Goal: Answer question/provide support: Share knowledge or assist other users

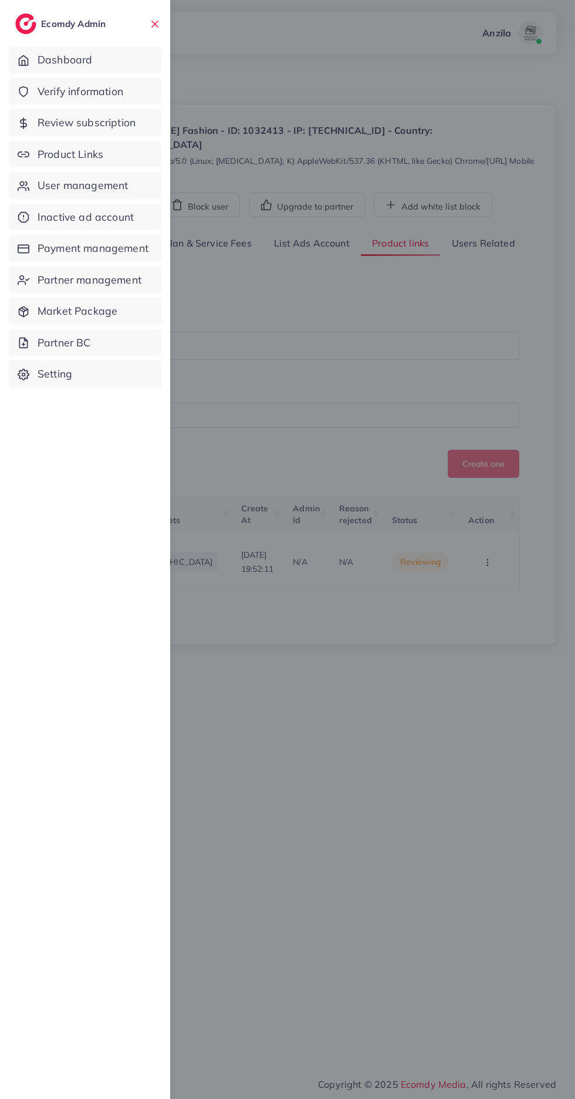
click at [52, 154] on span "Product Links" at bounding box center [71, 154] width 66 height 15
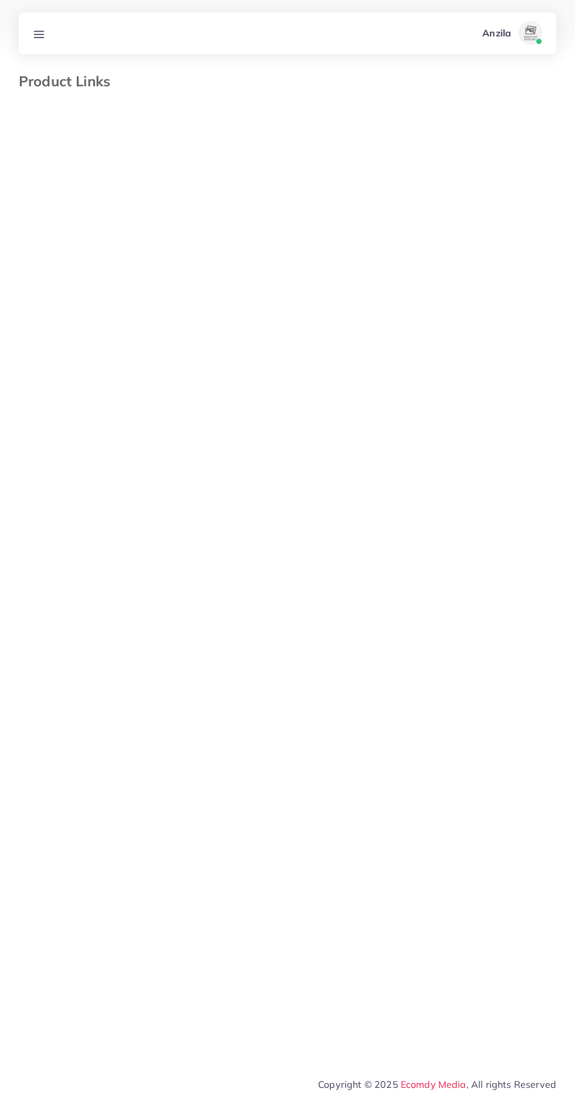
select select "*********"
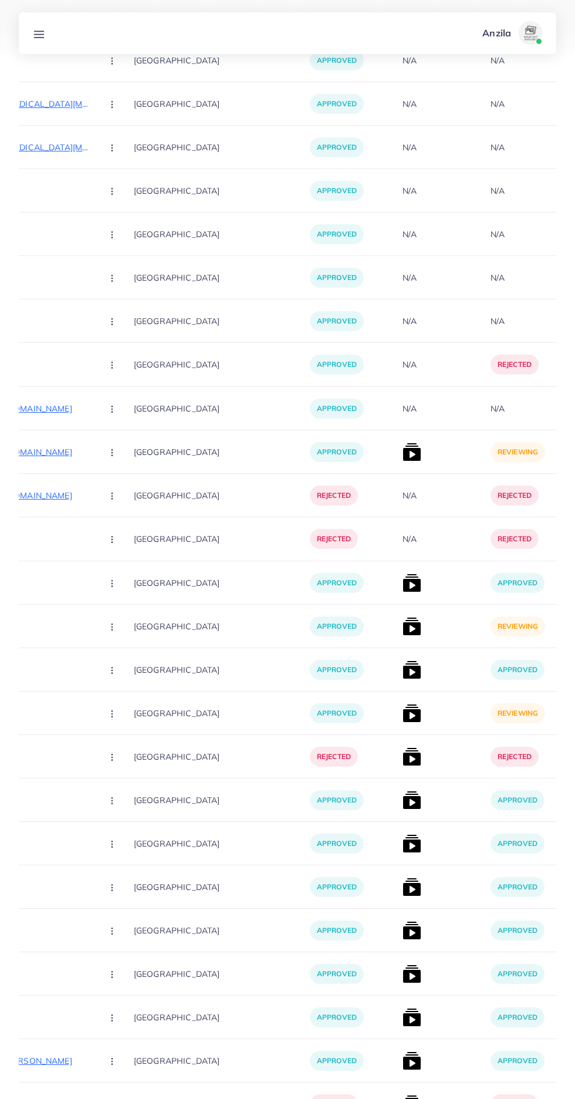
scroll to position [13293, 0]
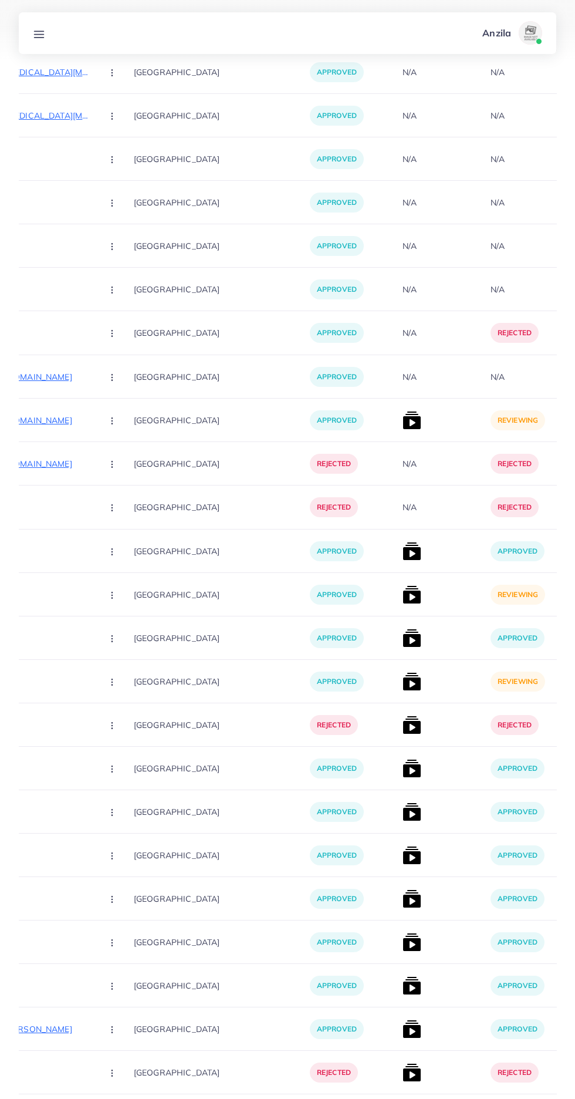
click at [403, 689] on img at bounding box center [412, 681] width 19 height 19
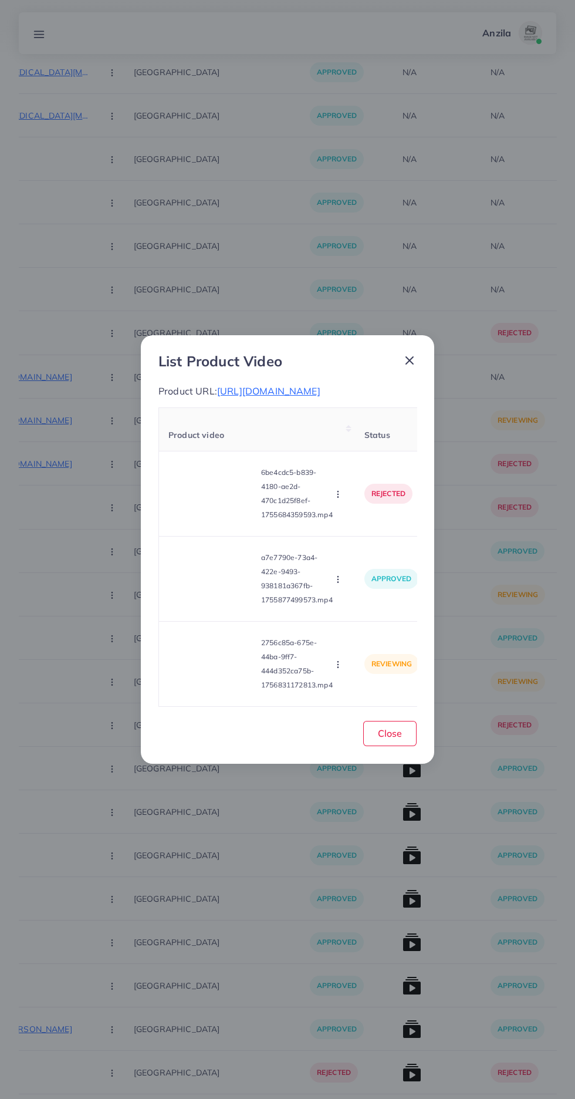
click at [208, 667] on video at bounding box center [213, 664] width 88 height 53
click at [210, 688] on div at bounding box center [213, 664] width 88 height 53
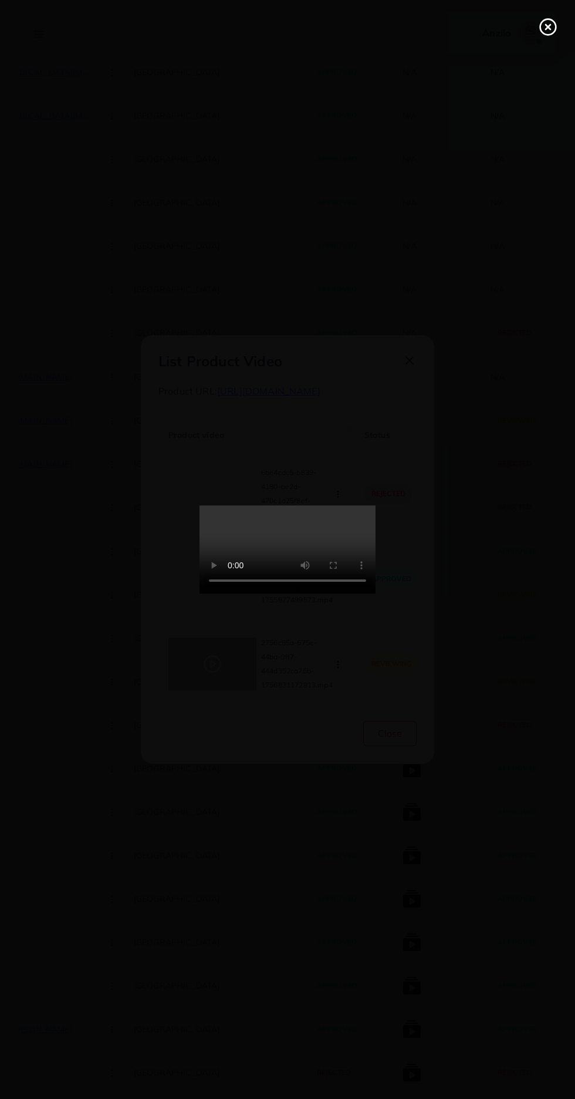
click at [548, 27] on line at bounding box center [548, 27] width 5 height 5
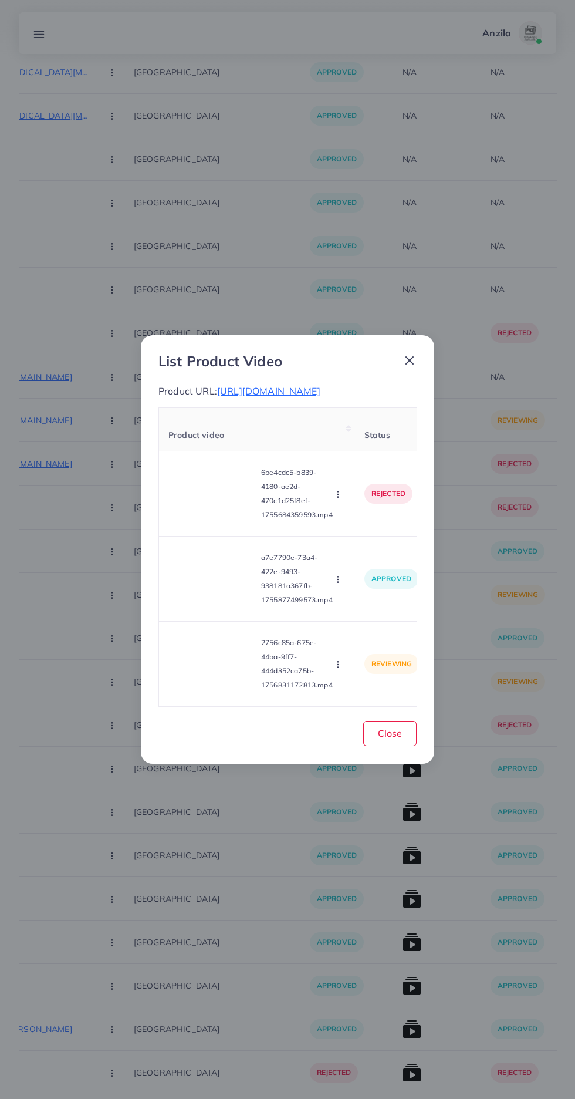
click at [313, 397] on span "[URL][DOMAIN_NAME]" at bounding box center [268, 391] width 103 height 12
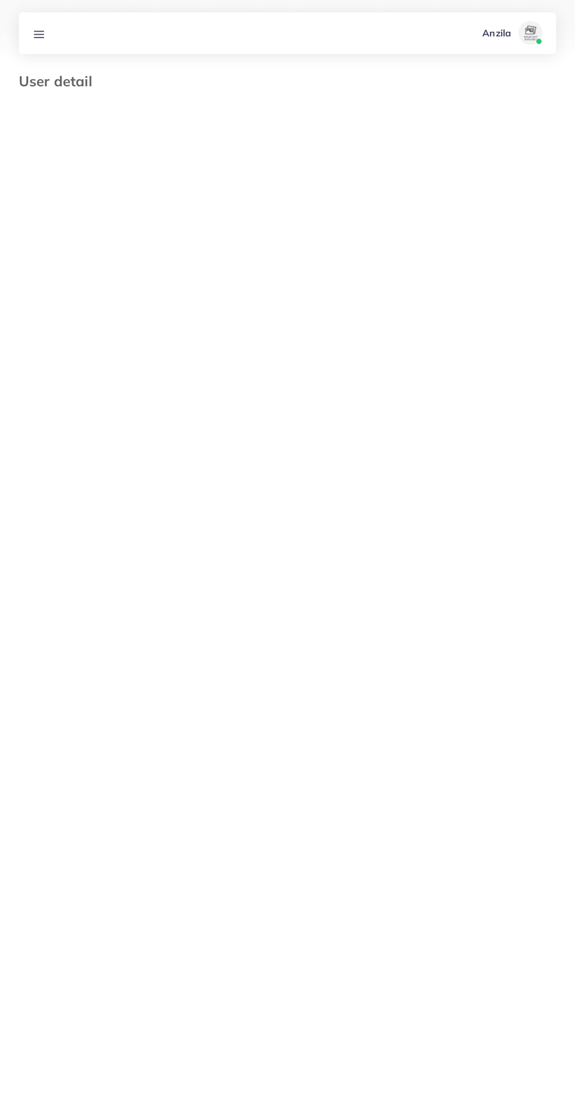
select select "********"
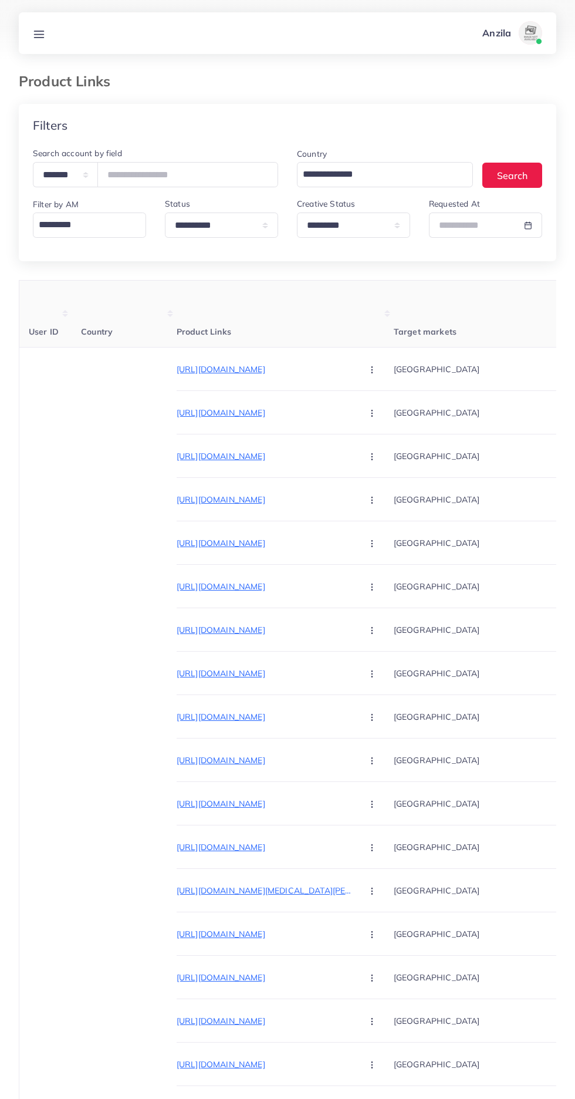
select select "*********"
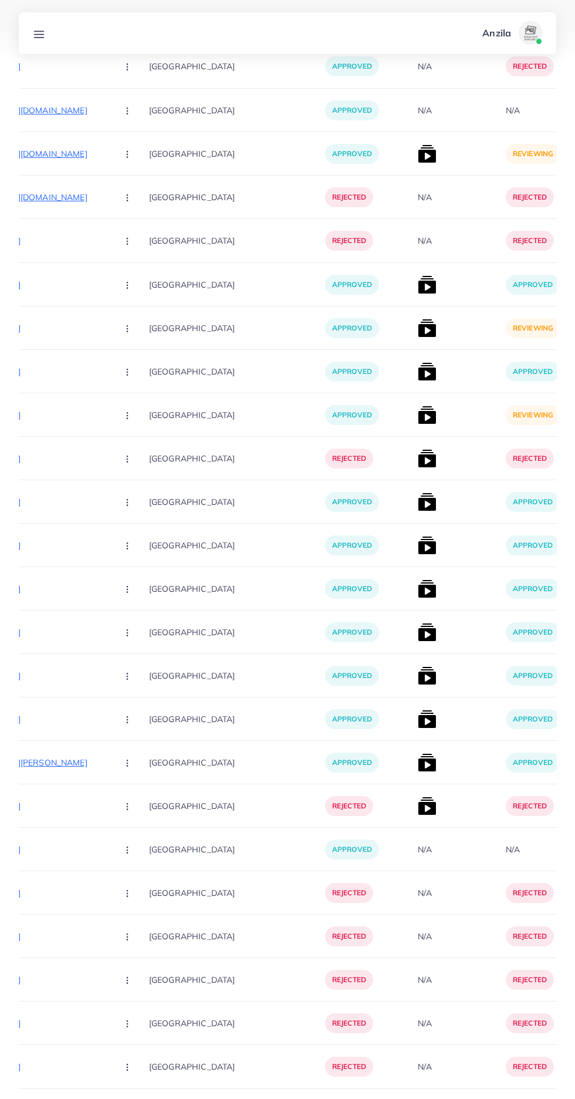
scroll to position [0, 247]
click at [416, 418] on img at bounding box center [425, 415] width 19 height 19
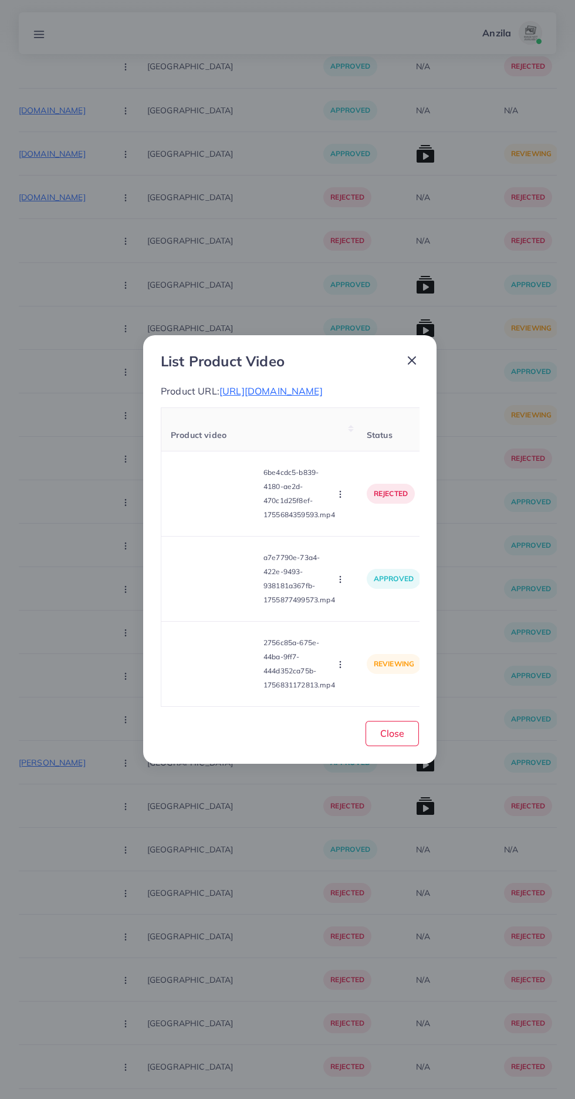
scroll to position [13496, 0]
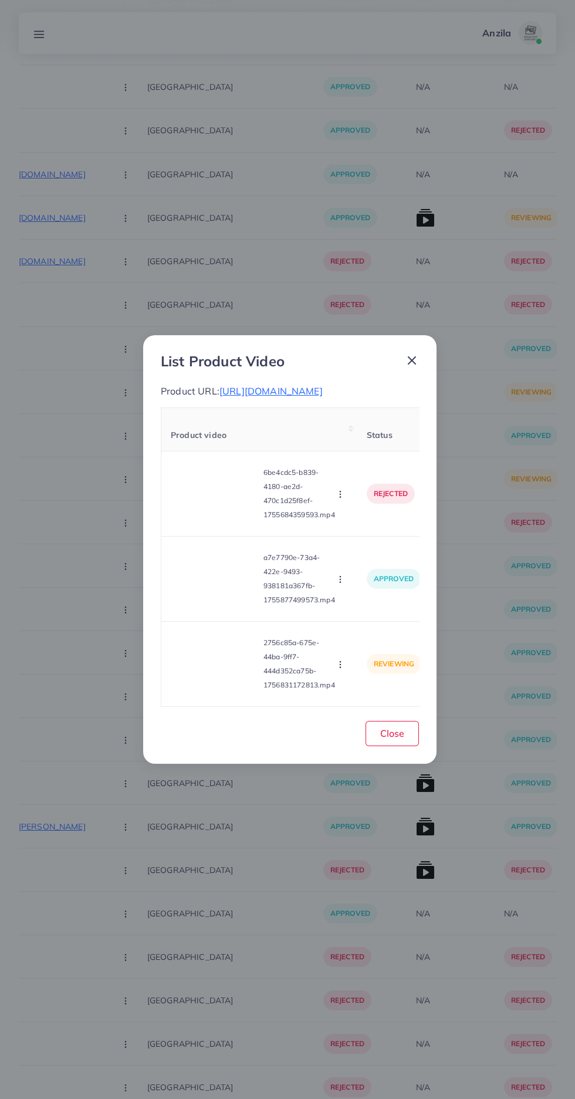
click at [215, 691] on video at bounding box center [215, 664] width 88 height 53
click at [196, 691] on div at bounding box center [215, 664] width 88 height 53
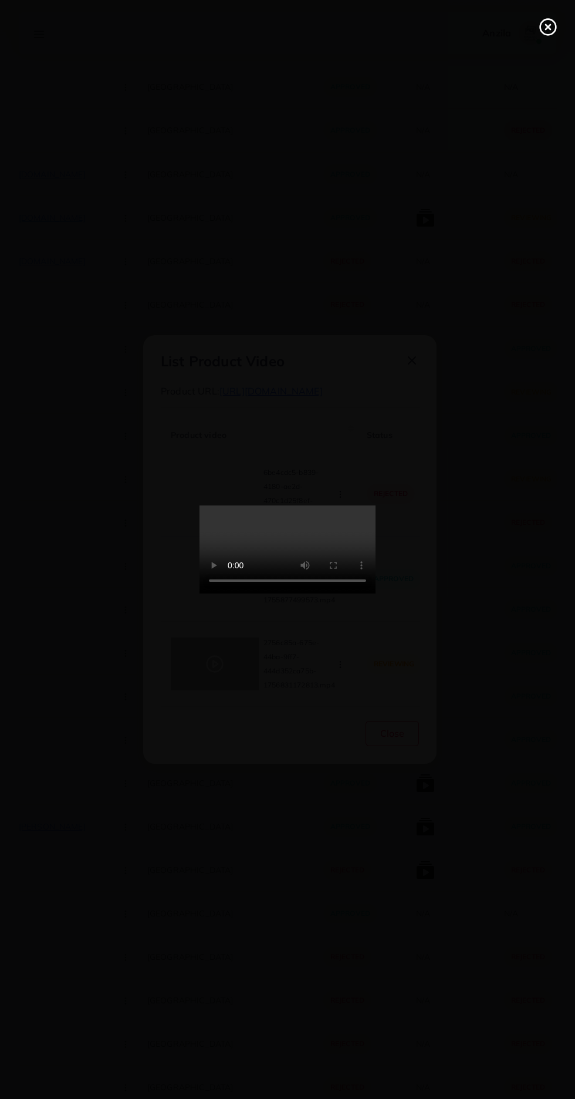
click at [556, 35] on icon at bounding box center [548, 27] width 19 height 19
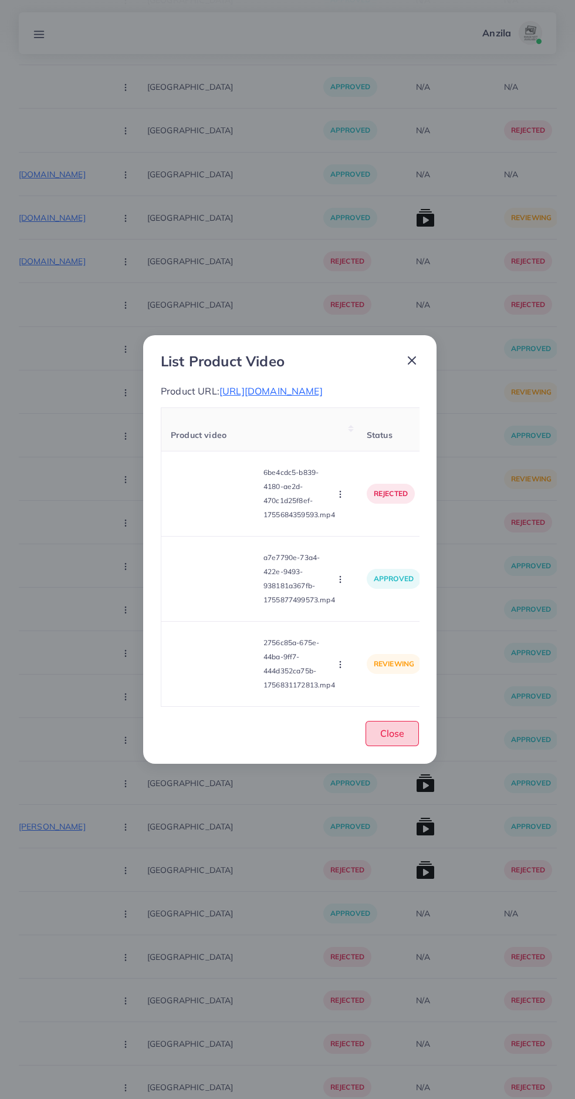
click at [395, 739] on span "Close" at bounding box center [393, 734] width 24 height 12
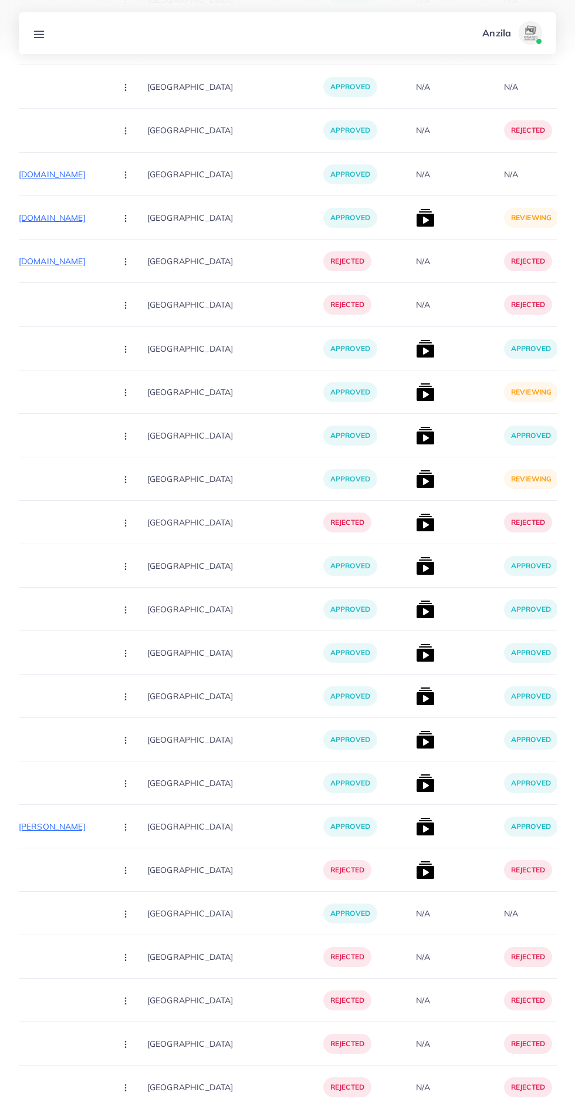
click at [416, 489] on img at bounding box center [425, 479] width 19 height 19
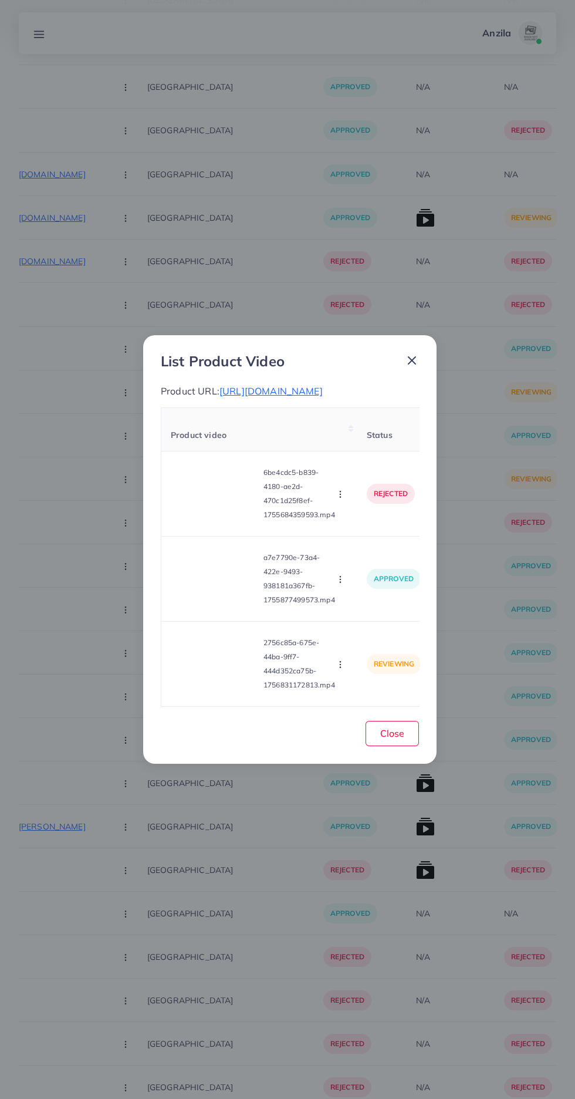
click at [259, 397] on span "[URL][DOMAIN_NAME]" at bounding box center [271, 391] width 103 height 12
click at [217, 679] on video at bounding box center [215, 664] width 88 height 53
click at [217, 674] on icon at bounding box center [215, 664] width 19 height 19
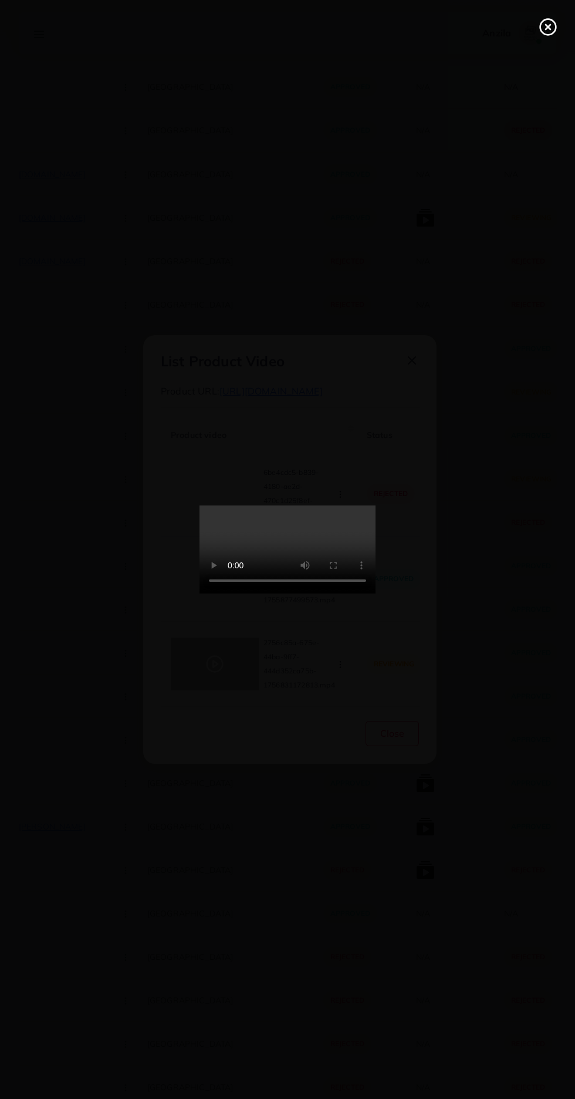
click at [546, 8] on div at bounding box center [287, 549] width 575 height 1099
click at [548, 27] on line at bounding box center [548, 27] width 5 height 5
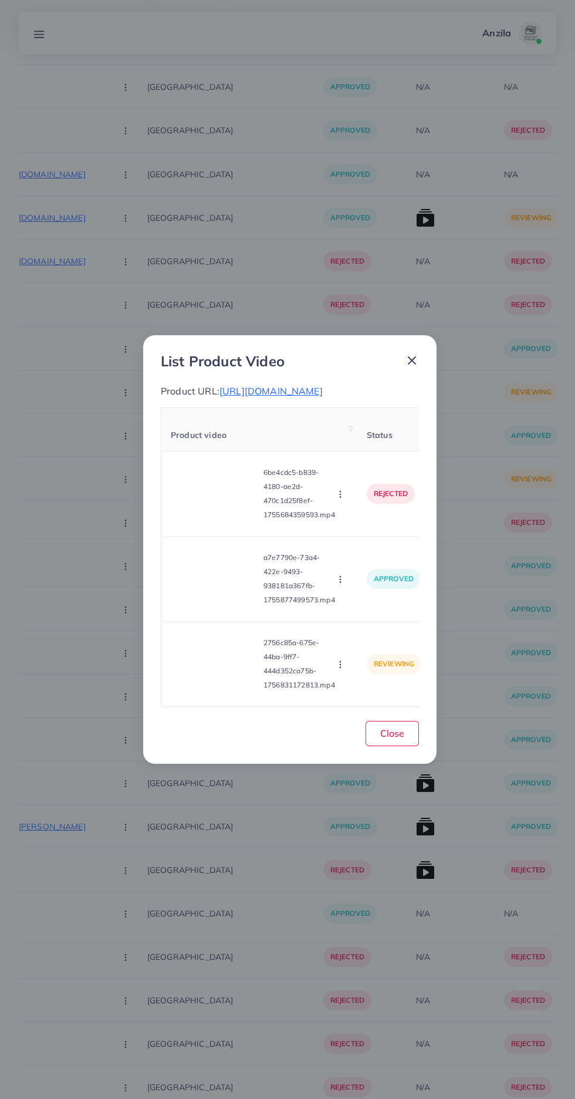
click at [301, 397] on span "[URL][DOMAIN_NAME]" at bounding box center [271, 391] width 103 height 12
click at [341, 668] on circle "button" at bounding box center [340, 667] width 1 height 1
click at [372, 615] on span "Approve" at bounding box center [361, 610] width 39 height 12
click at [409, 746] on button "Close" at bounding box center [392, 733] width 53 height 25
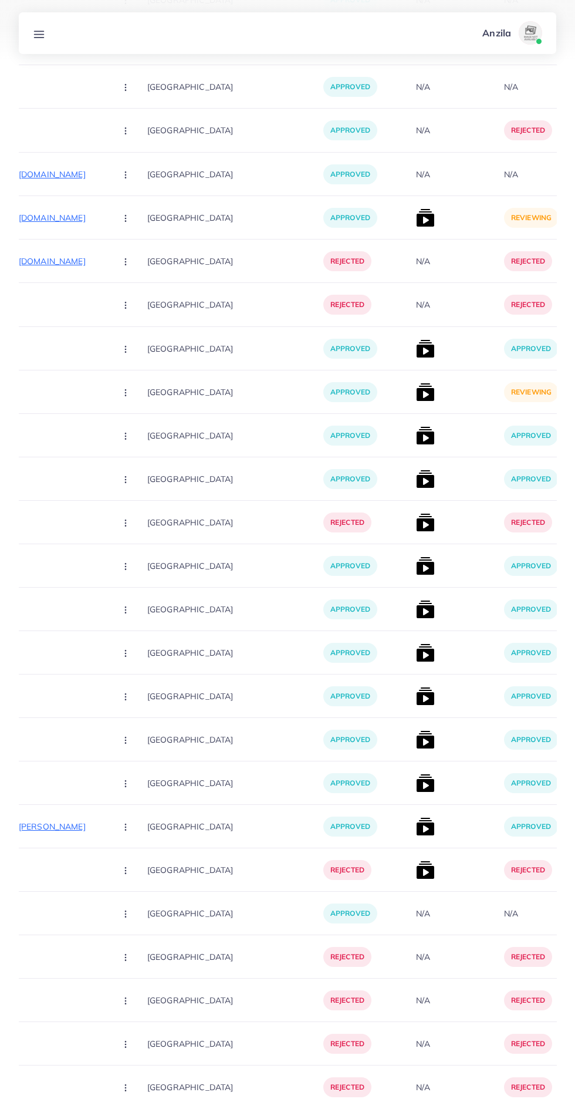
click at [416, 396] on img at bounding box center [425, 392] width 19 height 19
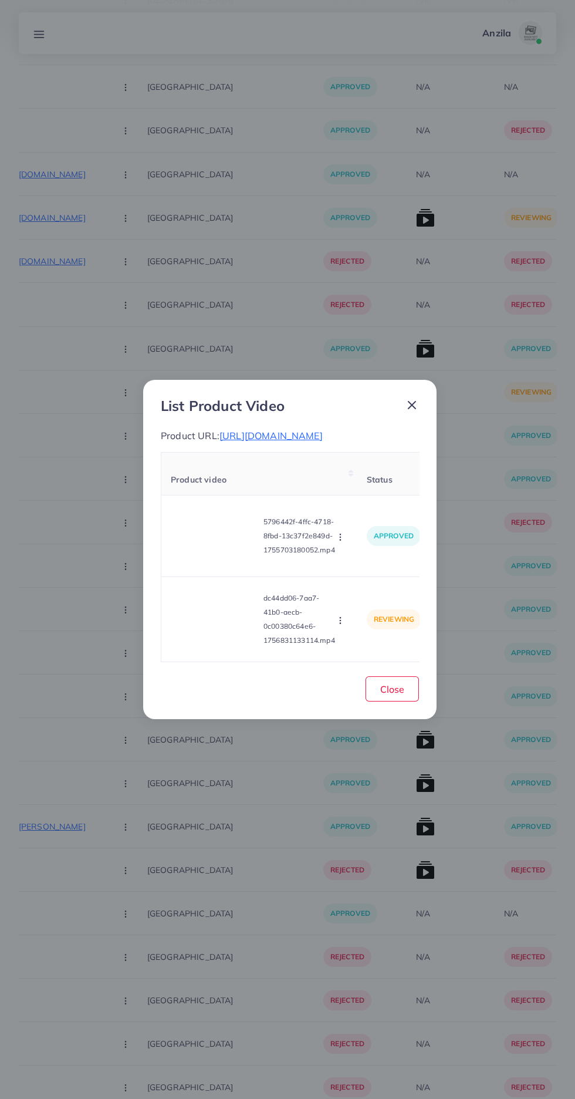
click at [220, 438] on span "[URL][DOMAIN_NAME]" at bounding box center [271, 436] width 103 height 12
click at [234, 634] on video at bounding box center [215, 619] width 88 height 53
click at [210, 629] on icon at bounding box center [215, 619] width 19 height 19
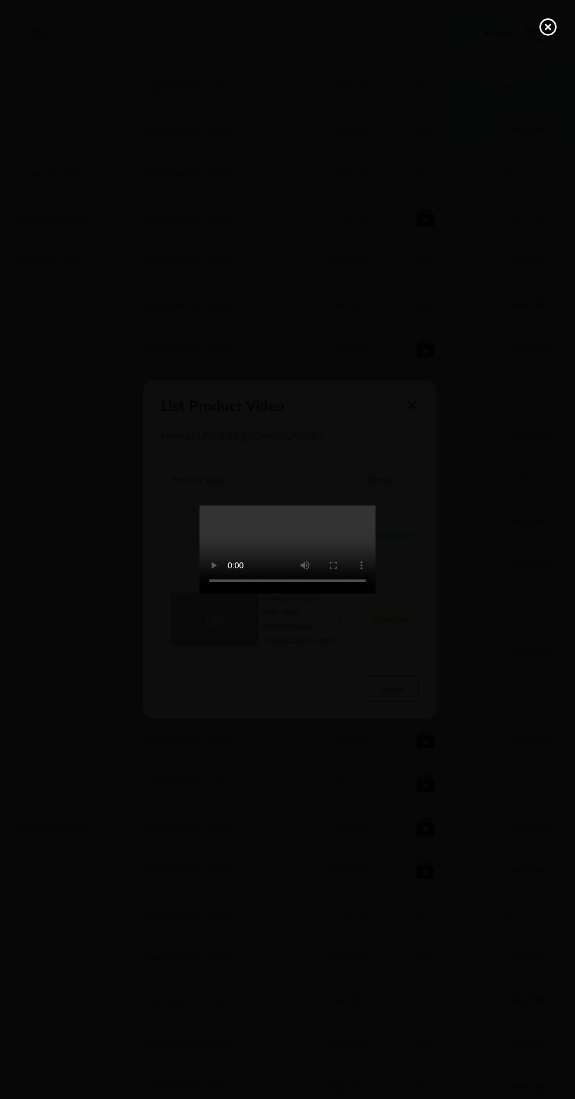
click at [548, 31] on icon at bounding box center [548, 27] width 19 height 19
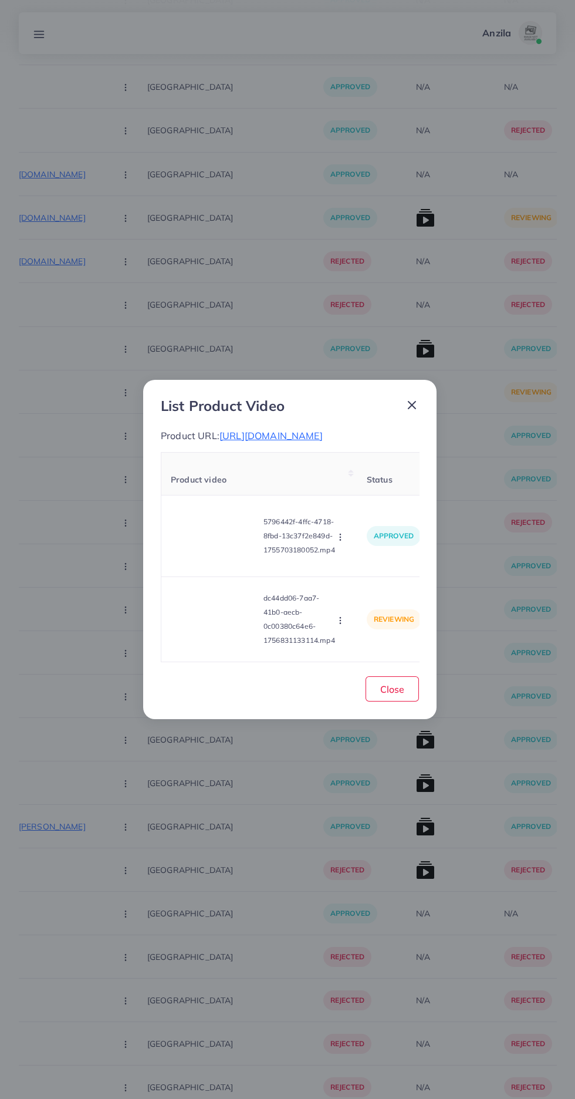
click at [341, 621] on circle "button" at bounding box center [340, 620] width 1 height 1
click at [368, 604] on link "Reject" at bounding box center [363, 591] width 93 height 26
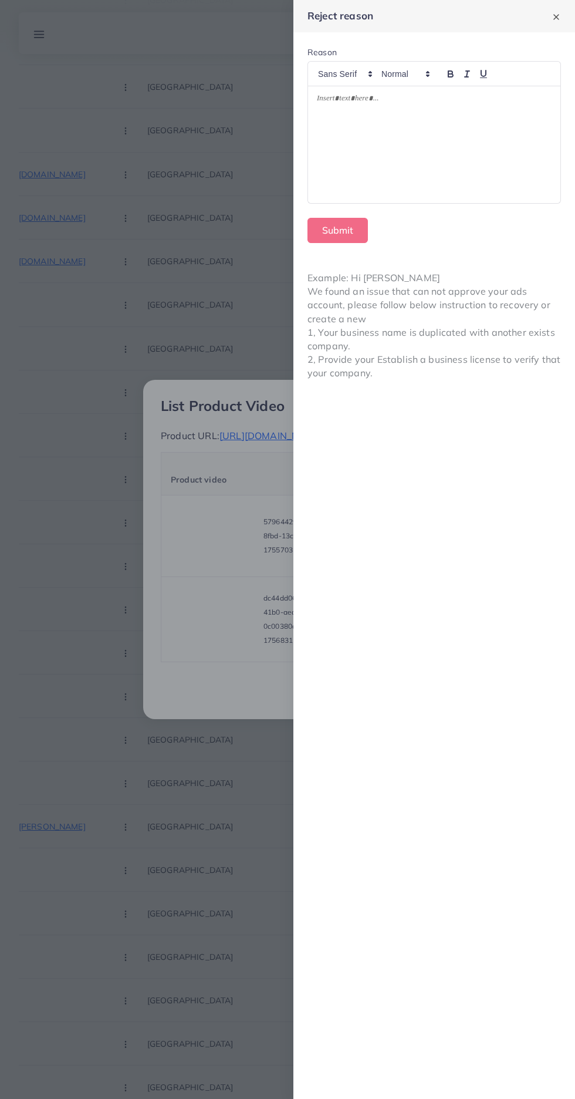
click at [372, 167] on div at bounding box center [434, 144] width 253 height 117
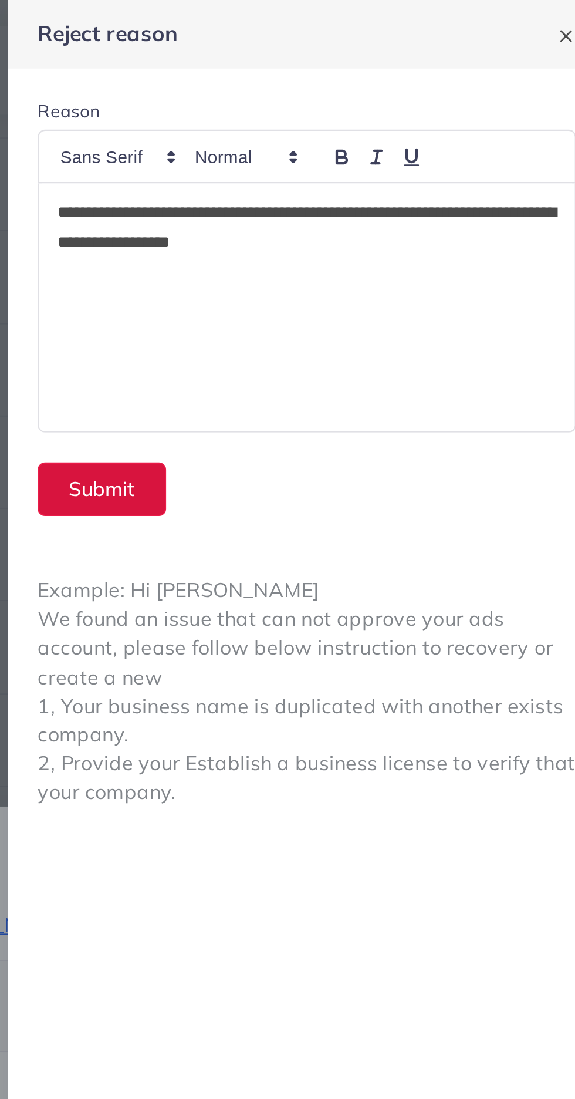
click at [328, 225] on button "Submit" at bounding box center [338, 230] width 60 height 25
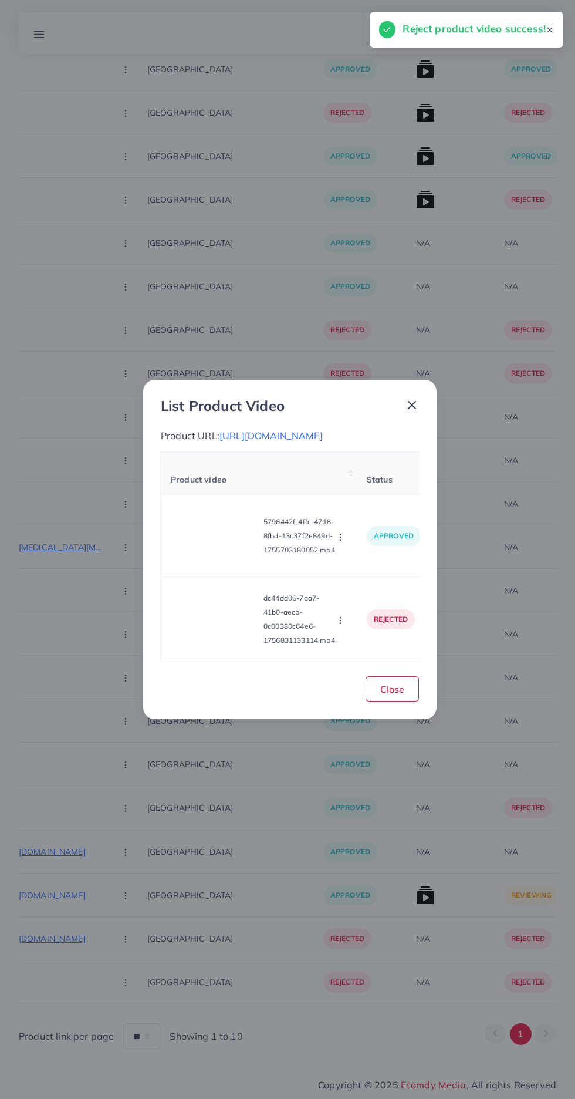
scroll to position [12823, 0]
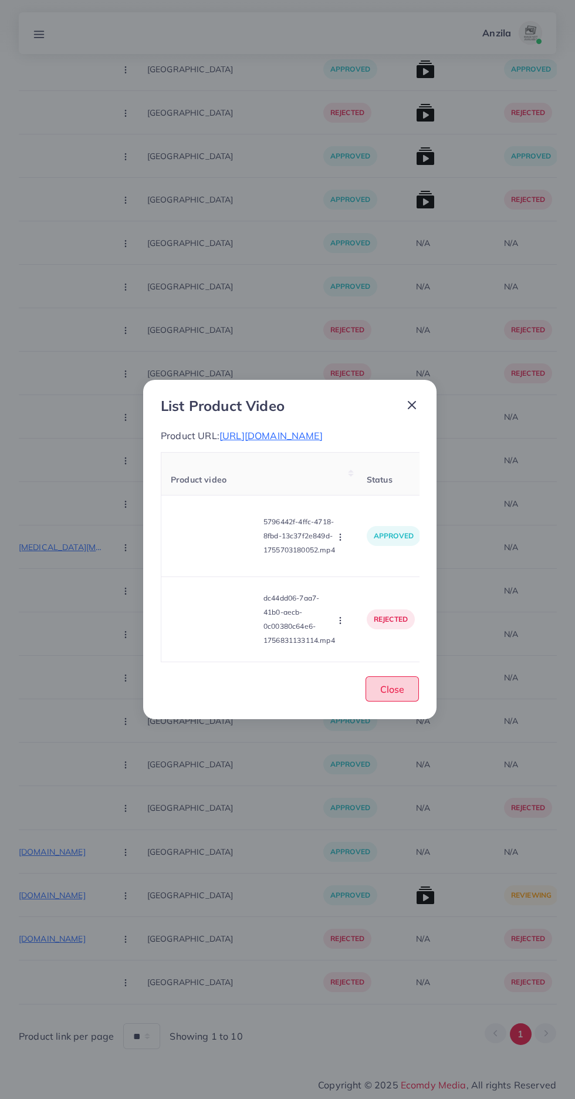
click at [408, 702] on button "Close" at bounding box center [392, 688] width 53 height 25
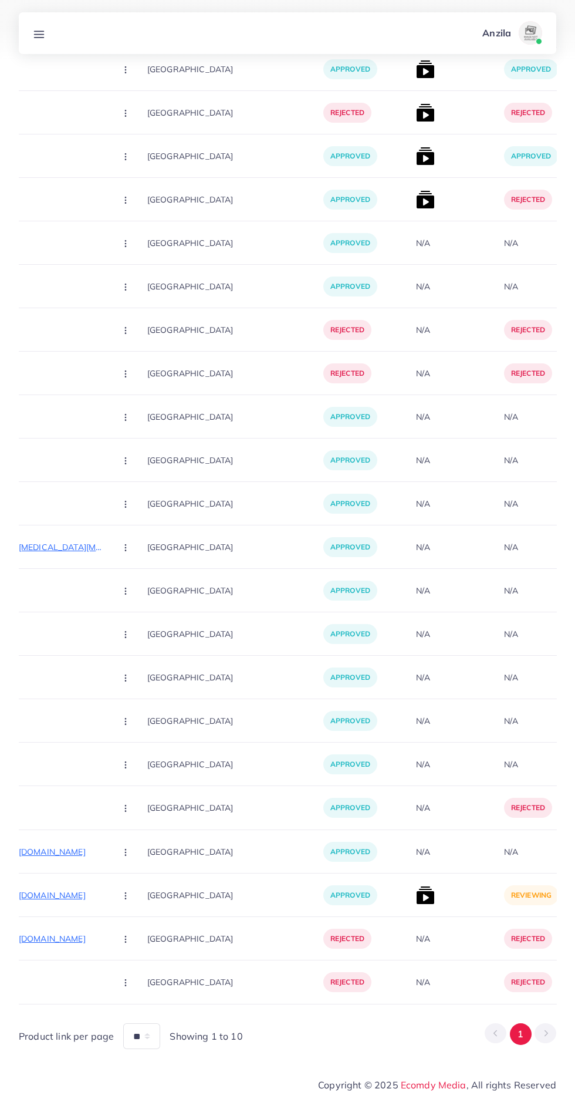
click at [416, 890] on img at bounding box center [425, 895] width 19 height 19
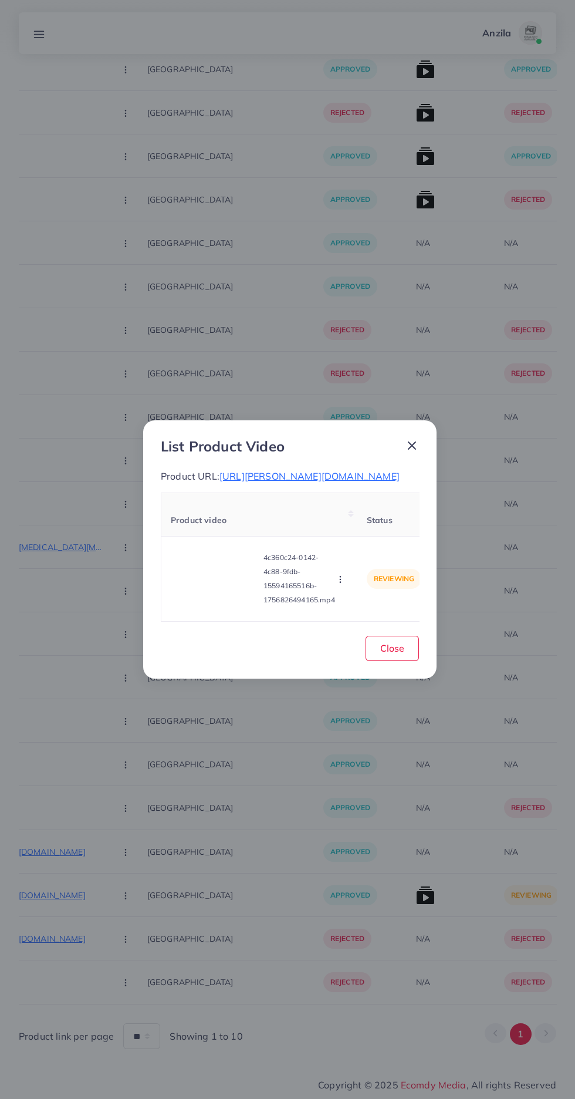
click at [192, 587] on video at bounding box center [215, 579] width 88 height 53
click at [203, 587] on div at bounding box center [215, 579] width 88 height 53
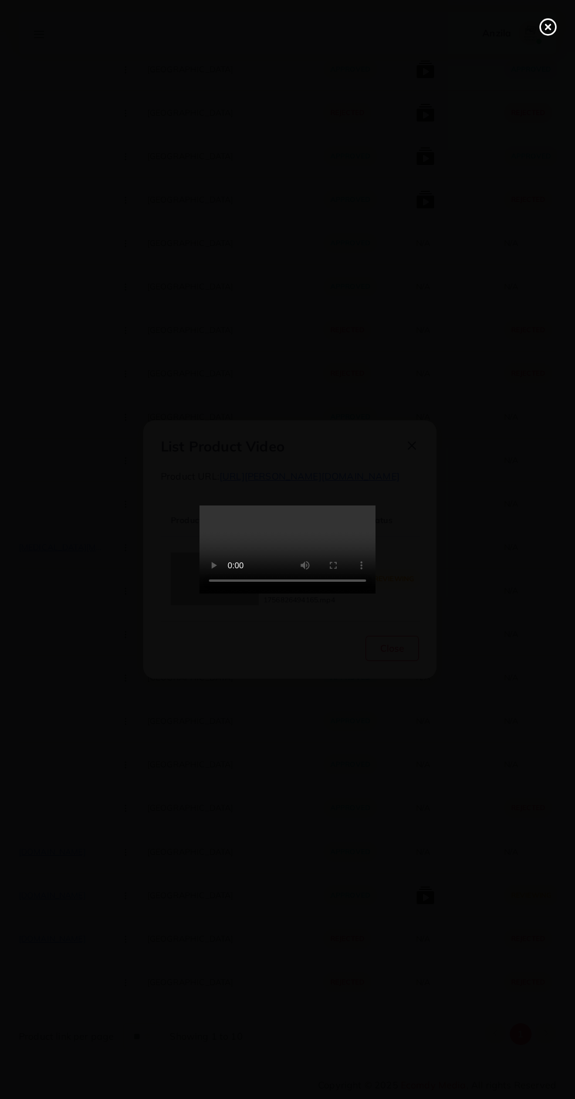
click at [541, 30] on circle at bounding box center [549, 27] width 16 height 16
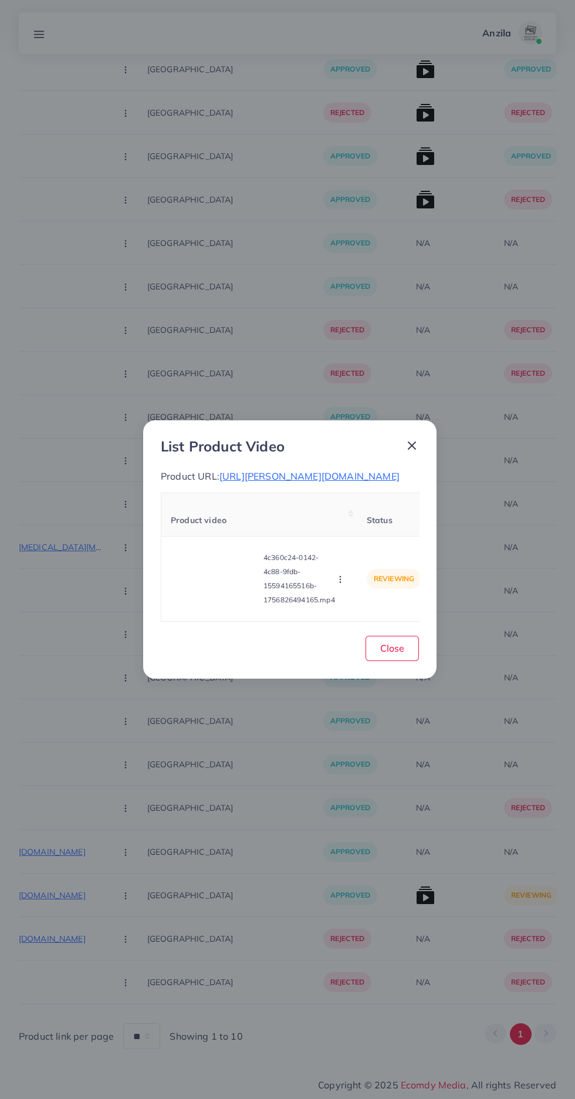
click at [342, 584] on icon "button" at bounding box center [340, 579] width 9 height 9
click at [347, 530] on span "Approve" at bounding box center [361, 525] width 39 height 12
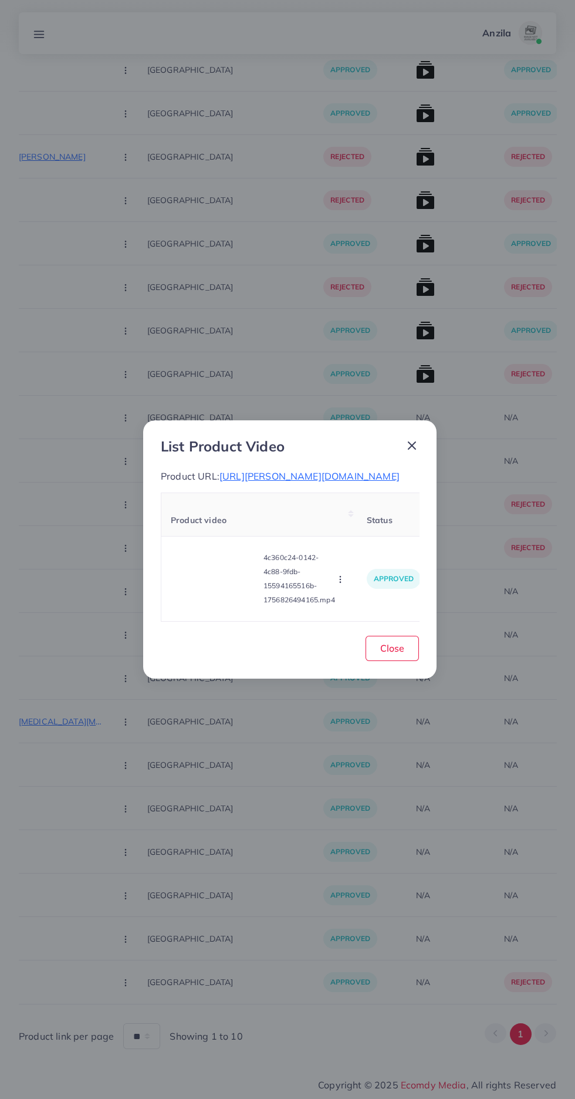
scroll to position [12648, 0]
click at [404, 661] on button "Close" at bounding box center [392, 648] width 53 height 25
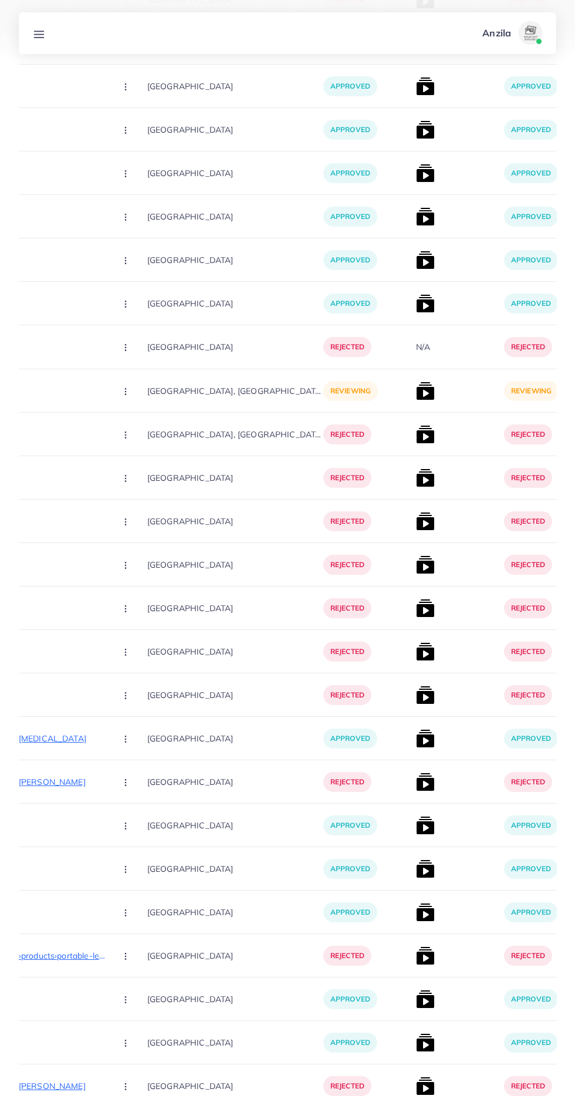
scroll to position [11710, 0]
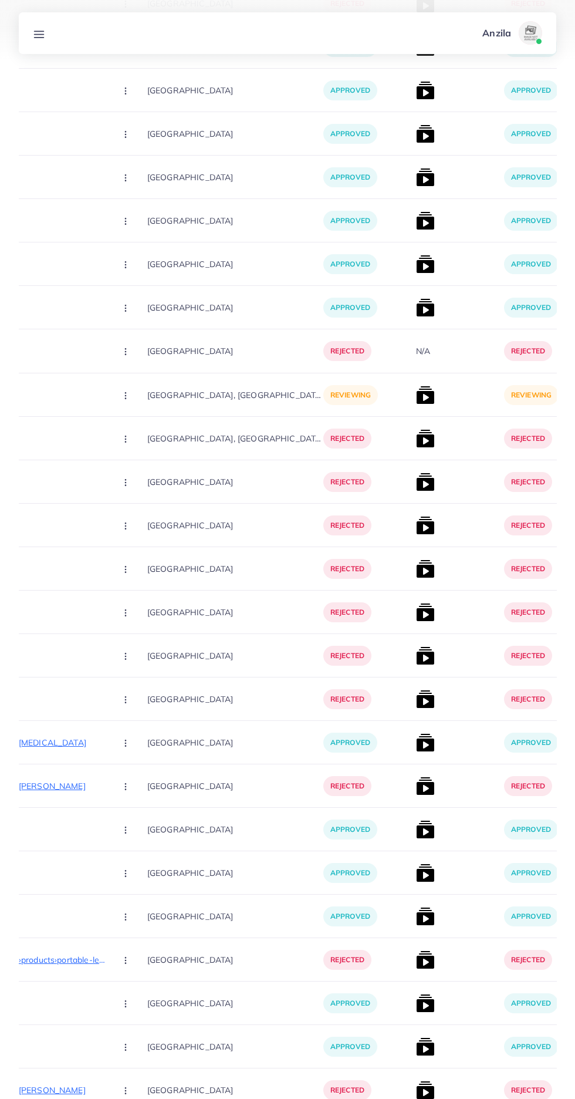
click at [34, 390] on p "[URL][DOMAIN_NAME]" at bounding box center [18, 395] width 176 height 14
click at [34, 396] on p "[URL][DOMAIN_NAME]" at bounding box center [18, 395] width 176 height 14
click at [125, 396] on circle "button" at bounding box center [125, 395] width 1 height 1
click at [132, 437] on span "Approve" at bounding box center [151, 431] width 39 height 12
click at [416, 396] on img at bounding box center [425, 395] width 19 height 19
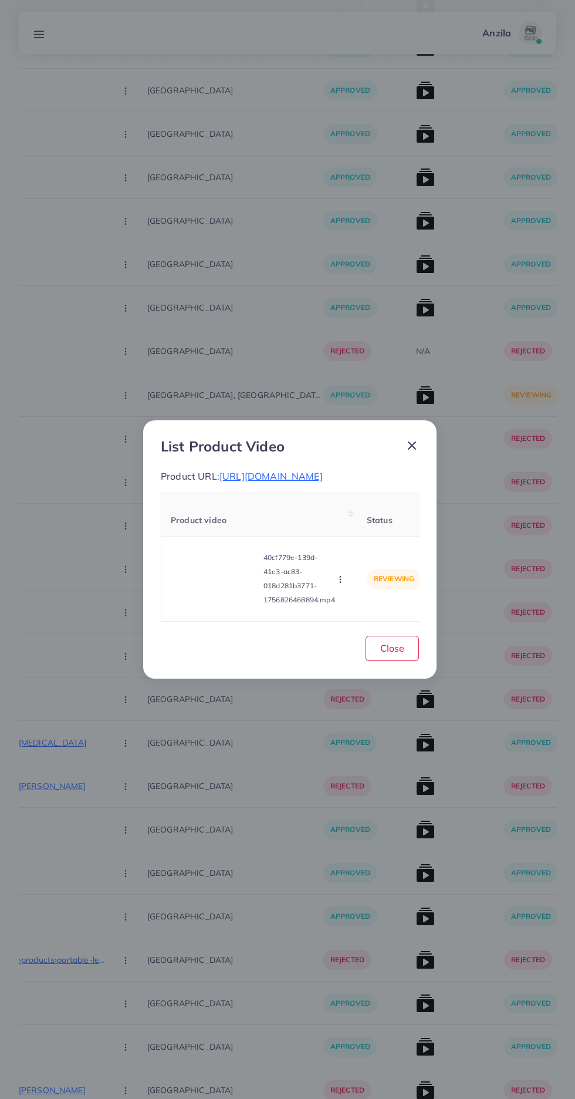
click at [193, 599] on video at bounding box center [215, 579] width 88 height 53
click at [216, 588] on icon at bounding box center [215, 579] width 19 height 19
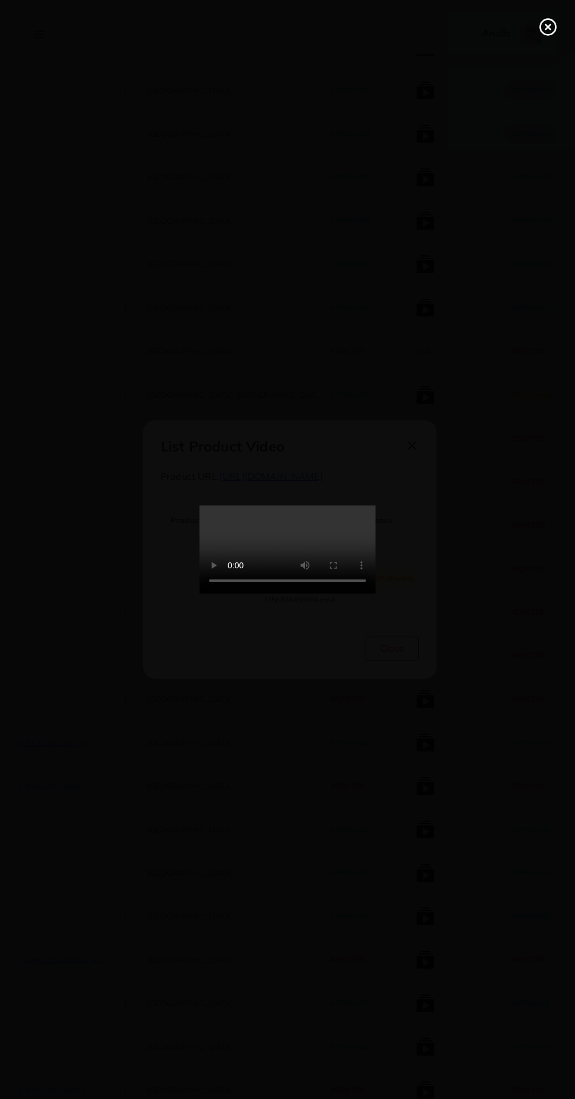
click at [554, 21] on circle at bounding box center [549, 27] width 16 height 16
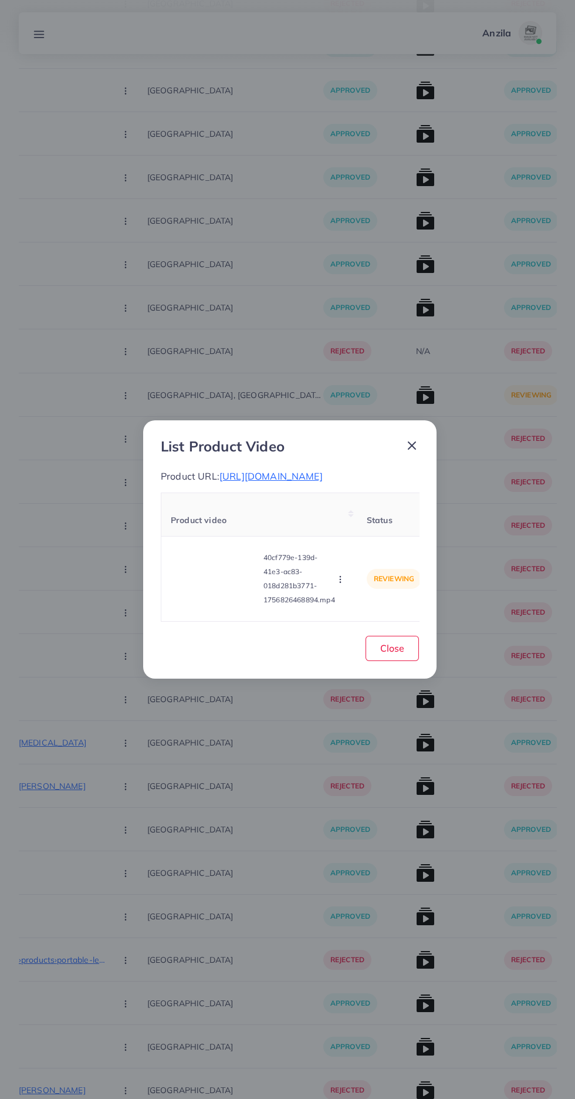
click at [341, 580] on circle "button" at bounding box center [340, 580] width 1 height 1
click at [372, 530] on span "Approve" at bounding box center [361, 525] width 39 height 12
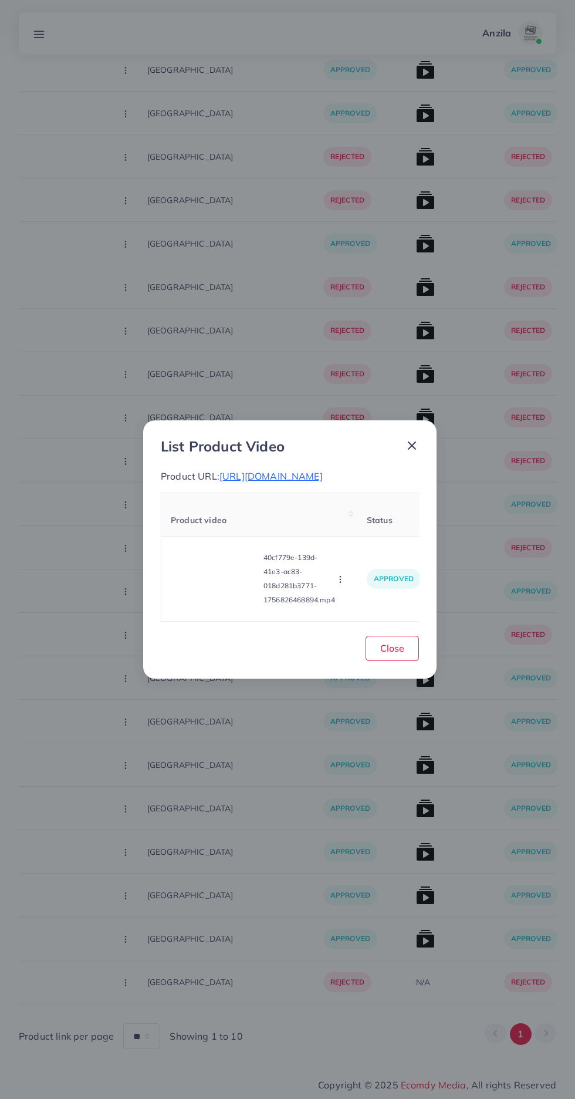
scroll to position [11083, 0]
click at [408, 661] on button "Close" at bounding box center [392, 648] width 53 height 25
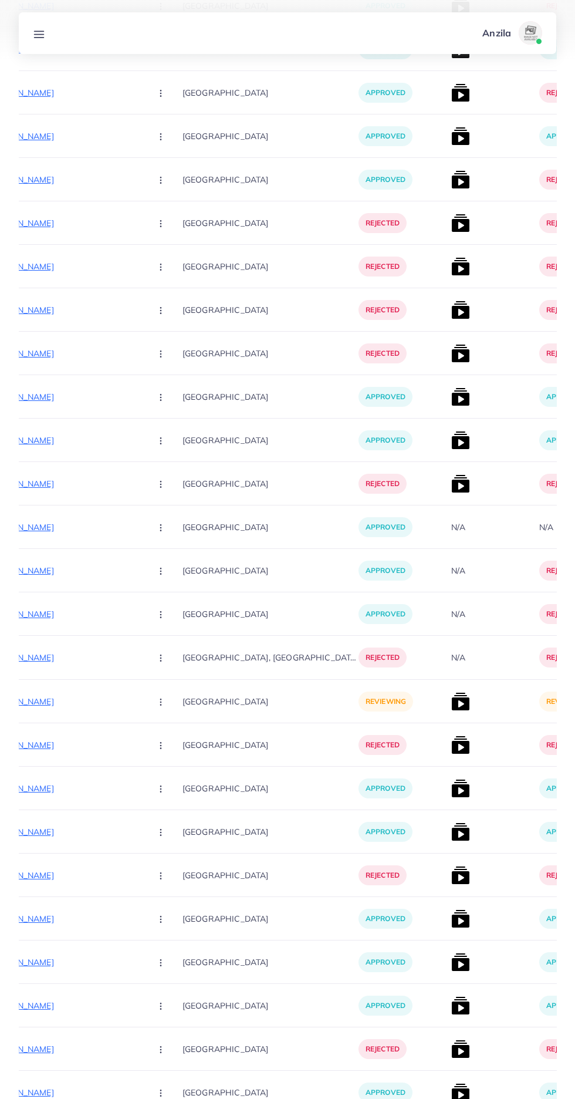
scroll to position [0, 210]
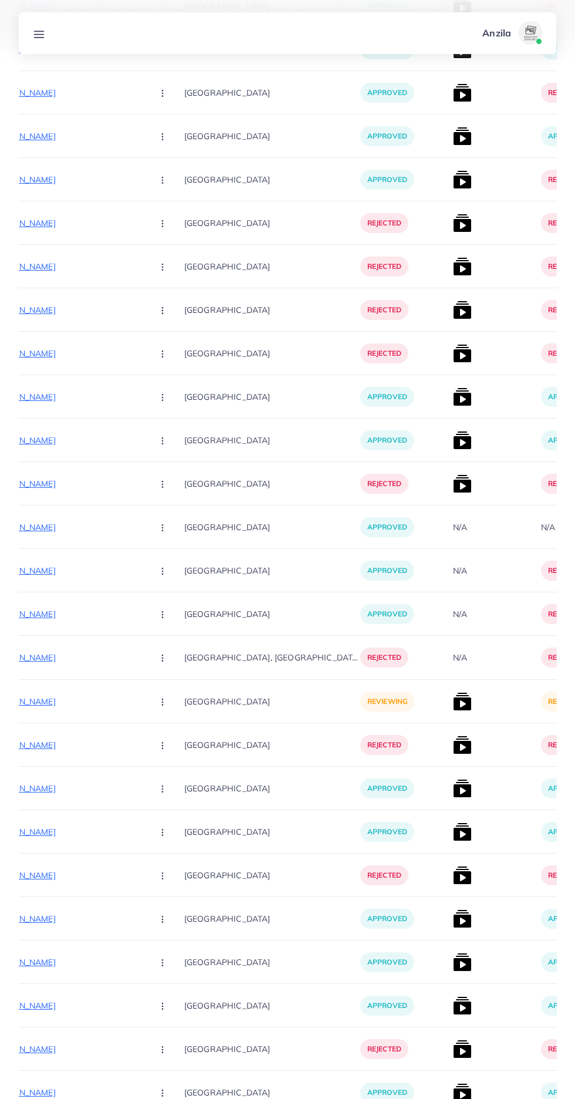
click at [55, 698] on p "[URL][DOMAIN_NAME]" at bounding box center [55, 702] width 176 height 14
click at [162, 702] on circle "button" at bounding box center [162, 702] width 1 height 1
click at [144, 747] on link "Approve" at bounding box center [190, 738] width 93 height 26
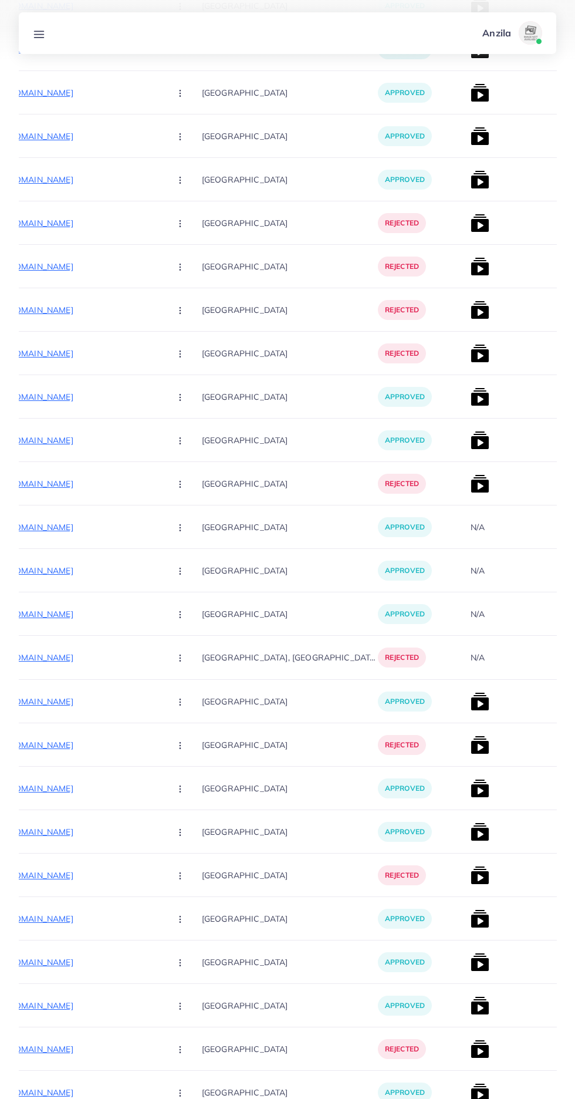
scroll to position [0, 196]
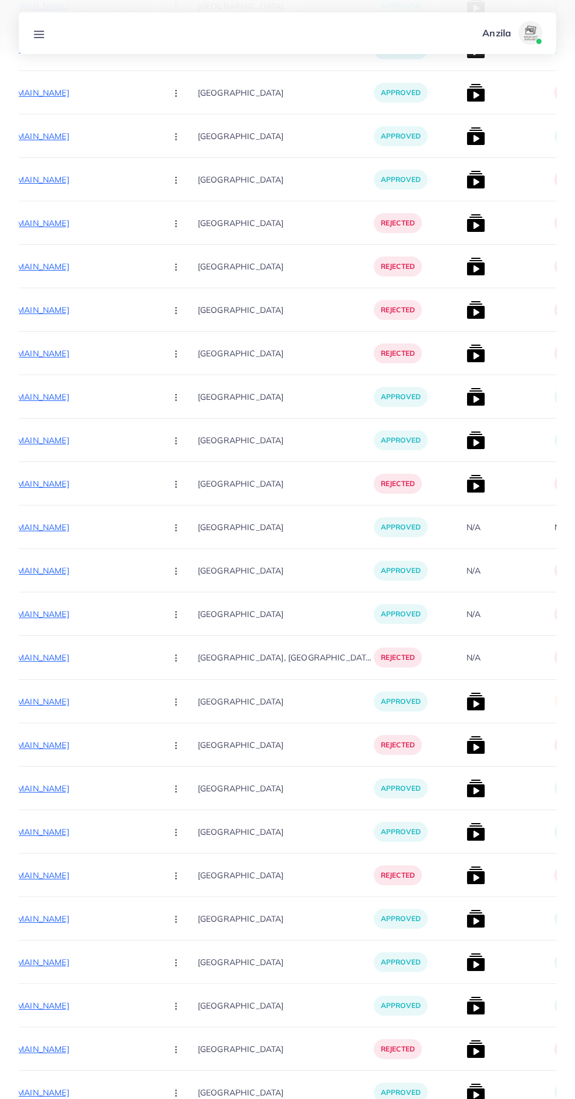
click at [467, 706] on img at bounding box center [476, 701] width 19 height 19
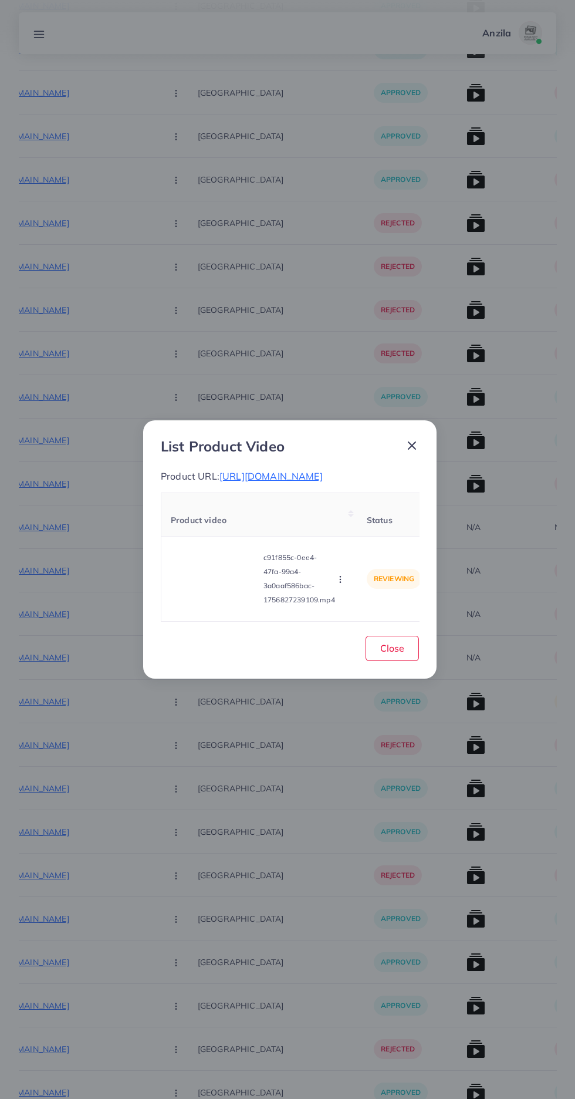
click at [223, 595] on video at bounding box center [215, 579] width 88 height 53
click at [204, 589] on div at bounding box center [215, 579] width 88 height 53
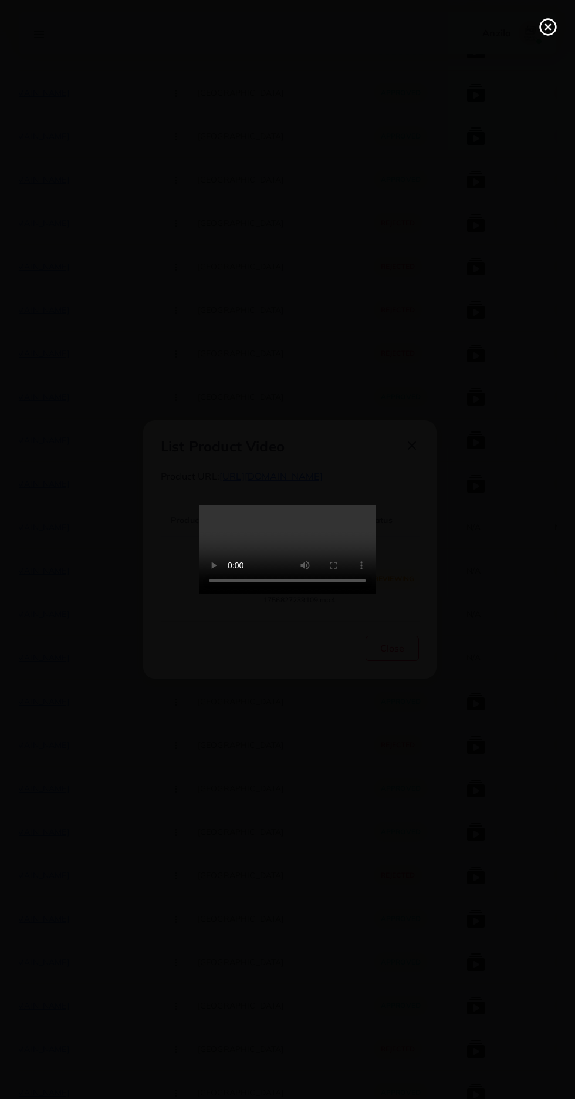
click at [541, 27] on circle at bounding box center [549, 27] width 16 height 16
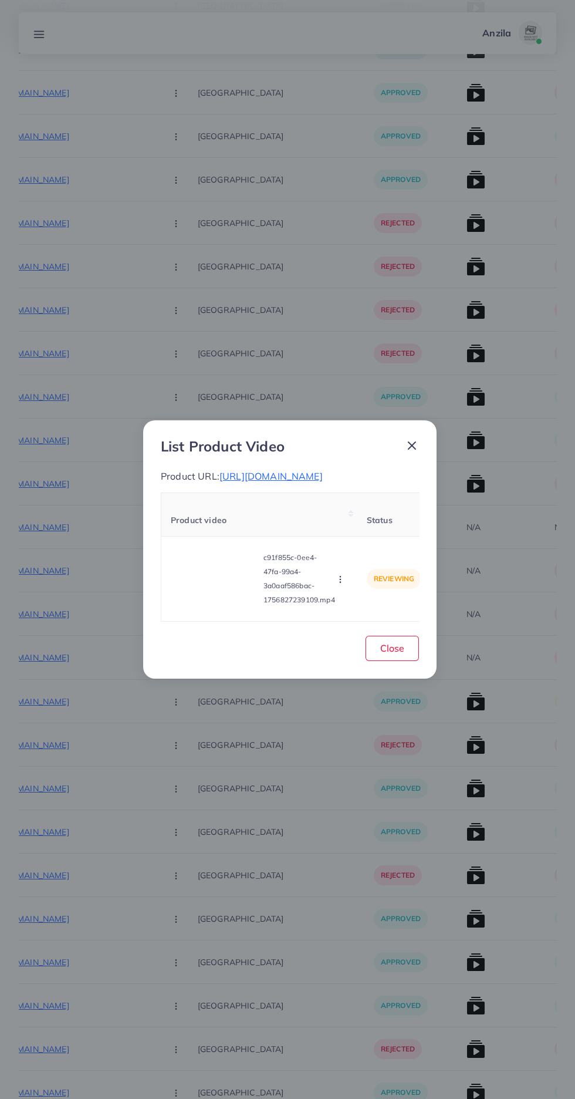
click at [340, 584] on icon "button" at bounding box center [340, 579] width 9 height 9
click at [339, 530] on link "Approve" at bounding box center [363, 524] width 93 height 26
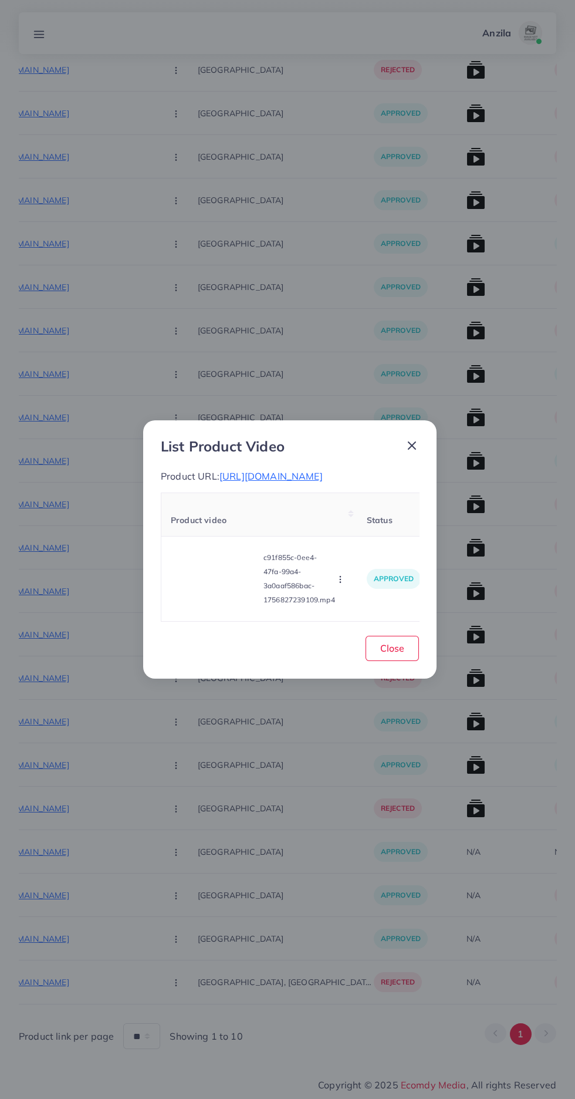
scroll to position [7606, 0]
click at [403, 661] on button "Close" at bounding box center [392, 648] width 53 height 25
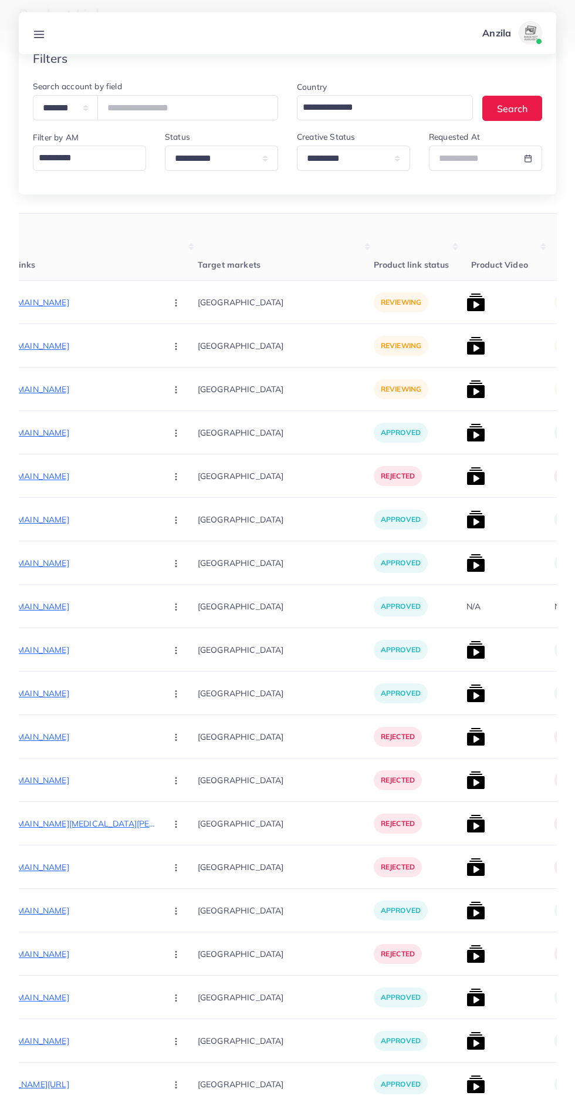
scroll to position [66, 0]
click at [55, 302] on p "[URL][DOMAIN_NAME]" at bounding box center [69, 304] width 176 height 14
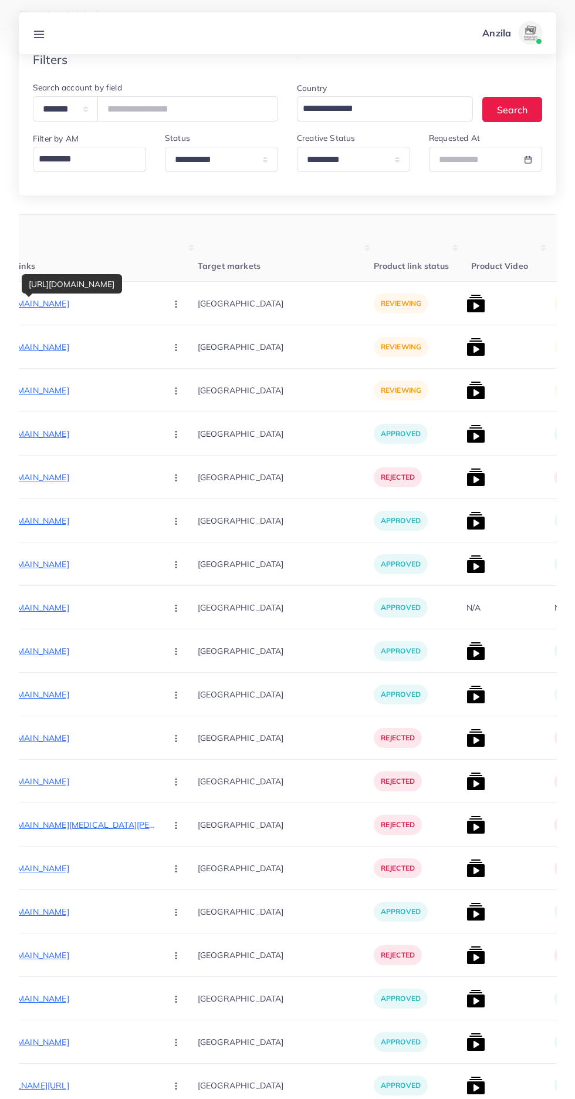
click at [176, 304] on circle "button" at bounding box center [176, 304] width 1 height 1
click at [182, 334] on span "Approve" at bounding box center [201, 340] width 39 height 12
click at [198, 322] on div "[GEOGRAPHIC_DATA]" at bounding box center [286, 303] width 176 height 43
click at [176, 302] on circle "button" at bounding box center [176, 301] width 1 height 1
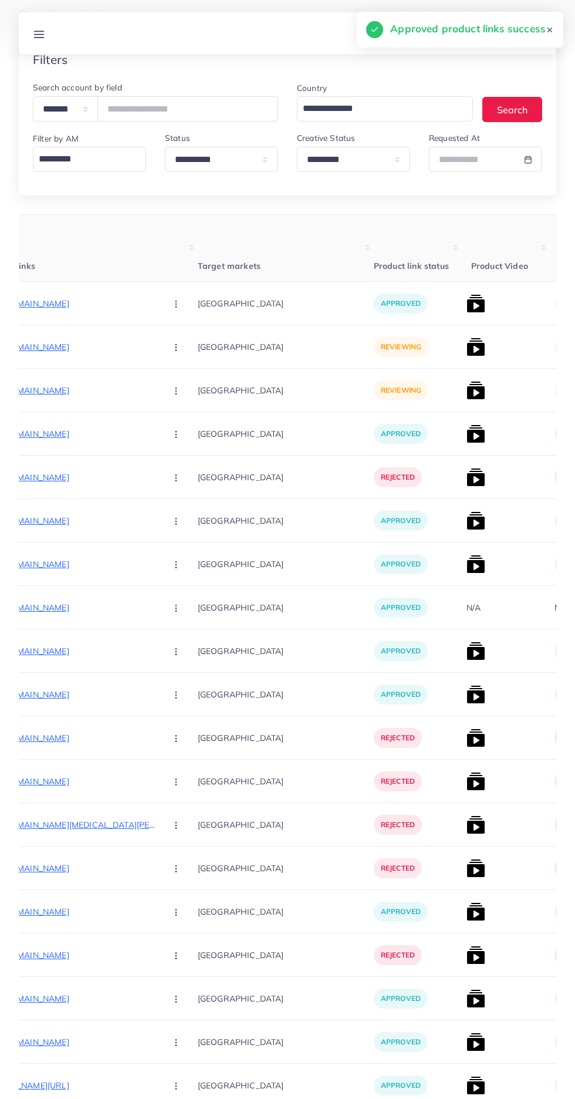
click at [467, 304] on img at bounding box center [476, 303] width 19 height 19
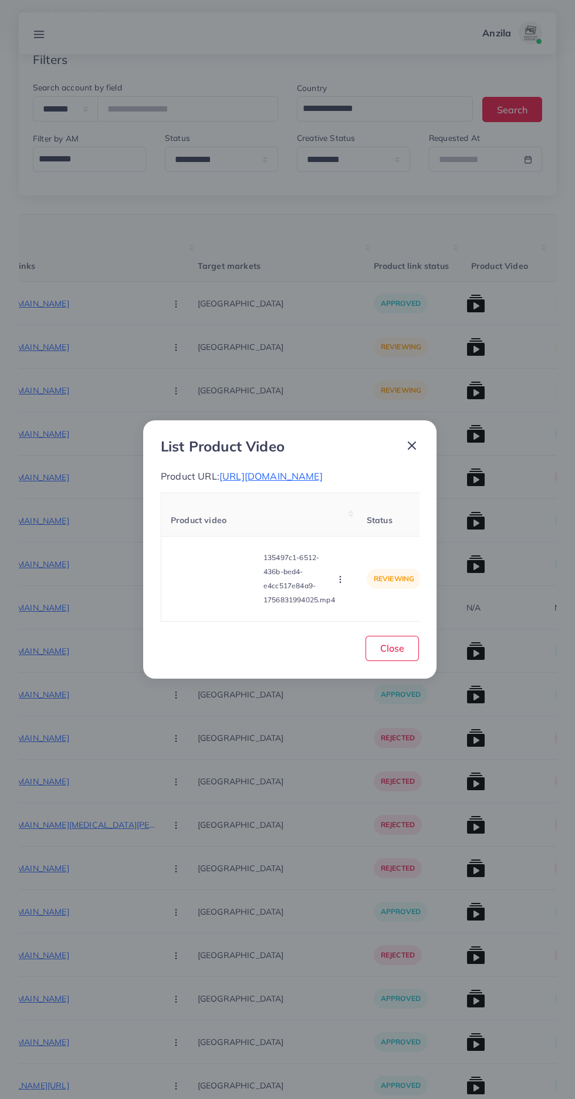
click at [233, 576] on video at bounding box center [215, 579] width 88 height 53
click at [220, 586] on icon at bounding box center [215, 579] width 19 height 19
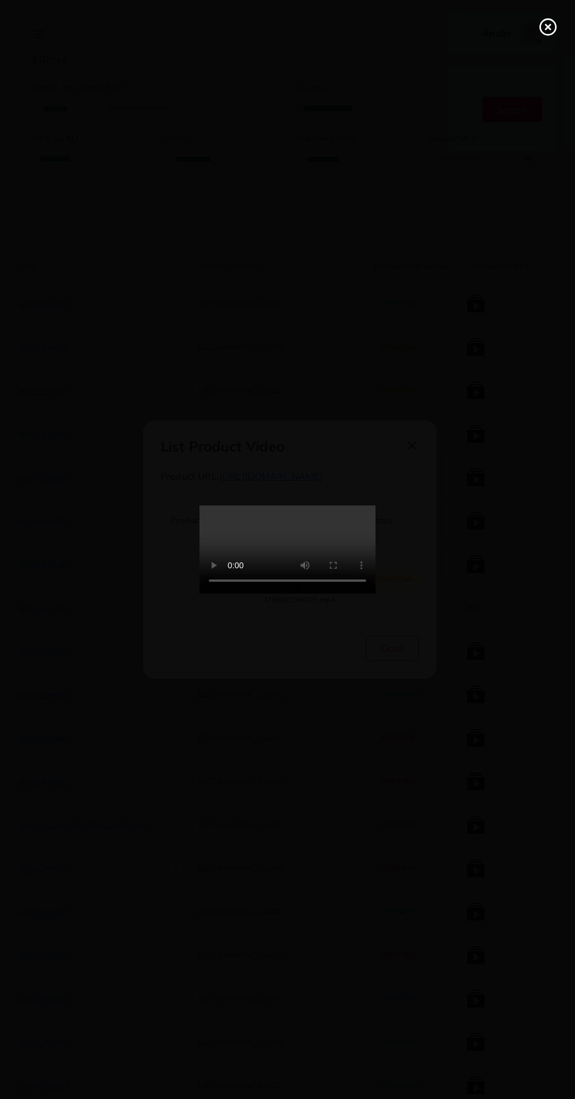
click at [543, 25] on icon at bounding box center [548, 27] width 19 height 19
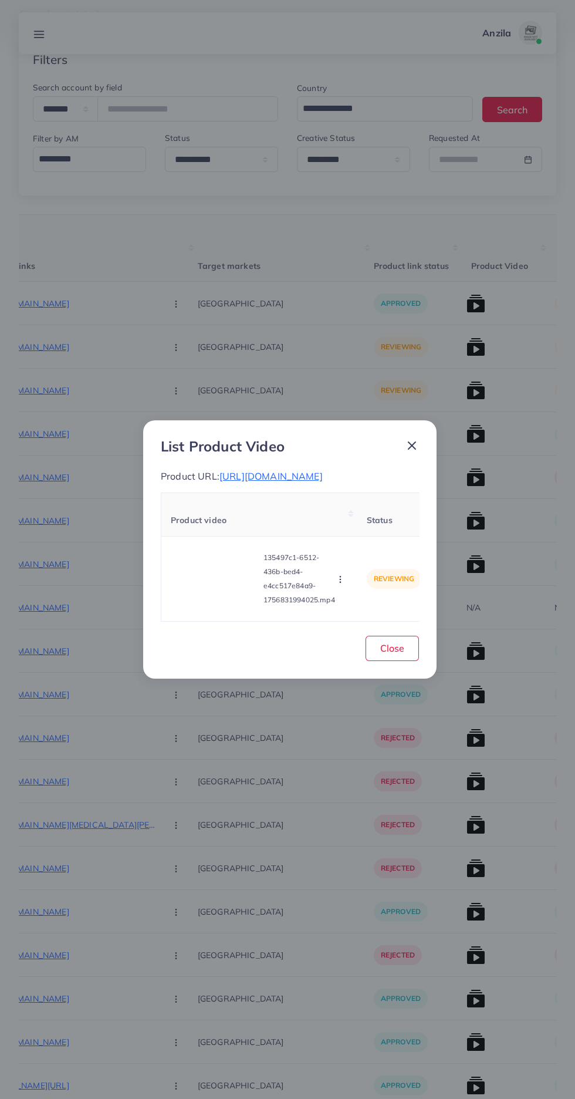
click at [341, 580] on circle "button" at bounding box center [340, 580] width 1 height 1
click at [359, 529] on span "Approve" at bounding box center [361, 525] width 39 height 12
click at [407, 661] on button "Close" at bounding box center [392, 648] width 53 height 25
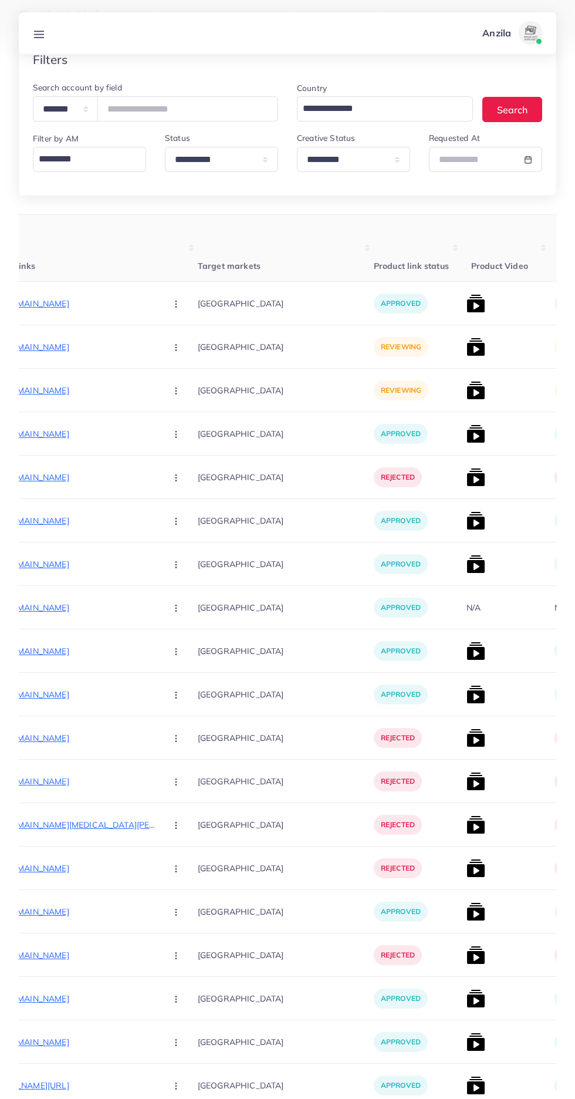
click at [63, 347] on p "[URL][DOMAIN_NAME]" at bounding box center [69, 347] width 176 height 14
click at [176, 348] on circle "button" at bounding box center [176, 347] width 1 height 1
click at [157, 403] on link "Reject" at bounding box center [203, 409] width 93 height 26
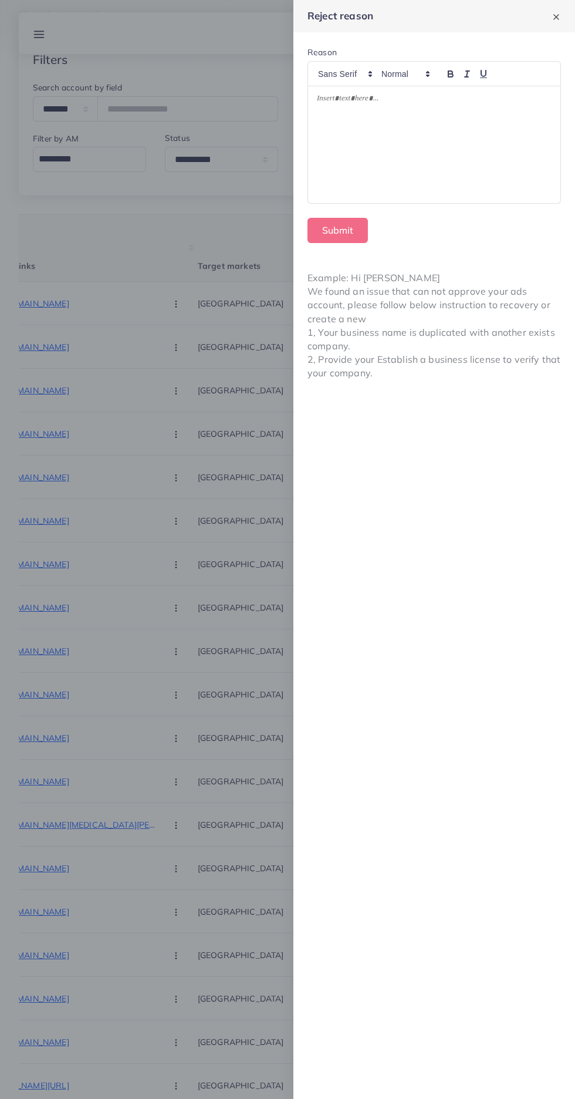
click at [402, 163] on div at bounding box center [434, 144] width 253 height 117
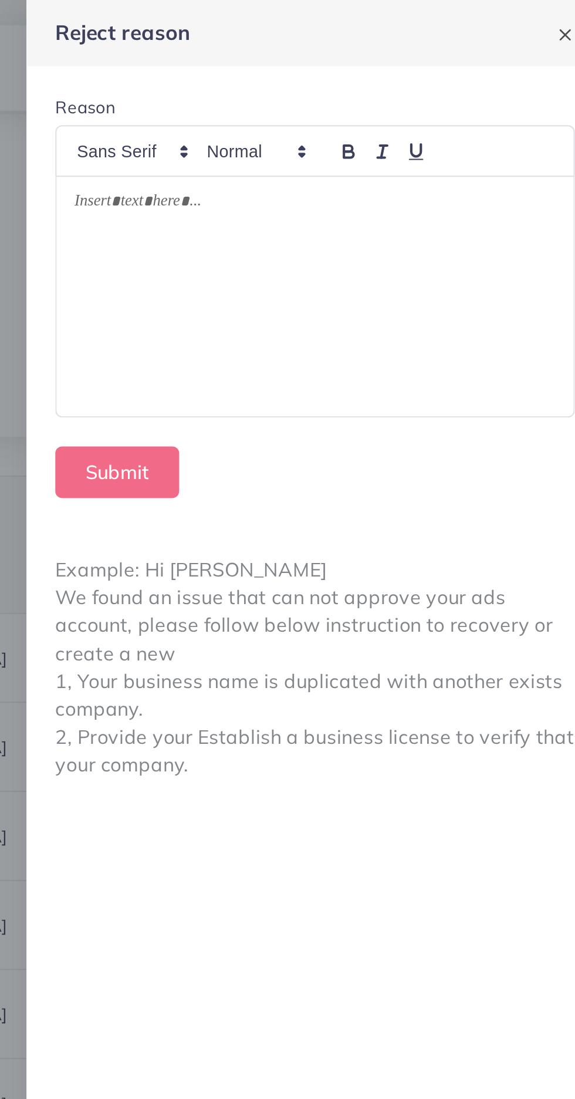
scroll to position [48, 0]
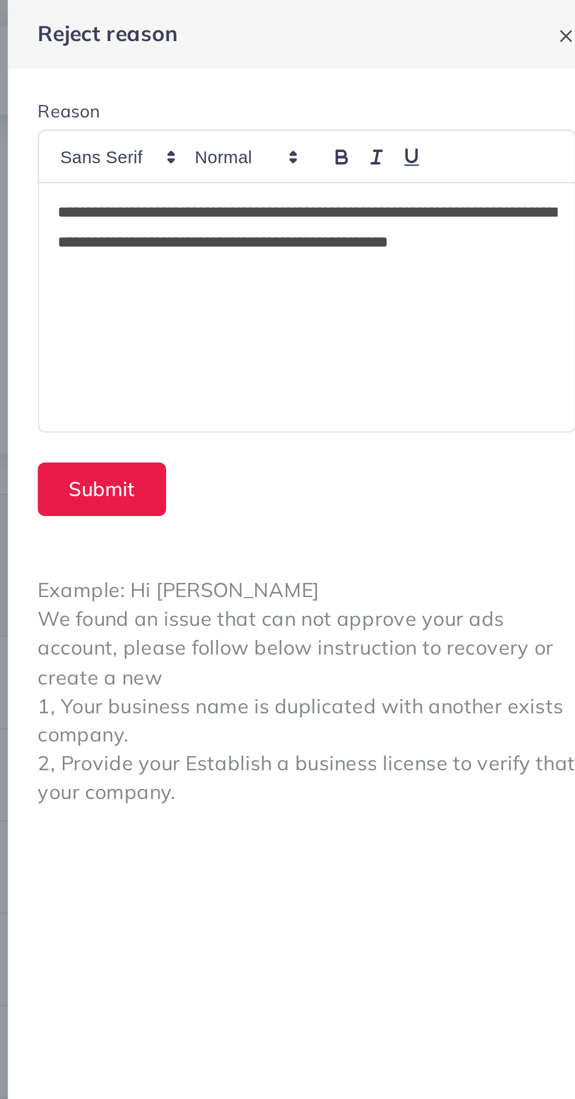
click at [499, 99] on p "**********" at bounding box center [434, 114] width 235 height 42
click at [332, 233] on button "Submit" at bounding box center [338, 230] width 60 height 25
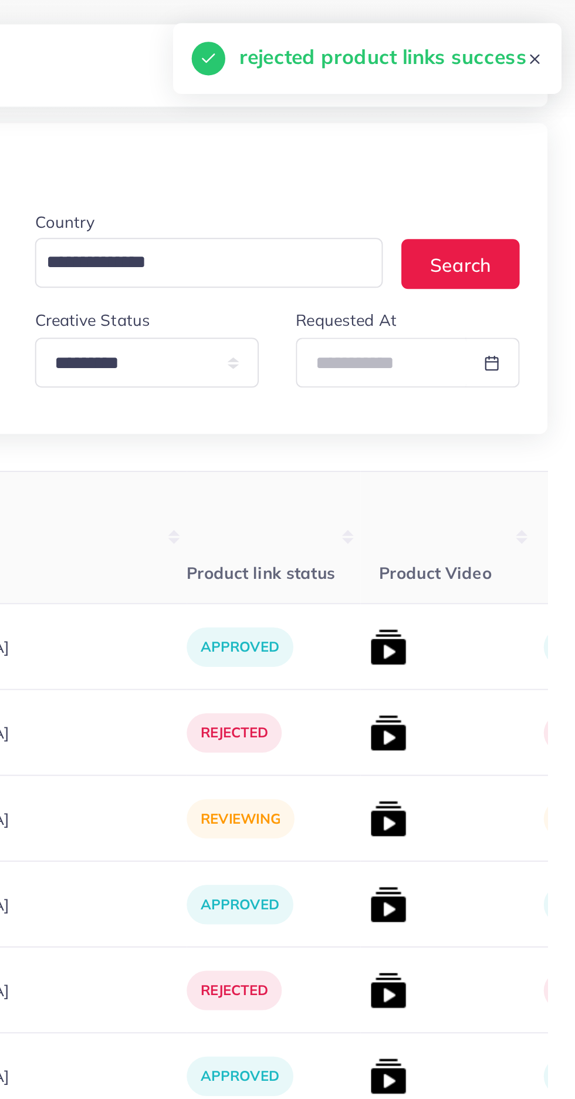
scroll to position [0, 0]
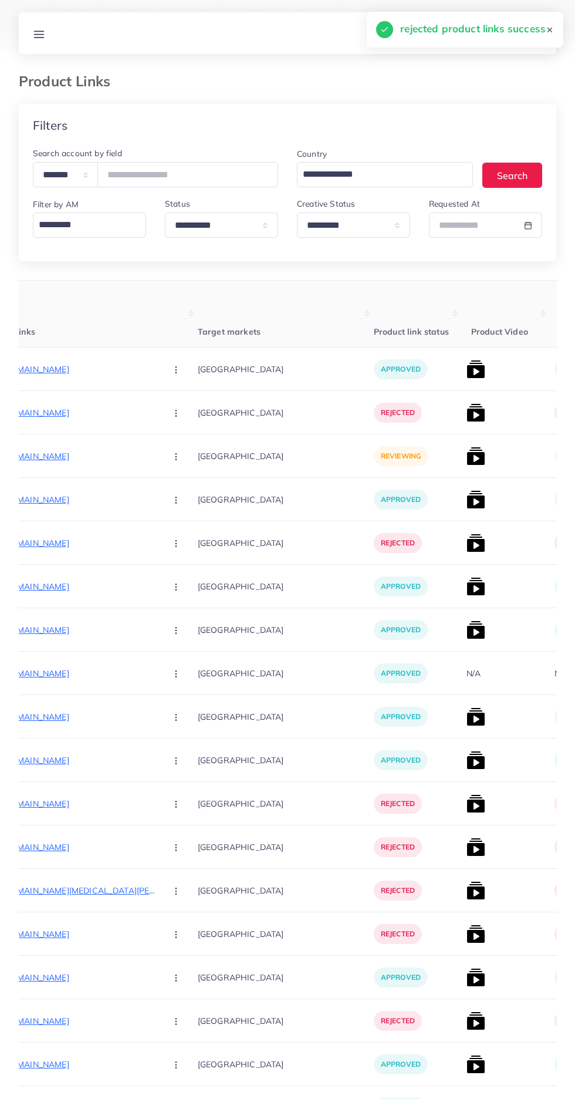
click at [47, 453] on p "[URL][DOMAIN_NAME]" at bounding box center [69, 456] width 176 height 14
click at [176, 457] on circle "button" at bounding box center [176, 456] width 1 height 1
click at [157, 490] on link "Approve" at bounding box center [203, 492] width 93 height 26
click at [467, 504] on img at bounding box center [476, 499] width 19 height 19
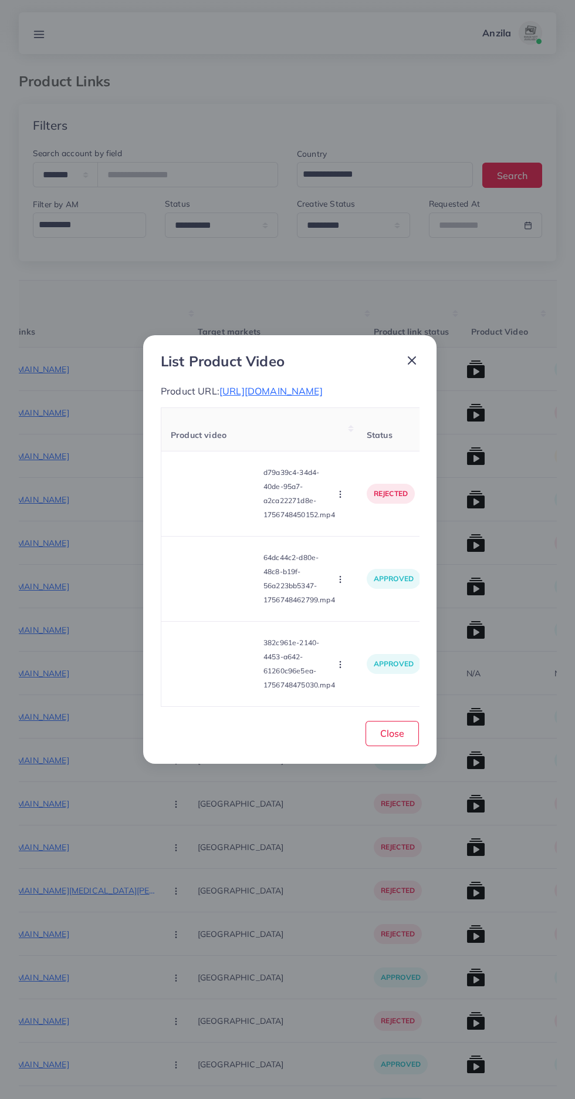
click at [292, 860] on div "List Product Video Product URL: [URL][DOMAIN_NAME] Product video Status Reason …" at bounding box center [287, 549] width 575 height 1099
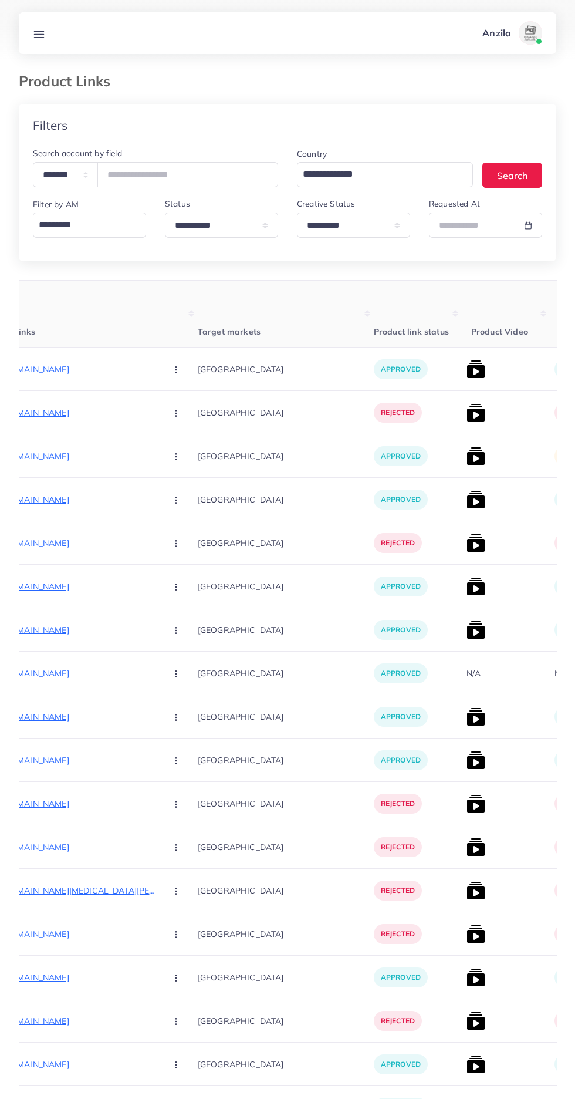
click at [467, 457] on img at bounding box center [476, 456] width 19 height 19
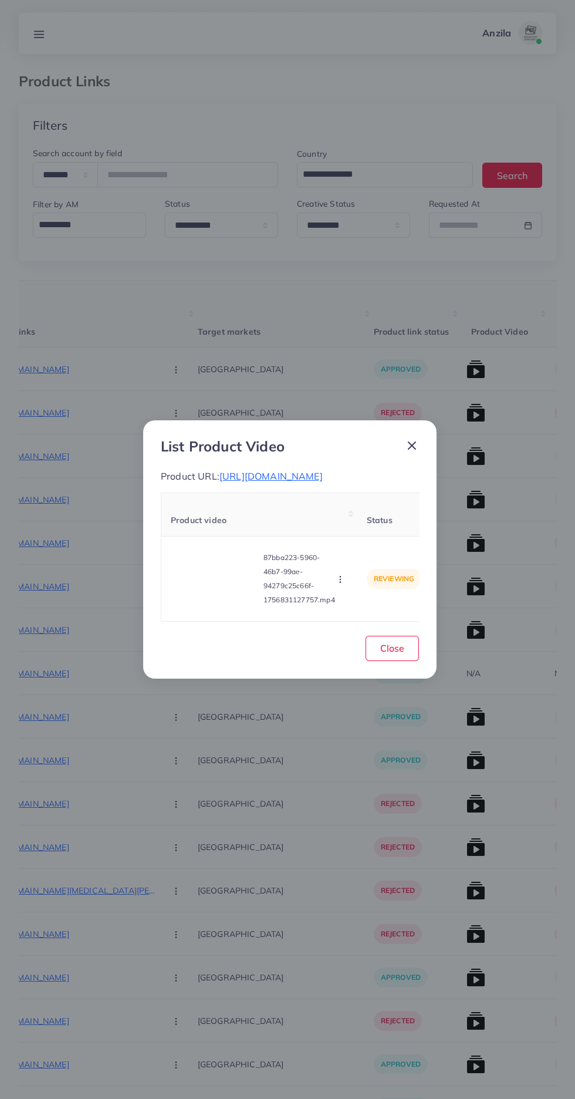
click at [231, 600] on video at bounding box center [215, 579] width 88 height 53
click at [233, 591] on div at bounding box center [215, 579] width 88 height 53
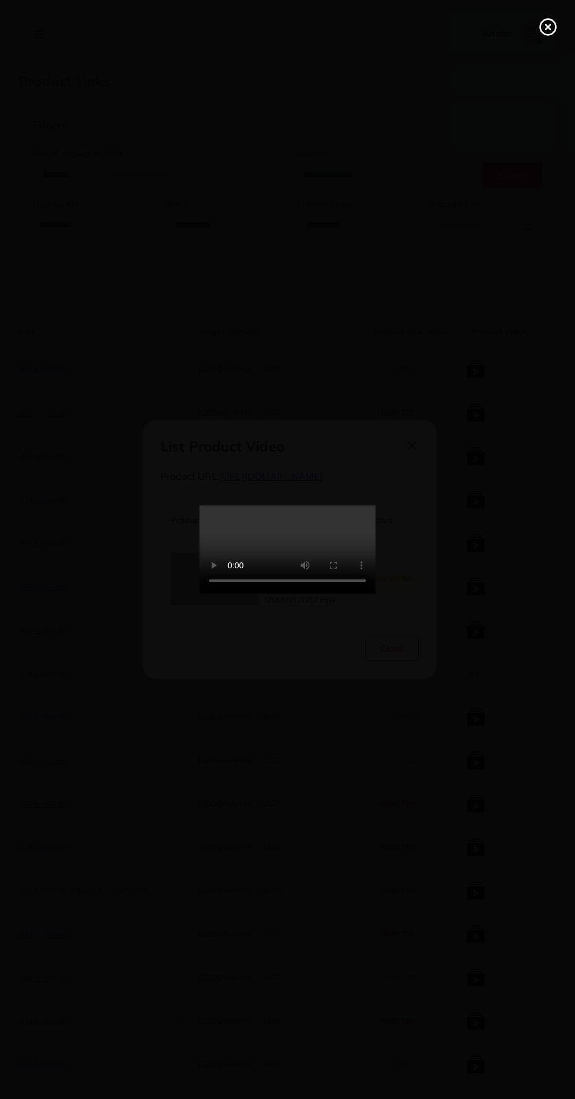
click at [548, 27] on line at bounding box center [548, 27] width 5 height 5
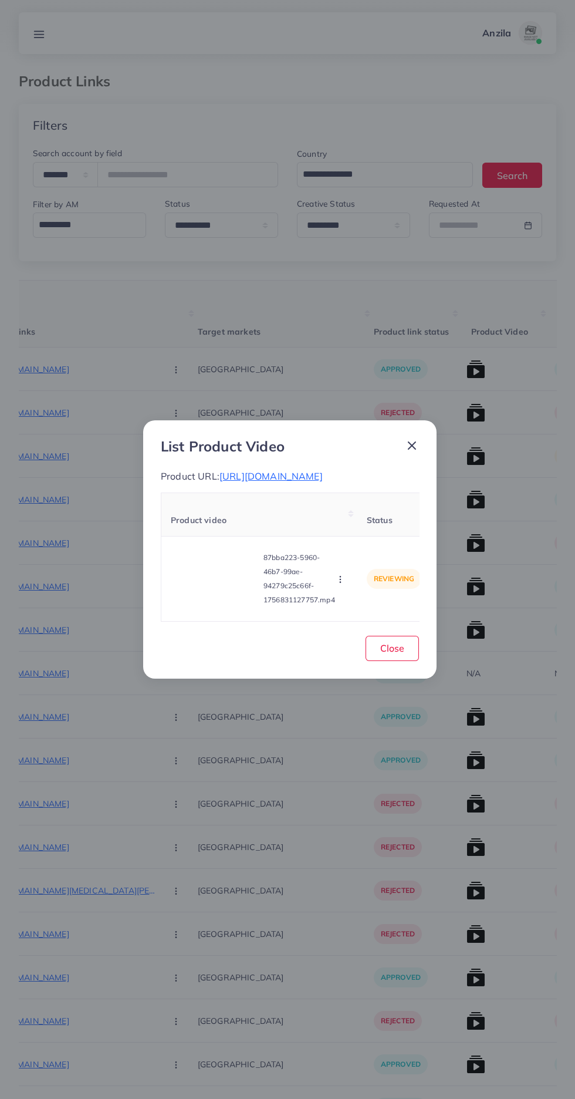
click at [338, 584] on icon "button" at bounding box center [340, 579] width 9 height 9
click at [373, 536] on link "Approve" at bounding box center [363, 524] width 93 height 26
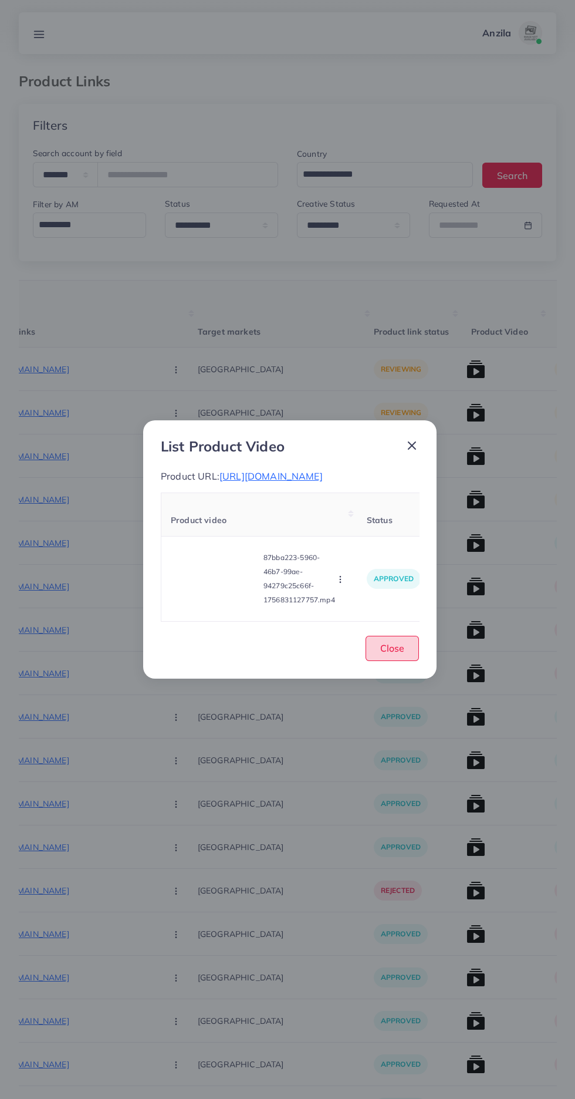
click at [406, 661] on button "Close" at bounding box center [392, 648] width 53 height 25
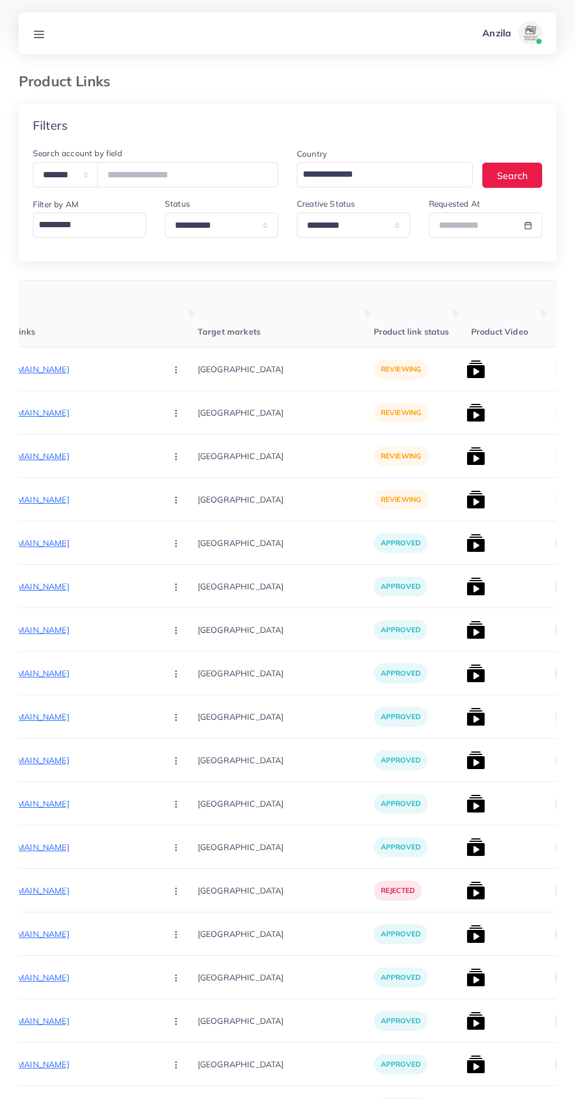
click at [55, 370] on p "[URL][DOMAIN_NAME]" at bounding box center [69, 369] width 176 height 14
click at [176, 370] on circle "button" at bounding box center [176, 369] width 1 height 1
click at [182, 411] on span "Approve" at bounding box center [201, 405] width 39 height 12
click at [41, 419] on p "[URL][DOMAIN_NAME]" at bounding box center [69, 413] width 176 height 14
click at [176, 416] on circle "button" at bounding box center [176, 416] width 1 height 1
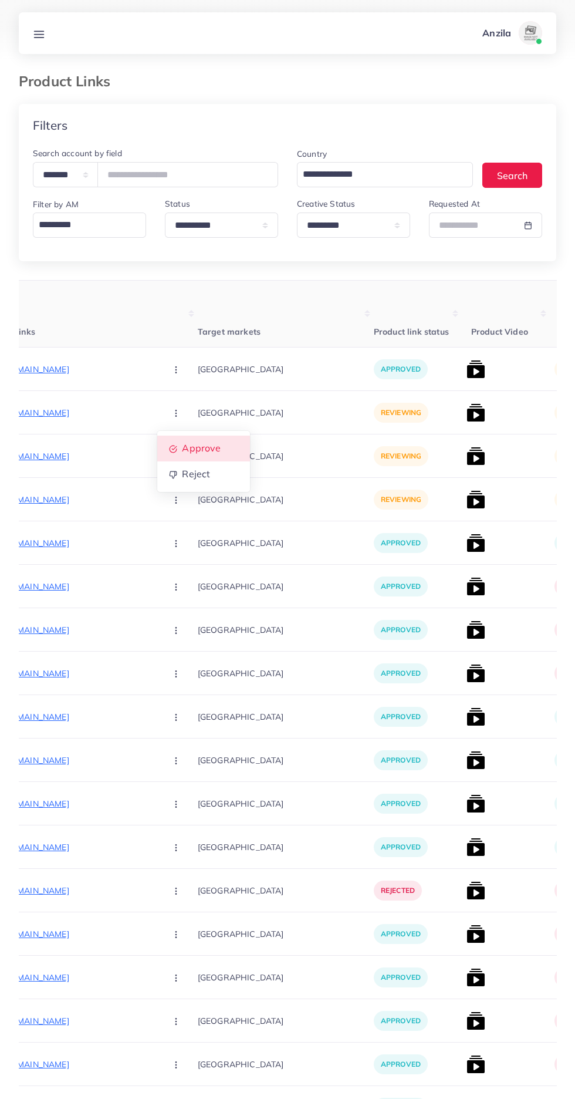
click at [169, 450] on icon at bounding box center [173, 450] width 8 height 8
click at [60, 457] on p "[URL][DOMAIN_NAME]" at bounding box center [69, 456] width 176 height 14
click at [176, 457] on circle "button" at bounding box center [176, 456] width 1 height 1
click at [157, 494] on link "Approve" at bounding box center [203, 492] width 93 height 26
click at [73, 499] on p "[URL][DOMAIN_NAME]" at bounding box center [69, 500] width 176 height 14
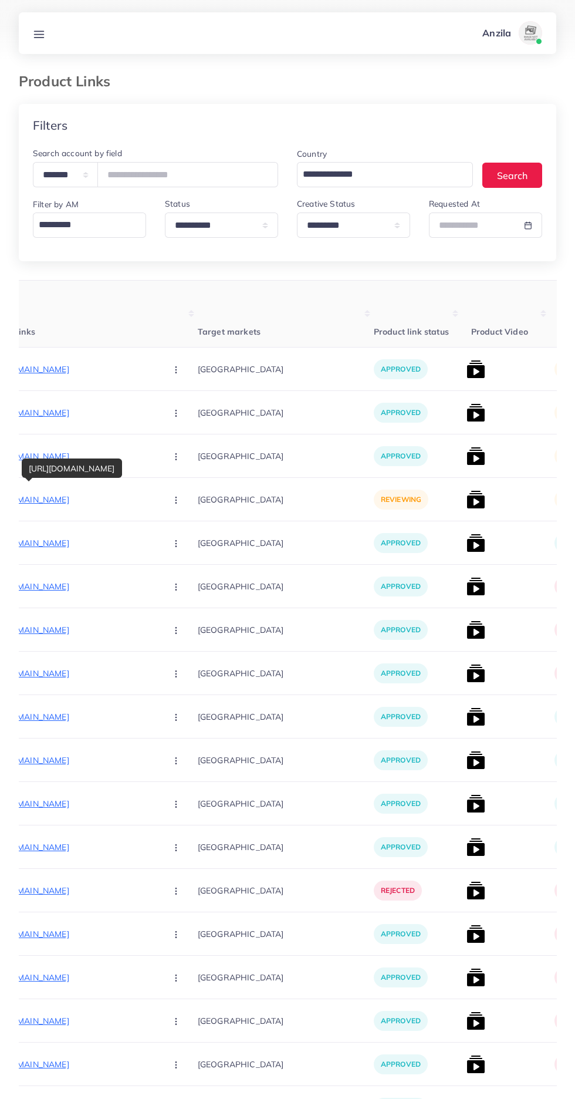
click at [176, 500] on circle "button" at bounding box center [176, 500] width 1 height 1
click at [165, 529] on link "Approve" at bounding box center [203, 536] width 93 height 26
click at [176, 500] on circle "button" at bounding box center [176, 500] width 1 height 1
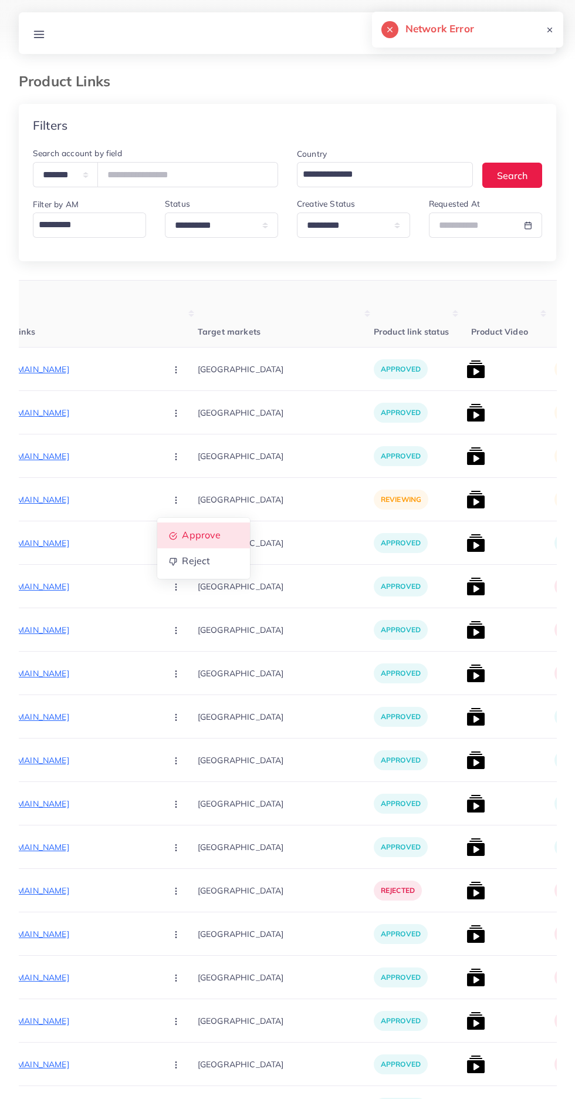
click at [182, 533] on span "Approve" at bounding box center [201, 536] width 39 height 12
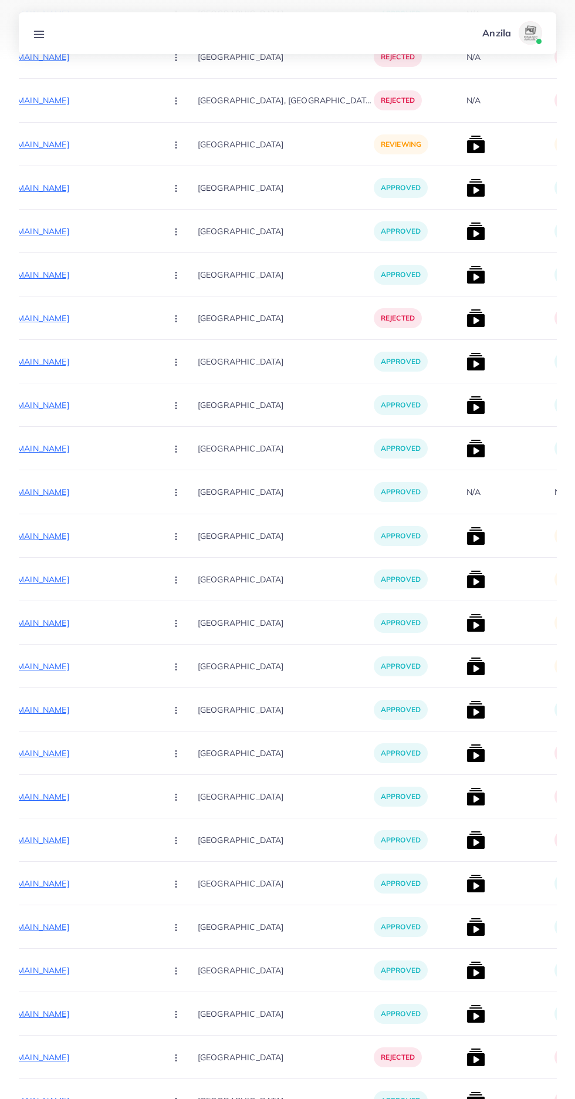
scroll to position [748, 0]
click at [467, 537] on img at bounding box center [476, 535] width 19 height 19
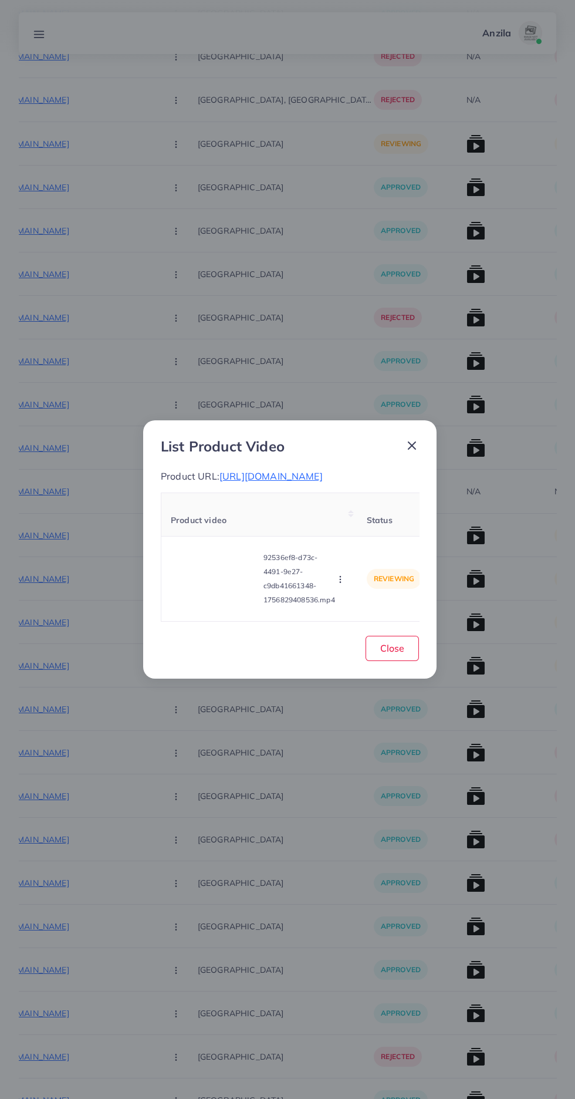
click at [244, 605] on video at bounding box center [215, 579] width 88 height 53
click at [235, 605] on div at bounding box center [215, 579] width 88 height 53
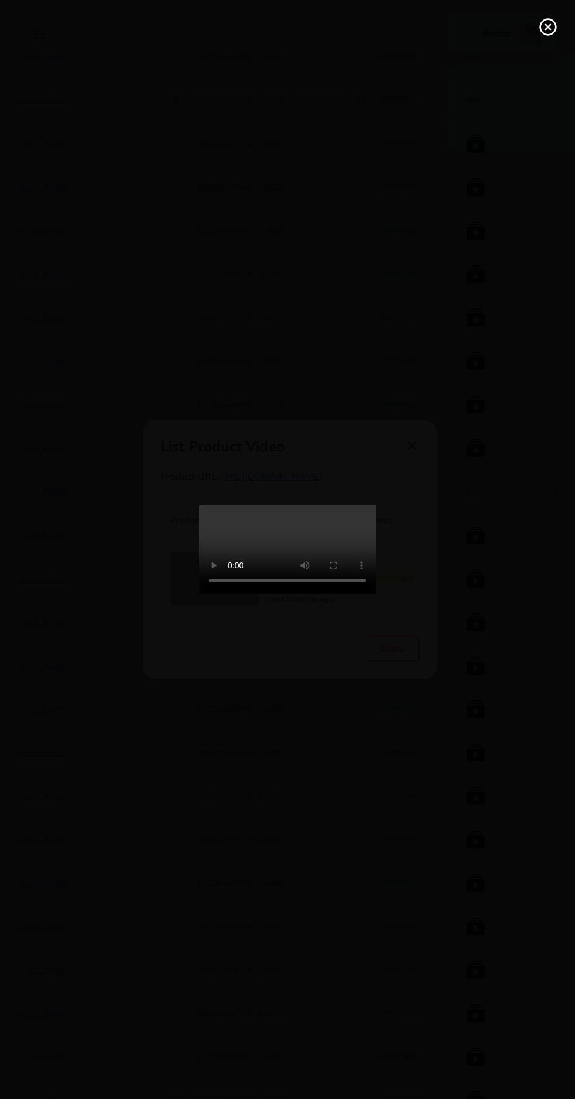
click at [548, 27] on line at bounding box center [548, 27] width 5 height 5
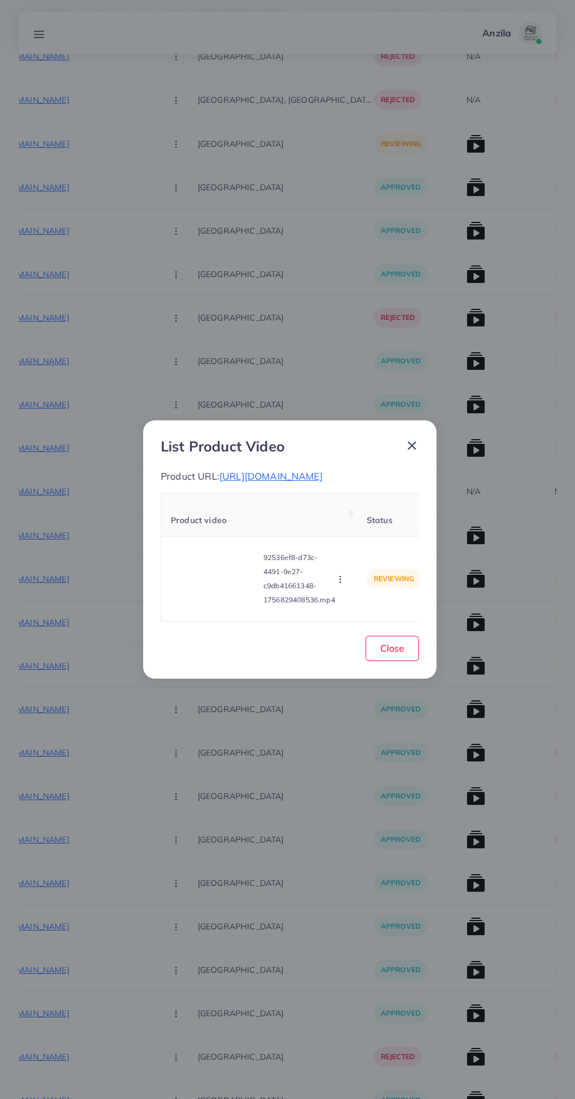
click at [301, 482] on span "[URL][DOMAIN_NAME]" at bounding box center [271, 476] width 103 height 12
click at [341, 580] on circle "button" at bounding box center [340, 580] width 1 height 1
click at [368, 556] on span "Reject" at bounding box center [356, 550] width 28 height 12
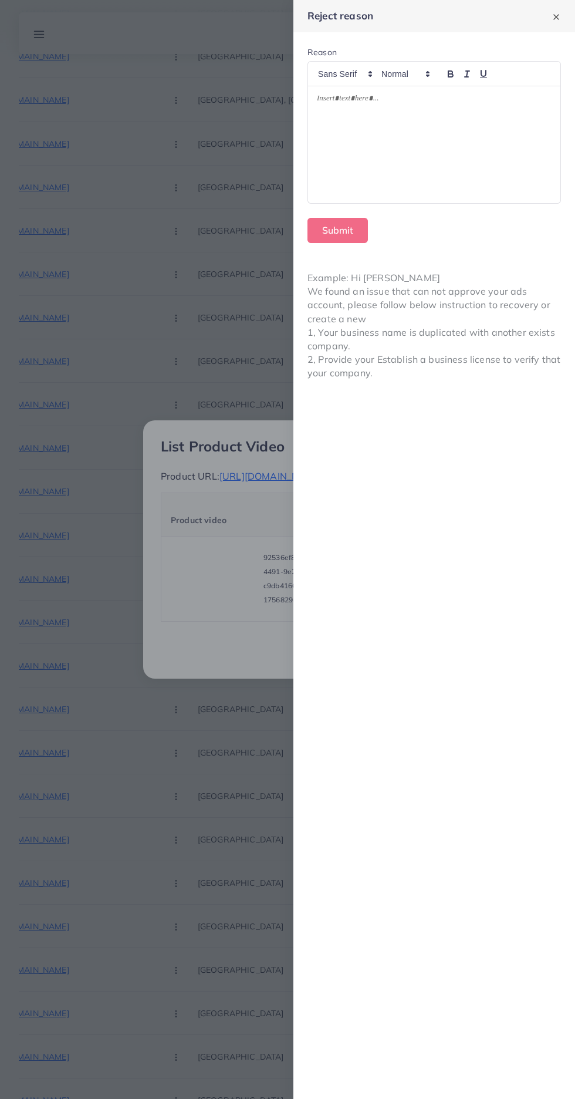
click at [485, 174] on div at bounding box center [434, 144] width 253 height 117
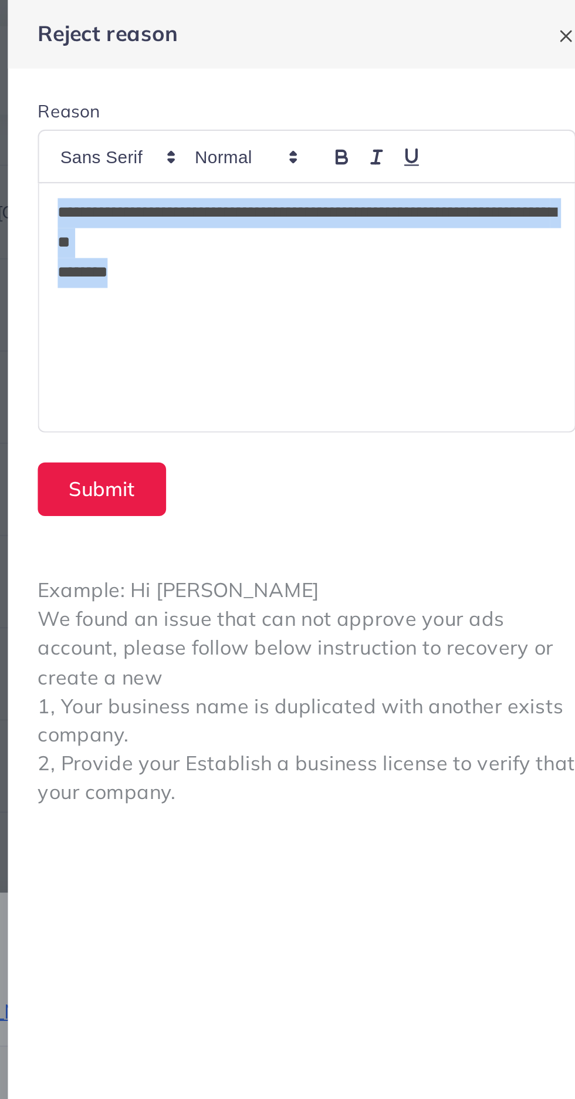
copy div "**********"
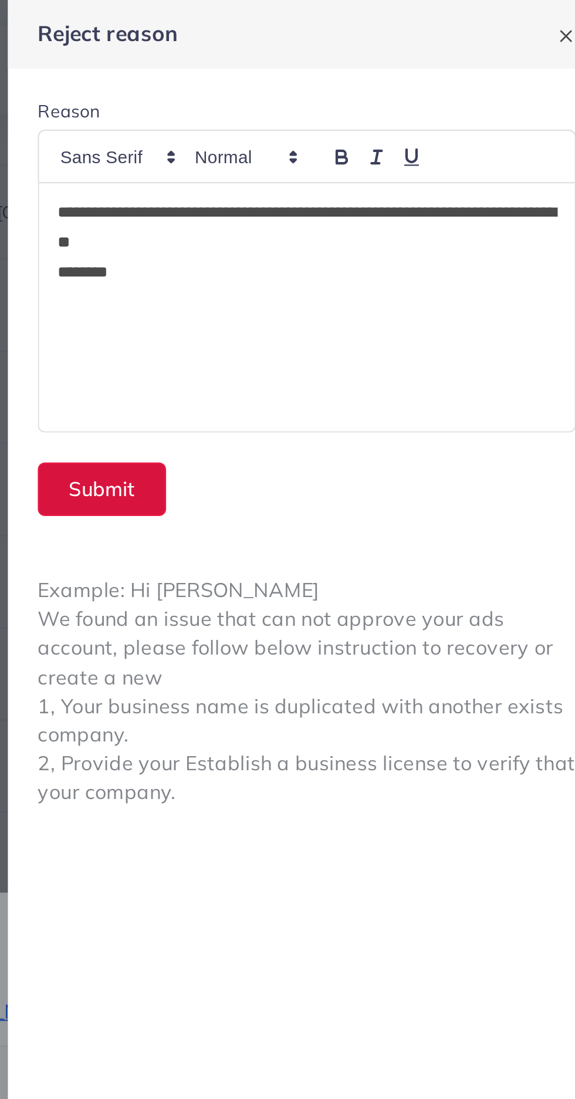
click at [336, 228] on button "Submit" at bounding box center [338, 230] width 60 height 25
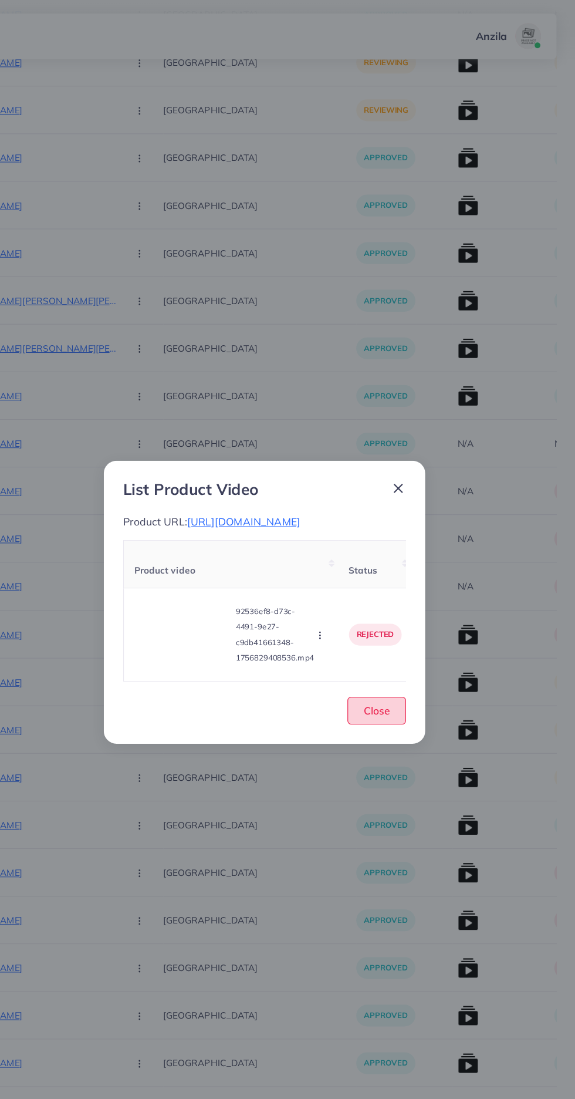
click at [408, 661] on button "Close" at bounding box center [392, 648] width 53 height 25
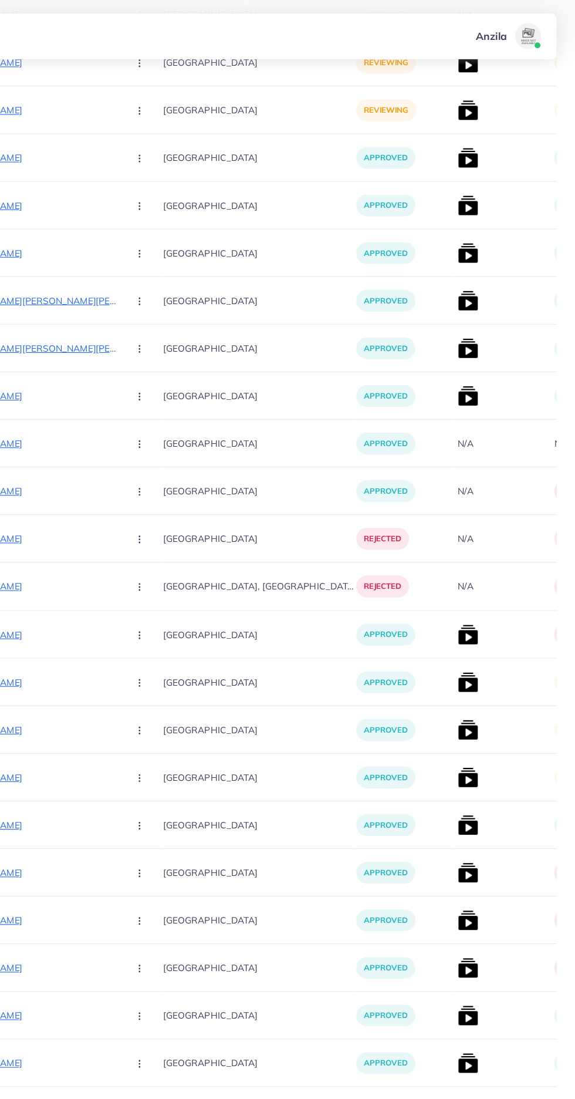
scroll to position [736, 0]
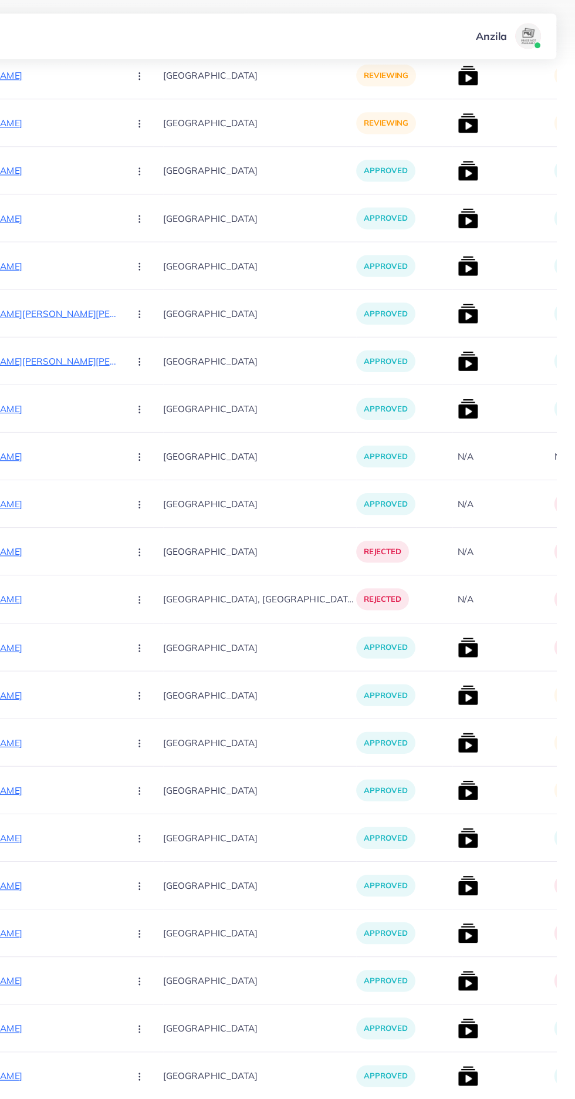
click at [467, 638] on img at bounding box center [476, 634] width 19 height 19
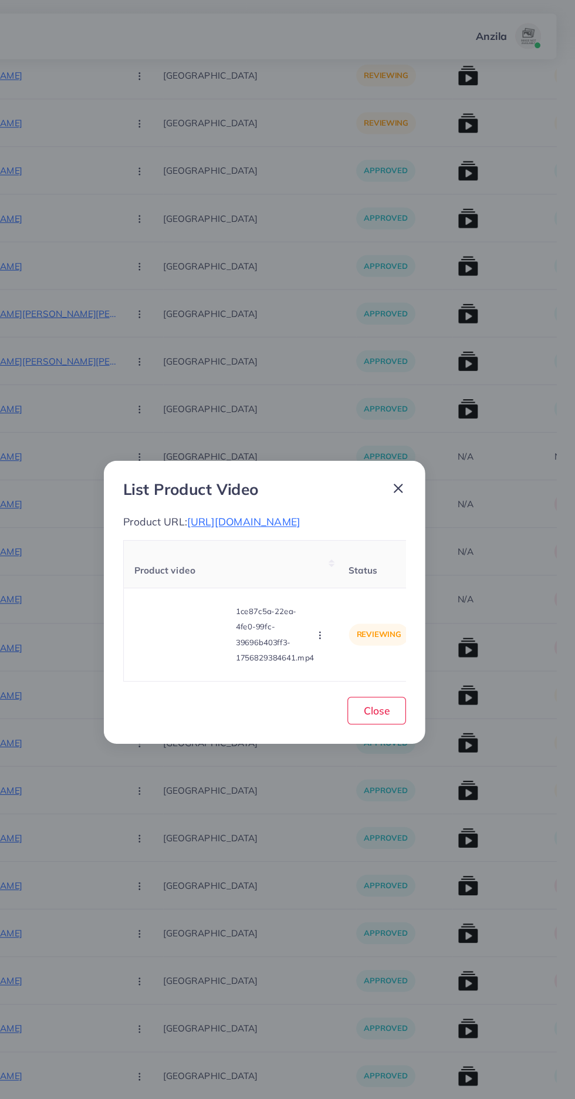
click at [232, 605] on video at bounding box center [215, 579] width 88 height 53
click at [216, 588] on icon at bounding box center [215, 579] width 19 height 19
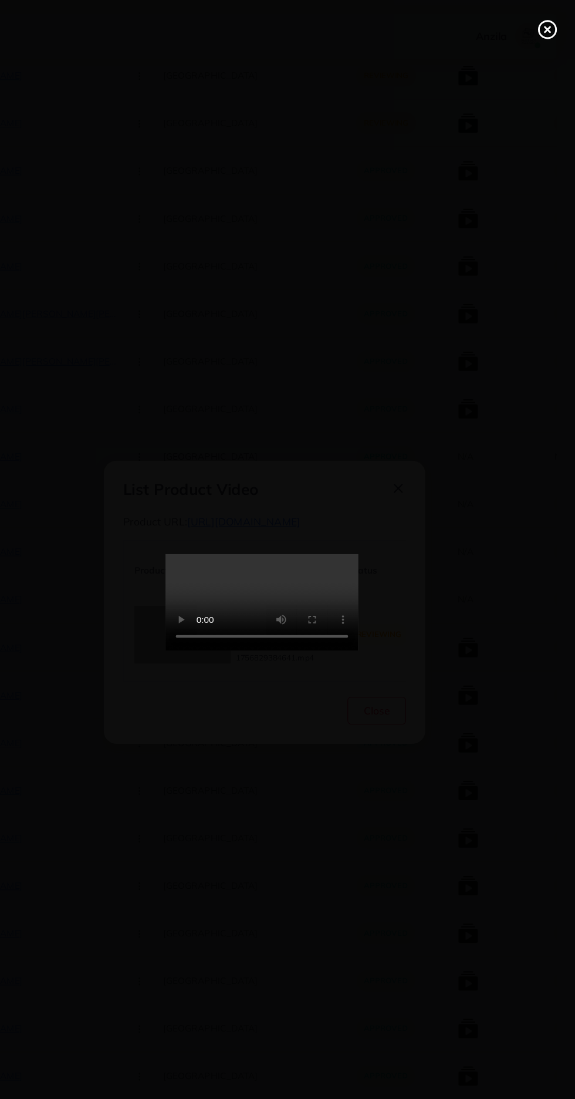
click at [544, 35] on icon at bounding box center [548, 27] width 19 height 19
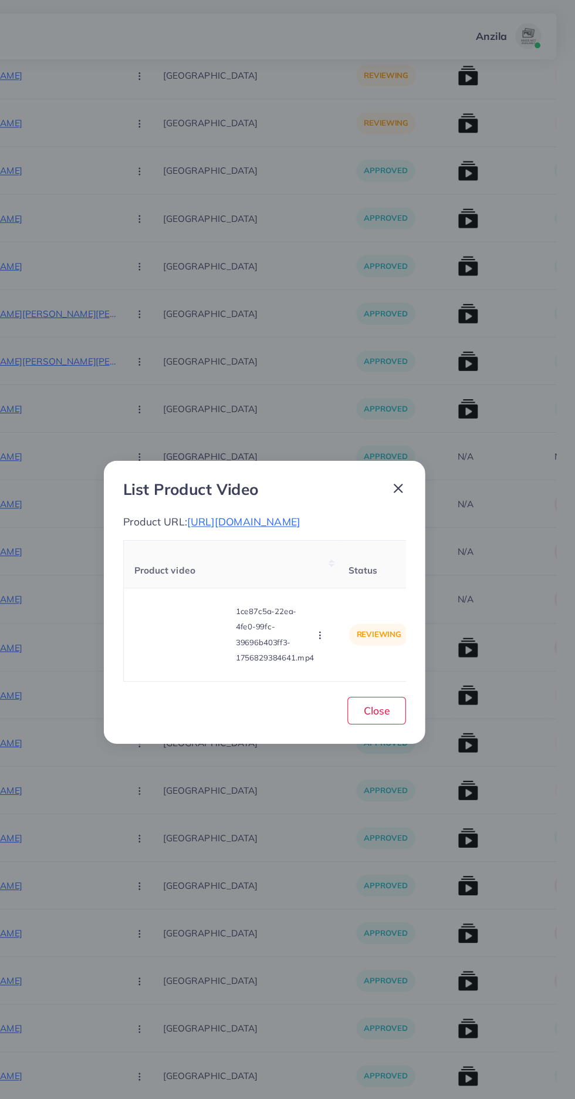
click at [221, 482] on span "[URL][DOMAIN_NAME]" at bounding box center [271, 476] width 103 height 12
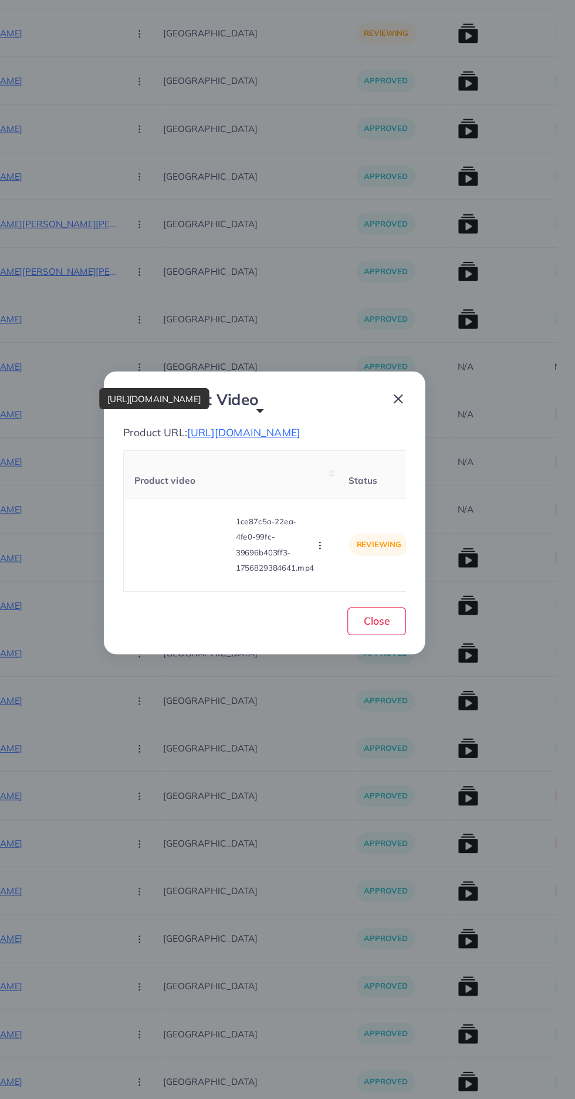
click at [341, 580] on circle "button" at bounding box center [340, 580] width 1 height 1
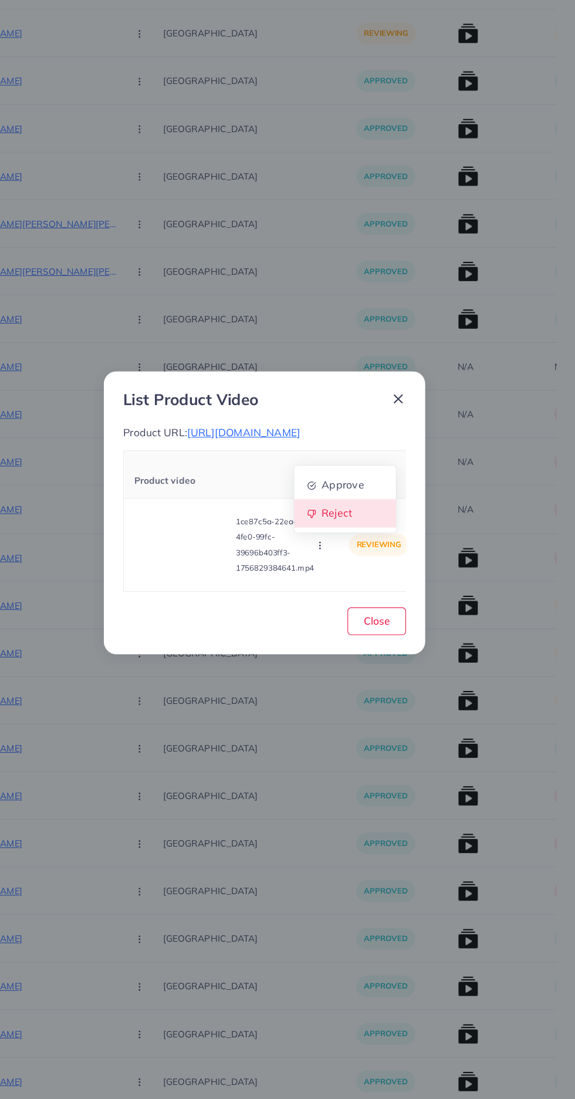
click at [334, 556] on icon at bounding box center [333, 551] width 8 height 8
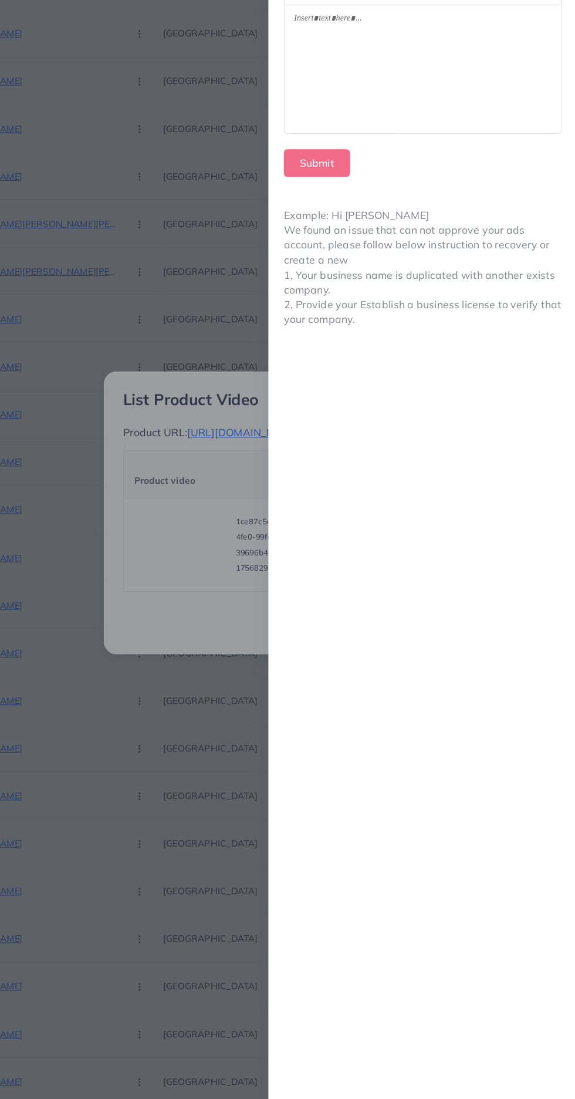
click at [373, 156] on div at bounding box center [434, 144] width 253 height 117
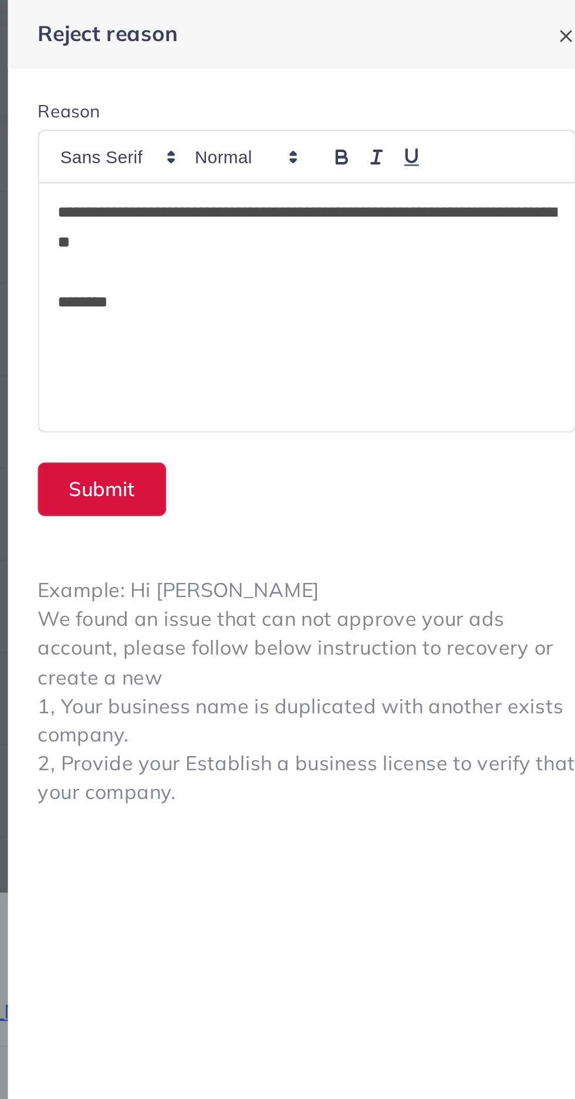
click at [324, 225] on button "Submit" at bounding box center [338, 230] width 60 height 25
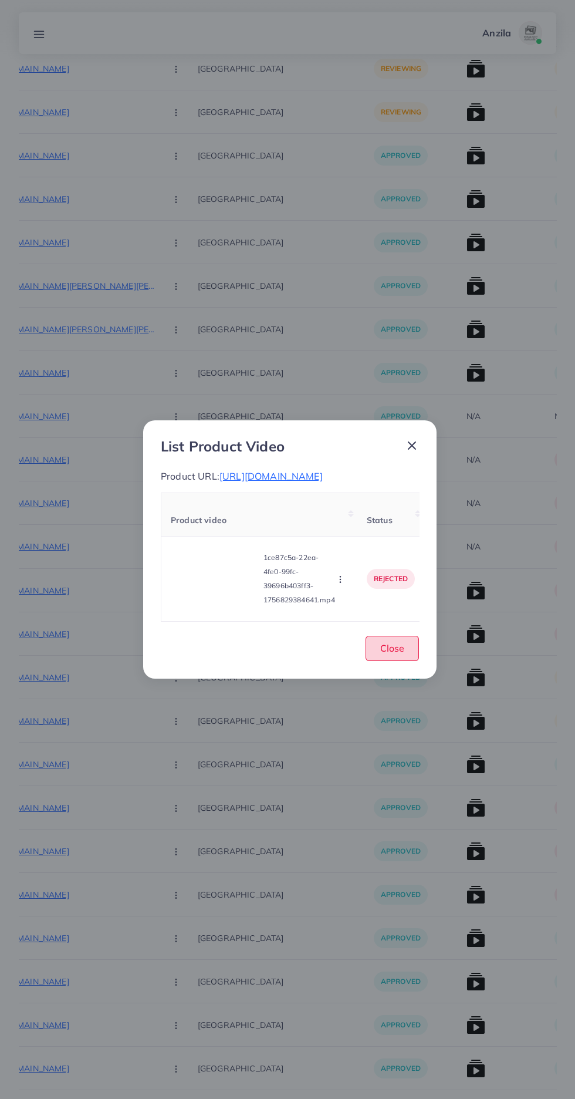
click at [395, 654] on span "Close" at bounding box center [393, 648] width 24 height 12
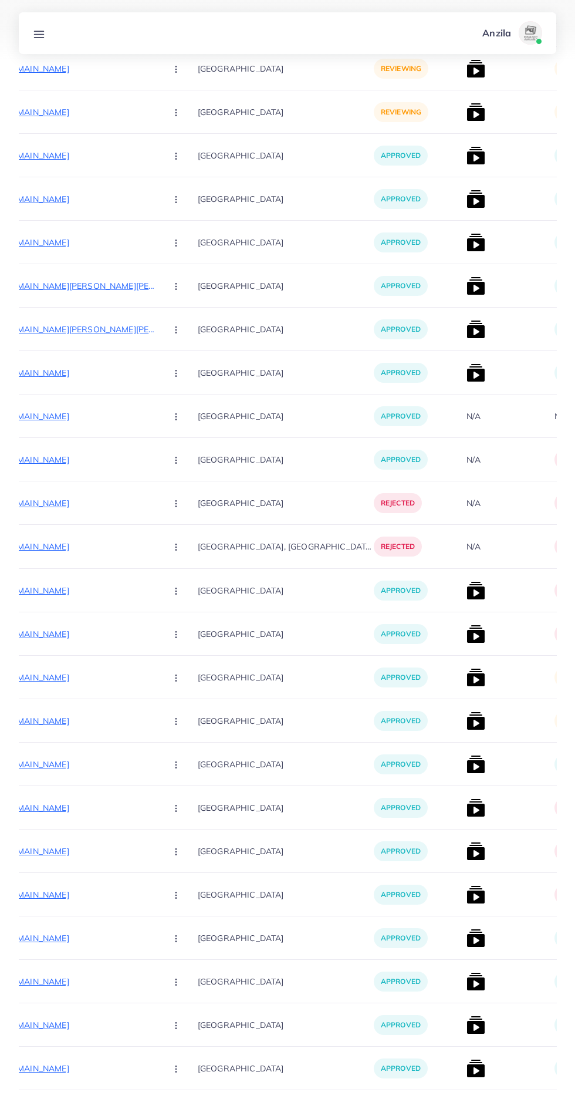
click at [467, 678] on img at bounding box center [476, 677] width 19 height 19
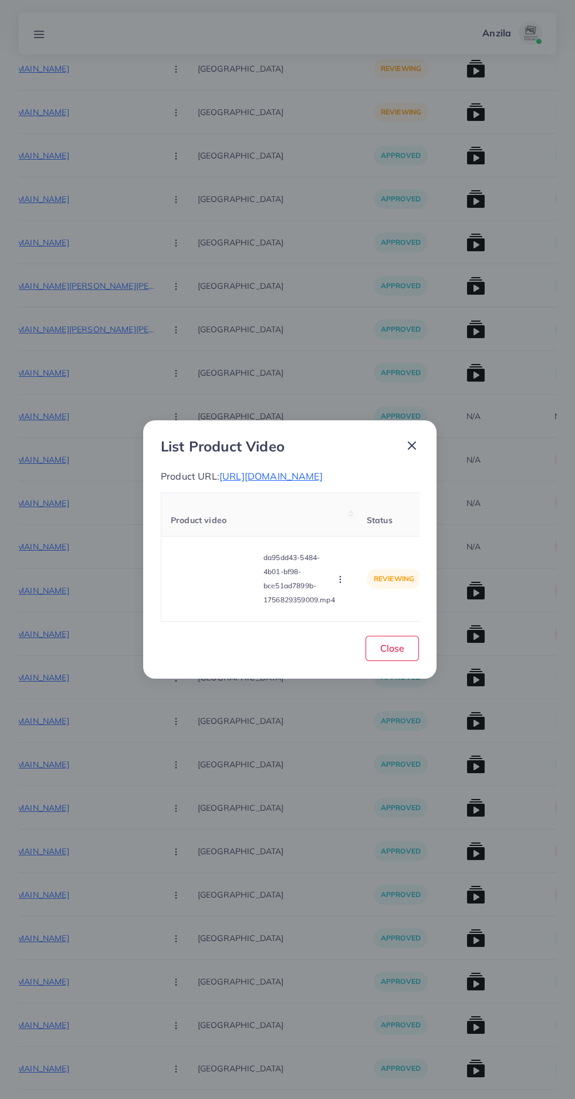
click at [183, 595] on video at bounding box center [215, 579] width 88 height 53
click at [189, 599] on div at bounding box center [215, 579] width 88 height 53
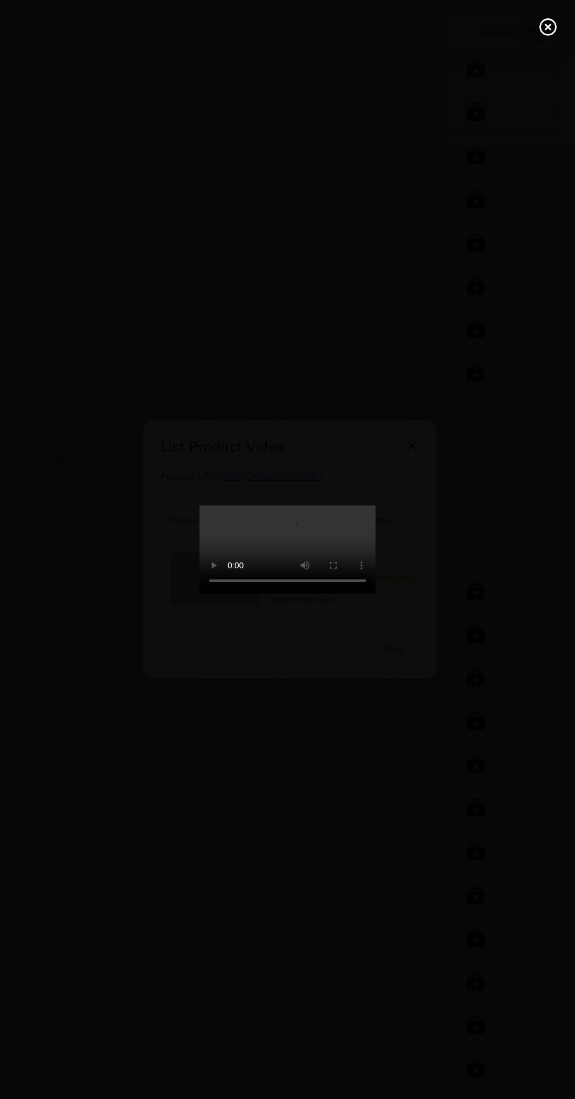
click at [543, 32] on circle at bounding box center [549, 27] width 16 height 16
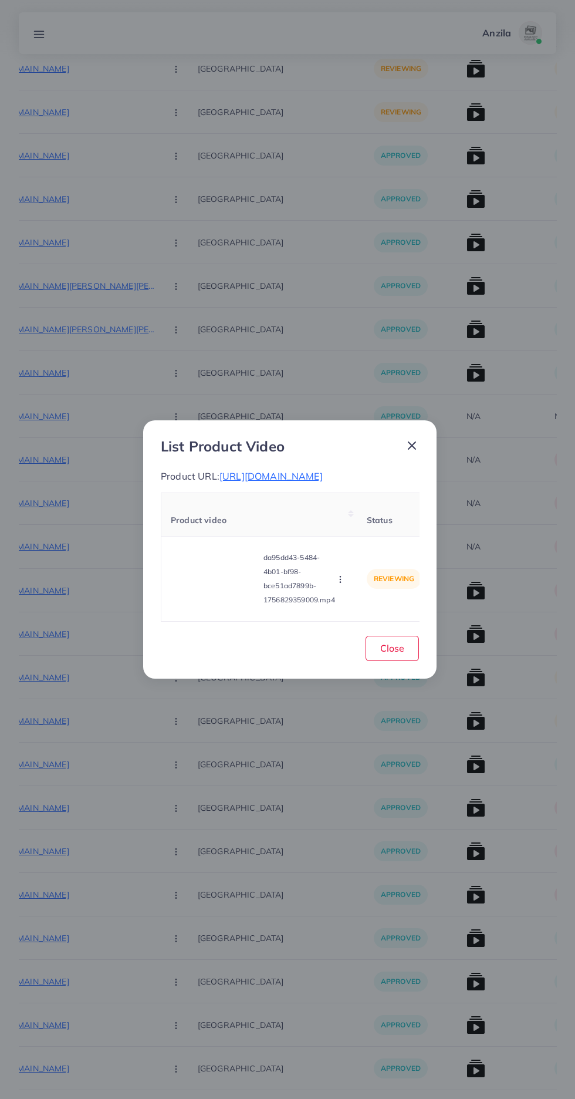
click at [231, 482] on span "[URL][DOMAIN_NAME]" at bounding box center [271, 476] width 103 height 12
click at [347, 585] on button "button" at bounding box center [341, 579] width 13 height 12
click at [371, 563] on link "Reject" at bounding box center [363, 550] width 93 height 26
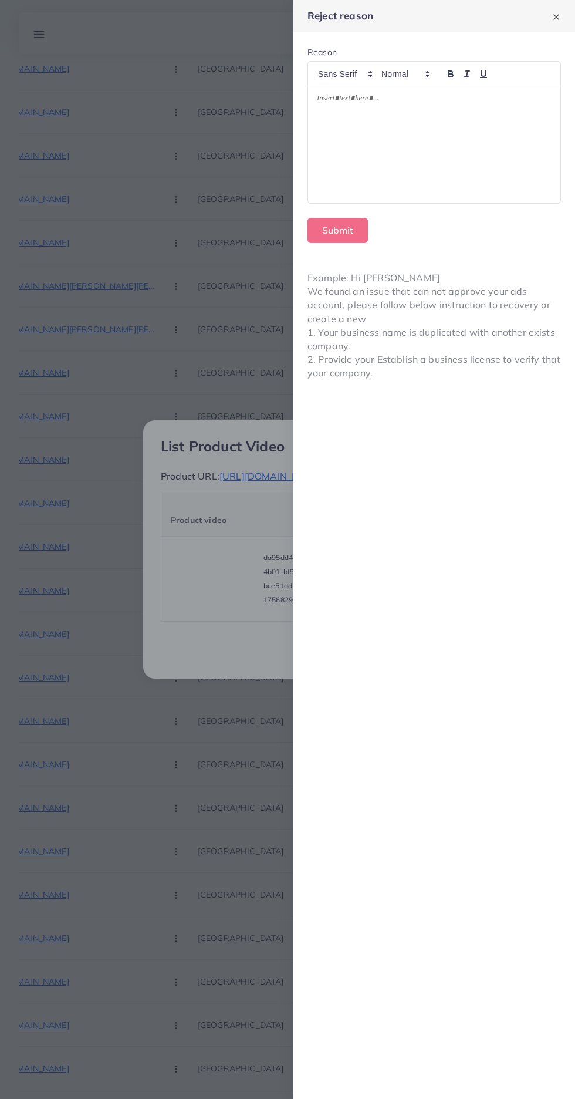
click at [362, 157] on div at bounding box center [434, 144] width 253 height 117
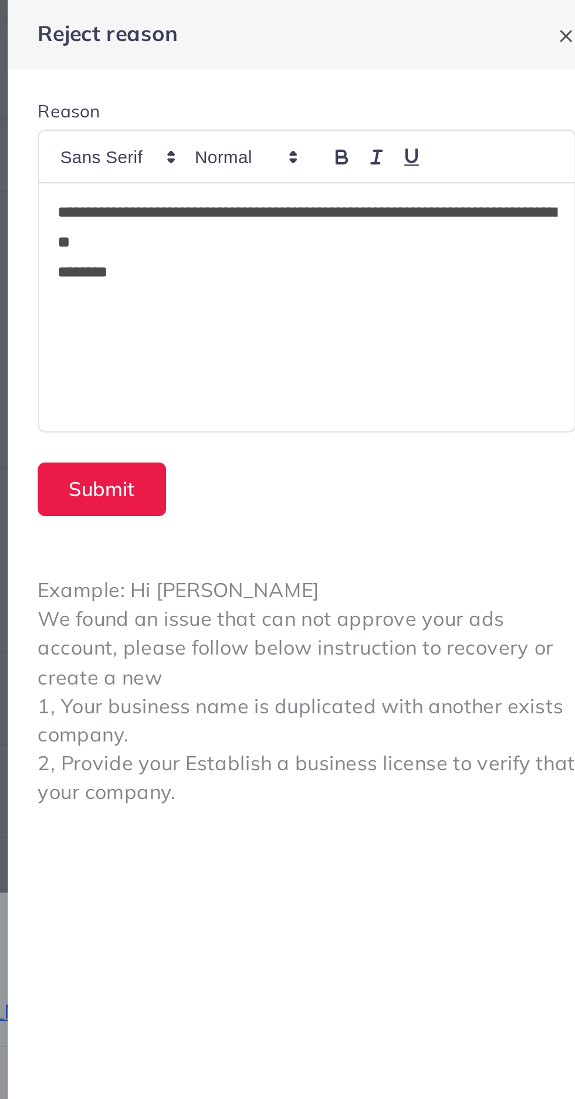
scroll to position [0, 0]
click at [335, 227] on button "Submit" at bounding box center [338, 230] width 60 height 25
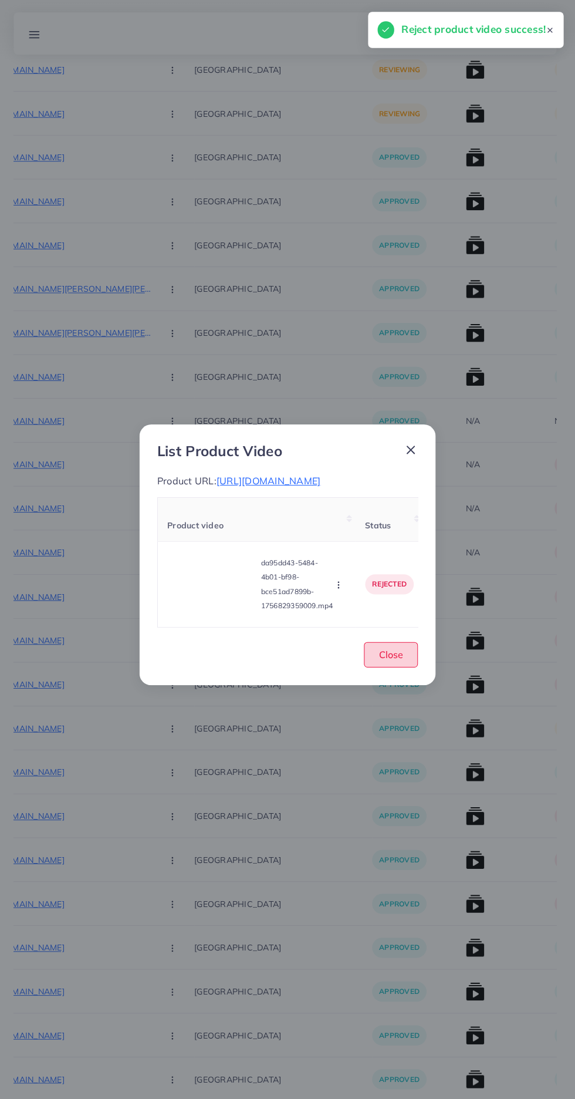
click at [392, 654] on span "Close" at bounding box center [393, 648] width 24 height 12
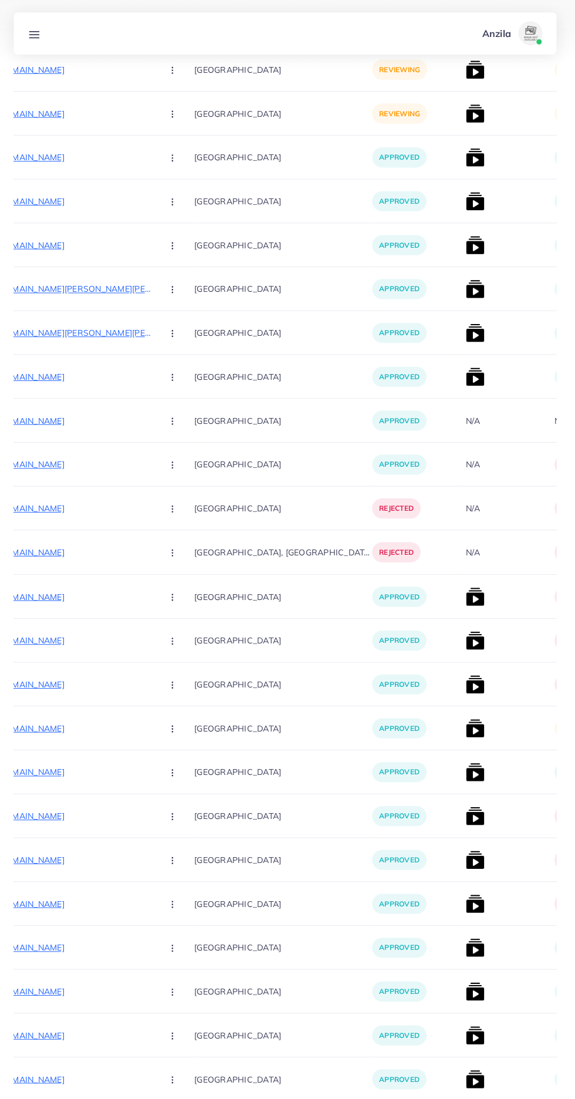
click at [467, 724] on img at bounding box center [476, 721] width 19 height 19
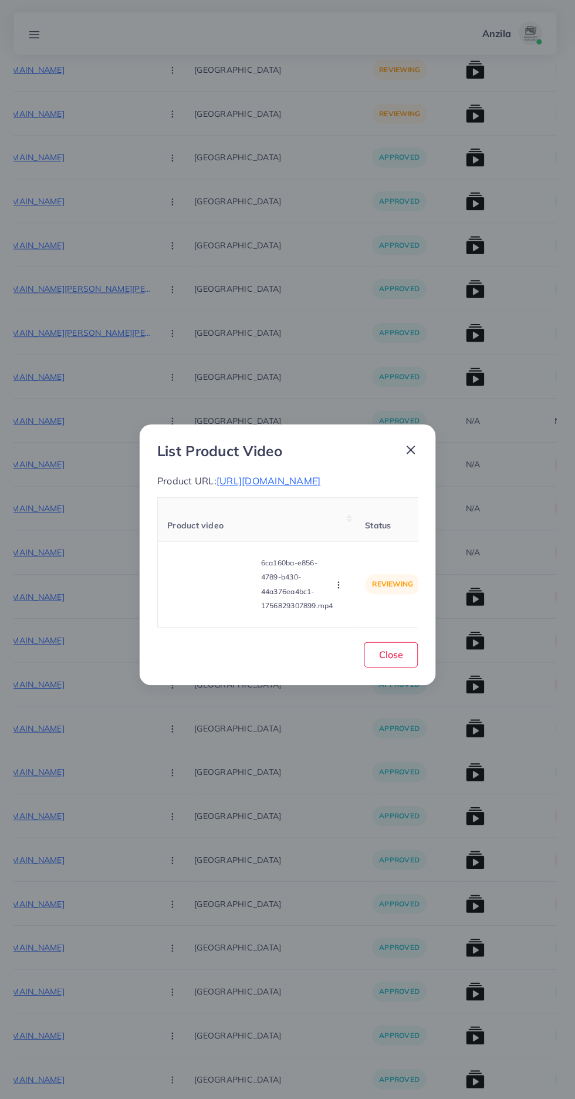
click at [177, 604] on video at bounding box center [215, 579] width 88 height 53
click at [201, 597] on div at bounding box center [215, 579] width 88 height 53
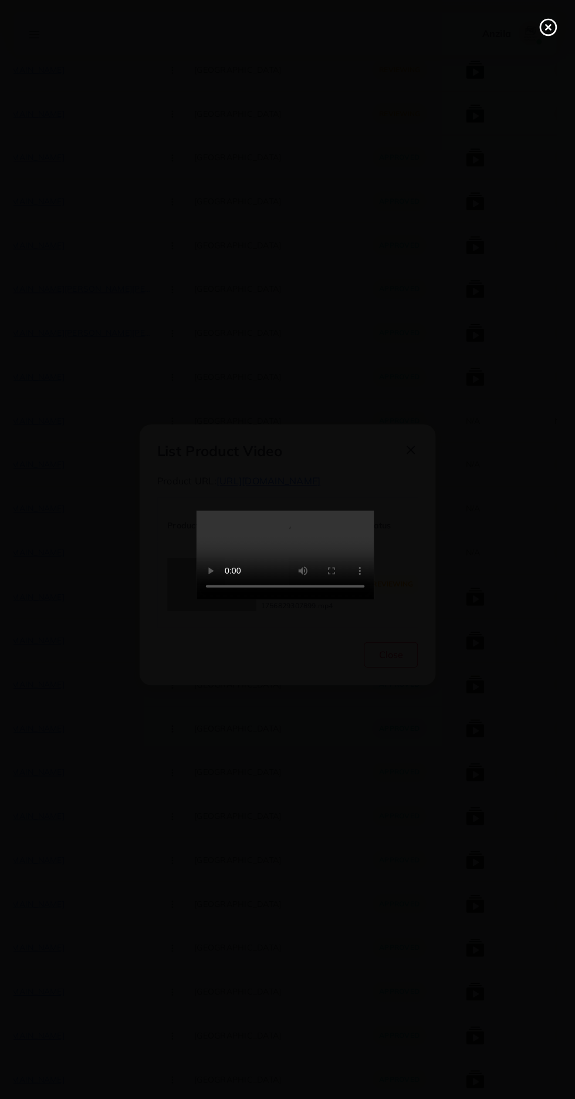
click at [548, 27] on line at bounding box center [548, 27] width 5 height 5
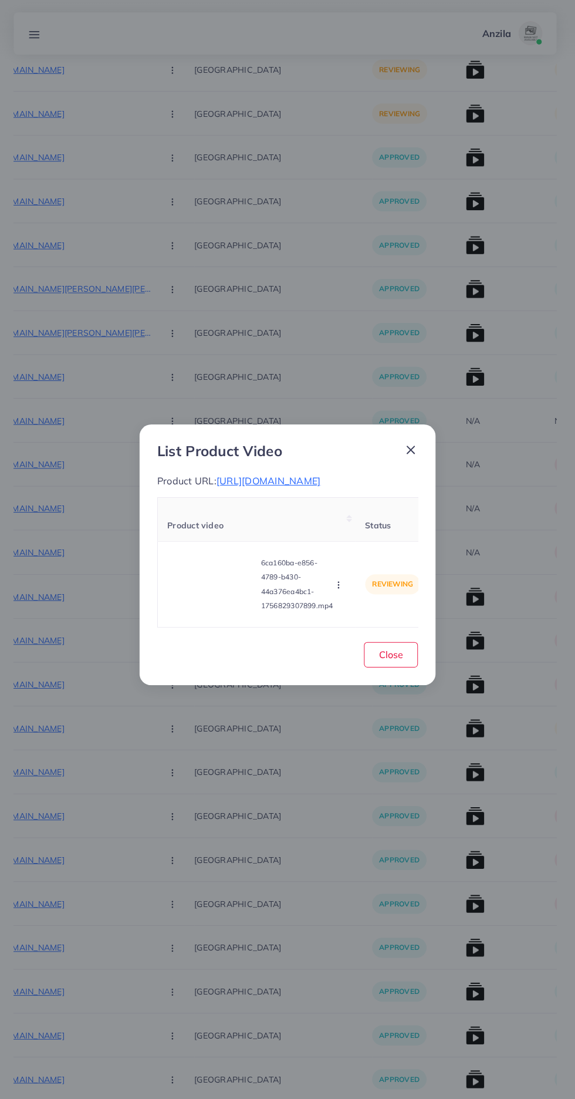
click at [255, 474] on span "[URL][DOMAIN_NAME]" at bounding box center [271, 476] width 103 height 12
click at [218, 591] on video at bounding box center [215, 579] width 88 height 53
click at [207, 587] on circle at bounding box center [215, 579] width 16 height 16
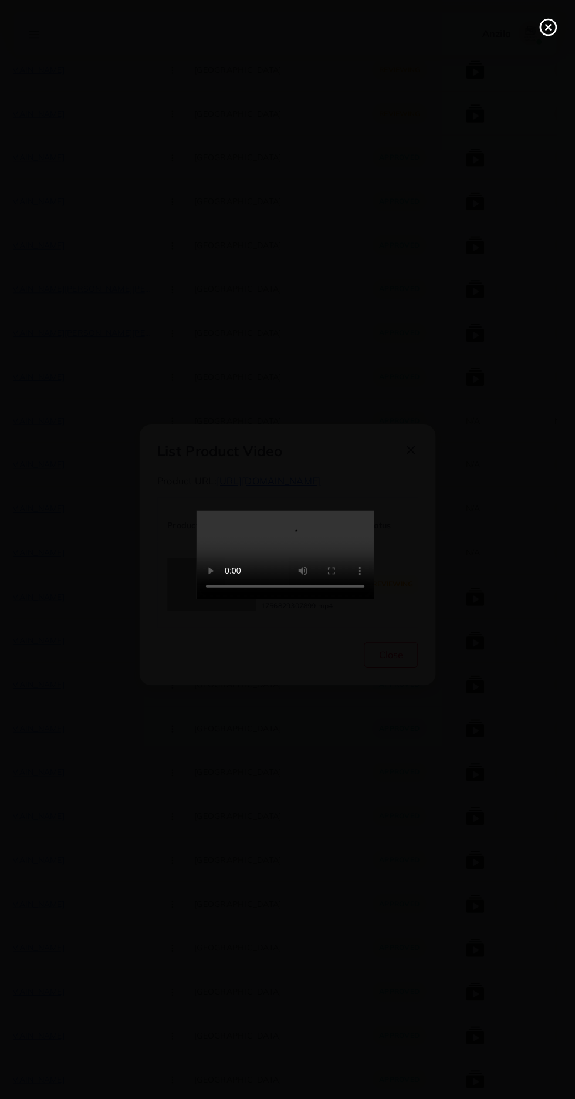
click at [540, 31] on icon at bounding box center [548, 27] width 19 height 19
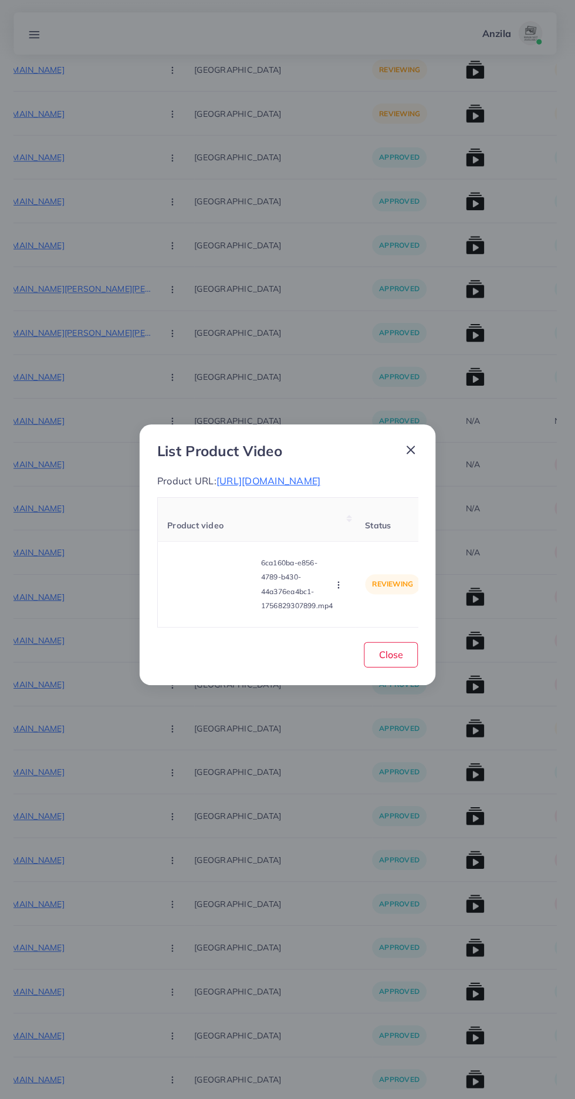
click at [342, 584] on icon "button" at bounding box center [340, 579] width 9 height 9
click at [351, 556] on span "Reject" at bounding box center [356, 550] width 28 height 12
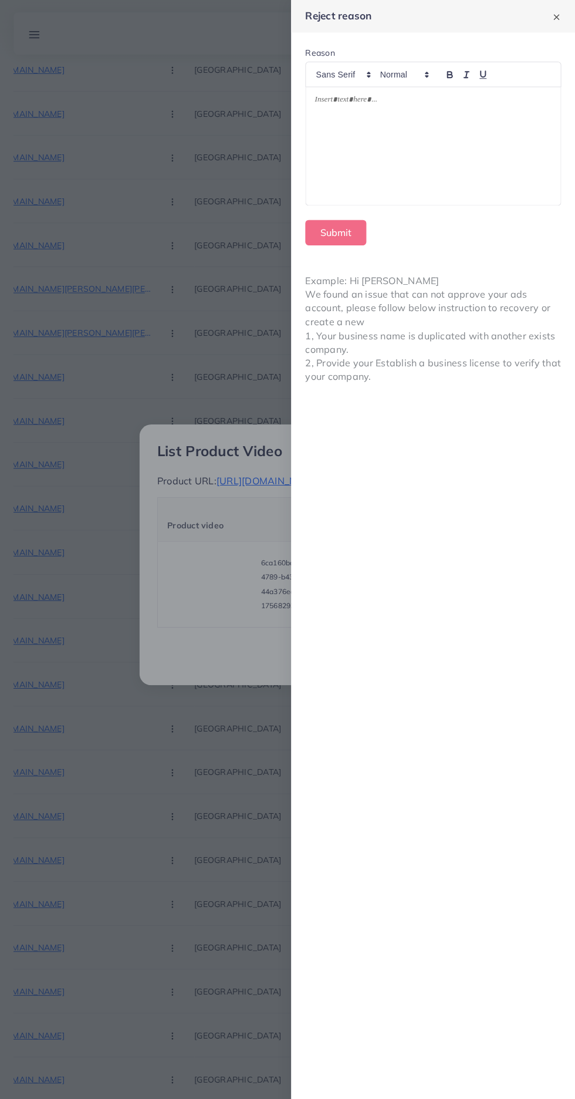
click at [354, 154] on div at bounding box center [434, 144] width 253 height 117
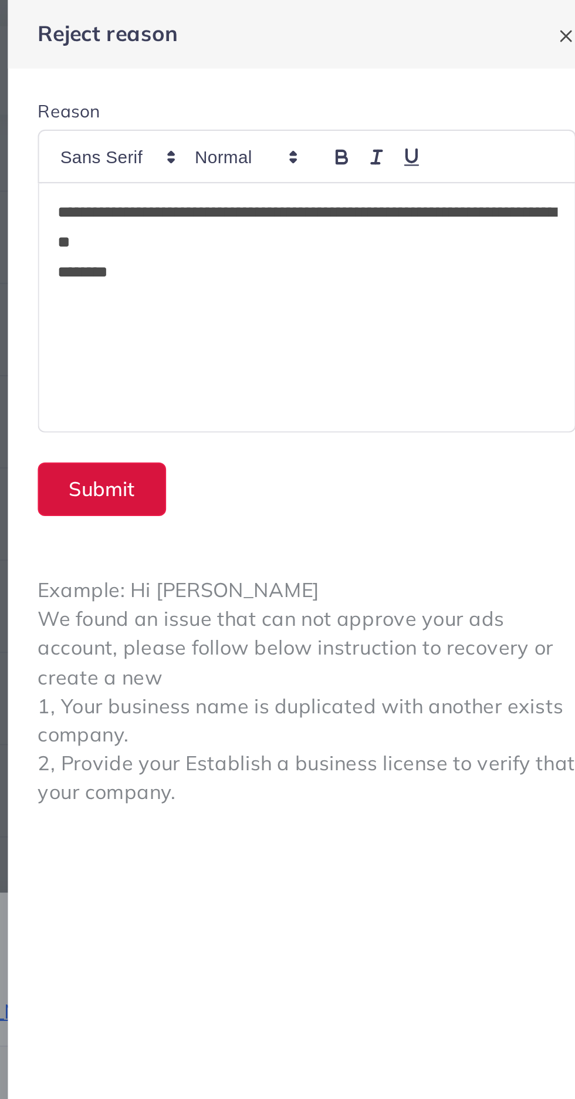
click at [332, 233] on button "Submit" at bounding box center [338, 230] width 60 height 25
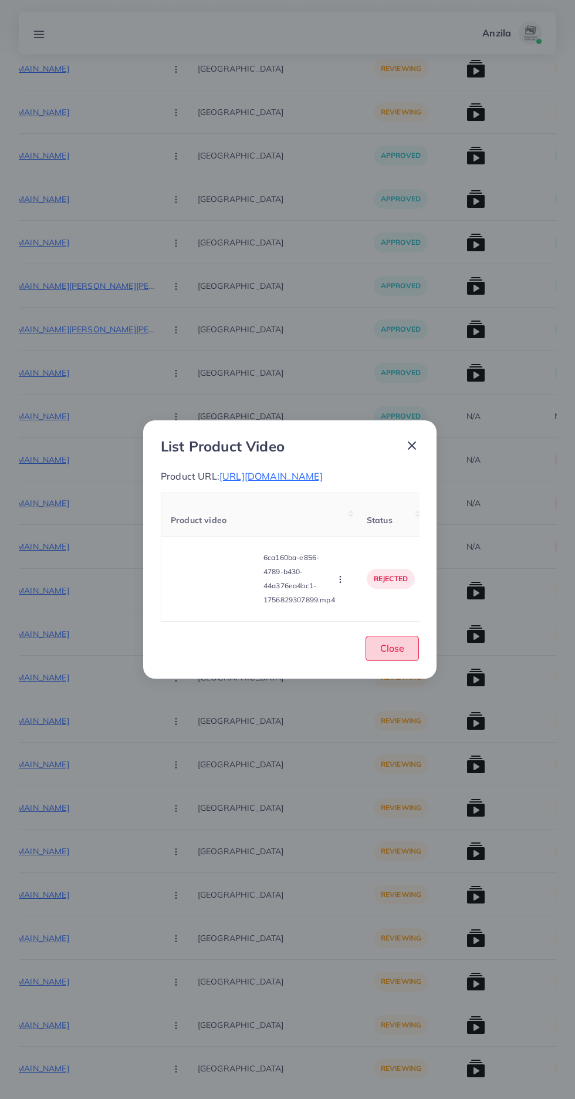
click at [406, 661] on button "Close" at bounding box center [392, 648] width 53 height 25
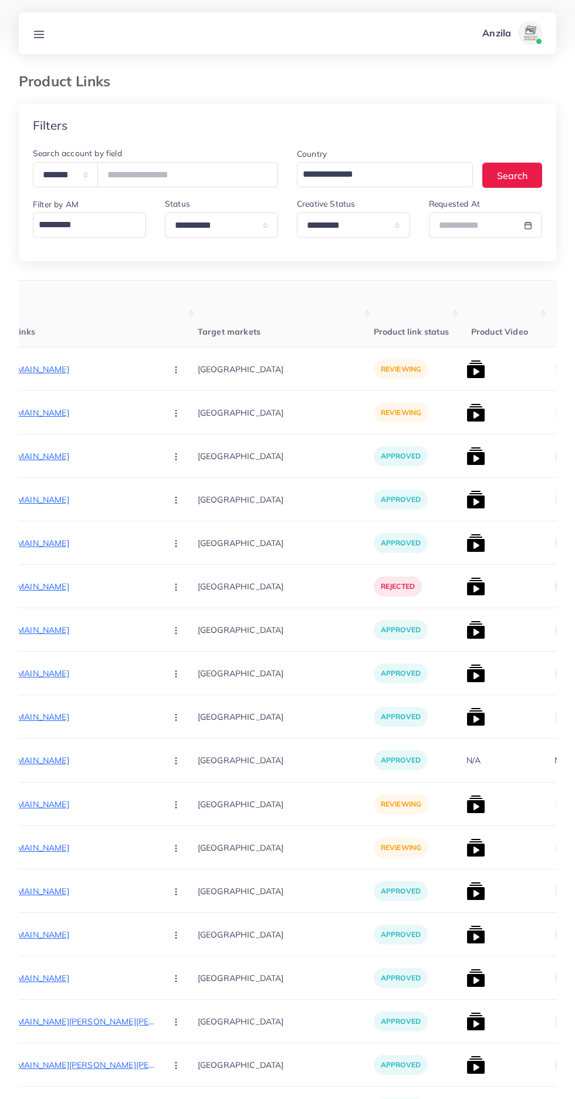
click at [58, 369] on p "[URL][DOMAIN_NAME]" at bounding box center [69, 369] width 176 height 14
click at [62, 370] on p "[URL][DOMAIN_NAME]" at bounding box center [69, 369] width 176 height 14
click at [176, 370] on circle "button" at bounding box center [176, 369] width 1 height 1
click at [182, 403] on span "Approve" at bounding box center [201, 405] width 39 height 12
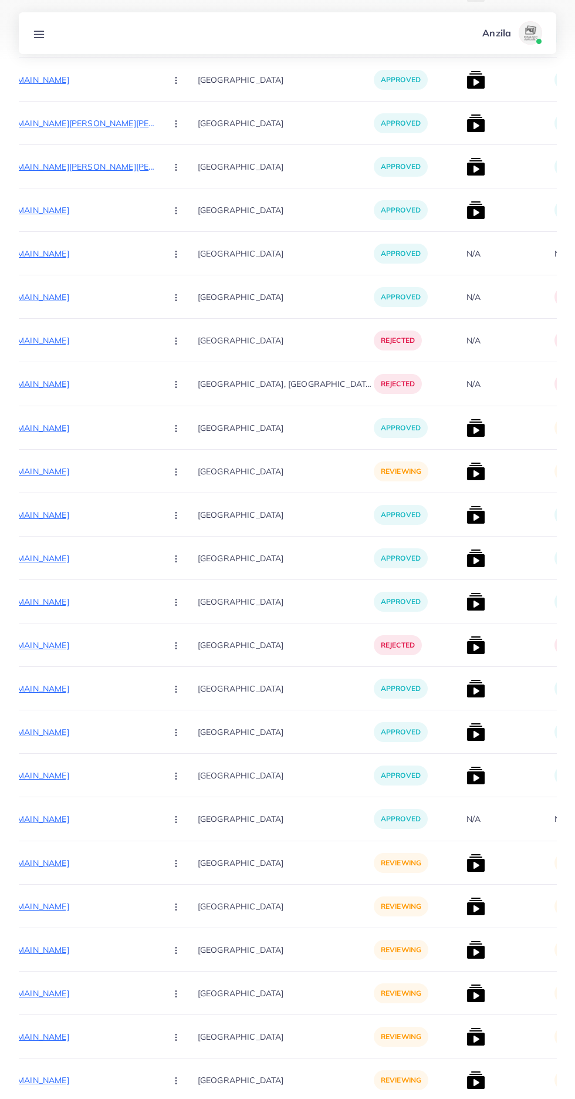
scroll to position [494, 0]
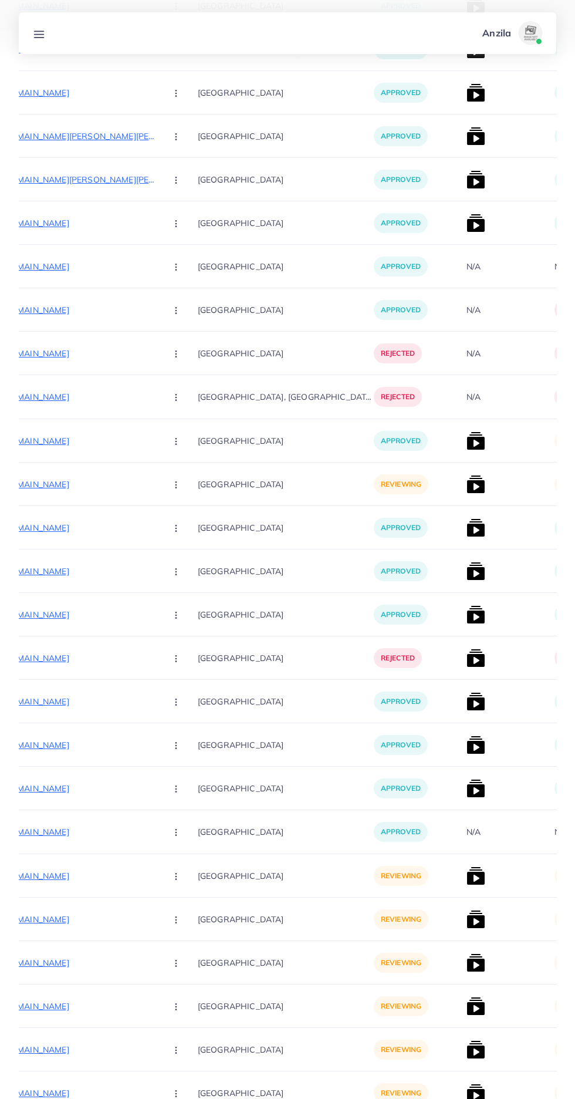
click at [62, 482] on p "[URL][DOMAIN_NAME]" at bounding box center [69, 484] width 176 height 14
click at [157, 493] on button "button" at bounding box center [177, 484] width 41 height 26
click at [182, 521] on span "Approve" at bounding box center [201, 520] width 39 height 12
click at [467, 443] on img at bounding box center [476, 441] width 19 height 19
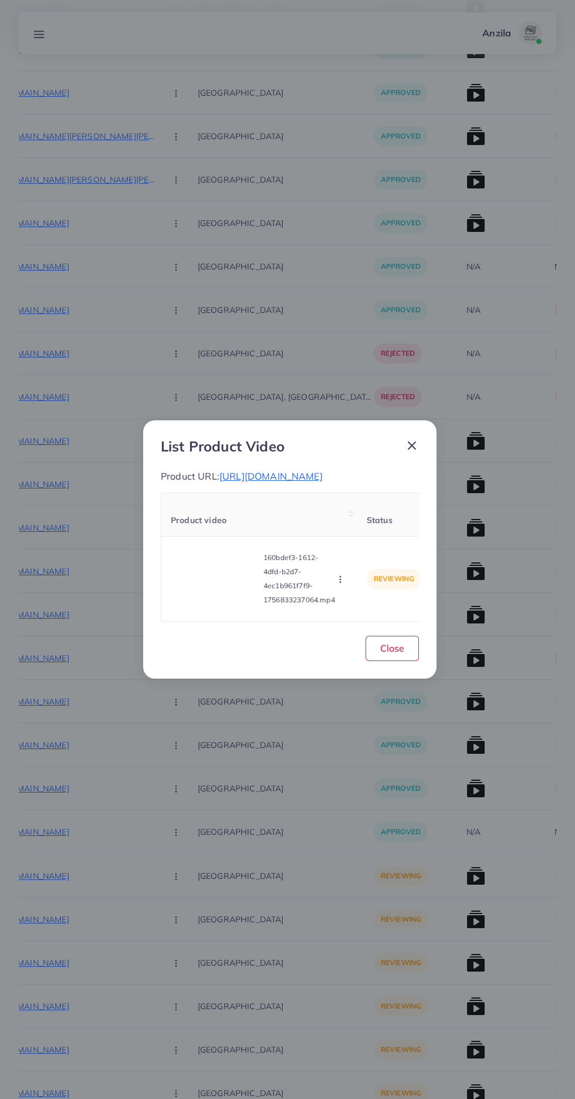
click at [188, 600] on video at bounding box center [215, 579] width 88 height 53
click at [199, 601] on div at bounding box center [215, 579] width 88 height 53
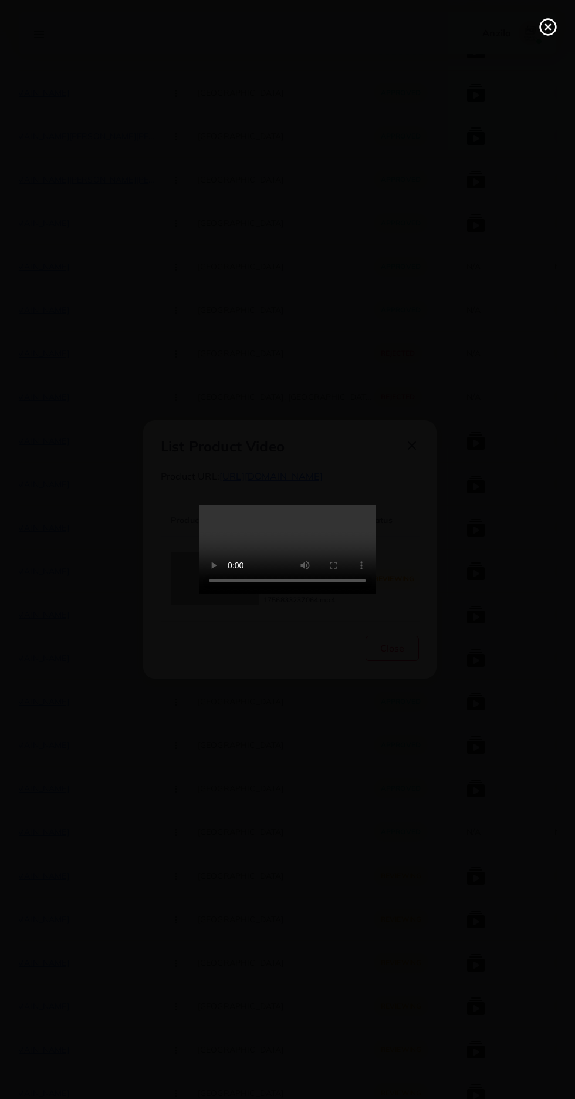
click at [554, 23] on icon at bounding box center [548, 27] width 19 height 19
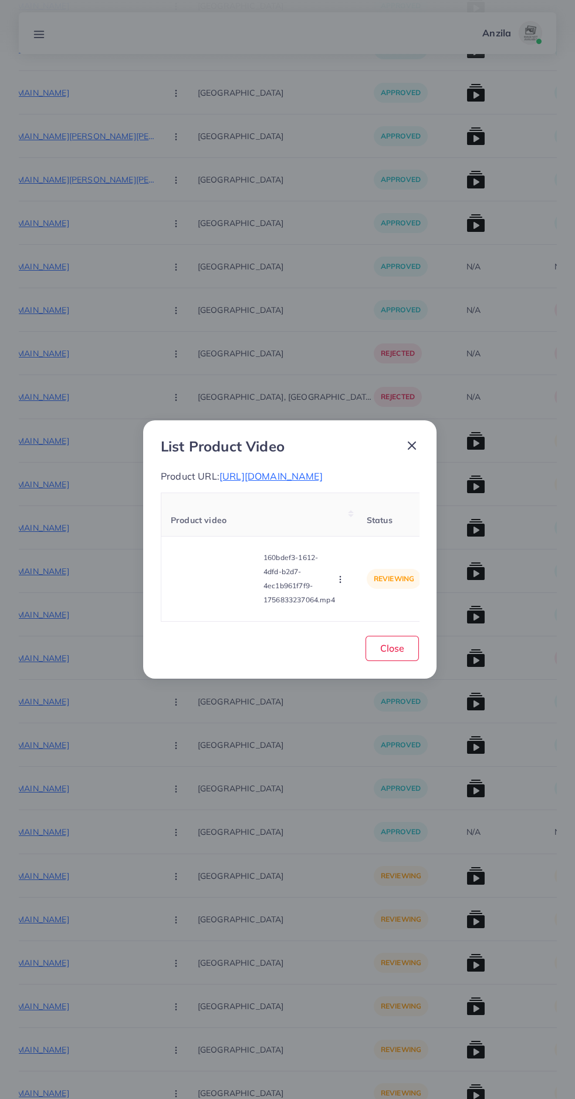
click at [342, 584] on icon "button" at bounding box center [340, 579] width 9 height 9
click at [371, 524] on span "Approve" at bounding box center [361, 525] width 39 height 12
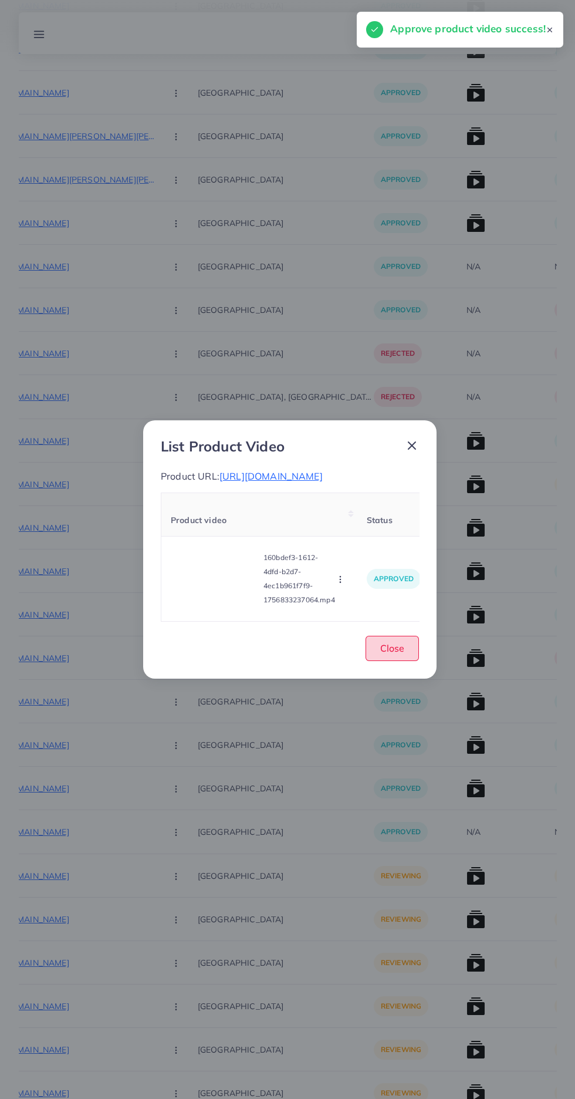
click at [408, 657] on button "Close" at bounding box center [392, 648] width 53 height 25
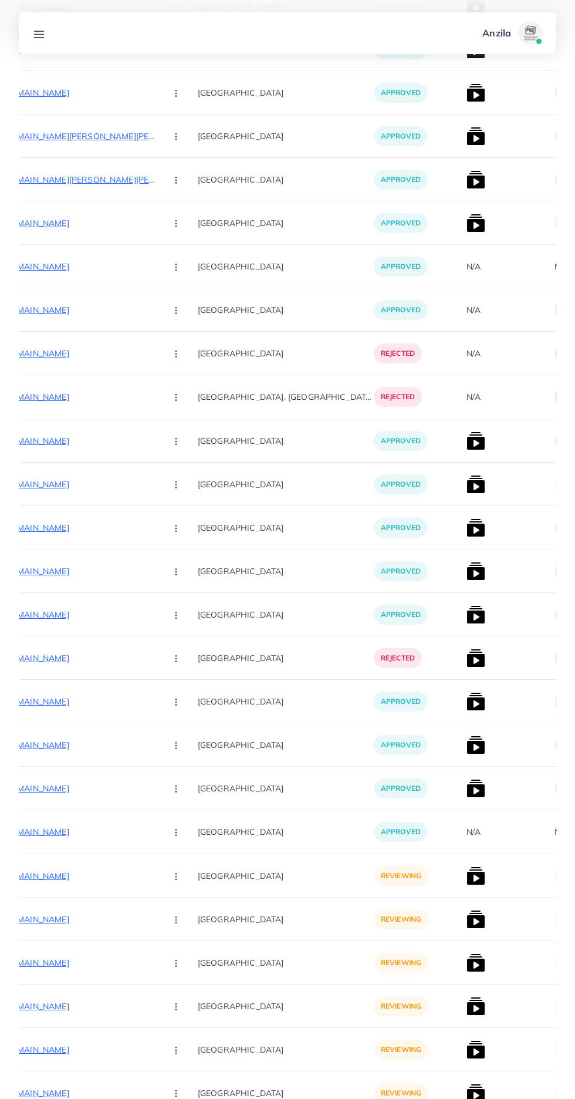
click at [467, 480] on img at bounding box center [476, 484] width 19 height 19
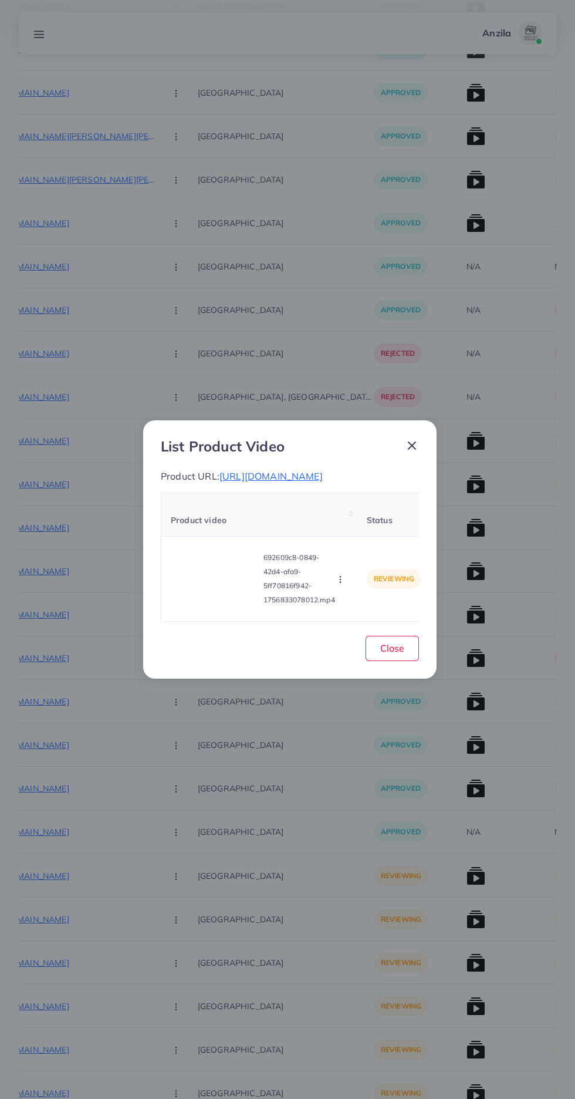
click at [197, 598] on video at bounding box center [215, 579] width 88 height 53
click at [197, 598] on div at bounding box center [215, 579] width 88 height 53
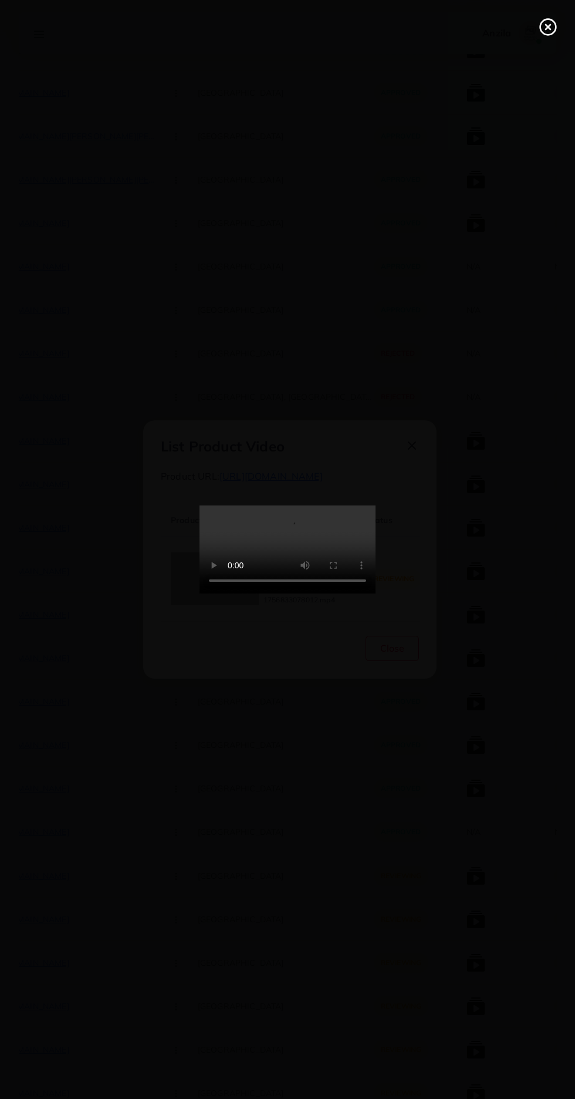
click at [548, 27] on line at bounding box center [548, 27] width 5 height 5
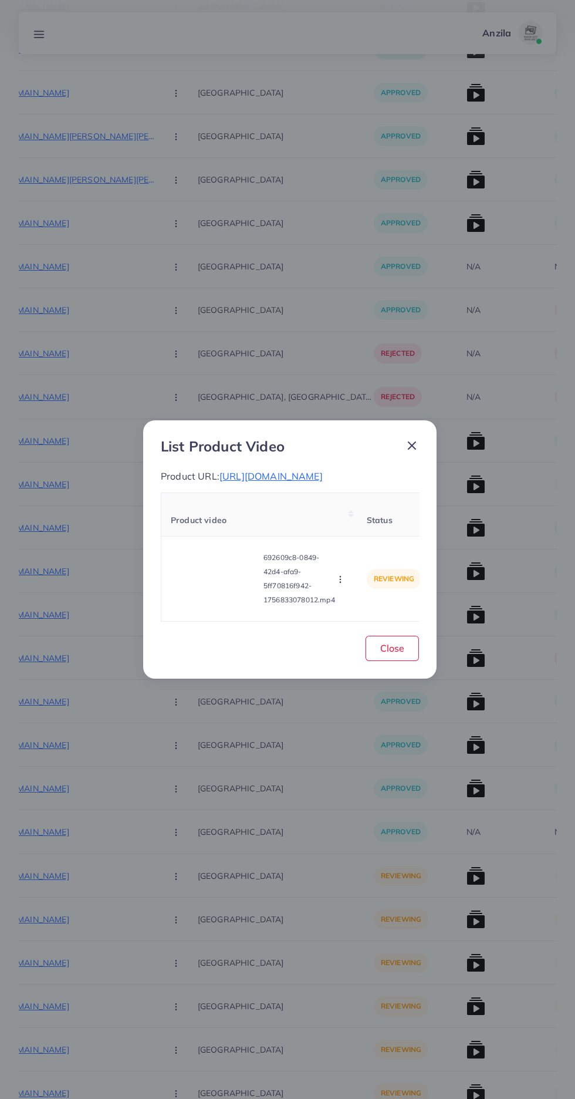
click at [342, 584] on icon "button" at bounding box center [340, 579] width 9 height 9
click at [378, 529] on span "Approve" at bounding box center [361, 525] width 39 height 12
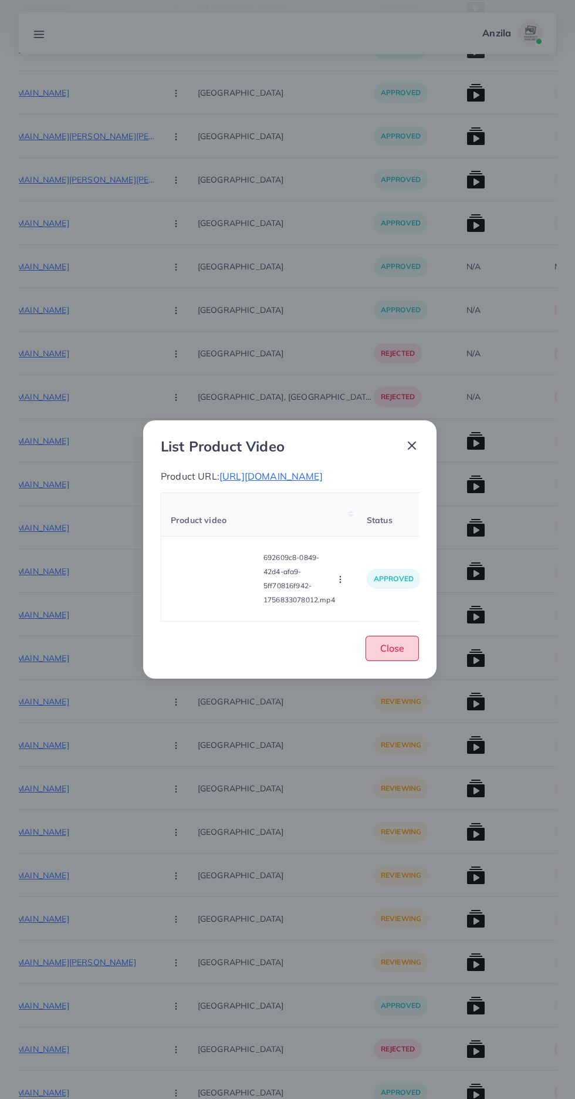
click at [393, 654] on span "Close" at bounding box center [393, 648] width 24 height 12
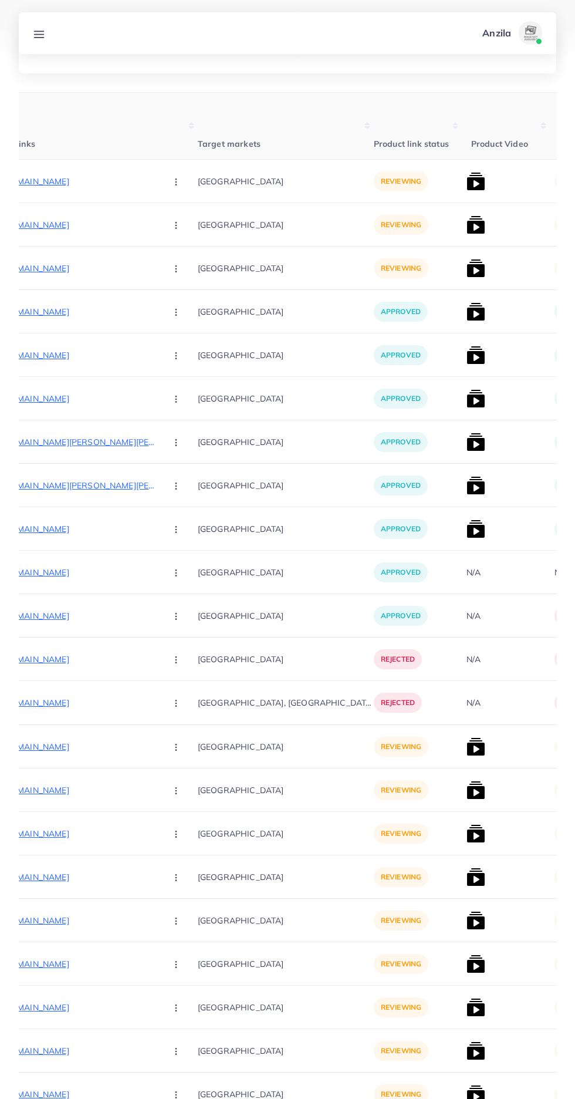
scroll to position [0, 0]
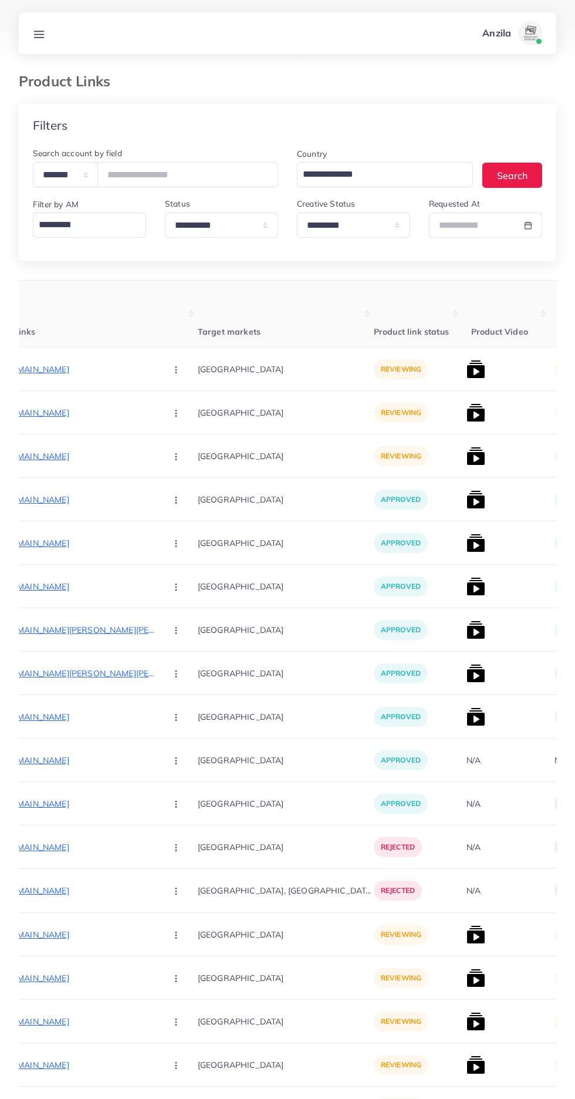
click at [52, 370] on p "[URL][DOMAIN_NAME]" at bounding box center [69, 369] width 176 height 14
click at [157, 366] on button "button" at bounding box center [177, 369] width 41 height 26
click at [182, 432] on span "Reject" at bounding box center [196, 431] width 28 height 12
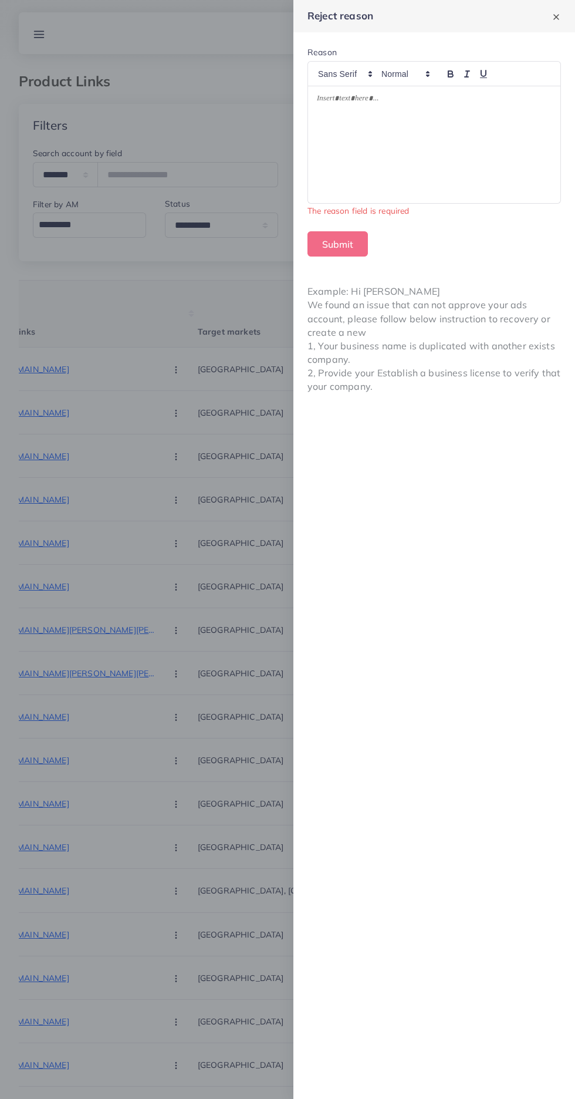
click at [349, 137] on div at bounding box center [434, 144] width 253 height 117
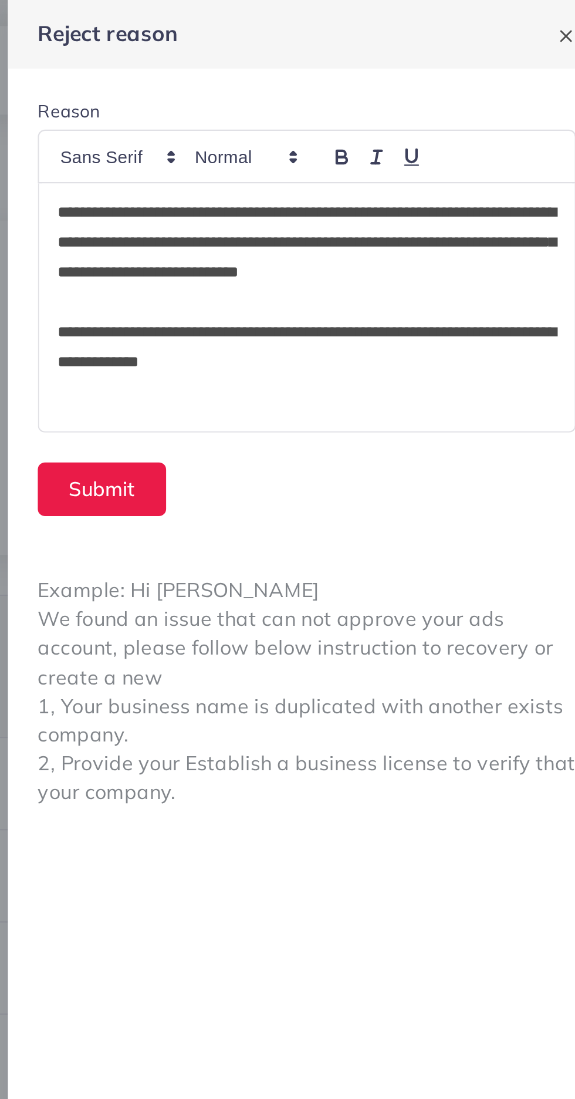
click at [486, 102] on p "**********" at bounding box center [434, 114] width 235 height 42
click at [311, 102] on div "**********" at bounding box center [434, 144] width 253 height 117
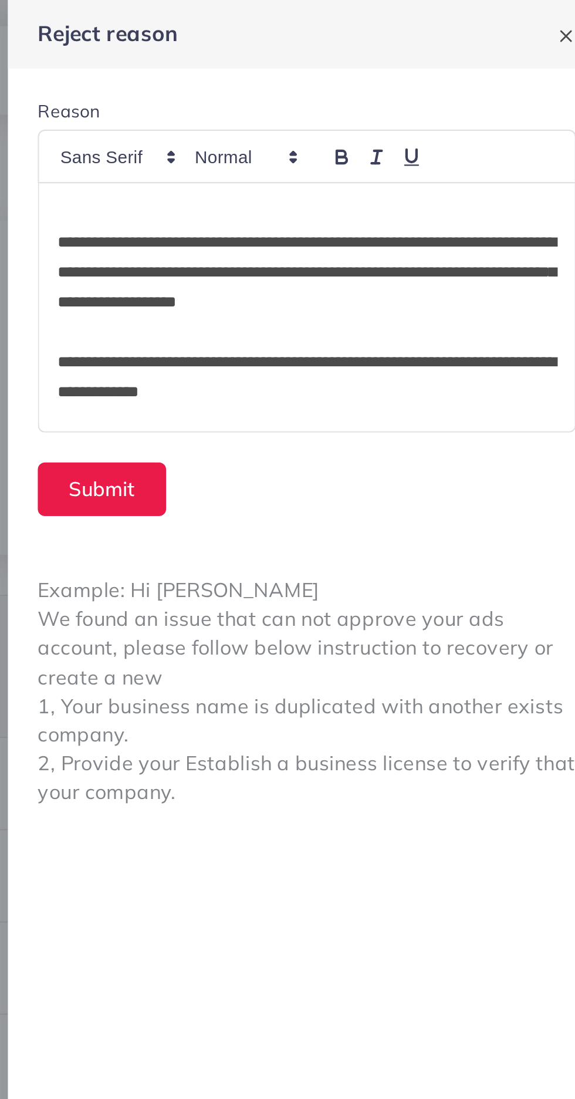
click at [315, 95] on div "**********" at bounding box center [434, 144] width 253 height 117
click at [338, 91] on div "**********" at bounding box center [434, 144] width 253 height 117
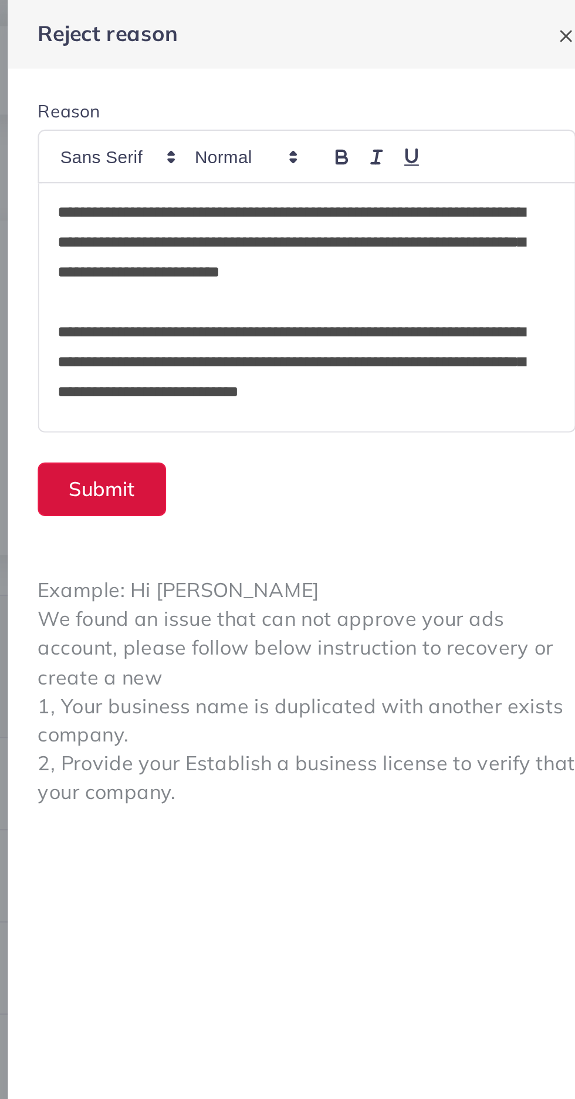
click at [327, 227] on button "Submit" at bounding box center [338, 230] width 60 height 25
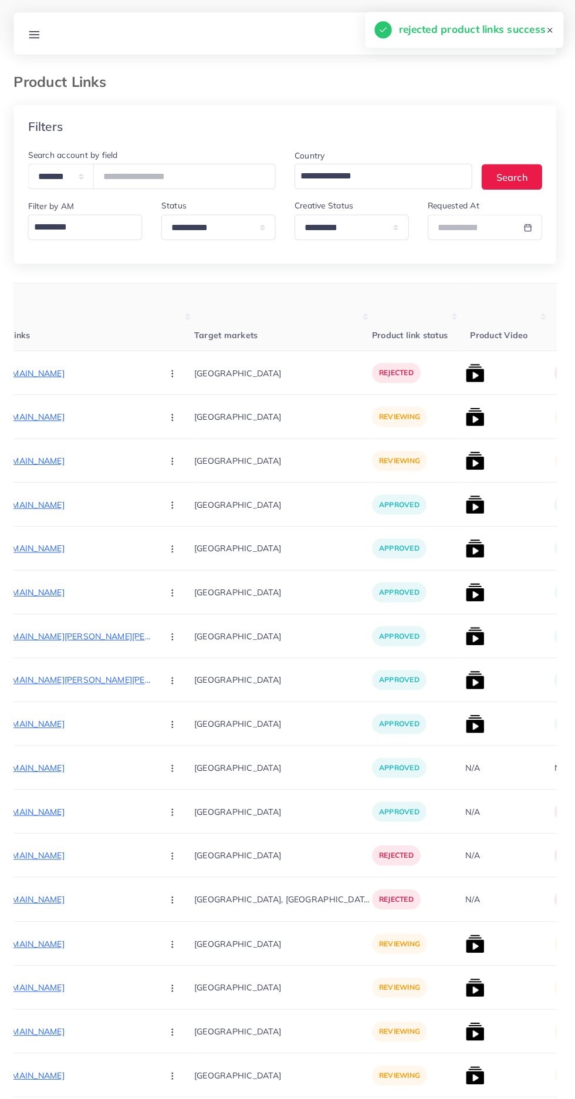
click at [54, 411] on p "[URL][DOMAIN_NAME]" at bounding box center [69, 413] width 176 height 14
click at [171, 413] on icon "button" at bounding box center [175, 413] width 9 height 9
click at [157, 487] on link "Reject" at bounding box center [203, 475] width 93 height 26
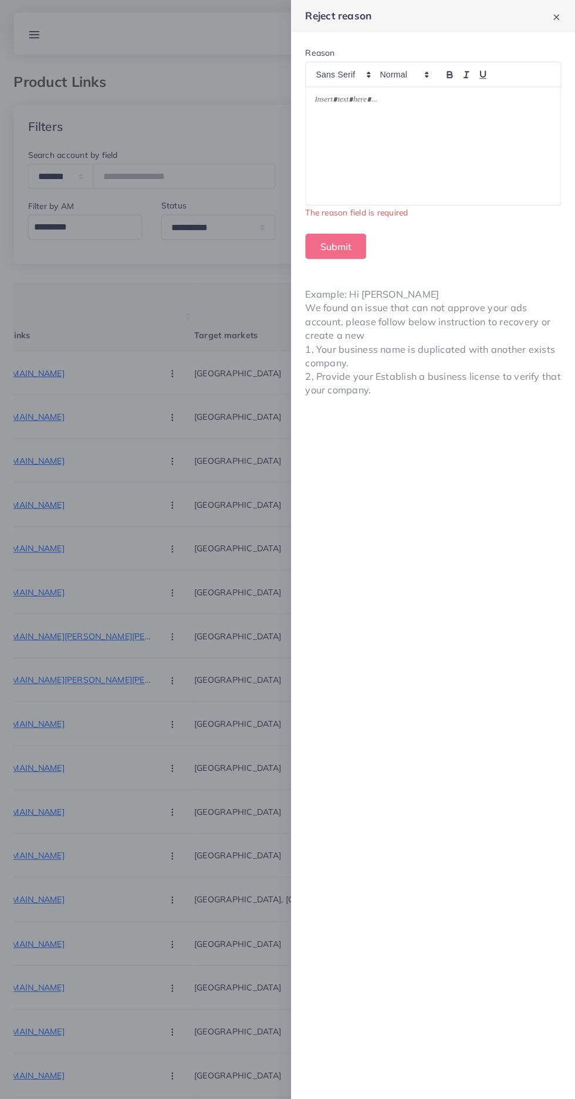
click at [358, 156] on div at bounding box center [434, 144] width 253 height 117
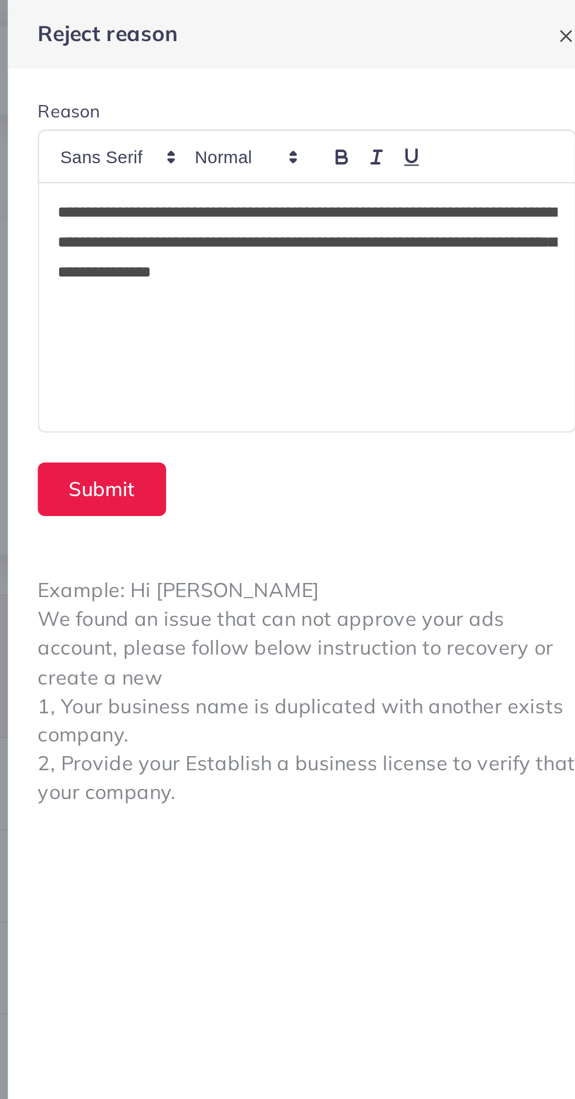
click at [315, 109] on div "**********" at bounding box center [434, 144] width 253 height 117
click at [311, 96] on div "**********" at bounding box center [434, 144] width 253 height 117
click at [493, 124] on p "**********" at bounding box center [434, 114] width 235 height 42
click at [349, 161] on p "*" at bounding box center [434, 157] width 235 height 14
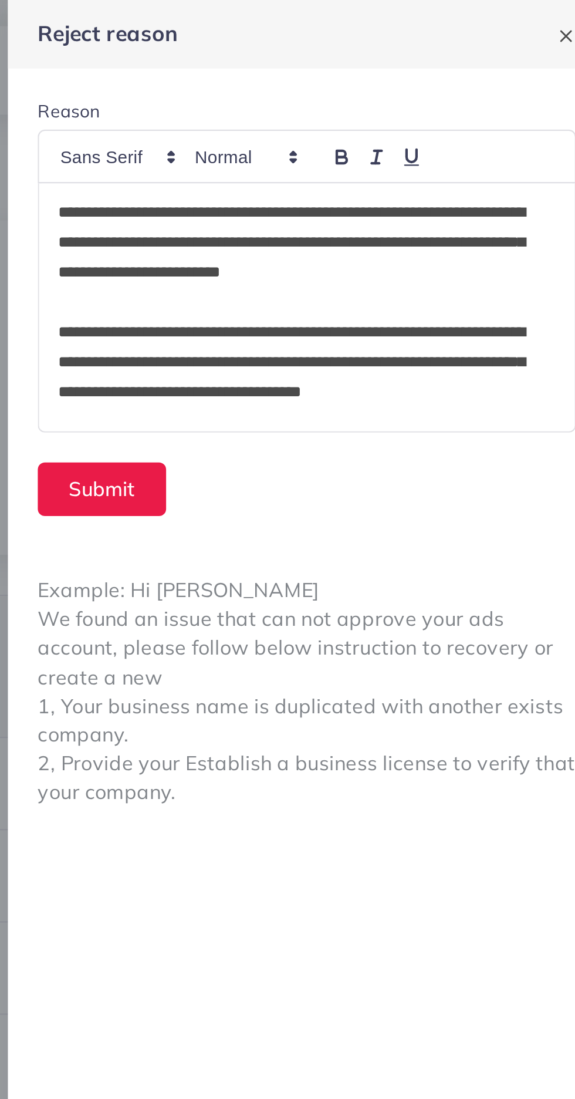
scroll to position [42, 0]
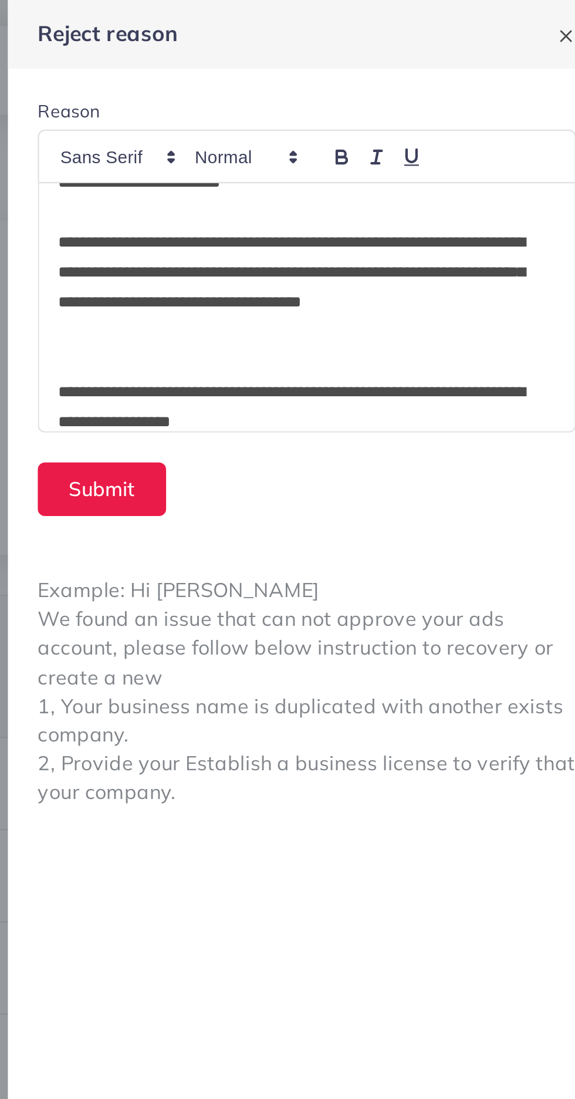
click at [483, 115] on p "**********" at bounding box center [432, 135] width 230 height 56
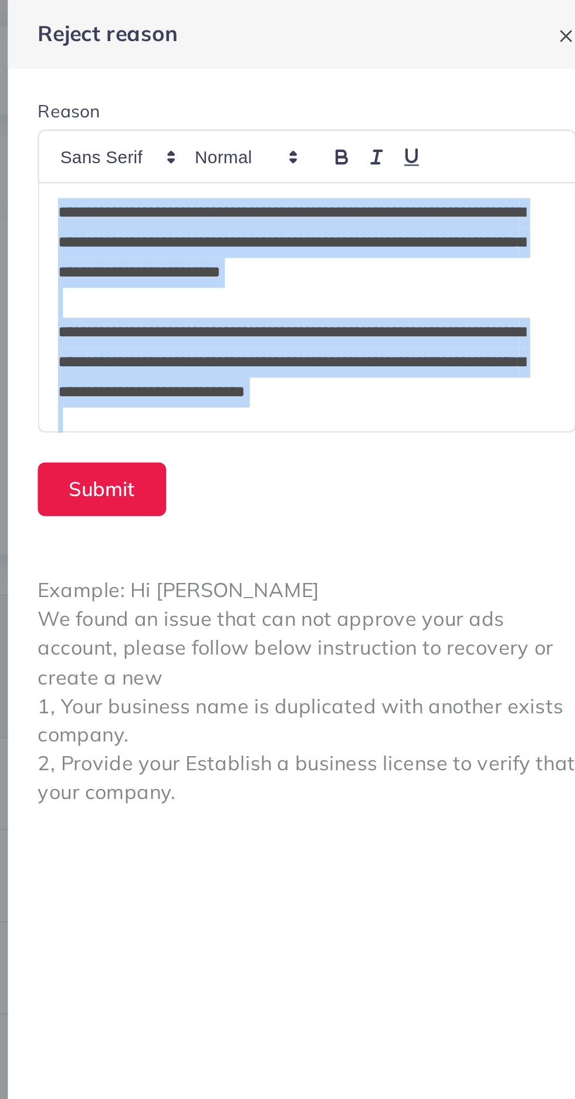
scroll to position [28, 0]
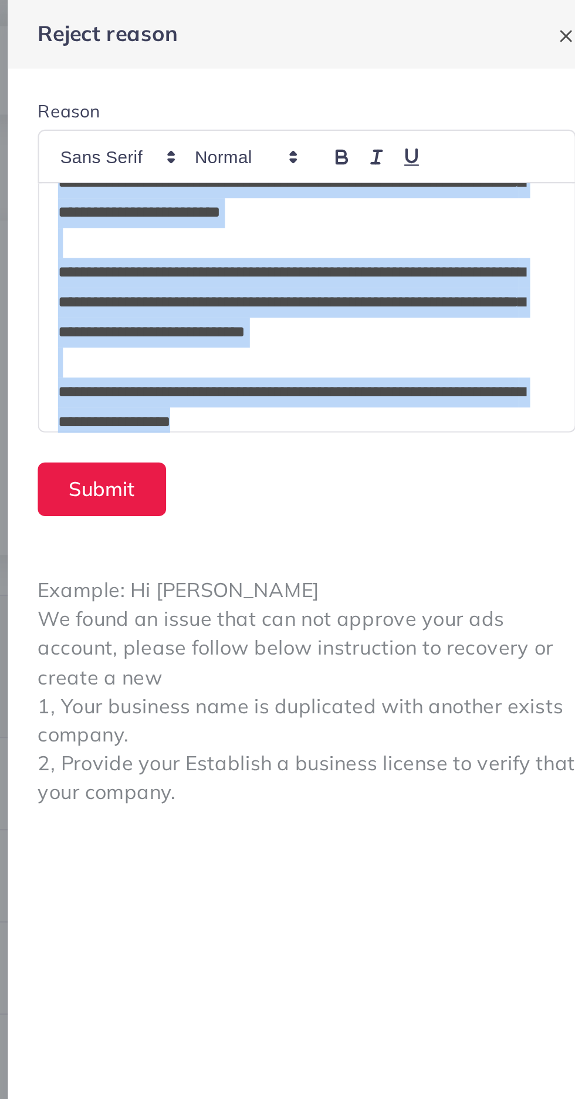
copy div "**********"
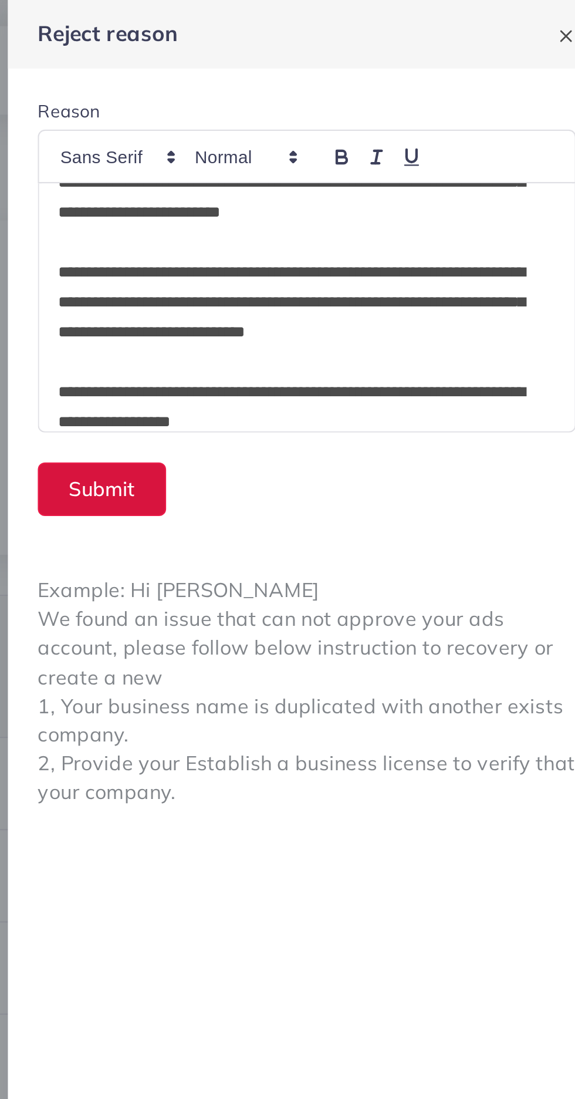
click at [334, 232] on button "Submit" at bounding box center [338, 230] width 60 height 25
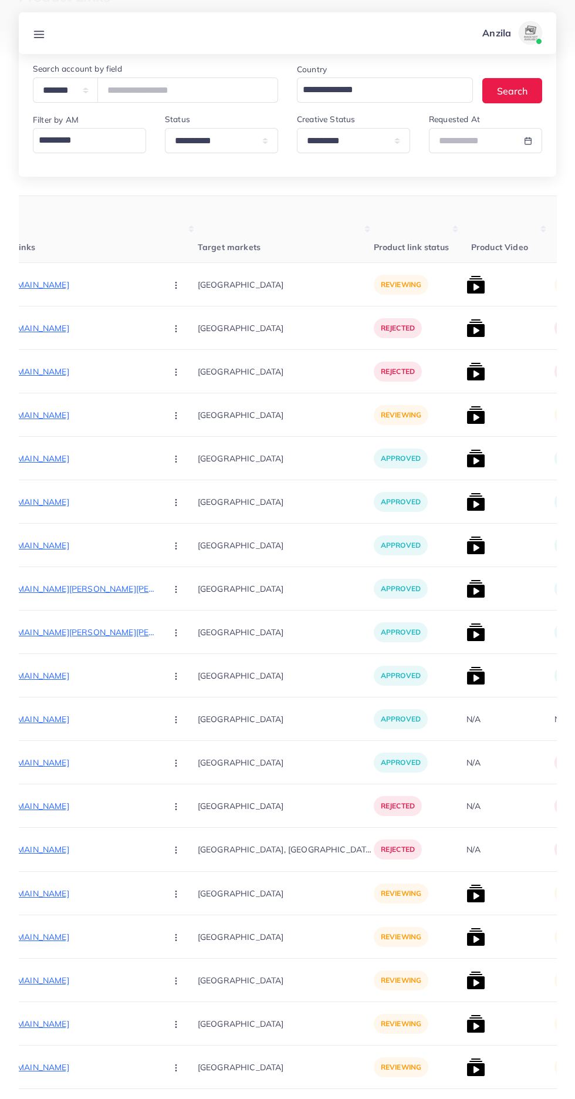
scroll to position [0, 0]
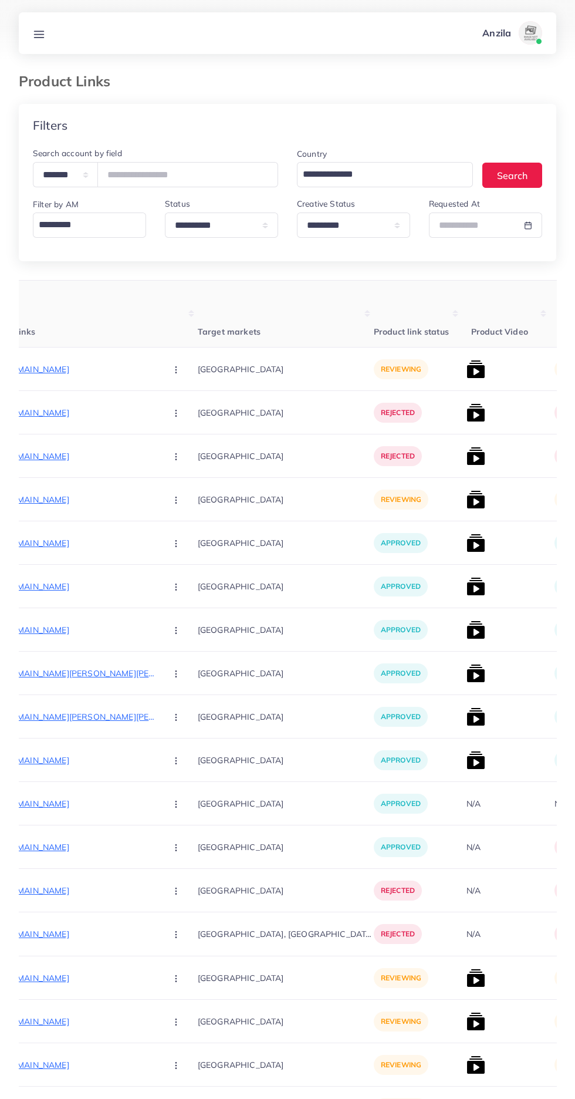
click at [52, 500] on p "[URL][DOMAIN_NAME]" at bounding box center [69, 500] width 176 height 14
click at [157, 500] on button "button" at bounding box center [177, 499] width 41 height 26
click at [169, 563] on icon at bounding box center [173, 562] width 8 height 8
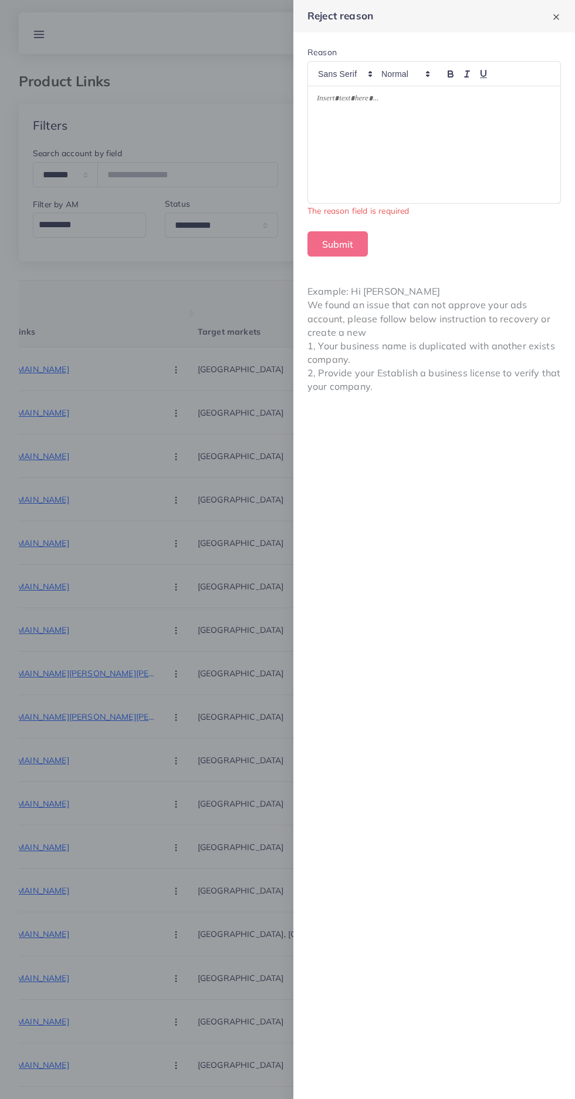
click at [359, 175] on div at bounding box center [434, 144] width 253 height 117
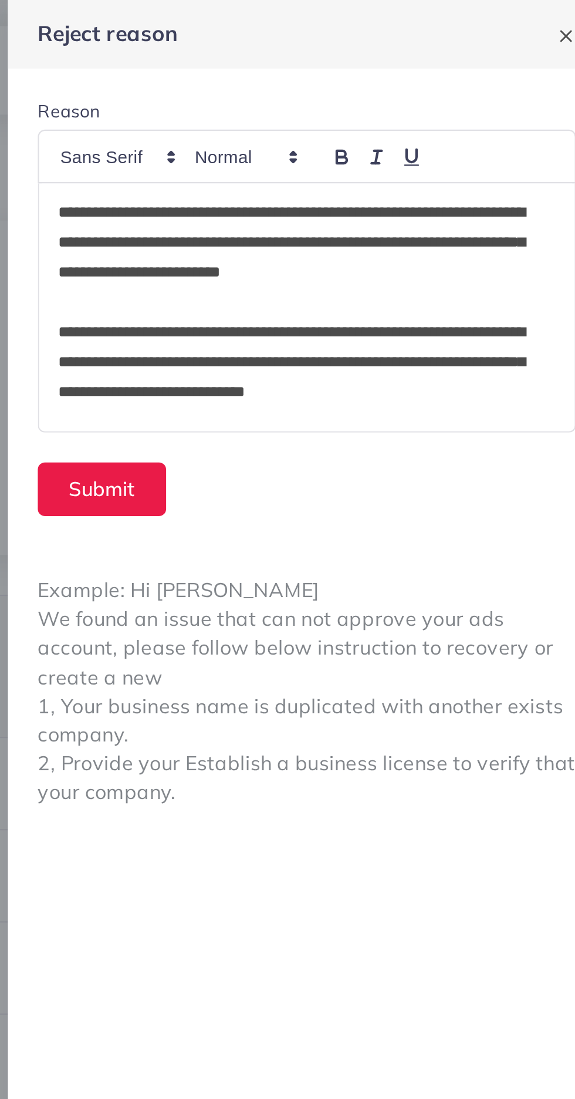
click at [511, 130] on p "**********" at bounding box center [432, 114] width 230 height 42
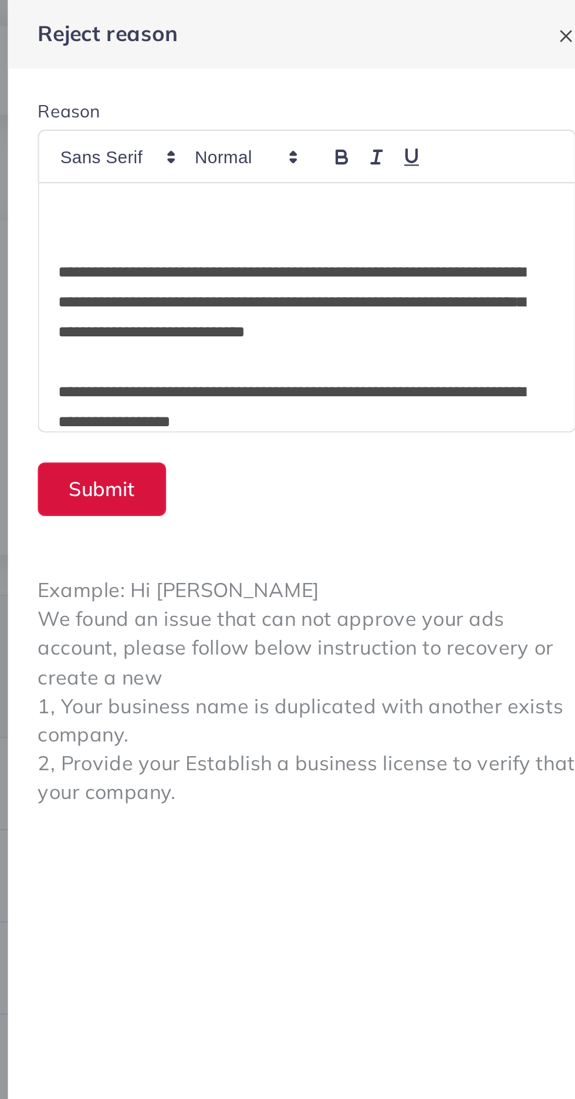
click at [332, 234] on button "Submit" at bounding box center [338, 230] width 60 height 25
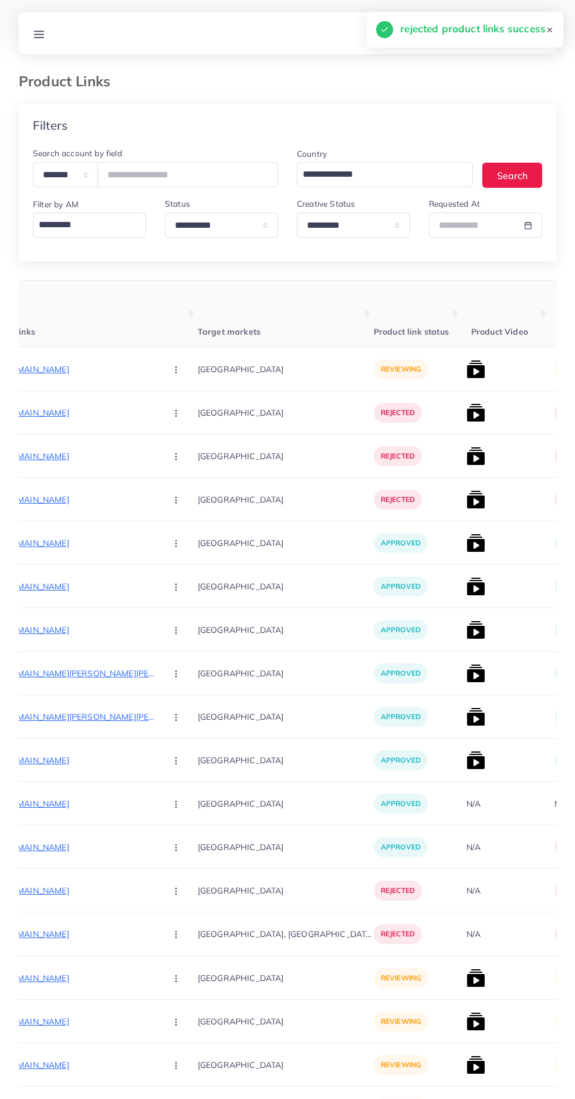
click at [57, 367] on p "[URL][DOMAIN_NAME]" at bounding box center [69, 369] width 176 height 14
click at [176, 370] on circle "button" at bounding box center [176, 369] width 1 height 1
click at [169, 433] on icon at bounding box center [173, 432] width 8 height 8
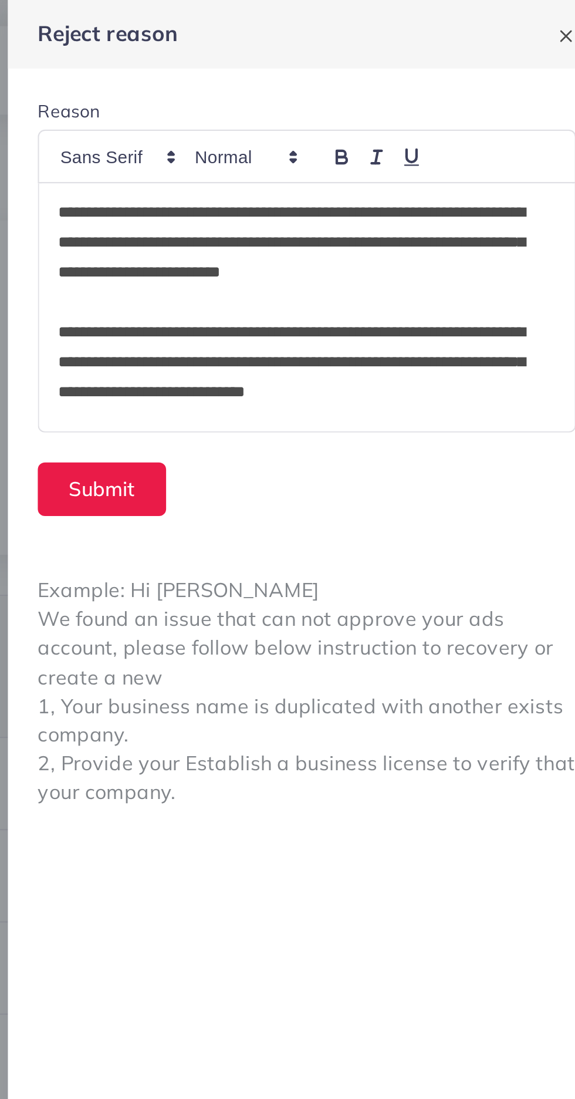
scroll to position [28, 0]
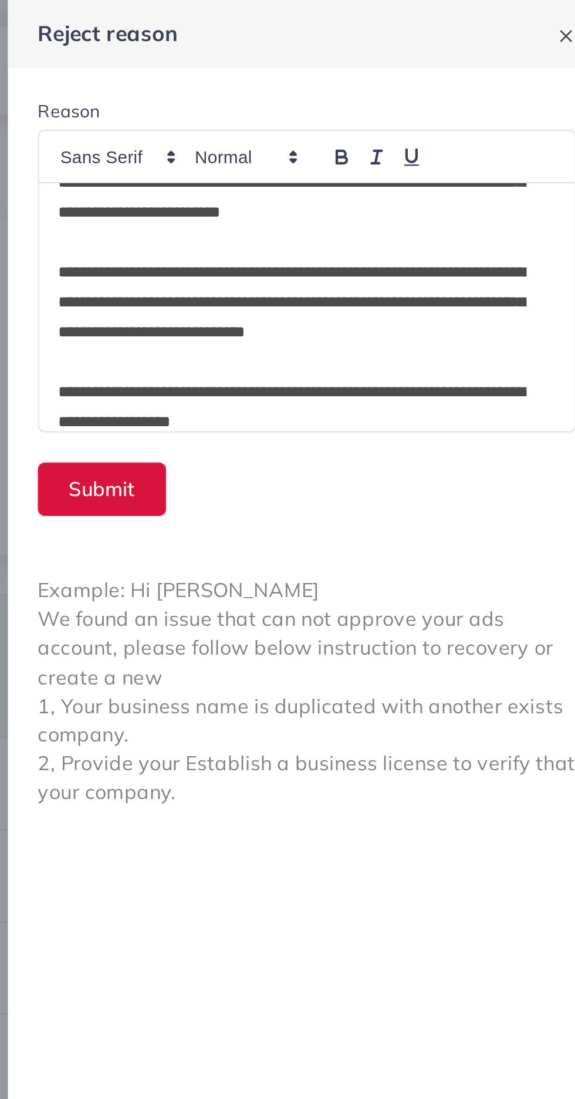
click at [333, 225] on button "Submit" at bounding box center [338, 230] width 60 height 25
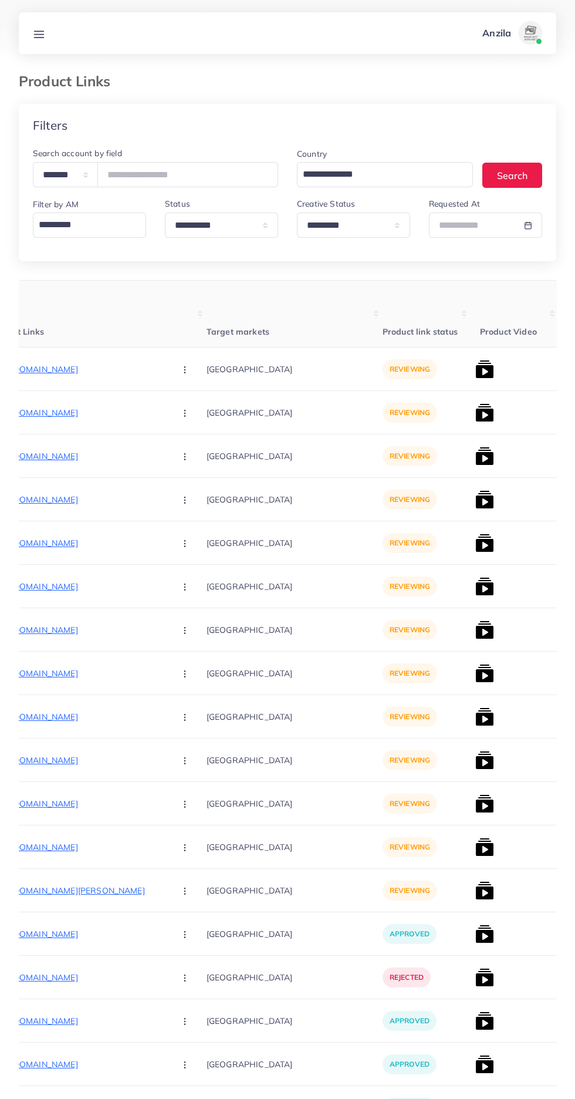
scroll to position [0, 189]
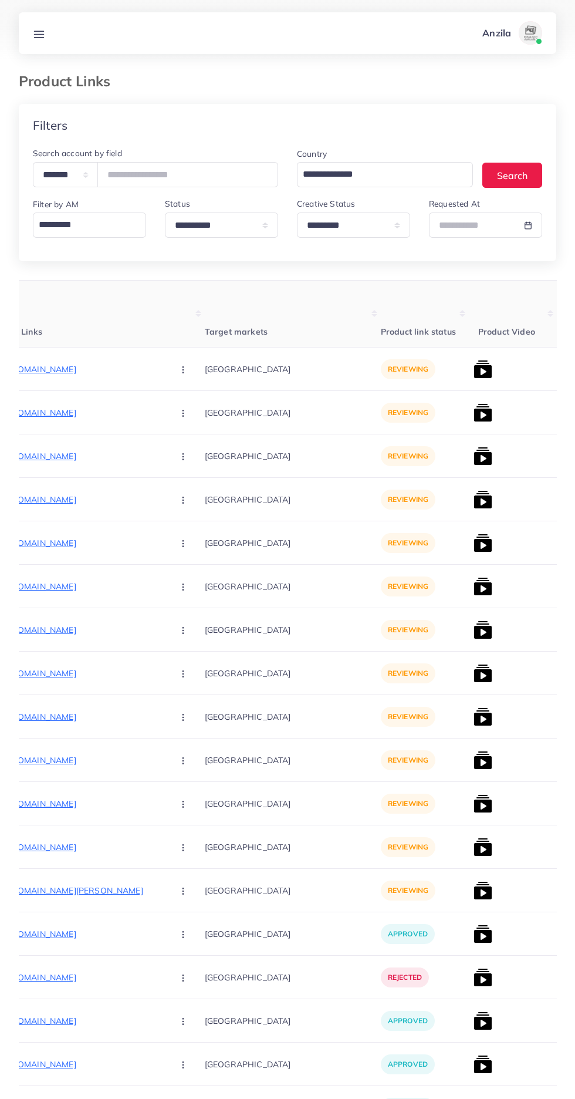
click at [59, 370] on p "[URL][DOMAIN_NAME]" at bounding box center [76, 369] width 176 height 14
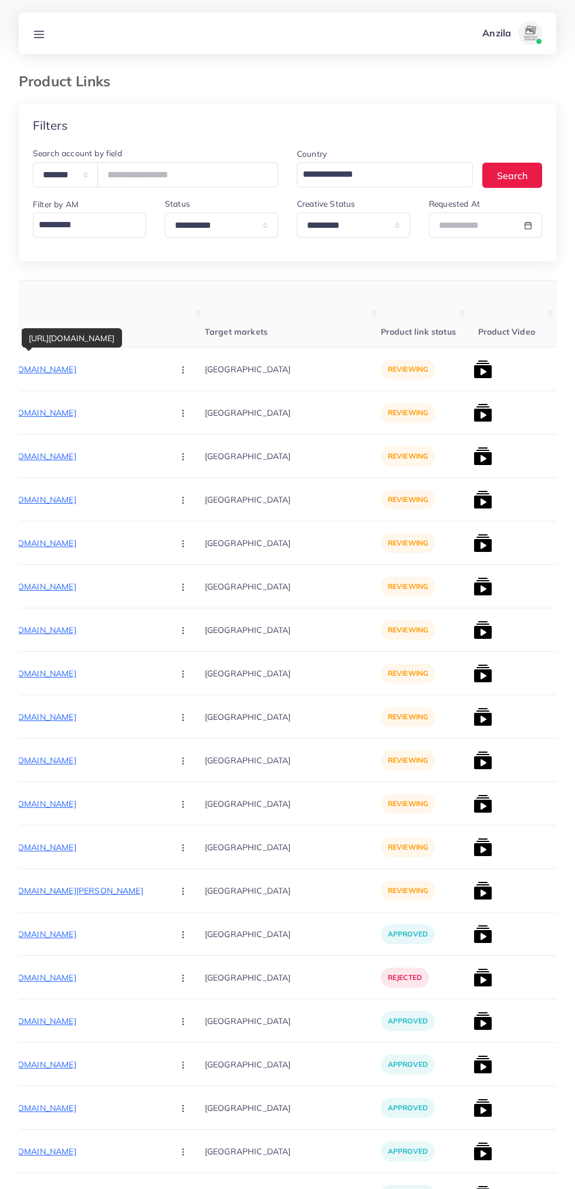
click at [164, 370] on button "button" at bounding box center [184, 369] width 41 height 26
click at [164, 413] on link "Approve" at bounding box center [210, 405] width 93 height 26
click at [48, 413] on p "[URL][DOMAIN_NAME]" at bounding box center [76, 413] width 176 height 14
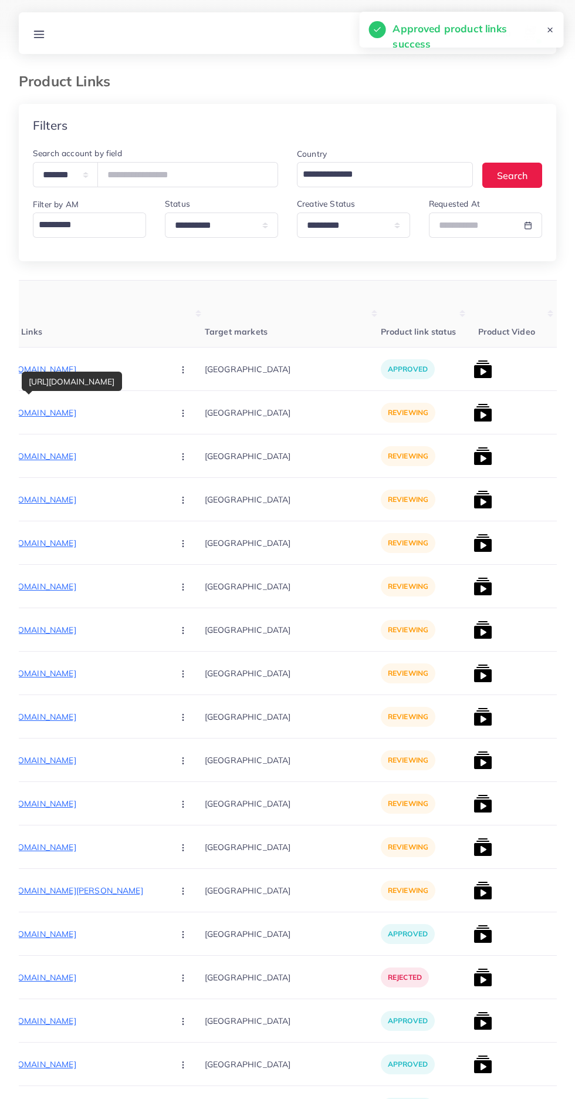
click at [179, 413] on icon "button" at bounding box center [183, 413] width 9 height 9
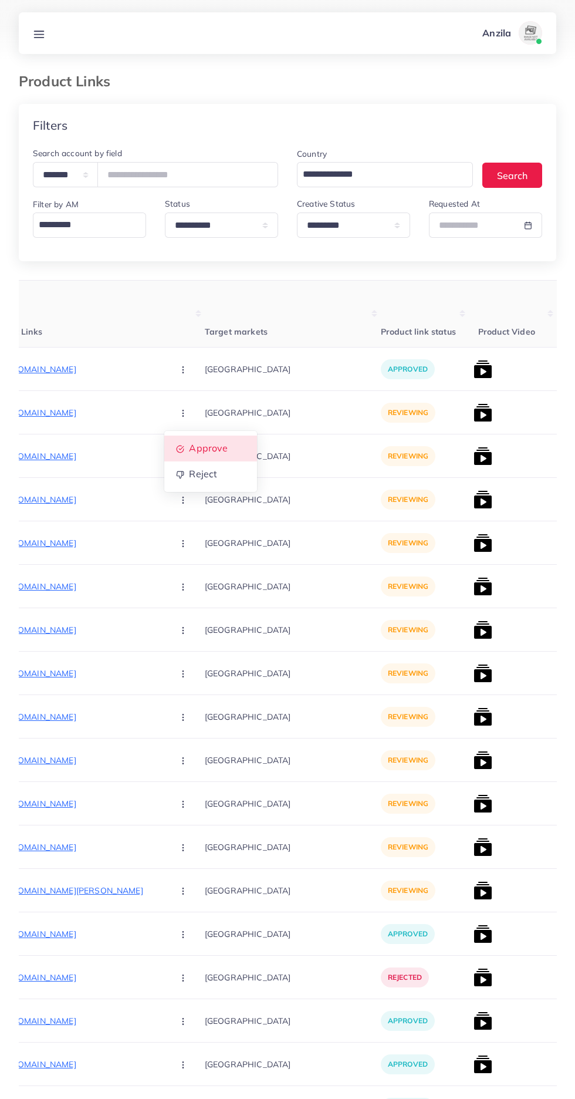
click at [189, 452] on span "Approve" at bounding box center [208, 449] width 39 height 12
click at [67, 463] on p "[URL][DOMAIN_NAME]" at bounding box center [76, 456] width 176 height 14
click at [164, 457] on button "button" at bounding box center [184, 456] width 41 height 26
click at [176, 496] on icon at bounding box center [180, 493] width 8 height 8
click at [74, 503] on p "[URL][DOMAIN_NAME]" at bounding box center [76, 500] width 176 height 14
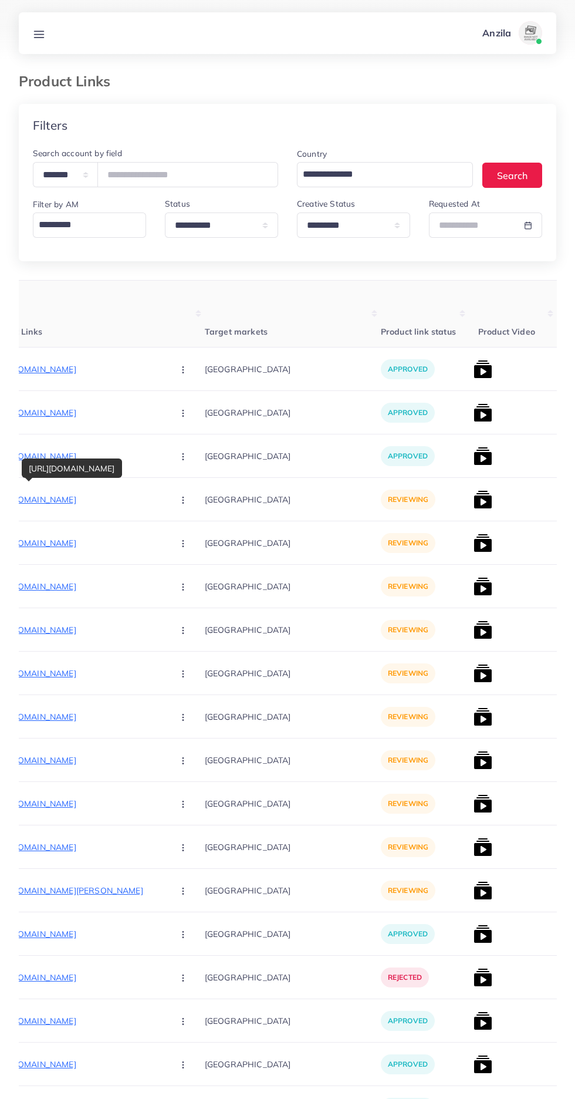
click at [183, 500] on circle "button" at bounding box center [183, 500] width 1 height 1
click at [189, 538] on span "Approve" at bounding box center [208, 536] width 39 height 12
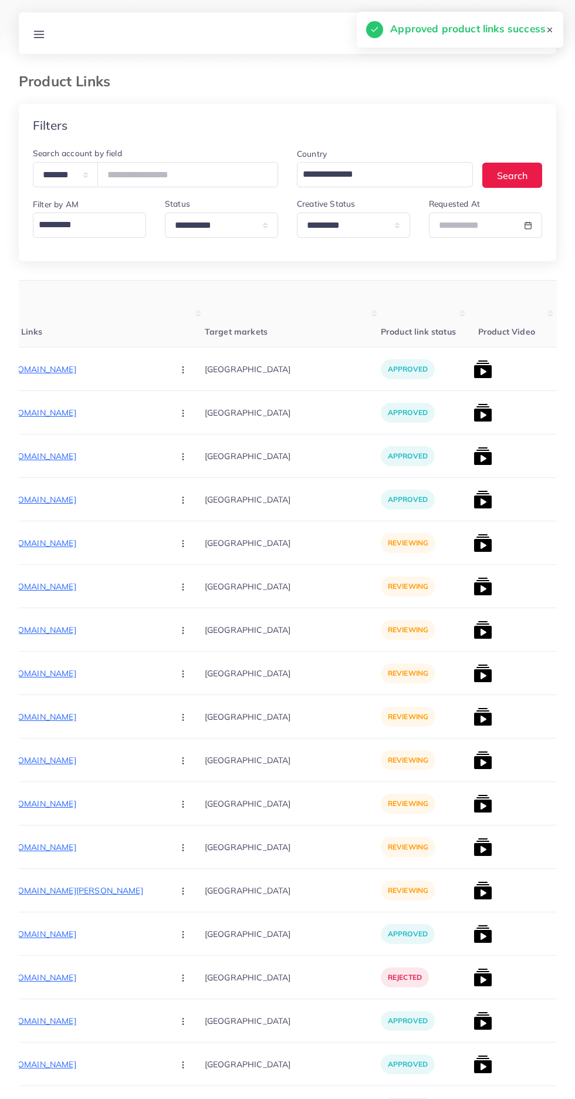
click at [63, 542] on p "[URL][DOMAIN_NAME]" at bounding box center [76, 543] width 176 height 14
click at [183, 544] on circle "button" at bounding box center [183, 543] width 1 height 1
click at [189, 577] on span "Approve" at bounding box center [208, 579] width 39 height 12
click at [63, 587] on p "[URL][DOMAIN_NAME]" at bounding box center [76, 587] width 176 height 14
click at [179, 584] on icon "button" at bounding box center [183, 587] width 9 height 9
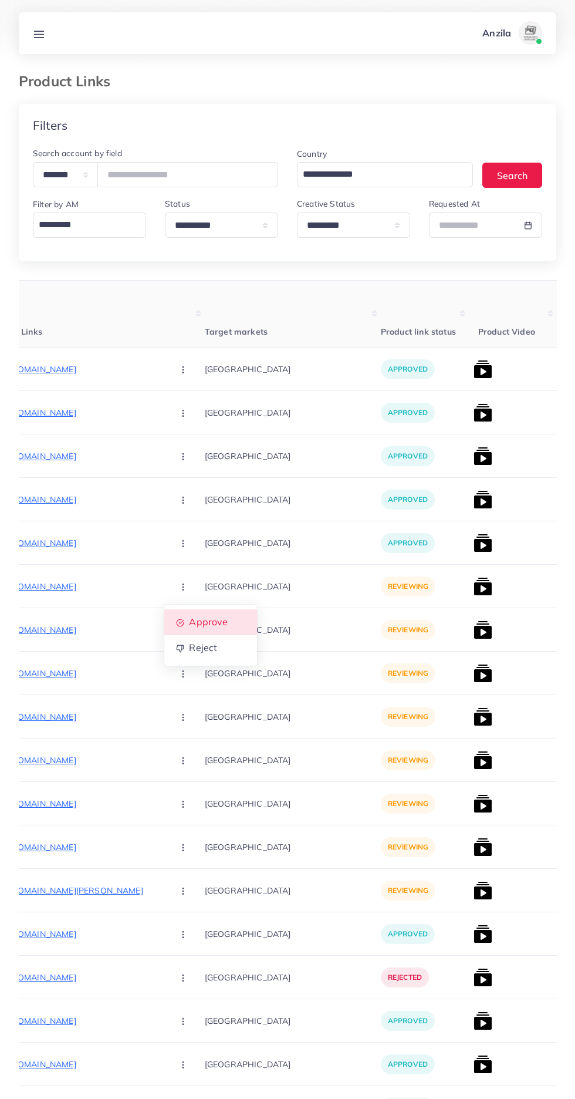
click at [176, 624] on icon at bounding box center [180, 624] width 8 height 8
click at [62, 635] on p "[URL][DOMAIN_NAME]" at bounding box center [76, 630] width 176 height 14
click at [179, 632] on icon "button" at bounding box center [183, 630] width 9 height 9
click at [164, 658] on link "Approve" at bounding box center [210, 666] width 93 height 26
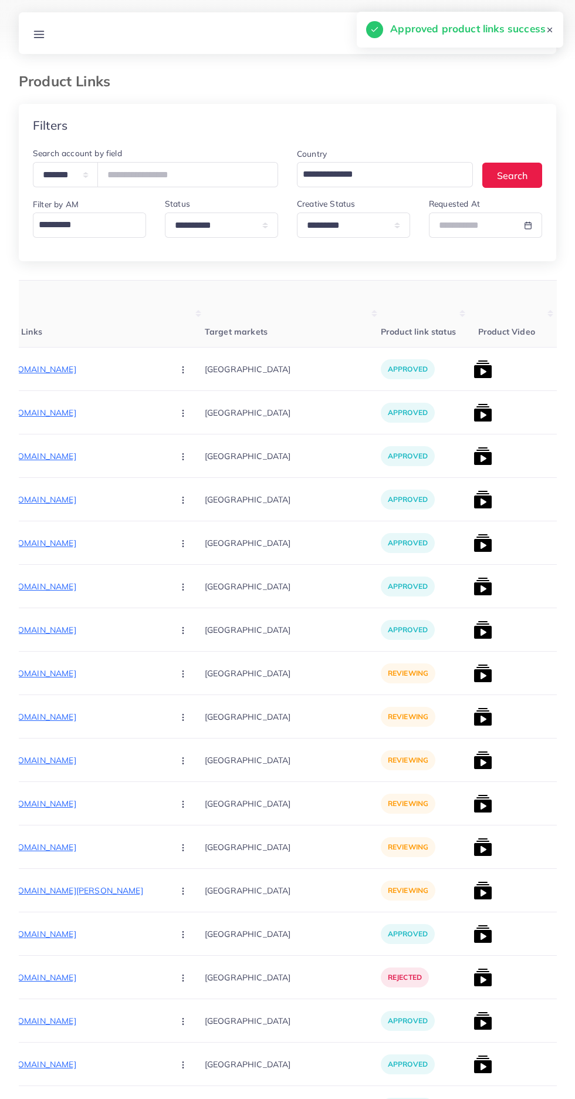
click at [63, 670] on p "[URL][DOMAIN_NAME]" at bounding box center [76, 674] width 176 height 14
click at [183, 674] on circle "button" at bounding box center [183, 674] width 1 height 1
click at [189, 711] on span "Approve" at bounding box center [208, 710] width 39 height 12
click at [59, 718] on p "[URL][DOMAIN_NAME]" at bounding box center [76, 717] width 176 height 14
click at [179, 716] on icon "button" at bounding box center [183, 717] width 9 height 9
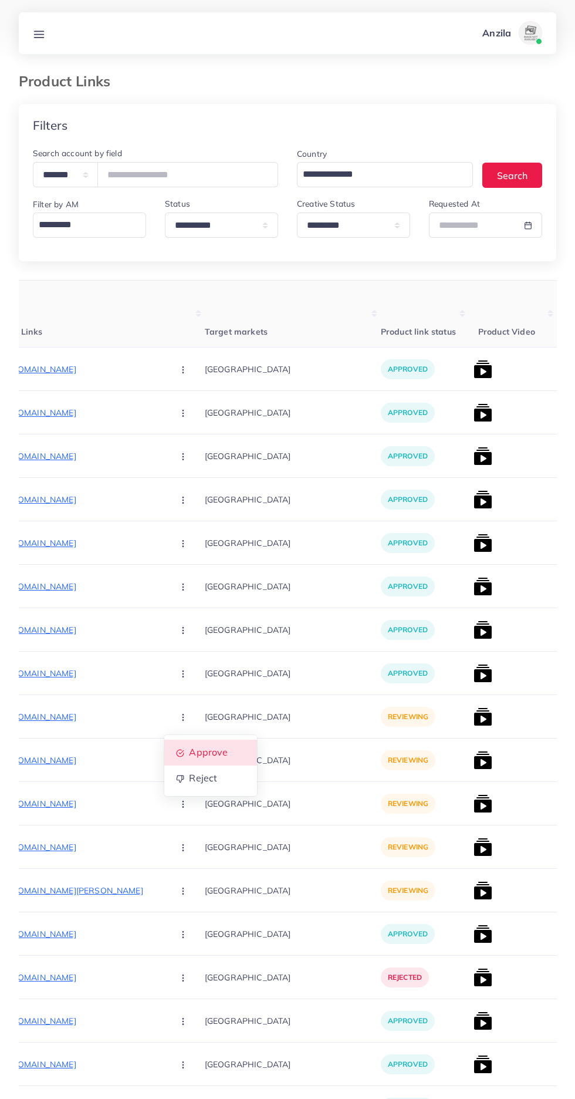
click at [176, 755] on icon at bounding box center [180, 754] width 8 height 8
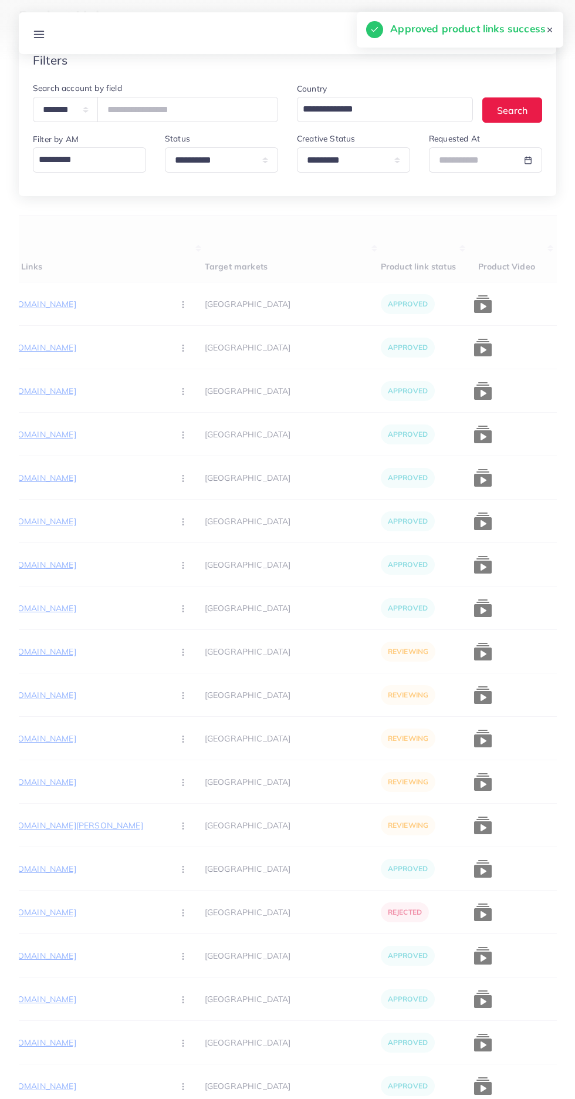
scroll to position [70, 0]
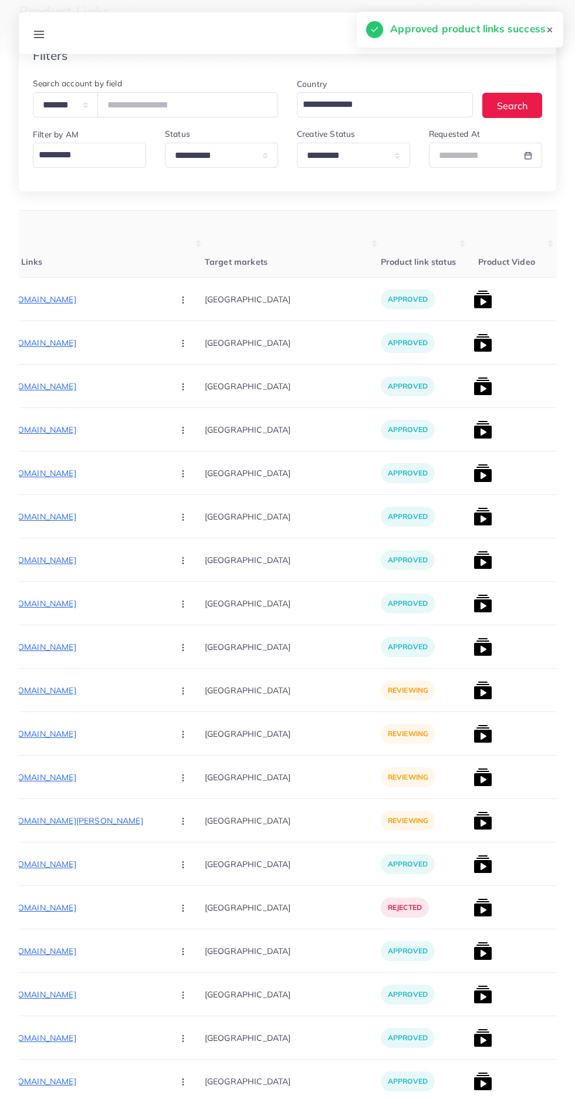
click at [49, 687] on p "[URL][DOMAIN_NAME]" at bounding box center [76, 691] width 176 height 14
click at [183, 691] on circle "button" at bounding box center [183, 691] width 1 height 1
click at [164, 721] on link "Approve" at bounding box center [210, 726] width 93 height 26
click at [60, 733] on p "[URL][DOMAIN_NAME]" at bounding box center [76, 734] width 176 height 14
click at [183, 735] on circle "button" at bounding box center [183, 734] width 1 height 1
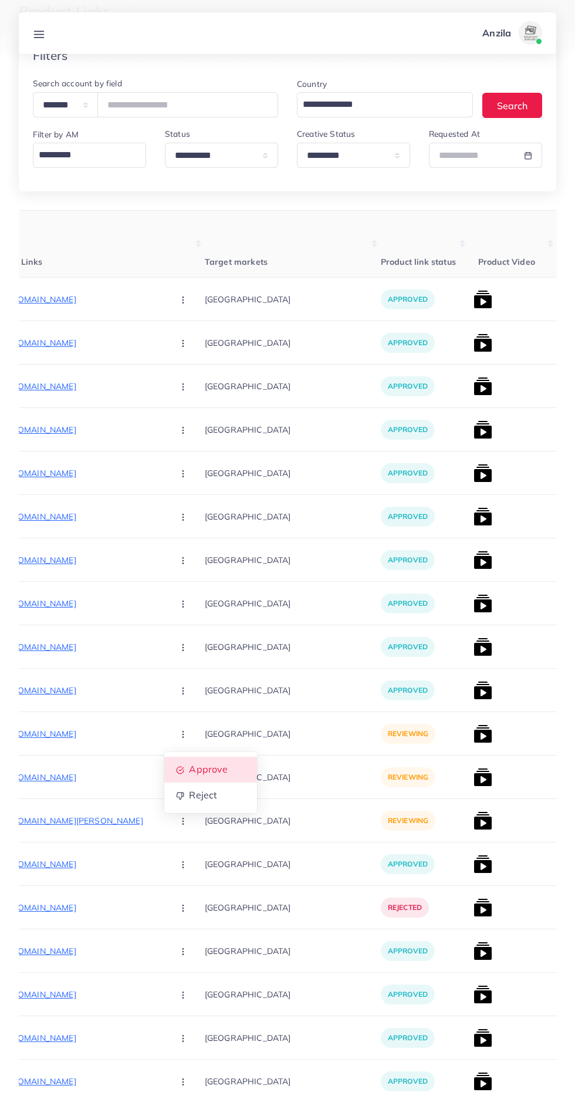
click at [189, 771] on span "Approve" at bounding box center [208, 770] width 39 height 12
click at [64, 776] on p "[URL][DOMAIN_NAME]" at bounding box center [76, 777] width 176 height 14
click at [183, 778] on circle "button" at bounding box center [183, 777] width 1 height 1
click at [176, 815] on icon at bounding box center [180, 814] width 8 height 8
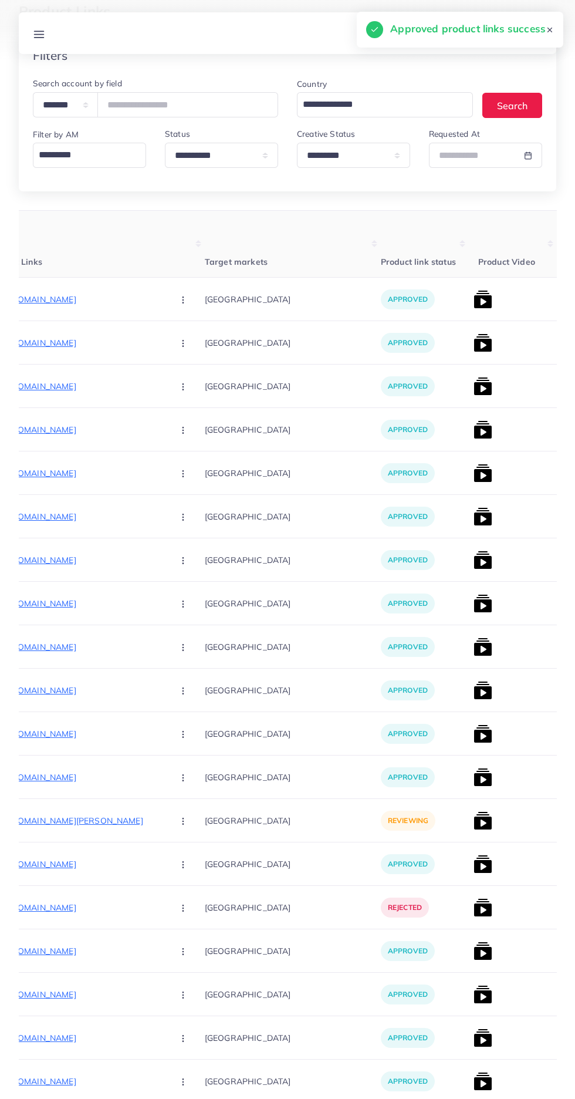
click at [59, 824] on p "[URL][DOMAIN_NAME][PERSON_NAME]" at bounding box center [76, 821] width 176 height 14
click at [179, 824] on icon "button" at bounding box center [183, 821] width 9 height 9
click at [176, 859] on icon at bounding box center [180, 858] width 8 height 8
click at [474, 297] on img at bounding box center [483, 299] width 19 height 19
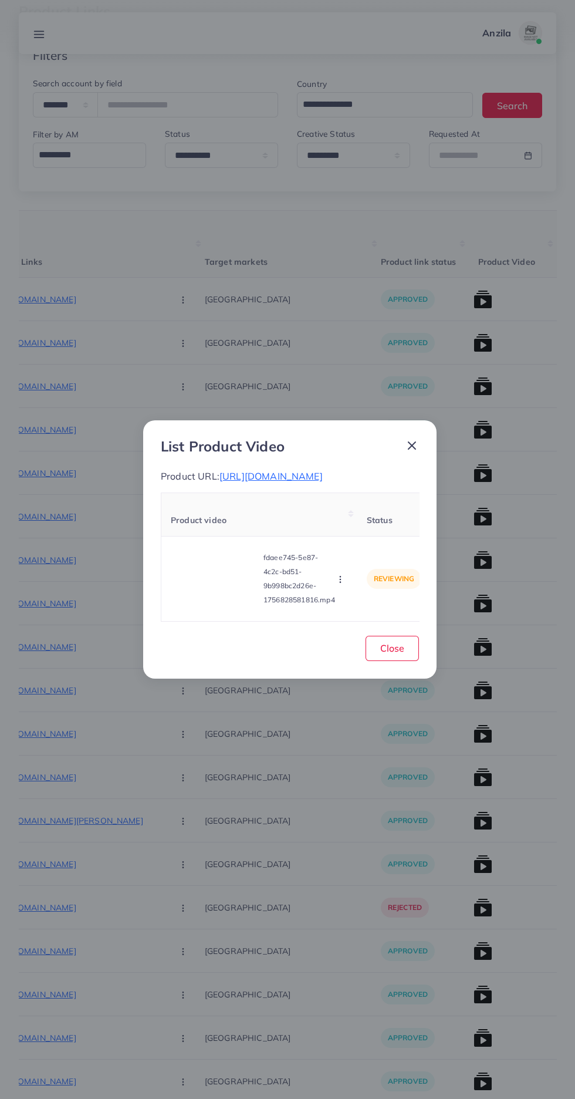
click at [243, 482] on span "[URL][DOMAIN_NAME]" at bounding box center [271, 476] width 103 height 12
click at [217, 595] on video at bounding box center [215, 579] width 88 height 53
click at [211, 584] on circle at bounding box center [215, 579] width 16 height 16
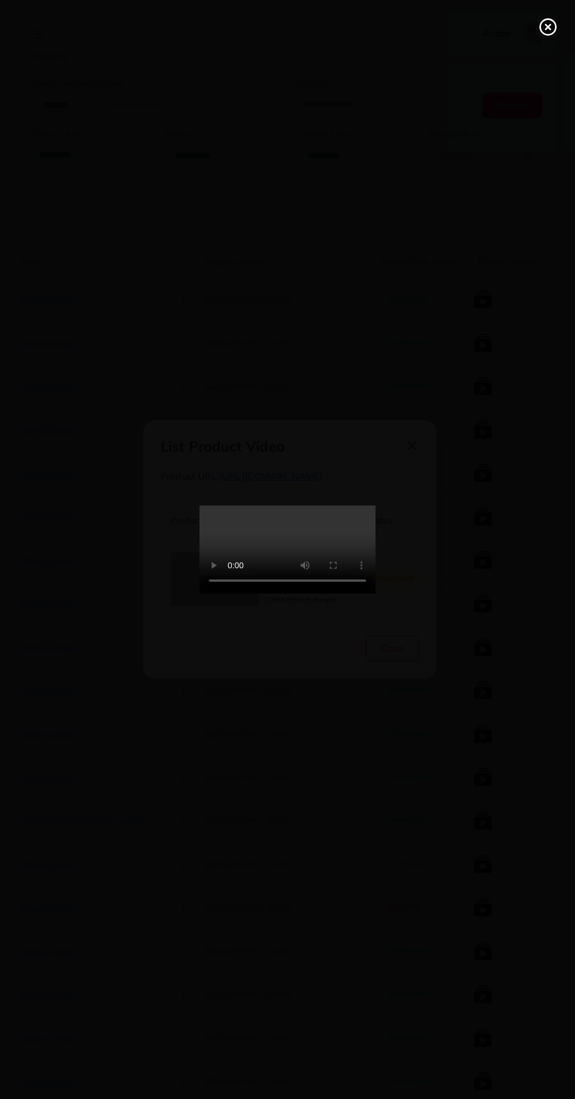
click at [548, 29] on icon at bounding box center [548, 27] width 19 height 19
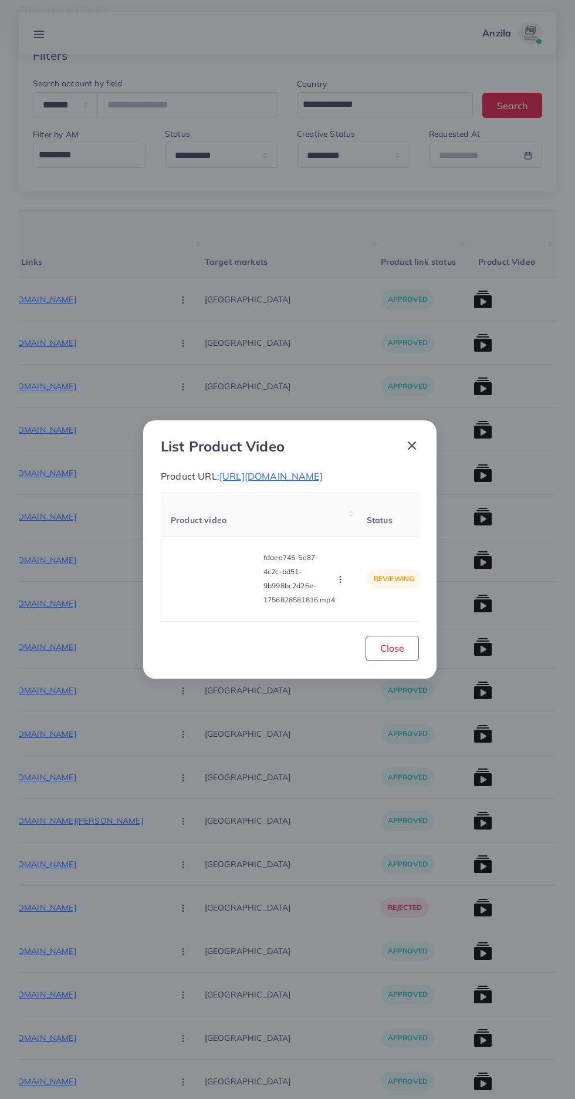
click at [323, 480] on span "[URL][DOMAIN_NAME]" at bounding box center [271, 476] width 103 height 12
click at [341, 584] on icon "button" at bounding box center [340, 579] width 9 height 9
click at [346, 556] on span "Reject" at bounding box center [356, 550] width 28 height 12
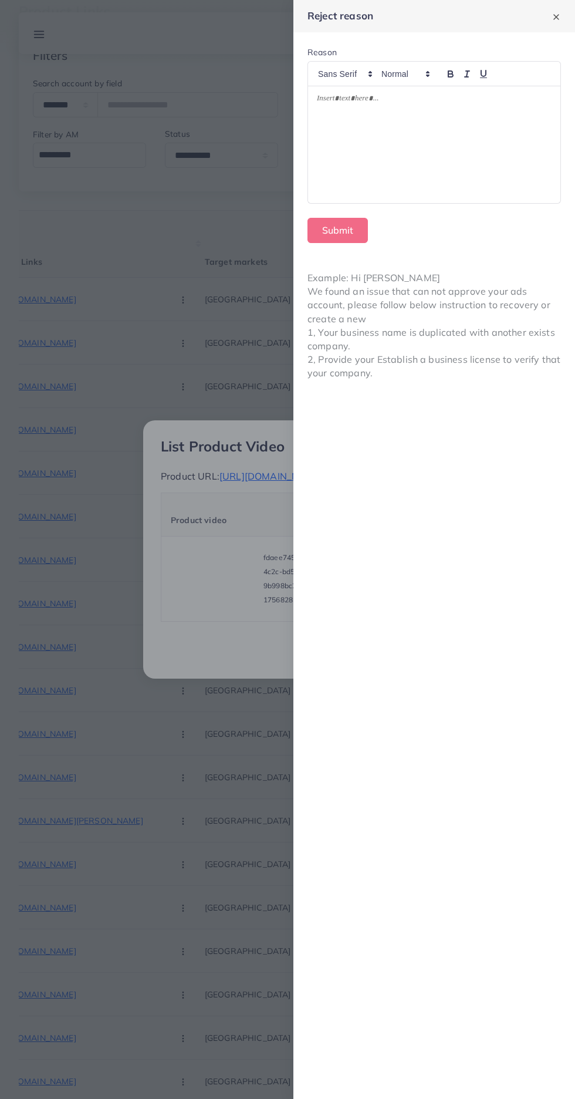
click at [313, 169] on div at bounding box center [434, 144] width 253 height 117
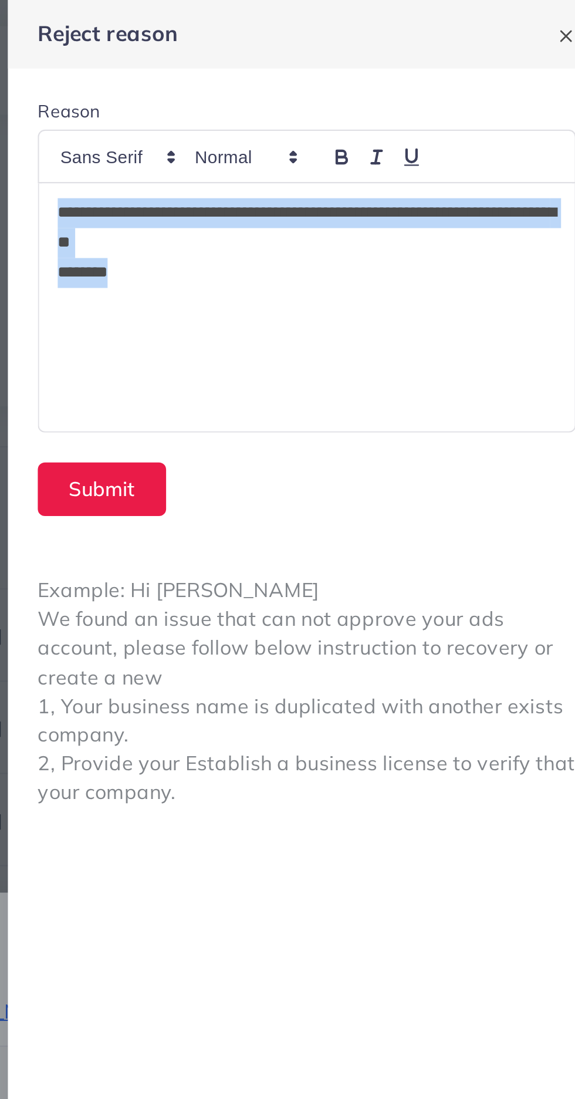
copy div "**********"
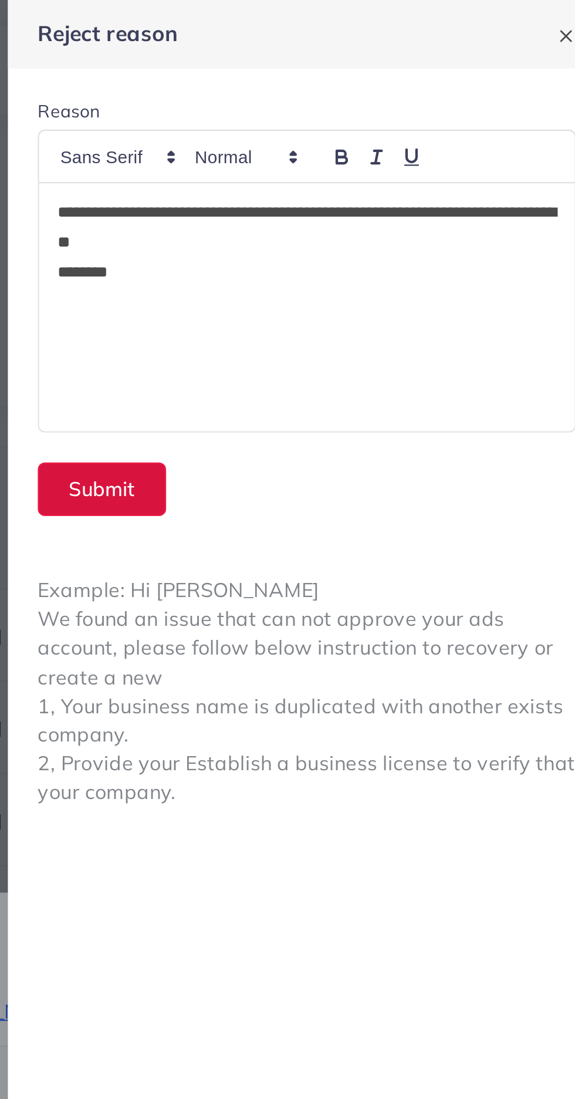
click at [336, 228] on button "Submit" at bounding box center [338, 230] width 60 height 25
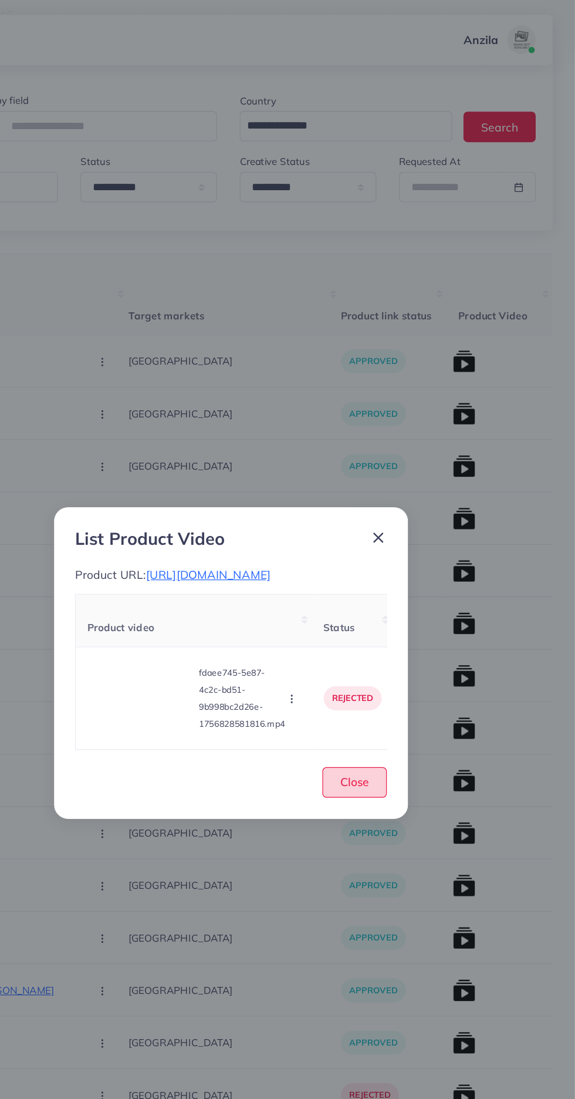
click at [398, 654] on span "Close" at bounding box center [393, 648] width 24 height 12
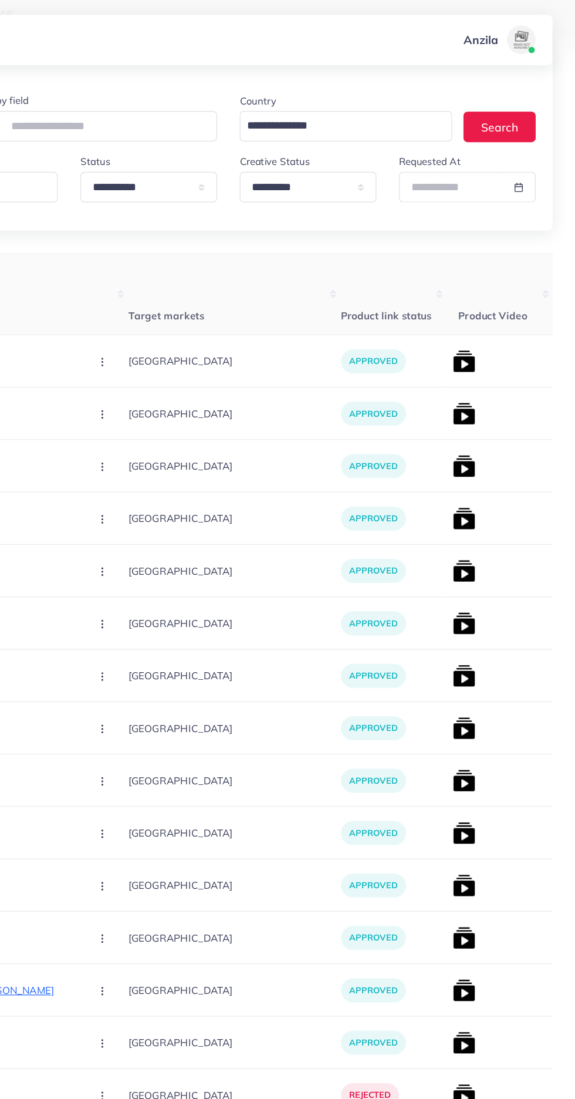
click at [474, 339] on img at bounding box center [483, 343] width 19 height 19
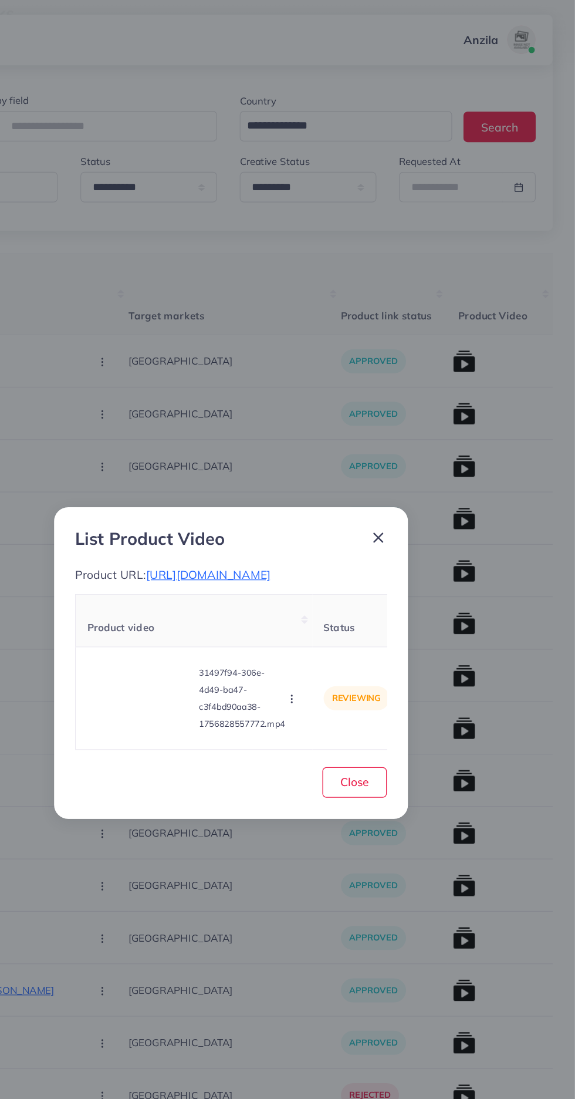
click at [216, 596] on video at bounding box center [215, 579] width 88 height 53
click at [216, 588] on icon at bounding box center [215, 579] width 19 height 19
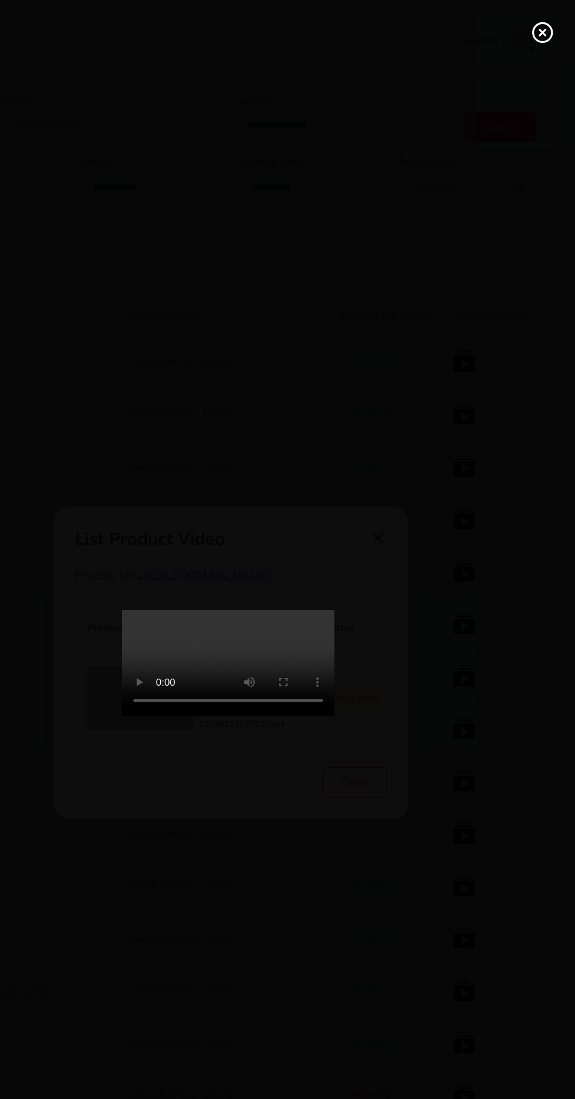
click at [550, 28] on line at bounding box center [548, 27] width 5 height 5
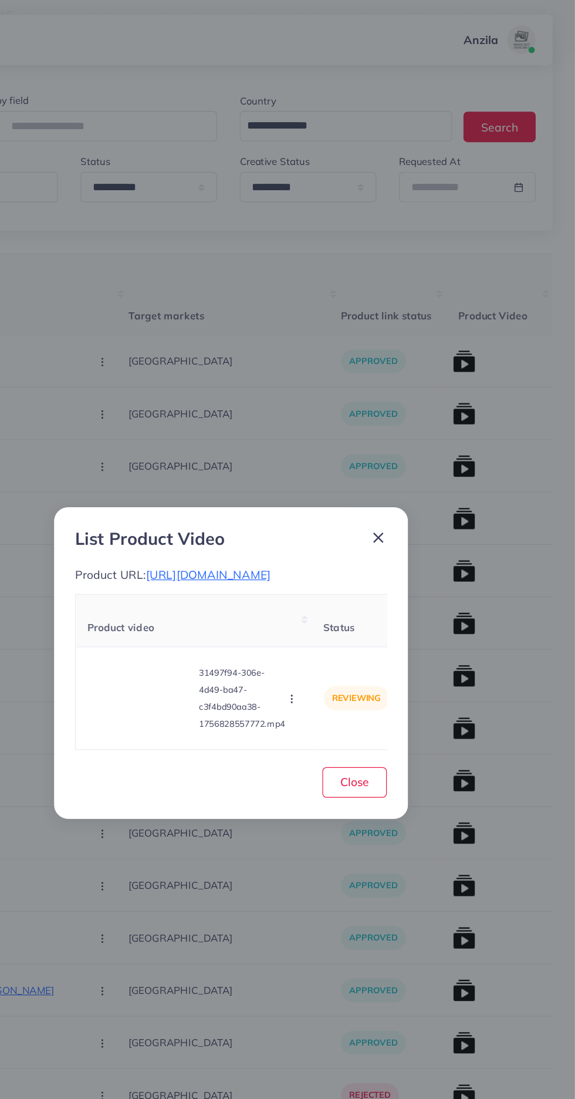
click at [323, 476] on span "[URL][DOMAIN_NAME]" at bounding box center [271, 476] width 103 height 12
click at [341, 583] on circle "button" at bounding box center [340, 582] width 1 height 1
click at [356, 556] on span "Reject" at bounding box center [356, 550] width 28 height 12
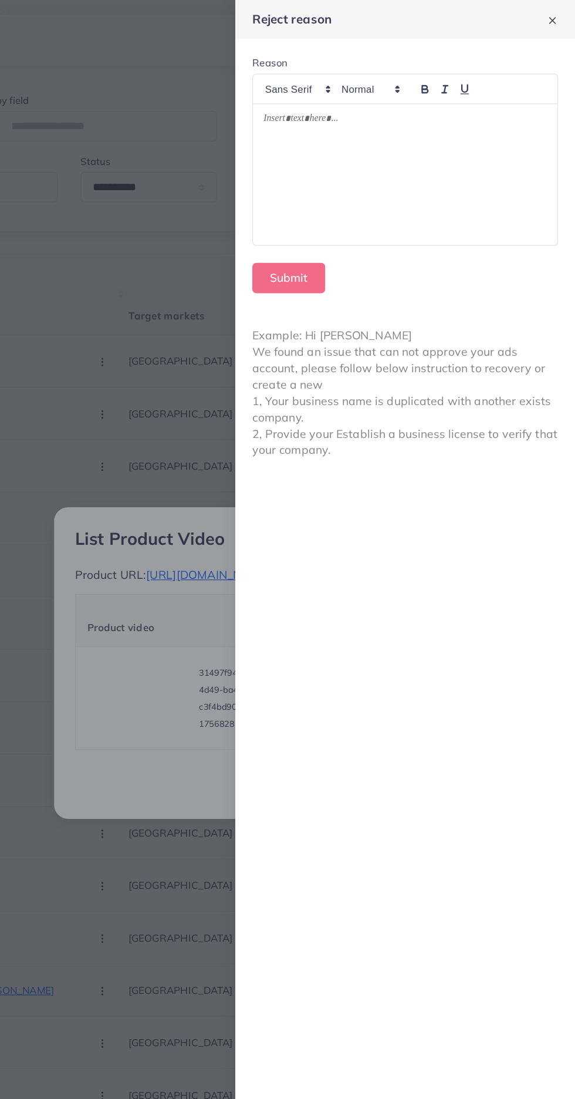
click at [491, 170] on div at bounding box center [434, 144] width 253 height 117
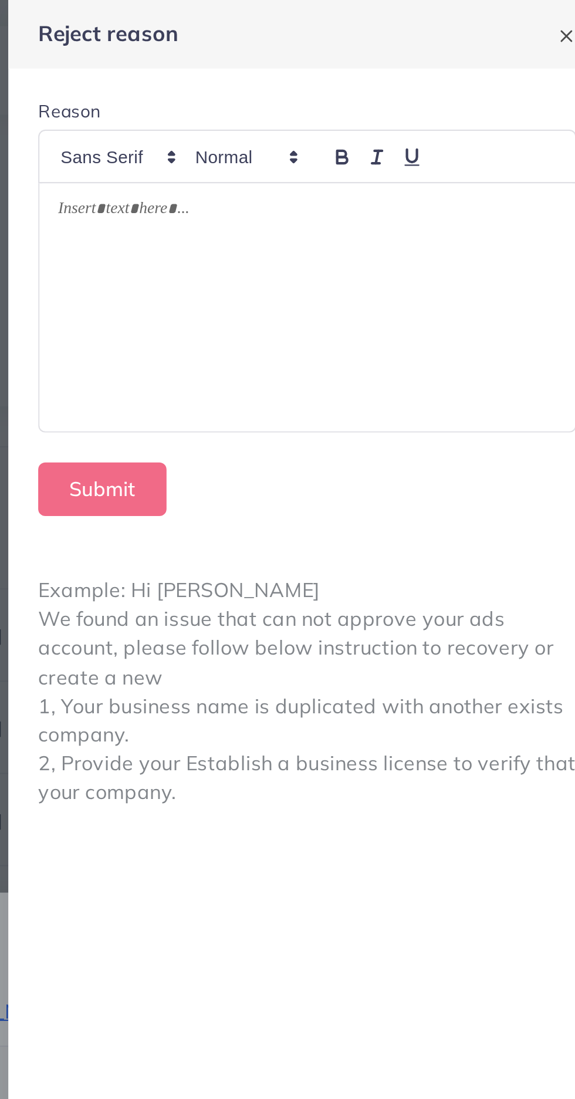
scroll to position [0, 0]
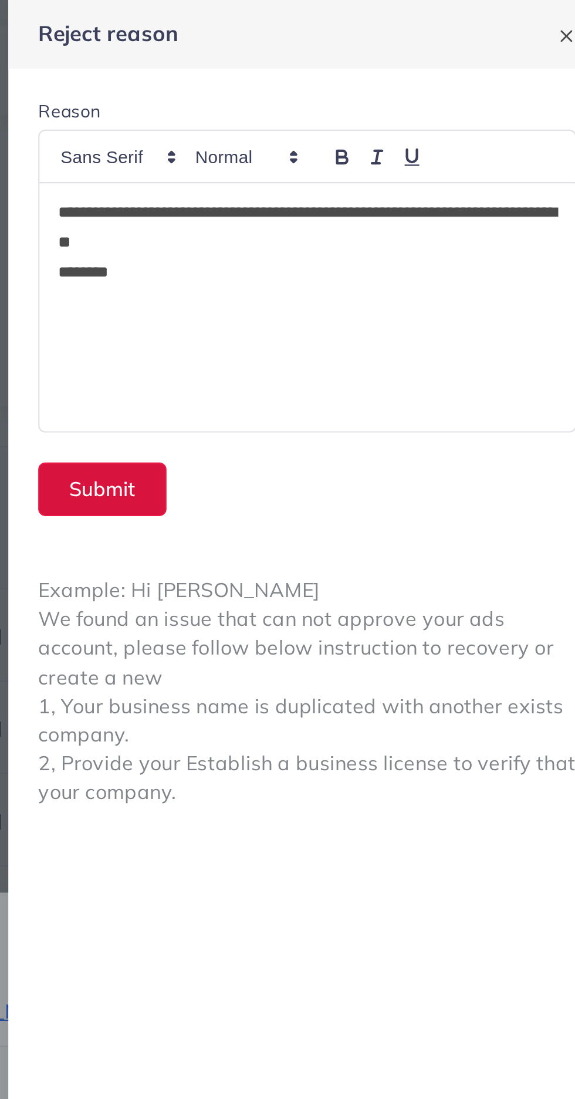
click at [331, 235] on button "Submit" at bounding box center [338, 230] width 60 height 25
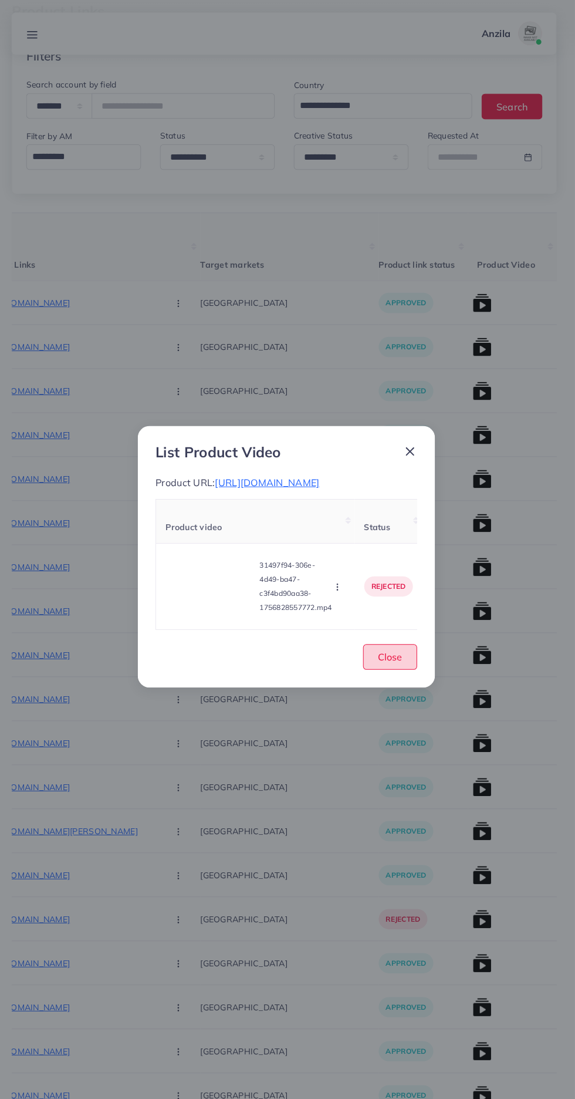
click at [392, 654] on span "Close" at bounding box center [393, 648] width 24 height 12
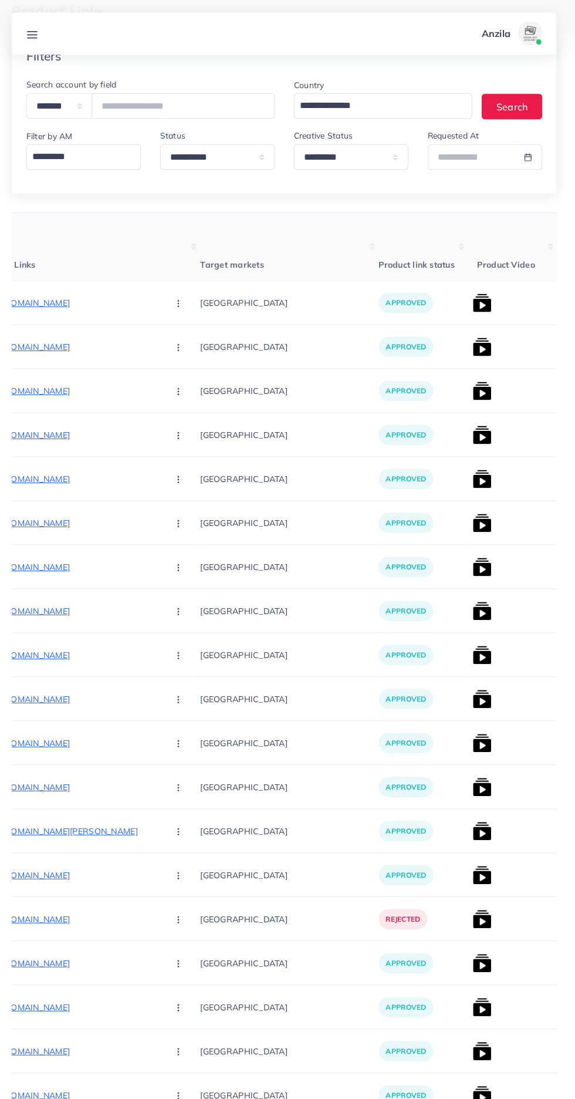
click at [474, 385] on img at bounding box center [483, 386] width 19 height 19
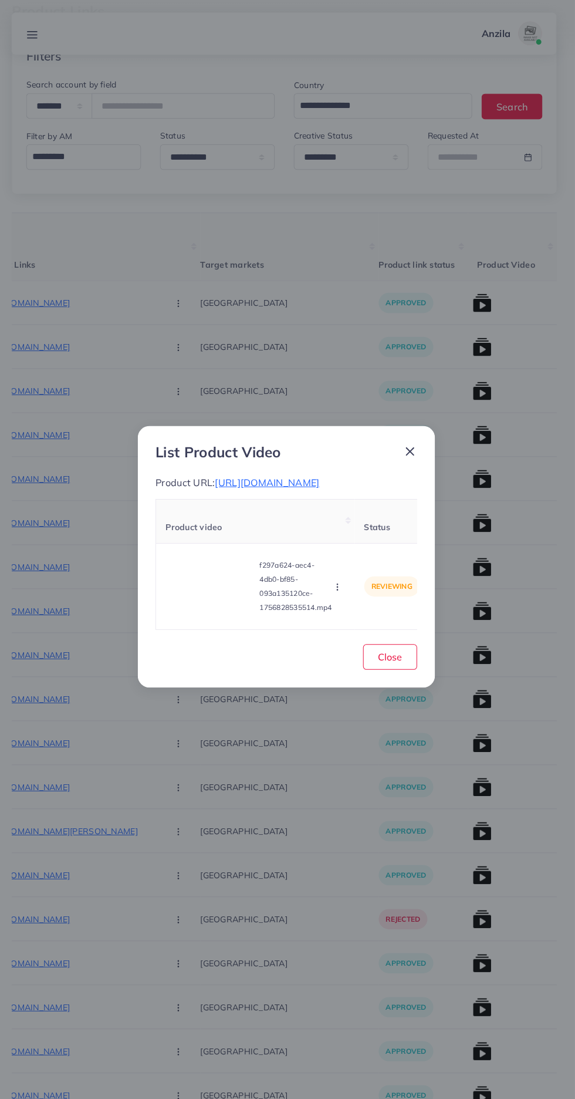
click at [323, 476] on span "[URL][DOMAIN_NAME]" at bounding box center [271, 476] width 103 height 12
click at [214, 605] on video at bounding box center [215, 579] width 88 height 53
click at [203, 581] on div at bounding box center [215, 579] width 88 height 53
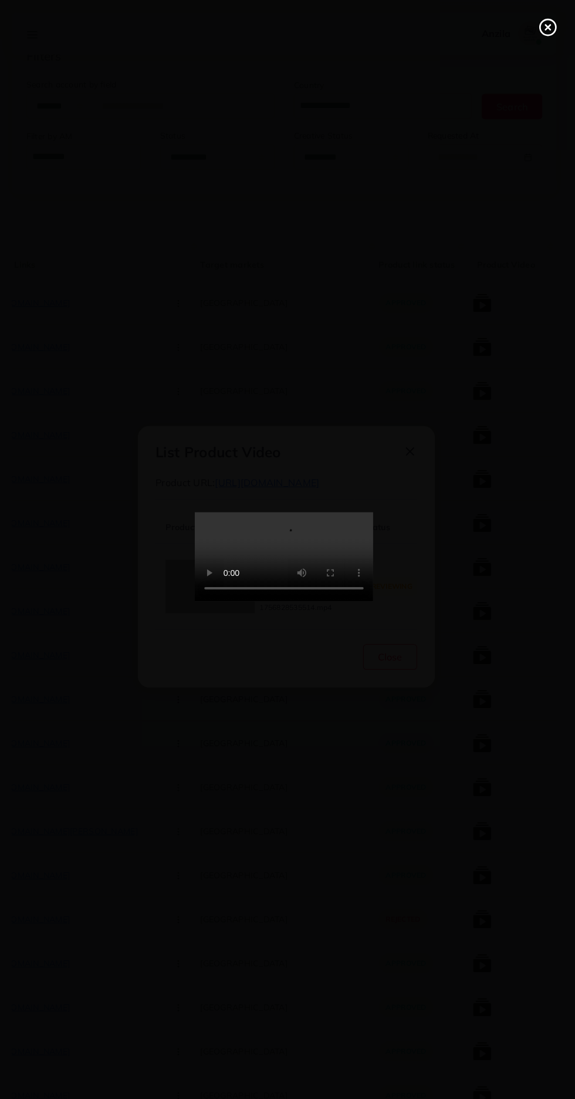
click at [543, 55] on div at bounding box center [287, 549] width 575 height 1099
click at [545, 22] on icon at bounding box center [548, 27] width 19 height 19
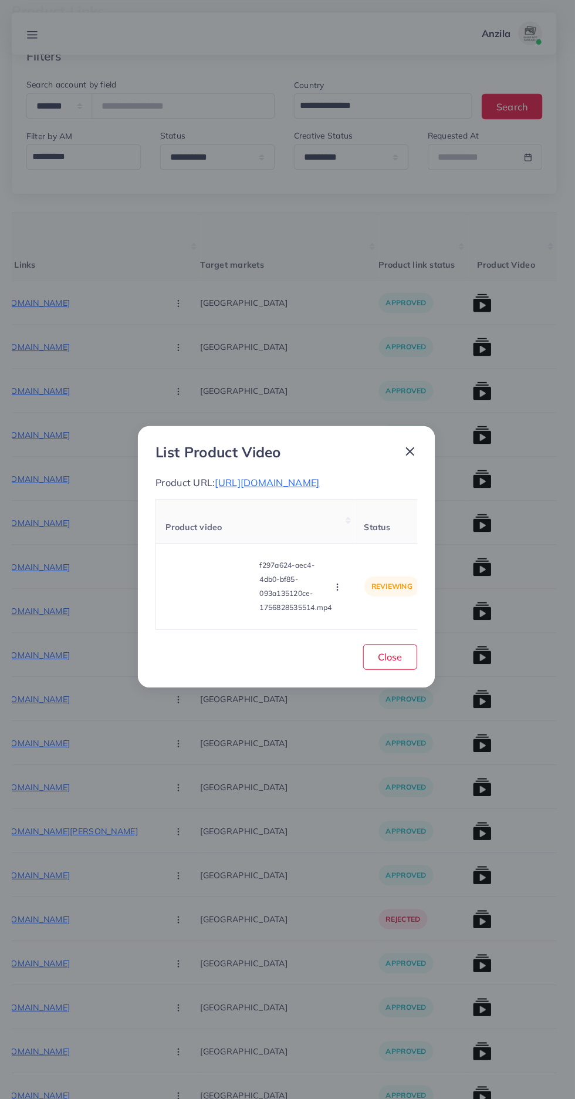
click at [342, 584] on icon "button" at bounding box center [340, 579] width 9 height 9
click at [363, 556] on span "Reject" at bounding box center [356, 550] width 28 height 12
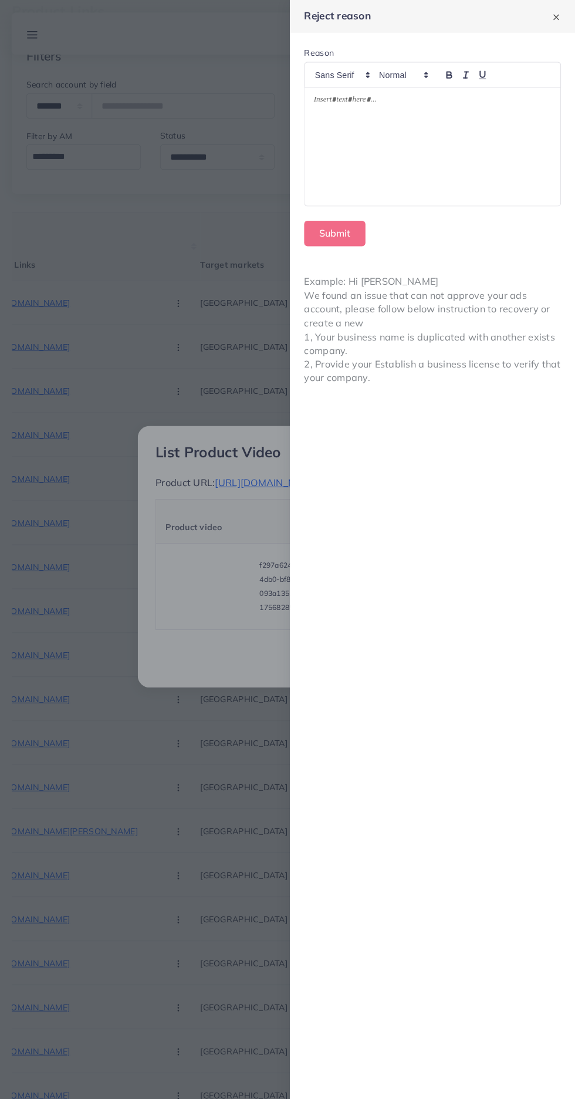
click at [476, 160] on div at bounding box center [434, 144] width 253 height 117
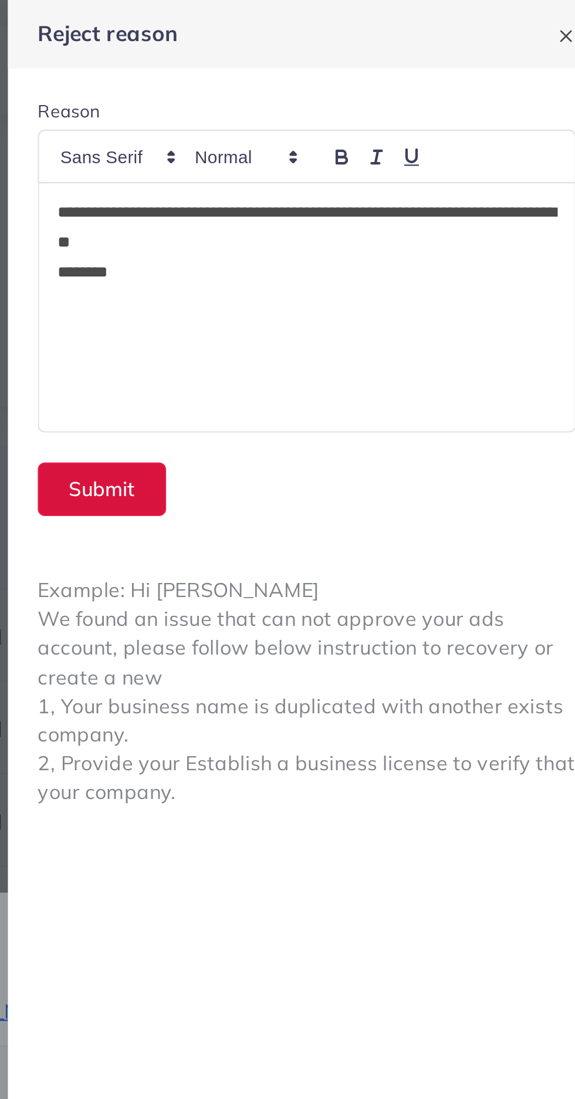
click at [334, 232] on button "Submit" at bounding box center [338, 230] width 60 height 25
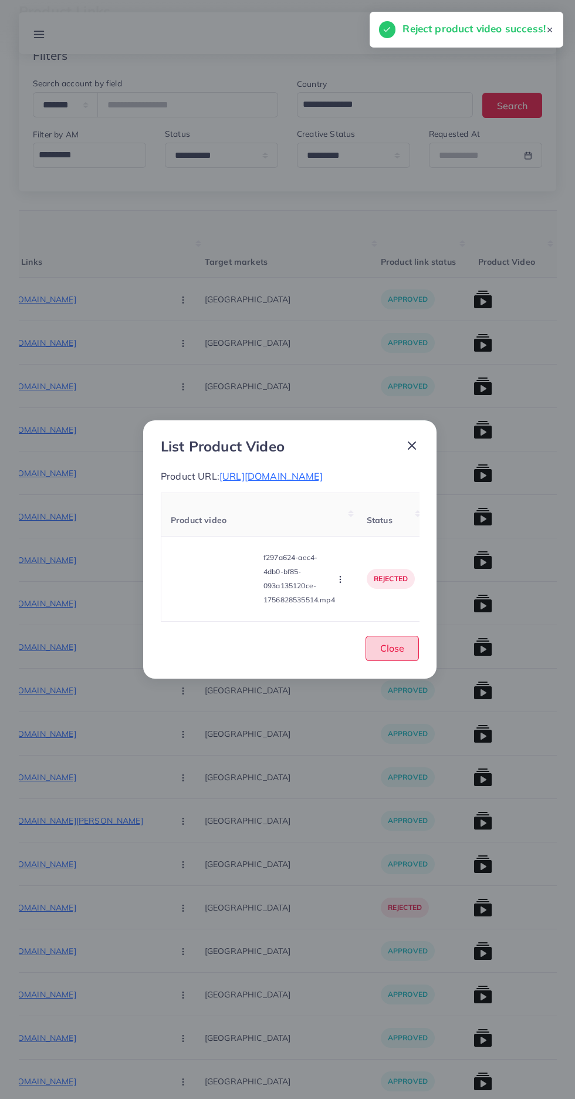
click at [394, 654] on span "Close" at bounding box center [393, 648] width 24 height 12
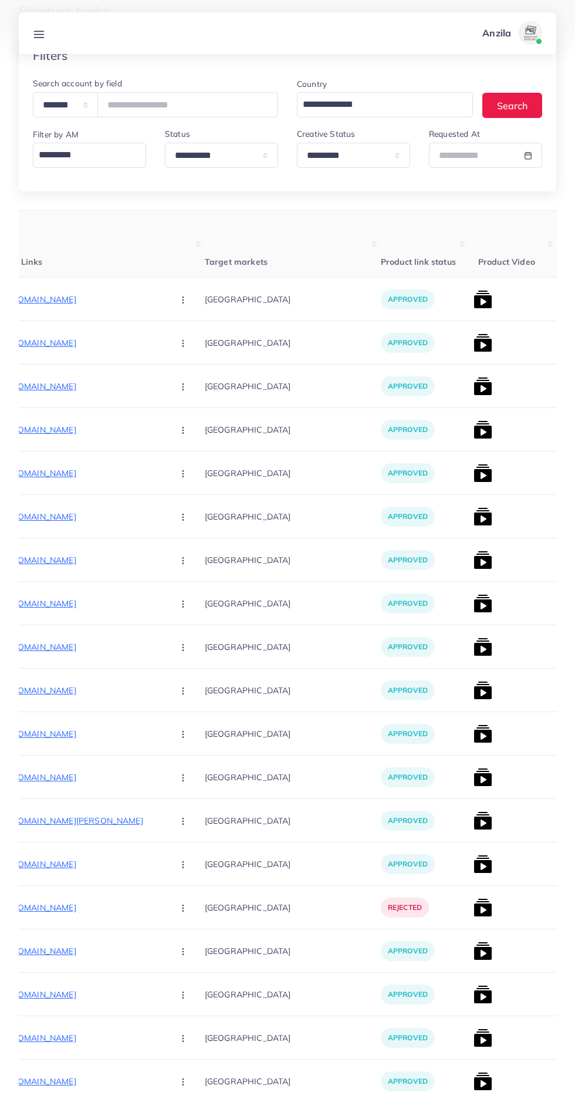
click at [474, 430] on img at bounding box center [483, 429] width 19 height 19
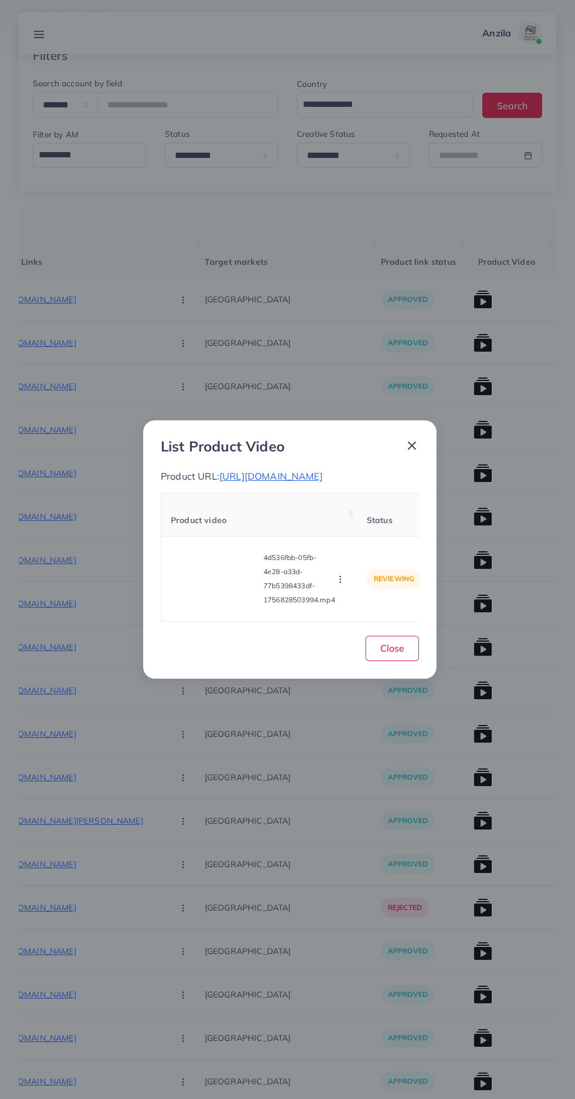
click at [323, 470] on span "[URL][DOMAIN_NAME]" at bounding box center [271, 476] width 103 height 12
click at [233, 575] on video at bounding box center [215, 579] width 88 height 53
click at [199, 605] on div at bounding box center [215, 579] width 88 height 53
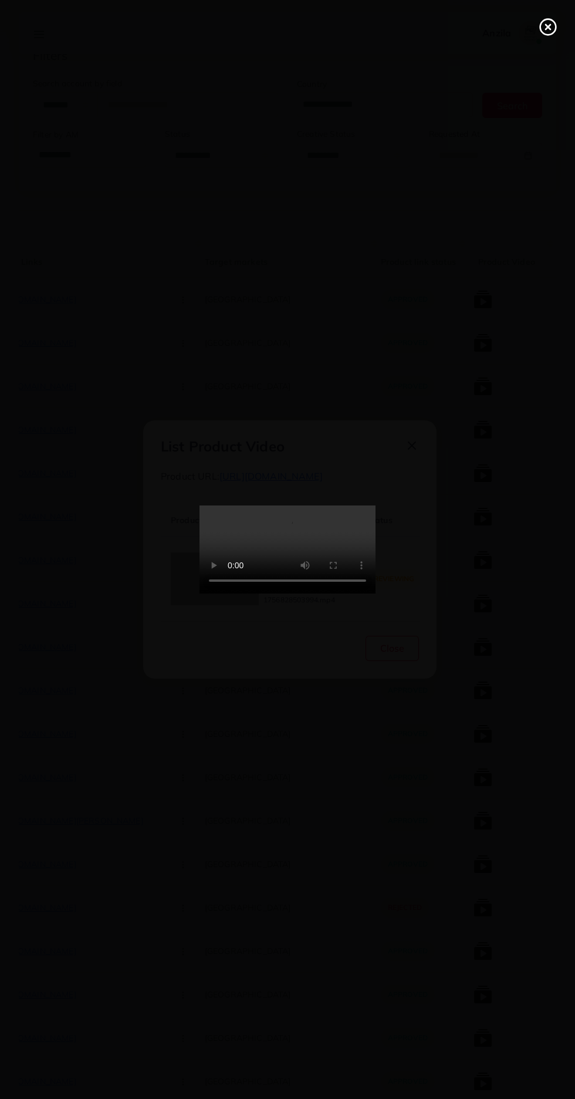
click at [543, 27] on icon at bounding box center [548, 27] width 19 height 19
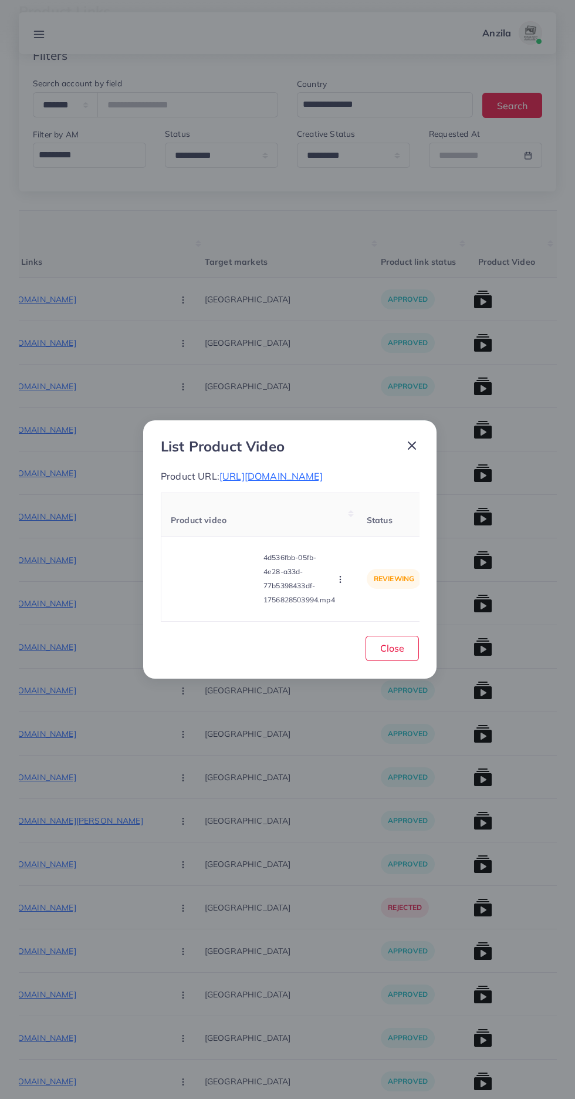
click at [342, 584] on icon "button" at bounding box center [340, 579] width 9 height 9
click at [360, 556] on span "Reject" at bounding box center [356, 550] width 28 height 12
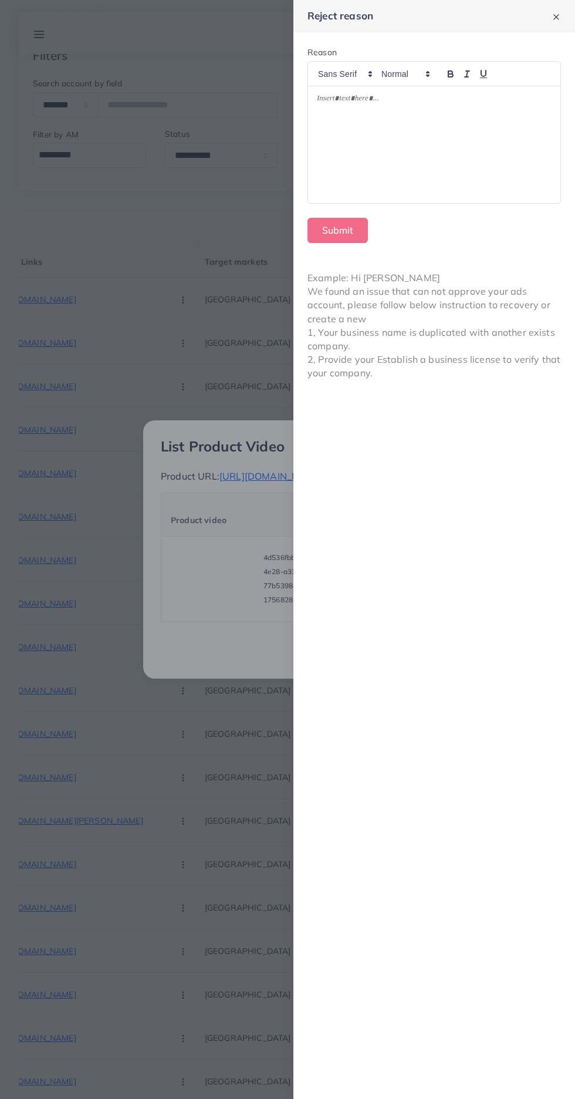
click at [487, 148] on div at bounding box center [434, 144] width 253 height 117
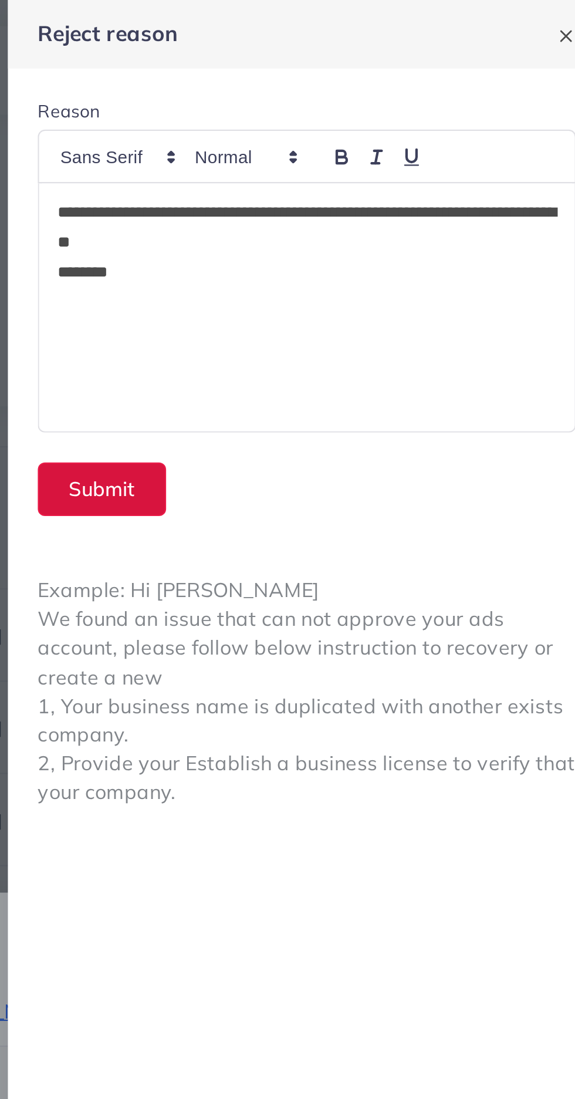
click at [345, 234] on button "Submit" at bounding box center [338, 230] width 60 height 25
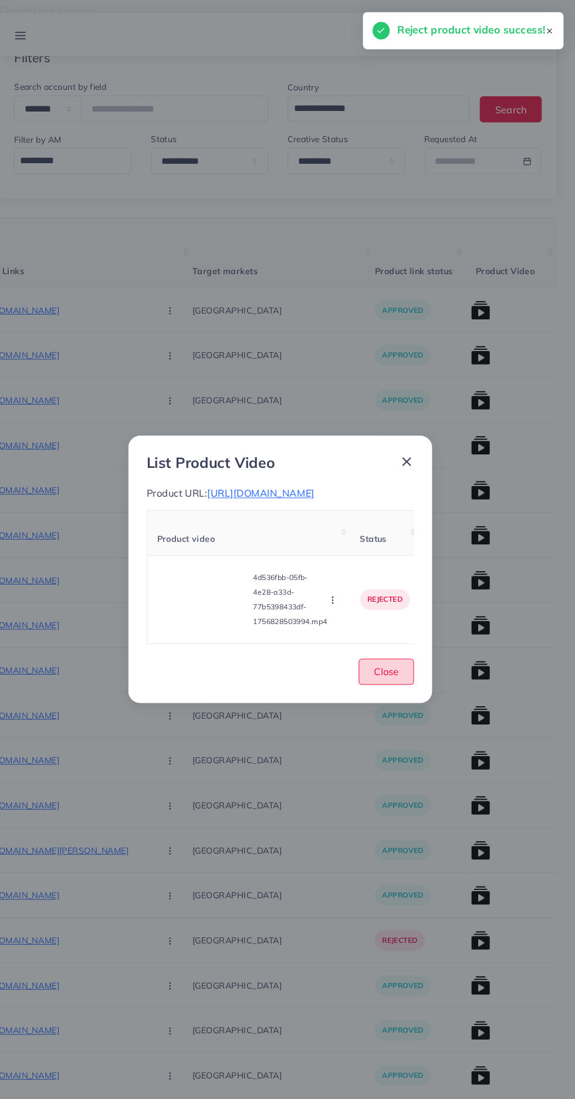
click at [396, 654] on span "Close" at bounding box center [393, 648] width 24 height 12
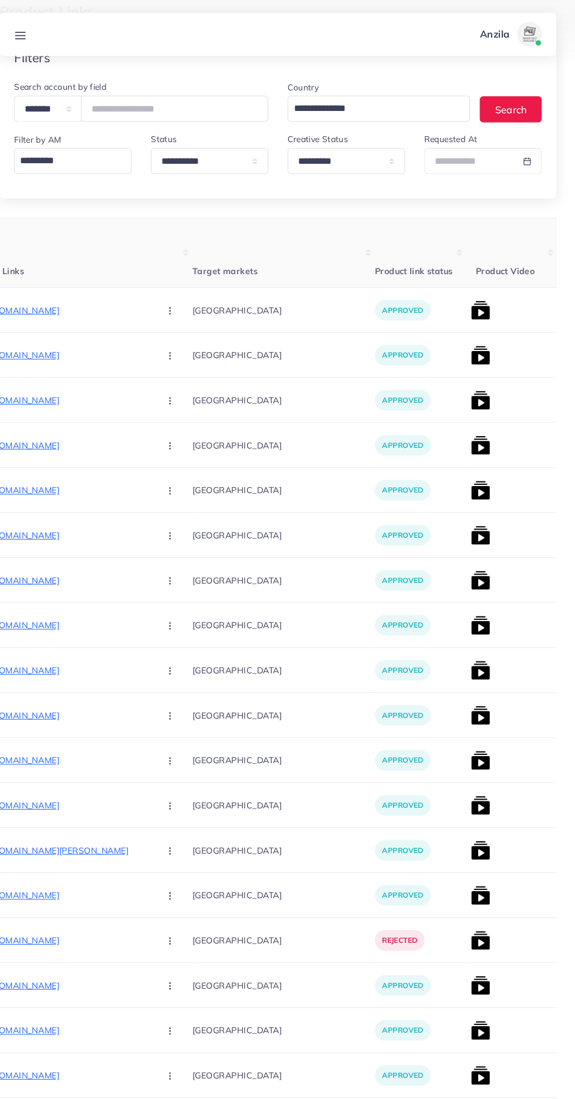
click at [474, 482] on img at bounding box center [483, 473] width 19 height 19
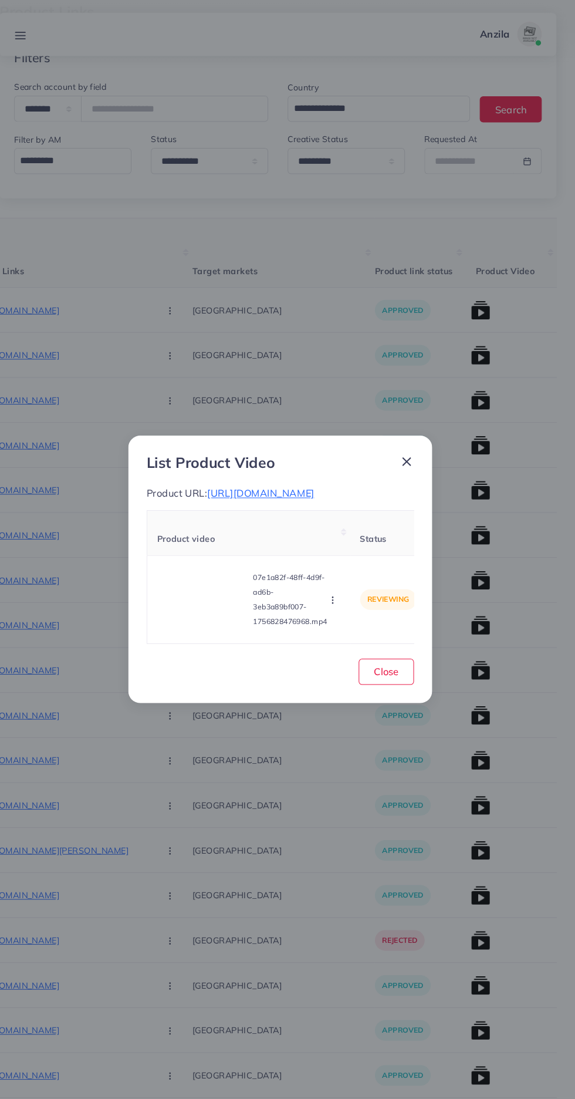
click at [196, 598] on video at bounding box center [215, 579] width 88 height 53
click at [202, 588] on div at bounding box center [215, 579] width 88 height 53
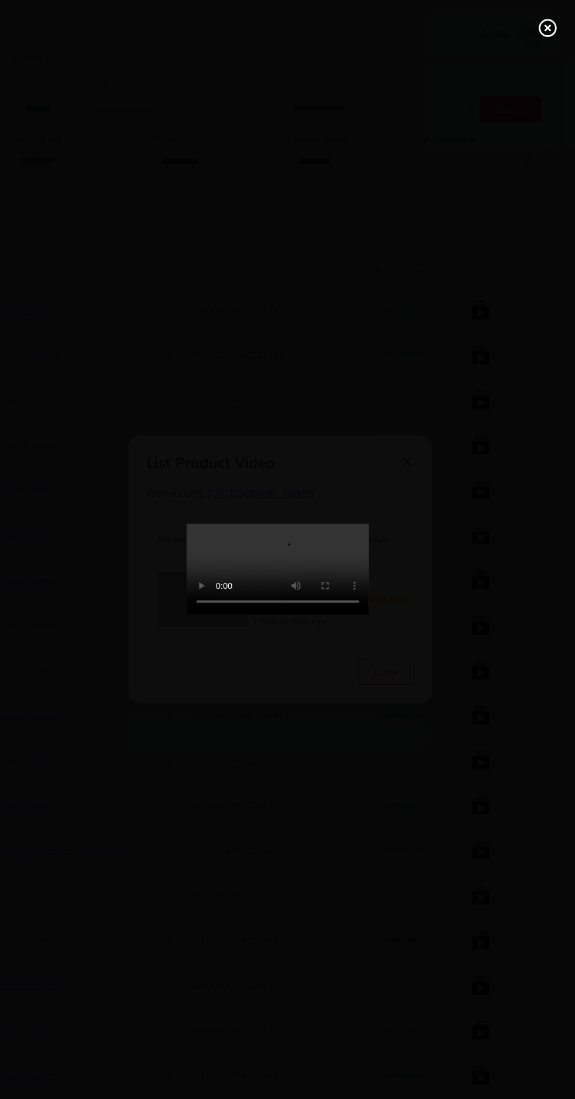
click at [546, 29] on line at bounding box center [548, 27] width 5 height 5
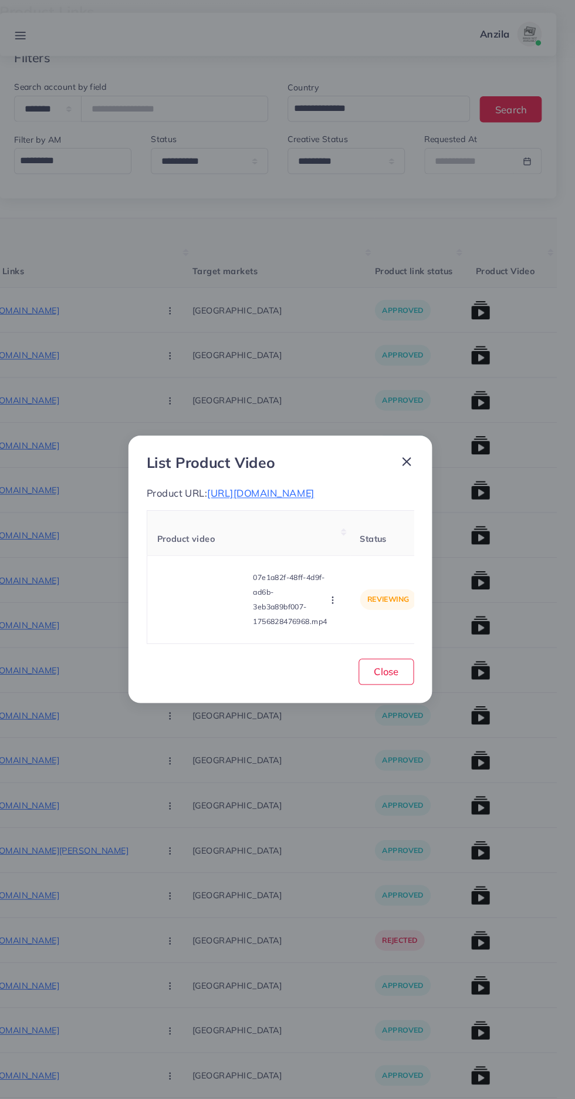
click at [342, 584] on icon "button" at bounding box center [340, 579] width 9 height 9
click at [323, 477] on span "[URL][DOMAIN_NAME]" at bounding box center [271, 476] width 103 height 12
click at [335, 607] on p "07e1a82f-48ff-4d9f-ad6b-3eb3a89bf007-1756828476968.mp4" at bounding box center [300, 579] width 72 height 56
click at [346, 585] on button "button" at bounding box center [341, 579] width 13 height 12
click at [362, 556] on span "Reject" at bounding box center [356, 550] width 28 height 12
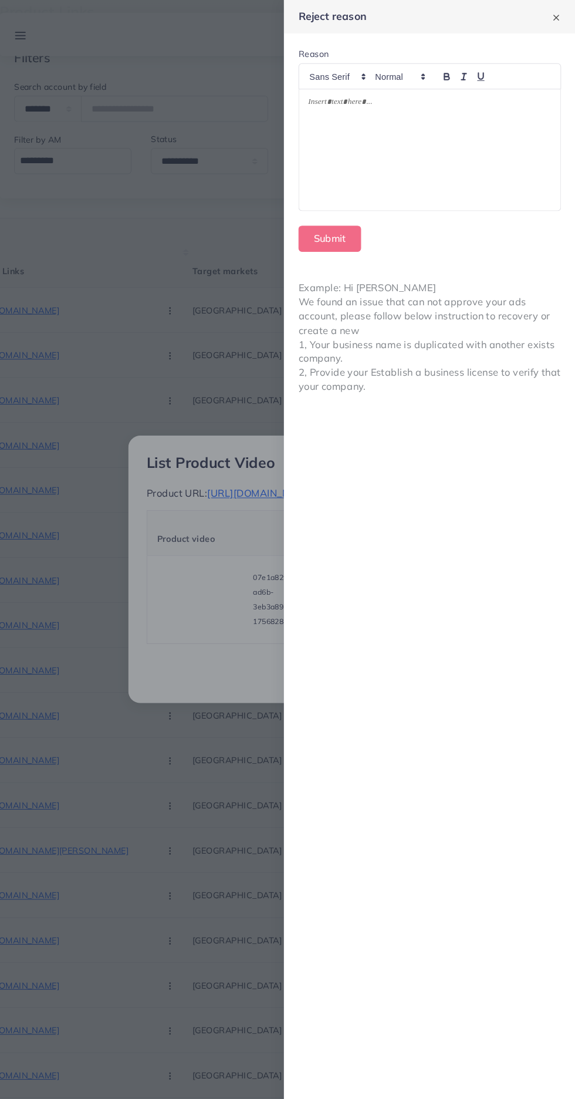
click at [519, 169] on div at bounding box center [434, 144] width 253 height 117
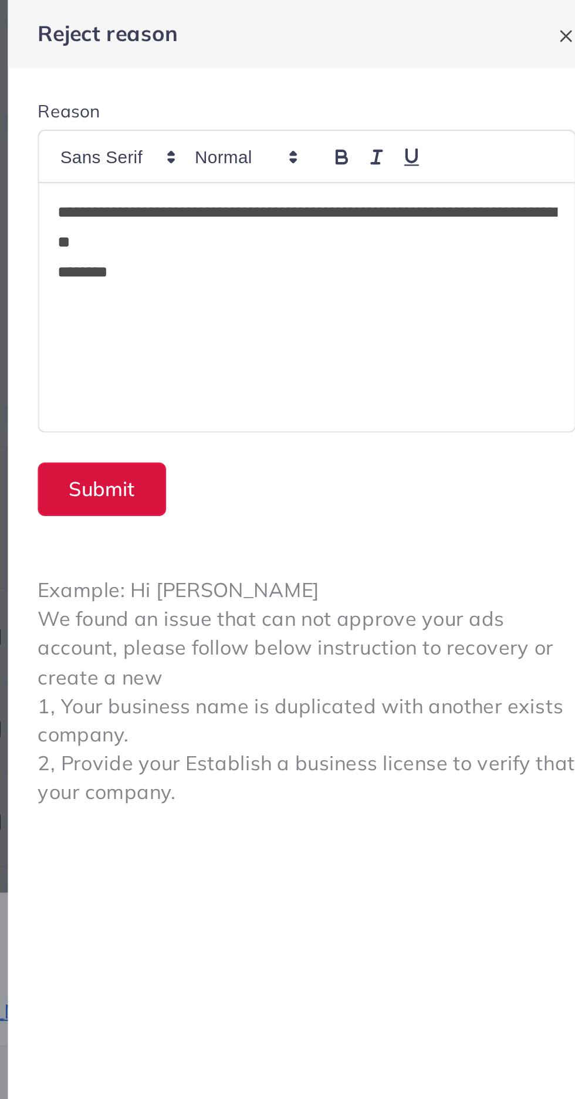
click at [335, 233] on button "Submit" at bounding box center [338, 230] width 60 height 25
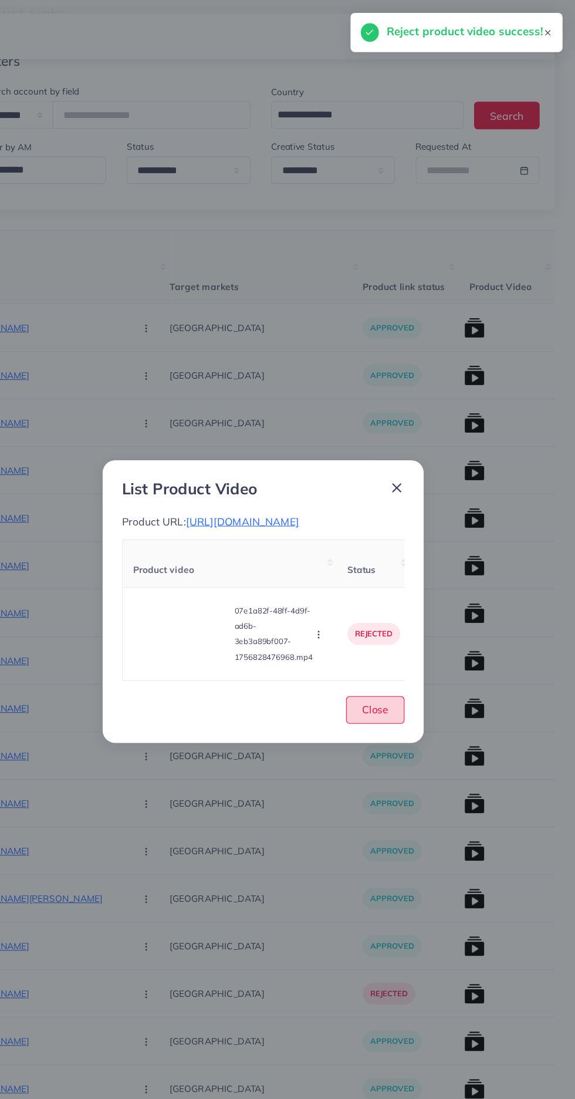
click at [385, 661] on button "Close" at bounding box center [392, 648] width 53 height 25
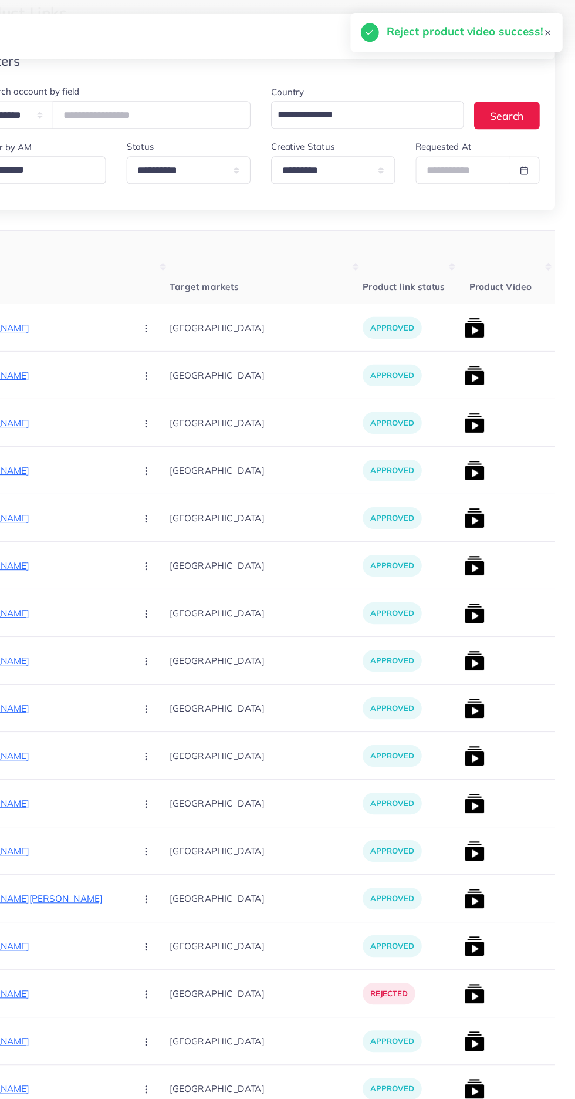
click at [474, 516] on img at bounding box center [483, 516] width 19 height 19
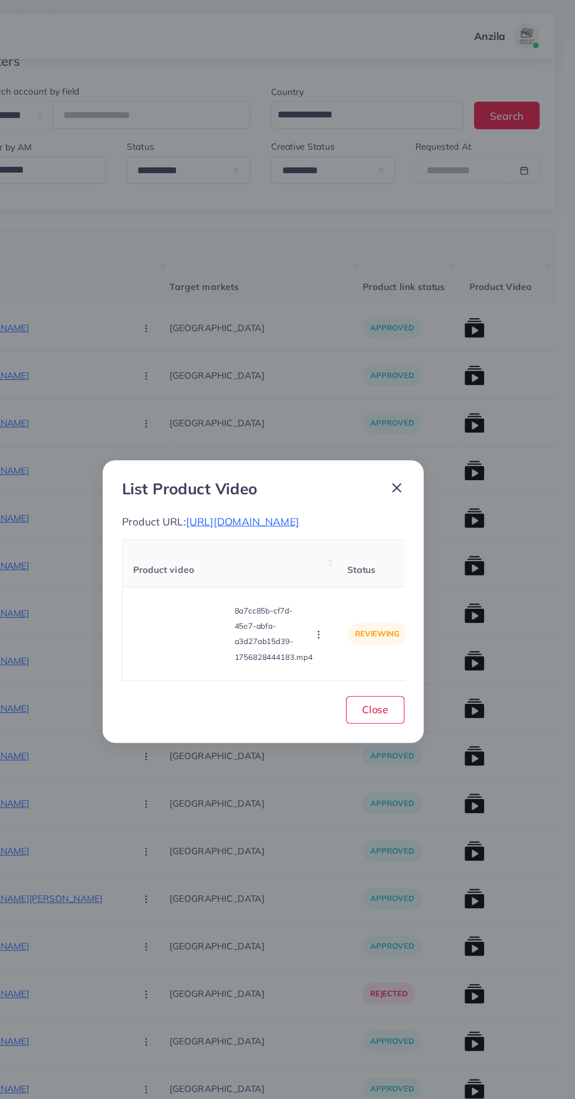
click at [254, 482] on span "[URL][DOMAIN_NAME]" at bounding box center [271, 476] width 103 height 12
click at [210, 575] on video at bounding box center [215, 579] width 88 height 53
click at [205, 585] on div at bounding box center [215, 579] width 88 height 53
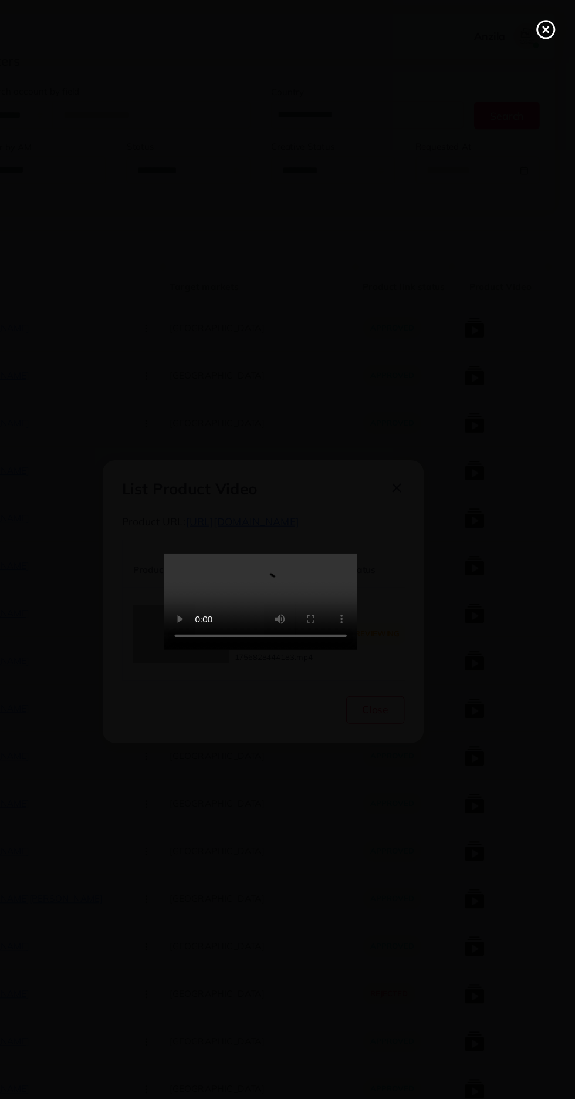
click at [542, 22] on circle at bounding box center [549, 27] width 16 height 16
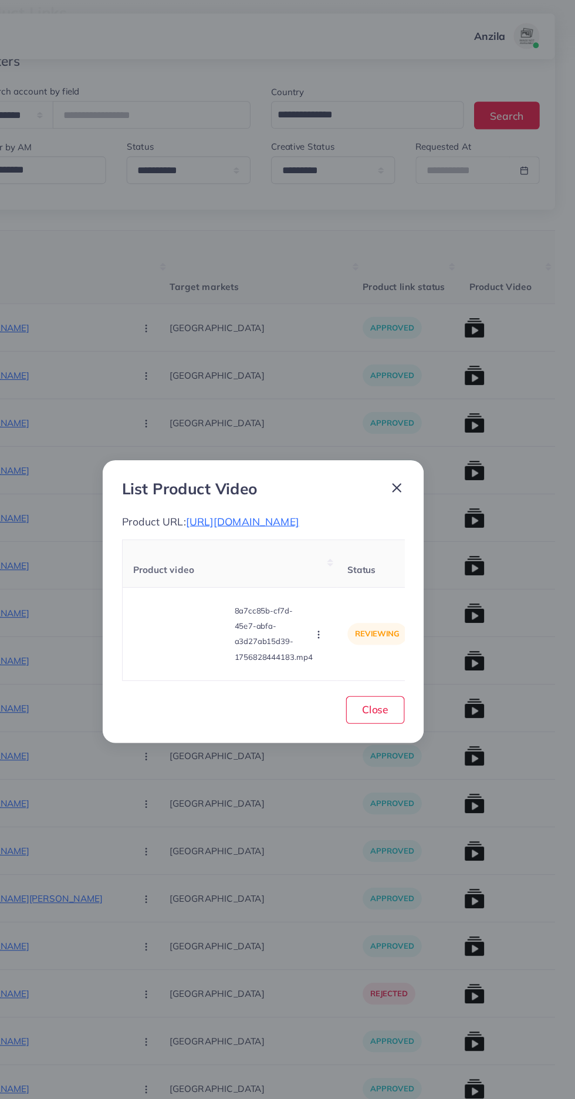
click at [341, 580] on circle "button" at bounding box center [340, 580] width 1 height 1
click at [349, 561] on link "Reject" at bounding box center [363, 550] width 93 height 26
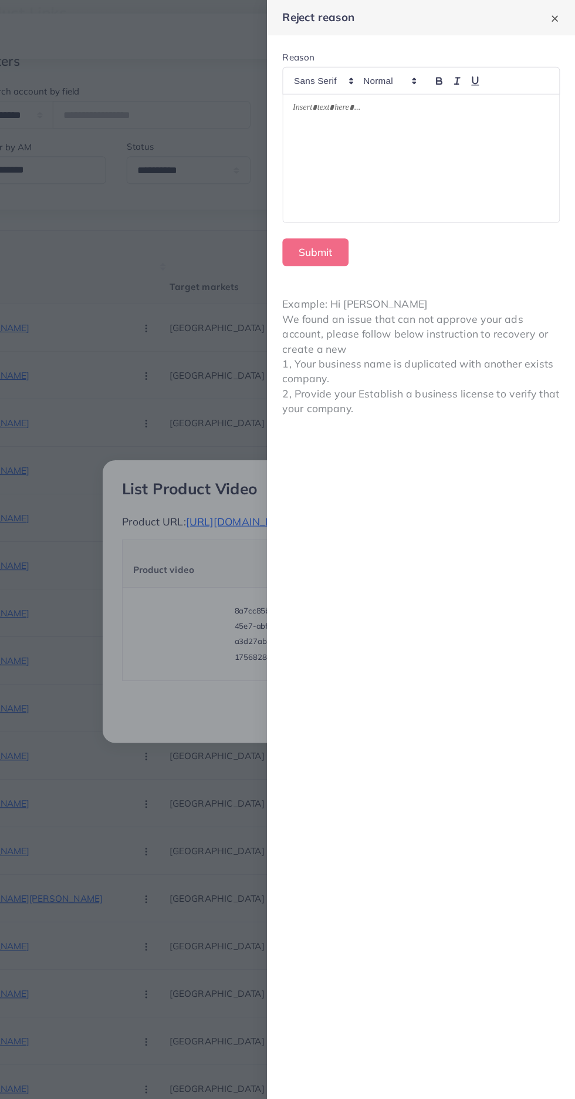
click at [493, 167] on div at bounding box center [434, 144] width 253 height 117
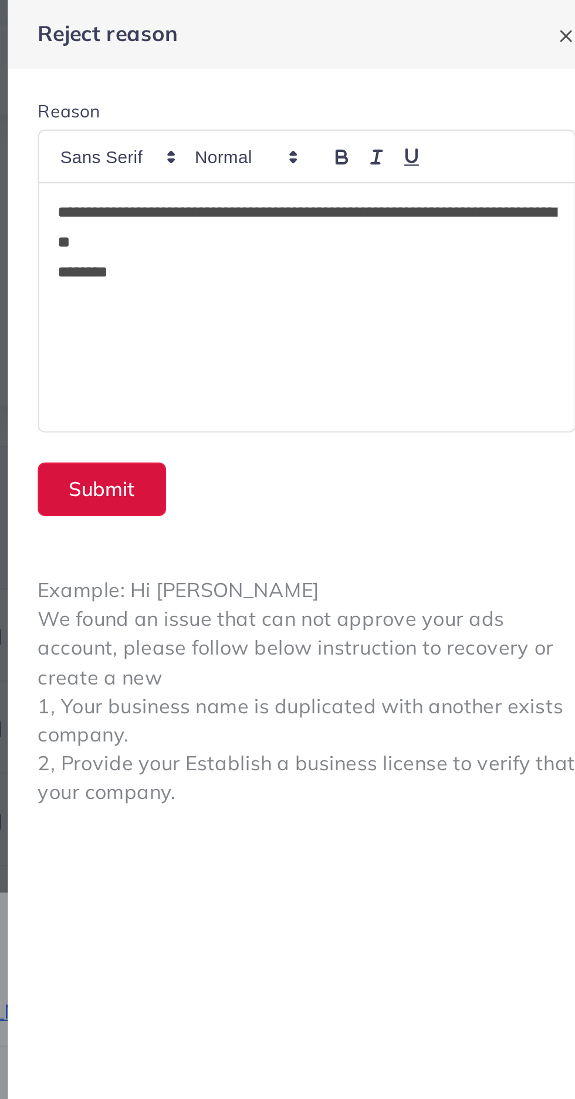
click at [341, 230] on button "Submit" at bounding box center [338, 230] width 60 height 25
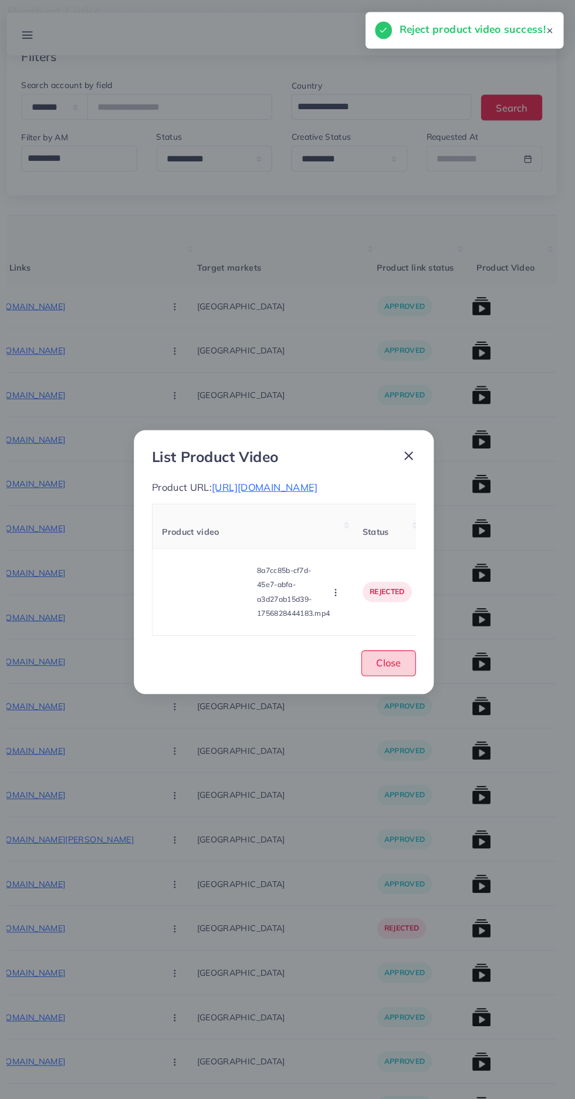
click at [401, 654] on span "Close" at bounding box center [393, 648] width 24 height 12
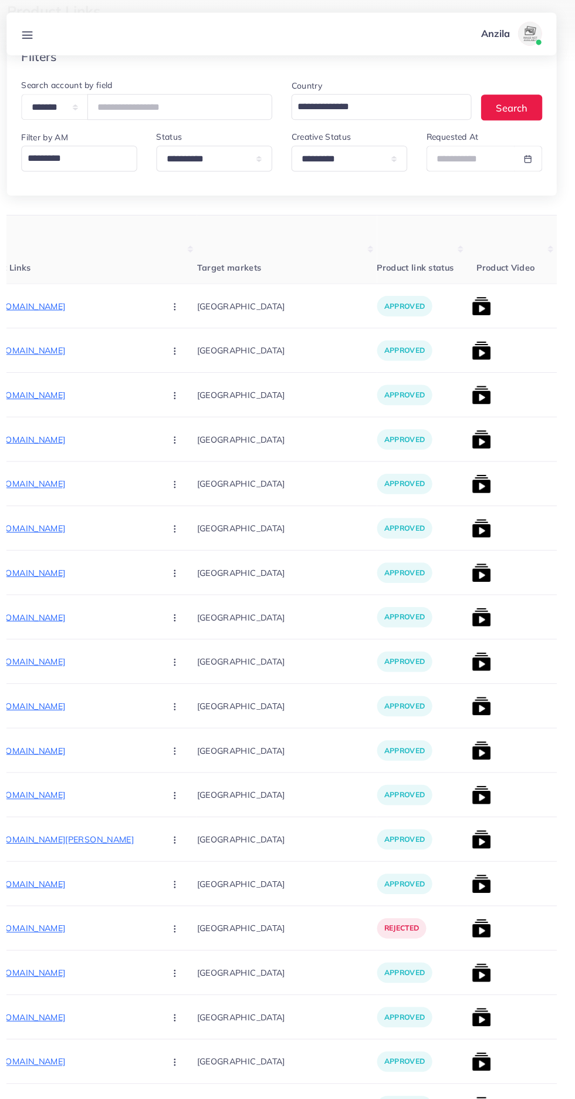
click at [474, 565] on img at bounding box center [483, 560] width 19 height 19
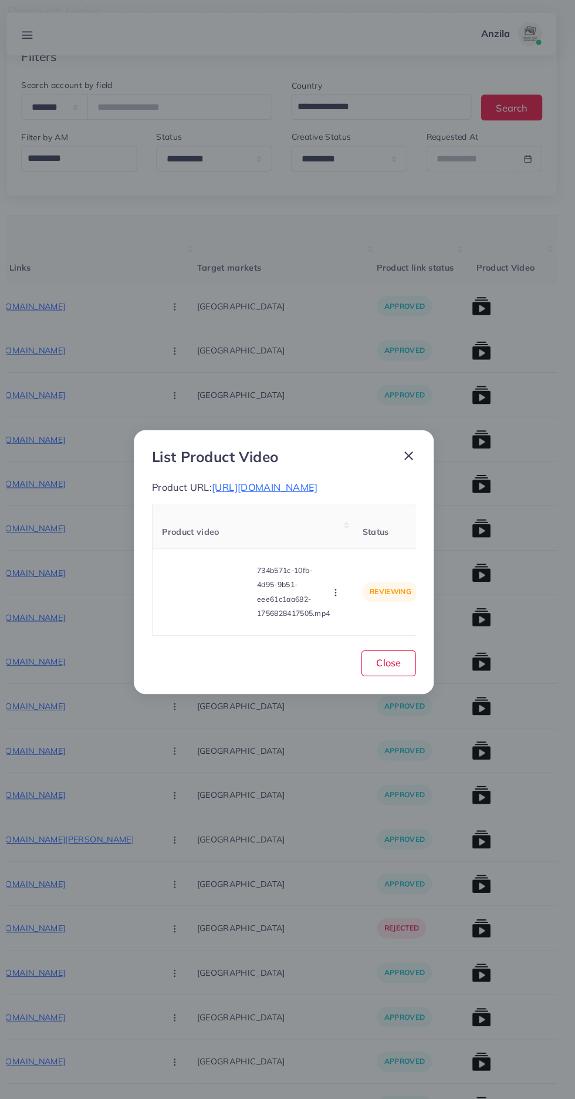
click at [323, 470] on span "[URL][DOMAIN_NAME]" at bounding box center [271, 476] width 103 height 12
click at [207, 583] on video at bounding box center [215, 579] width 88 height 53
click at [204, 585] on div at bounding box center [215, 579] width 88 height 53
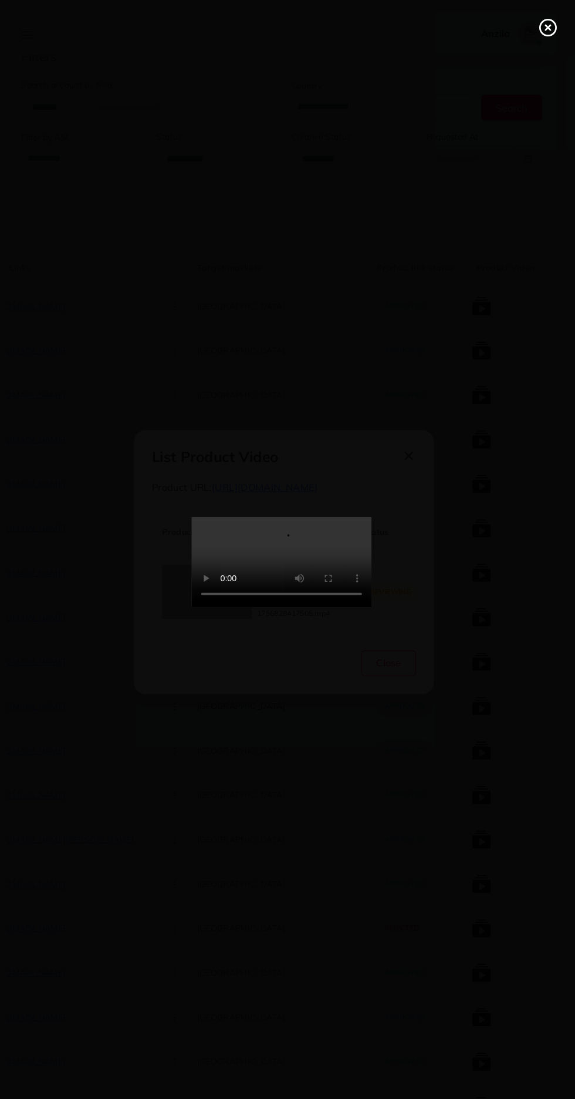
click at [541, 33] on icon at bounding box center [548, 27] width 19 height 19
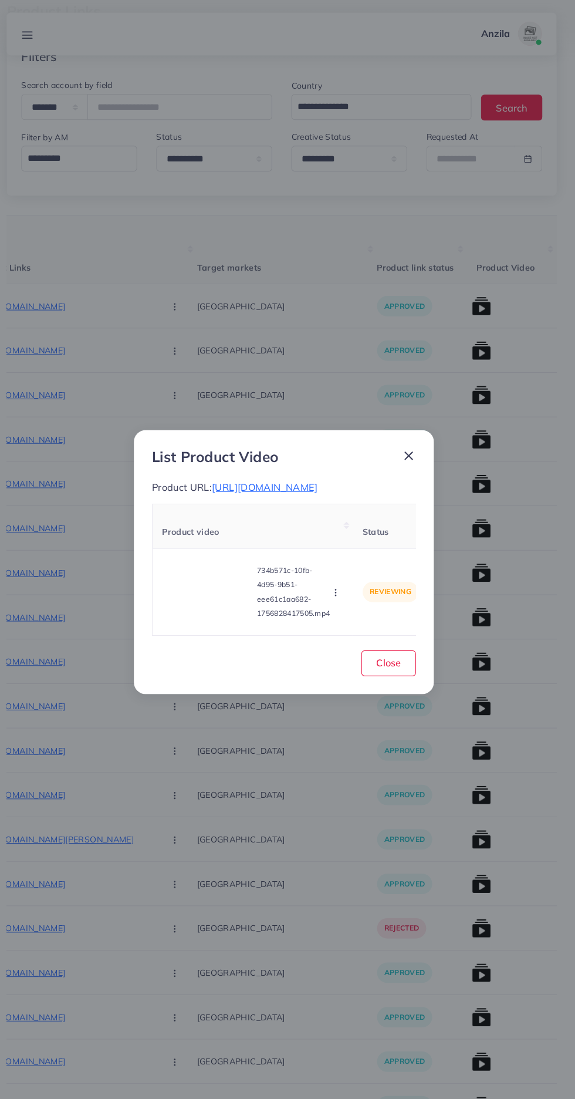
click at [341, 583] on circle "button" at bounding box center [340, 582] width 1 height 1
click at [356, 555] on span "Reject" at bounding box center [356, 550] width 28 height 12
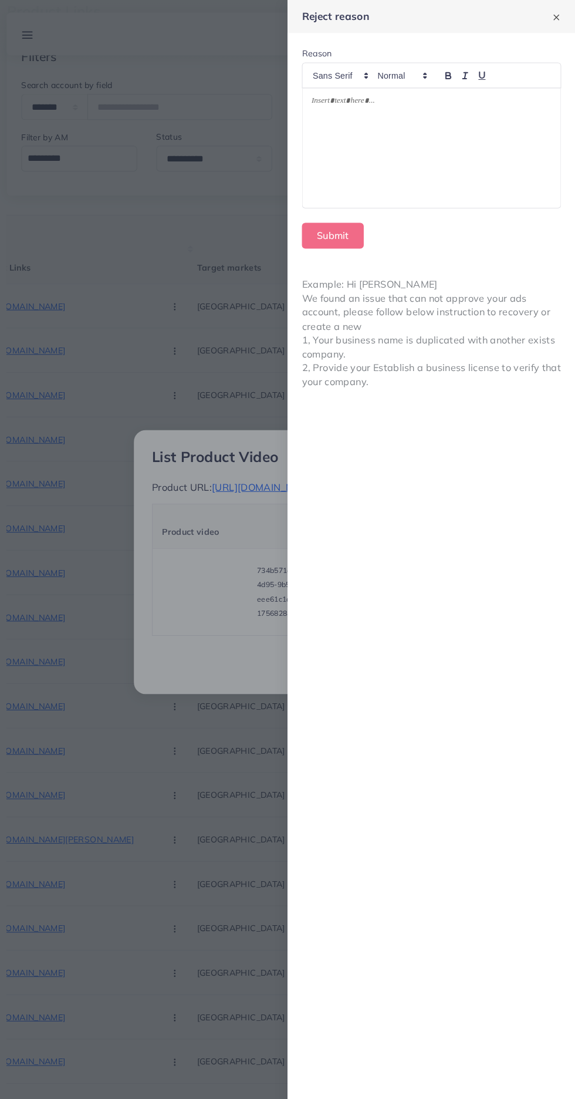
click at [484, 191] on div at bounding box center [434, 144] width 253 height 117
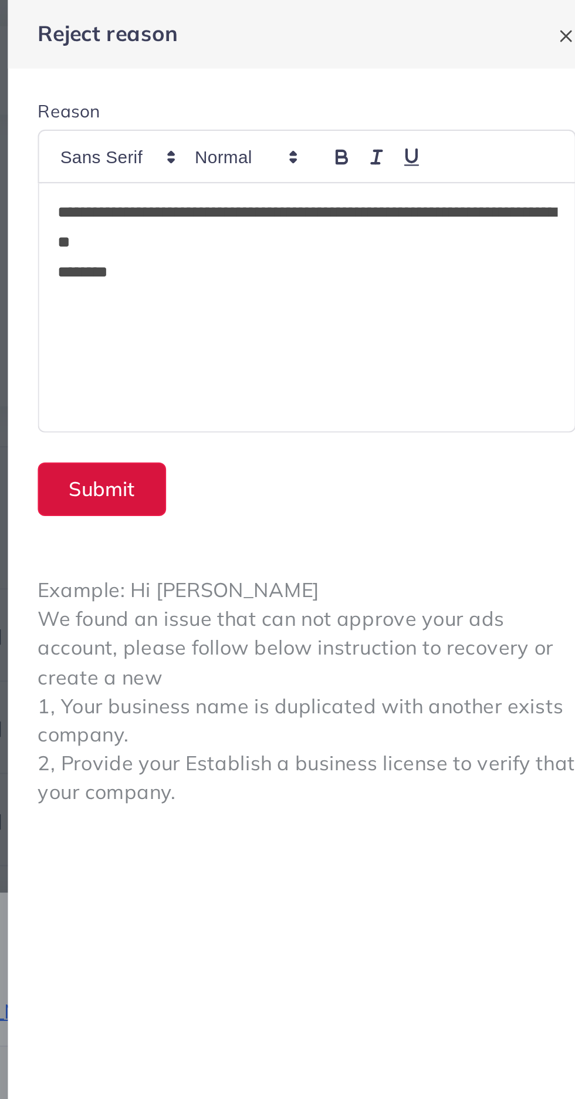
click at [334, 234] on button "Submit" at bounding box center [338, 230] width 60 height 25
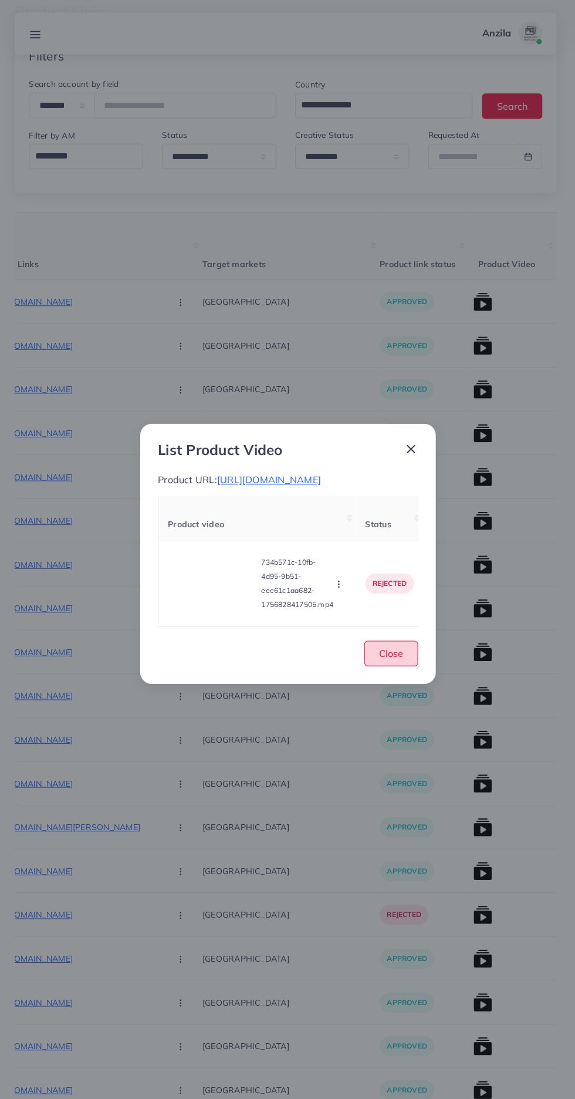
click at [412, 657] on button "Close" at bounding box center [392, 648] width 53 height 25
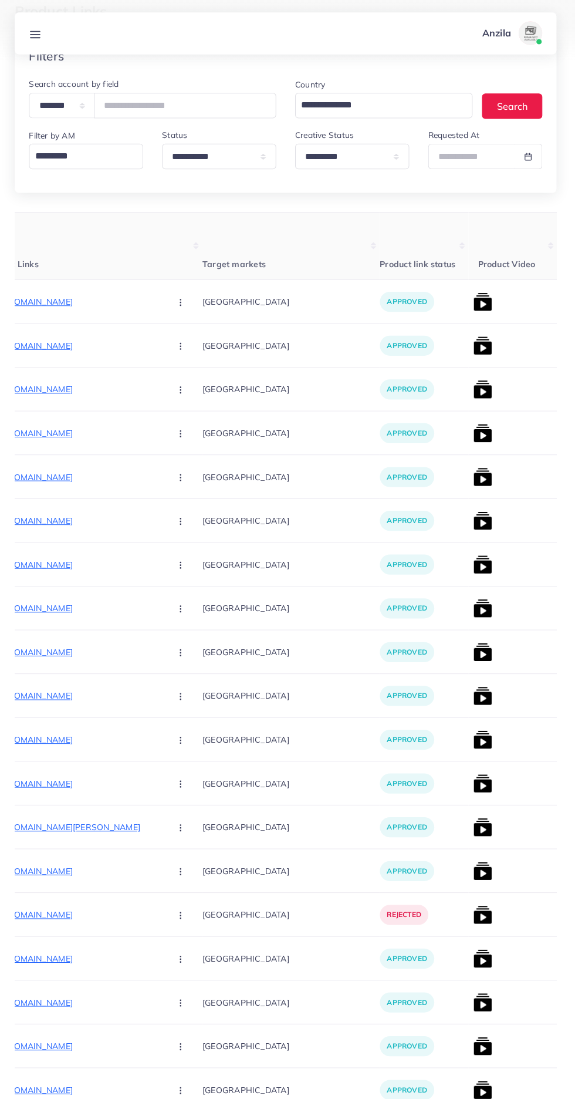
click at [474, 597] on img at bounding box center [483, 603] width 19 height 19
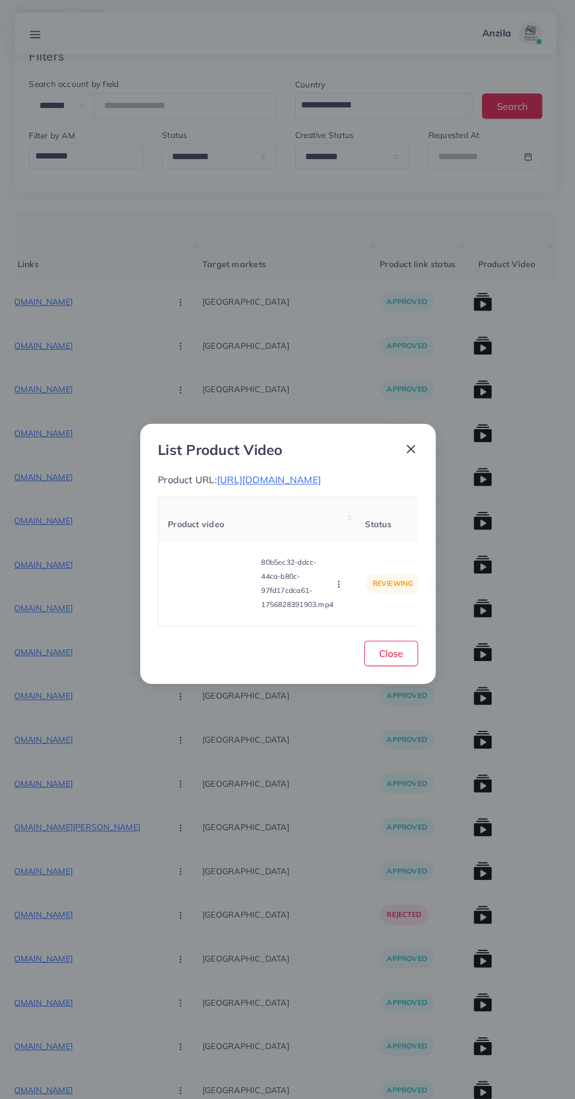
click at [224, 475] on p "Product URL: [URL][DOMAIN_NAME]" at bounding box center [290, 476] width 258 height 14
click at [257, 470] on span "[URL][DOMAIN_NAME]" at bounding box center [271, 476] width 103 height 12
click at [217, 600] on video at bounding box center [215, 579] width 88 height 53
click at [214, 598] on div at bounding box center [215, 579] width 88 height 53
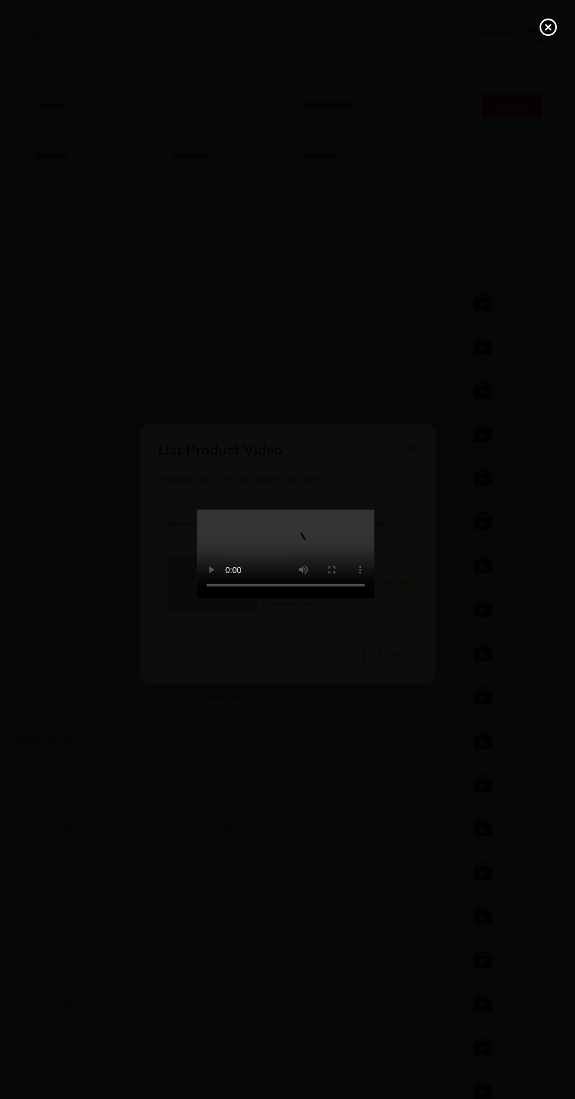
click at [545, 30] on icon at bounding box center [548, 27] width 19 height 19
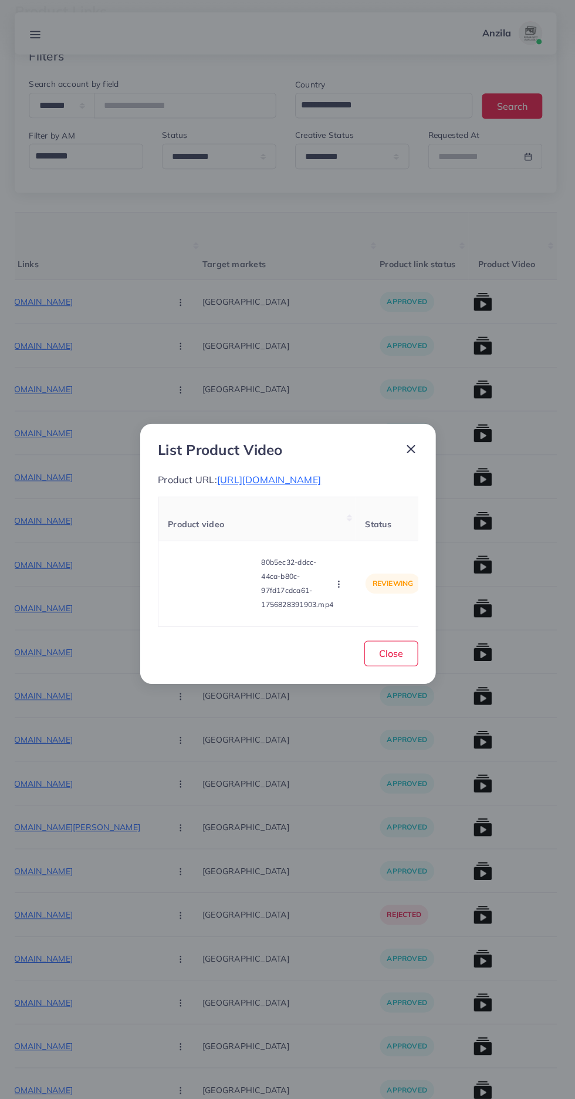
click at [338, 584] on icon "button" at bounding box center [340, 579] width 9 height 9
click at [356, 555] on span "Reject" at bounding box center [356, 550] width 28 height 12
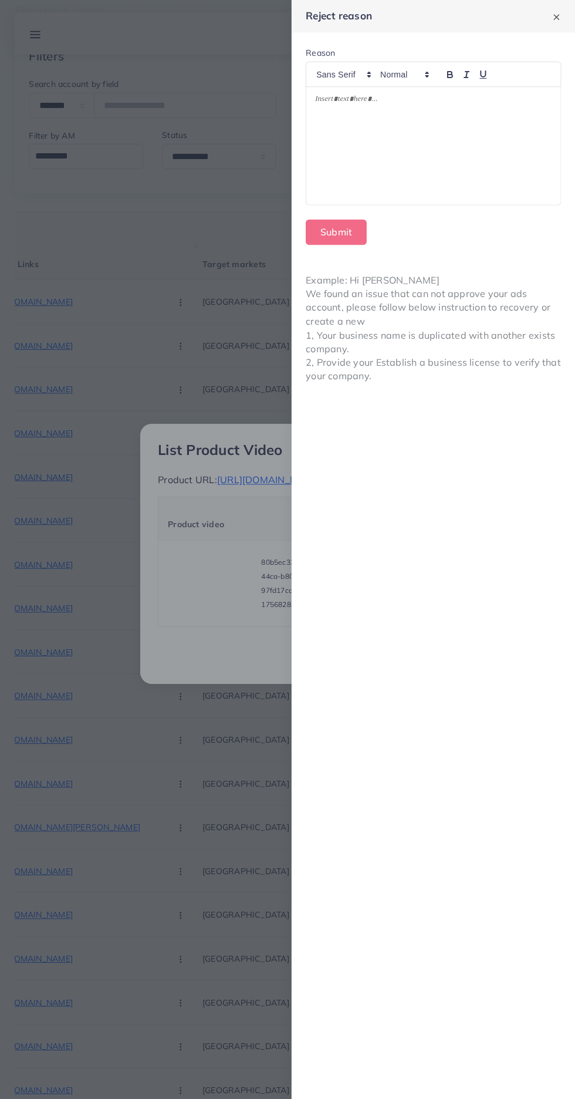
click at [486, 163] on div at bounding box center [434, 144] width 253 height 117
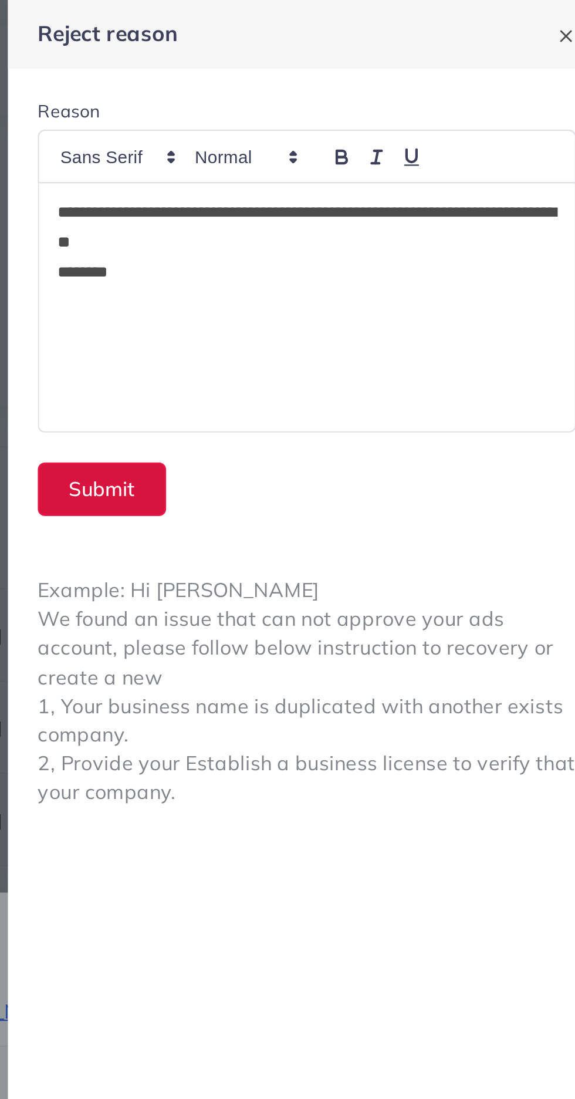
click at [344, 225] on button "Submit" at bounding box center [338, 230] width 60 height 25
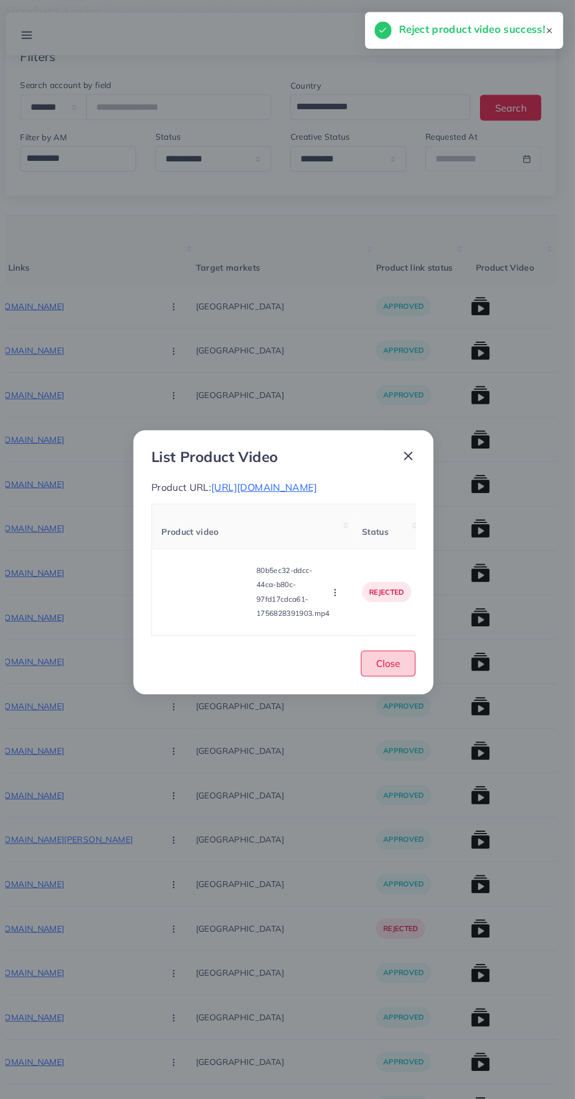
click at [402, 661] on button "Close" at bounding box center [392, 648] width 53 height 25
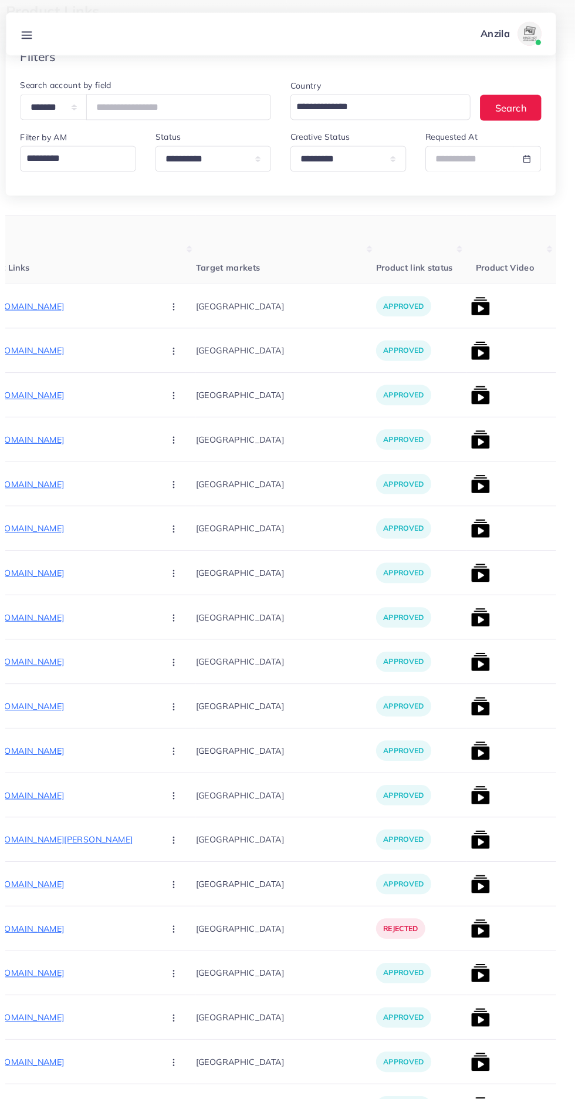
click at [474, 654] on img at bounding box center [483, 647] width 19 height 19
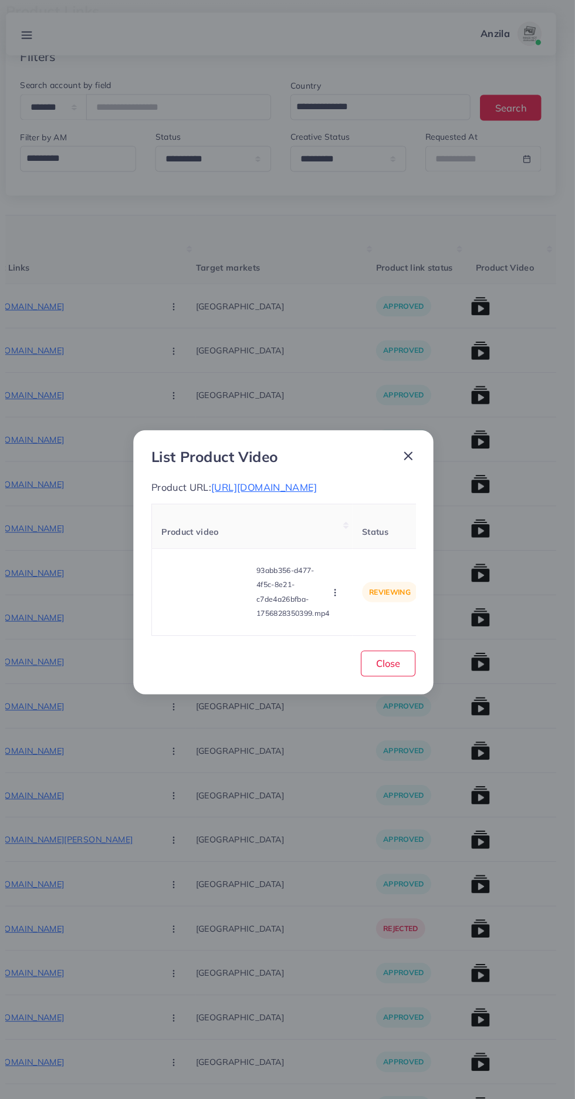
click at [258, 474] on span "[URL][DOMAIN_NAME]" at bounding box center [271, 476] width 103 height 12
click at [191, 594] on video at bounding box center [215, 579] width 88 height 53
click at [203, 591] on div at bounding box center [215, 579] width 88 height 53
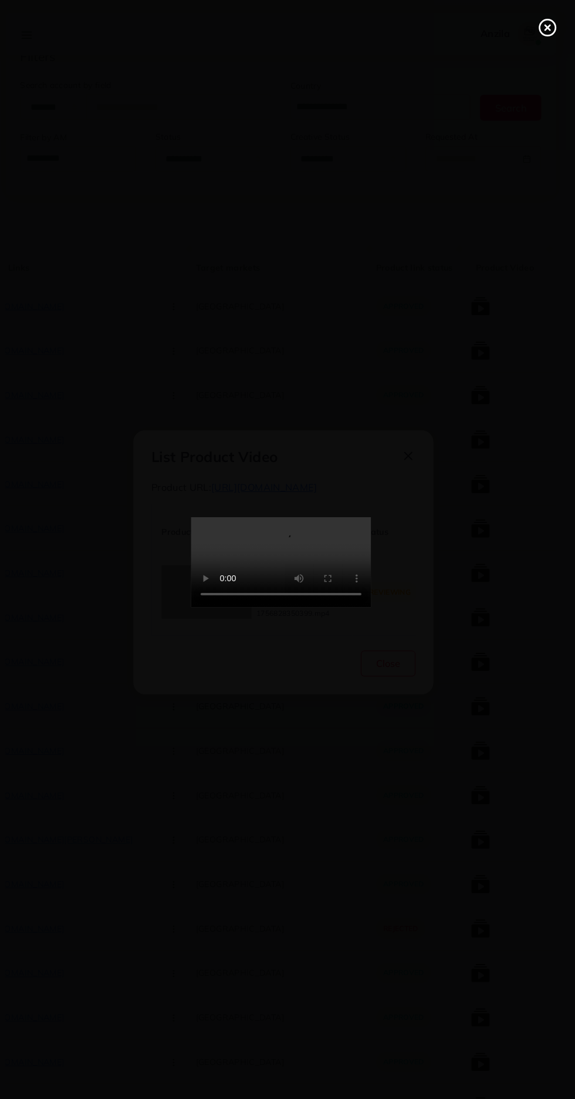
click at [548, 27] on line at bounding box center [548, 27] width 5 height 5
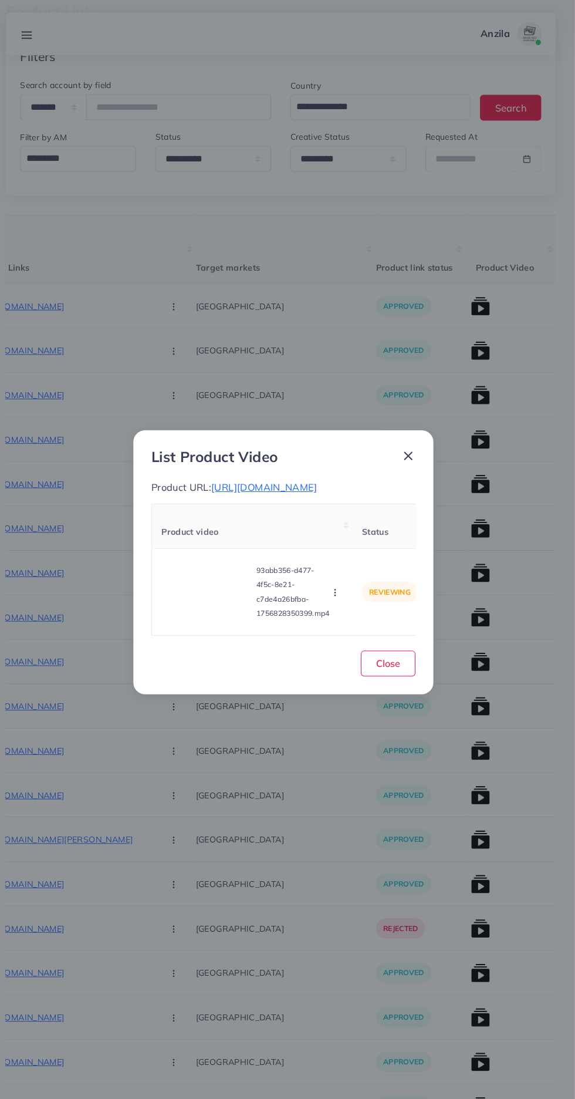
click at [341, 580] on circle "button" at bounding box center [340, 580] width 1 height 1
click at [348, 563] on link "Reject" at bounding box center [363, 550] width 93 height 26
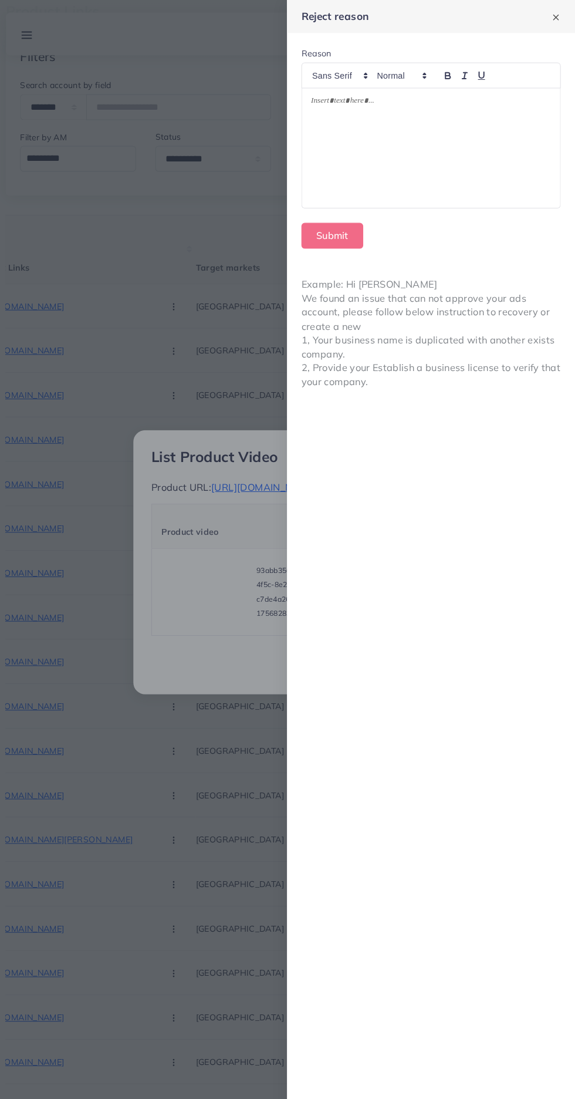
click at [513, 190] on div at bounding box center [434, 144] width 253 height 117
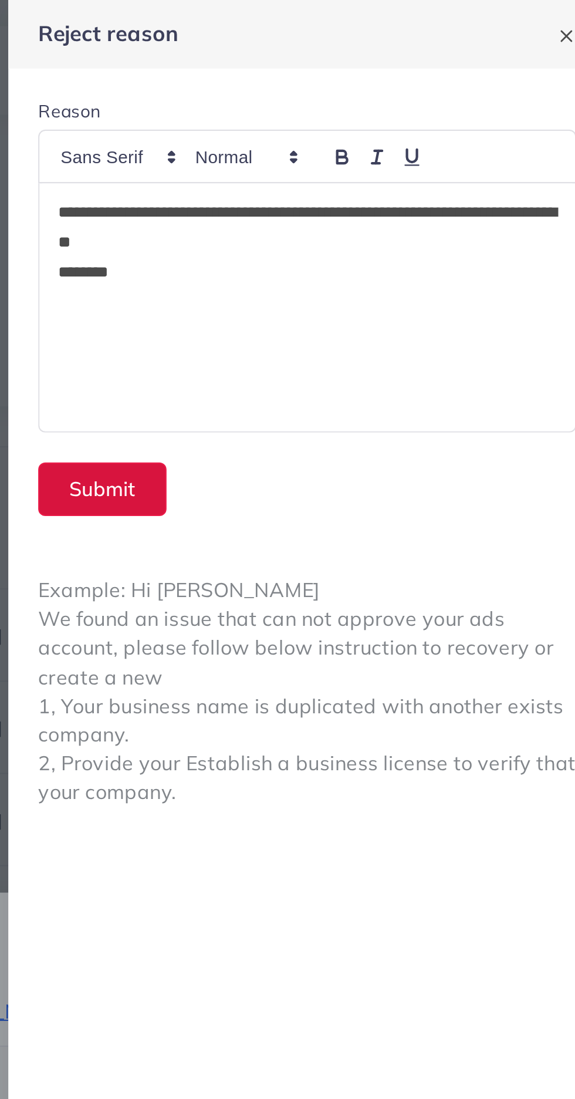
click at [332, 228] on button "Submit" at bounding box center [338, 230] width 60 height 25
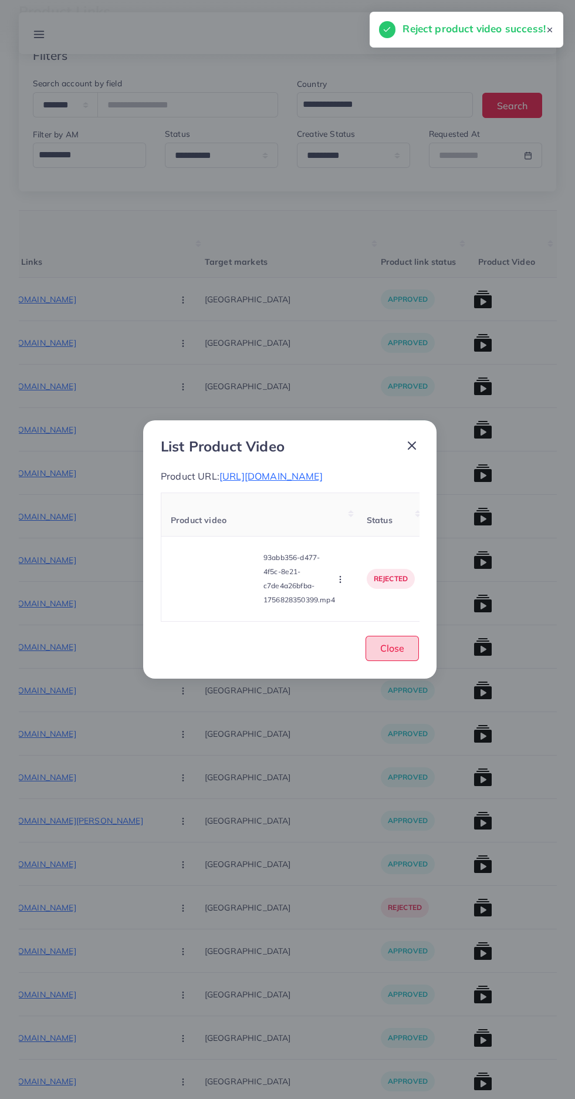
click at [390, 654] on span "Close" at bounding box center [393, 648] width 24 height 12
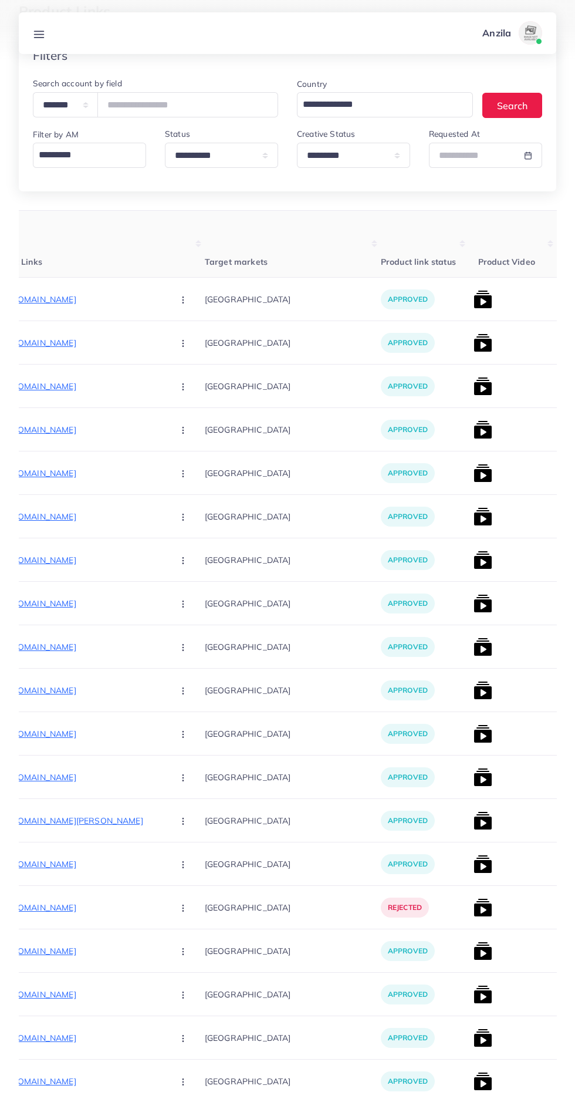
click at [474, 696] on img at bounding box center [483, 690] width 19 height 19
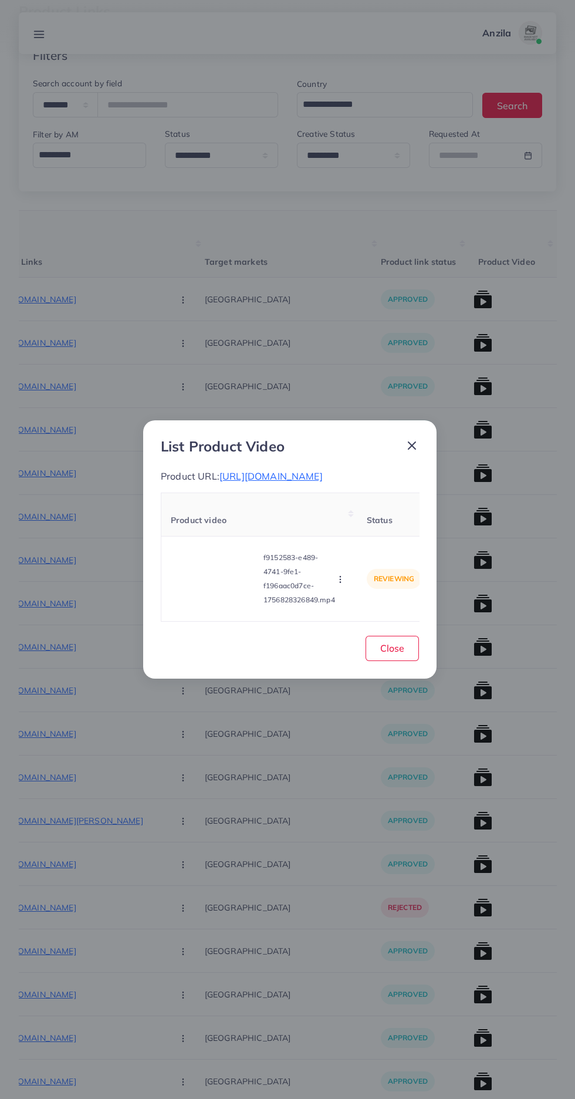
click at [230, 482] on span "[URL][DOMAIN_NAME]" at bounding box center [271, 476] width 103 height 12
click at [342, 584] on icon "button" at bounding box center [340, 579] width 9 height 9
click at [343, 556] on span "Reject" at bounding box center [356, 550] width 28 height 12
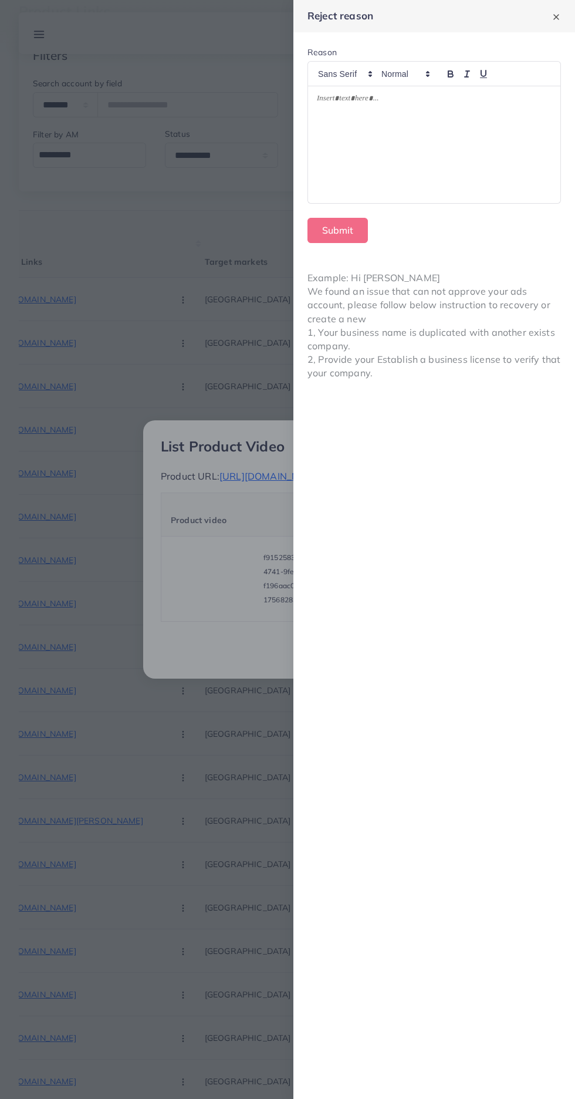
click at [482, 146] on div at bounding box center [434, 144] width 253 height 117
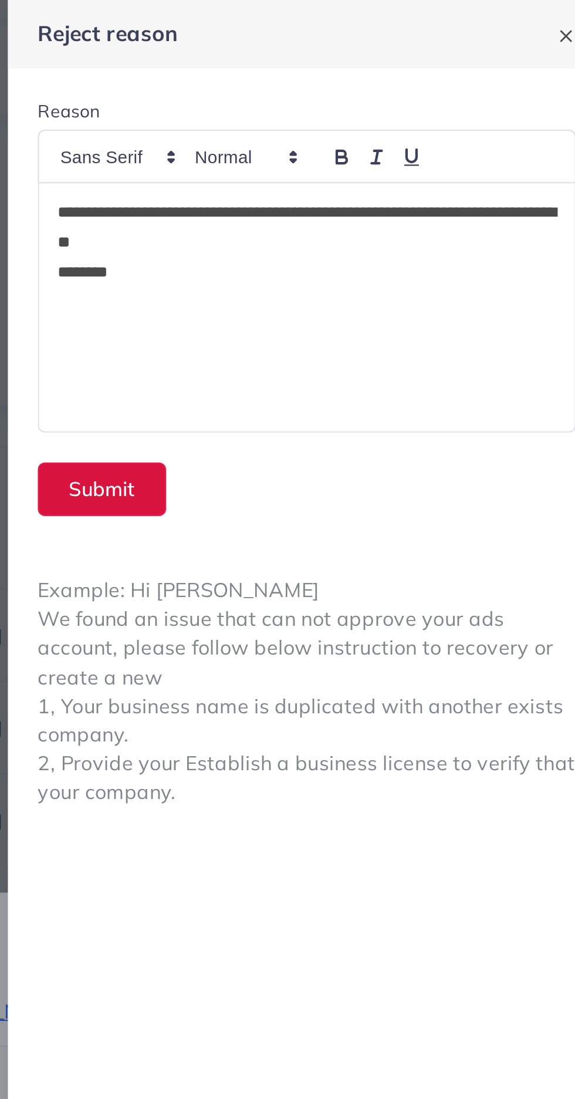
click at [336, 226] on button "Submit" at bounding box center [338, 230] width 60 height 25
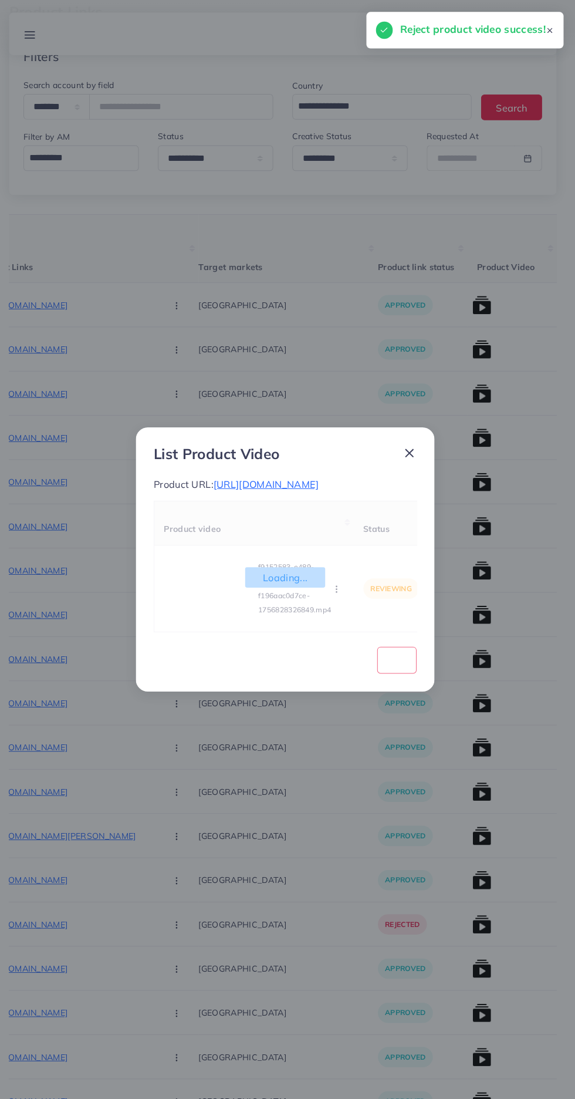
scroll to position [70, 0]
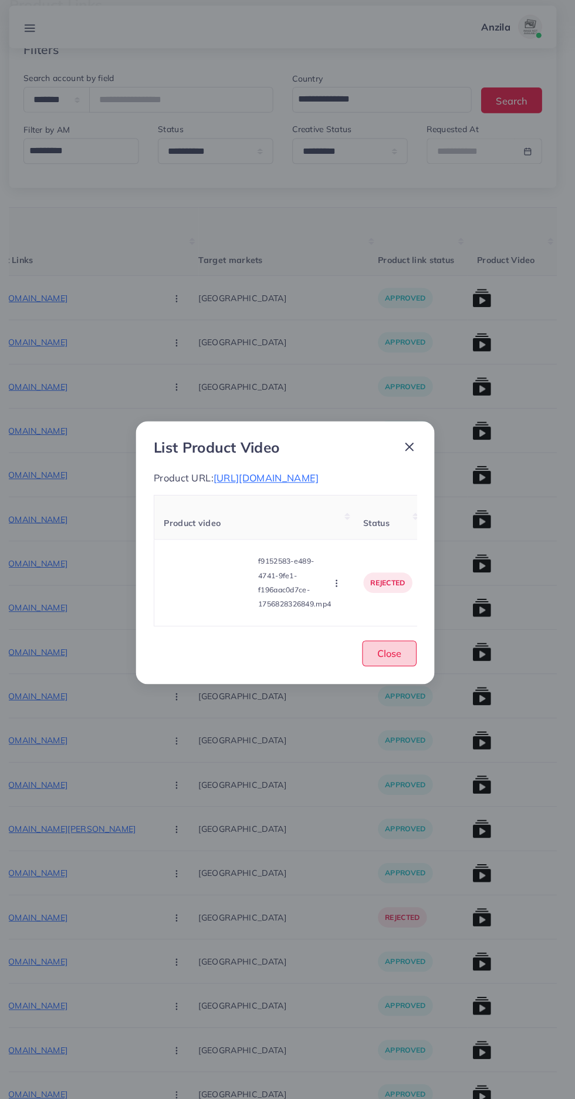
click at [392, 654] on span "Close" at bounding box center [393, 648] width 24 height 12
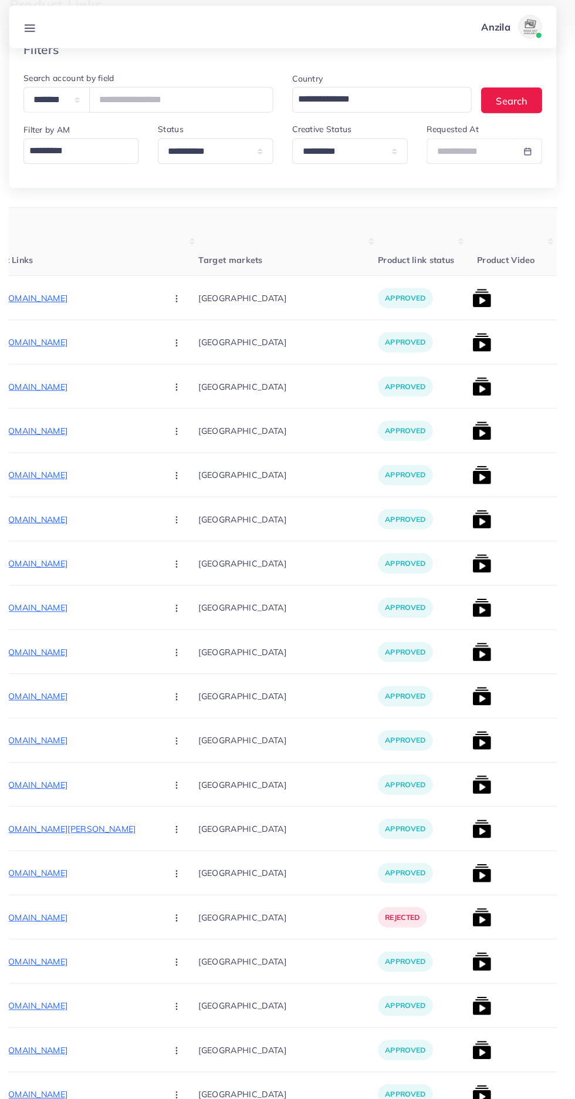
click at [474, 734] on img at bounding box center [483, 734] width 19 height 19
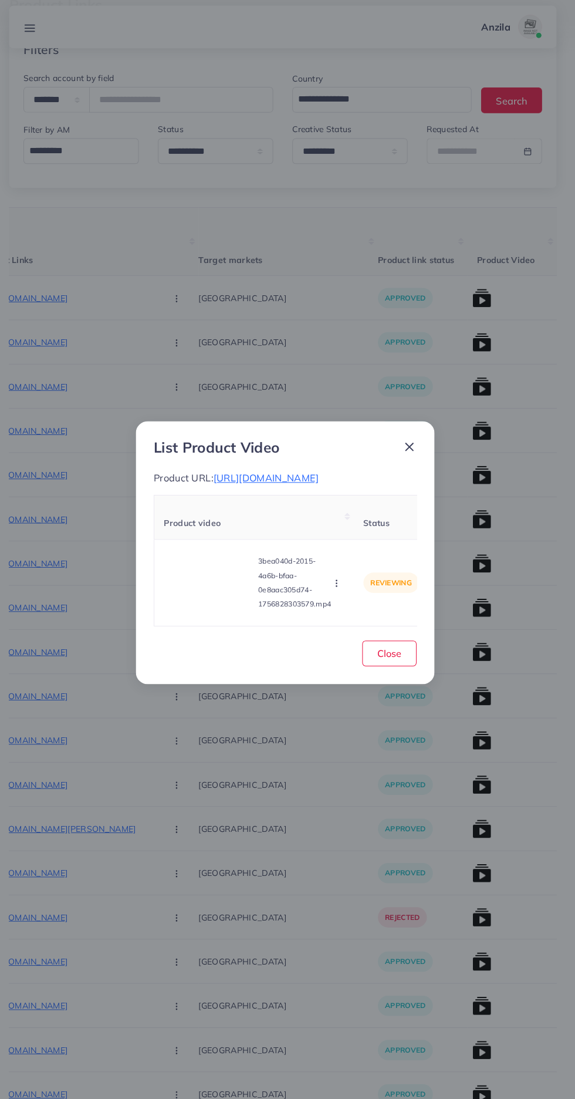
click at [220, 482] on span "[URL][DOMAIN_NAME]" at bounding box center [271, 476] width 103 height 12
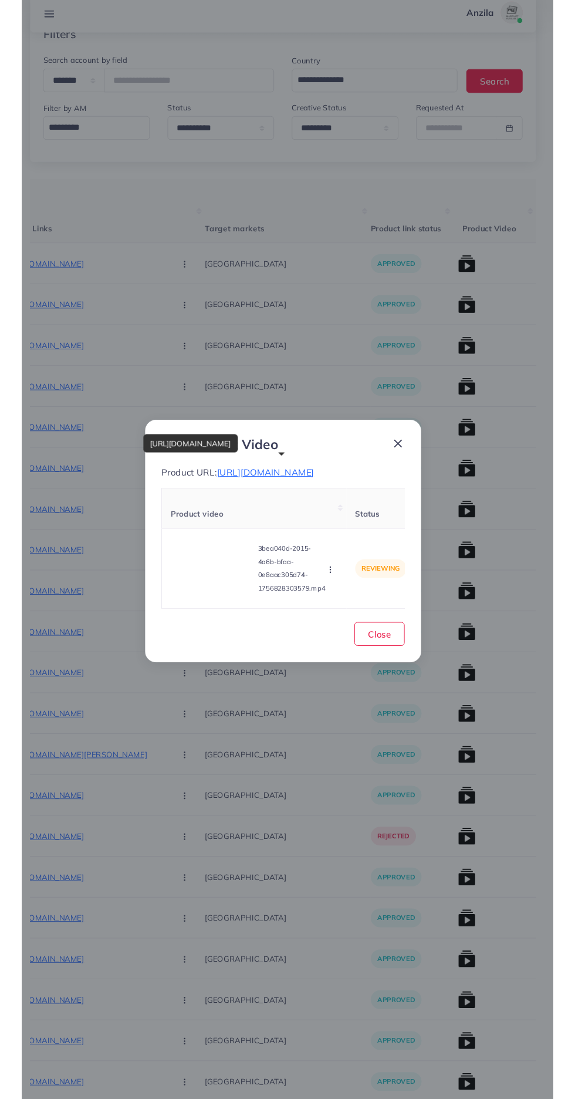
scroll to position [70, 0]
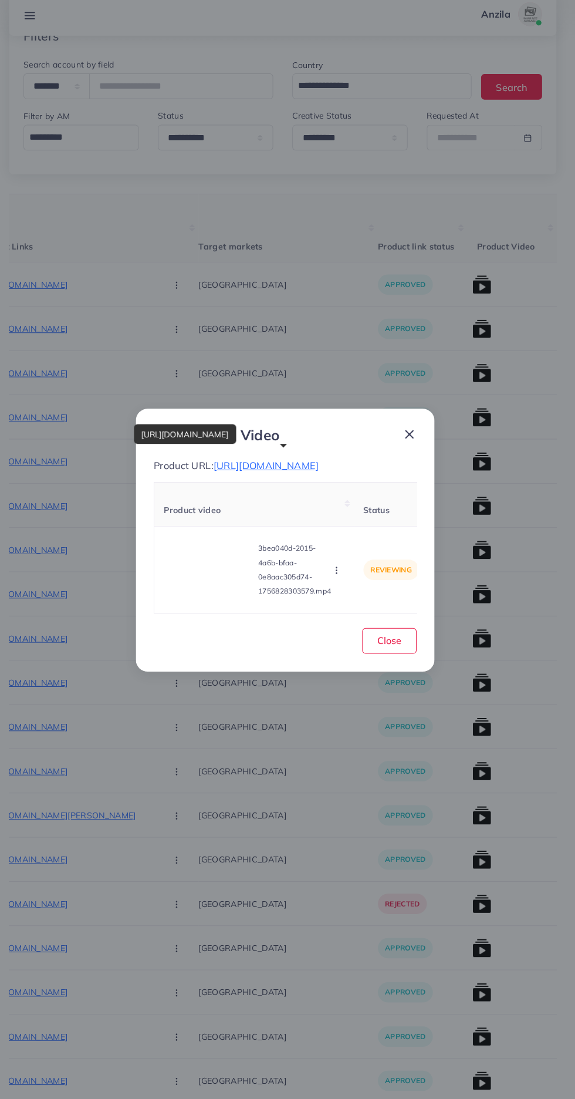
click at [222, 605] on video at bounding box center [215, 579] width 88 height 53
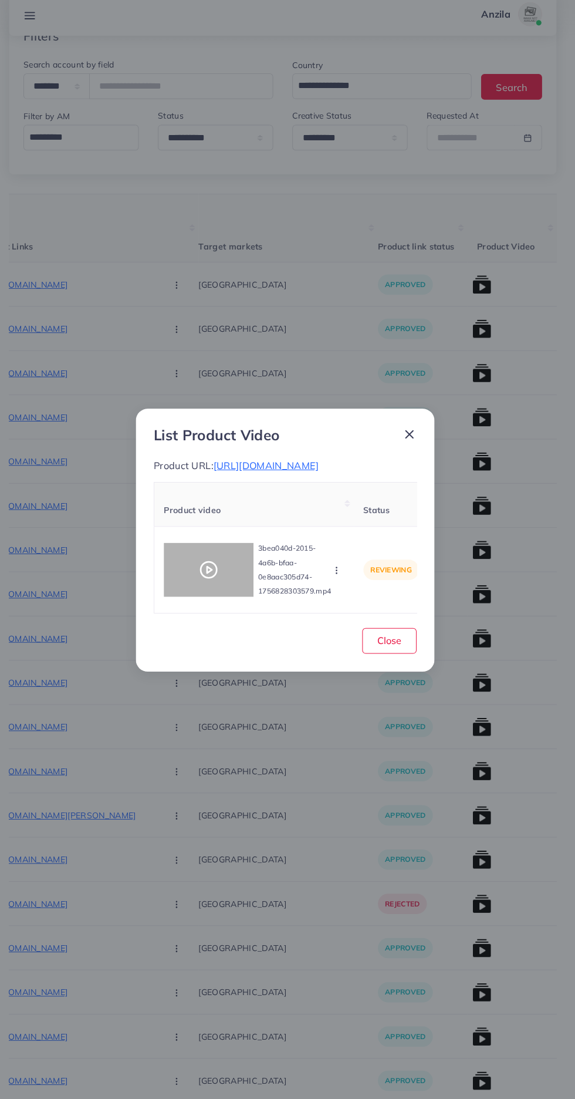
click at [207, 568] on div at bounding box center [215, 579] width 88 height 53
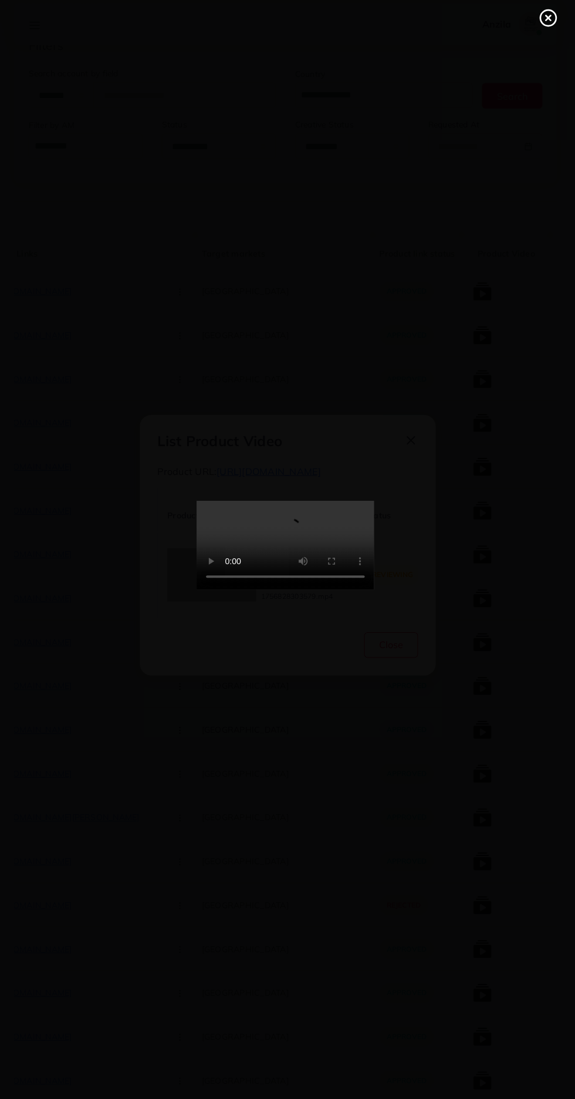
scroll to position [71, 0]
click at [550, 25] on line at bounding box center [548, 27] width 5 height 5
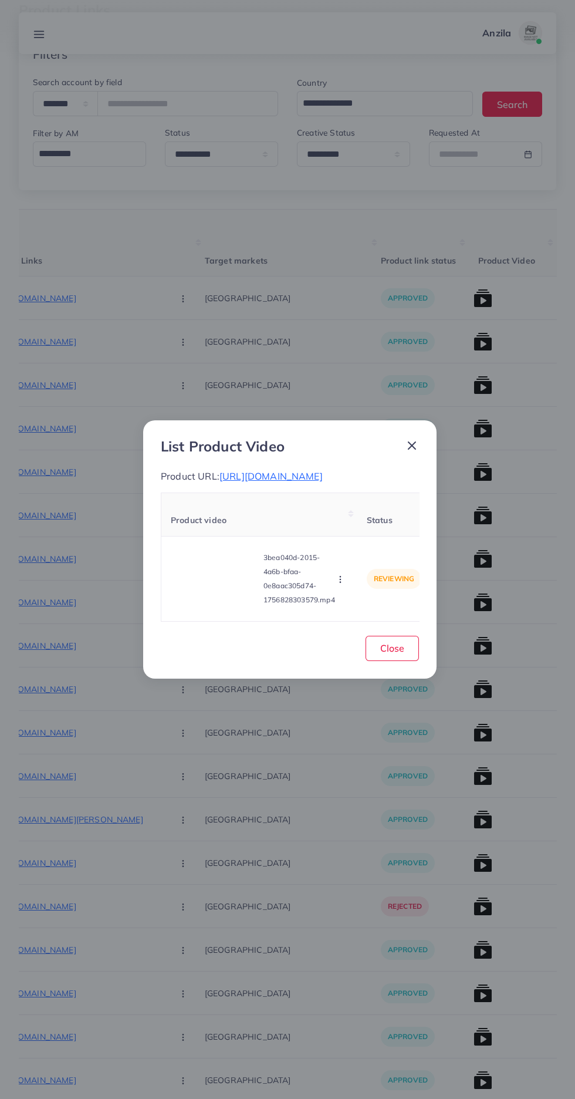
click at [341, 580] on circle "button" at bounding box center [340, 580] width 1 height 1
click at [375, 563] on link "Reject" at bounding box center [363, 550] width 93 height 26
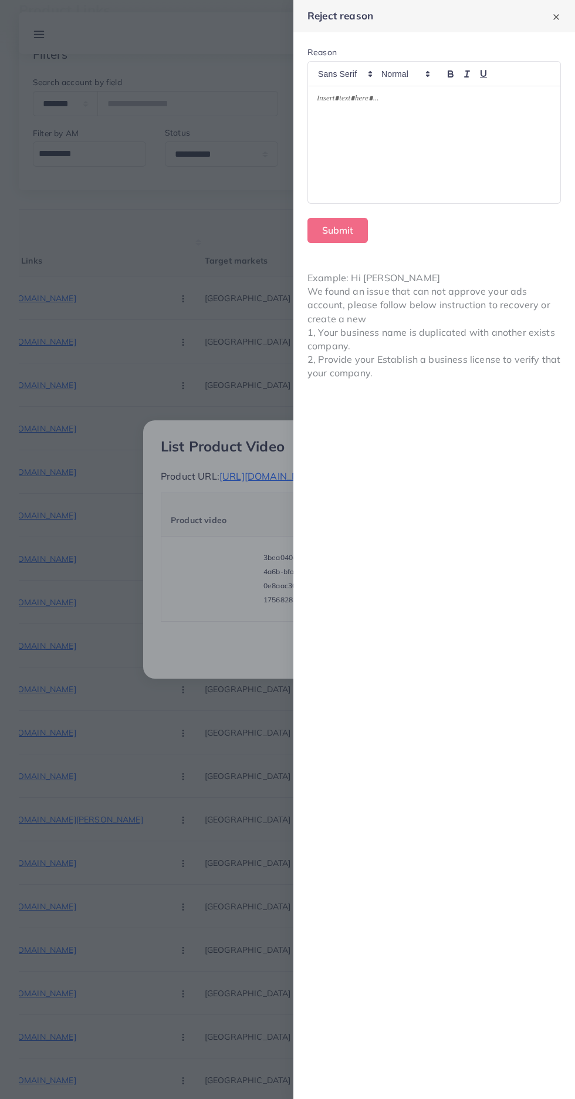
click at [459, 176] on div at bounding box center [434, 144] width 253 height 117
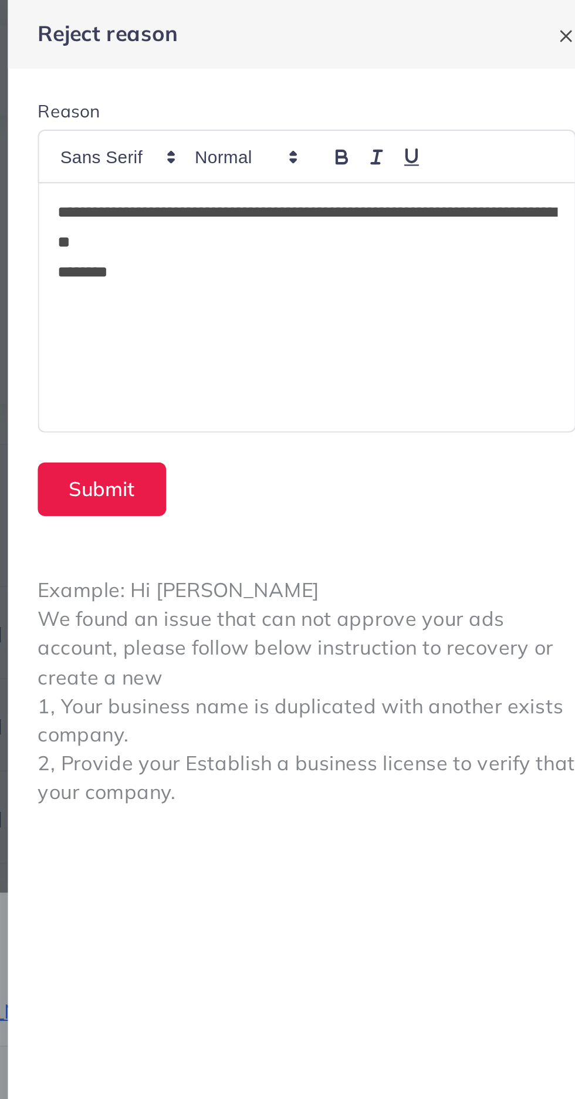
scroll to position [0, 0]
click at [335, 225] on button "Submit" at bounding box center [338, 230] width 60 height 25
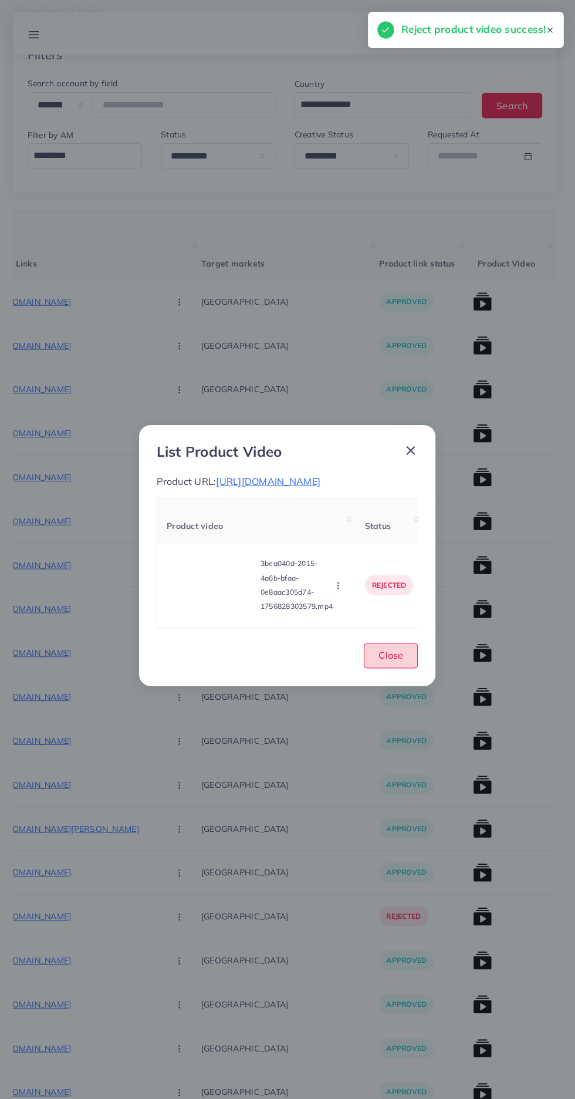
click at [382, 661] on button "Close" at bounding box center [392, 648] width 53 height 25
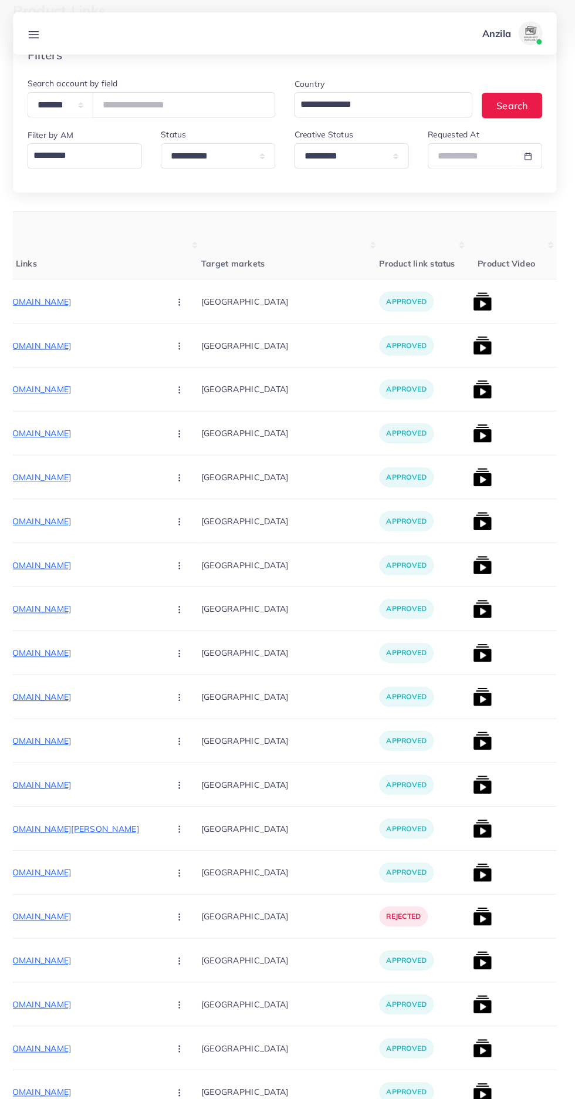
click at [474, 785] on img at bounding box center [483, 776] width 19 height 19
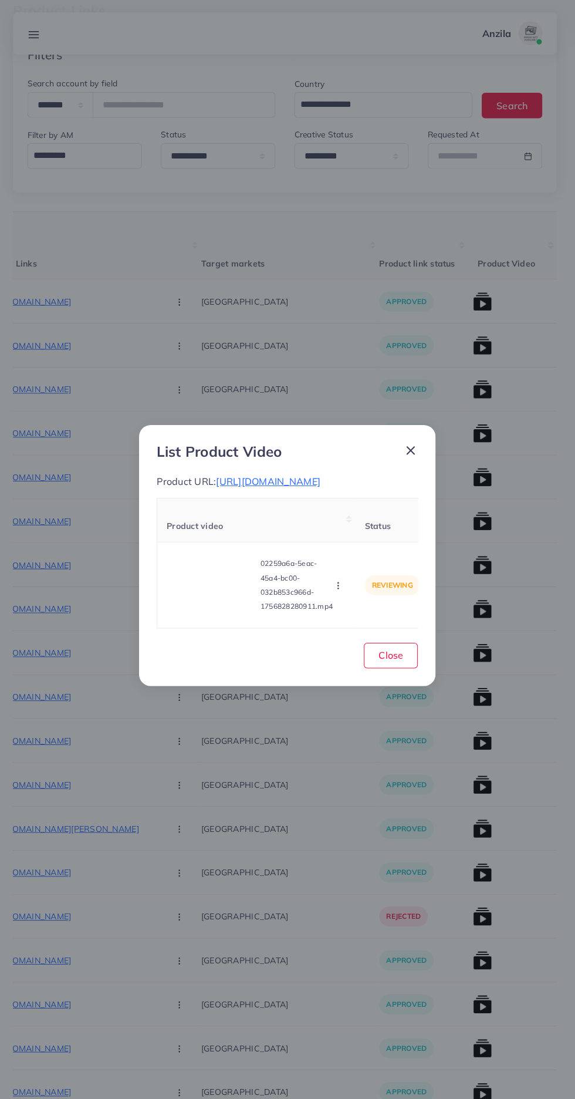
click at [209, 600] on video at bounding box center [215, 579] width 88 height 53
click at [206, 588] on icon at bounding box center [215, 579] width 19 height 19
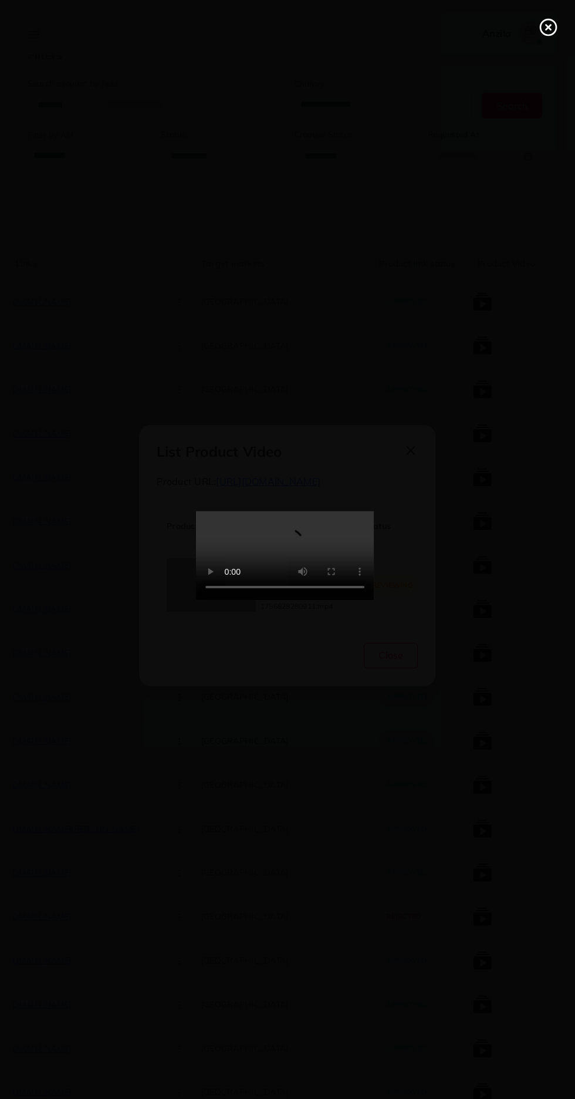
click at [549, 20] on icon at bounding box center [548, 27] width 19 height 19
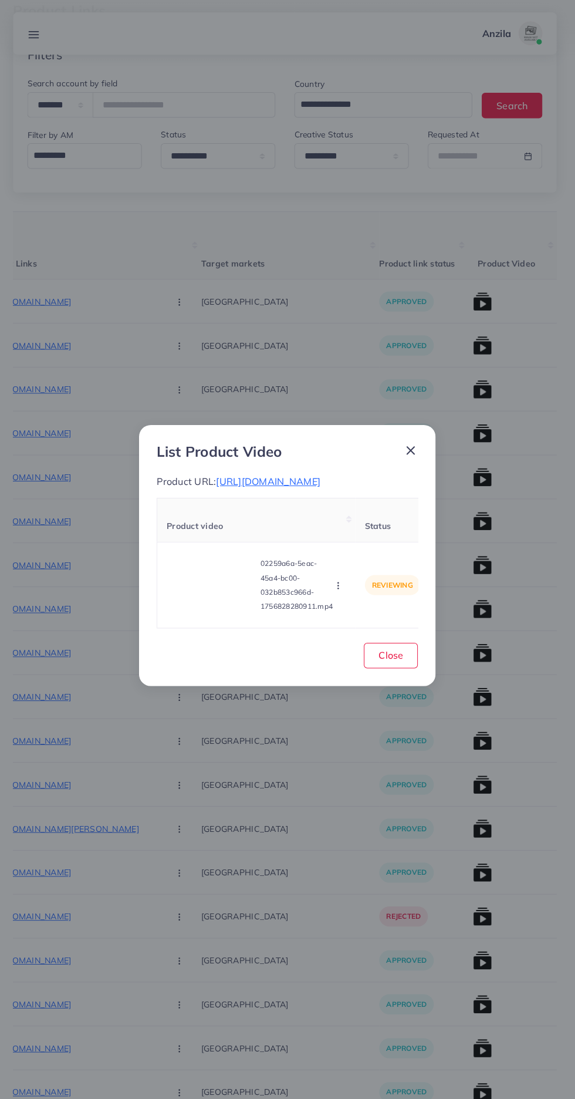
click at [323, 474] on span "[URL][DOMAIN_NAME]" at bounding box center [271, 476] width 103 height 12
click at [339, 584] on icon "button" at bounding box center [340, 579] width 9 height 9
click at [356, 556] on span "Reject" at bounding box center [356, 550] width 28 height 12
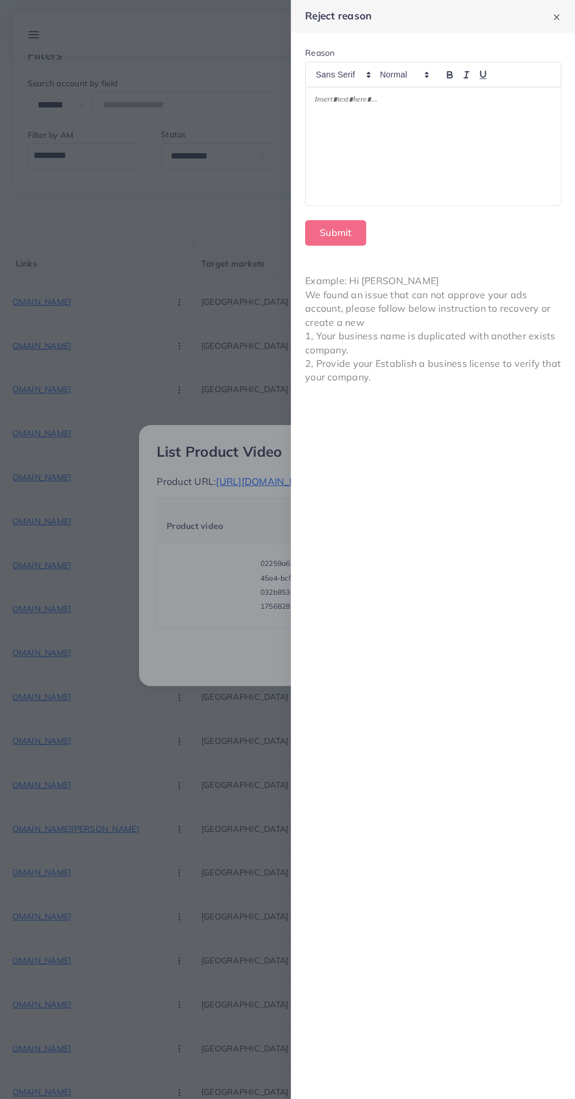
click at [489, 156] on div at bounding box center [434, 144] width 253 height 117
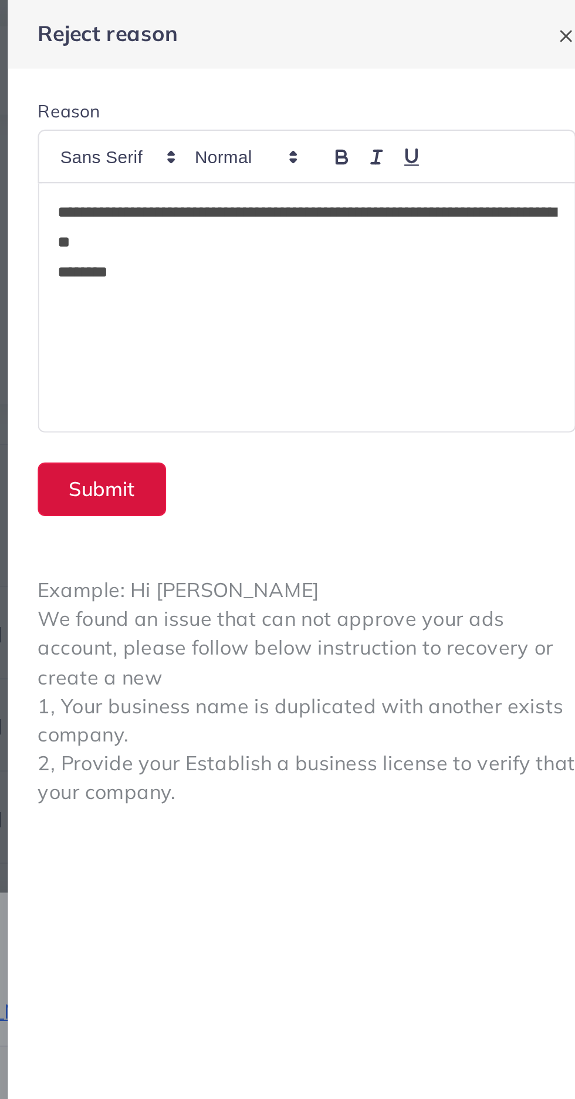
click at [336, 228] on button "Submit" at bounding box center [338, 230] width 60 height 25
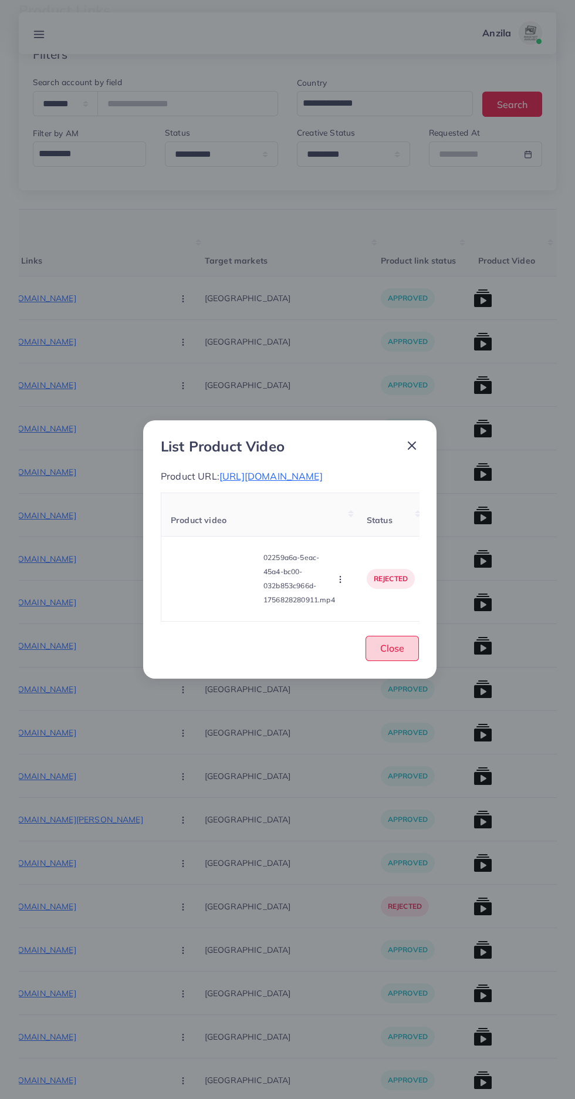
click at [387, 661] on button "Close" at bounding box center [392, 648] width 53 height 25
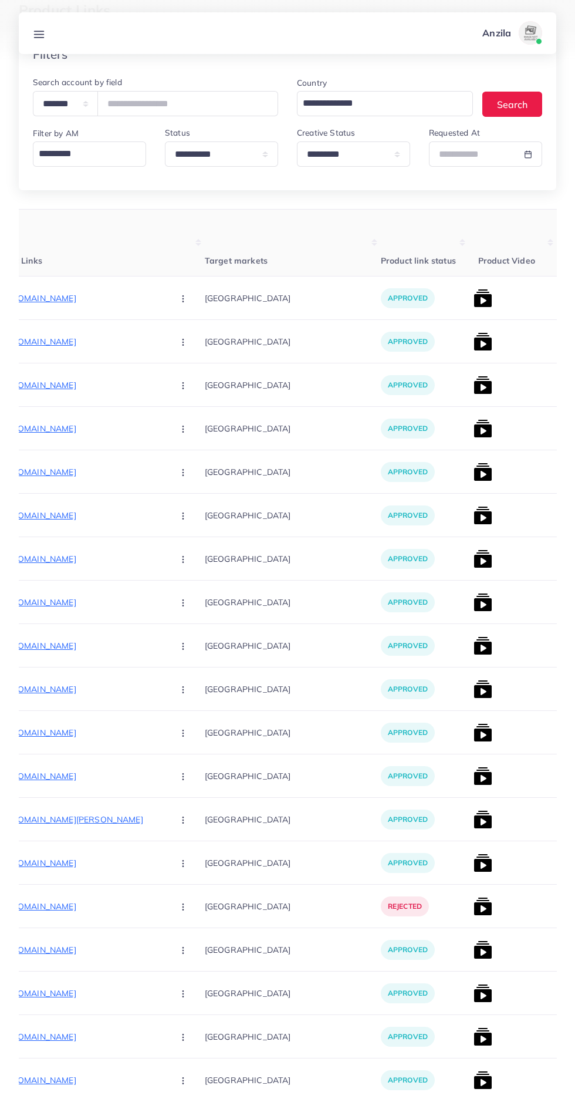
click at [474, 825] on img at bounding box center [483, 819] width 19 height 19
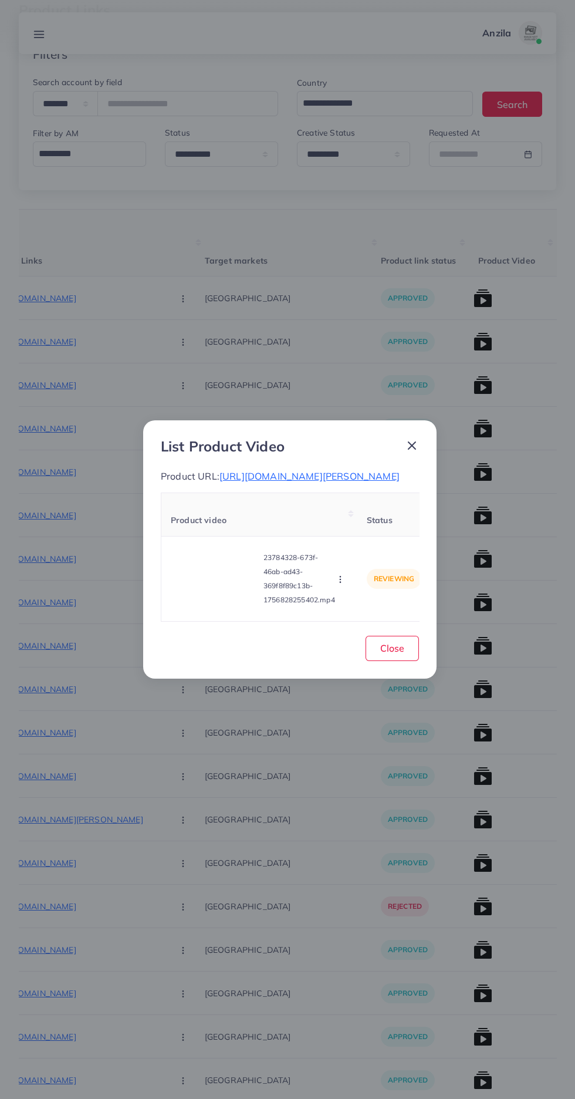
click at [225, 474] on span "[URL][DOMAIN_NAME][PERSON_NAME]" at bounding box center [310, 476] width 180 height 12
click at [210, 595] on video at bounding box center [215, 579] width 88 height 53
click at [348, 585] on button "button" at bounding box center [341, 579] width 13 height 12
click at [352, 556] on span "Reject" at bounding box center [356, 550] width 28 height 12
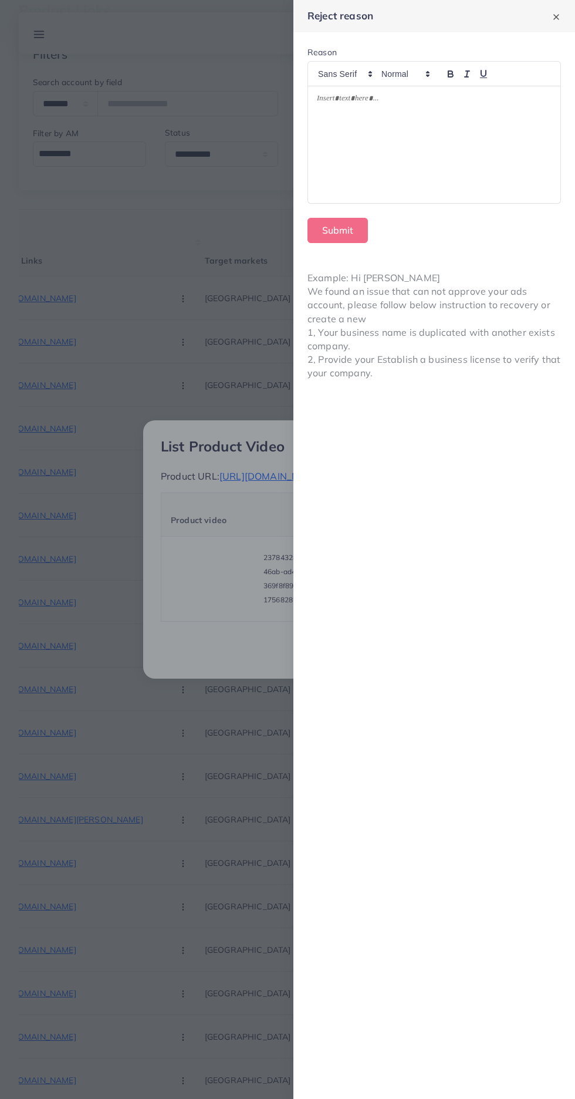
click at [512, 187] on div at bounding box center [434, 144] width 253 height 117
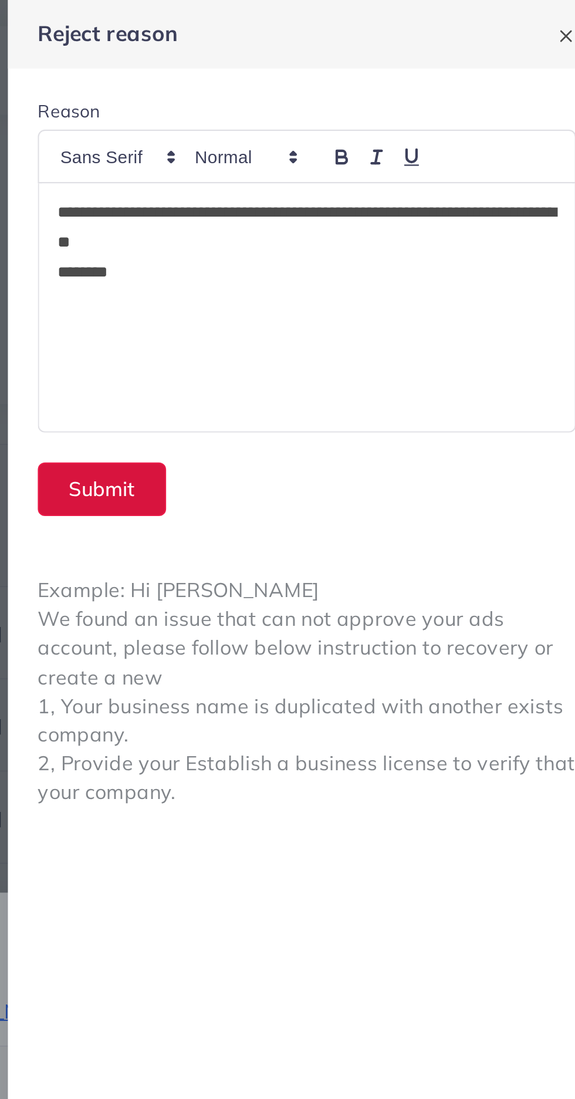
click at [349, 227] on button "Submit" at bounding box center [338, 230] width 60 height 25
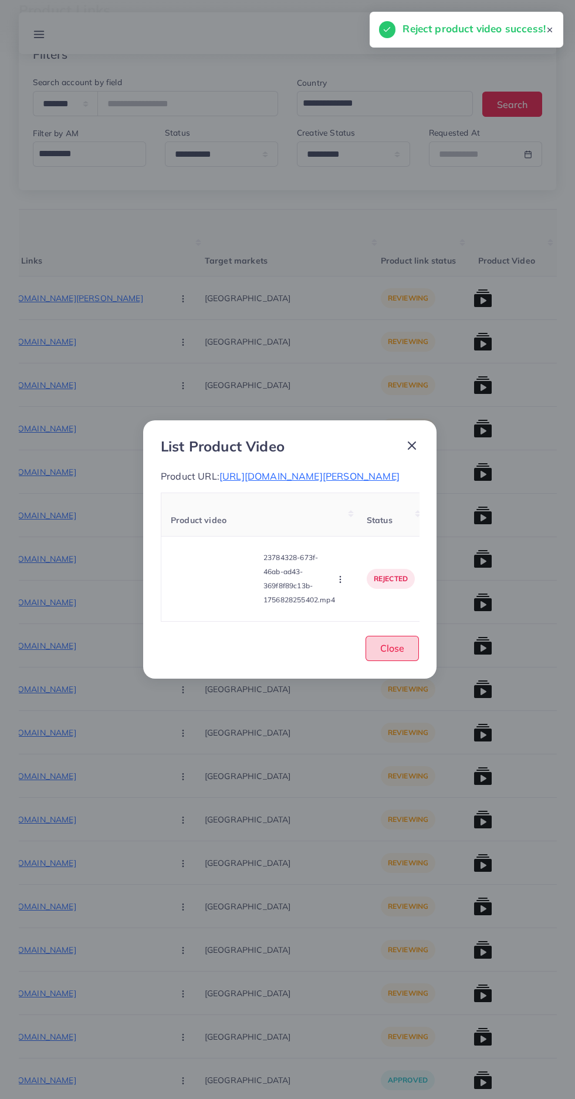
click at [396, 661] on button "Close" at bounding box center [392, 648] width 53 height 25
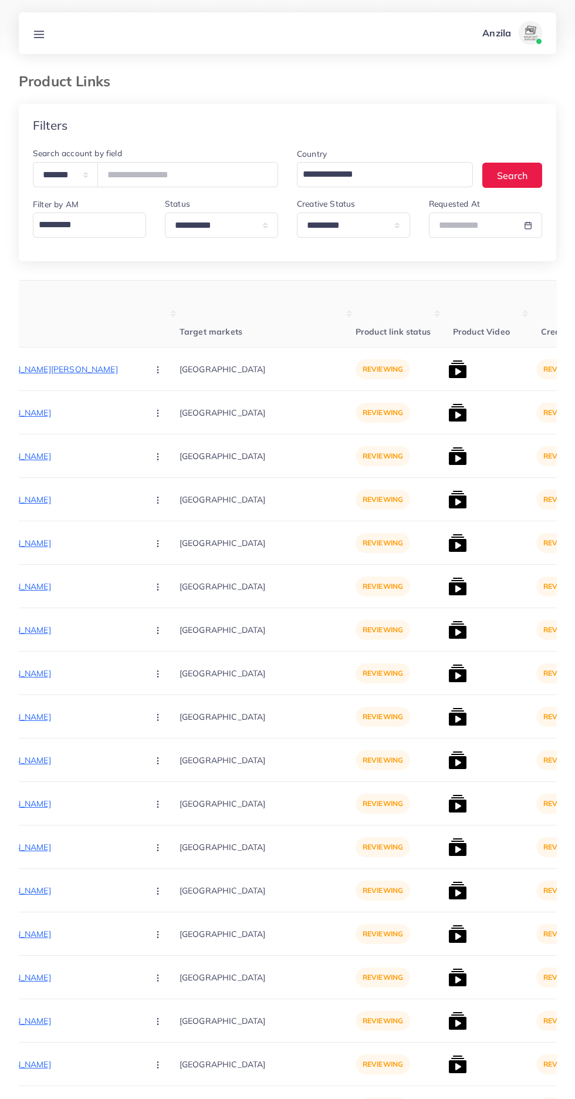
click at [71, 375] on p "[URL][DOMAIN_NAME][PERSON_NAME]" at bounding box center [50, 369] width 176 height 14
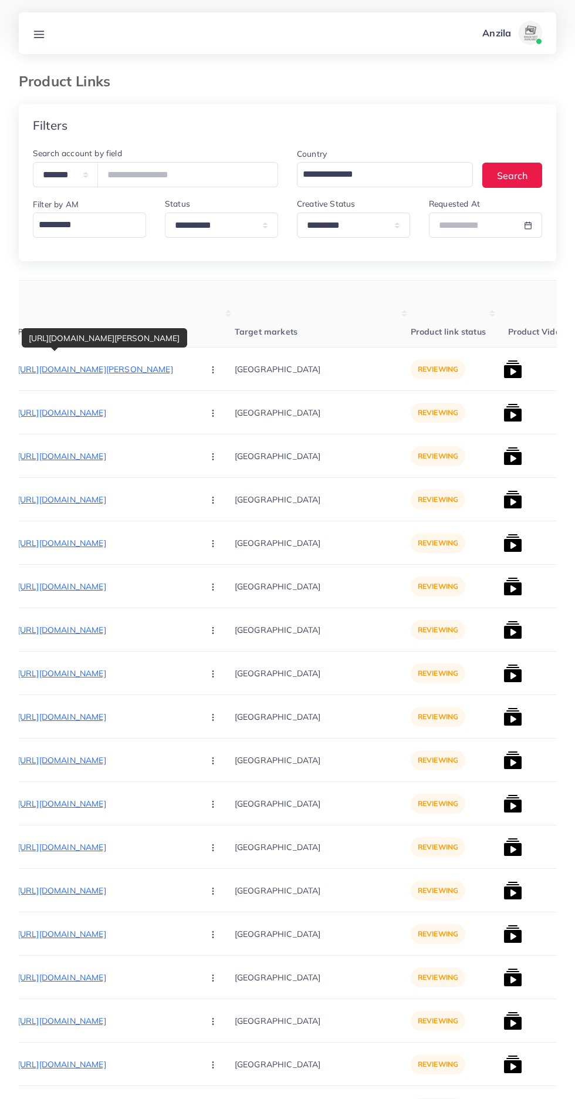
scroll to position [0, 191]
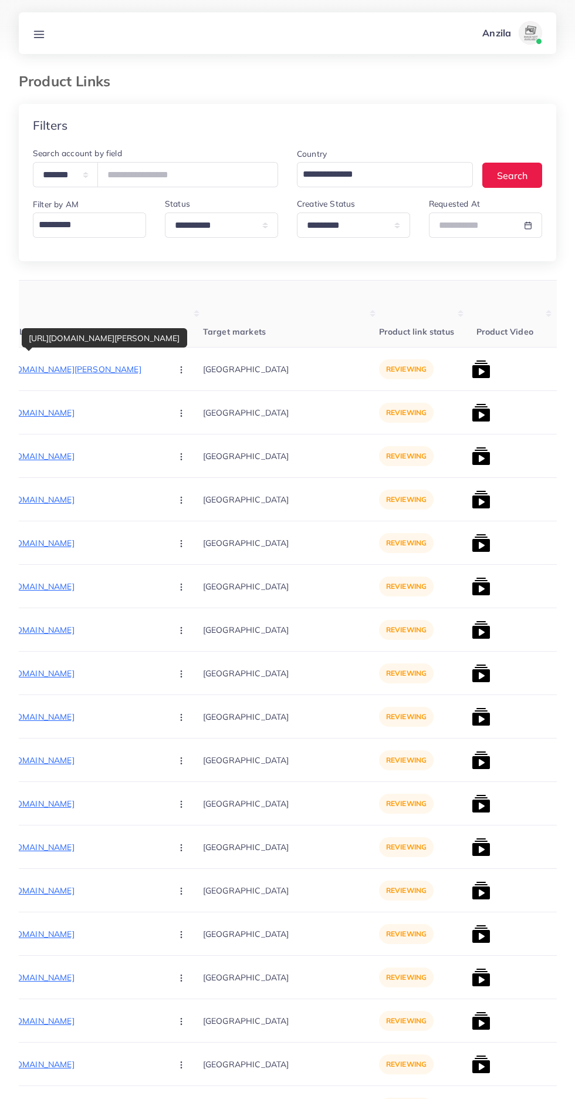
click at [61, 370] on p "[URL][DOMAIN_NAME][PERSON_NAME]" at bounding box center [74, 369] width 176 height 14
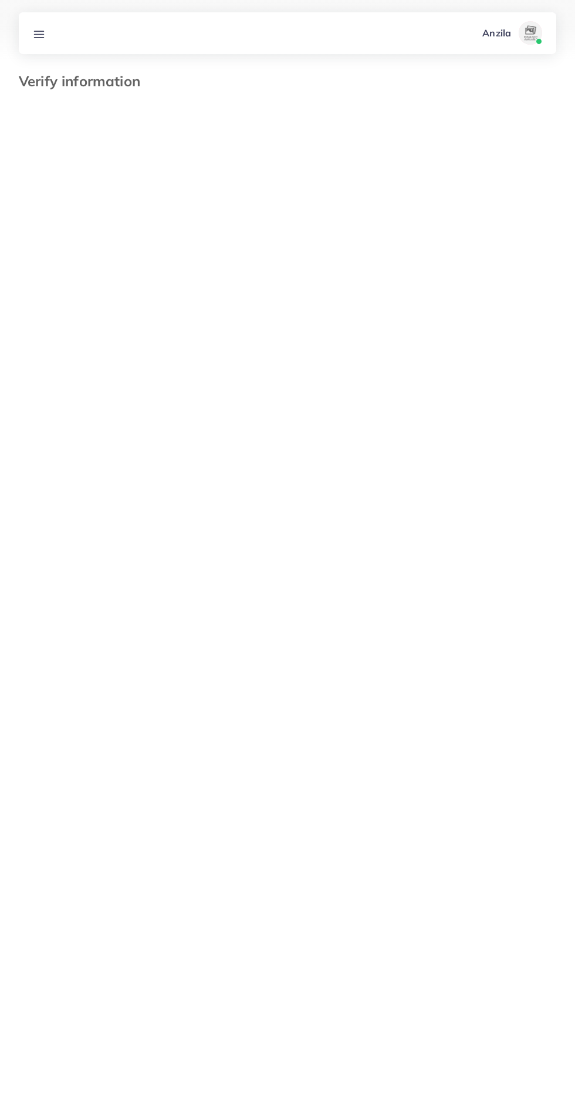
select select "*****"
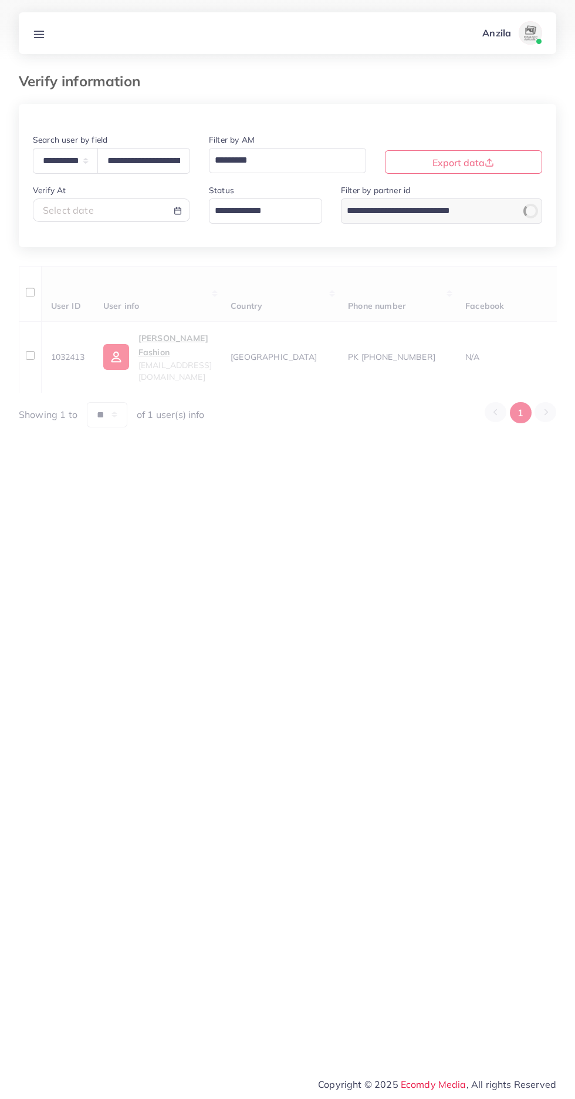
click at [39, 37] on line at bounding box center [39, 37] width 9 height 0
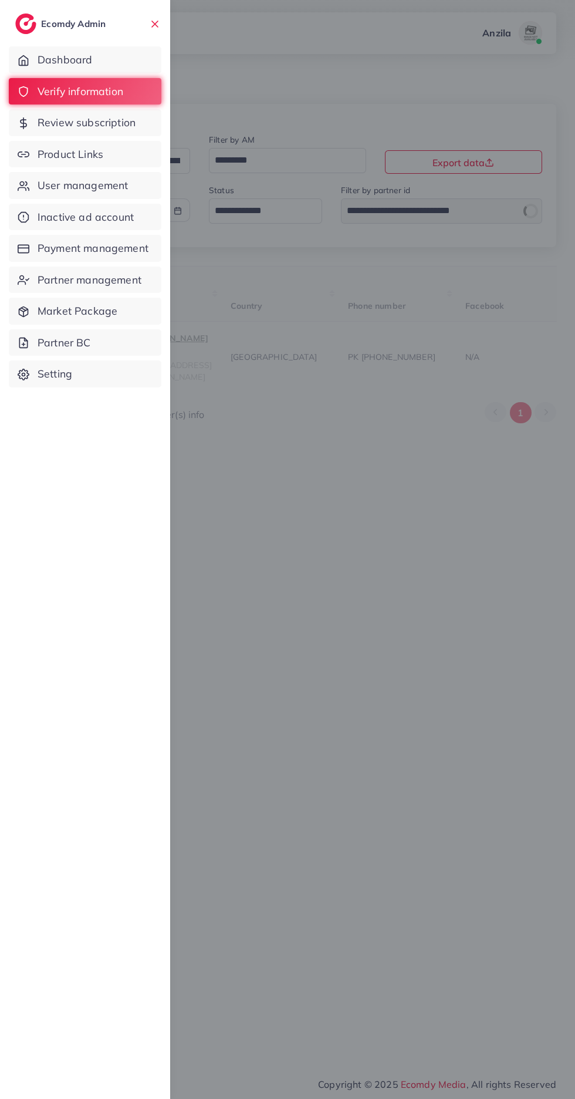
click at [75, 159] on span "Product Links" at bounding box center [71, 154] width 66 height 15
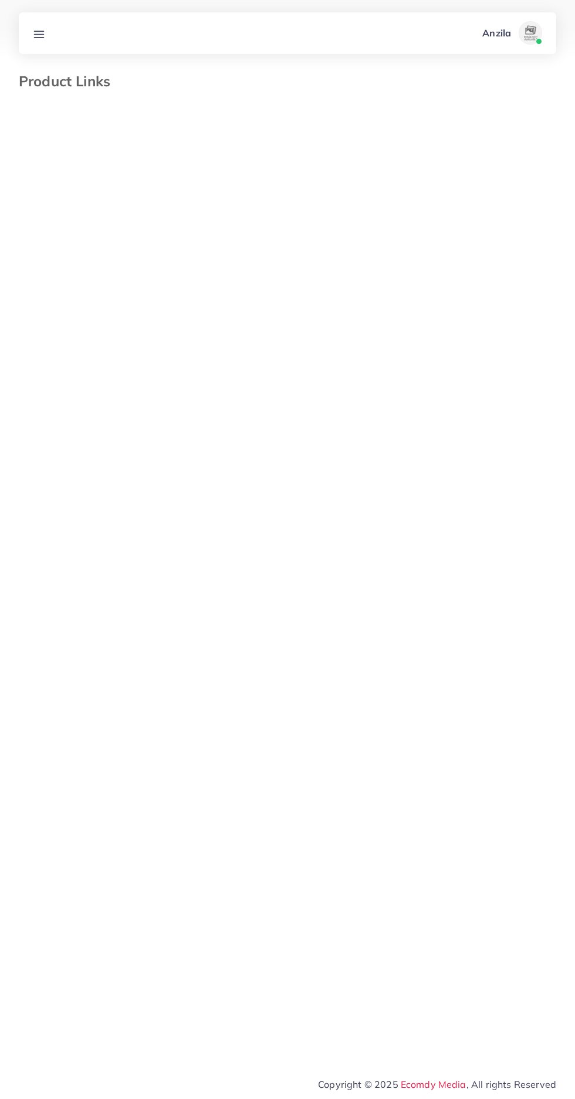
select select "*********"
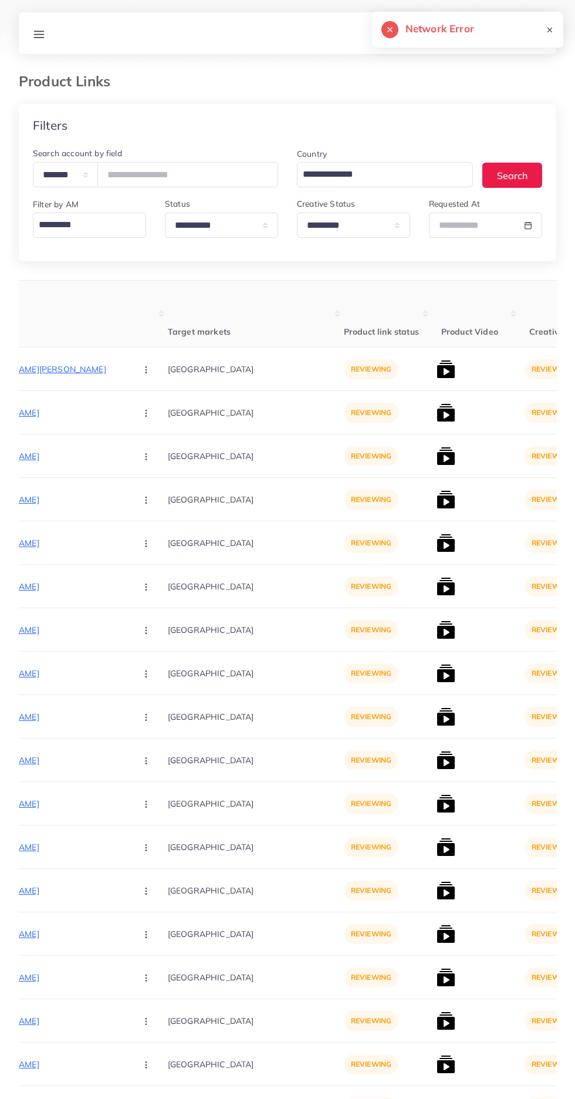
scroll to position [0, 228]
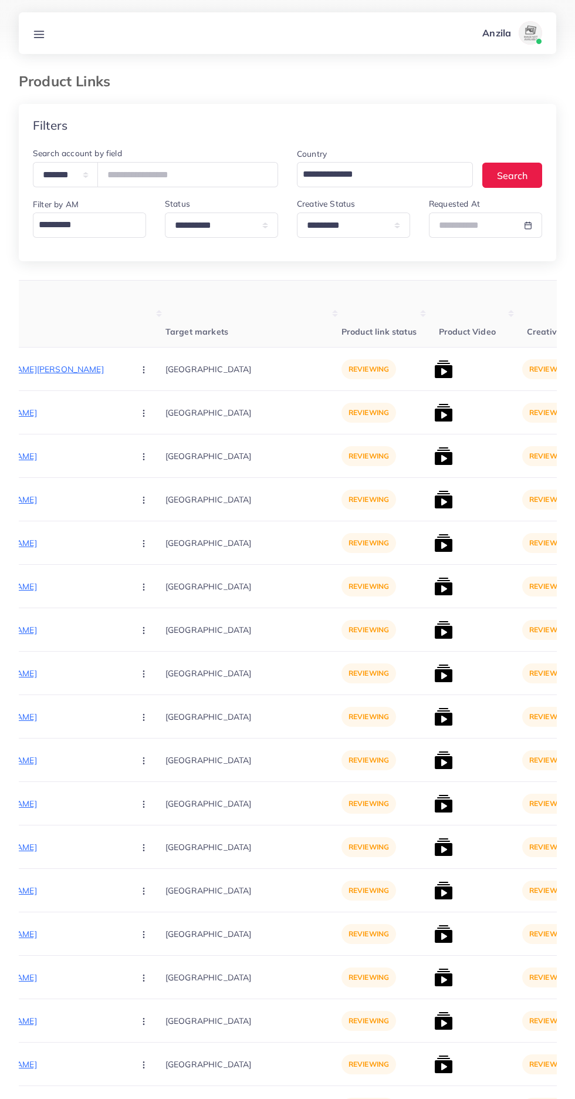
click at [47, 375] on p "[URL][DOMAIN_NAME][PERSON_NAME]" at bounding box center [36, 369] width 176 height 14
click at [143, 370] on circle "button" at bounding box center [143, 369] width 1 height 1
click at [137, 407] on icon at bounding box center [141, 406] width 8 height 8
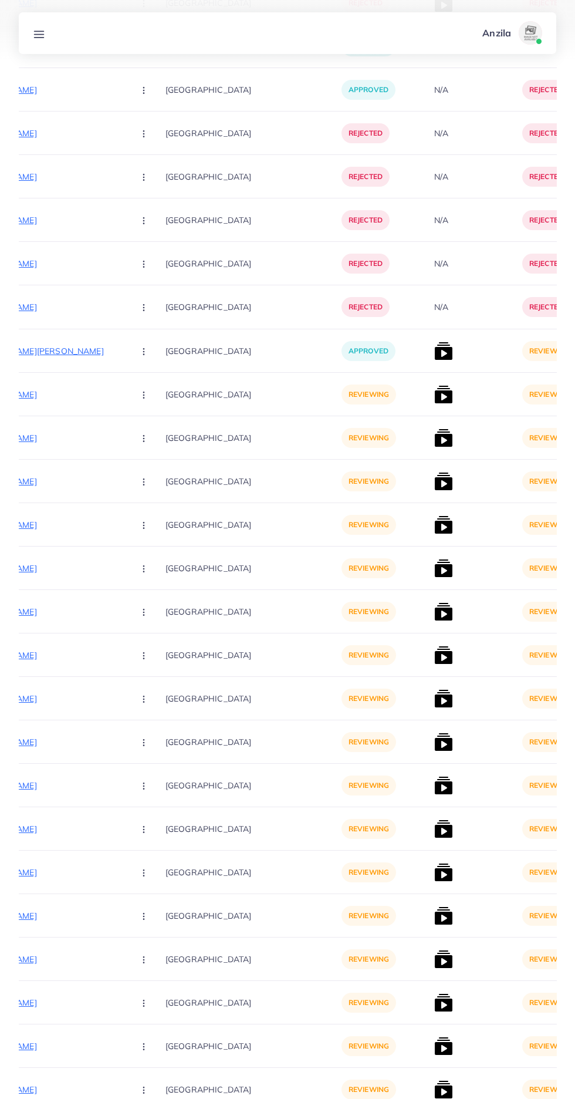
scroll to position [2346, 0]
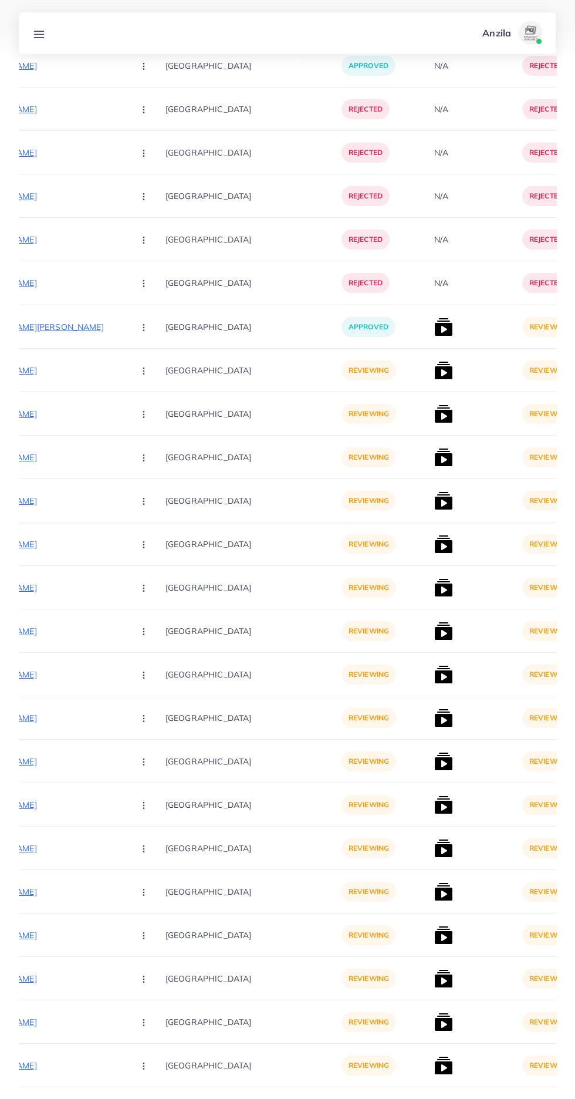
click at [29, 371] on p "[URL][DOMAIN_NAME]" at bounding box center [36, 370] width 176 height 14
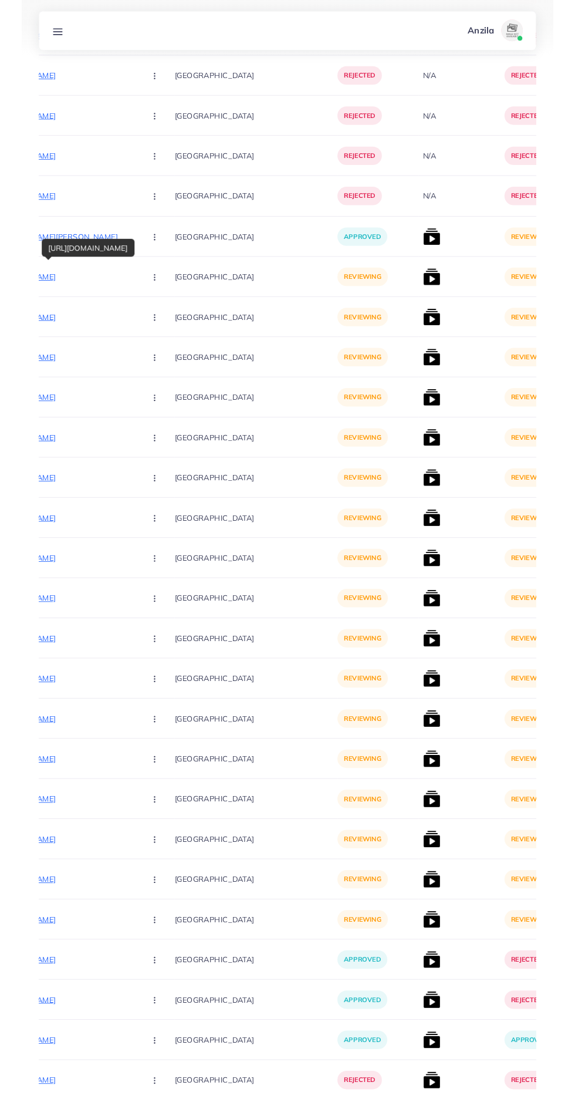
scroll to position [2436, 0]
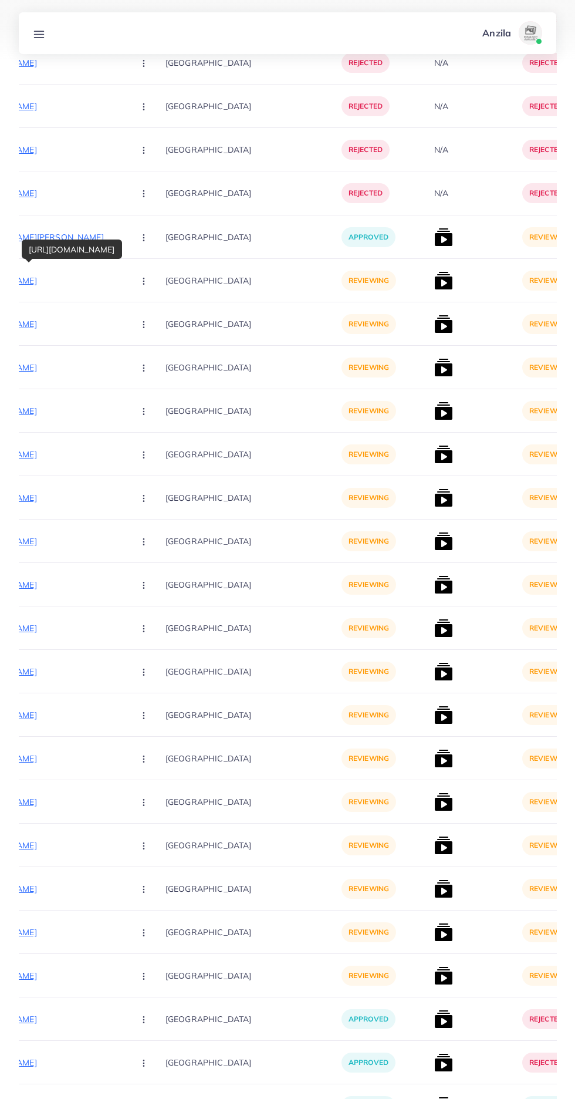
click at [124, 281] on button "button" at bounding box center [144, 280] width 41 height 26
click at [150, 314] on span "Approve" at bounding box center [169, 317] width 39 height 12
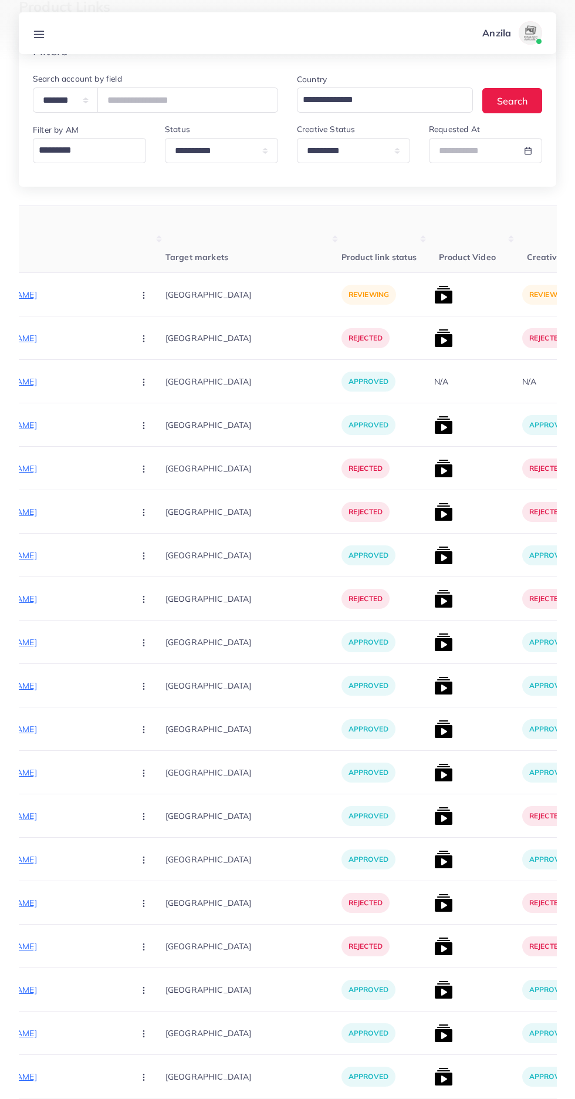
scroll to position [0, 0]
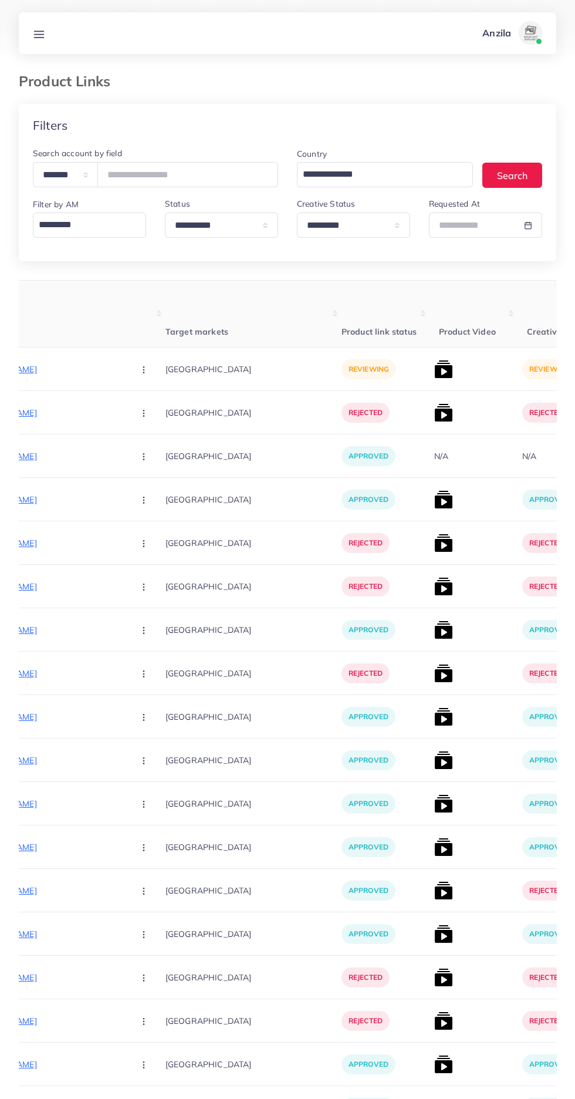
click at [66, 369] on p "[URL][DOMAIN_NAME]" at bounding box center [36, 369] width 176 height 14
click at [143, 370] on circle "button" at bounding box center [143, 369] width 1 height 1
click at [132, 395] on link "Approve" at bounding box center [171, 405] width 93 height 26
click at [435, 373] on img at bounding box center [444, 369] width 19 height 19
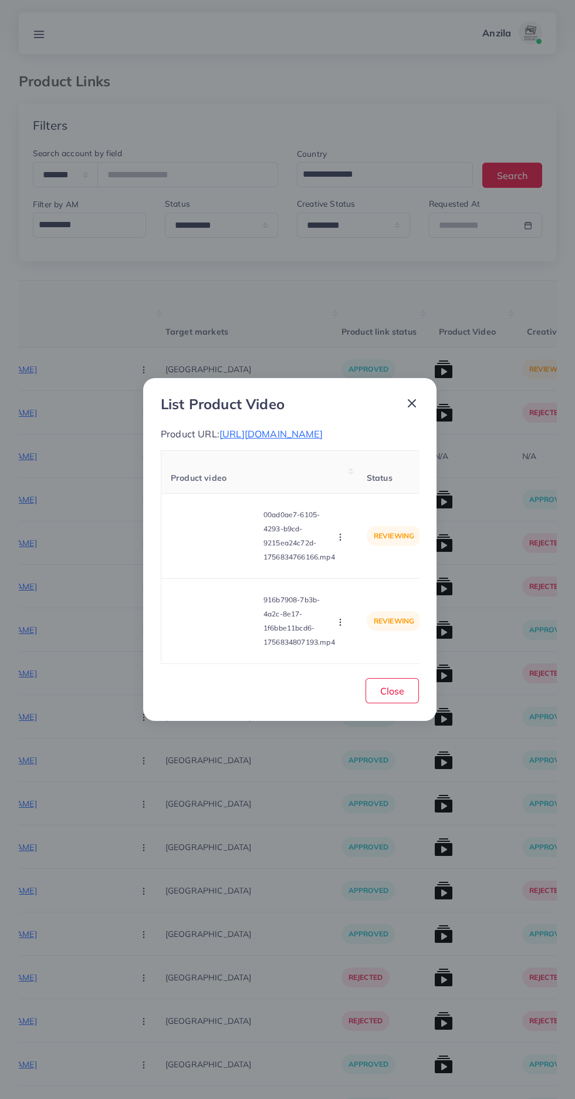
click at [15, 342] on div "List Product Video Product URL: [URL][DOMAIN_NAME] Product video Status Reason …" at bounding box center [287, 549] width 575 height 1099
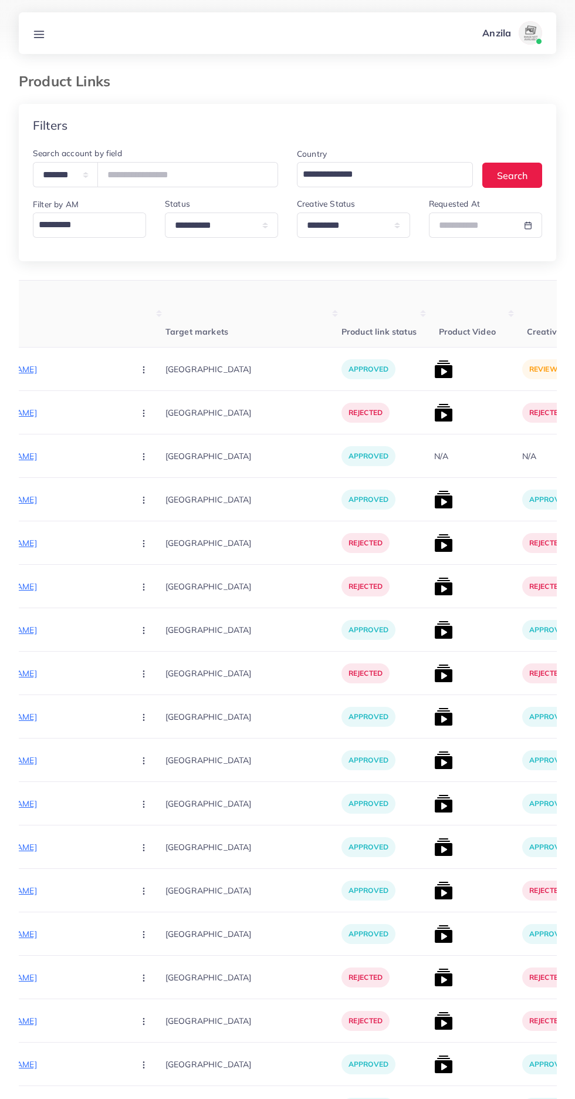
click at [435, 368] on img at bounding box center [444, 369] width 19 height 19
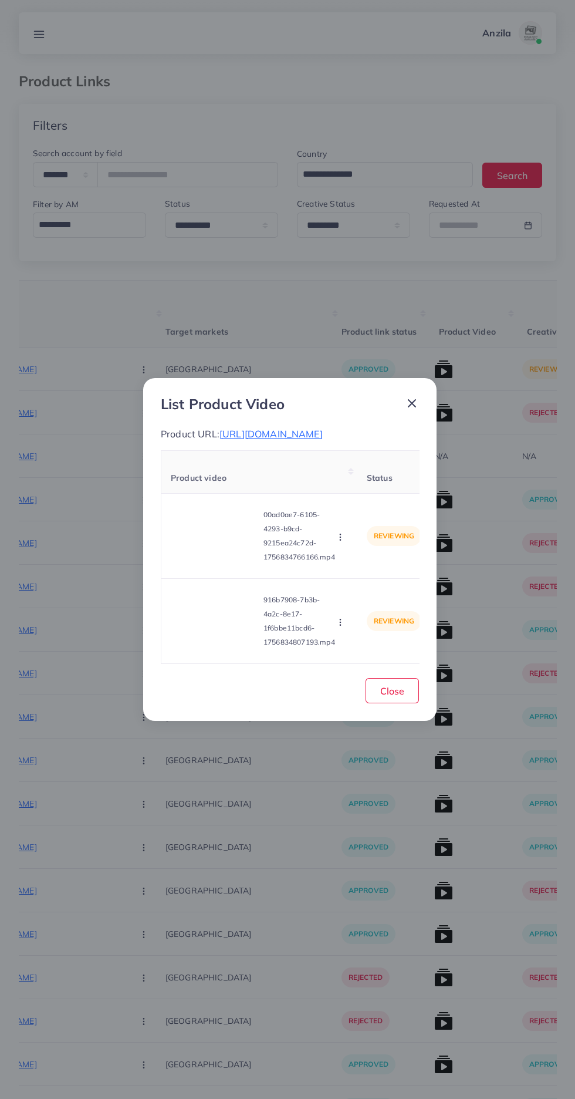
click at [203, 544] on video at bounding box center [215, 536] width 88 height 53
click at [193, 536] on div at bounding box center [215, 536] width 88 height 53
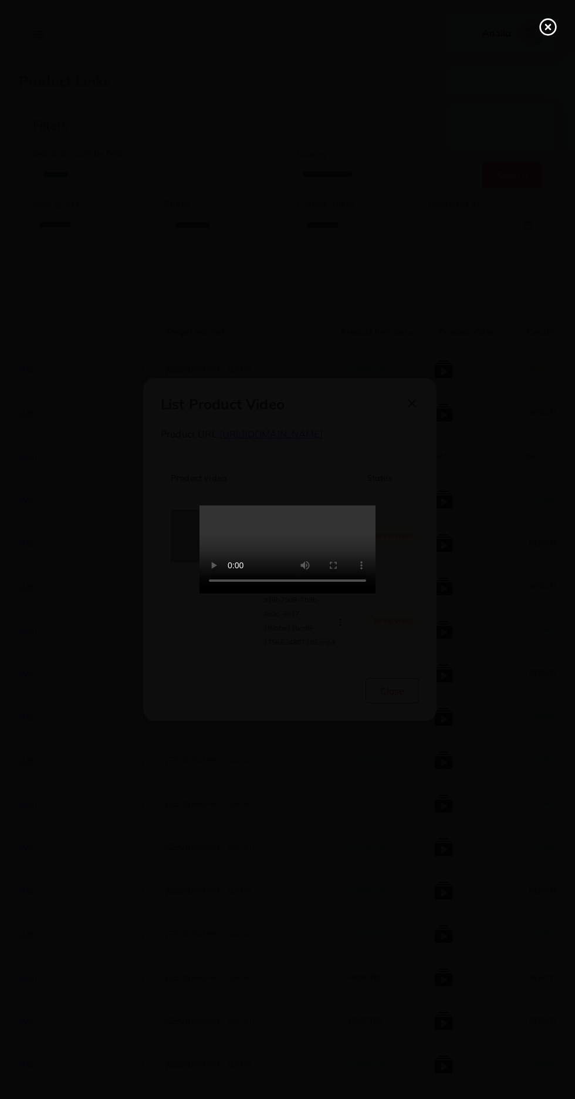
click at [553, 31] on icon at bounding box center [548, 27] width 19 height 19
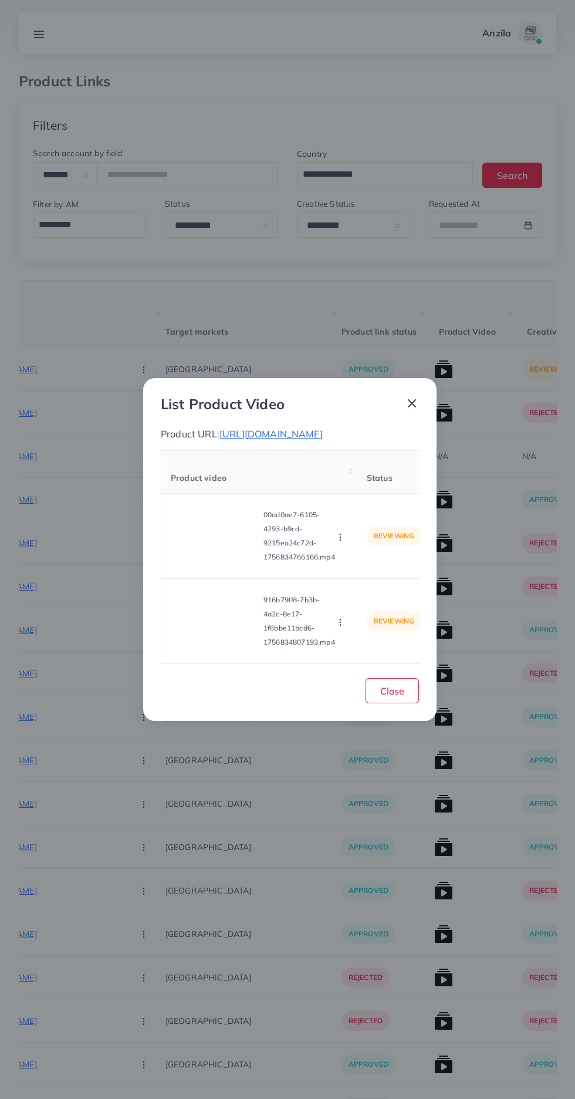
click at [341, 537] on circle "button" at bounding box center [340, 537] width 1 height 1
click at [369, 597] on span "Reject" at bounding box center [360, 591] width 28 height 12
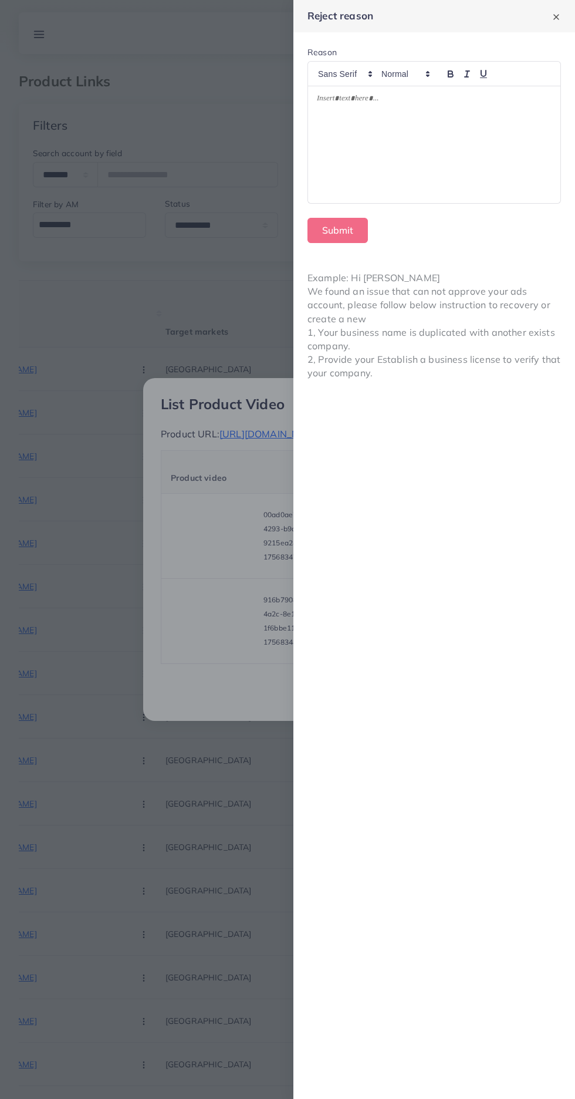
click at [380, 154] on div at bounding box center [434, 144] width 253 height 117
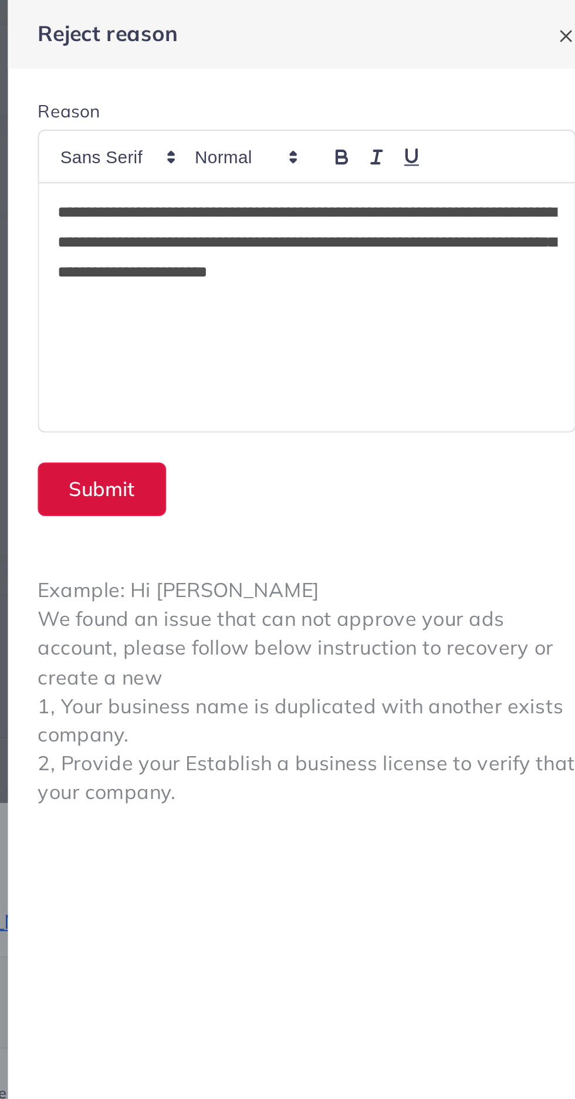
click at [329, 233] on button "Submit" at bounding box center [338, 230] width 60 height 25
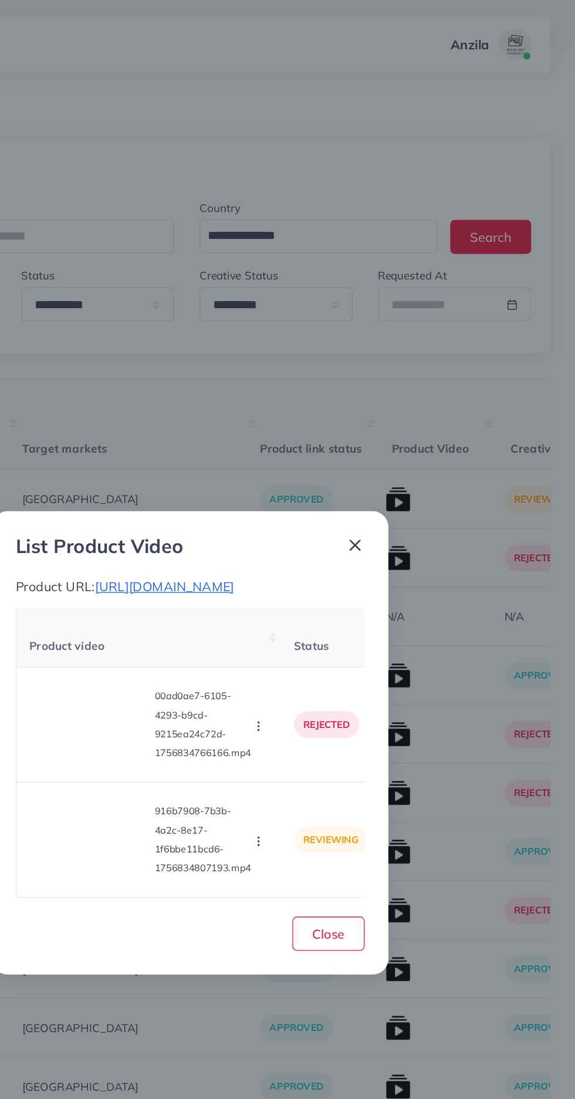
click at [228, 648] on video at bounding box center [215, 621] width 88 height 53
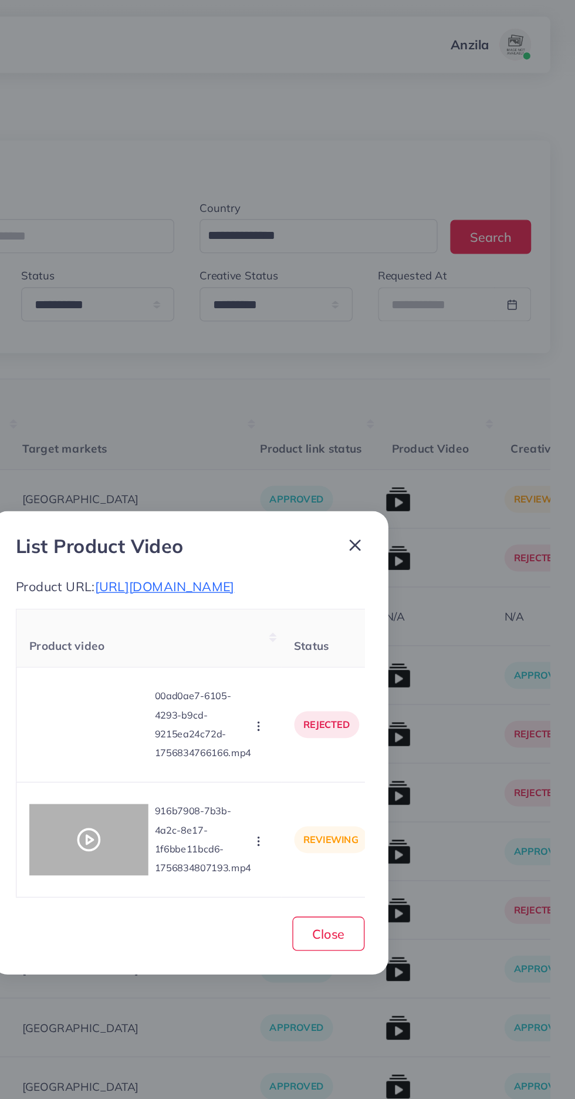
click at [214, 648] on div at bounding box center [215, 621] width 88 height 53
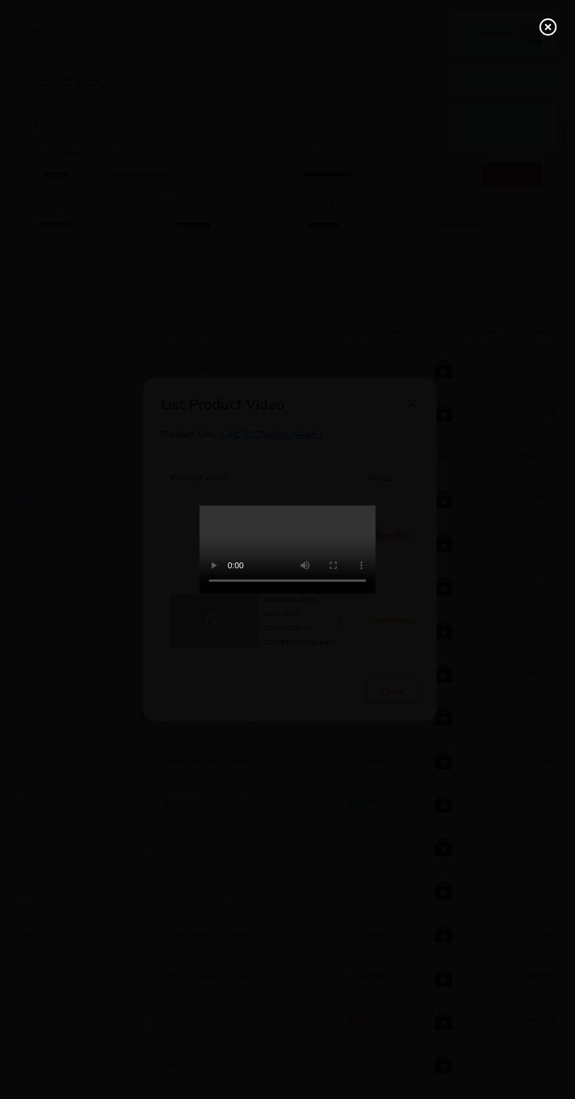
click at [520, 34] on div at bounding box center [287, 549] width 575 height 1099
click at [548, 27] on line at bounding box center [548, 27] width 5 height 5
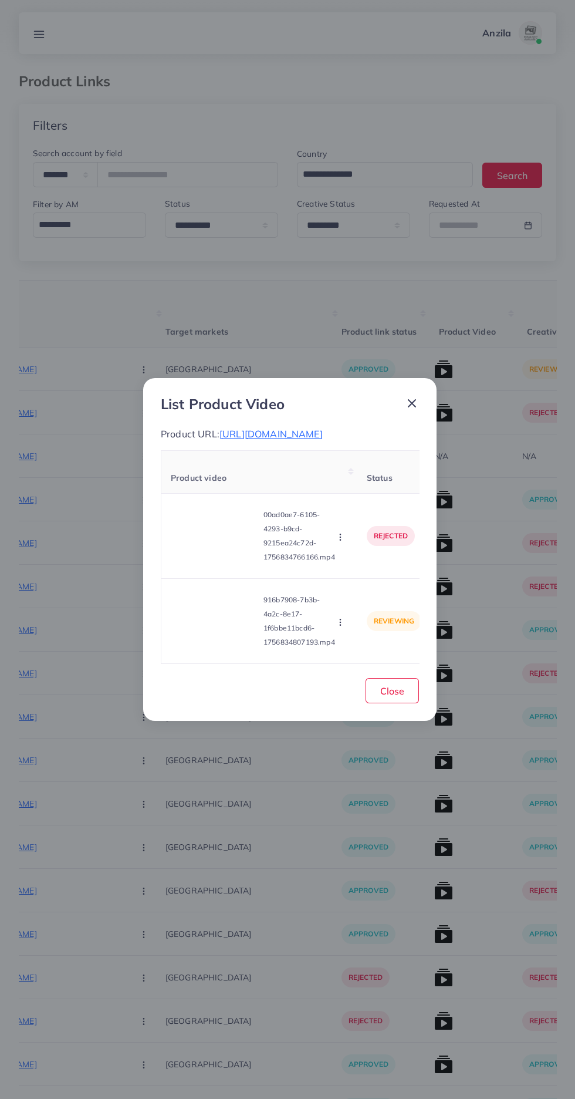
click at [342, 627] on icon "button" at bounding box center [340, 622] width 9 height 9
click at [355, 598] on span "Reject" at bounding box center [356, 593] width 28 height 12
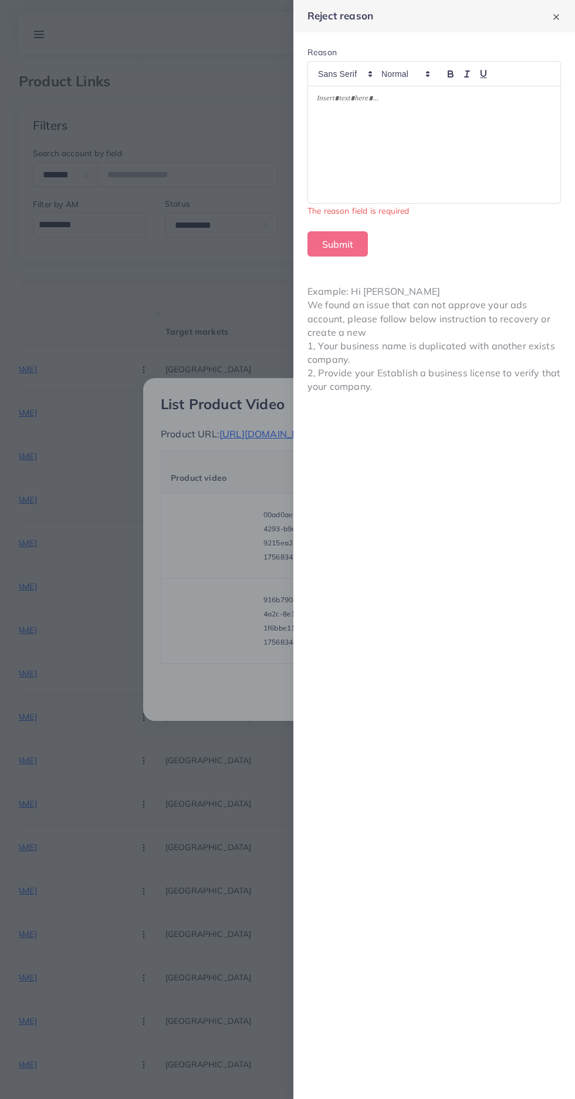
click at [204, 795] on div at bounding box center [287, 549] width 575 height 1099
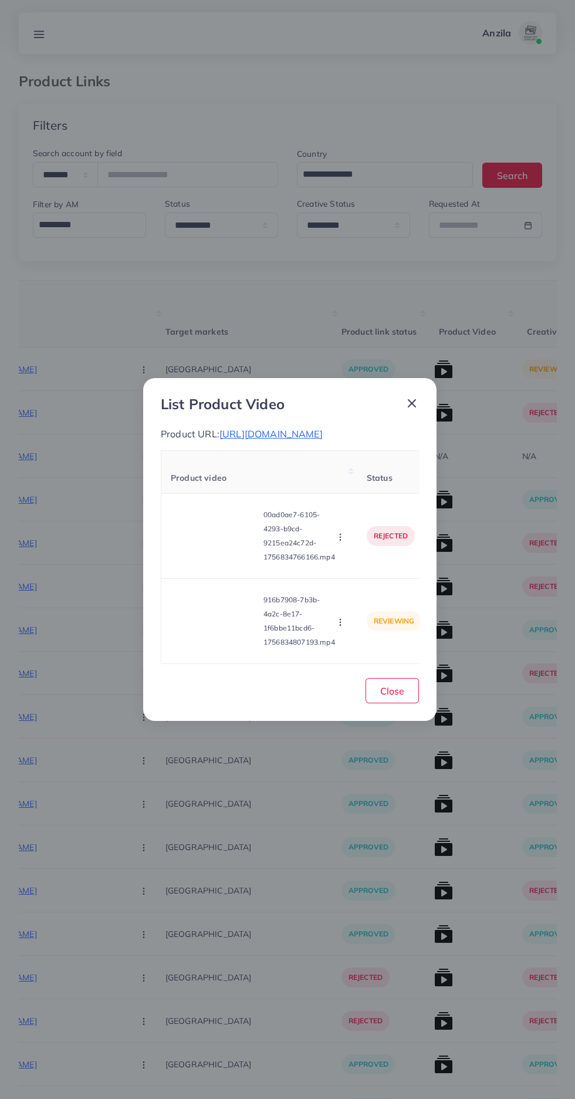
click at [341, 622] on circle "button" at bounding box center [340, 622] width 1 height 1
click at [366, 573] on span "Approve" at bounding box center [361, 567] width 39 height 12
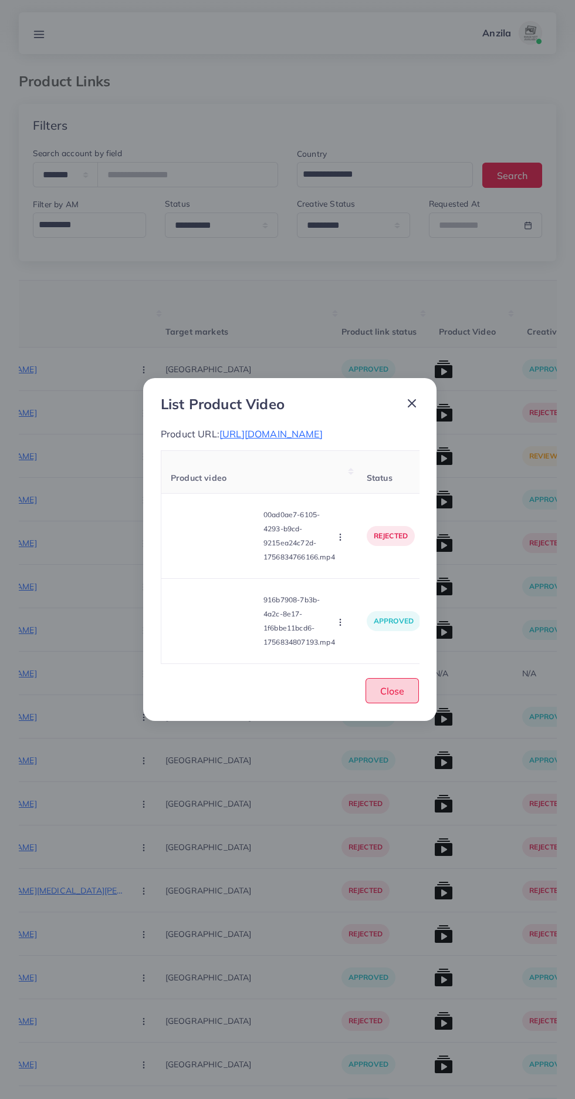
click at [404, 697] on span "Close" at bounding box center [393, 691] width 24 height 12
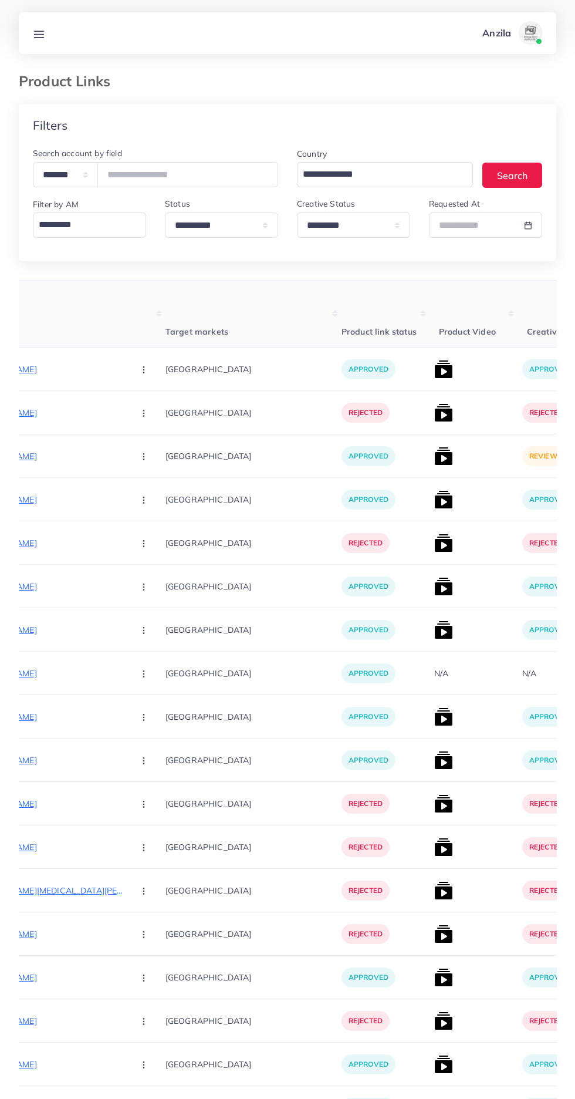
click at [435, 455] on img at bounding box center [444, 456] width 19 height 19
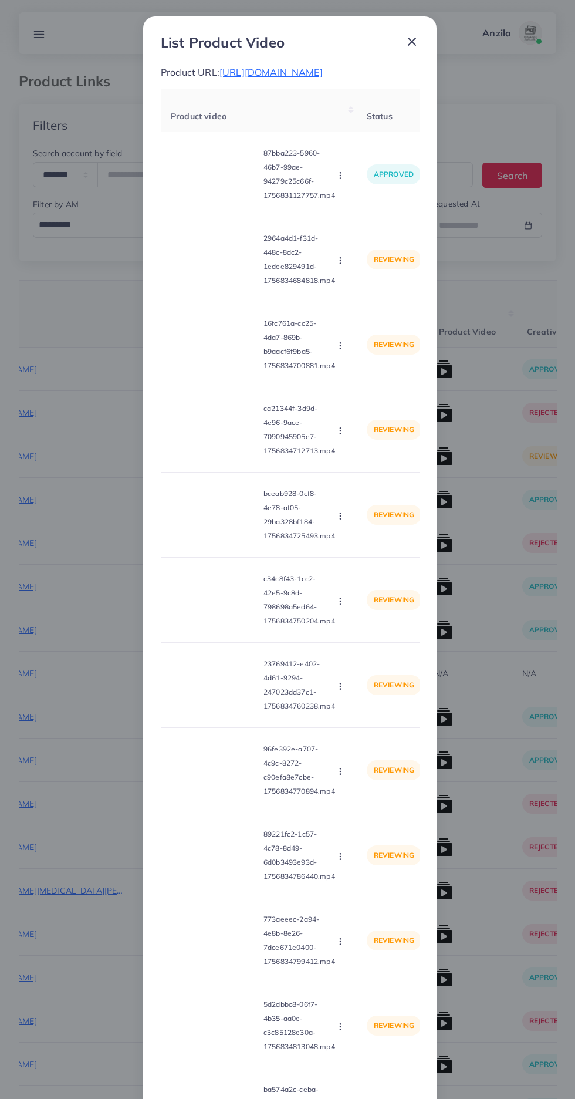
click at [201, 278] on video at bounding box center [215, 259] width 88 height 53
click at [213, 262] on div at bounding box center [215, 259] width 88 height 53
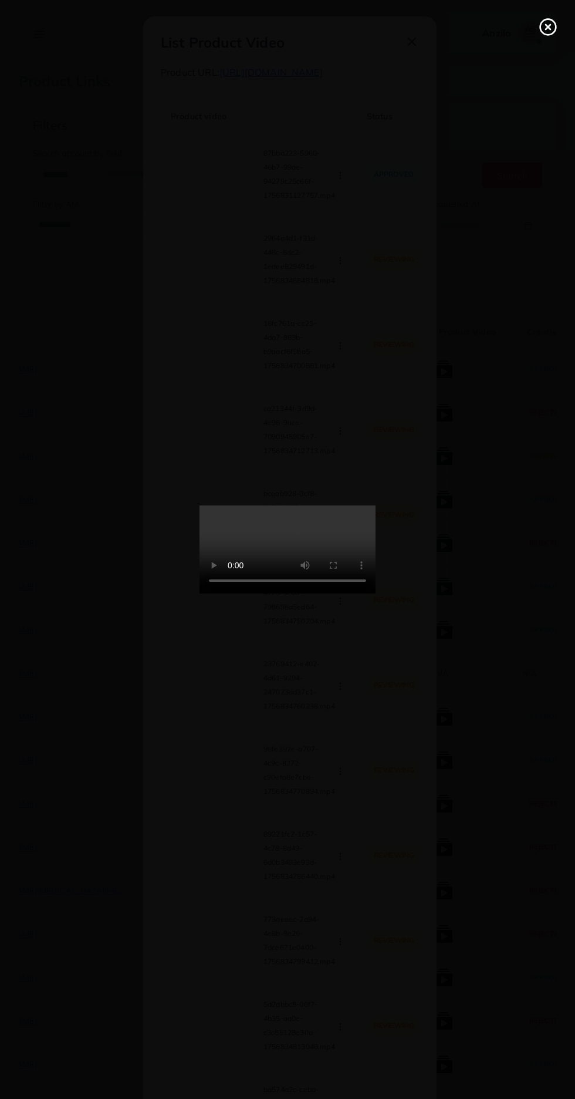
click at [543, 32] on circle at bounding box center [549, 27] width 16 height 16
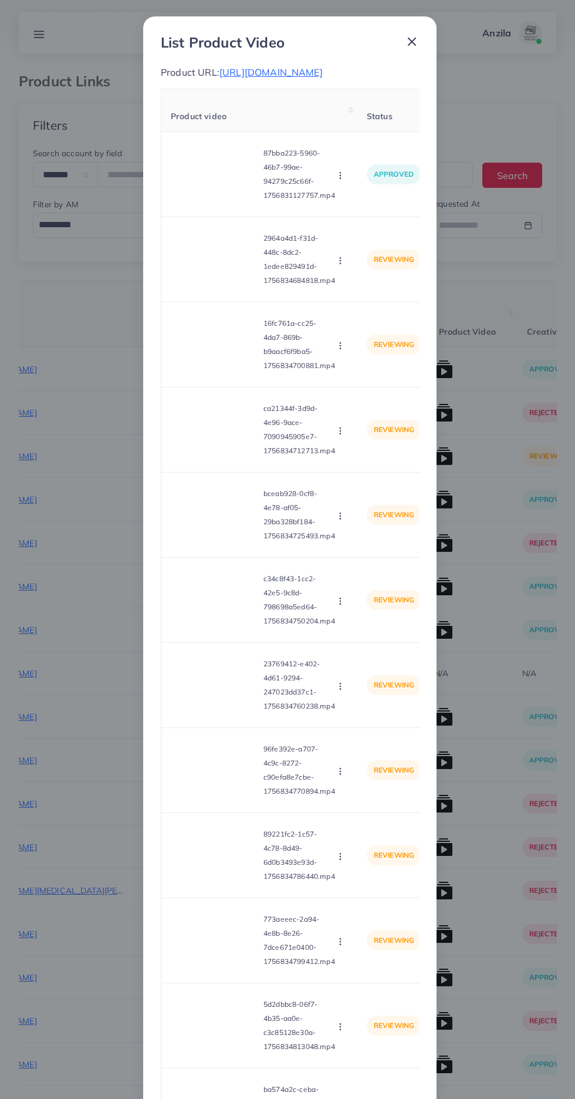
click at [342, 265] on icon "button" at bounding box center [340, 260] width 9 height 9
click at [366, 295] on span "Approve" at bounding box center [365, 289] width 39 height 12
click at [340, 436] on icon "button" at bounding box center [340, 430] width 9 height 9
click at [356, 465] on span "Approve" at bounding box center [365, 459] width 39 height 12
click at [361, 510] on td "reviewing" at bounding box center [394, 515] width 73 height 85
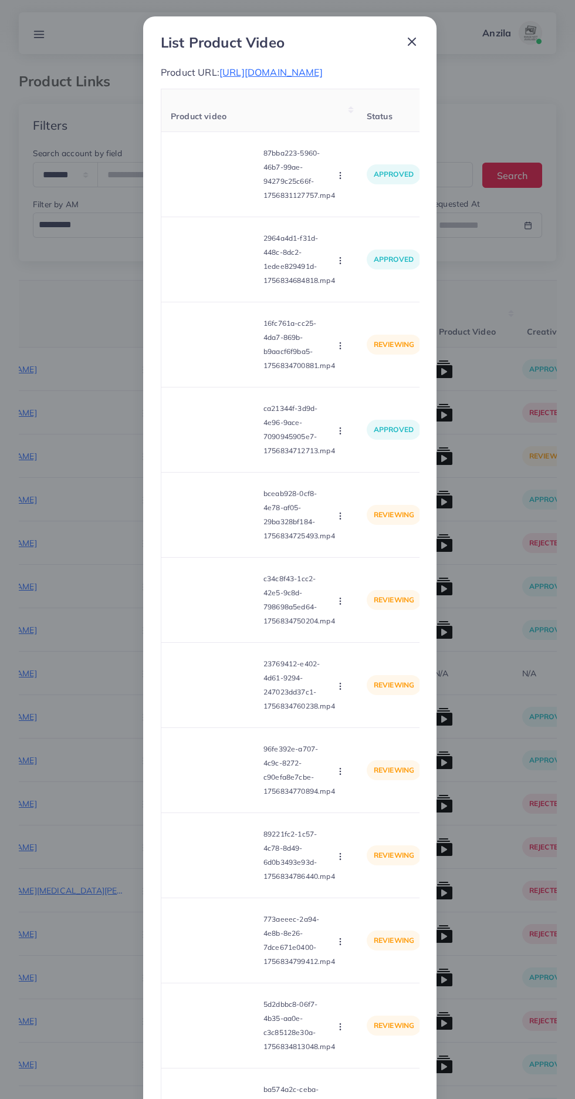
click at [345, 521] on button "button" at bounding box center [341, 516] width 13 height 12
click at [365, 550] on span "Approve" at bounding box center [365, 544] width 39 height 12
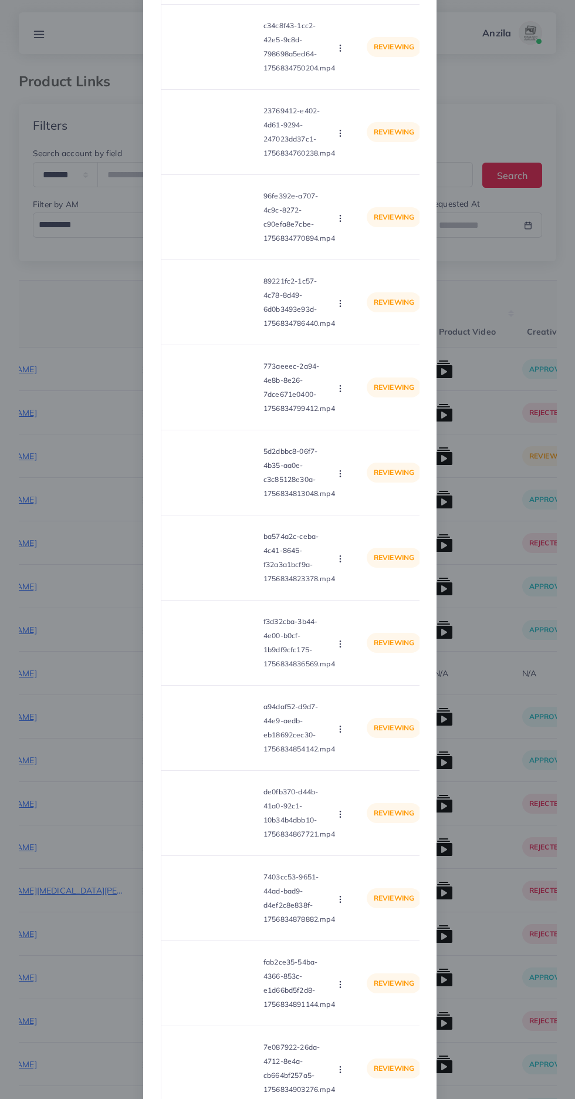
scroll to position [994, 0]
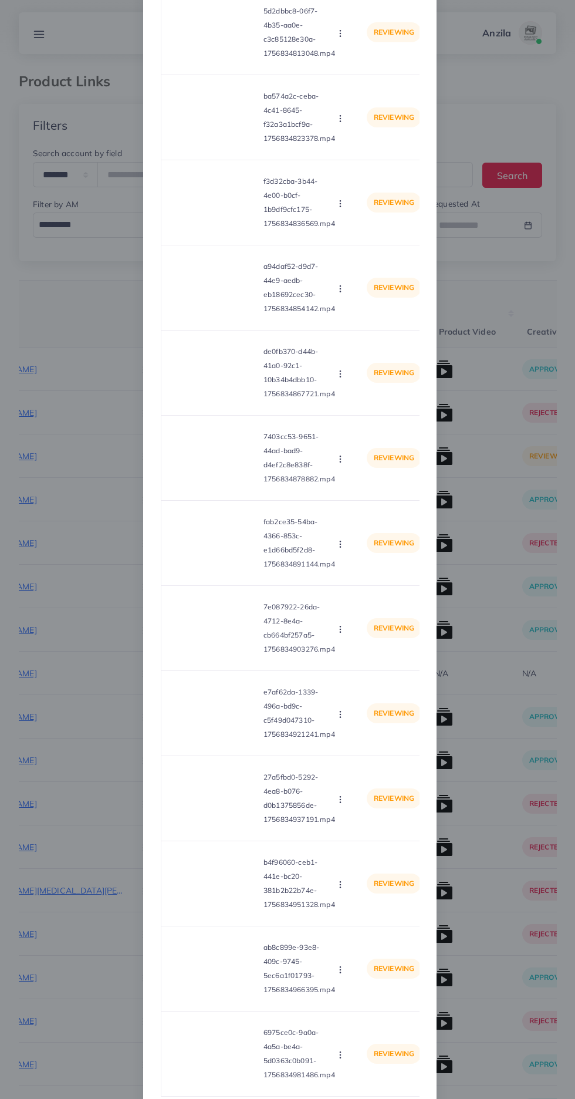
click at [336, 1060] on icon "button" at bounding box center [340, 1055] width 9 height 9
click at [367, 1006] on span "Approve" at bounding box center [361, 1000] width 39 height 12
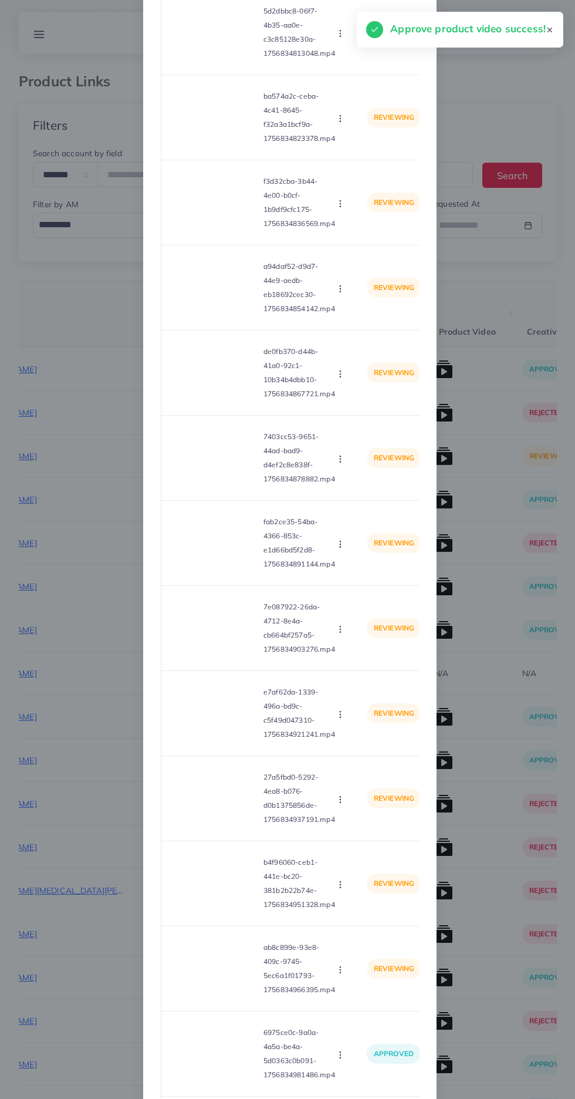
scroll to position [1079, 0]
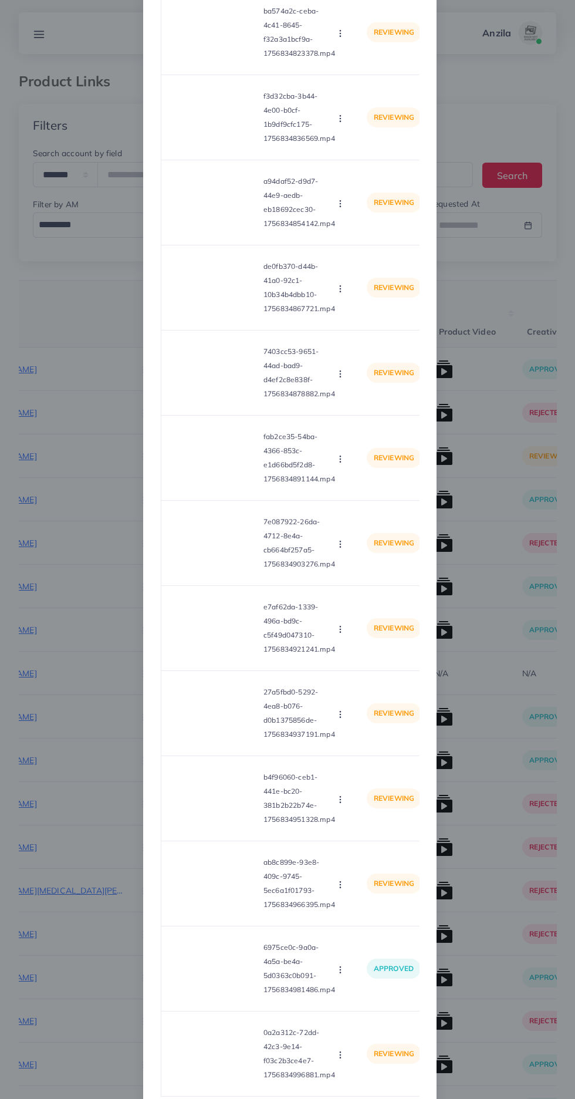
click at [394, 1099] on div "List Product Video Product URL: [URL][DOMAIN_NAME] Product video Status Reason …" at bounding box center [290, 46] width 294 height 2217
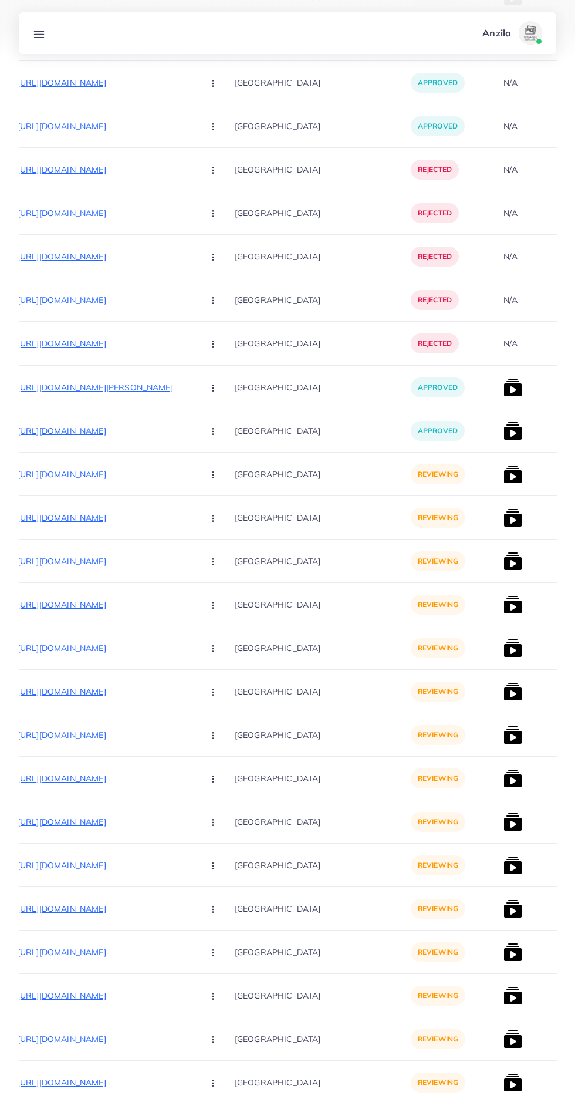
scroll to position [0, 146]
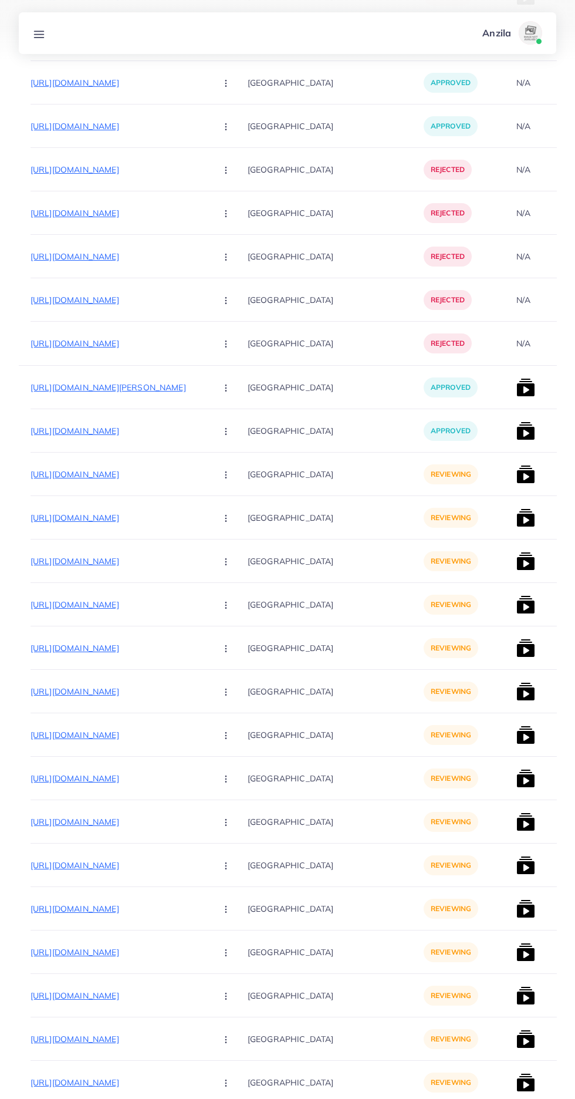
click at [86, 469] on p "[URL][DOMAIN_NAME]" at bounding box center [119, 474] width 176 height 14
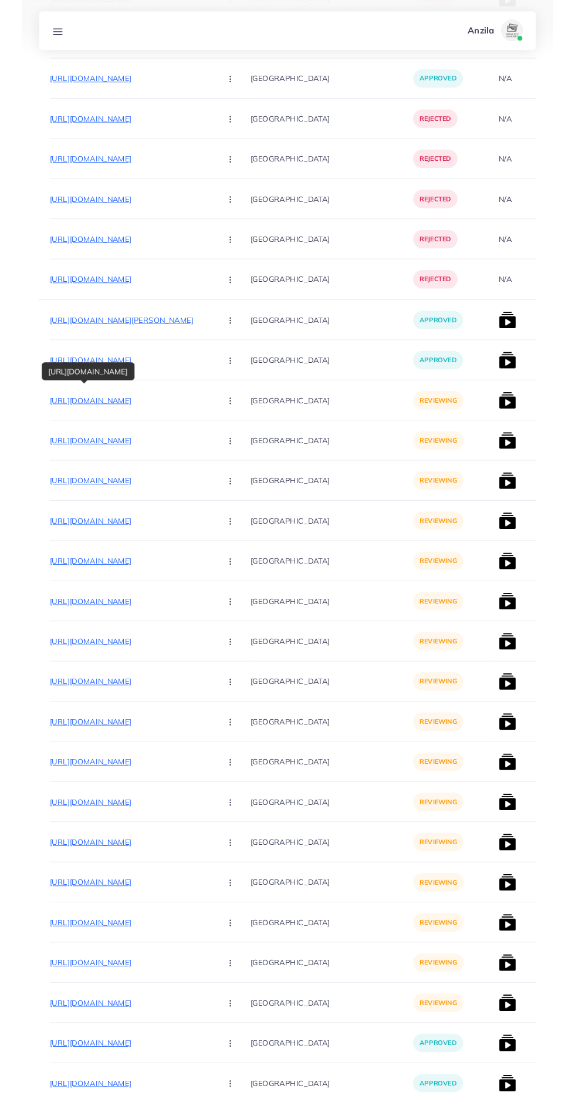
scroll to position [2375, 0]
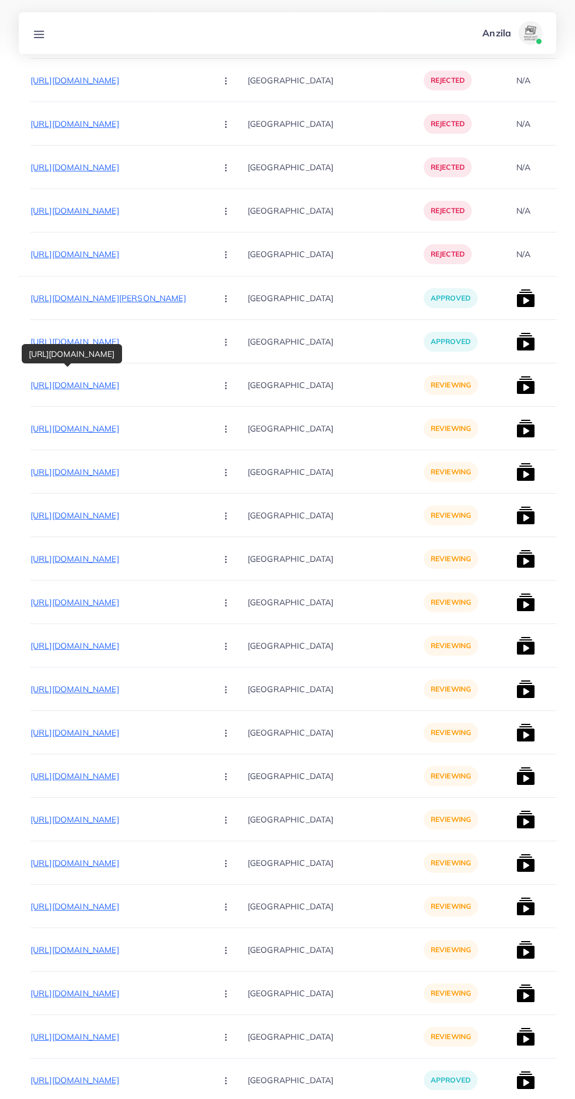
click at [221, 385] on icon "button" at bounding box center [225, 385] width 9 height 9
click at [232, 425] on span "Approve" at bounding box center [251, 421] width 39 height 12
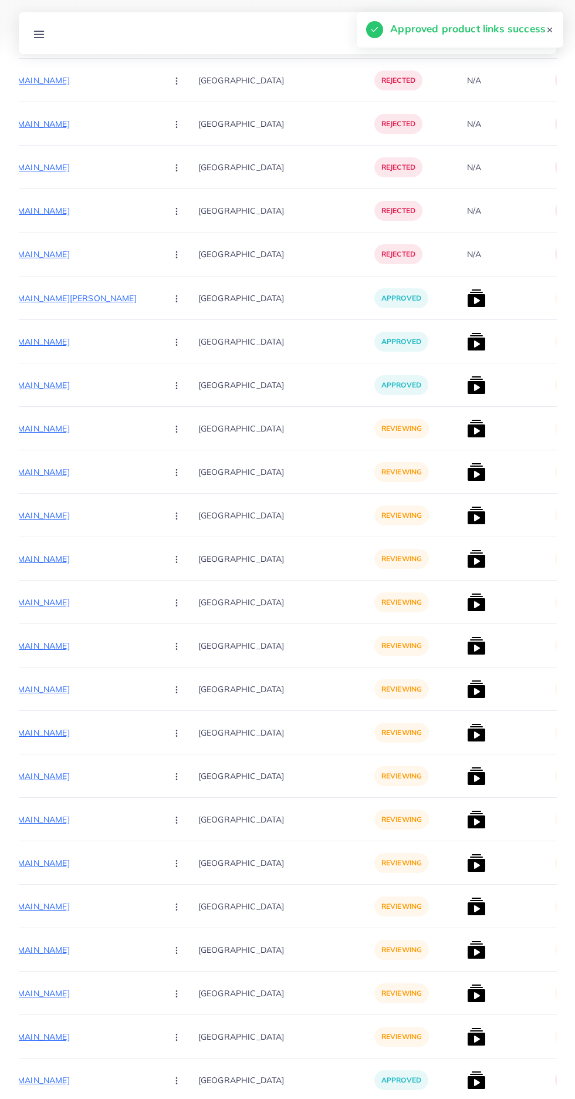
scroll to position [0, 203]
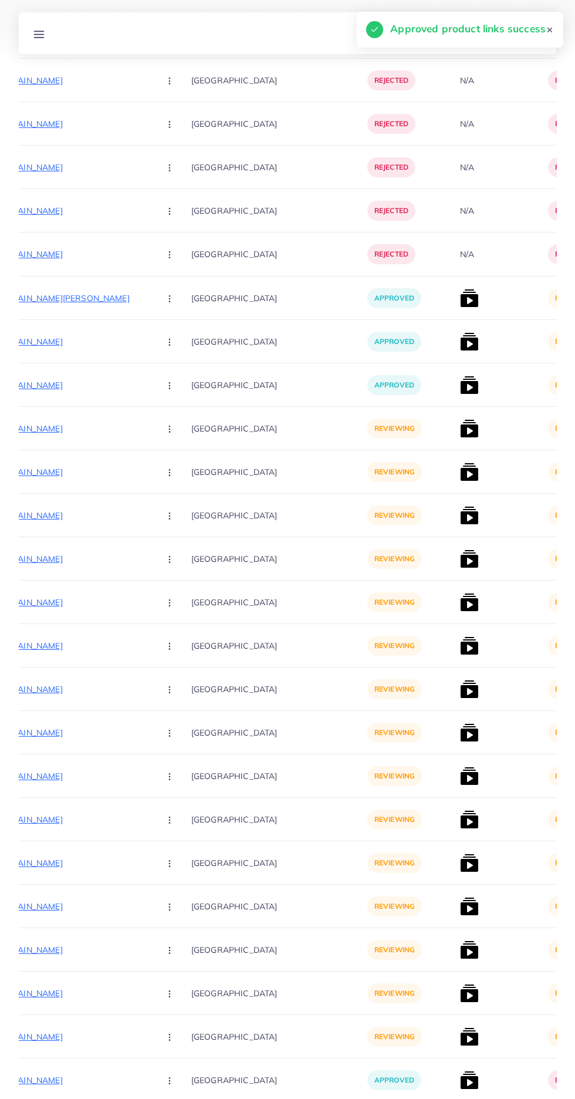
click at [460, 385] on img at bounding box center [469, 385] width 19 height 19
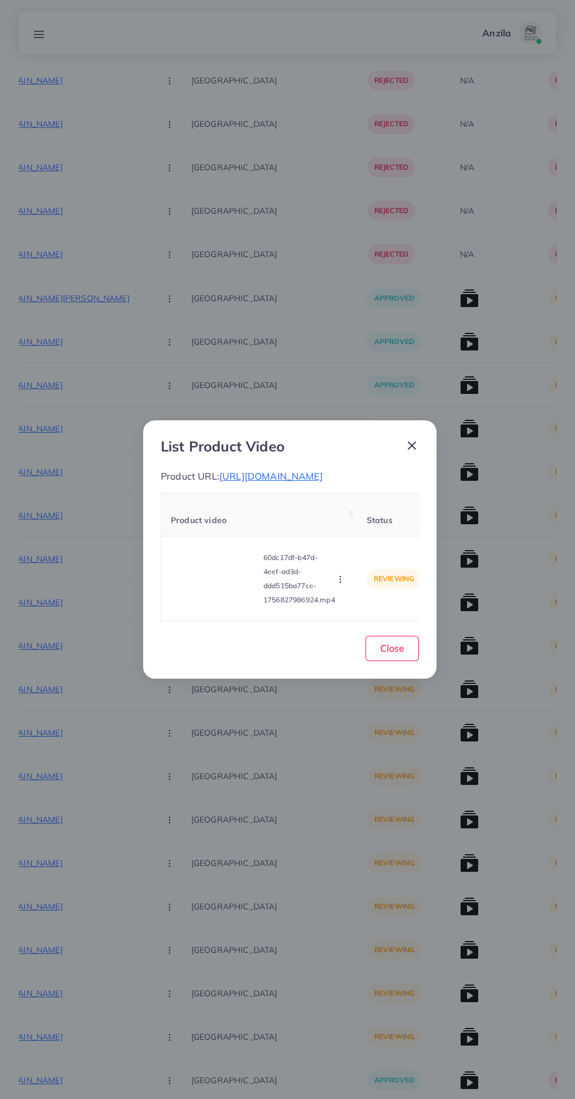
click at [311, 472] on span "[URL][DOMAIN_NAME]" at bounding box center [271, 476] width 103 height 12
click at [207, 574] on video at bounding box center [215, 579] width 88 height 53
click at [225, 589] on div at bounding box center [215, 579] width 88 height 53
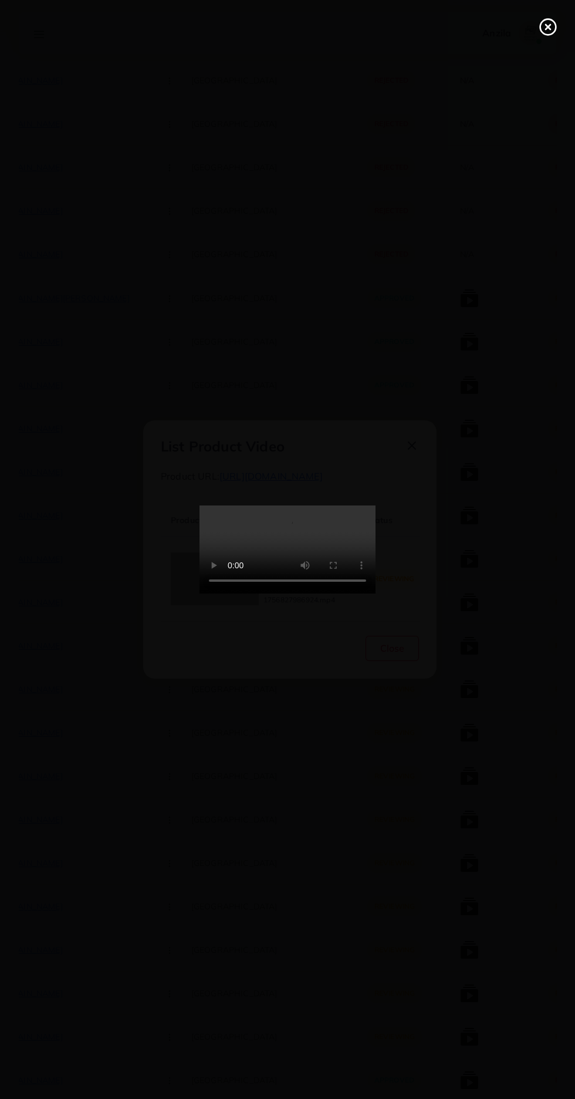
click at [548, 27] on line at bounding box center [548, 27] width 5 height 5
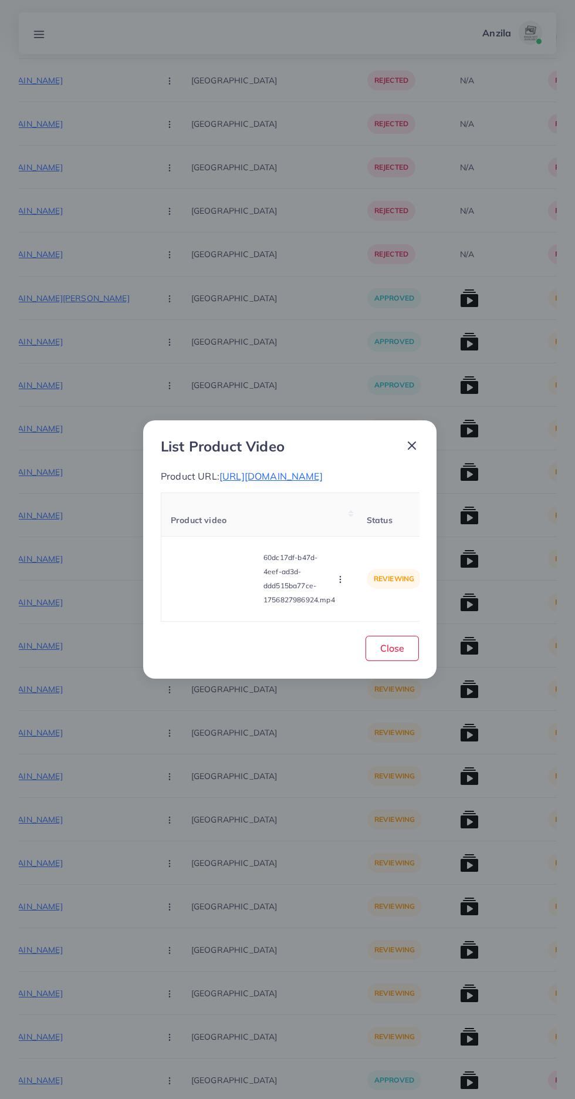
click at [341, 580] on circle "button" at bounding box center [340, 580] width 1 height 1
click at [358, 556] on span "Reject" at bounding box center [356, 550] width 28 height 12
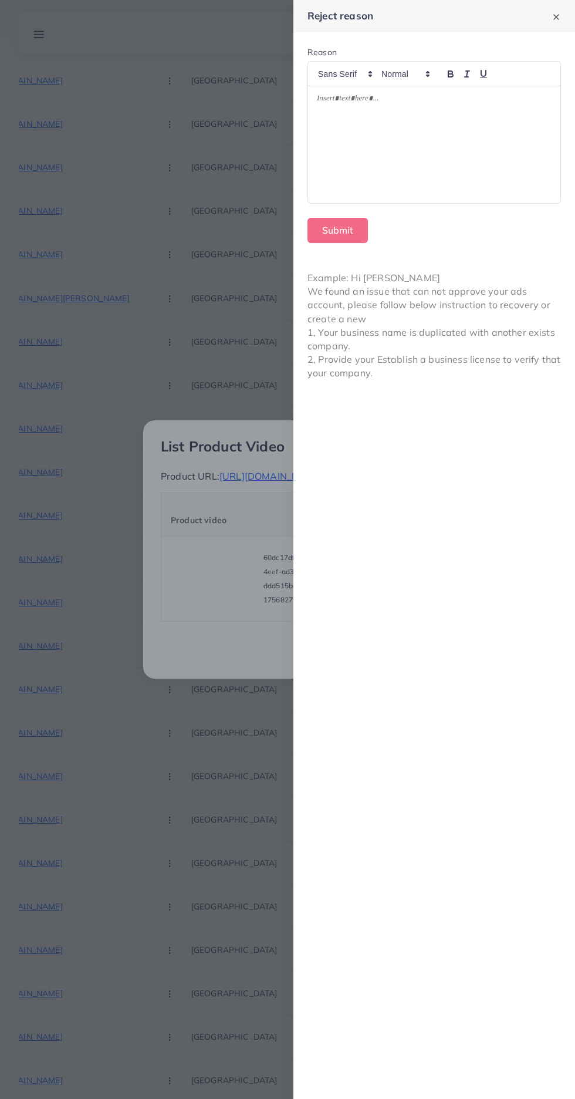
click at [455, 177] on div at bounding box center [434, 144] width 253 height 117
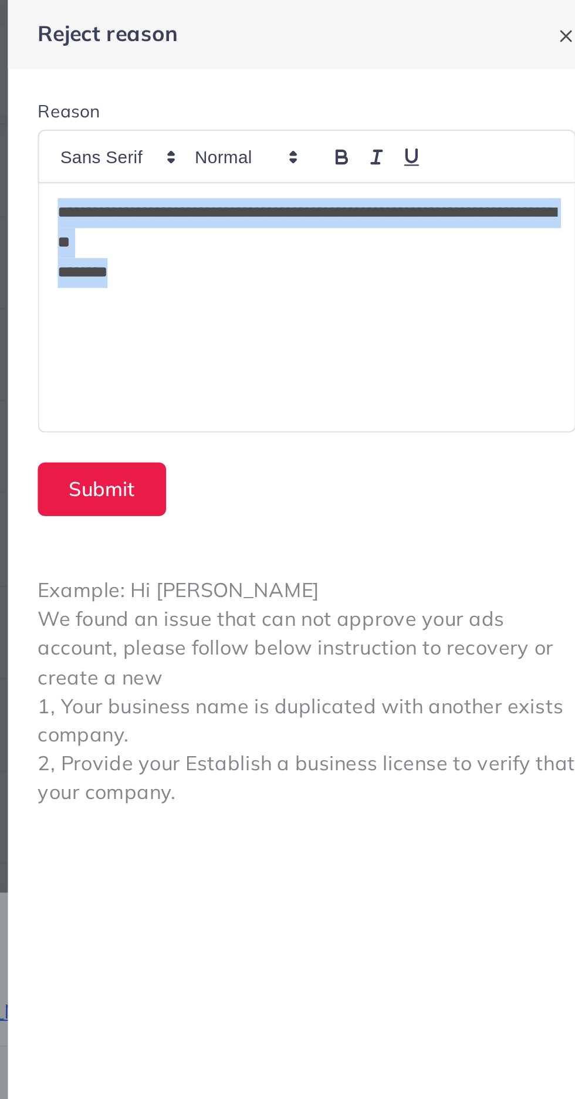
copy div "**********"
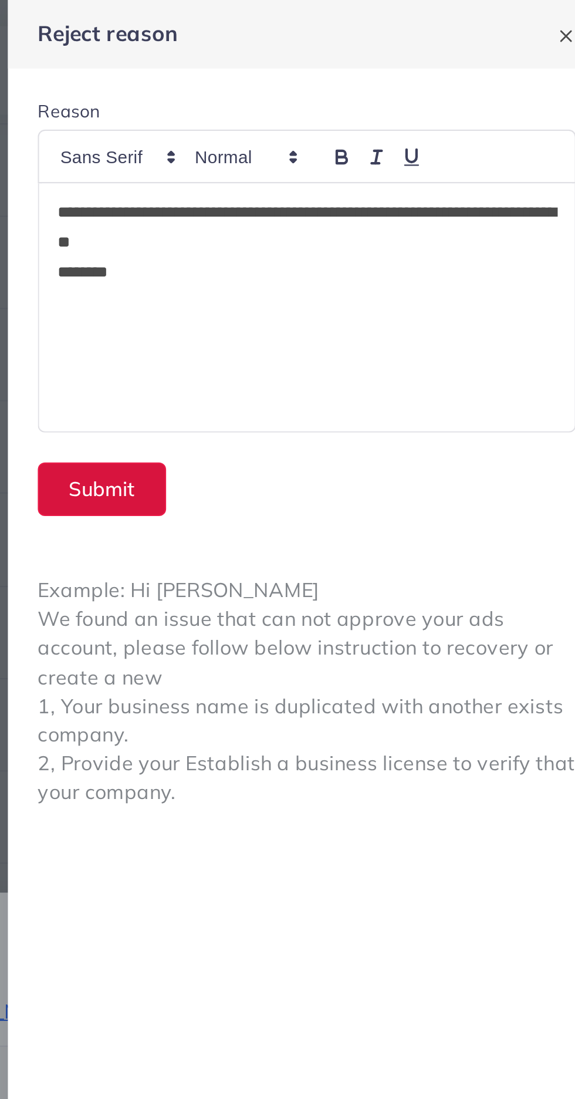
click at [330, 227] on button "Submit" at bounding box center [338, 230] width 60 height 25
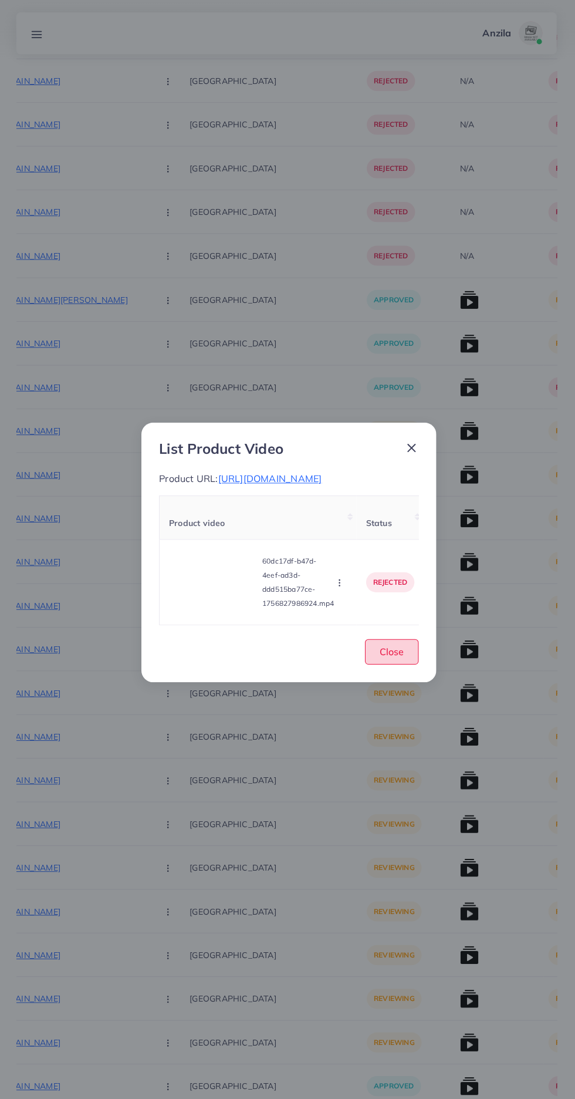
click at [390, 661] on button "Close" at bounding box center [392, 648] width 53 height 25
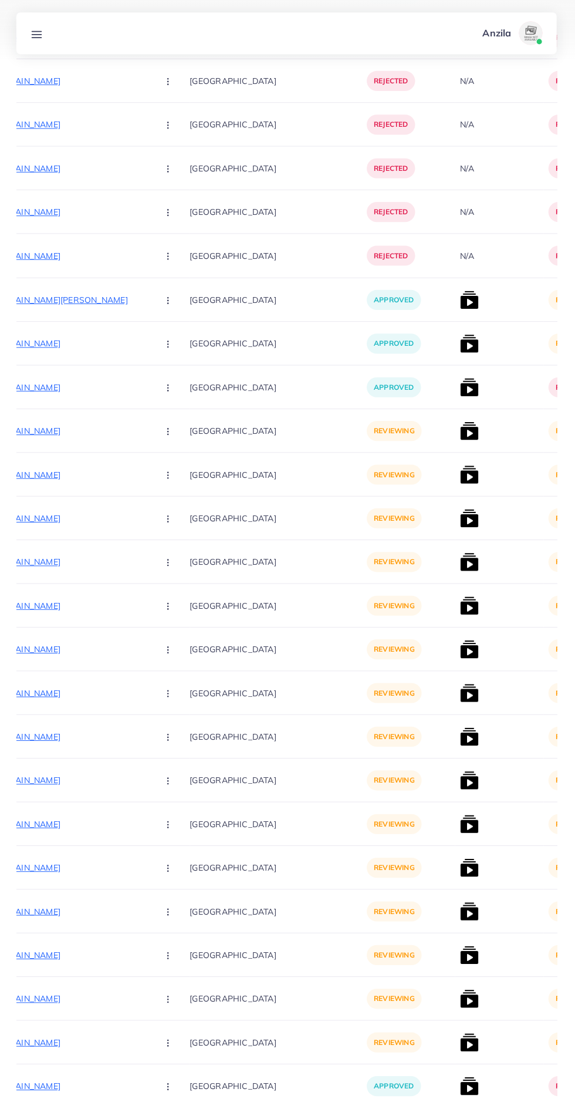
click at [460, 295] on img at bounding box center [469, 298] width 19 height 19
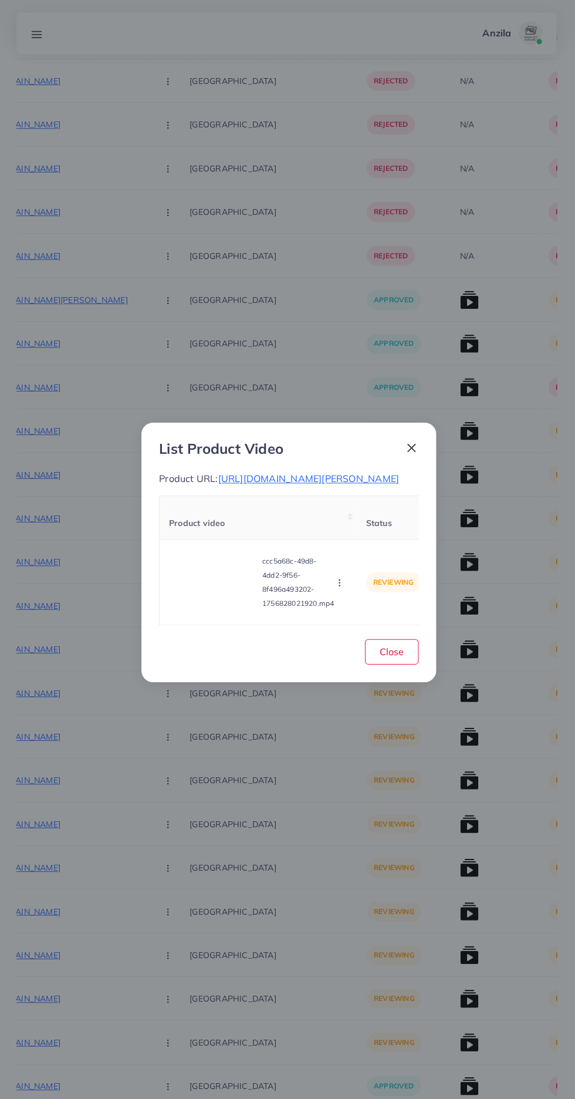
click at [220, 471] on span "[URL][DOMAIN_NAME][PERSON_NAME]" at bounding box center [310, 476] width 180 height 12
click at [341, 580] on circle "button" at bounding box center [340, 580] width 1 height 1
click at [366, 568] on ul "Approve Reject" at bounding box center [364, 537] width 94 height 62
click at [347, 563] on link "Reject" at bounding box center [363, 550] width 93 height 26
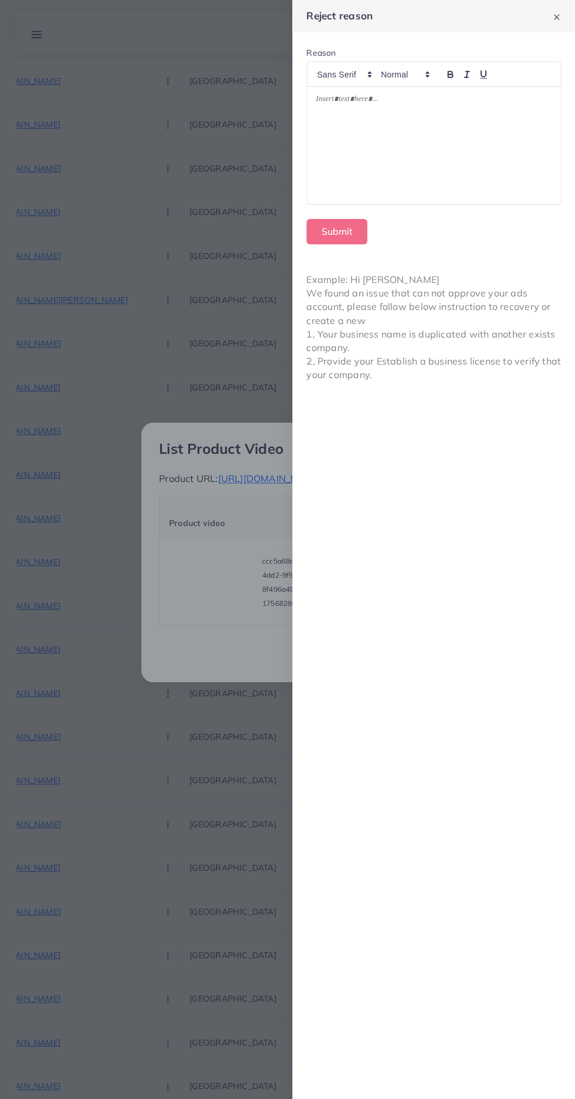
click at [427, 159] on div at bounding box center [434, 144] width 253 height 117
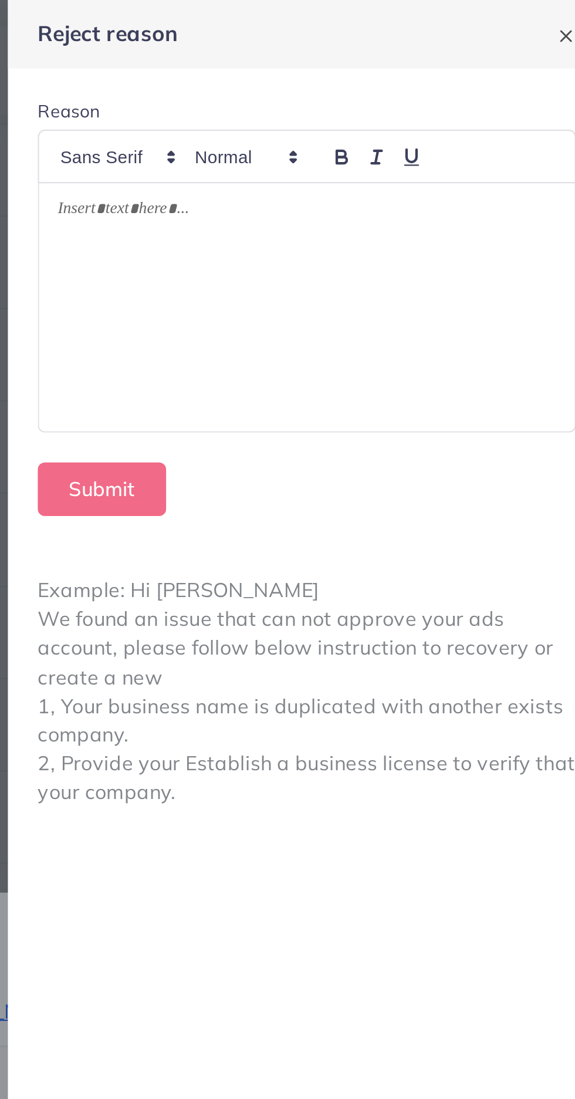
scroll to position [0, 0]
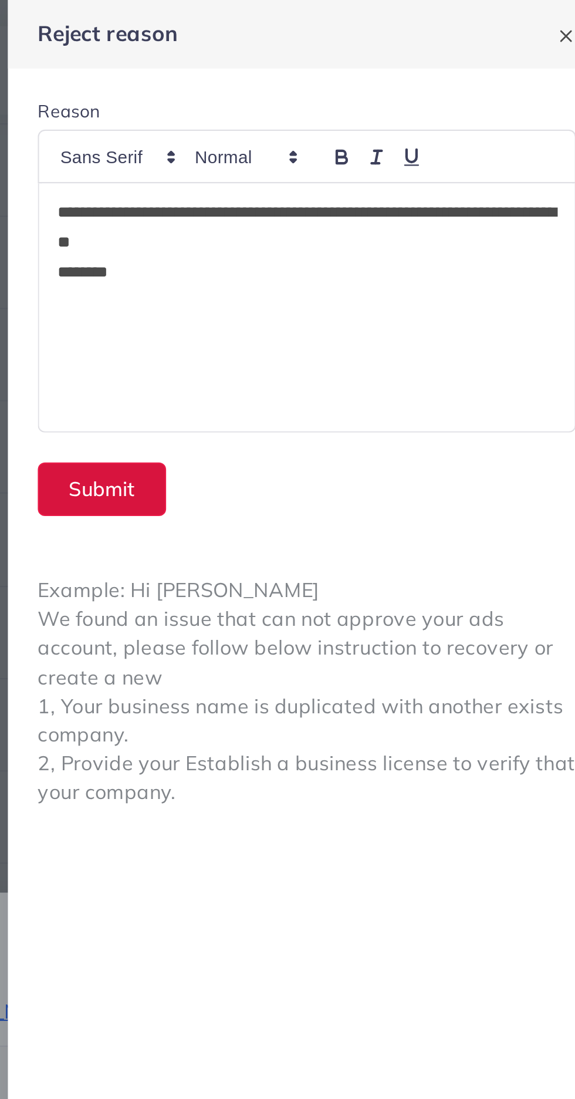
click at [352, 235] on button "Submit" at bounding box center [338, 230] width 60 height 25
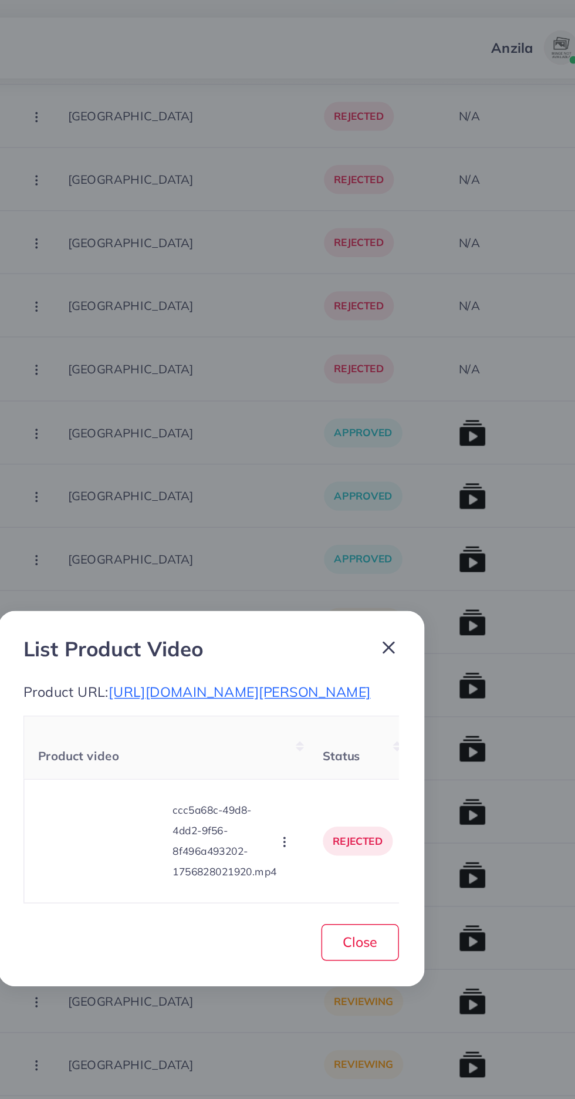
scroll to position [2375, 0]
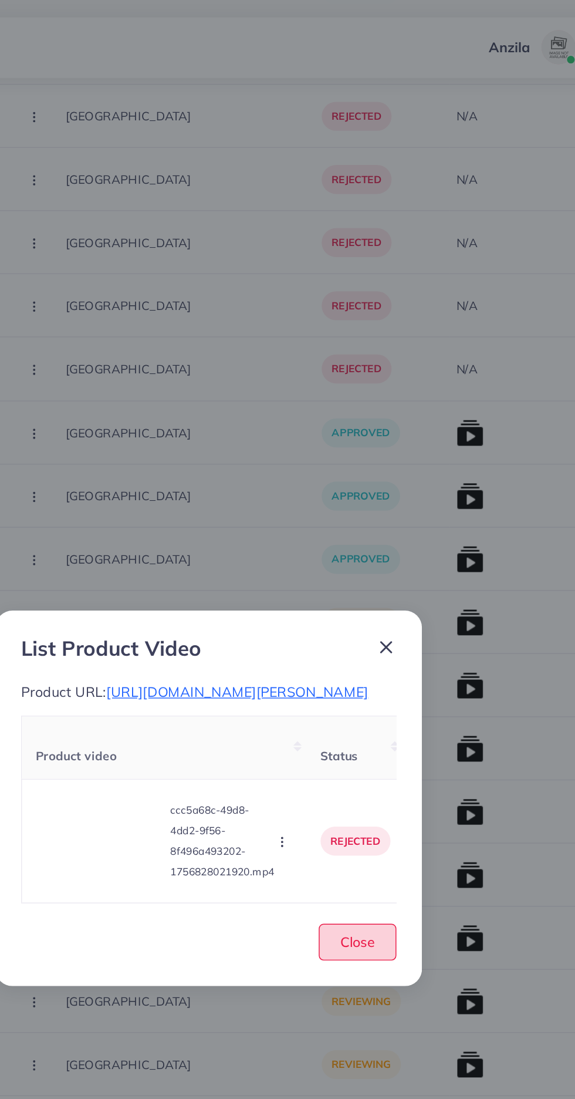
click at [400, 654] on span "Close" at bounding box center [393, 648] width 24 height 12
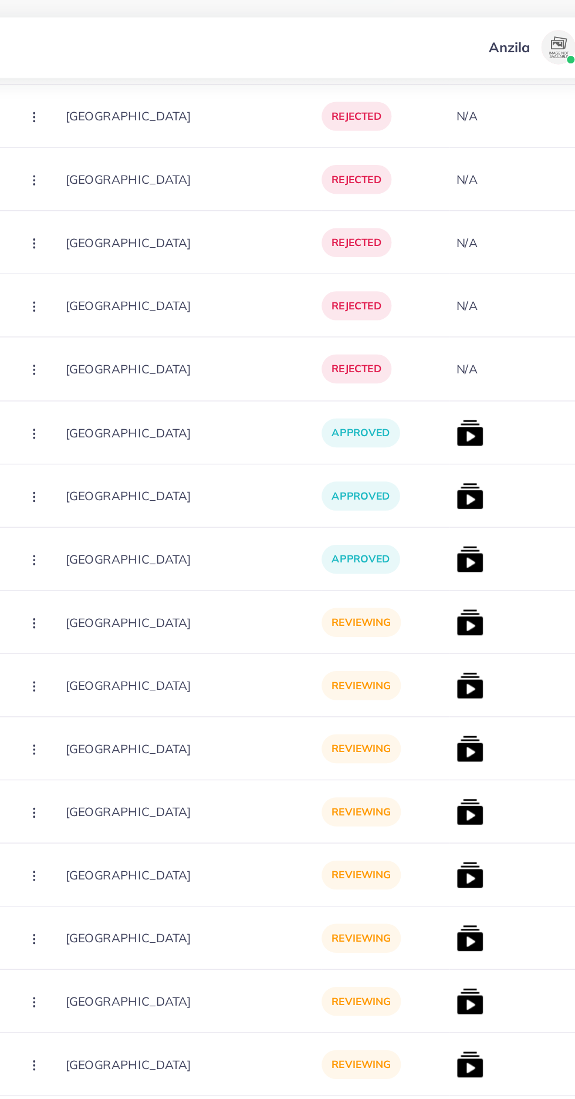
scroll to position [0, 202]
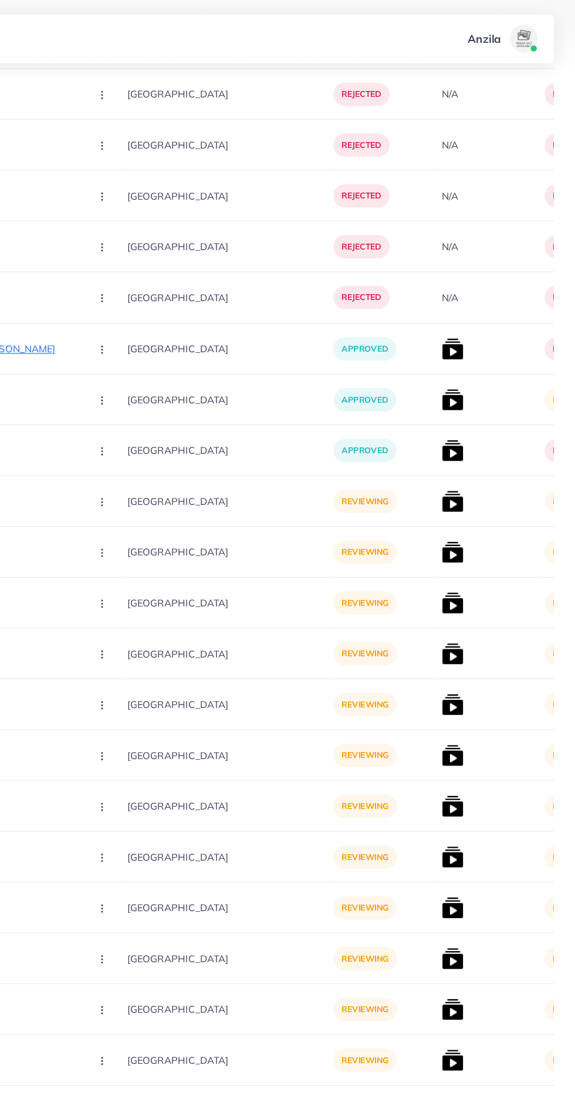
click at [461, 345] on img at bounding box center [470, 341] width 19 height 19
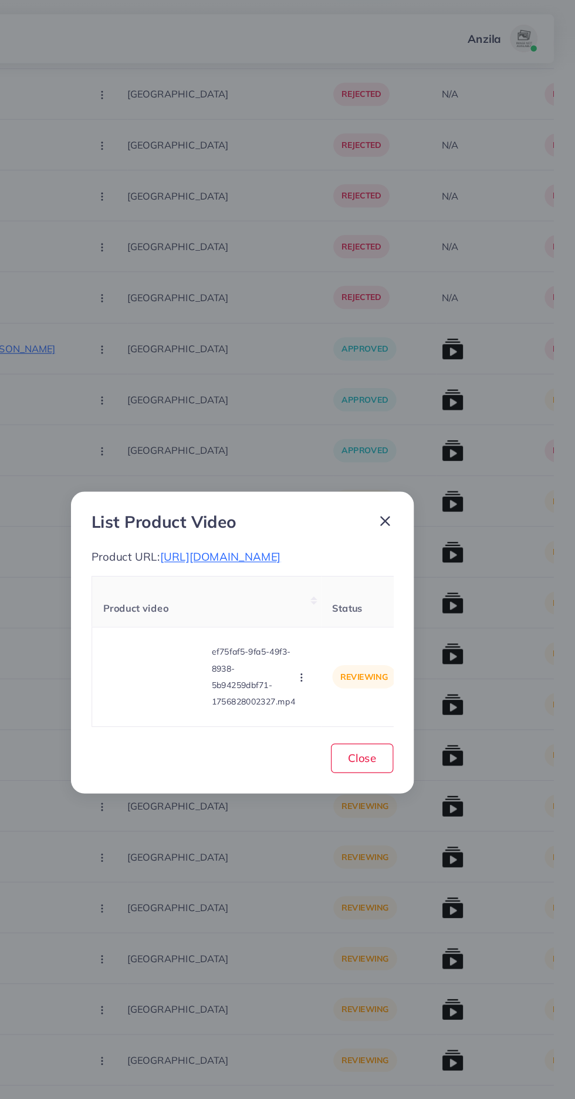
click at [311, 482] on span "[URL][DOMAIN_NAME]" at bounding box center [271, 476] width 103 height 12
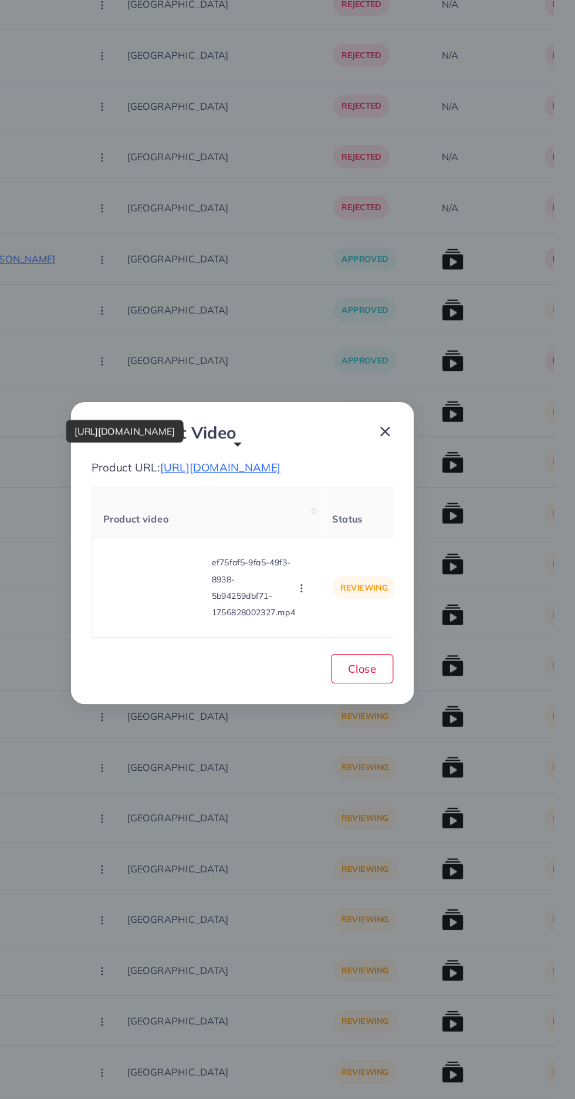
click at [221, 598] on video at bounding box center [215, 579] width 88 height 53
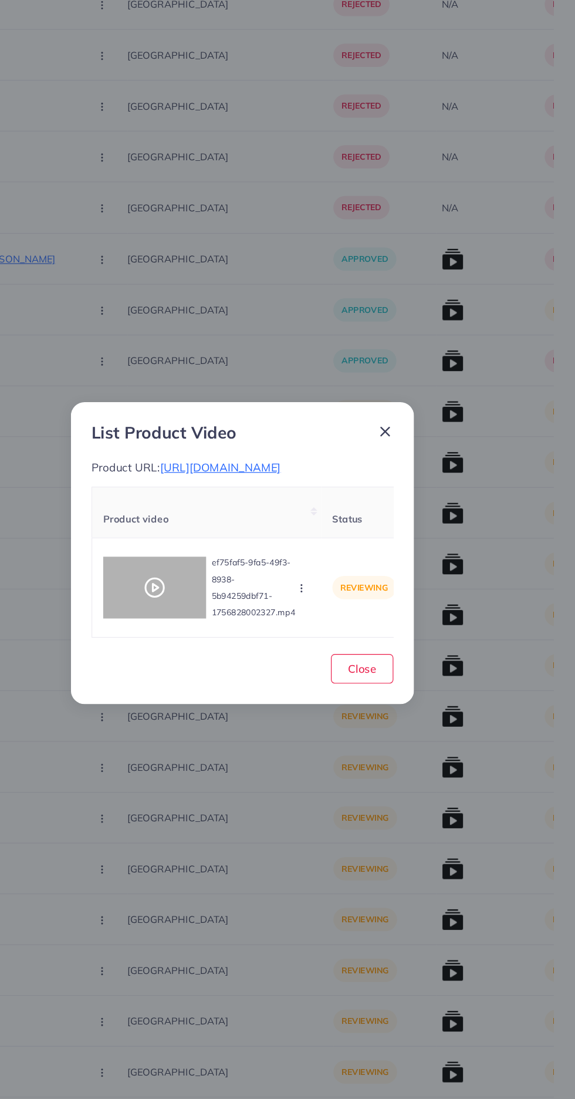
click at [220, 600] on div at bounding box center [215, 579] width 88 height 53
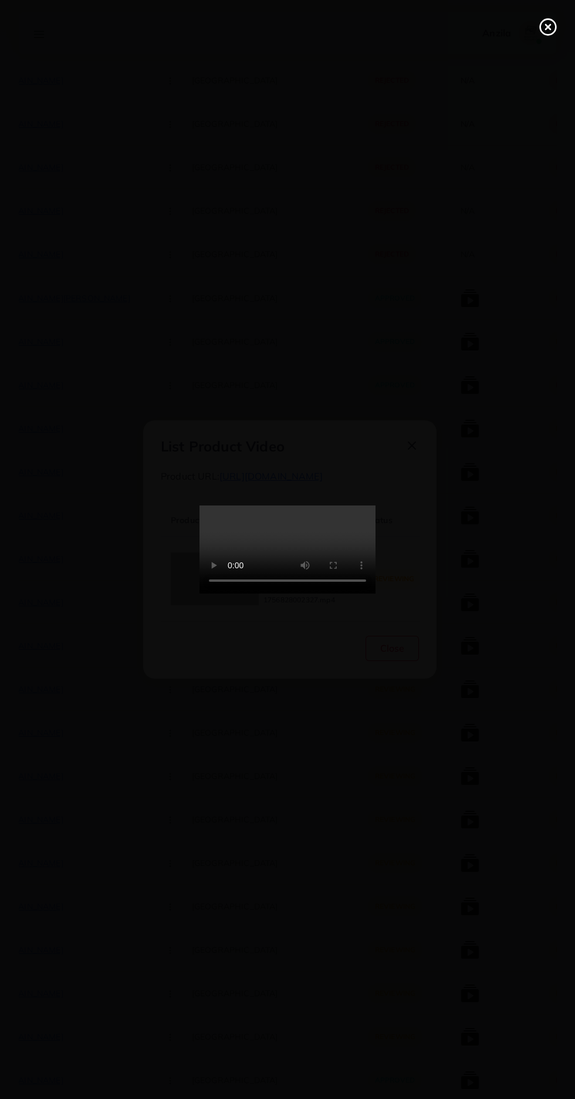
click at [542, 28] on icon at bounding box center [548, 27] width 19 height 19
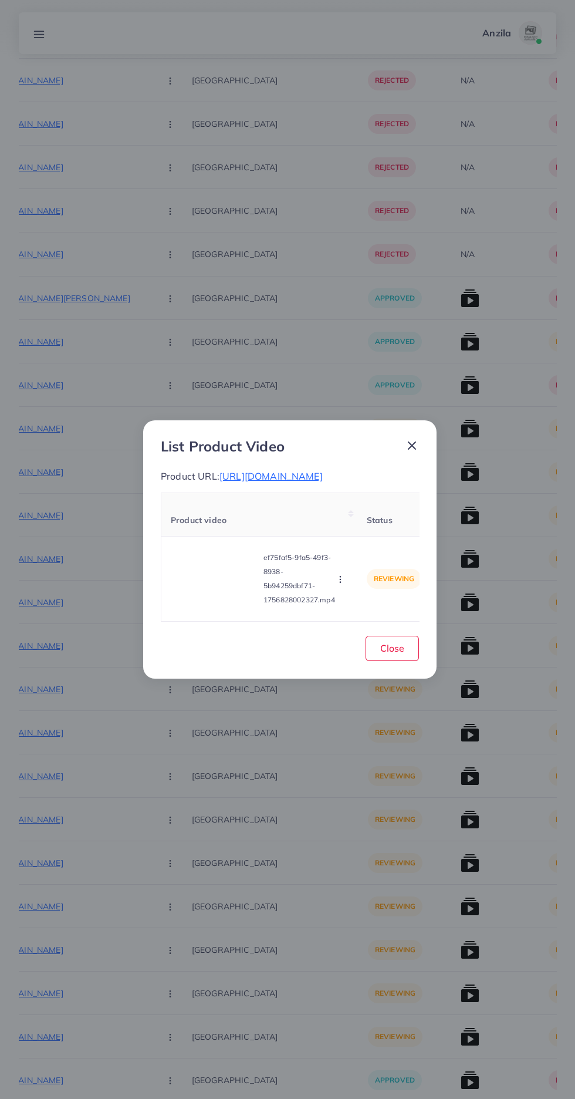
click at [341, 584] on icon "button" at bounding box center [340, 579] width 9 height 9
click at [360, 556] on span "Reject" at bounding box center [356, 550] width 28 height 12
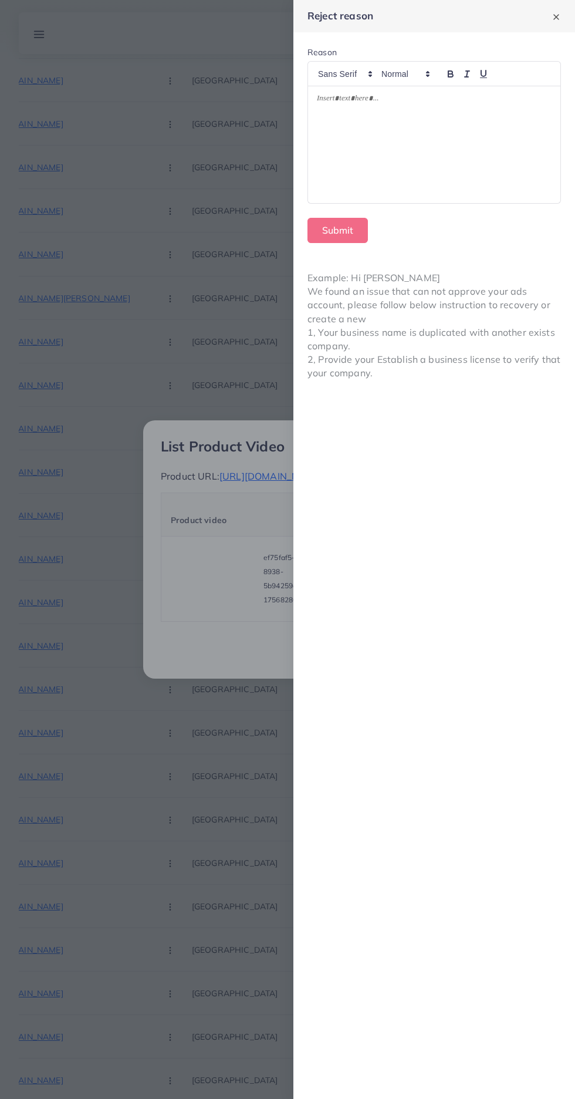
click at [453, 166] on div at bounding box center [434, 144] width 253 height 117
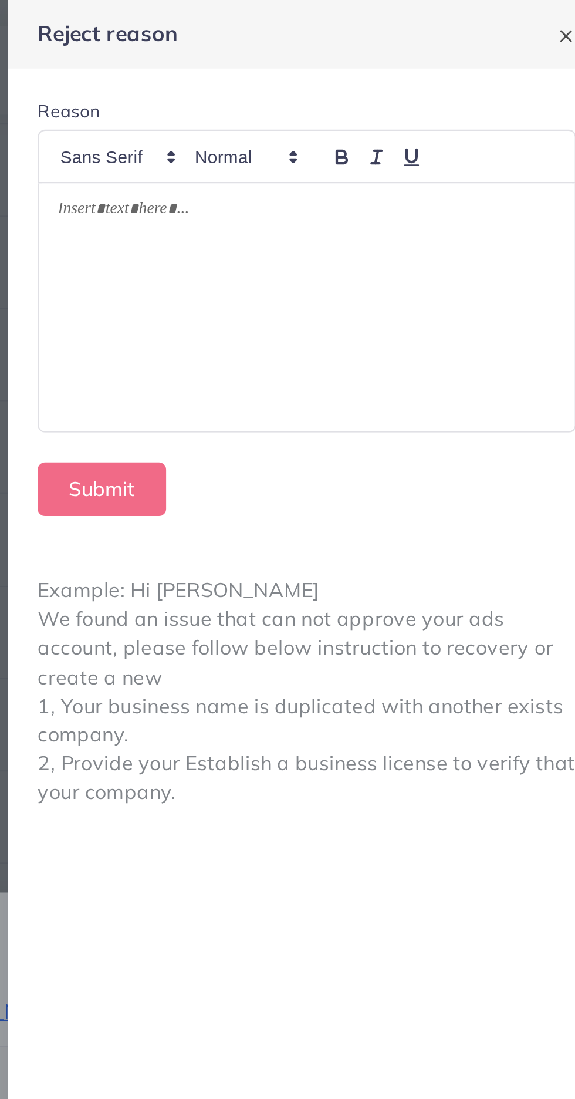
scroll to position [0, 0]
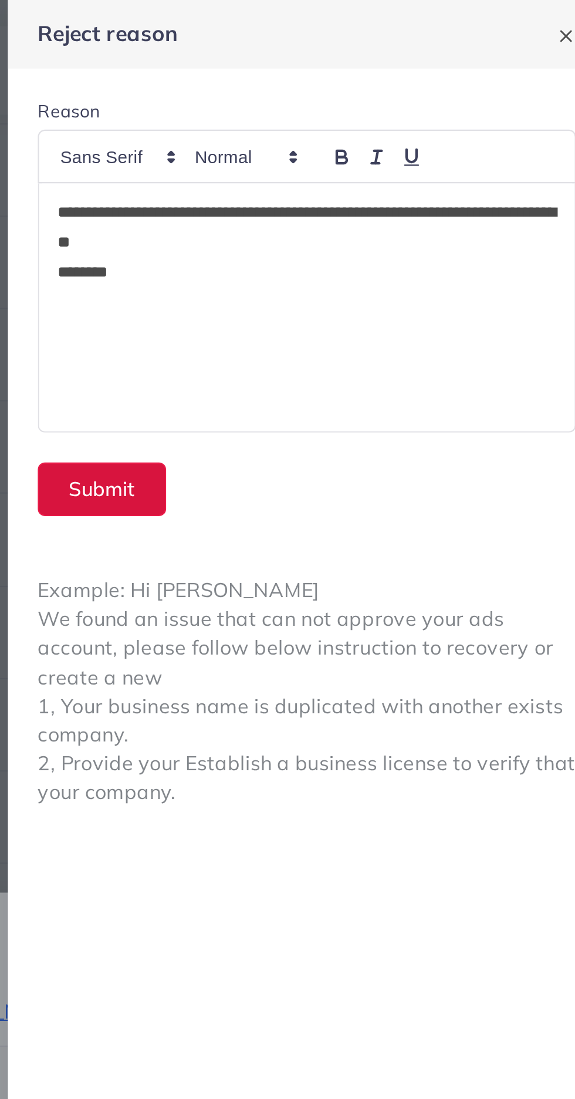
click at [349, 234] on button "Submit" at bounding box center [338, 230] width 60 height 25
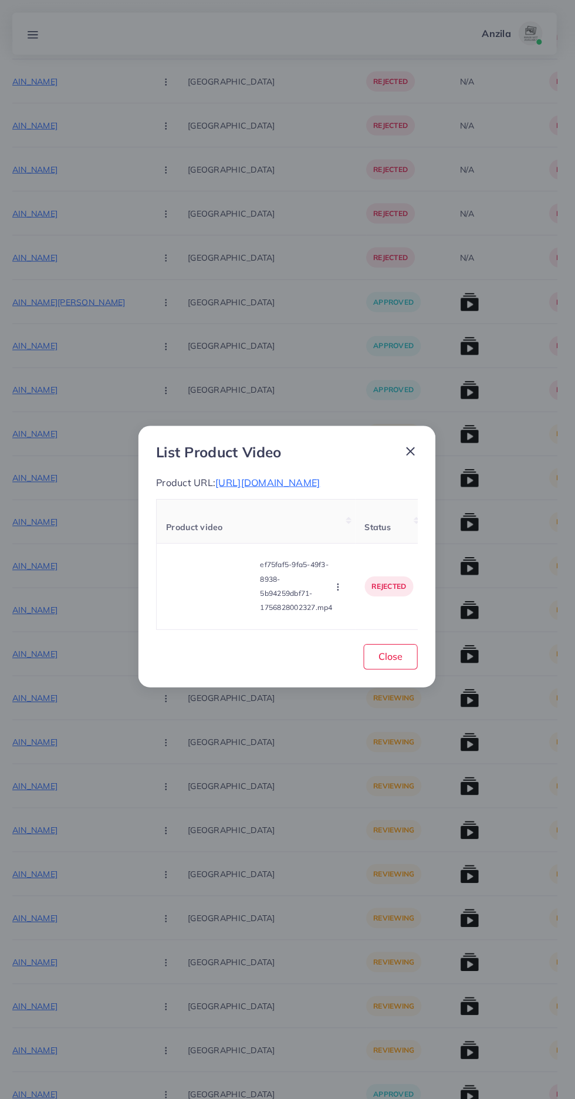
scroll to position [2375, 0]
click at [398, 654] on span "Close" at bounding box center [393, 648] width 24 height 12
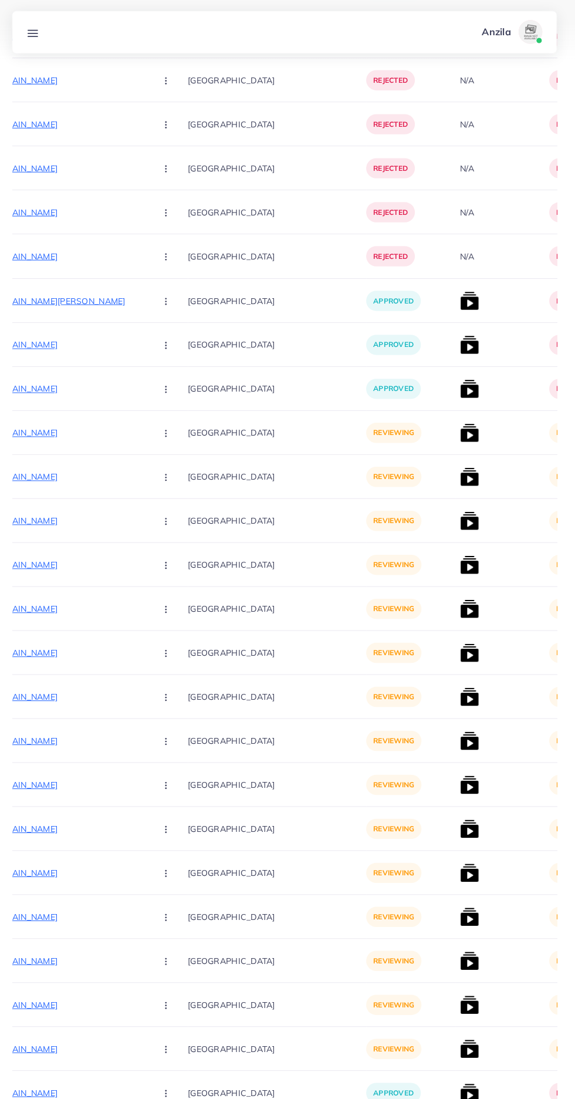
click at [76, 426] on p "[URL][DOMAIN_NAME]" at bounding box center [63, 429] width 176 height 14
click at [170, 432] on circle "button" at bounding box center [170, 432] width 1 height 1
click at [176, 466] on span "Approve" at bounding box center [195, 465] width 39 height 12
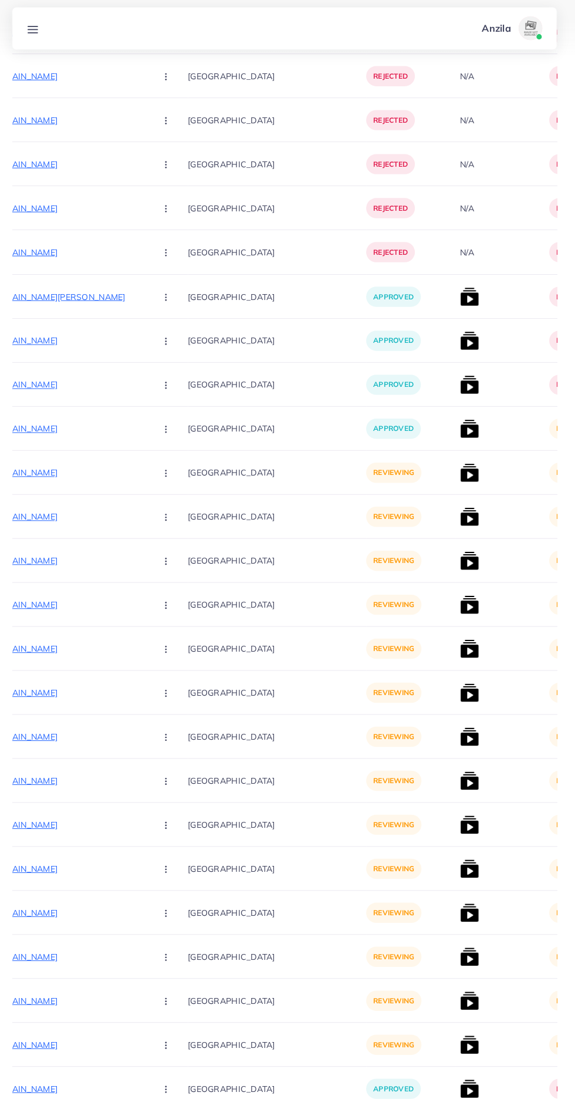
click at [68, 466] on p "[URL][DOMAIN_NAME]" at bounding box center [63, 472] width 176 height 14
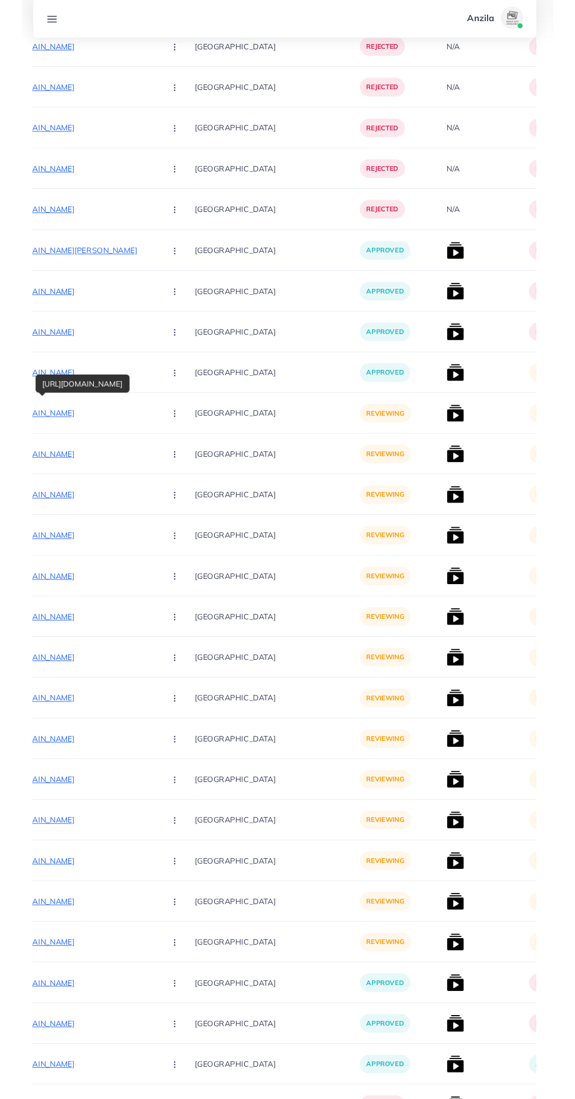
scroll to position [2439, 0]
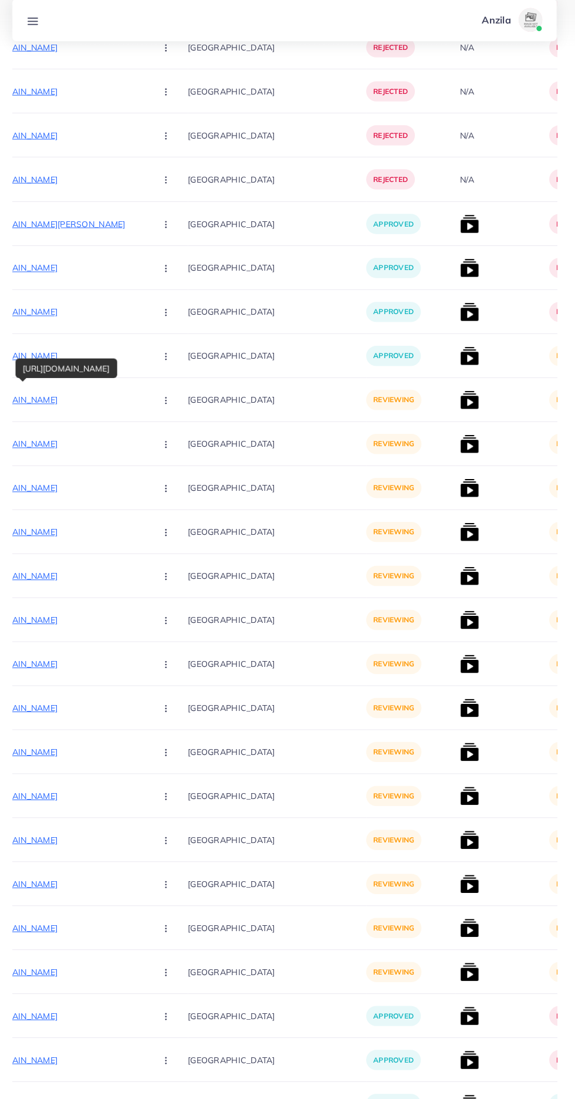
click at [170, 409] on circle "button" at bounding box center [170, 408] width 1 height 1
click at [176, 440] on span "Approve" at bounding box center [195, 444] width 39 height 12
click at [53, 452] on p "[URL][DOMAIN_NAME]" at bounding box center [63, 452] width 176 height 14
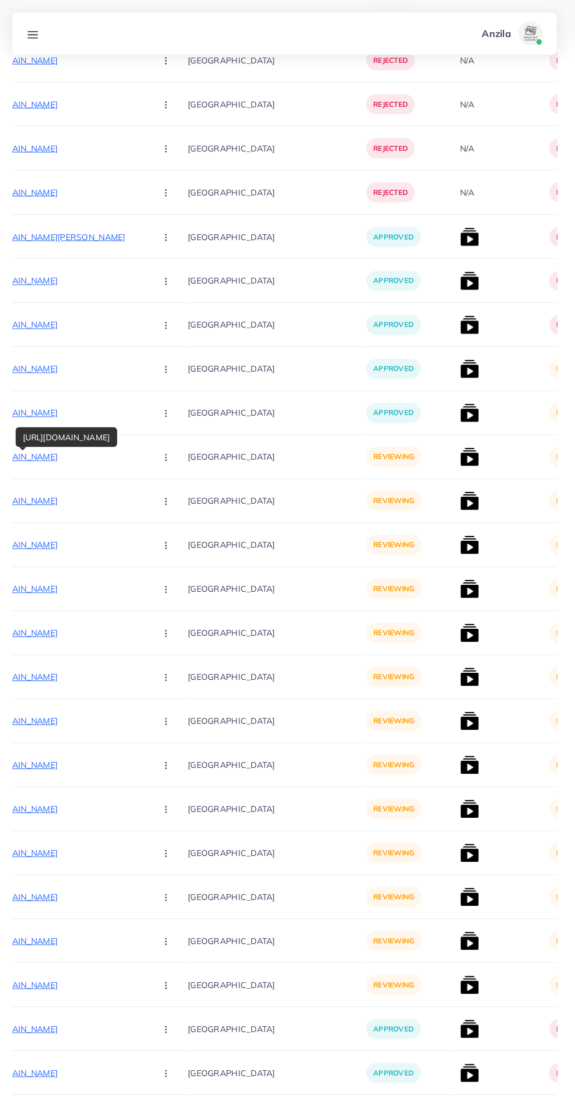
click at [166, 455] on icon "button" at bounding box center [170, 451] width 9 height 9
click at [152, 494] on link "Approve" at bounding box center [198, 487] width 93 height 26
click at [45, 490] on p "[URL][DOMAIN_NAME]" at bounding box center [63, 494] width 176 height 14
click at [151, 499] on button "button" at bounding box center [171, 494] width 41 height 26
click at [163, 532] on icon at bounding box center [167, 531] width 8 height 8
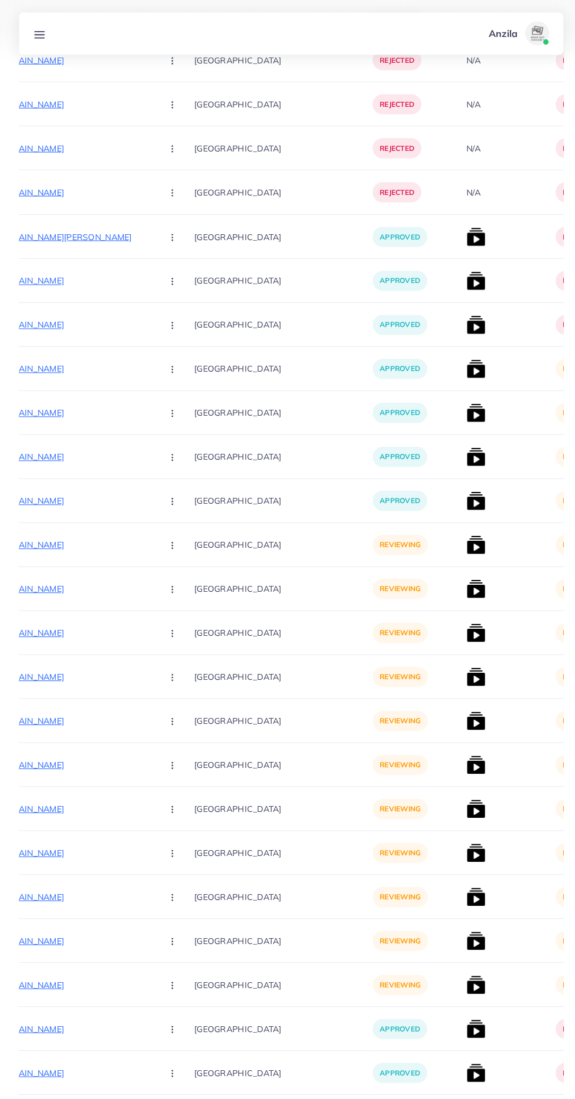
scroll to position [2455, 0]
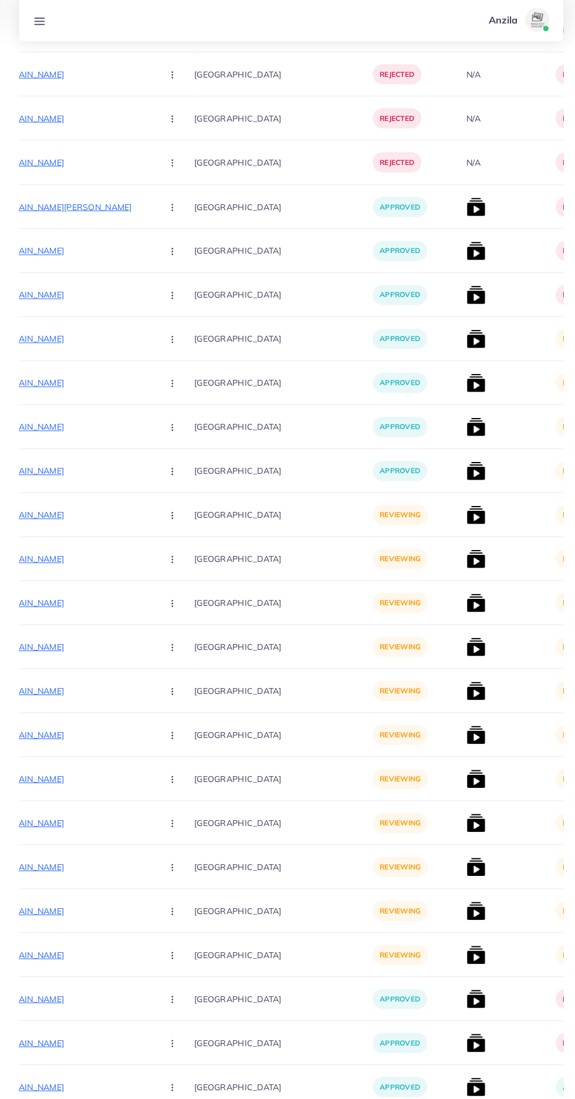
click at [41, 517] on p "[URL][DOMAIN_NAME]" at bounding box center [63, 522] width 176 height 14
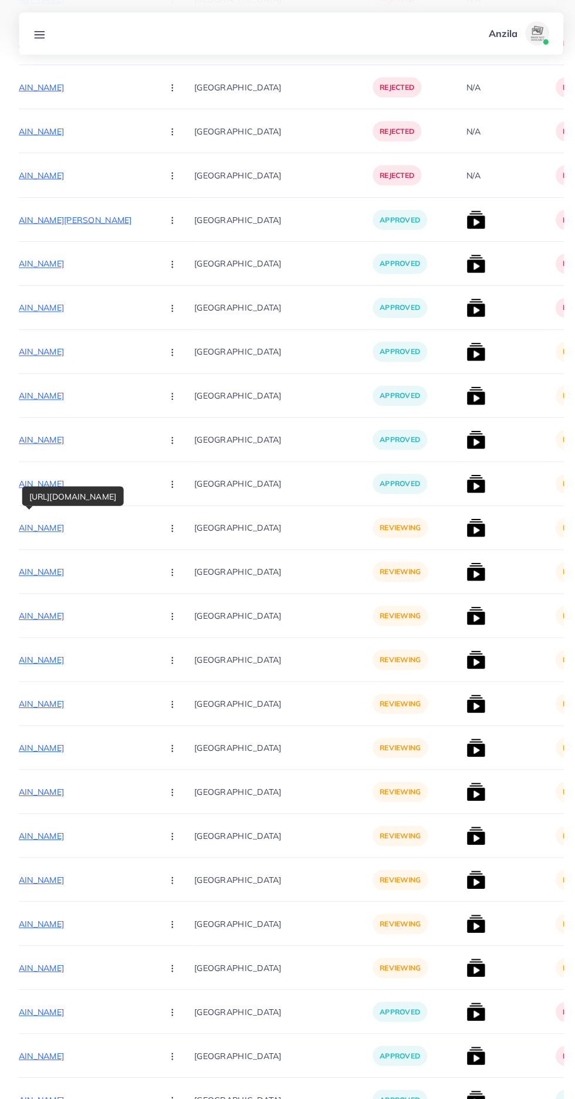
click at [170, 522] on circle "button" at bounding box center [170, 521] width 1 height 1
click at [176, 560] on span "Approve" at bounding box center [195, 557] width 39 height 12
click at [41, 569] on p "[URL][DOMAIN_NAME]" at bounding box center [63, 565] width 176 height 14
click at [110, 543] on div "[URL][DOMAIN_NAME]" at bounding box center [72, 533] width 100 height 19
click at [170, 566] on circle "button" at bounding box center [170, 565] width 1 height 1
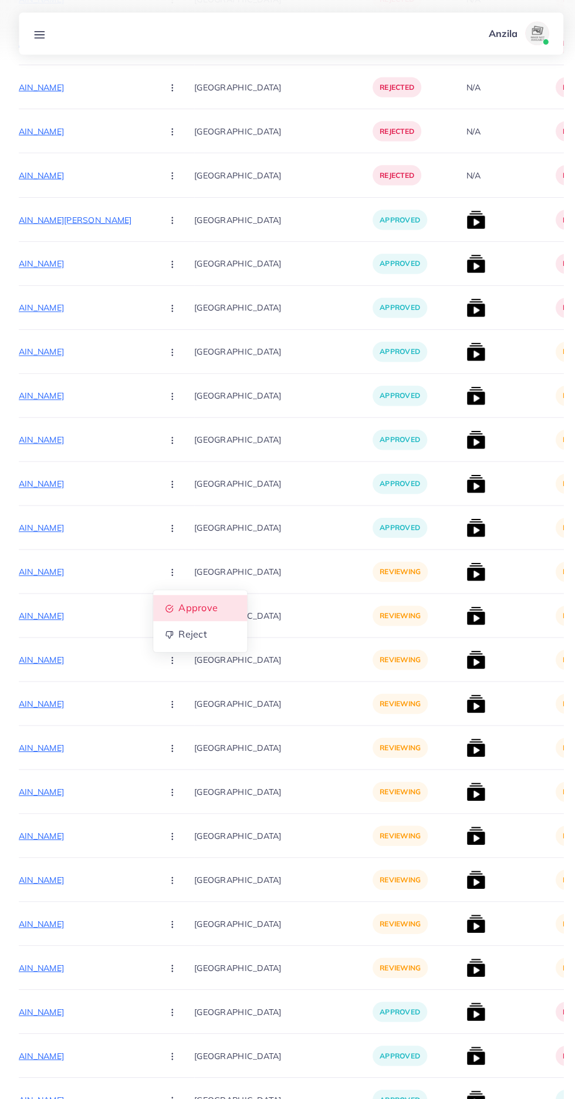
click at [176, 601] on span "Approve" at bounding box center [195, 601] width 39 height 12
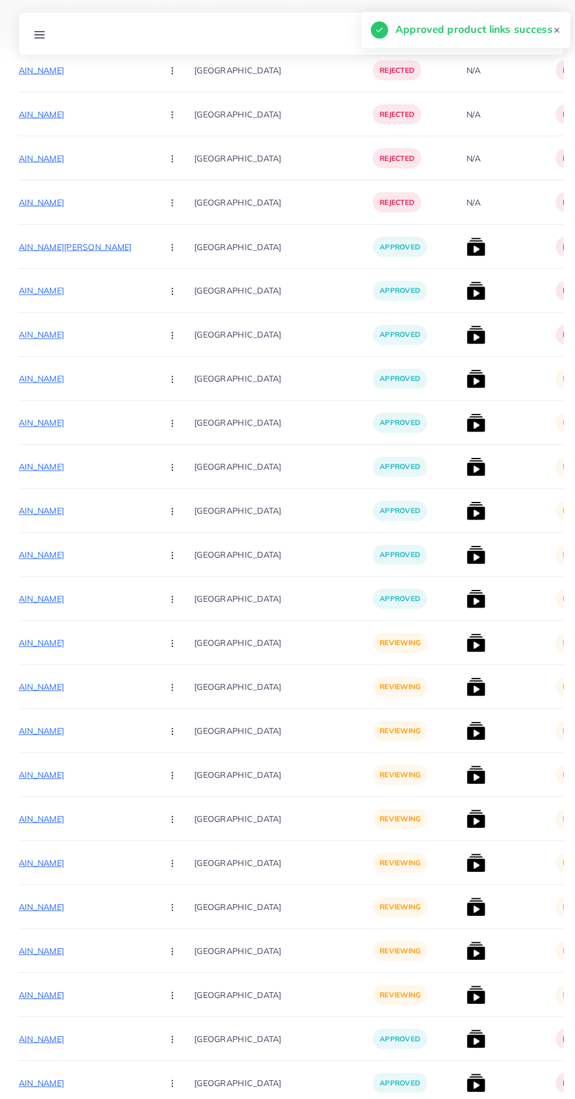
click at [53, 634] on p "[URL][DOMAIN_NAME]" at bounding box center [63, 635] width 176 height 14
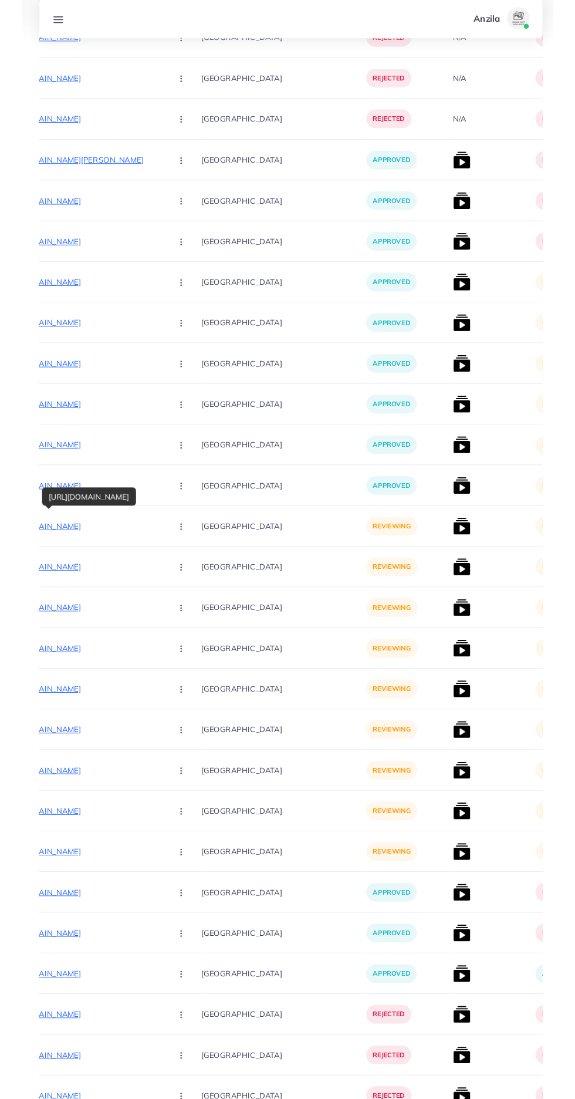
scroll to position [2492, 0]
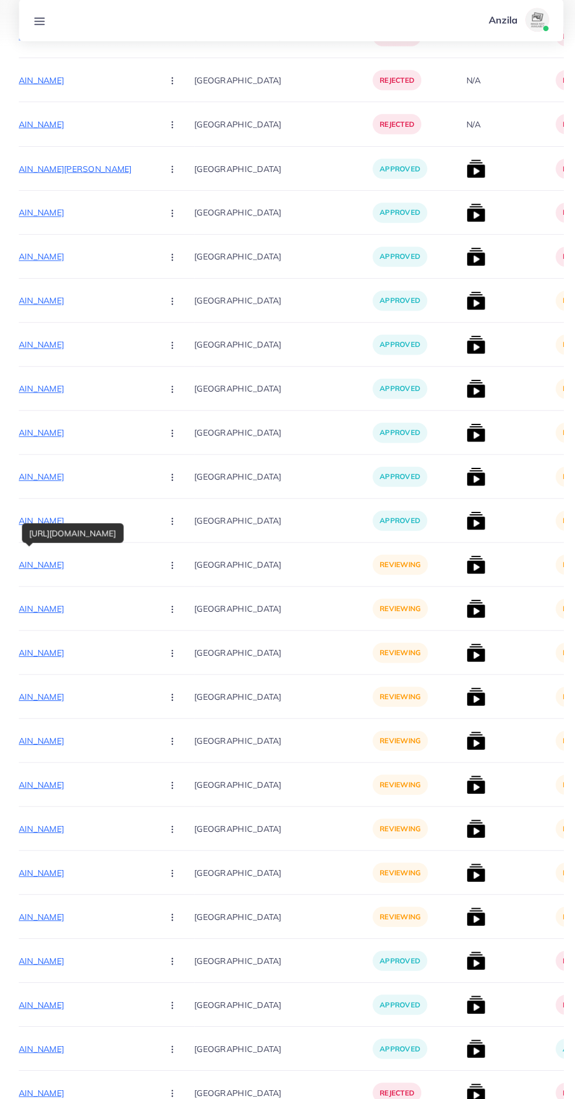
click at [151, 567] on button "button" at bounding box center [171, 571] width 41 height 26
click at [170, 575] on circle "button" at bounding box center [170, 574] width 1 height 1
click at [151, 563] on button "button" at bounding box center [171, 571] width 41 height 26
click at [170, 575] on circle "button" at bounding box center [170, 574] width 1 height 1
click at [151, 568] on button "button" at bounding box center [171, 571] width 41 height 26
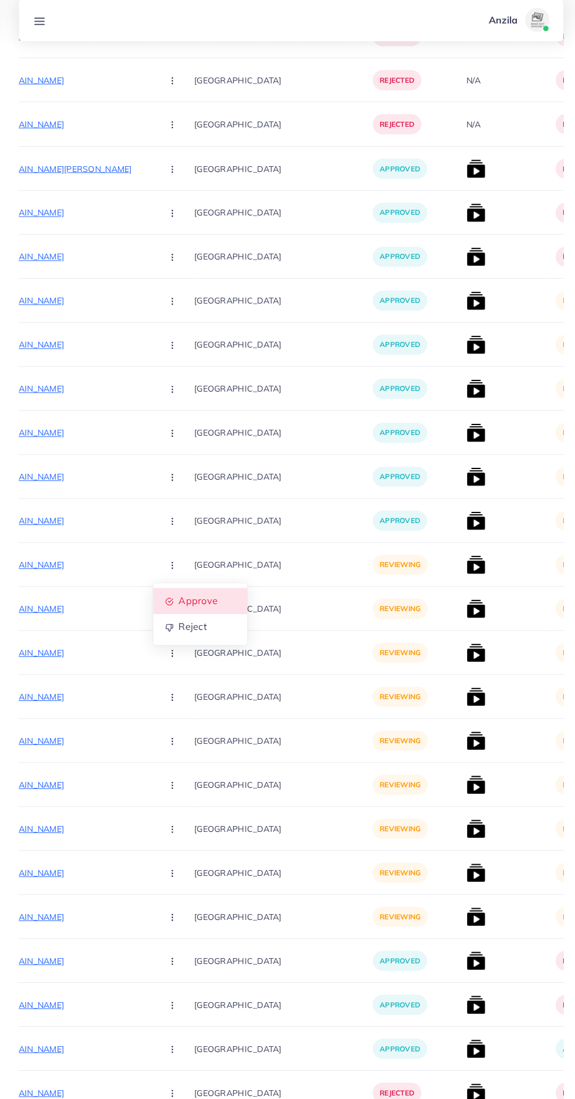
click at [176, 604] on span "Approve" at bounding box center [195, 607] width 39 height 12
click at [75, 616] on p "[URL][DOMAIN_NAME]" at bounding box center [63, 615] width 176 height 14
click at [170, 615] on circle "button" at bounding box center [170, 615] width 1 height 1
click at [176, 648] on span "Approve" at bounding box center [195, 651] width 39 height 12
click at [78, 661] on p "[URL][DOMAIN_NAME]" at bounding box center [63, 658] width 176 height 14
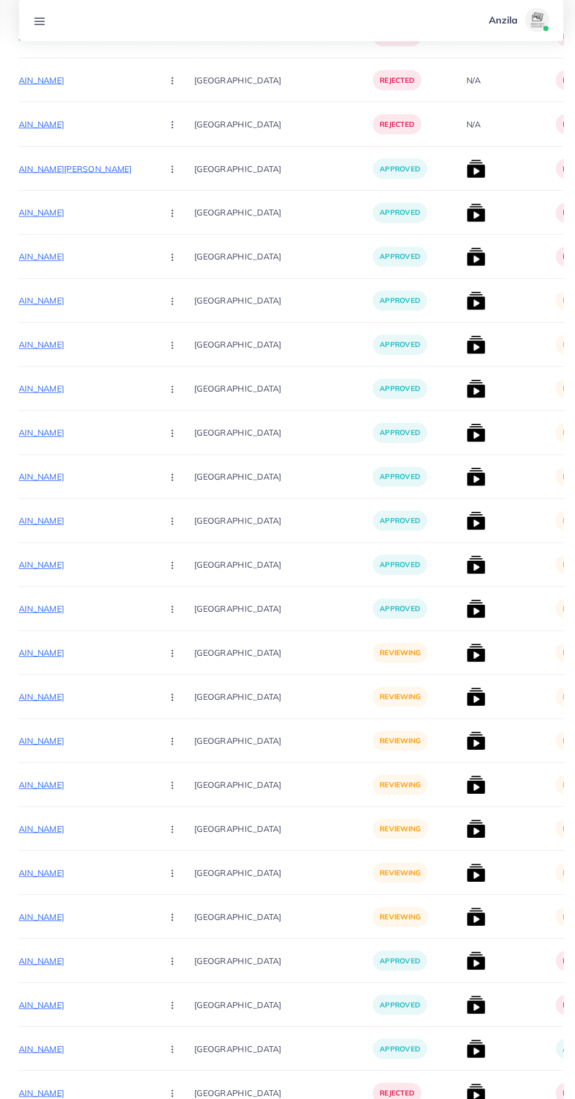
scroll to position [2493, 0]
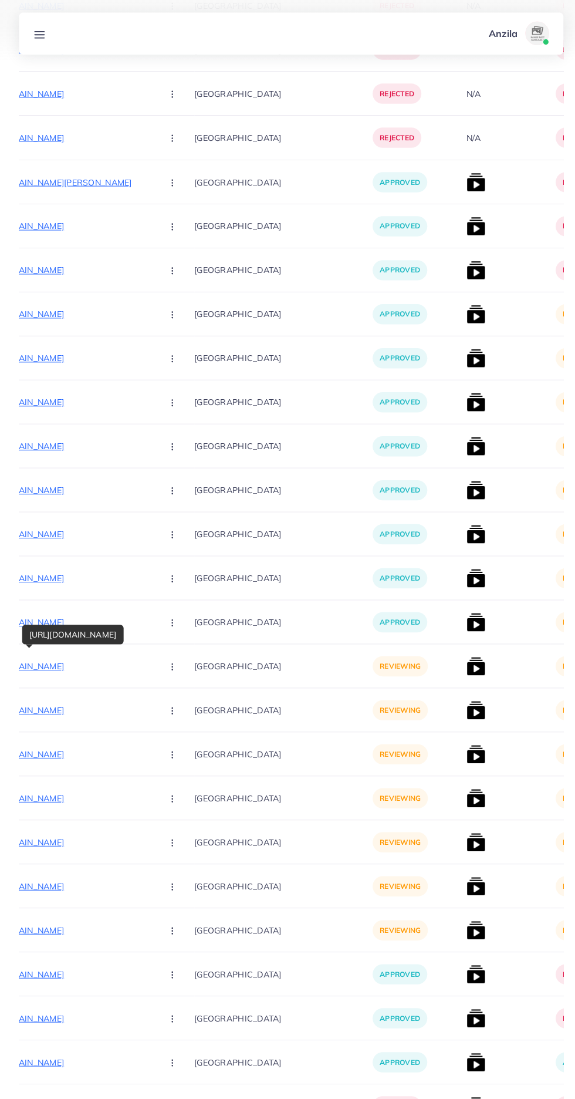
click at [166, 664] on icon "button" at bounding box center [170, 658] width 9 height 9
click at [153, 686] on link "Approve" at bounding box center [198, 694] width 93 height 26
click at [75, 706] on p "[URL][DOMAIN_NAME]" at bounding box center [63, 702] width 176 height 14
click at [170, 702] on circle "button" at bounding box center [170, 702] width 1 height 1
click at [176, 732] on span "Approve" at bounding box center [195, 738] width 39 height 12
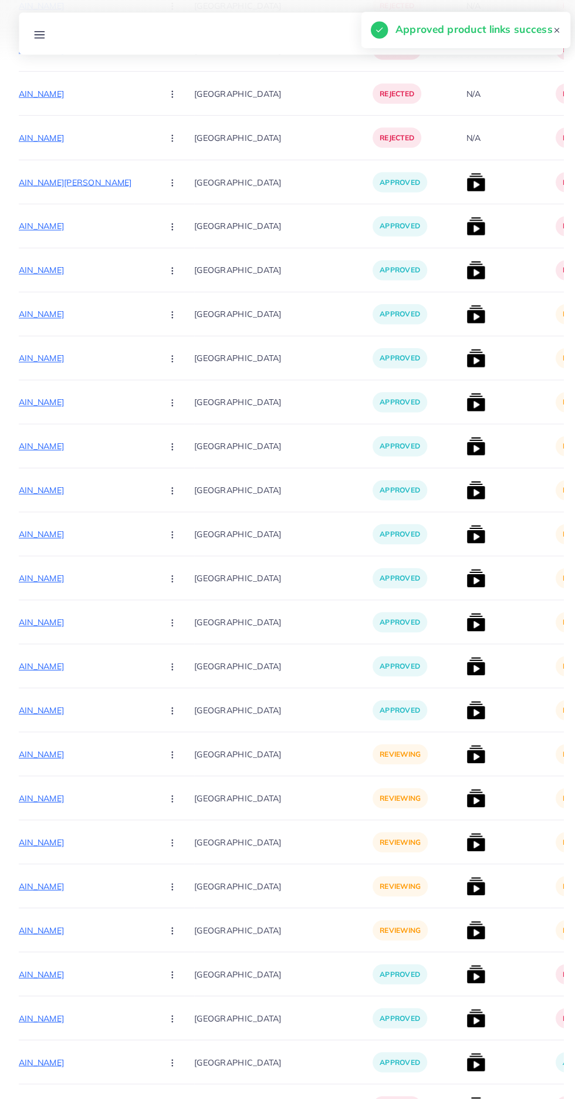
click at [86, 746] on p "[URL][DOMAIN_NAME]" at bounding box center [63, 745] width 176 height 14
click at [166, 750] on icon "button" at bounding box center [170, 745] width 9 height 9
click at [176, 778] on span "Approve" at bounding box center [195, 781] width 39 height 12
click at [95, 789] on p "[URL][DOMAIN_NAME]" at bounding box center [63, 789] width 176 height 14
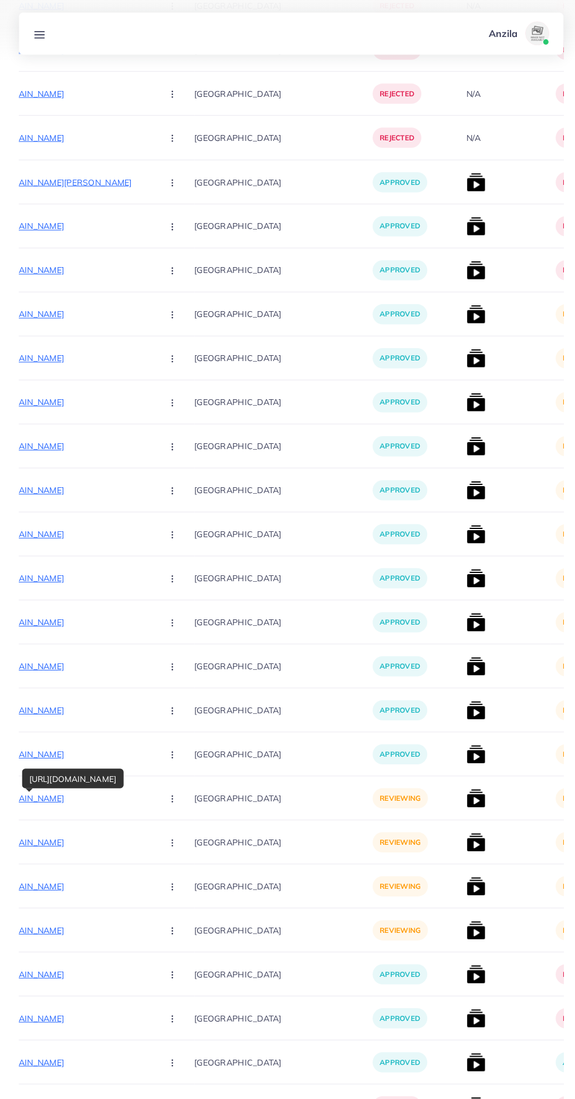
click at [151, 824] on button "button" at bounding box center [171, 832] width 41 height 26
click at [170, 789] on circle "button" at bounding box center [170, 789] width 1 height 1
click at [176, 822] on span "Approve" at bounding box center [195, 825] width 39 height 12
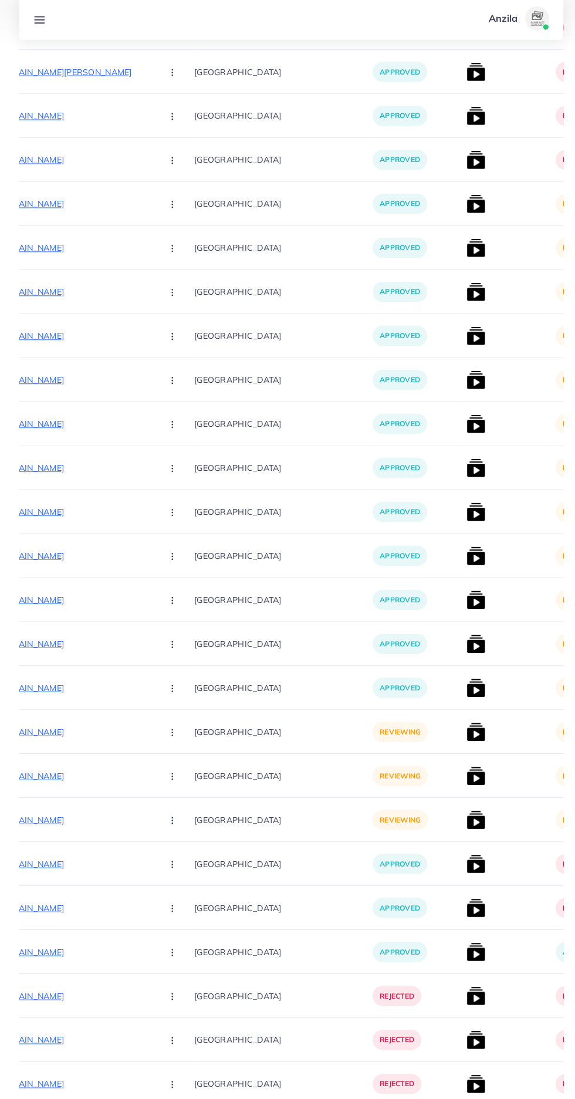
scroll to position [2595, 0]
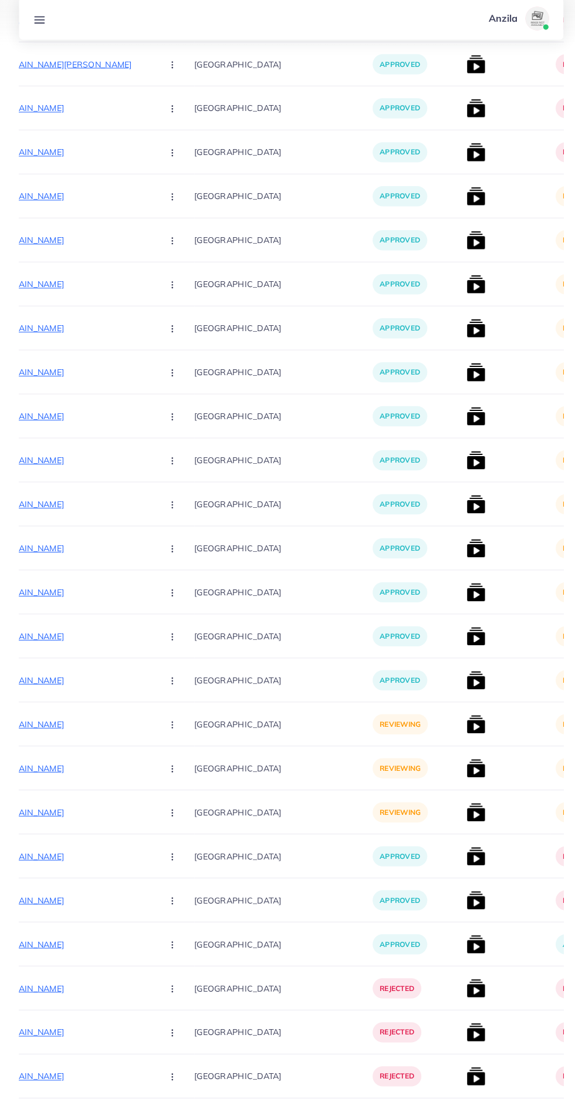
click at [37, 726] on p "[URL][DOMAIN_NAME]" at bounding box center [63, 730] width 176 height 14
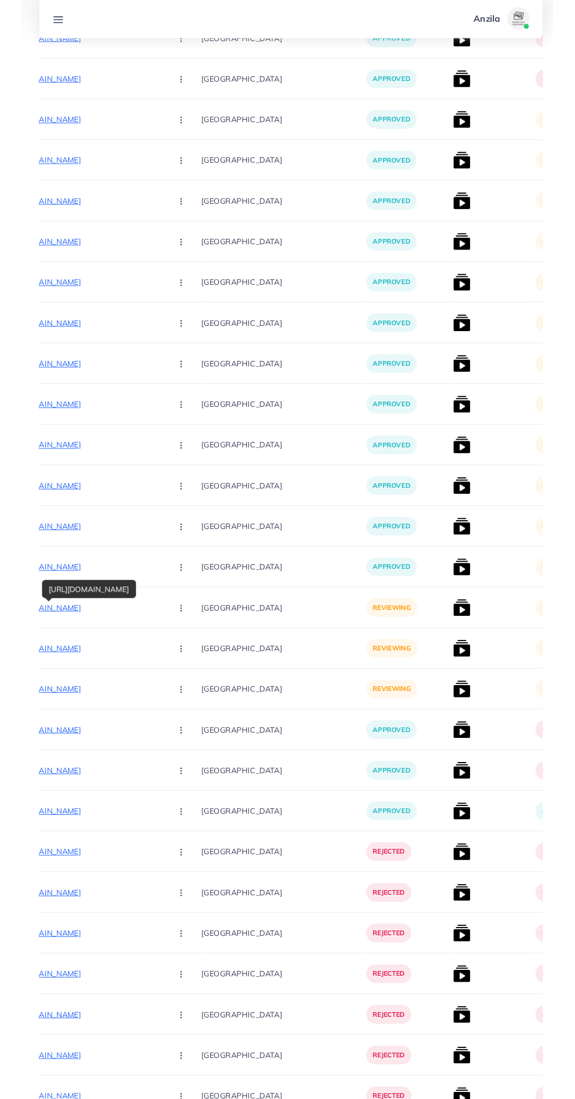
scroll to position [2669, 0]
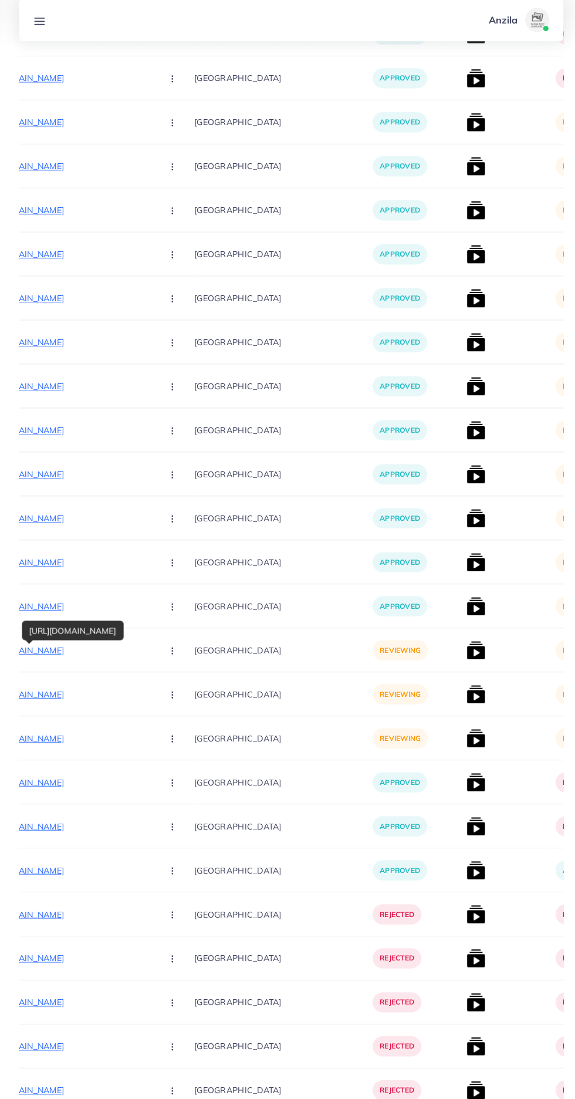
click at [192, 678] on div "[GEOGRAPHIC_DATA]" at bounding box center [280, 698] width 176 height 43
click at [166, 656] on icon "button" at bounding box center [170, 655] width 9 height 9
click at [176, 688] on span "Approve" at bounding box center [195, 691] width 39 height 12
click at [69, 661] on p "[URL][DOMAIN_NAME]" at bounding box center [63, 655] width 176 height 14
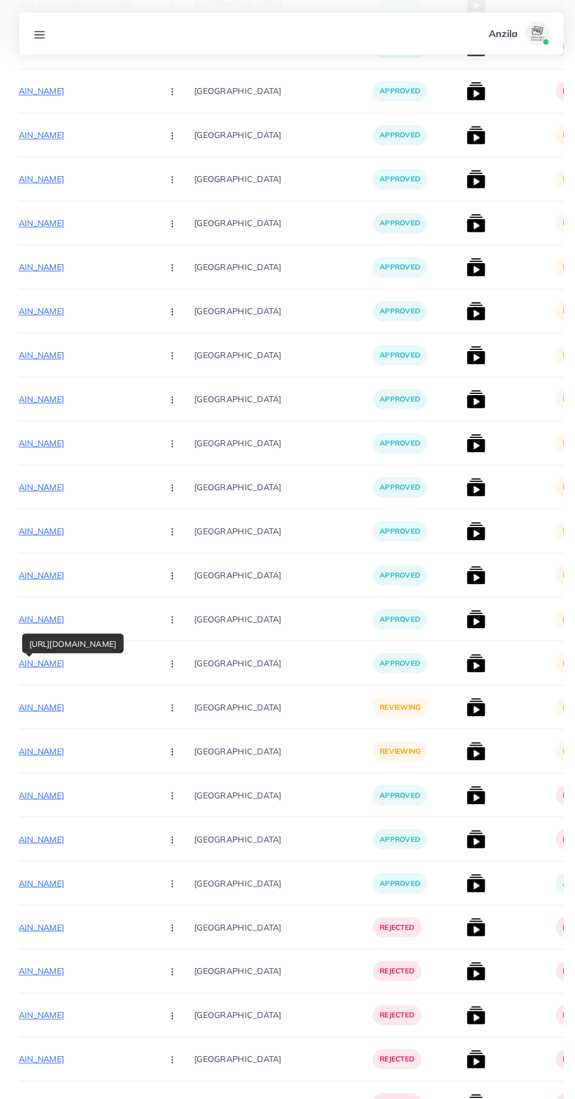
click at [170, 697] on circle "button" at bounding box center [170, 696] width 1 height 1
click at [176, 735] on span "Approve" at bounding box center [195, 735] width 39 height 12
click at [64, 743] on p "[URL][DOMAIN_NAME]" at bounding box center [63, 742] width 176 height 14
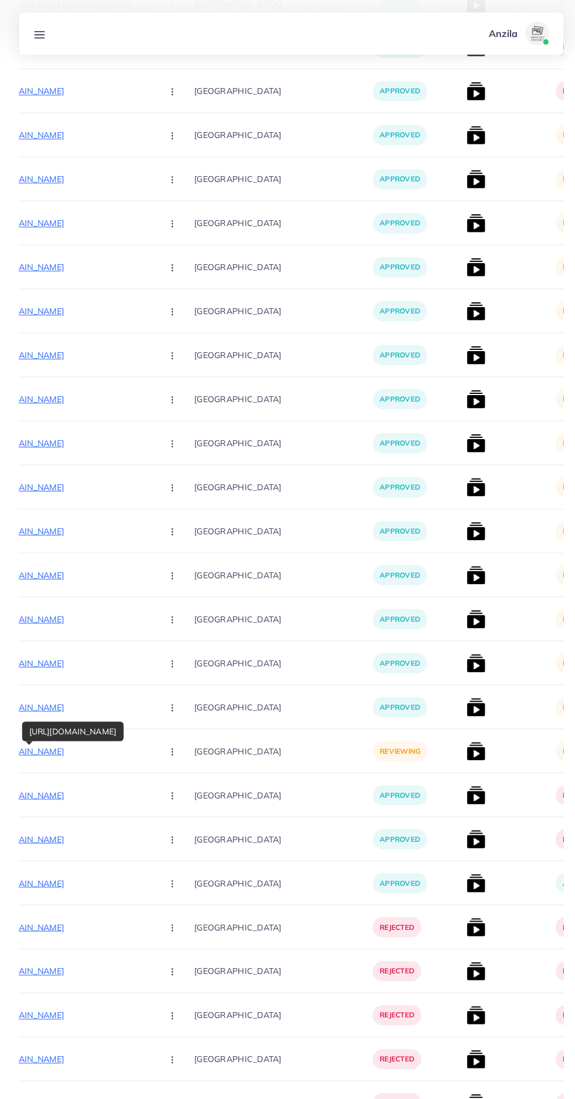
click at [170, 743] on circle "button" at bounding box center [170, 742] width 1 height 1
click at [176, 779] on span "Approve" at bounding box center [195, 778] width 39 height 12
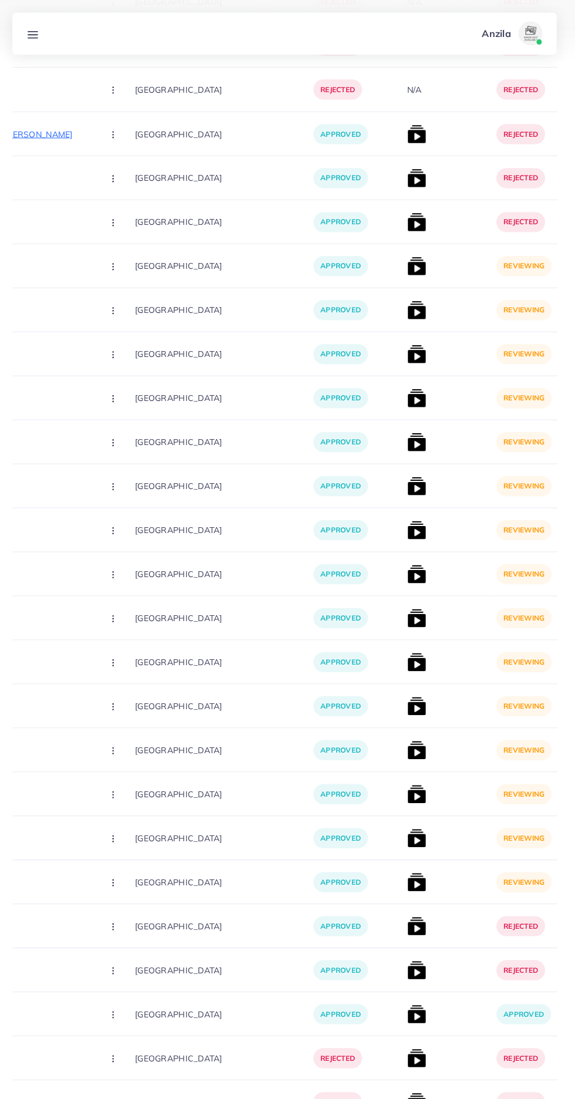
scroll to position [2546, 0]
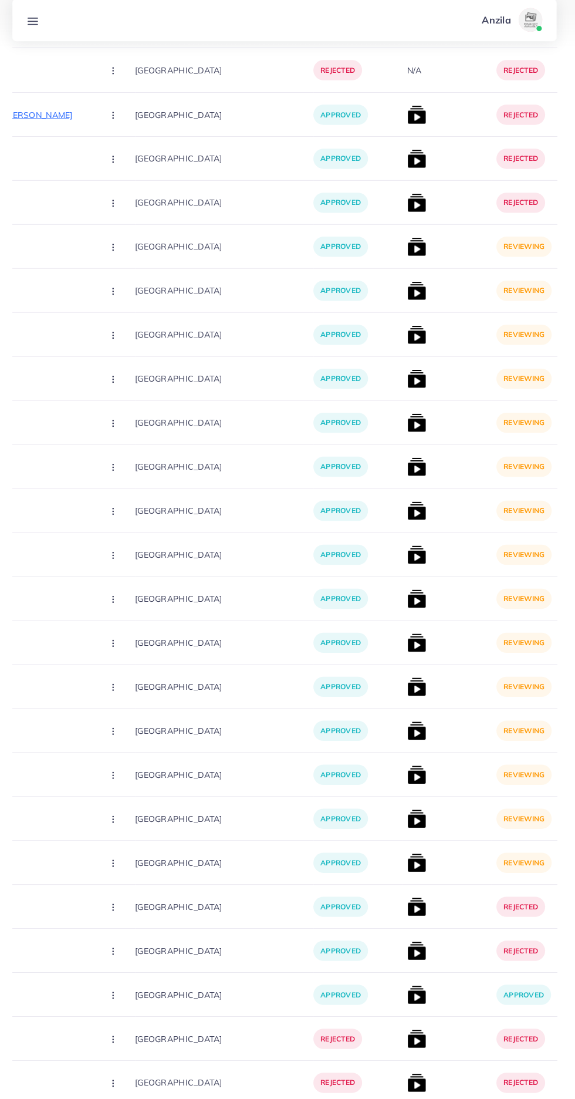
click at [409, 259] on img at bounding box center [418, 257] width 19 height 19
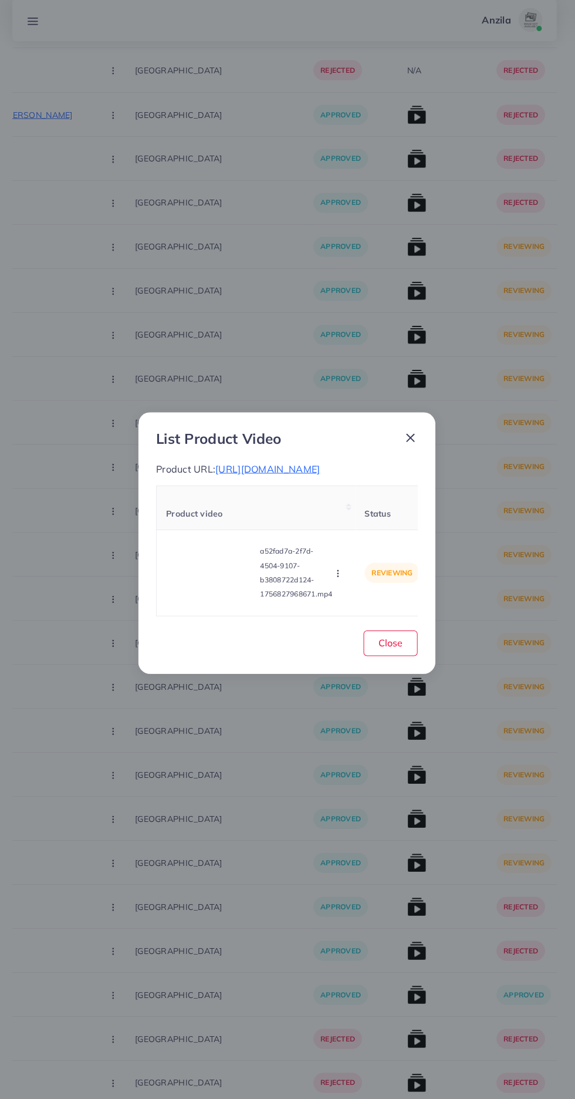
click at [344, 493] on th "Product video" at bounding box center [259, 514] width 196 height 43
click at [323, 476] on span "[URL][DOMAIN_NAME]" at bounding box center [271, 476] width 103 height 12
click at [203, 571] on video at bounding box center [215, 579] width 88 height 53
click at [214, 567] on div at bounding box center [215, 579] width 88 height 53
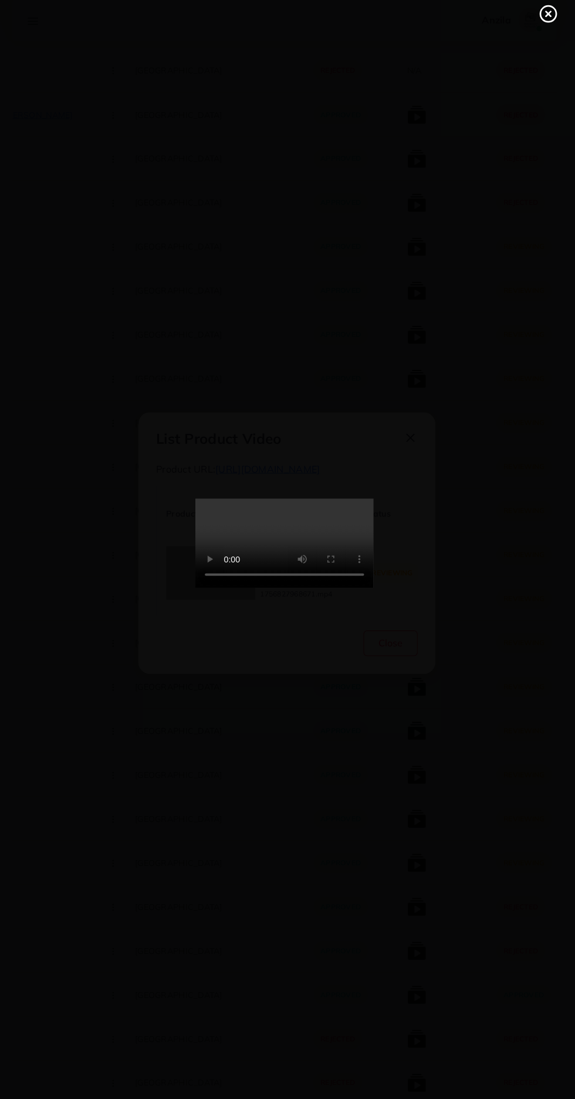
click at [548, 27] on line at bounding box center [548, 27] width 5 height 5
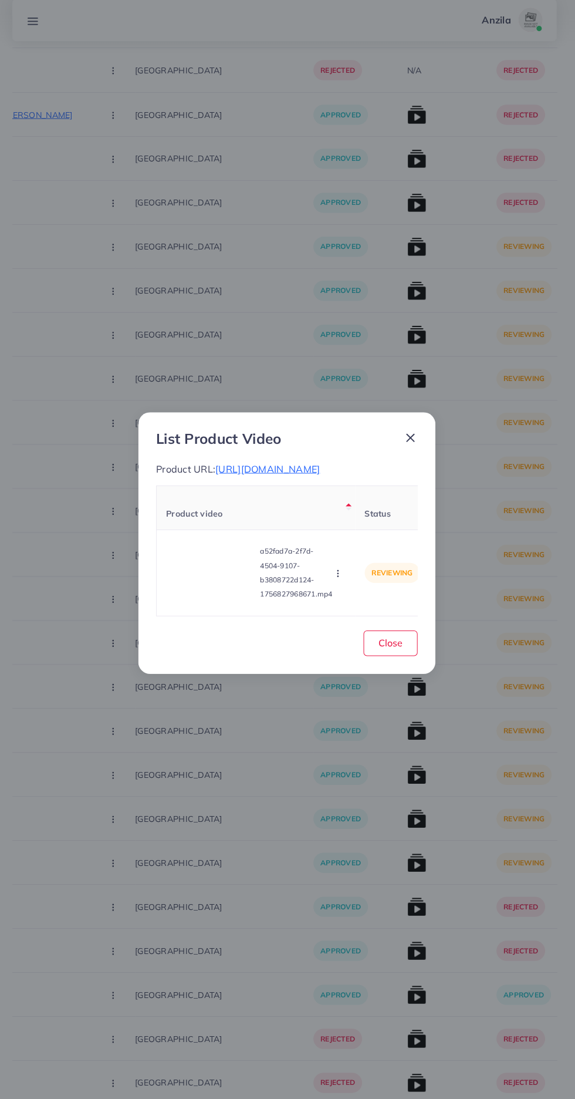
click at [342, 577] on icon "button" at bounding box center [340, 579] width 9 height 9
click at [356, 548] on span "Reject" at bounding box center [356, 550] width 28 height 12
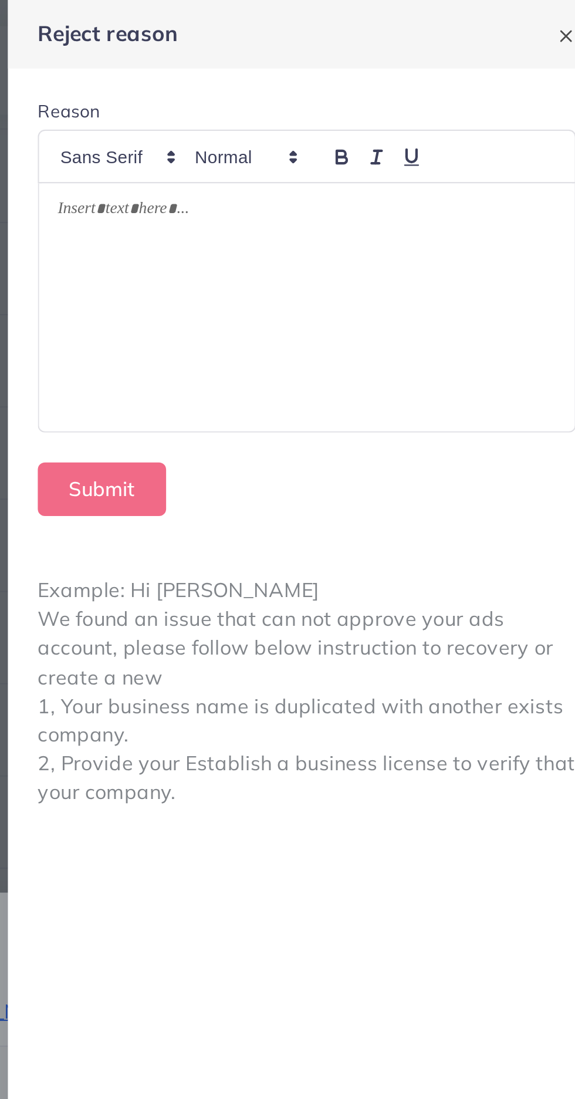
scroll to position [0, 0]
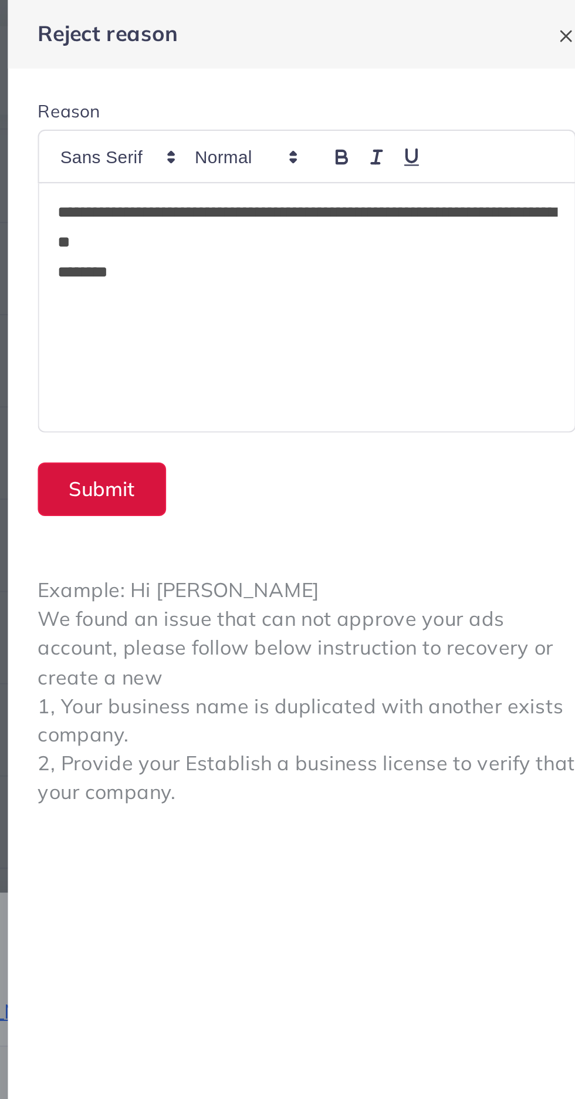
click at [344, 225] on button "Submit" at bounding box center [338, 230] width 60 height 25
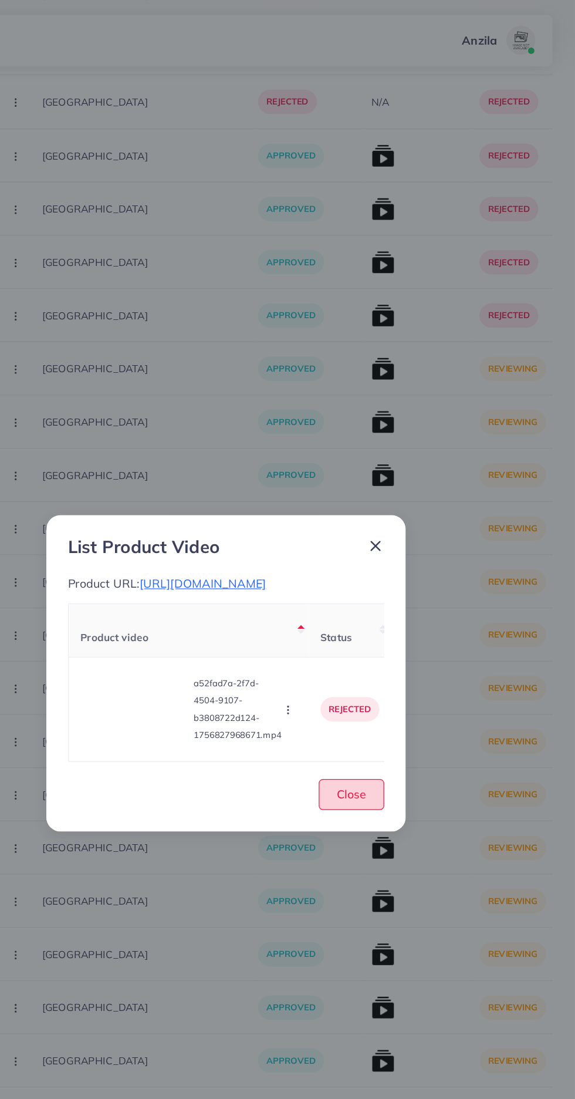
click at [384, 659] on button "Close" at bounding box center [392, 648] width 53 height 25
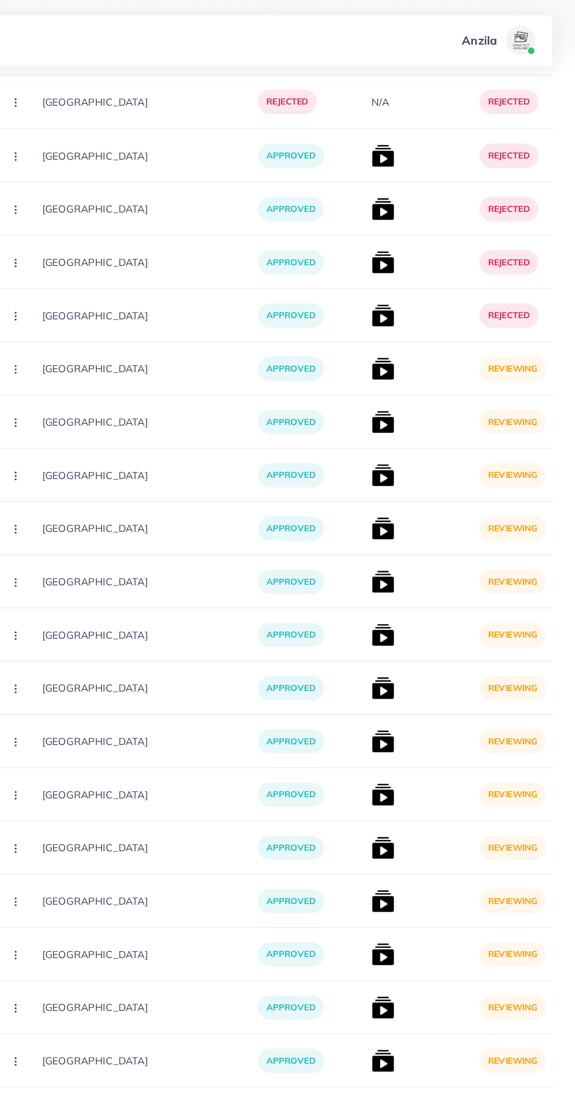
click at [409, 306] on img at bounding box center [418, 300] width 19 height 19
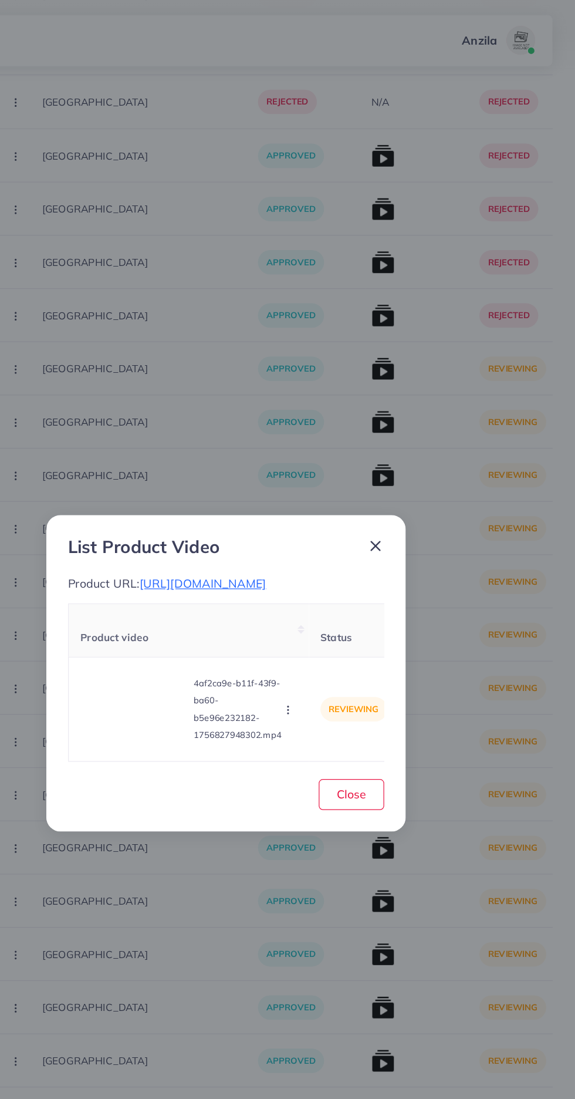
click at [230, 591] on video at bounding box center [215, 579] width 88 height 53
click at [323, 476] on span "[URL][DOMAIN_NAME]" at bounding box center [271, 476] width 103 height 12
click at [210, 588] on video at bounding box center [215, 579] width 88 height 53
click at [203, 585] on div at bounding box center [215, 579] width 88 height 53
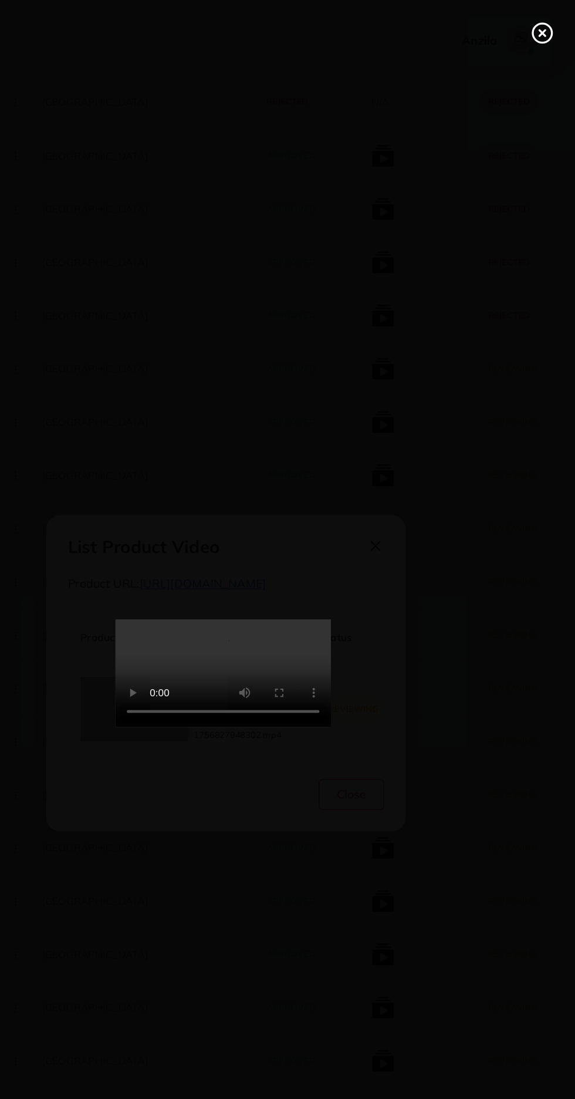
click at [548, 31] on icon at bounding box center [548, 27] width 19 height 19
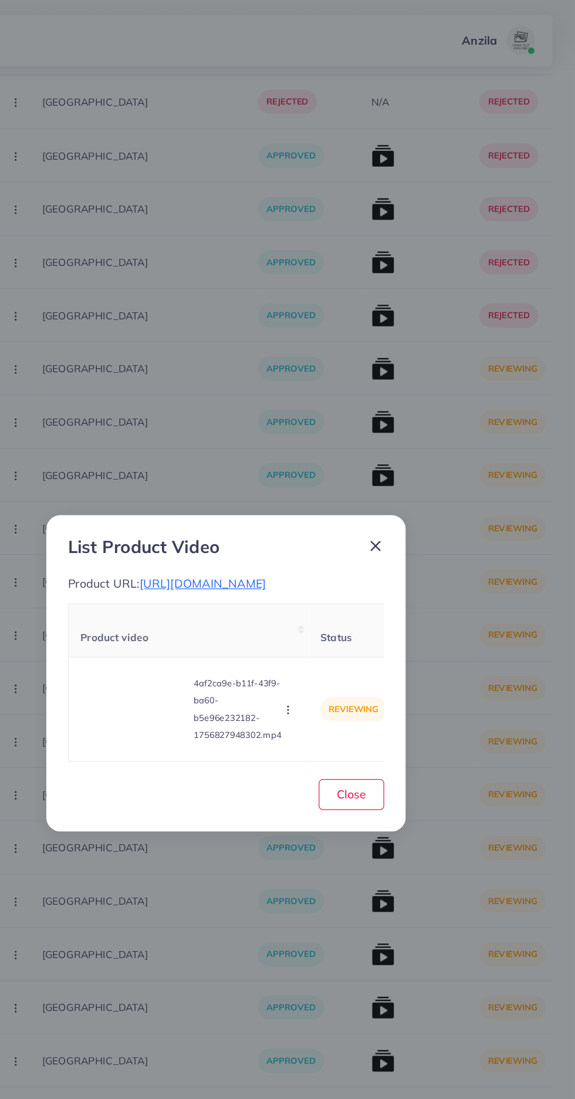
click at [341, 583] on circle "button" at bounding box center [340, 582] width 1 height 1
click at [371, 563] on link "Reject" at bounding box center [363, 550] width 93 height 26
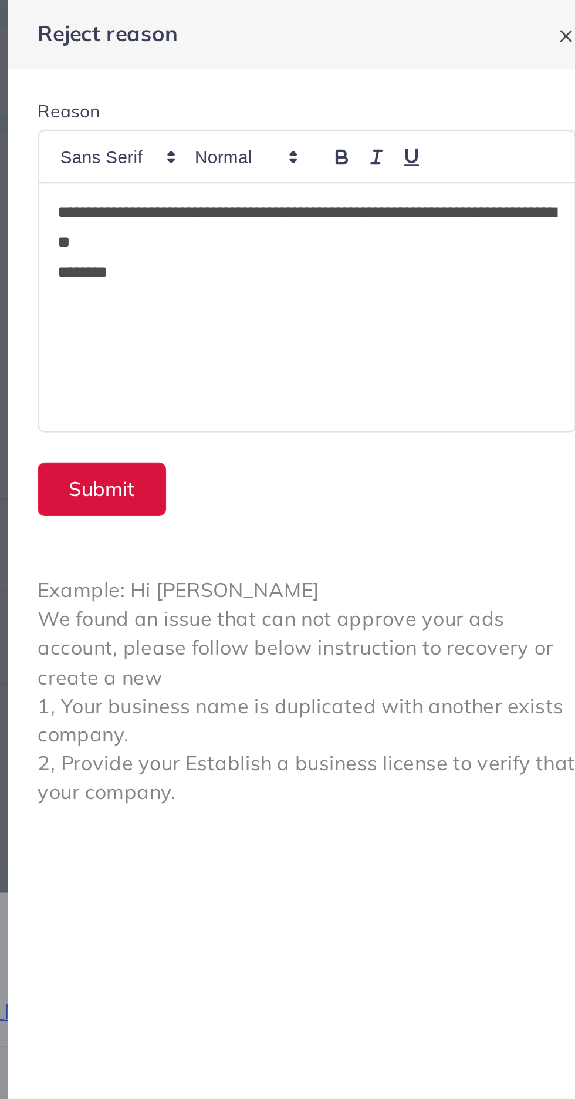
click at [353, 230] on button "Submit" at bounding box center [338, 230] width 60 height 25
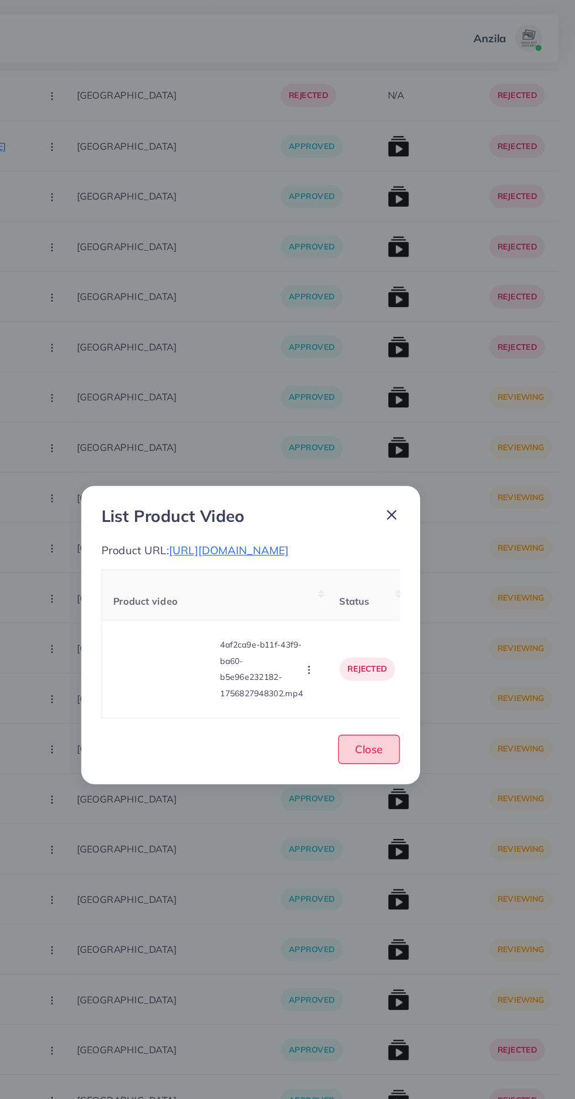
click at [413, 661] on button "Close" at bounding box center [392, 648] width 53 height 25
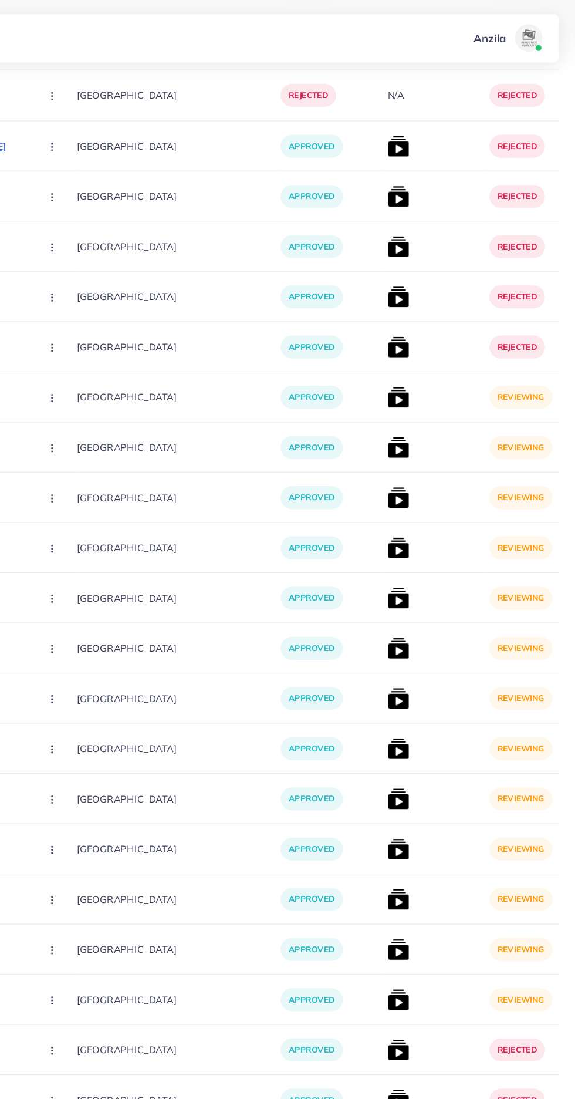
click at [409, 348] on img at bounding box center [418, 344] width 19 height 19
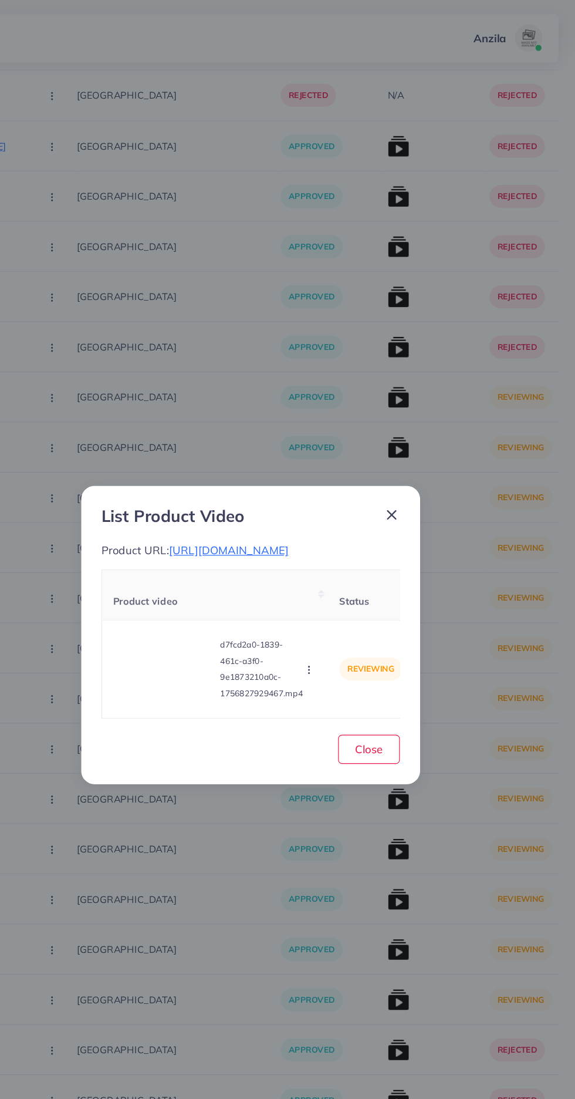
click at [323, 474] on span "[URL][DOMAIN_NAME]" at bounding box center [271, 476] width 103 height 12
click at [339, 581] on icon "button" at bounding box center [340, 579] width 9 height 9
click at [368, 555] on link "Reject" at bounding box center [363, 550] width 93 height 26
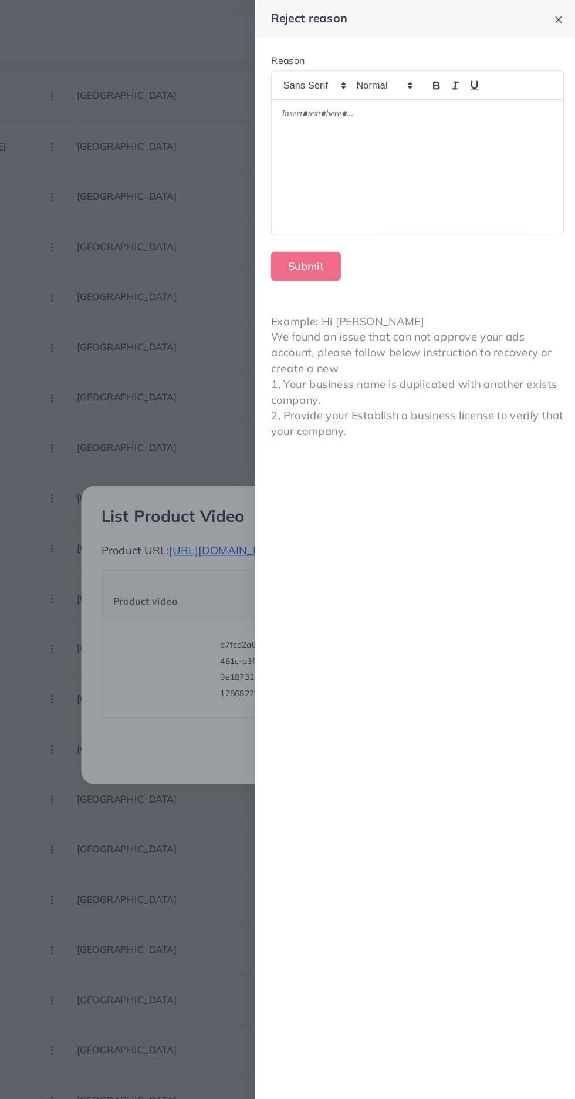
click at [464, 153] on div at bounding box center [434, 144] width 253 height 117
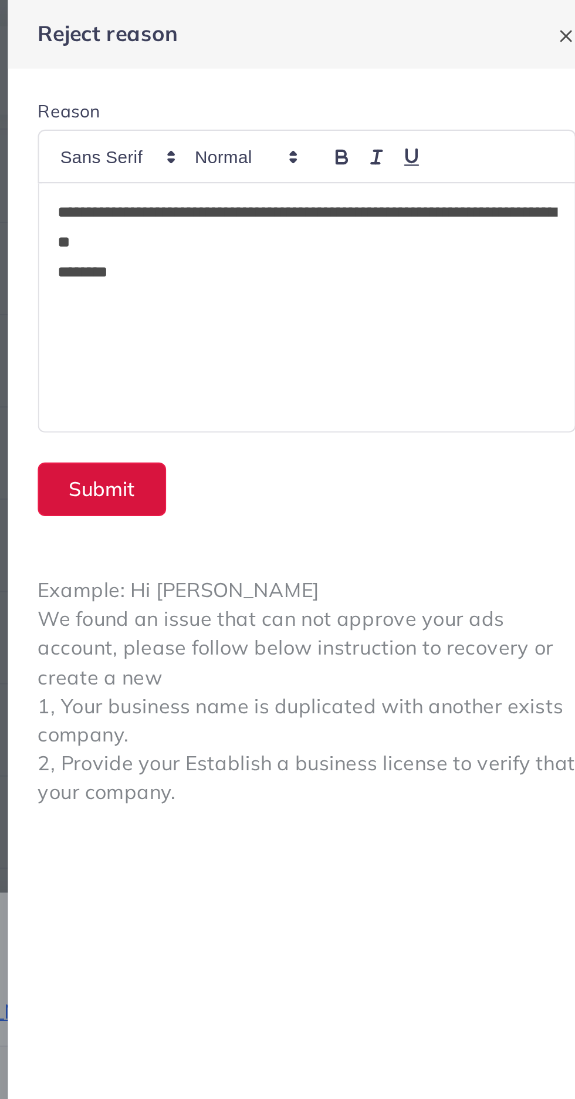
click at [351, 227] on button "Submit" at bounding box center [338, 230] width 60 height 25
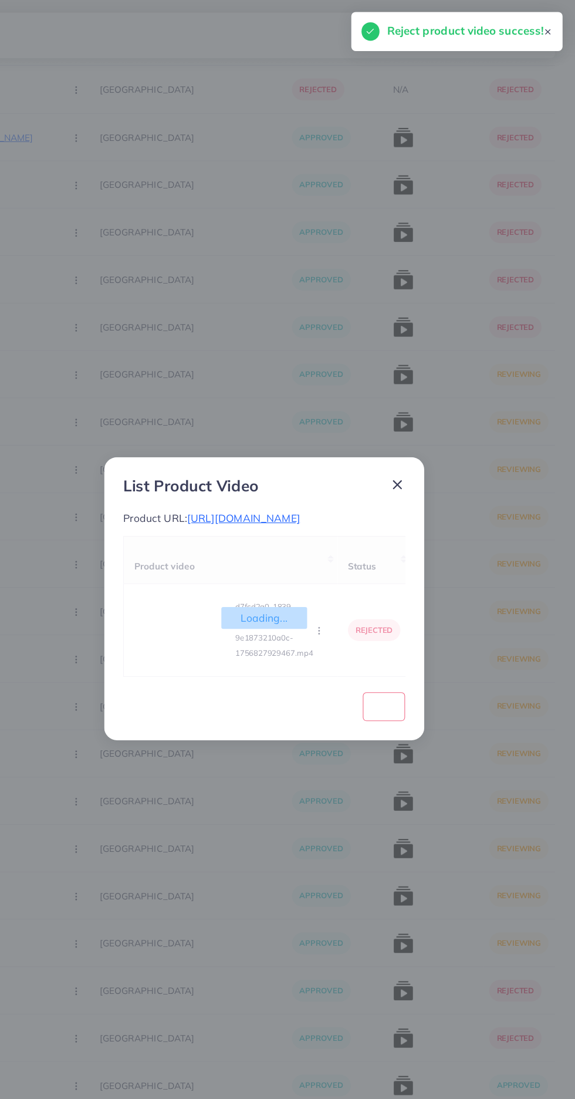
scroll to position [2546, 0]
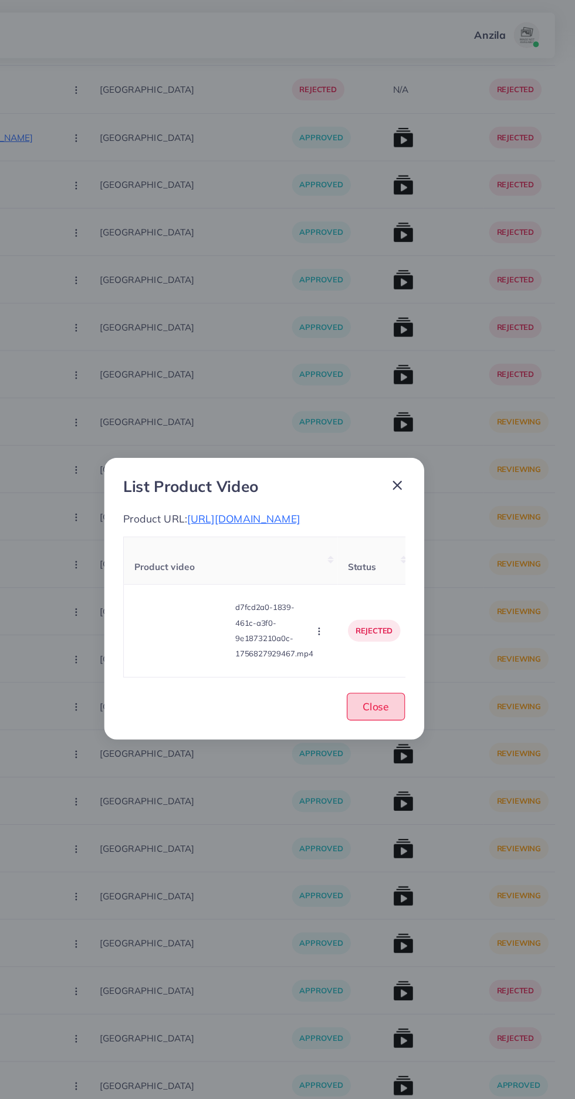
click at [391, 651] on span "Close" at bounding box center [393, 648] width 24 height 12
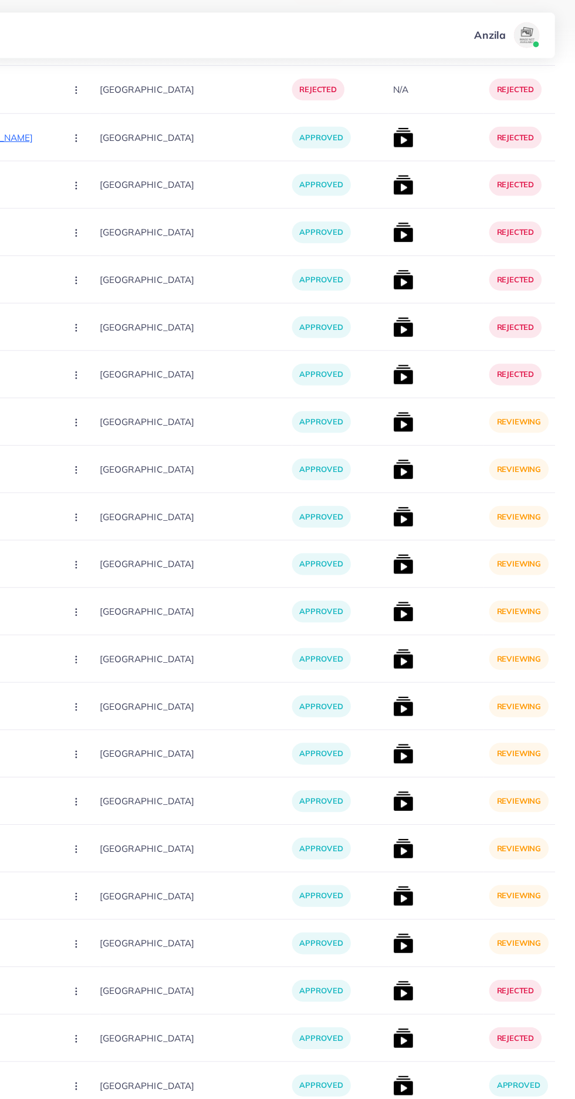
click at [409, 391] on img at bounding box center [418, 387] width 19 height 19
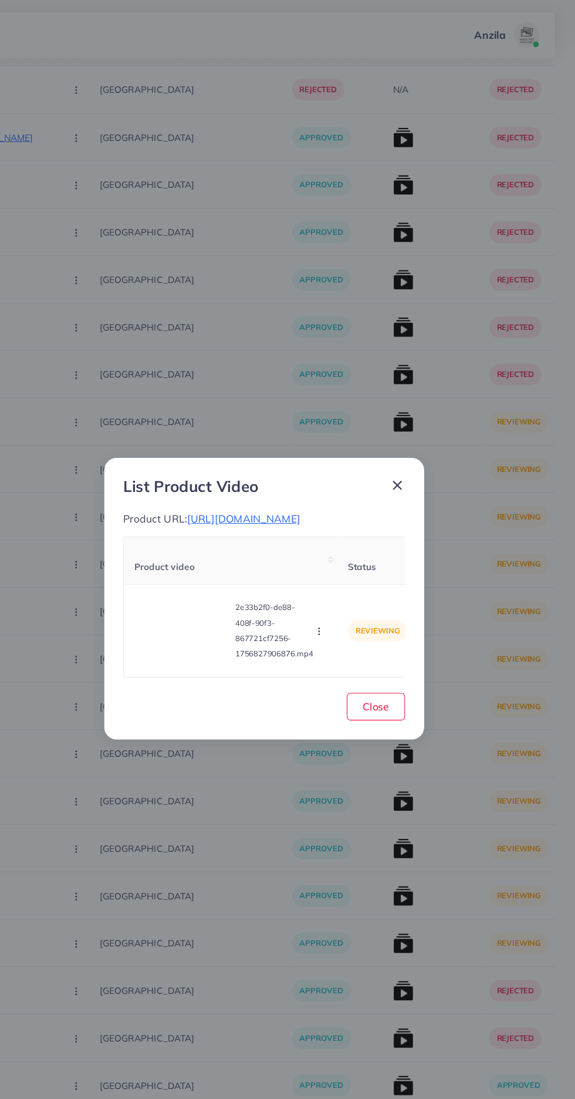
click at [323, 470] on span "[URL][DOMAIN_NAME]" at bounding box center [271, 476] width 103 height 12
click at [342, 584] on icon "button" at bounding box center [340, 579] width 9 height 9
click at [361, 556] on span "Reject" at bounding box center [356, 550] width 28 height 12
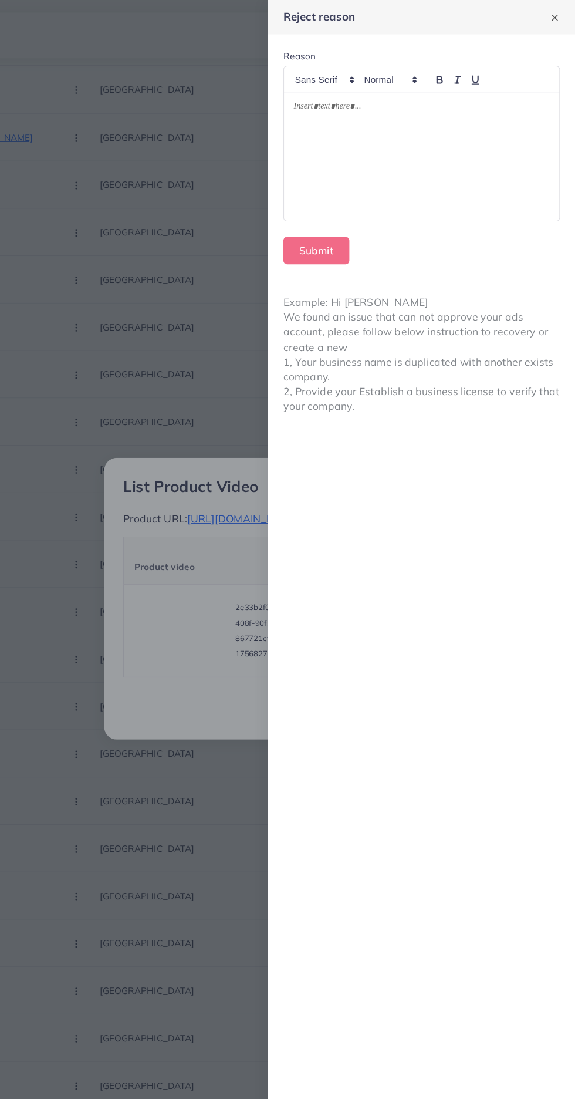
click at [497, 200] on div at bounding box center [434, 144] width 253 height 117
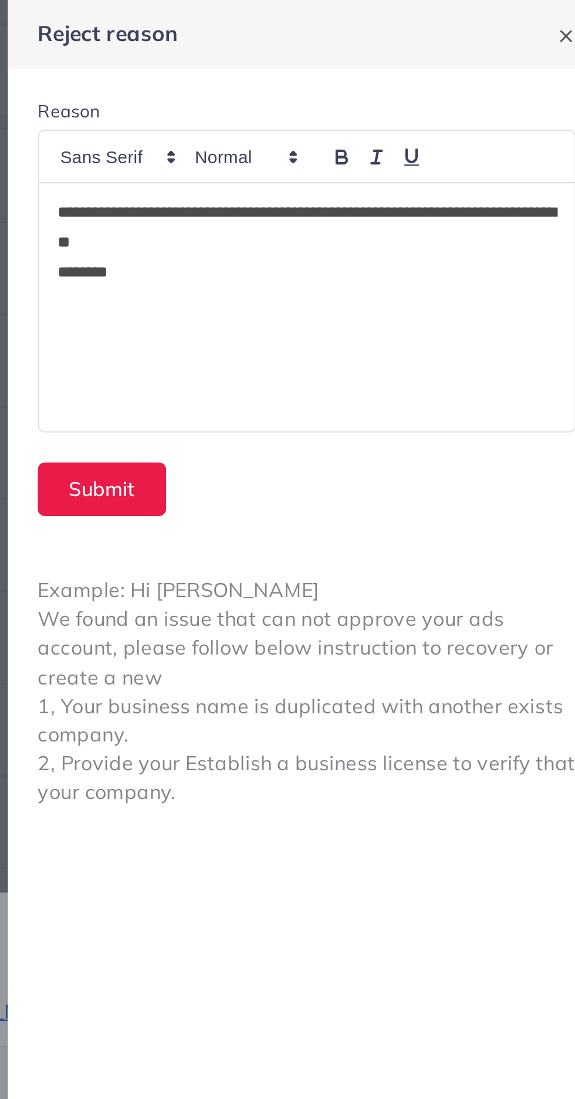
scroll to position [0, 0]
click at [351, 235] on button "Submit" at bounding box center [338, 230] width 60 height 25
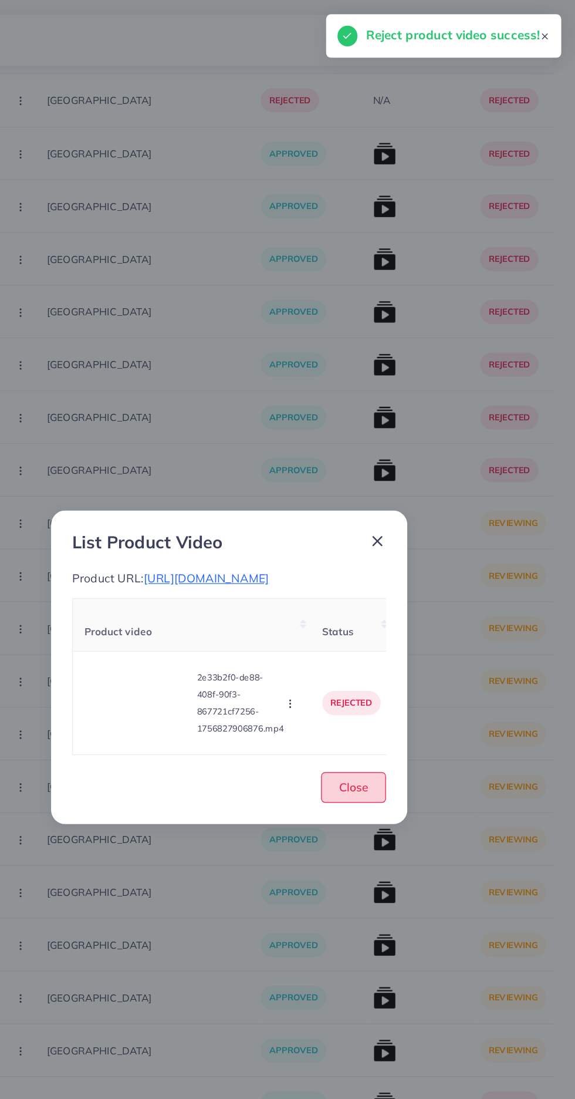
click at [385, 654] on span "Close" at bounding box center [393, 648] width 24 height 12
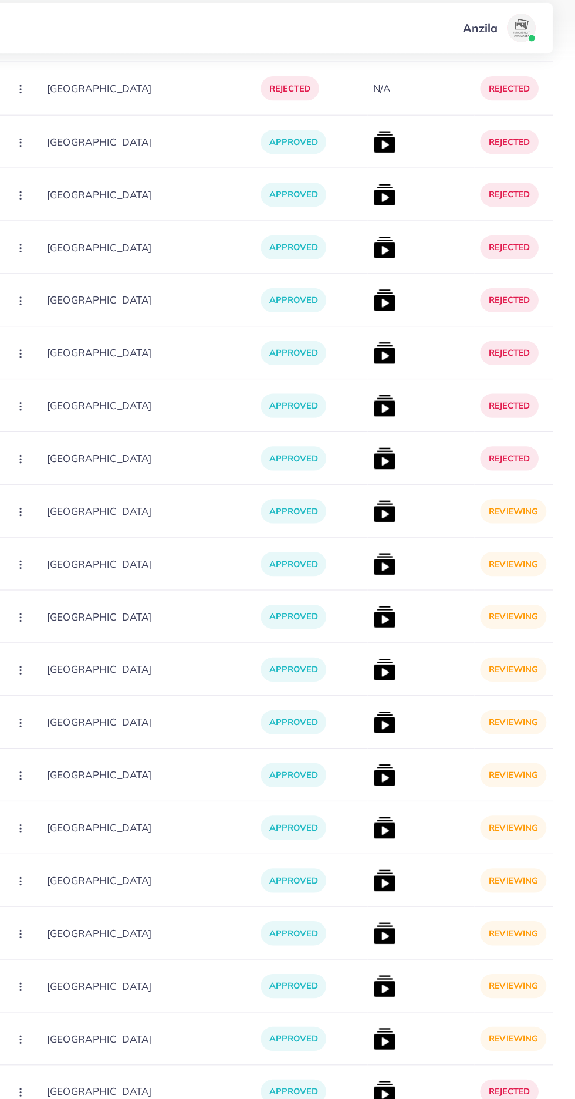
click at [409, 433] on img at bounding box center [418, 431] width 19 height 19
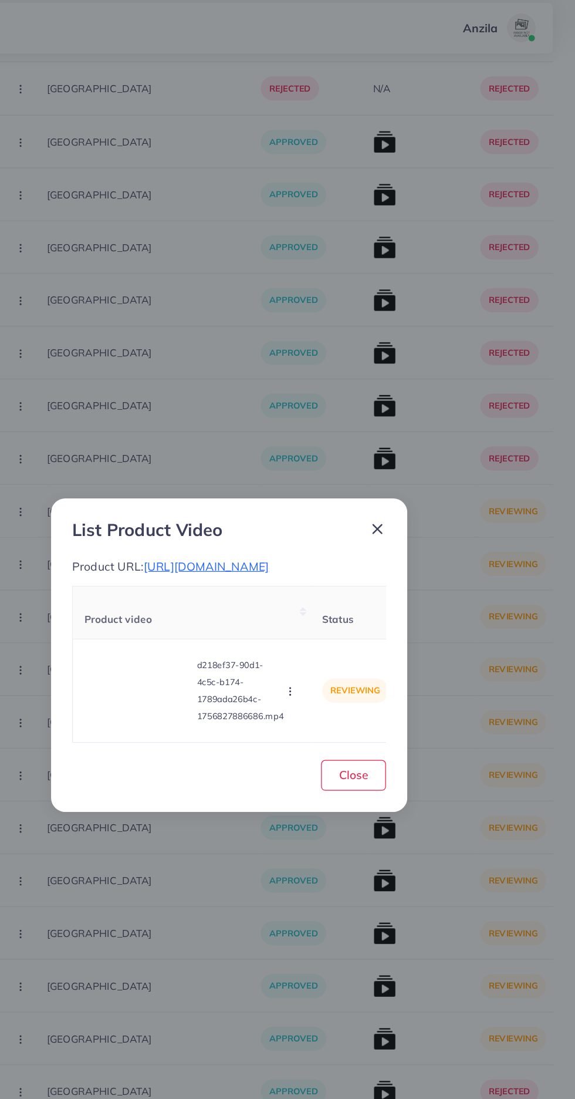
click at [323, 482] on span "[URL][DOMAIN_NAME]" at bounding box center [271, 476] width 103 height 12
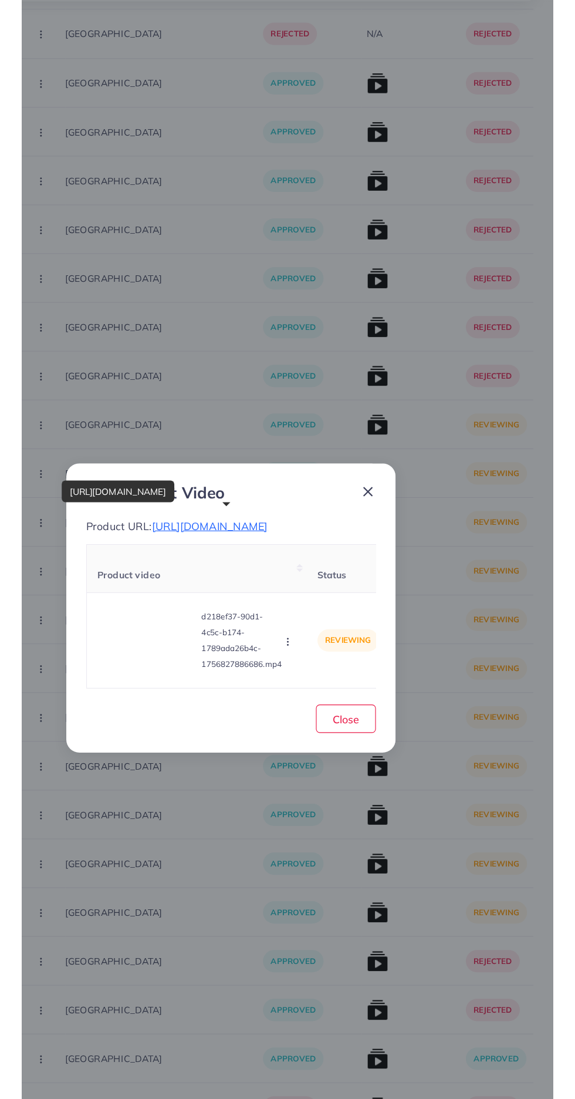
scroll to position [2546, 0]
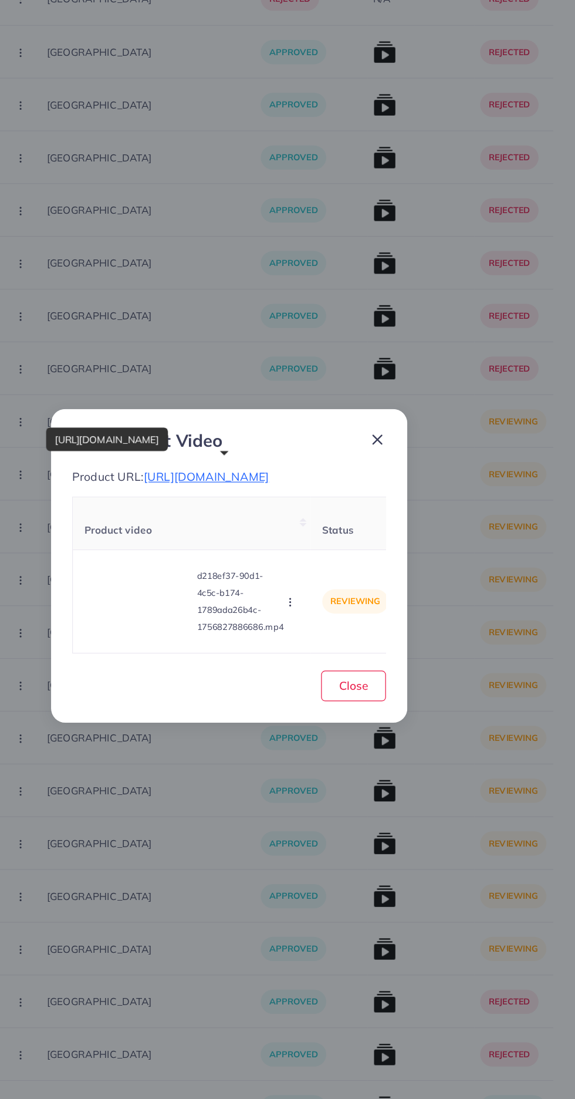
click at [341, 583] on circle "button" at bounding box center [340, 582] width 1 height 1
click at [359, 568] on ul "Approve Reject" at bounding box center [364, 537] width 94 height 62
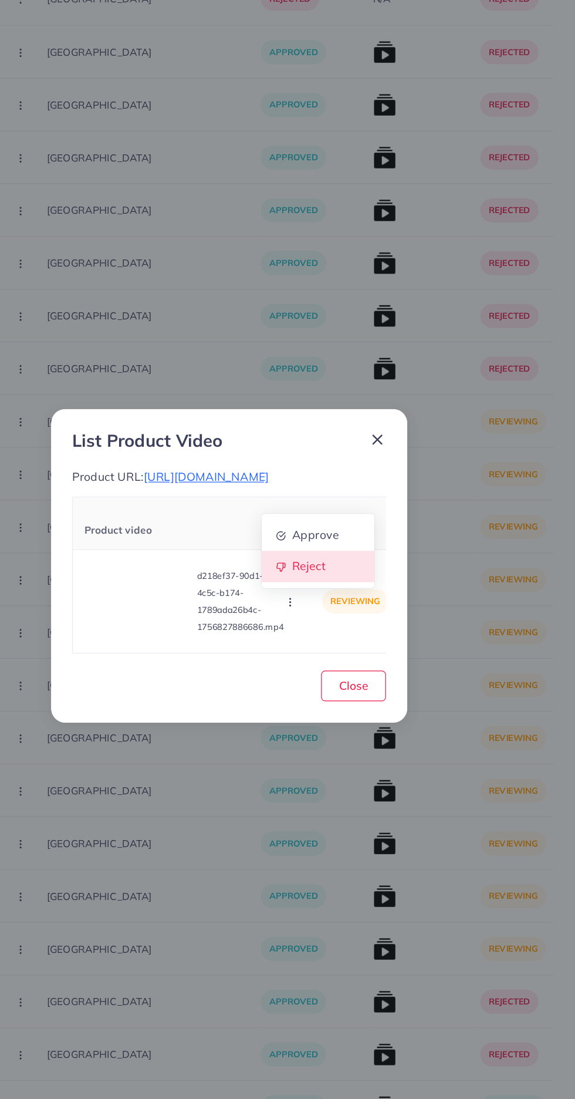
click at [366, 563] on link "Reject" at bounding box center [363, 550] width 93 height 26
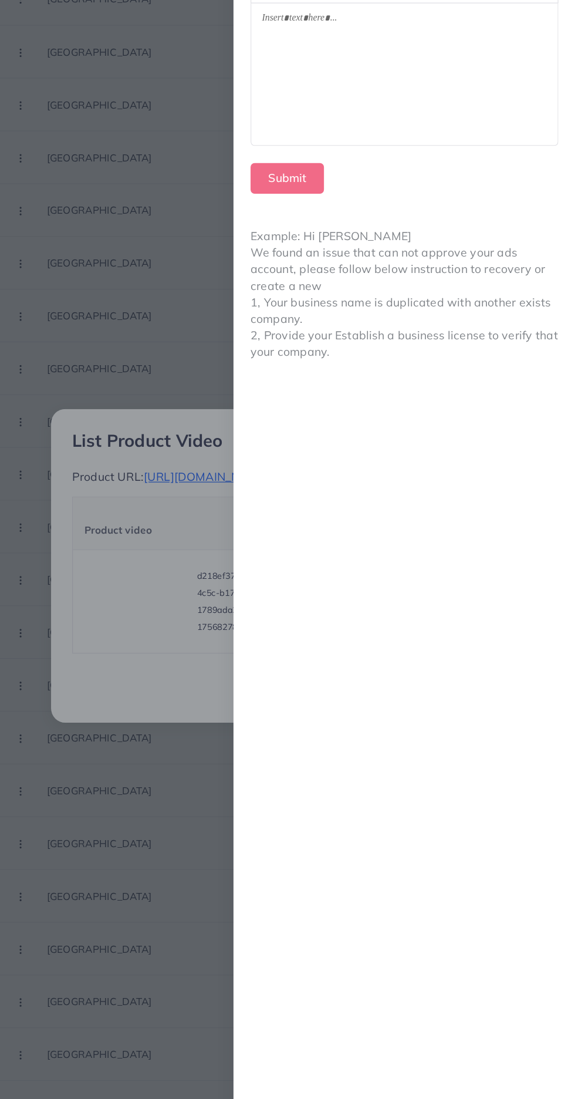
click at [489, 170] on div at bounding box center [434, 144] width 253 height 117
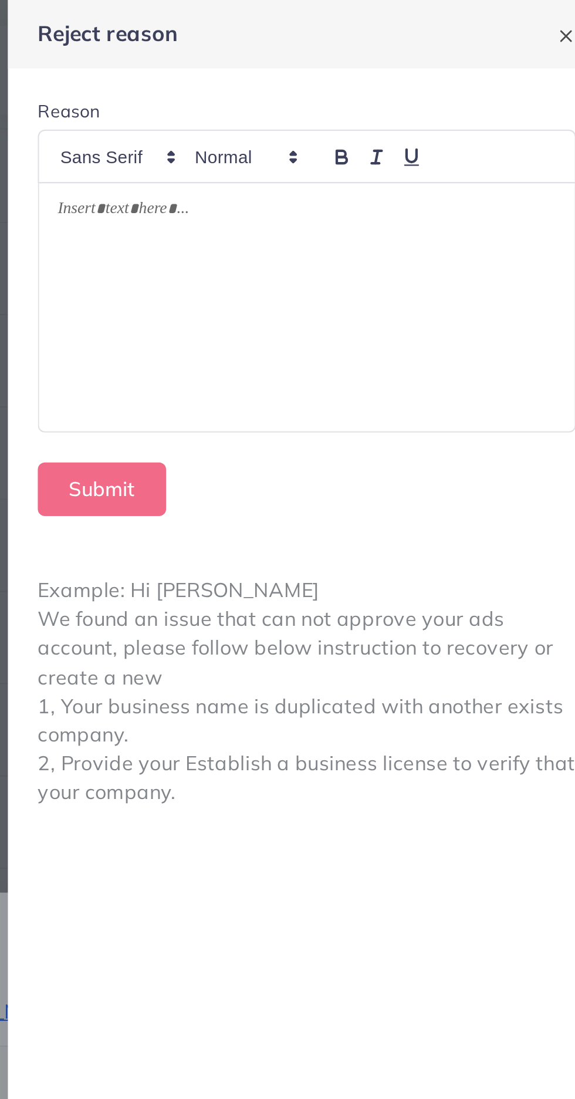
scroll to position [0, 0]
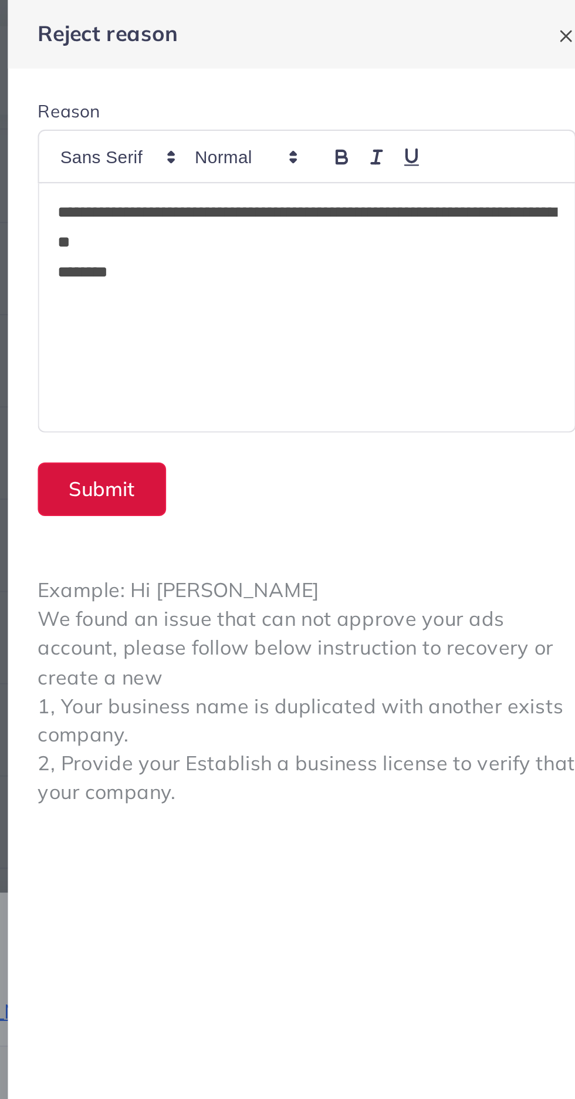
click at [351, 232] on button "Submit" at bounding box center [338, 230] width 60 height 25
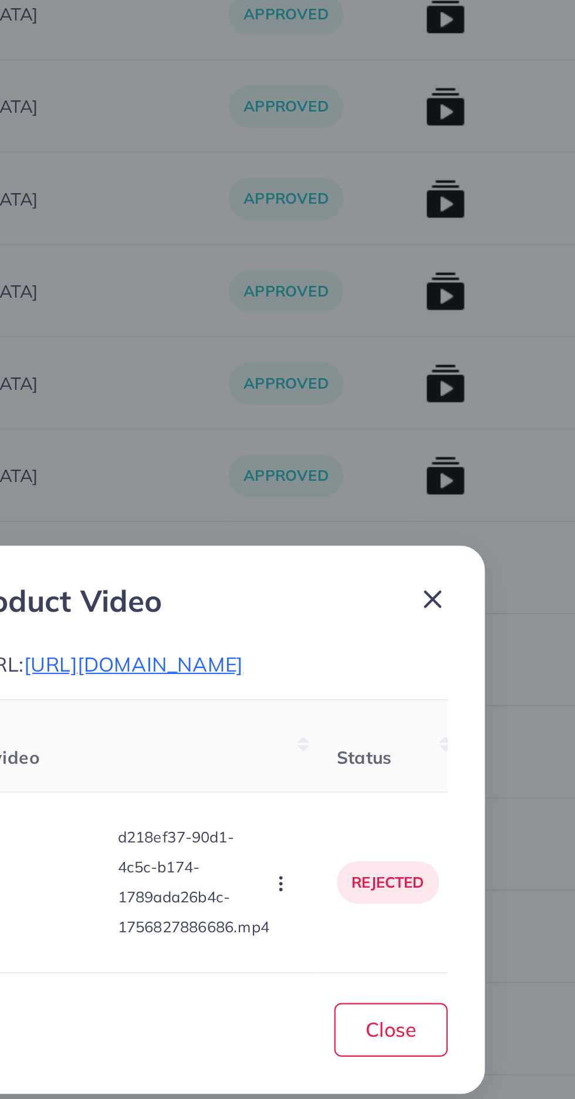
scroll to position [2546, 0]
click at [389, 654] on span "Close" at bounding box center [393, 648] width 24 height 12
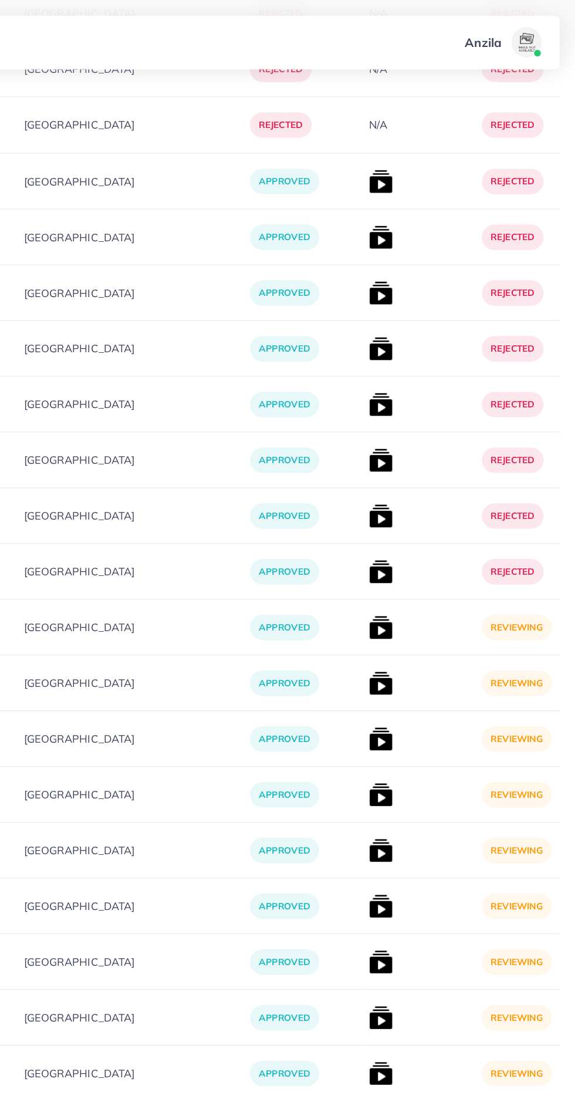
scroll to position [2532, 0]
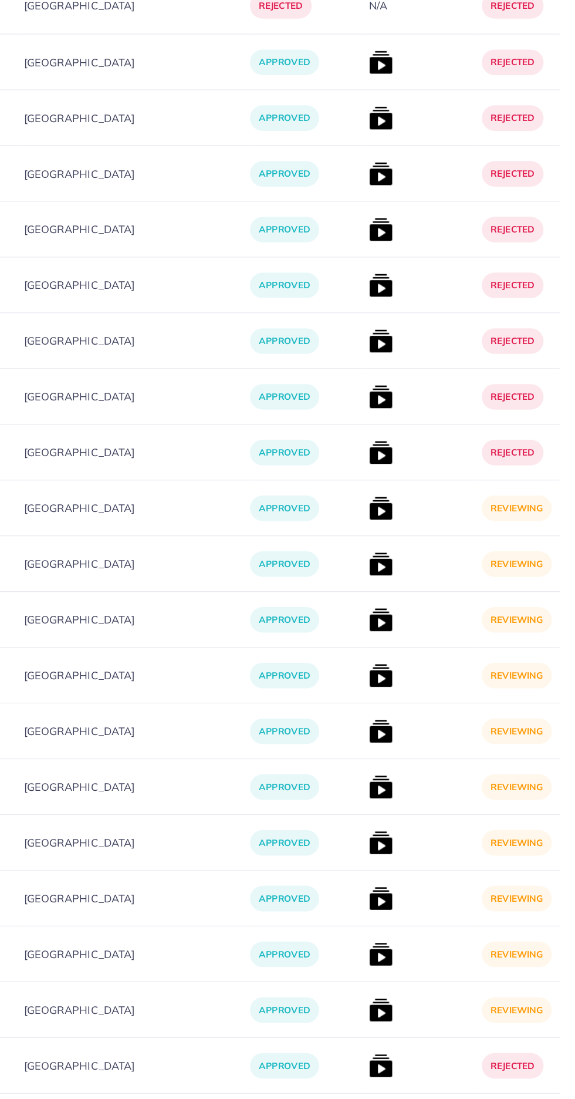
click at [408, 483] on img at bounding box center [417, 489] width 19 height 19
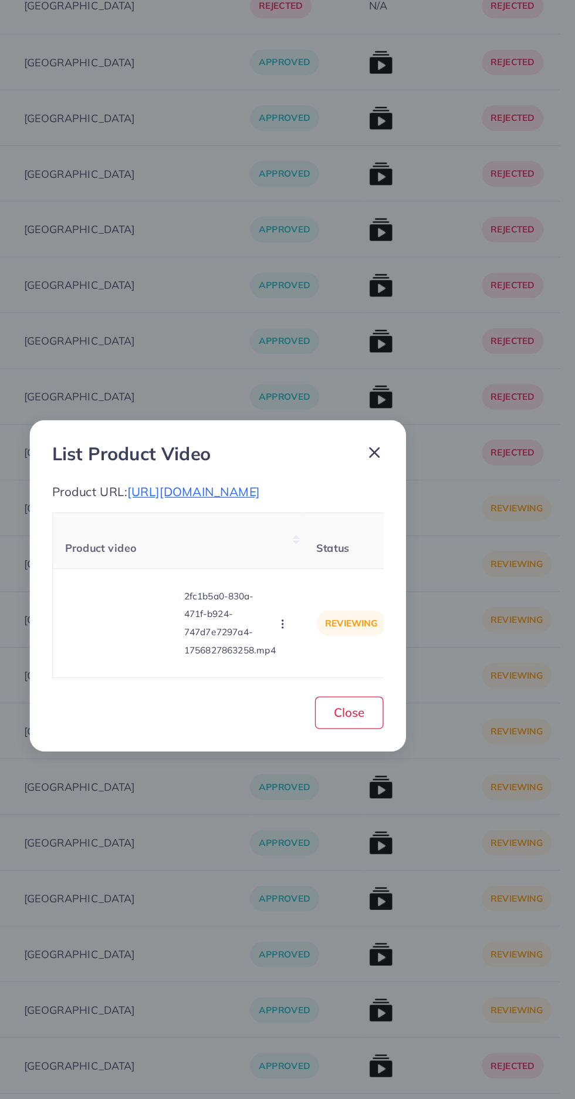
click at [231, 605] on video at bounding box center [215, 579] width 88 height 53
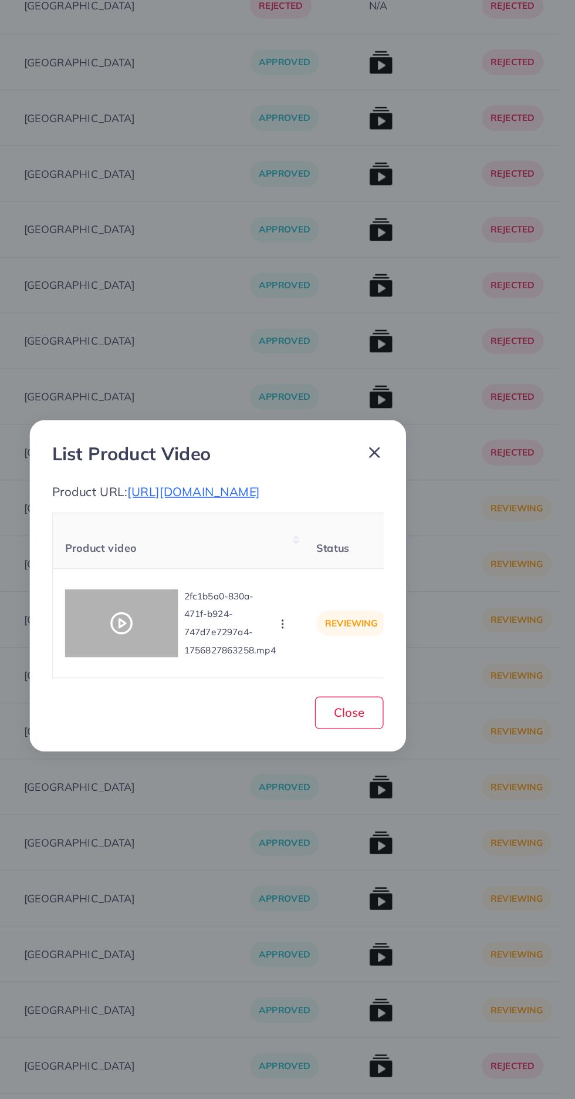
click at [223, 588] on icon at bounding box center [215, 579] width 19 height 19
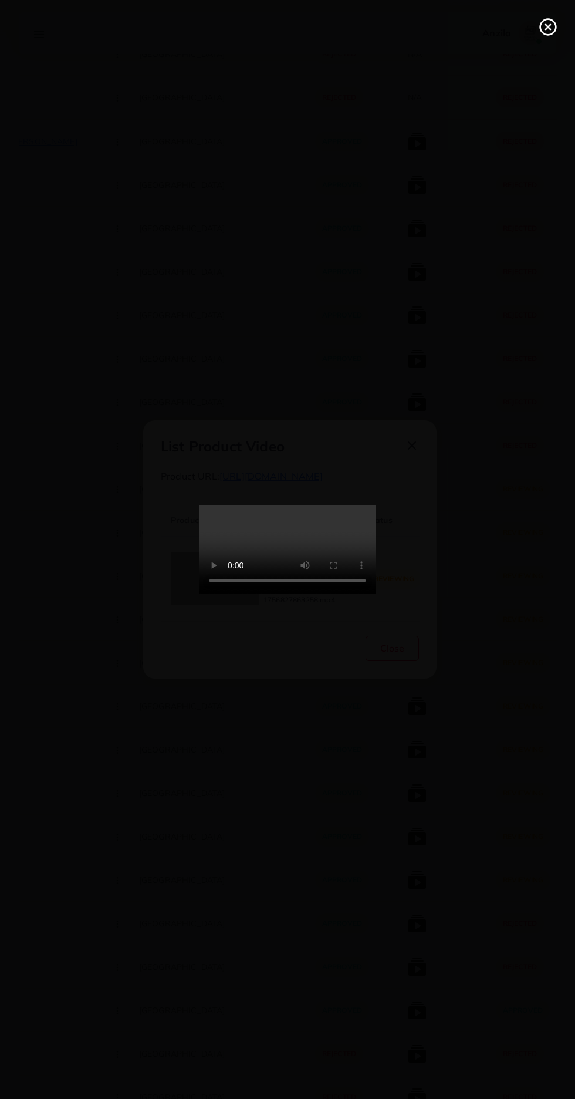
click at [548, 32] on icon at bounding box center [548, 27] width 19 height 19
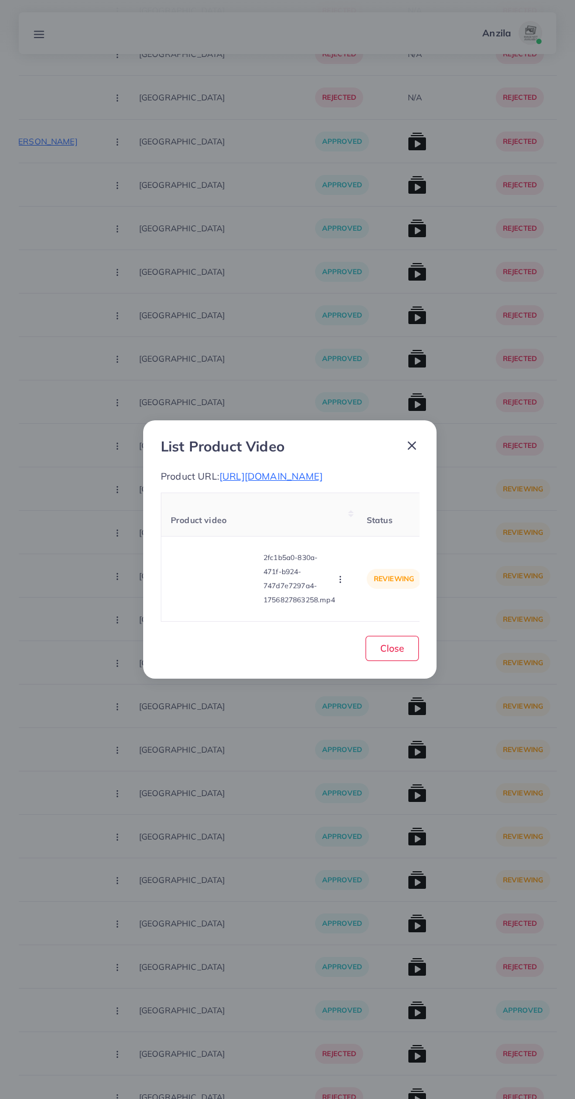
click at [323, 482] on span "[URL][DOMAIN_NAME]" at bounding box center [271, 476] width 103 height 12
click at [348, 585] on button "button" at bounding box center [341, 579] width 13 height 12
click at [372, 563] on link "Reject" at bounding box center [363, 550] width 93 height 26
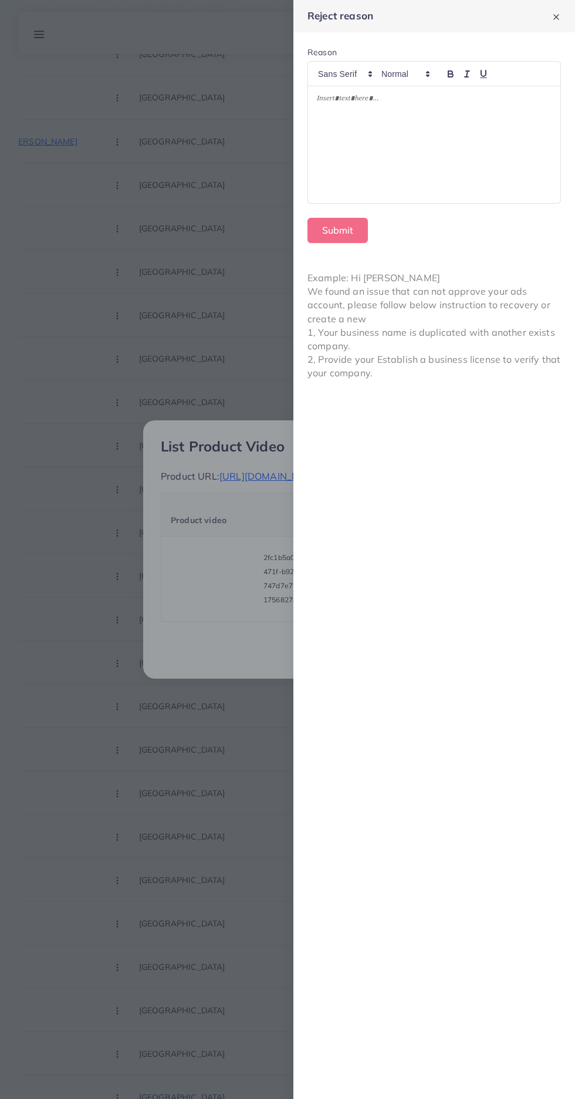
click at [479, 225] on div "Submit" at bounding box center [435, 230] width 254 height 25
click at [520, 164] on div at bounding box center [434, 144] width 253 height 117
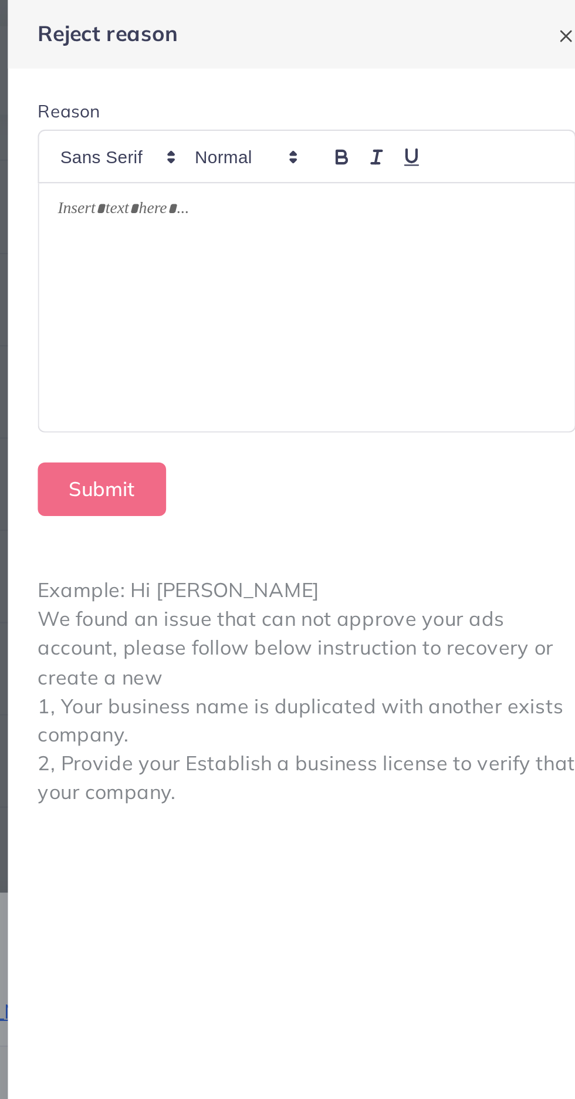
scroll to position [0, 0]
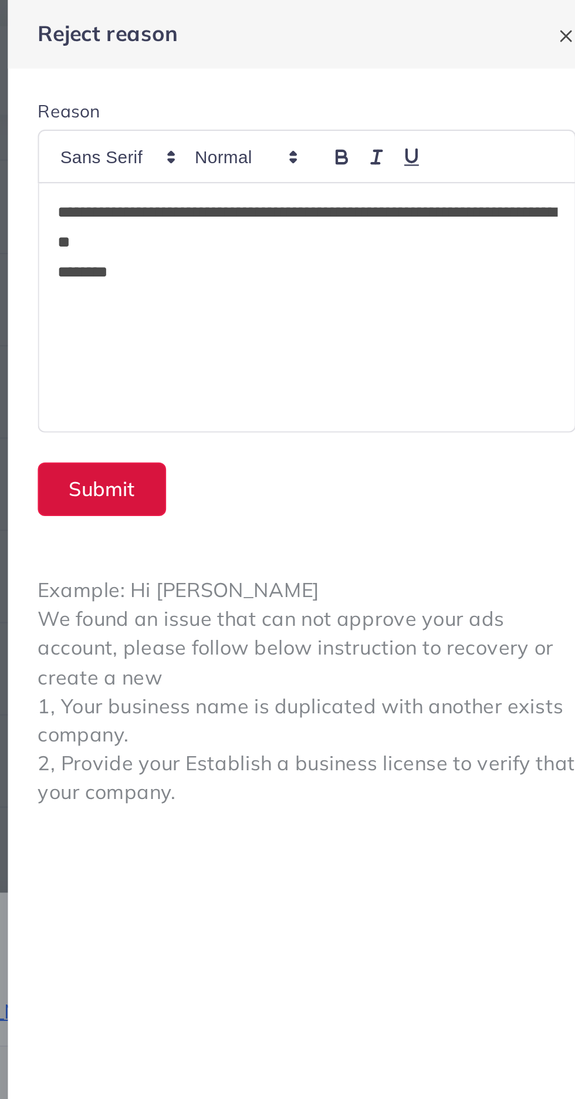
click at [332, 226] on button "Submit" at bounding box center [338, 230] width 60 height 25
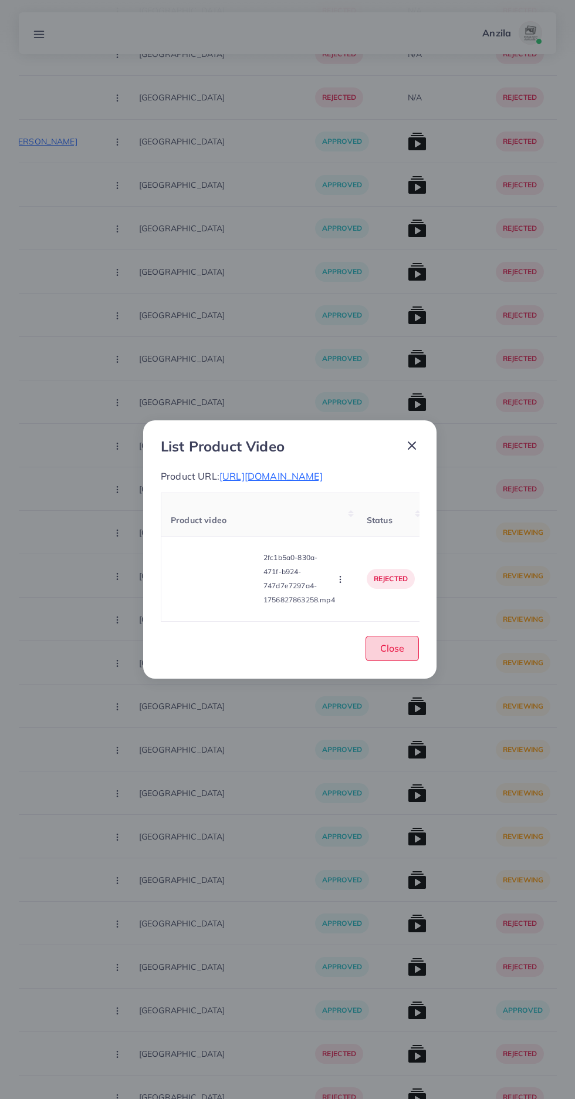
click at [393, 659] on button "Close" at bounding box center [392, 648] width 53 height 25
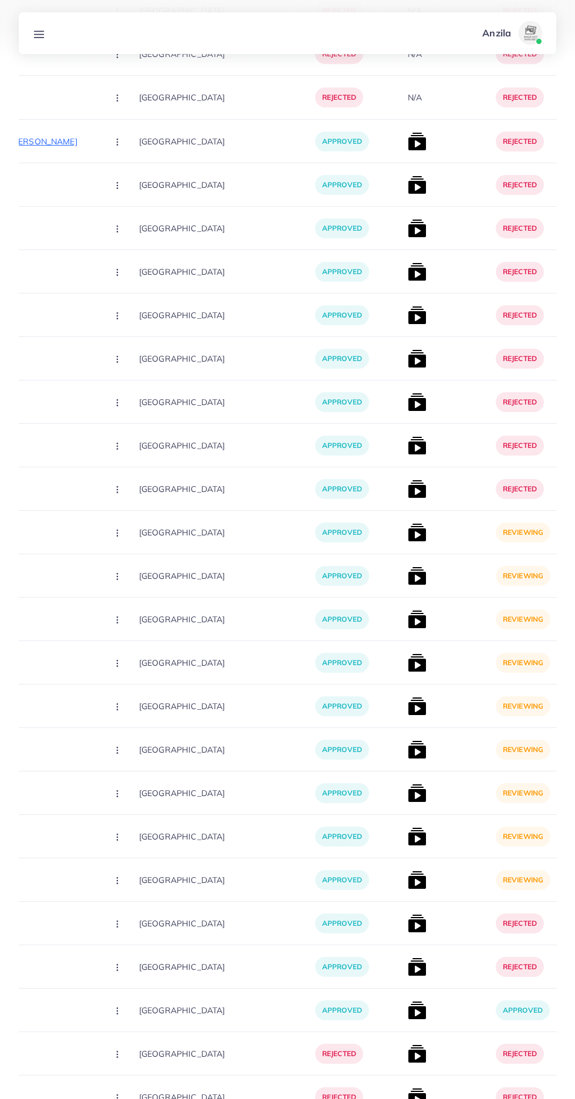
click at [408, 532] on img at bounding box center [417, 532] width 19 height 19
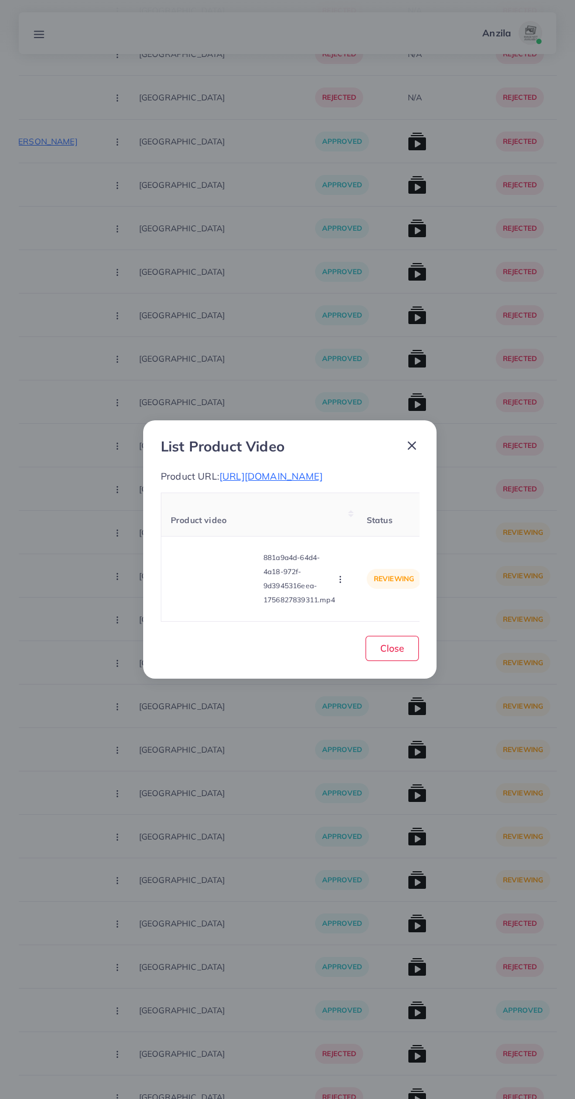
click at [341, 583] on circle "button" at bounding box center [340, 582] width 1 height 1
click at [363, 568] on ul "Approve Reject" at bounding box center [364, 537] width 94 height 62
click at [363, 556] on span "Reject" at bounding box center [356, 550] width 28 height 12
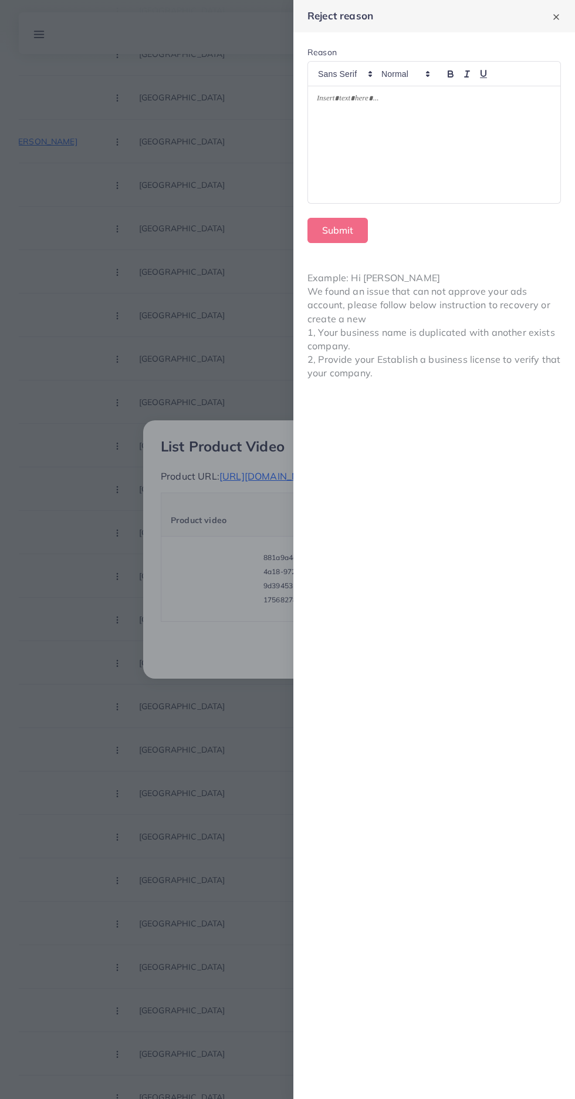
click at [469, 166] on div at bounding box center [434, 144] width 253 height 117
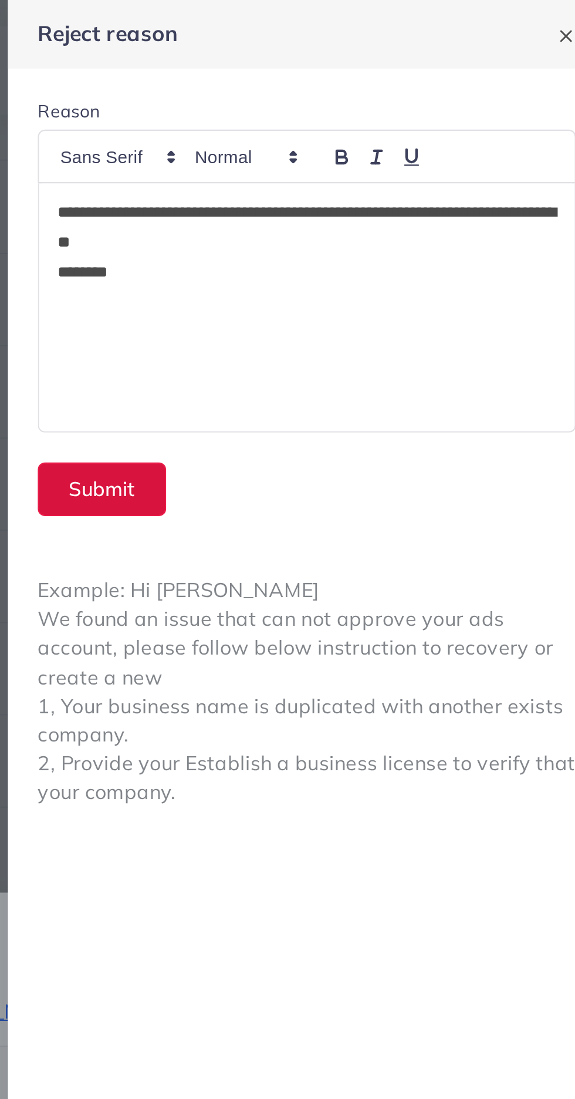
click at [341, 226] on button "Submit" at bounding box center [338, 230] width 60 height 25
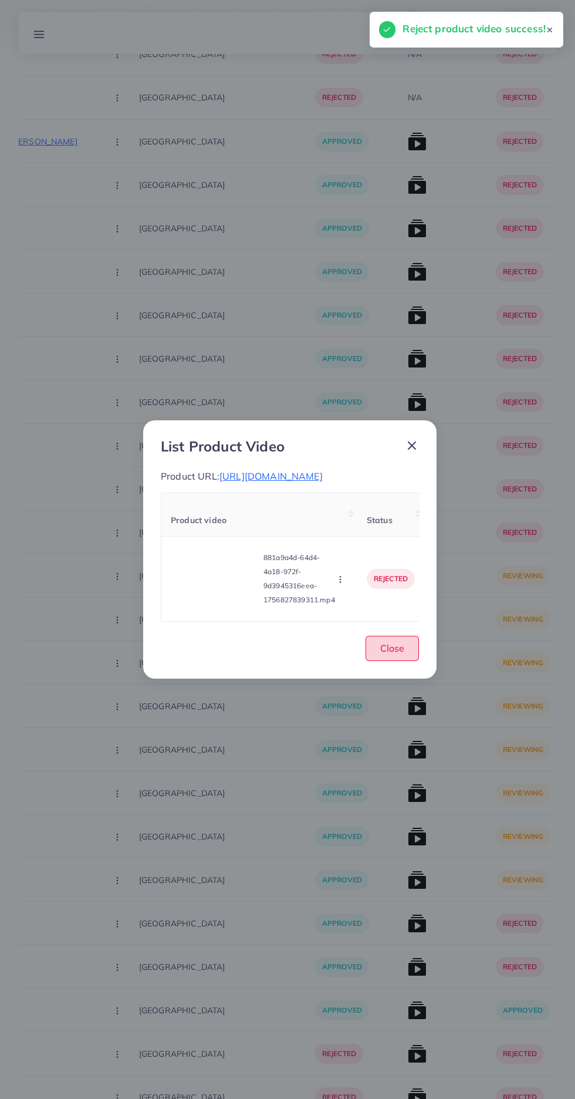
click at [398, 661] on button "Close" at bounding box center [392, 648] width 53 height 25
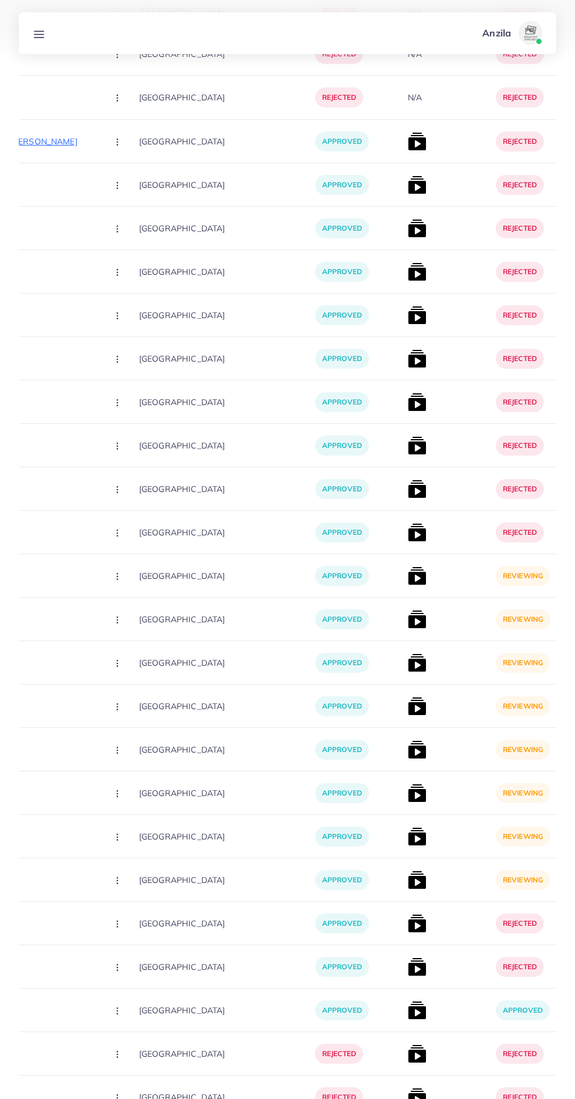
click at [408, 578] on img at bounding box center [417, 576] width 19 height 19
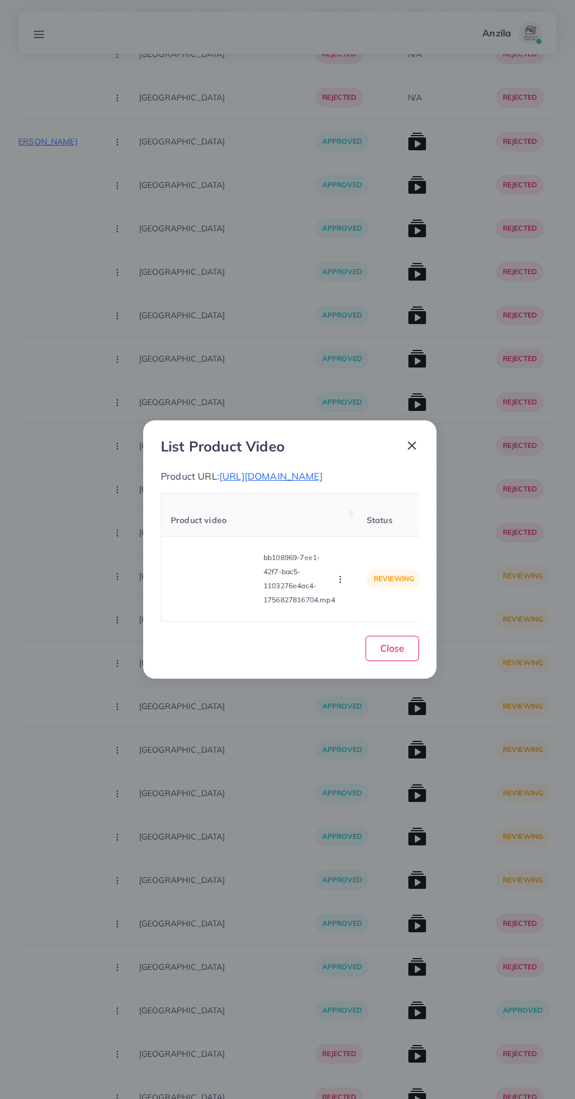
click at [220, 482] on span "[URL][DOMAIN_NAME]" at bounding box center [271, 476] width 103 height 12
click at [344, 584] on icon "button" at bounding box center [340, 579] width 9 height 9
click at [346, 556] on span "Reject" at bounding box center [356, 550] width 28 height 12
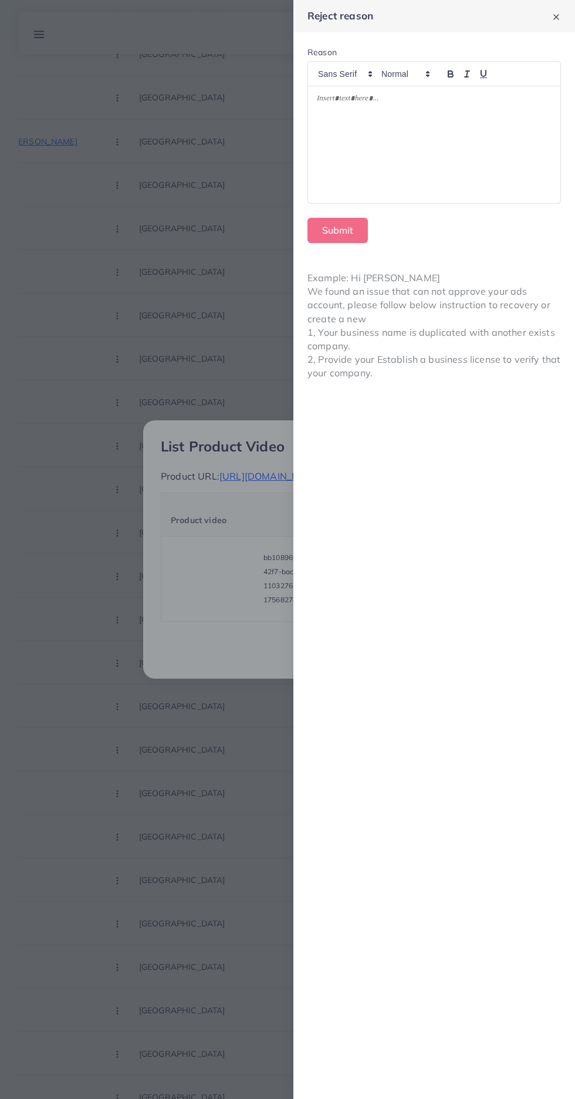
click at [326, 178] on div at bounding box center [434, 144] width 253 height 117
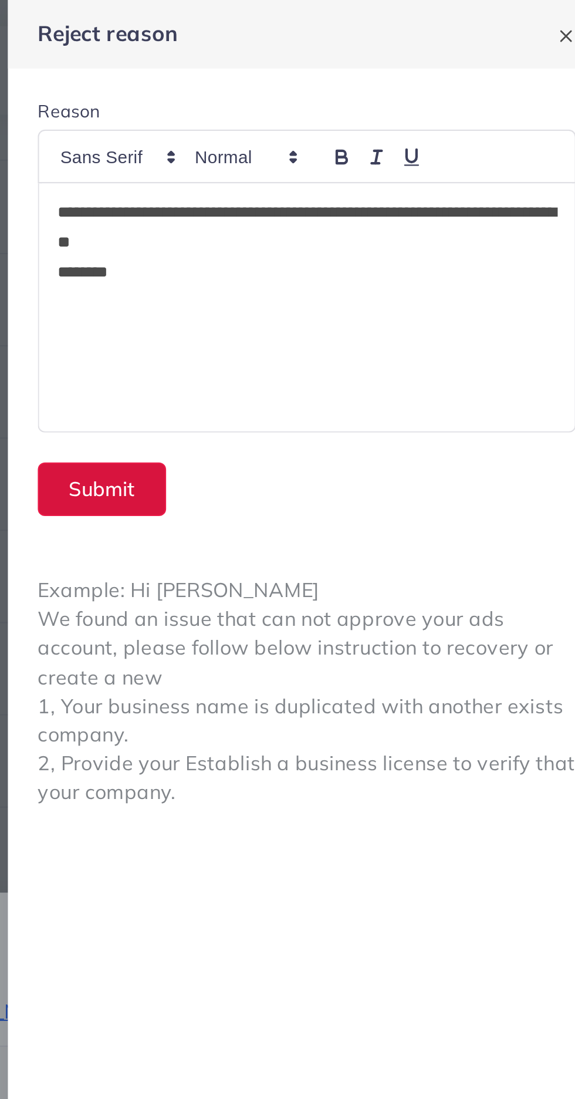
click at [342, 227] on button "Submit" at bounding box center [338, 230] width 60 height 25
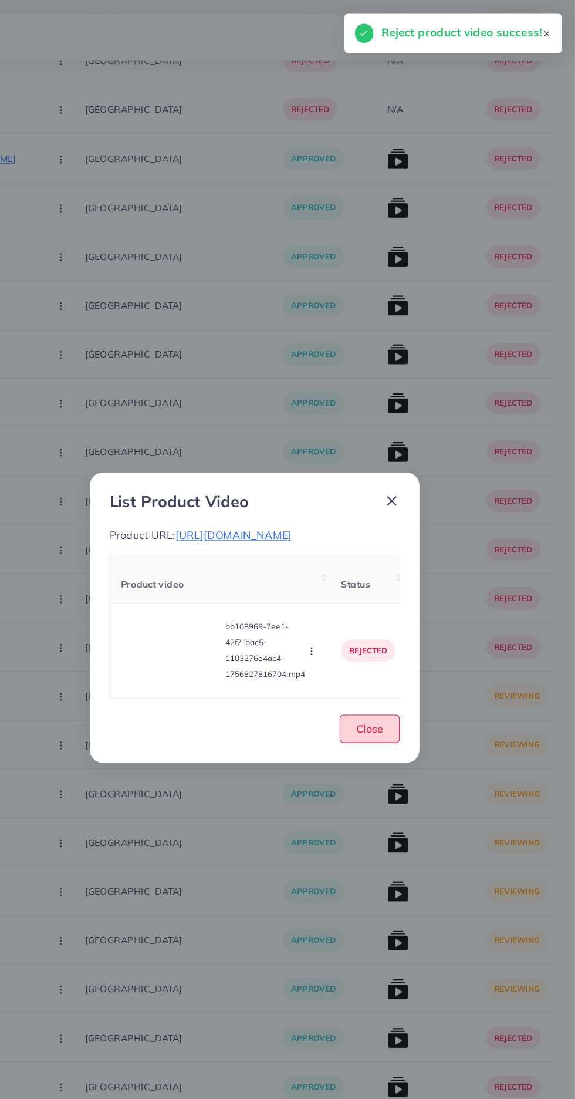
click at [403, 661] on button "Close" at bounding box center [392, 648] width 53 height 25
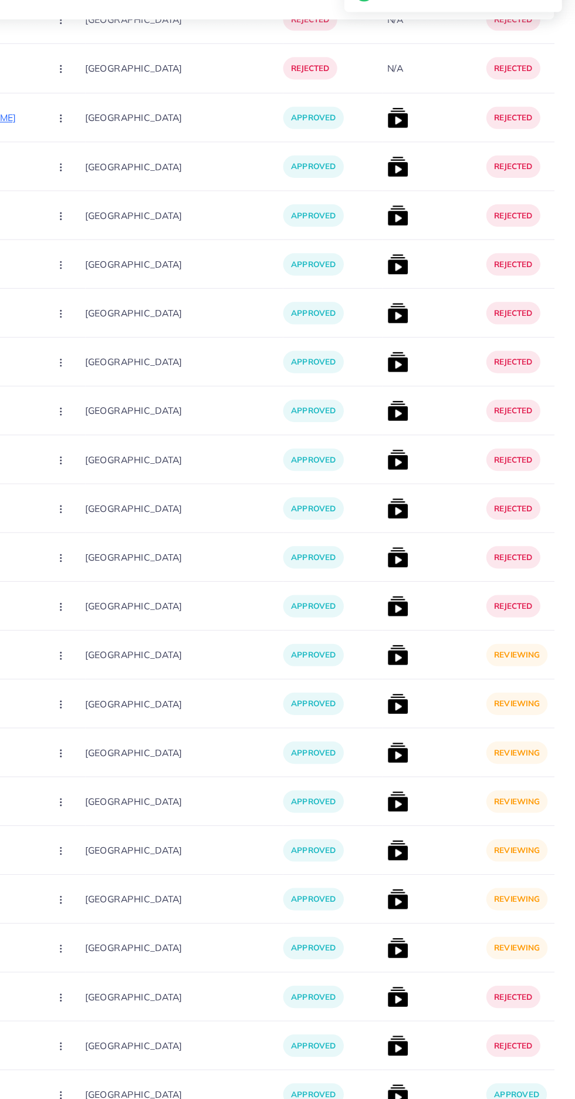
scroll to position [2532, 0]
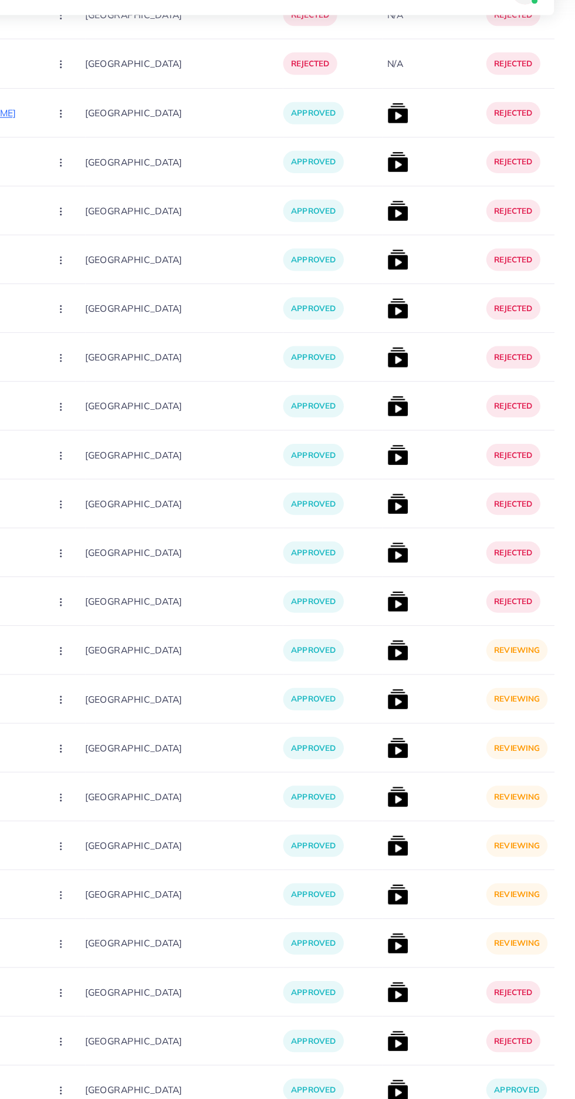
click at [408, 617] on img at bounding box center [417, 619] width 19 height 19
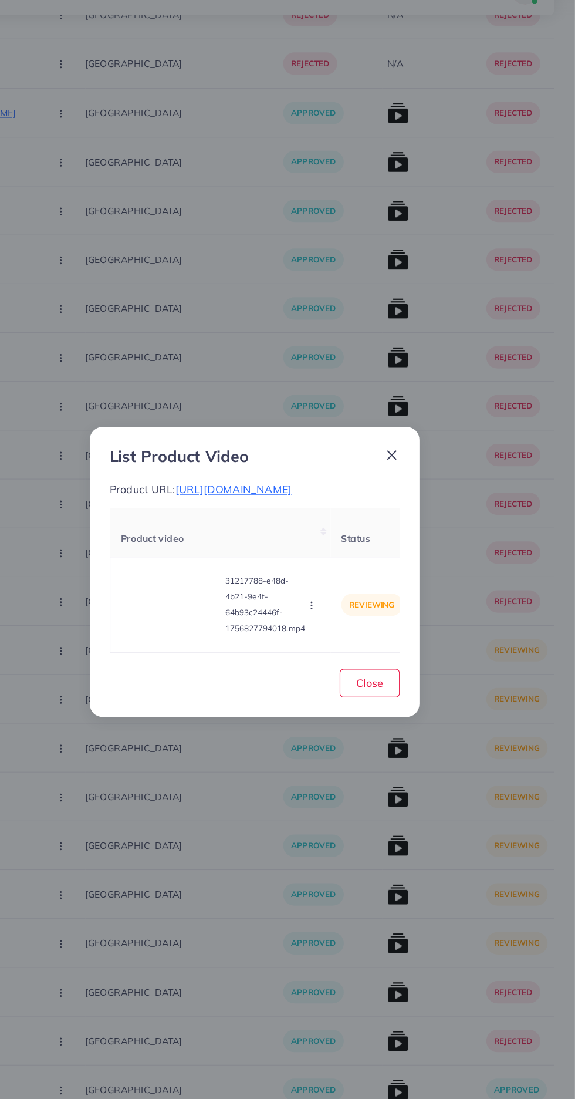
click at [252, 482] on span "[URL][DOMAIN_NAME]" at bounding box center [271, 476] width 103 height 12
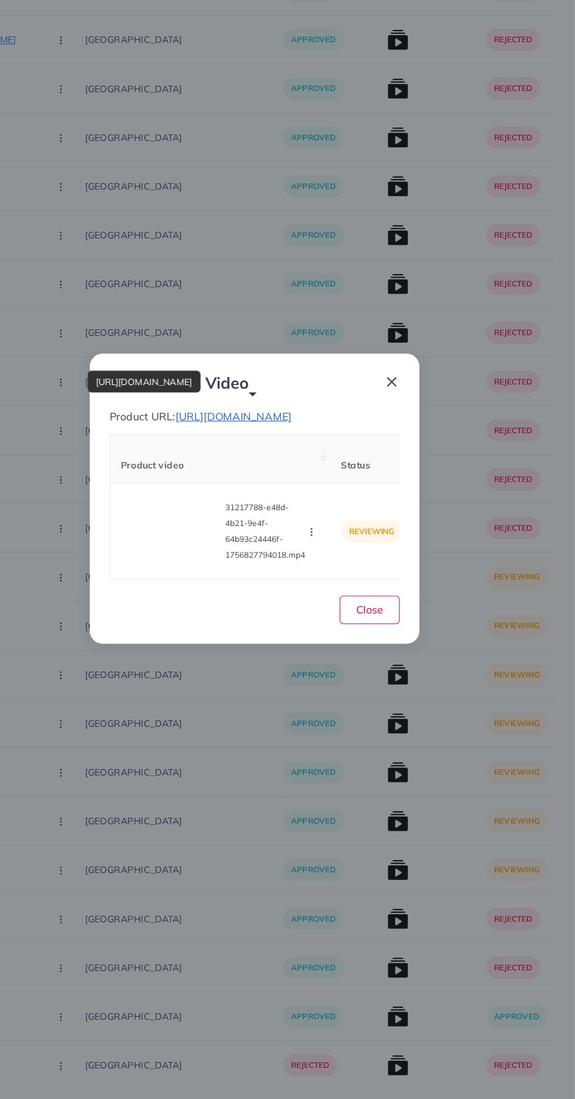
click at [195, 596] on video at bounding box center [215, 579] width 88 height 53
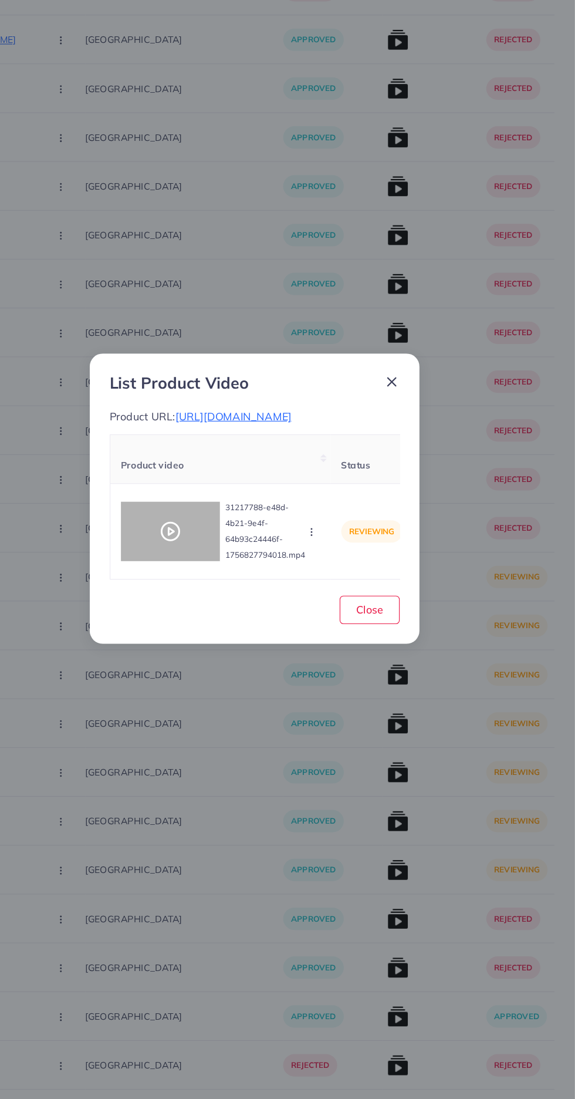
click at [219, 588] on icon at bounding box center [215, 579] width 19 height 19
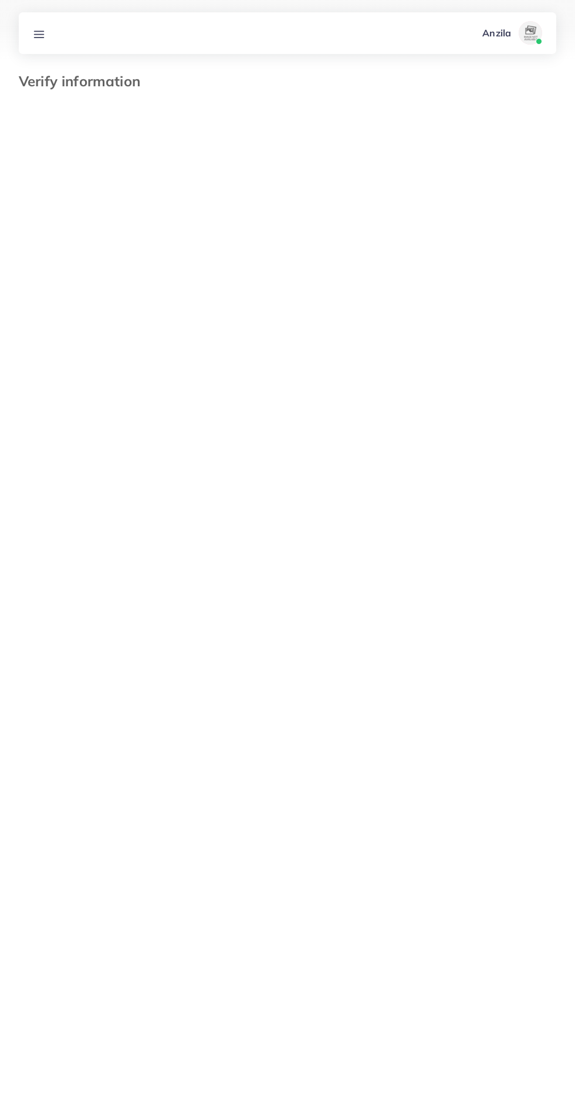
select select "*****"
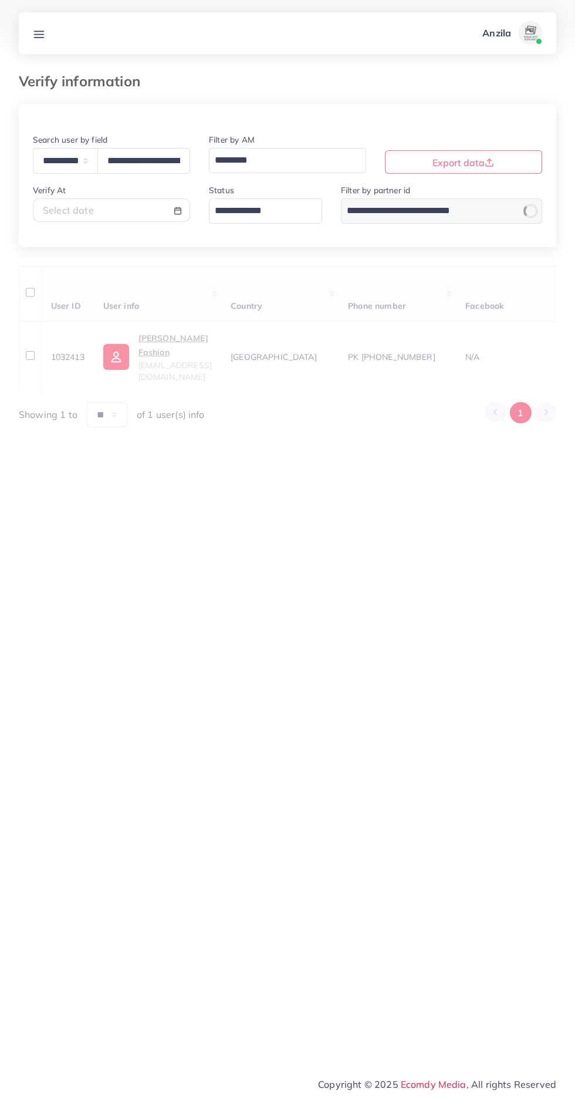
click at [33, 33] on icon at bounding box center [39, 34] width 12 height 12
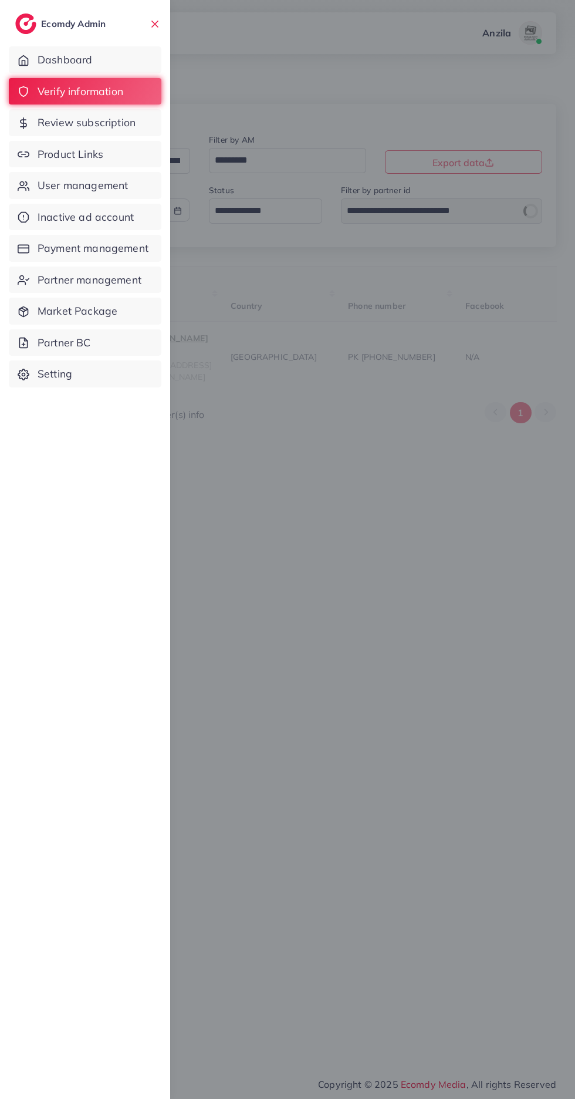
click at [23, 154] on icon at bounding box center [24, 155] width 12 height 12
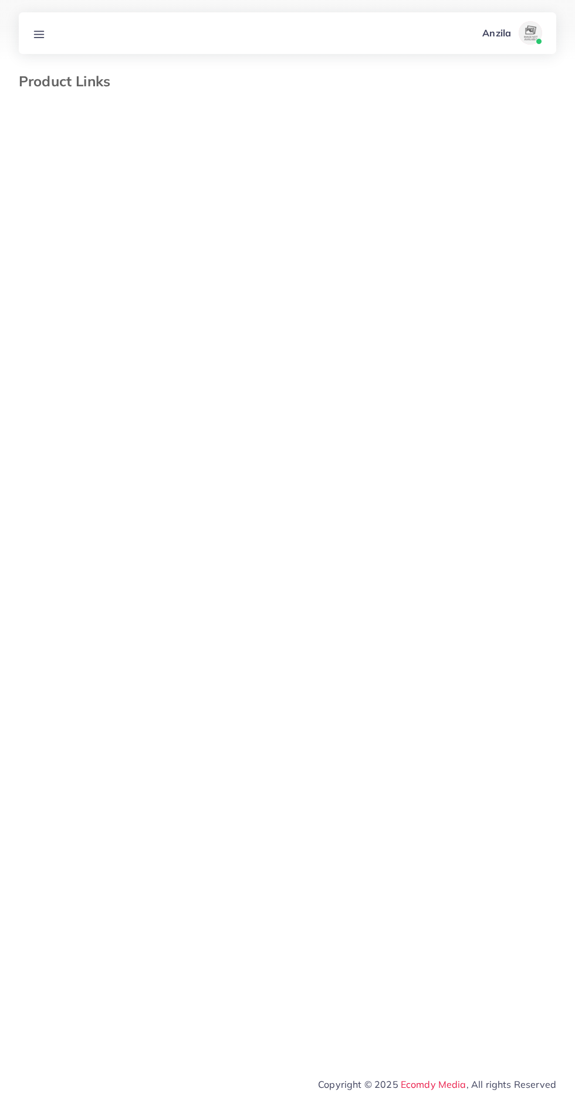
select select "*********"
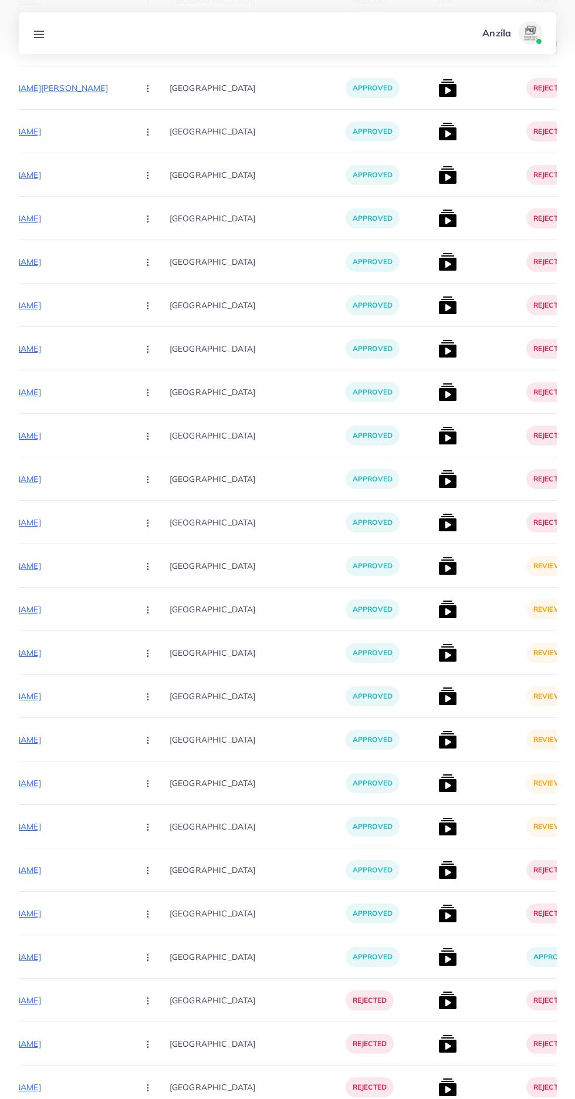
scroll to position [2587, 0]
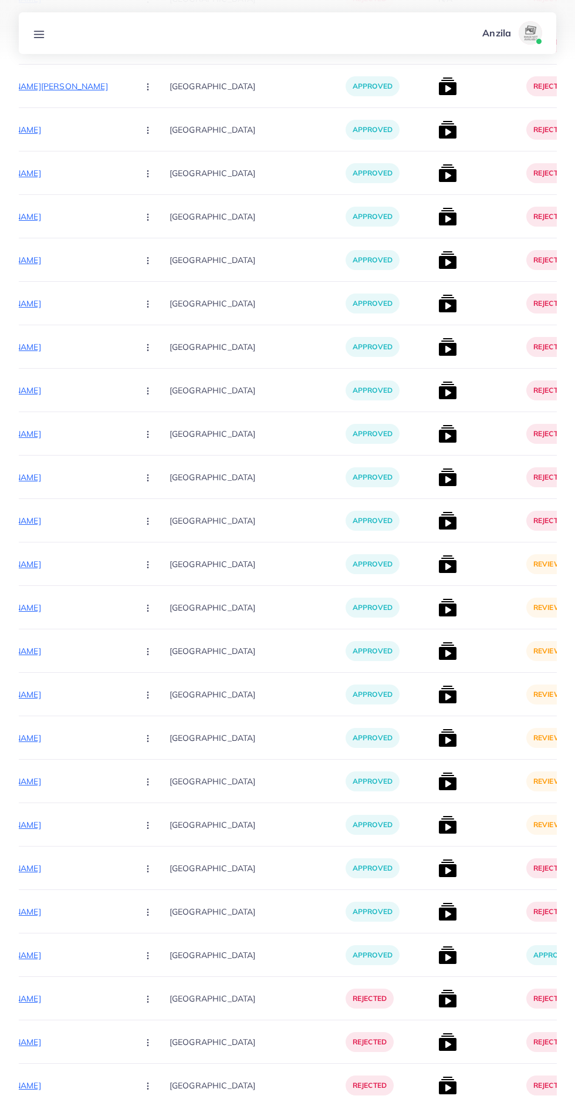
click at [439, 568] on img at bounding box center [448, 564] width 19 height 19
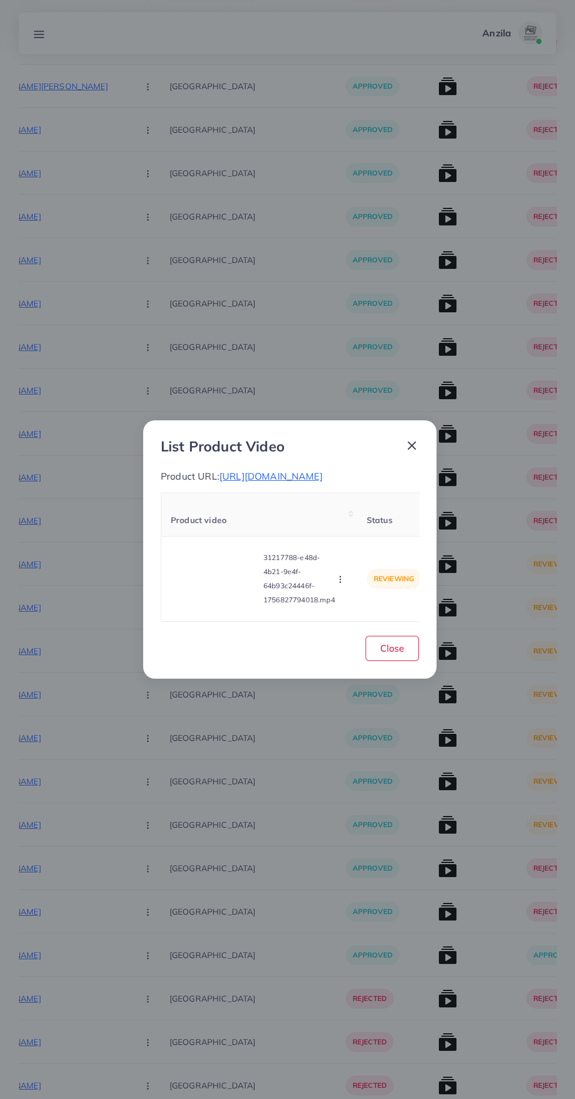
click at [344, 584] on icon "button" at bounding box center [340, 579] width 9 height 9
click at [358, 556] on span "Reject" at bounding box center [356, 550] width 28 height 12
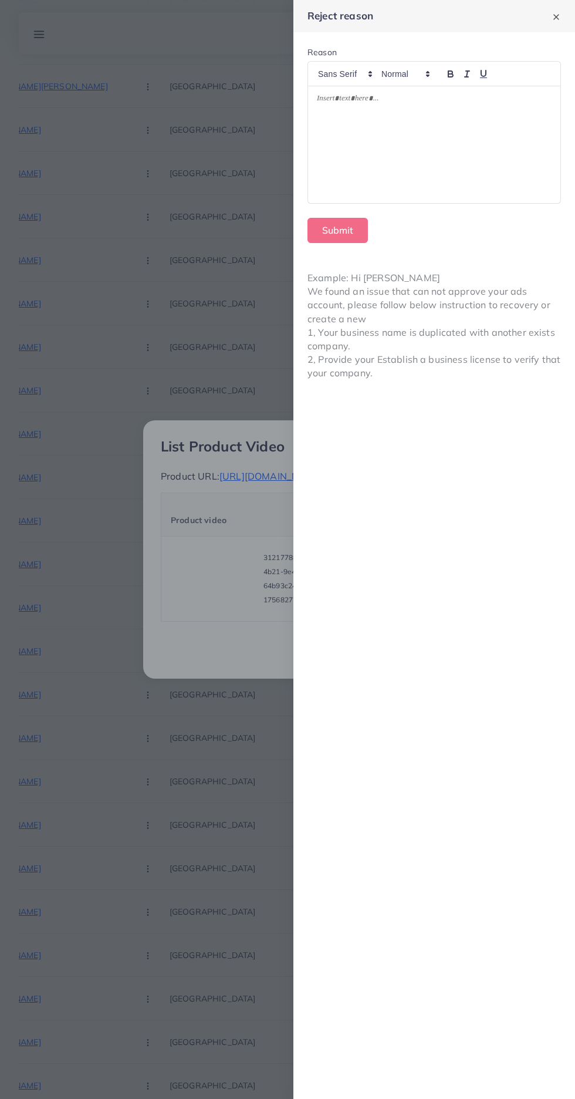
click at [427, 181] on div at bounding box center [434, 144] width 253 height 117
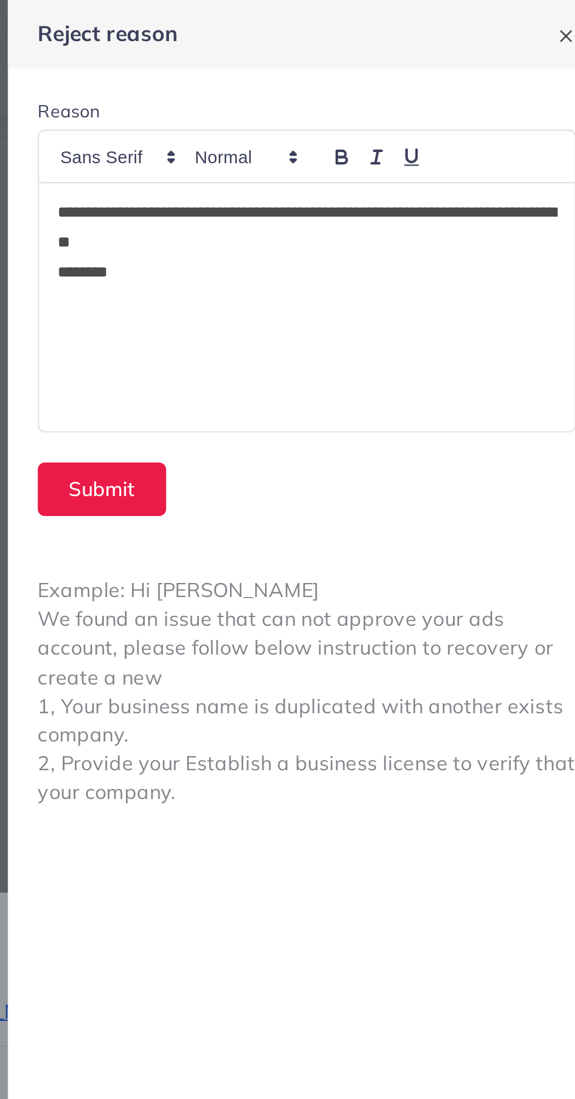
scroll to position [0, 0]
click at [344, 235] on button "Submit" at bounding box center [338, 230] width 60 height 25
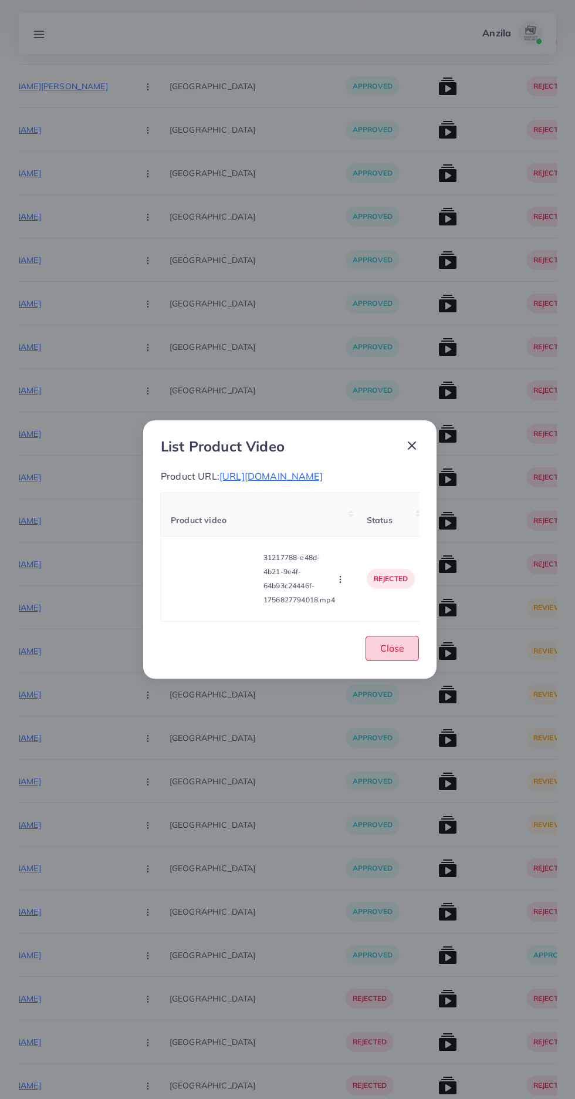
click at [373, 661] on button "Close" at bounding box center [392, 648] width 53 height 25
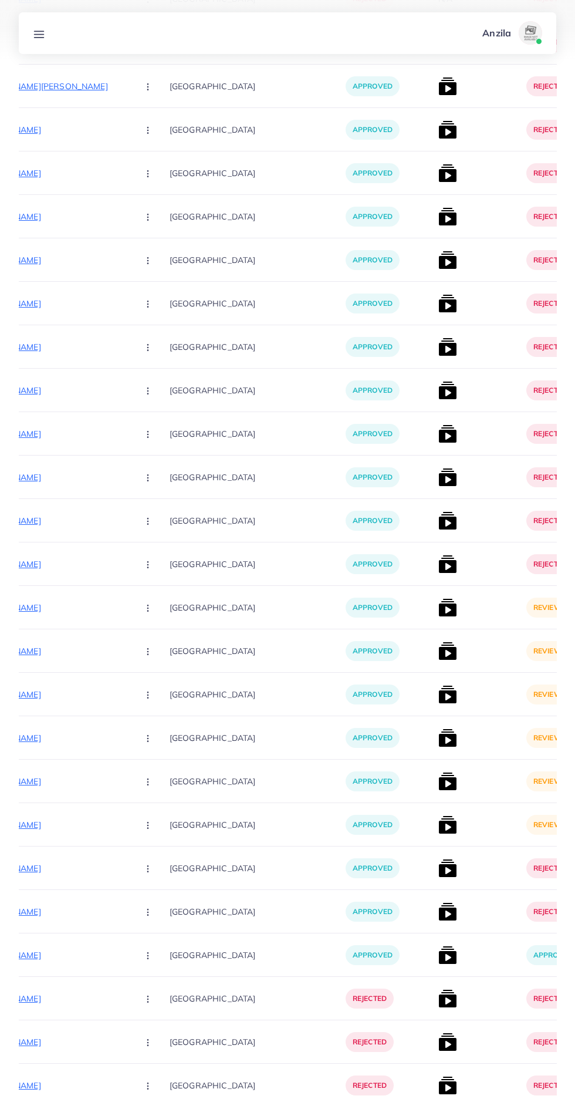
click at [439, 605] on img at bounding box center [448, 607] width 19 height 19
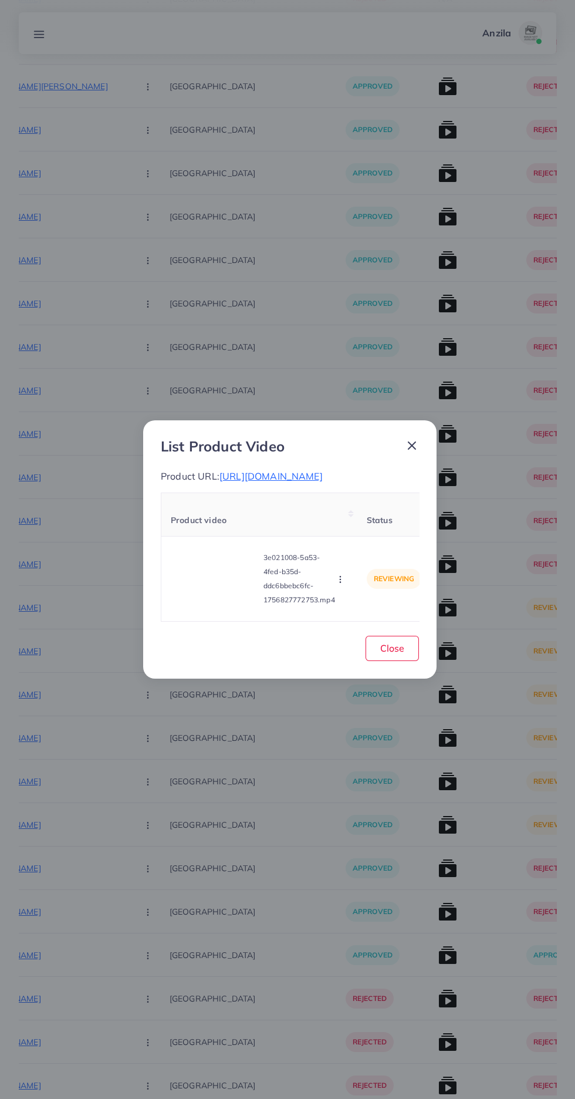
click at [323, 474] on span "[URL][DOMAIN_NAME]" at bounding box center [271, 476] width 103 height 12
click at [227, 584] on video at bounding box center [215, 579] width 88 height 53
click at [225, 603] on div at bounding box center [215, 579] width 88 height 53
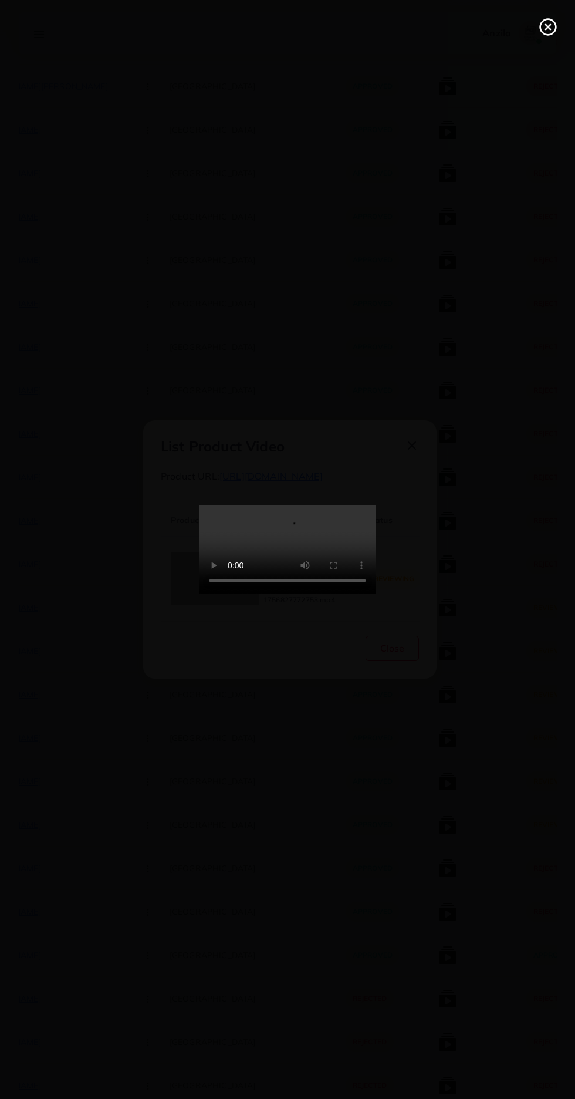
click at [548, 27] on line at bounding box center [548, 27] width 5 height 5
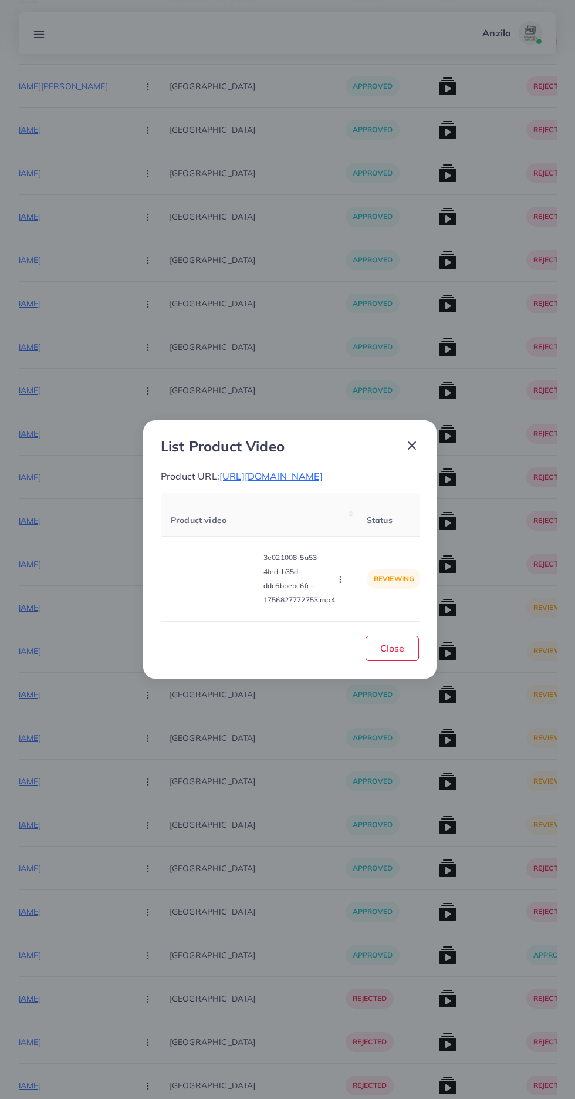
click at [342, 584] on icon "button" at bounding box center [340, 579] width 9 height 9
click at [368, 563] on link "Reject" at bounding box center [363, 550] width 93 height 26
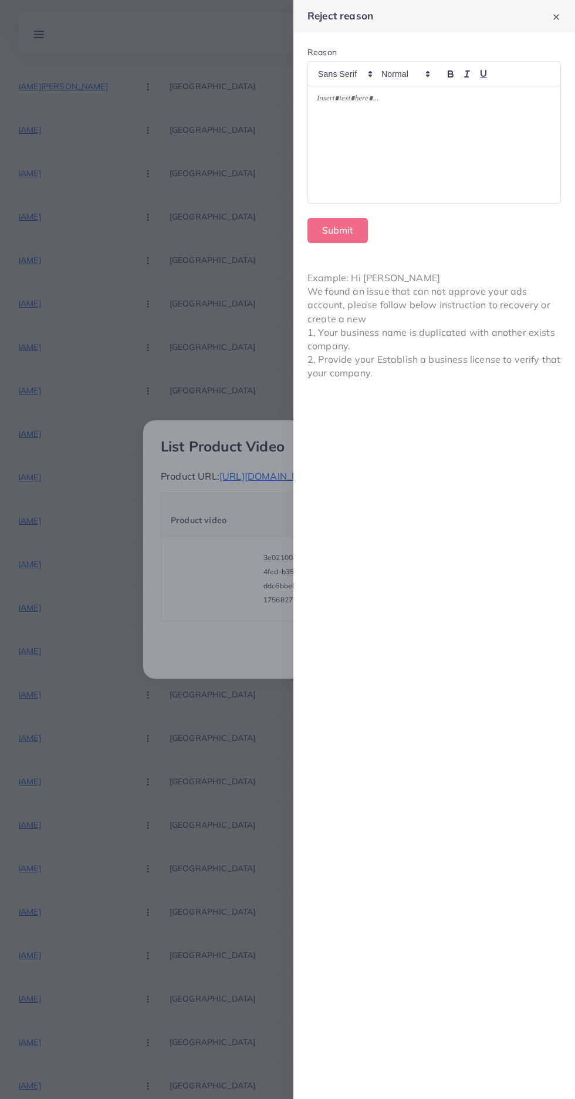
click at [444, 157] on div at bounding box center [434, 144] width 253 height 117
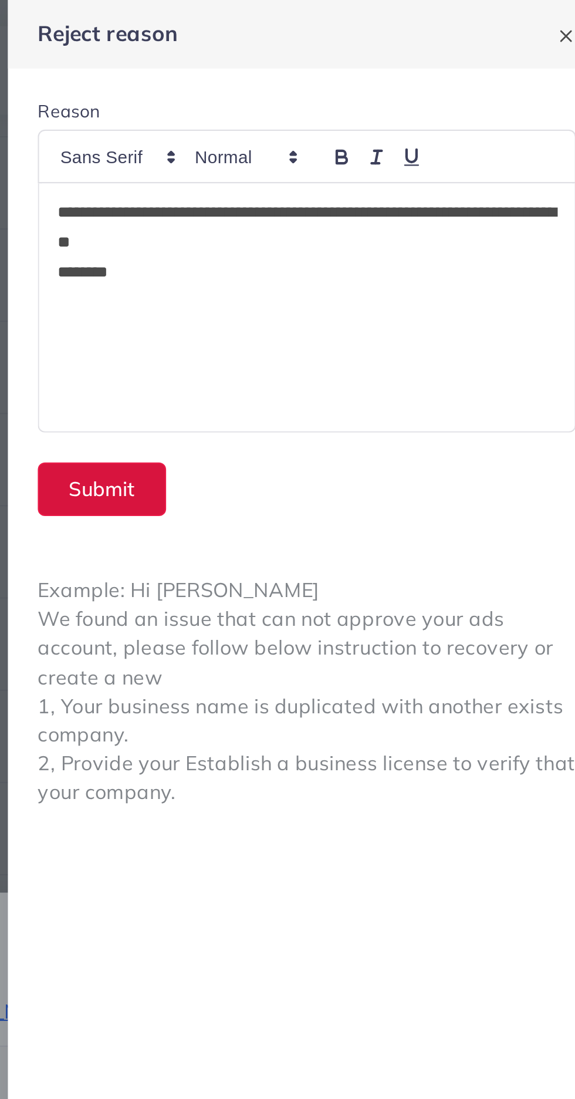
click at [347, 231] on button "Submit" at bounding box center [338, 230] width 60 height 25
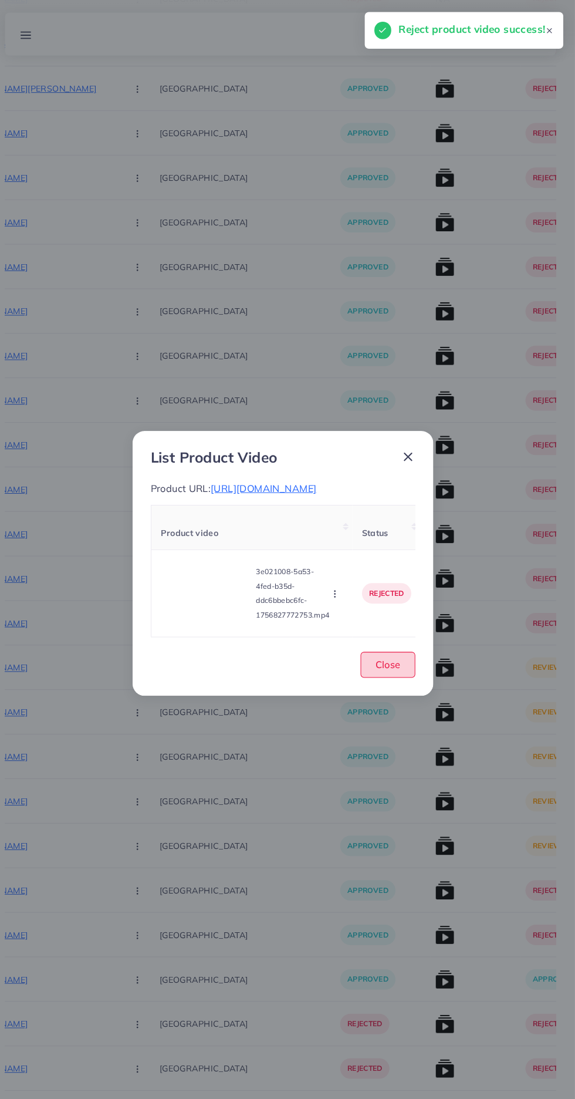
click at [399, 654] on span "Close" at bounding box center [393, 648] width 24 height 12
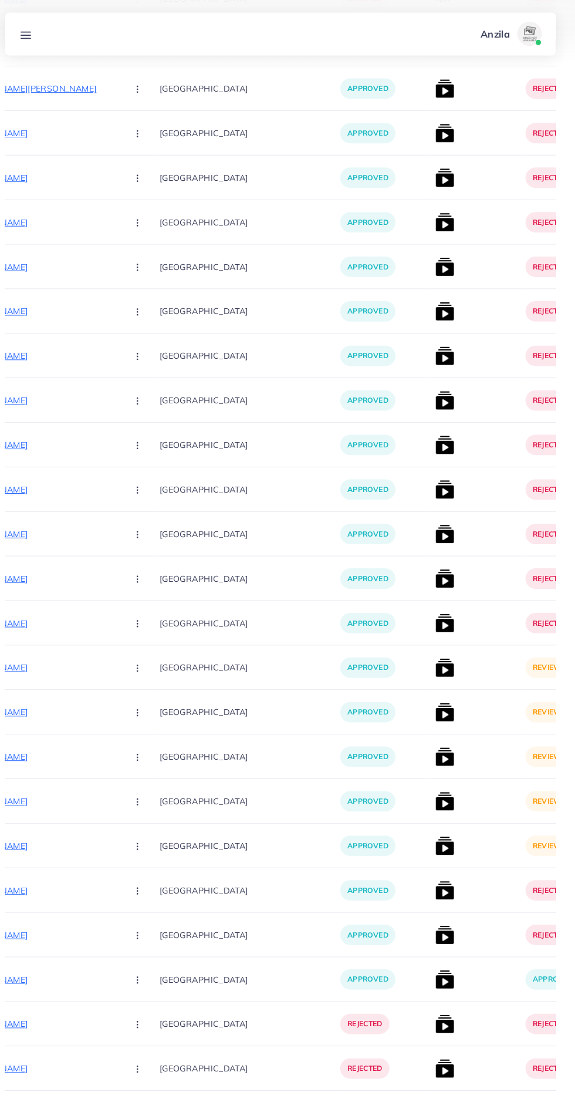
click at [439, 654] on img at bounding box center [448, 651] width 19 height 19
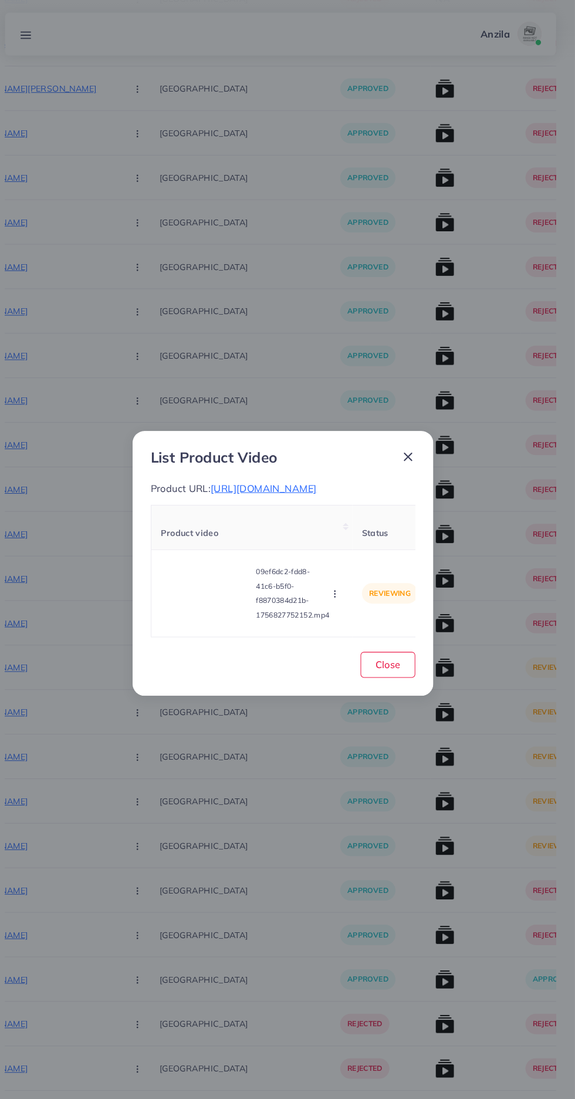
click at [286, 470] on span "[URL][DOMAIN_NAME]" at bounding box center [271, 476] width 103 height 12
click at [200, 558] on video at bounding box center [215, 579] width 88 height 53
click at [226, 579] on div at bounding box center [215, 579] width 88 height 53
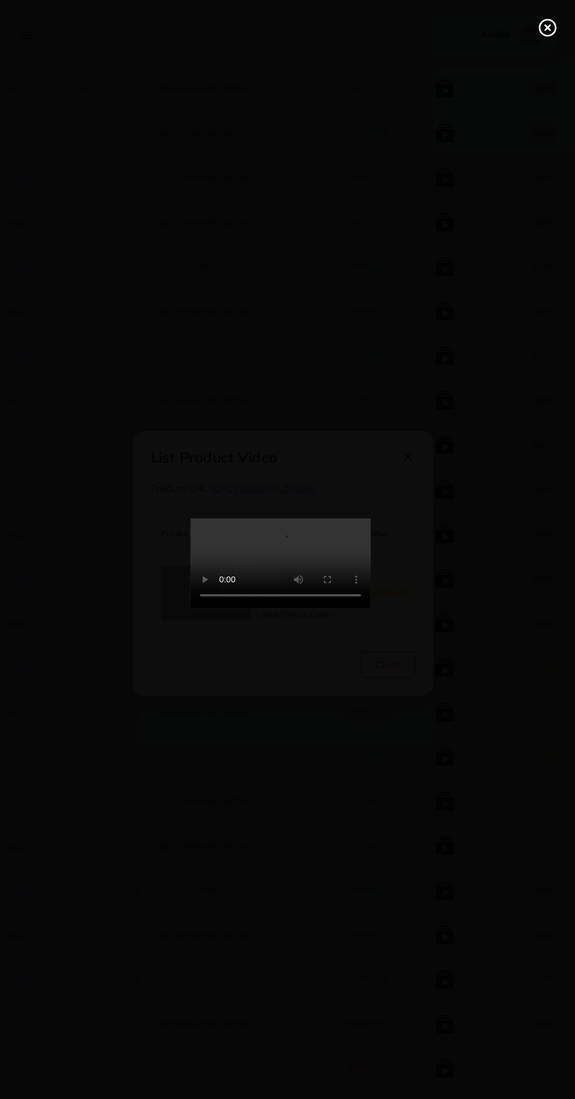
click at [544, 27] on icon at bounding box center [548, 27] width 19 height 19
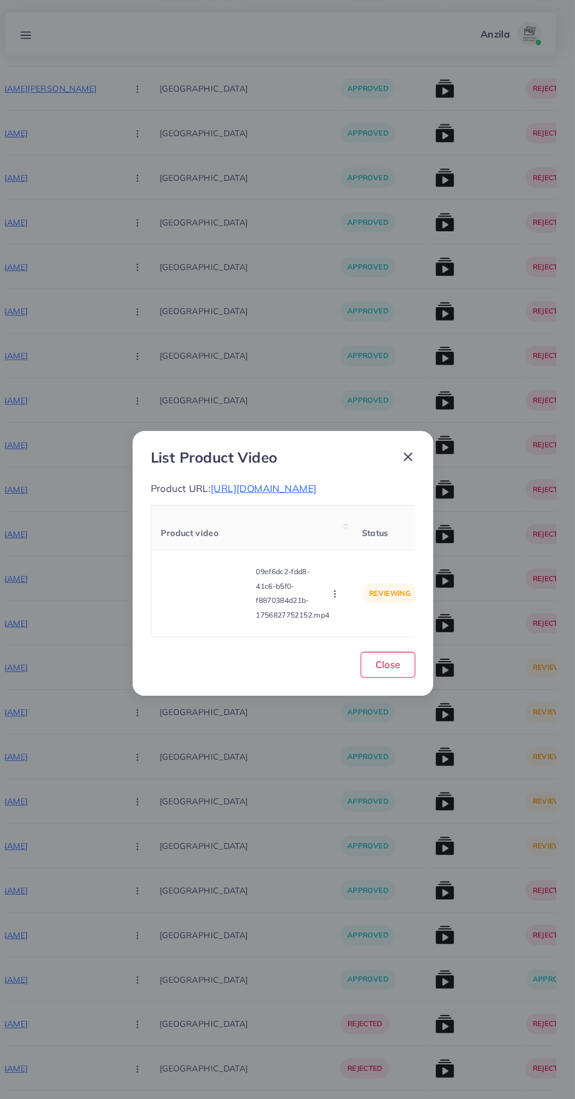
click at [342, 577] on icon "button" at bounding box center [340, 579] width 9 height 9
click at [366, 555] on link "Reject" at bounding box center [363, 550] width 93 height 26
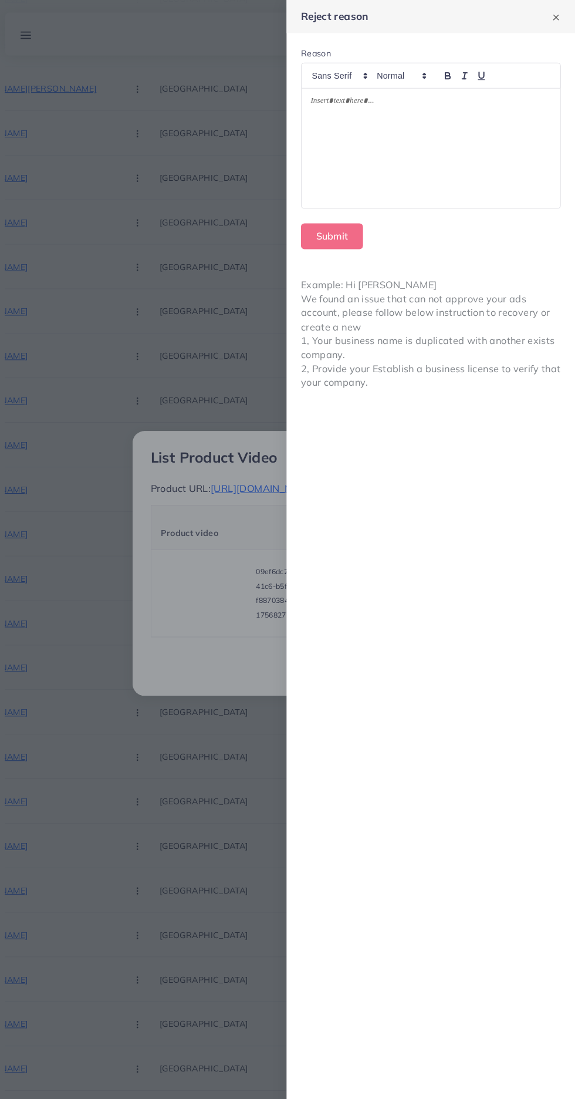
click at [469, 150] on div at bounding box center [434, 144] width 253 height 117
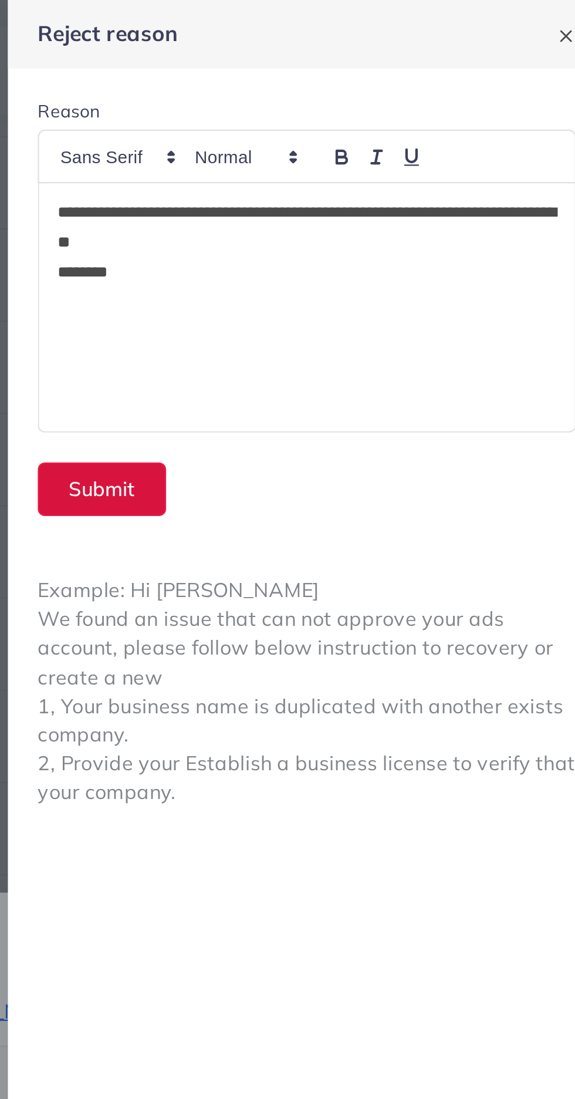
click at [348, 233] on button "Submit" at bounding box center [338, 230] width 60 height 25
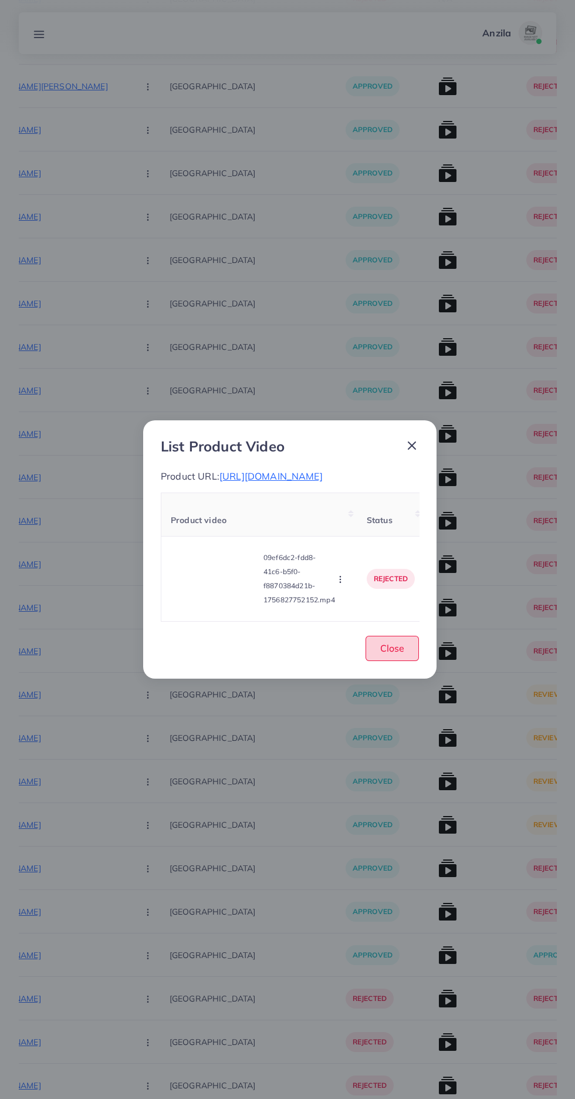
click at [376, 653] on button "Close" at bounding box center [392, 648] width 53 height 25
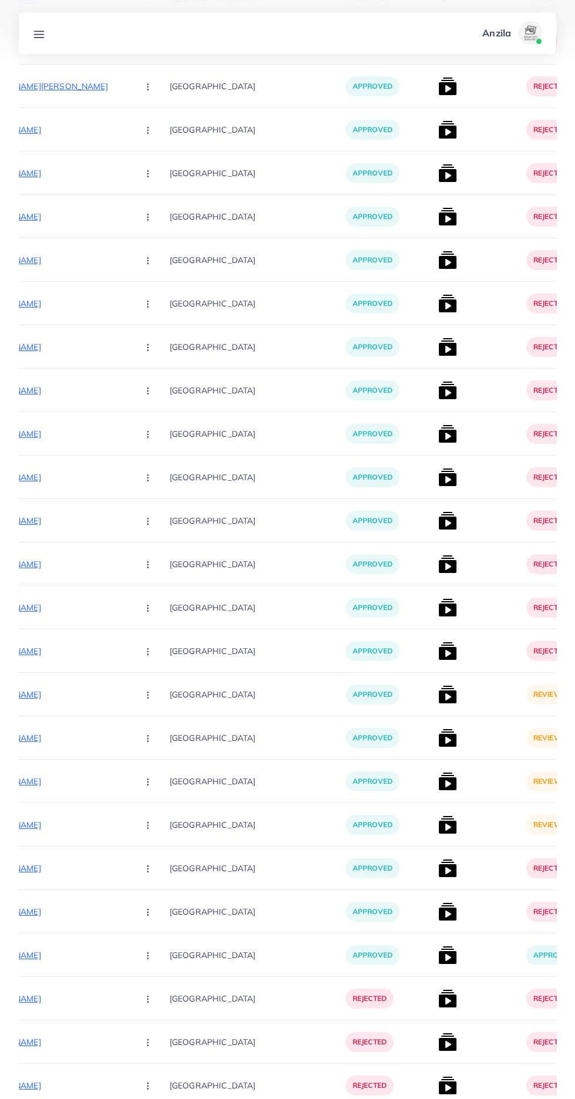
click at [439, 696] on img at bounding box center [448, 694] width 19 height 19
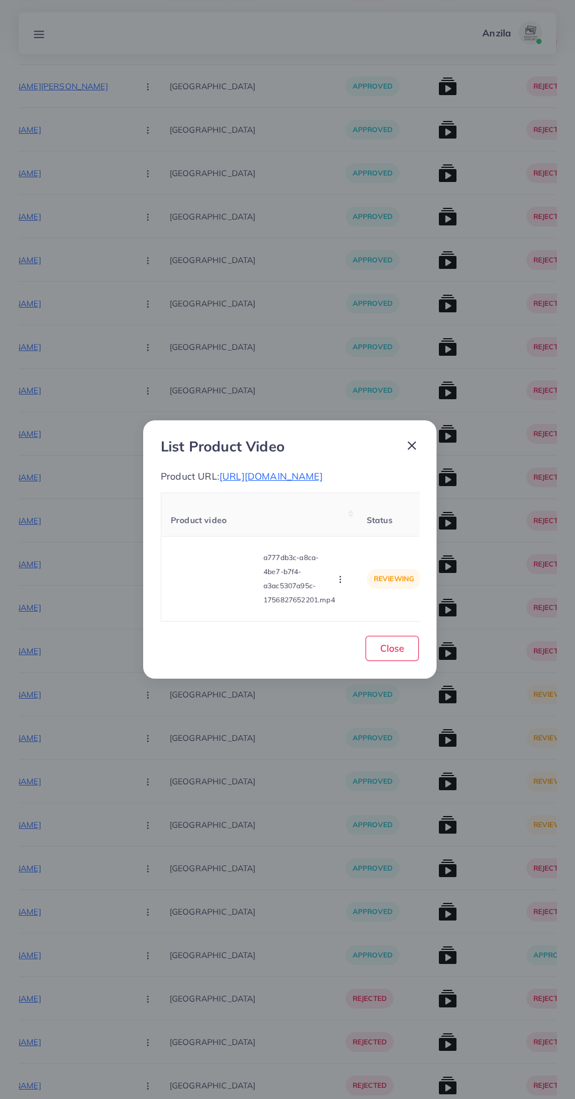
click at [323, 470] on span "[URL][DOMAIN_NAME]" at bounding box center [271, 476] width 103 height 12
click at [223, 593] on video at bounding box center [215, 579] width 88 height 53
click at [227, 592] on div at bounding box center [215, 579] width 88 height 53
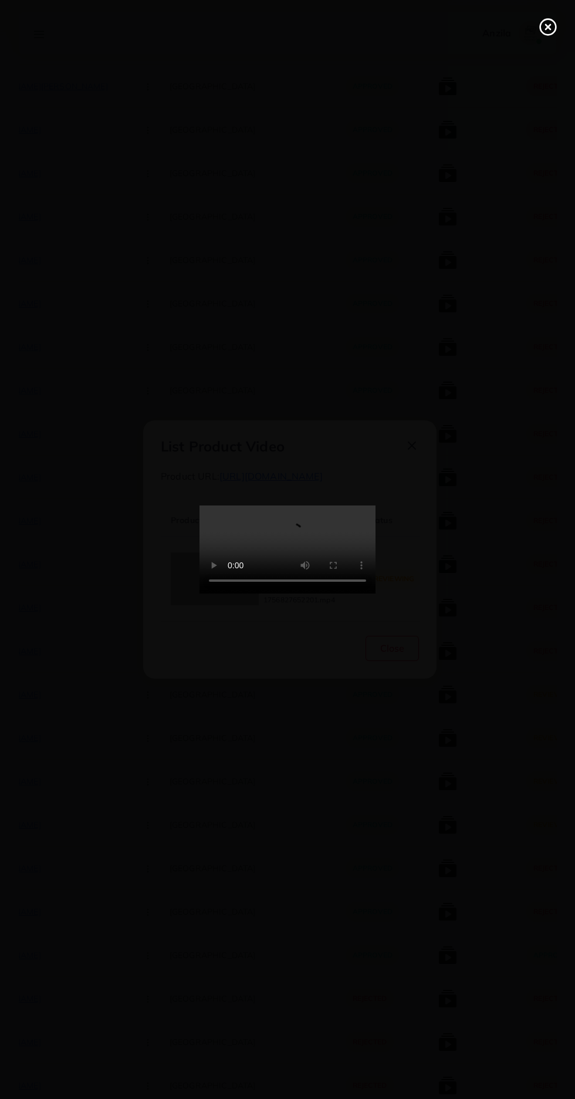
click at [545, 25] on icon at bounding box center [548, 27] width 19 height 19
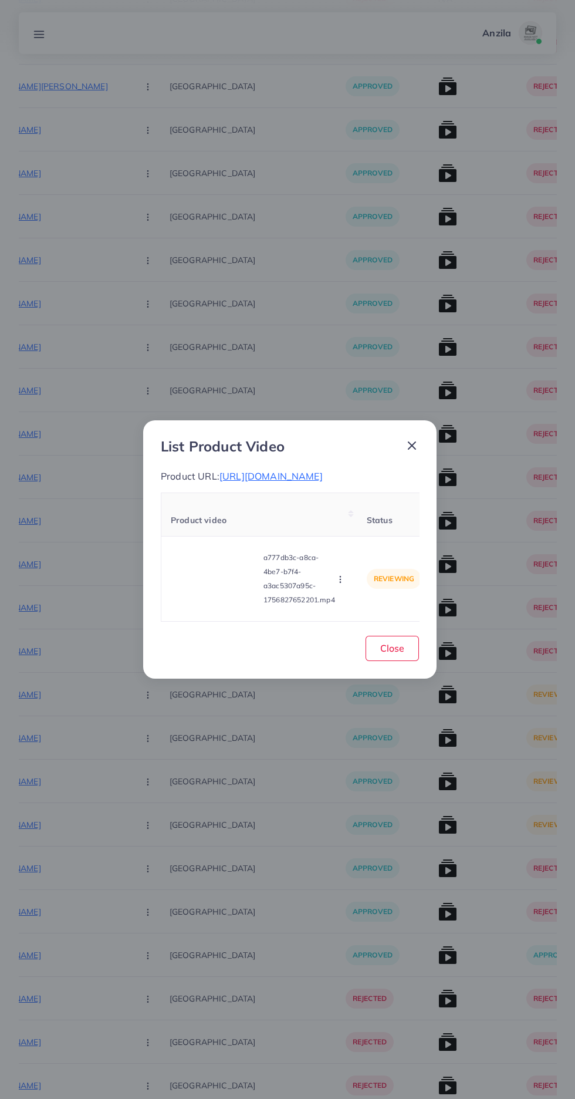
click at [323, 470] on span "[URL][DOMAIN_NAME]" at bounding box center [271, 476] width 103 height 12
click at [341, 580] on circle "button" at bounding box center [340, 580] width 1 height 1
click at [376, 527] on span "Approve" at bounding box center [361, 525] width 39 height 12
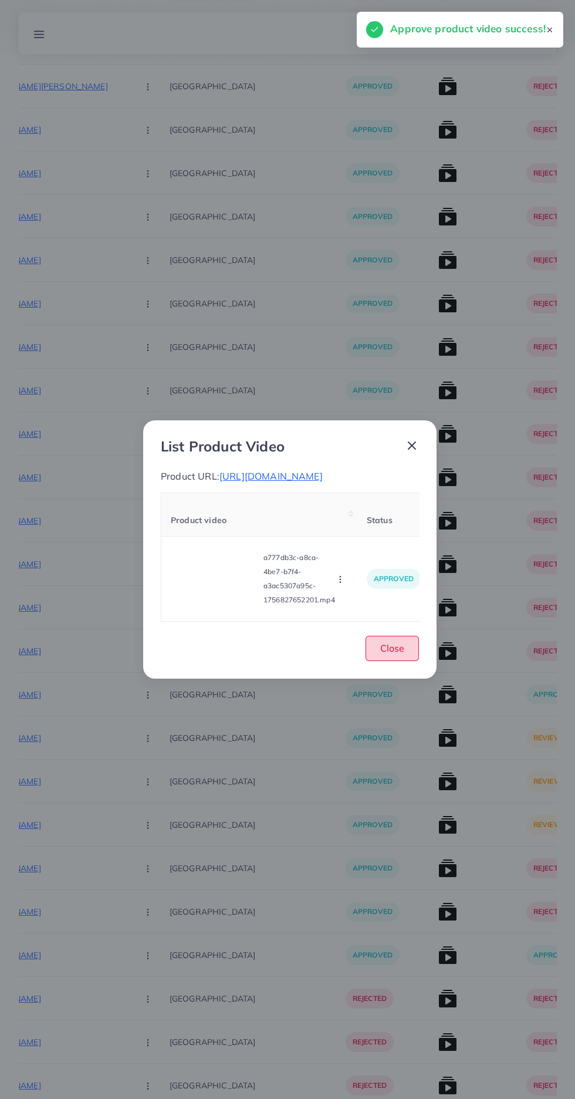
click at [399, 652] on span "Close" at bounding box center [393, 648] width 24 height 12
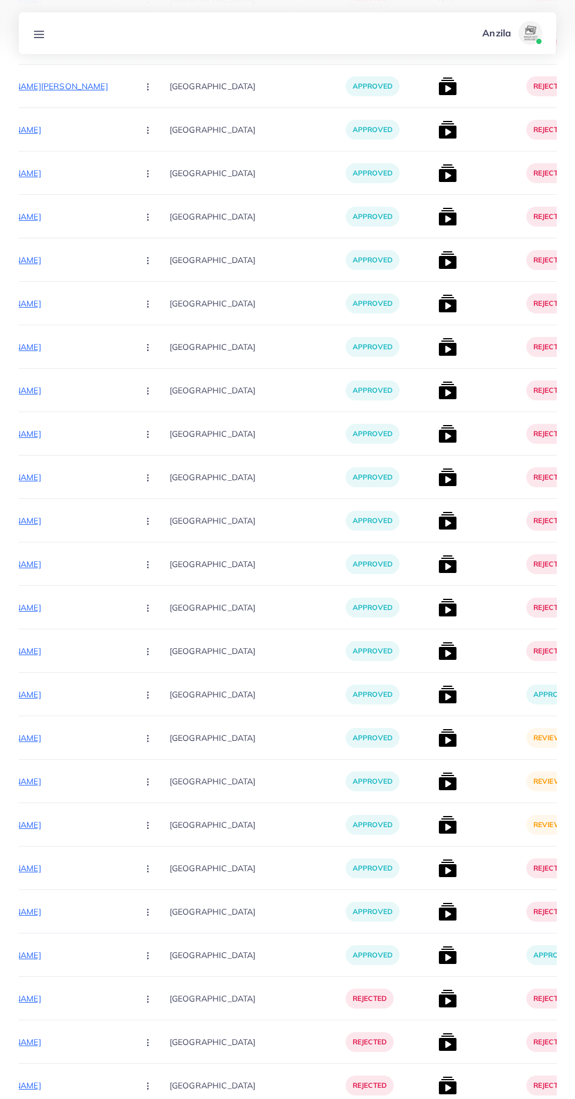
click at [439, 740] on img at bounding box center [448, 738] width 19 height 19
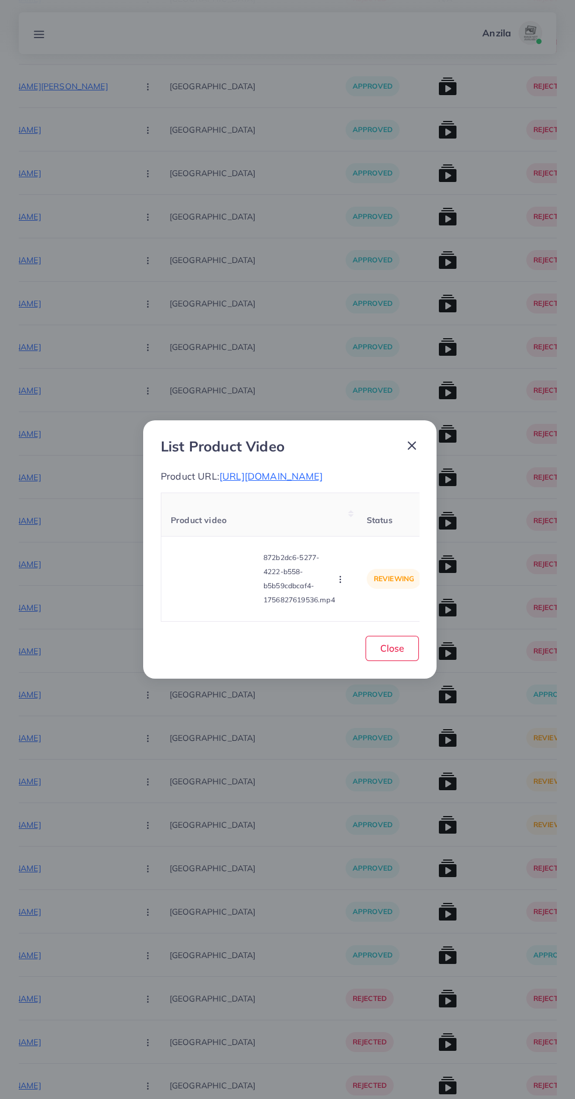
click at [323, 470] on span "[URL][DOMAIN_NAME]" at bounding box center [271, 476] width 103 height 12
click at [212, 585] on video at bounding box center [215, 579] width 88 height 53
click at [242, 585] on div at bounding box center [215, 579] width 88 height 53
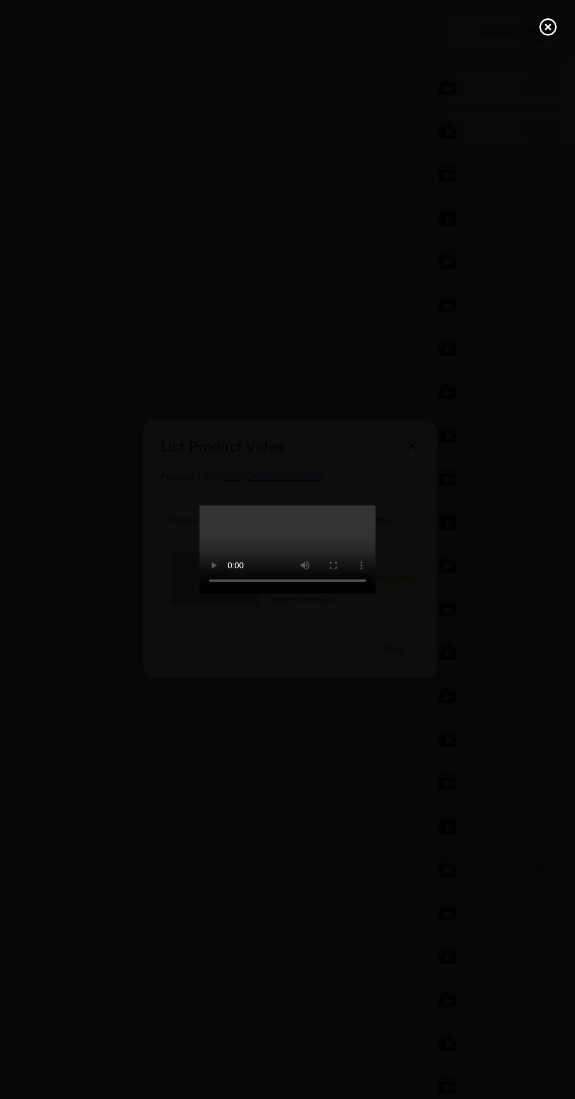
click at [548, 27] on line at bounding box center [548, 27] width 5 height 5
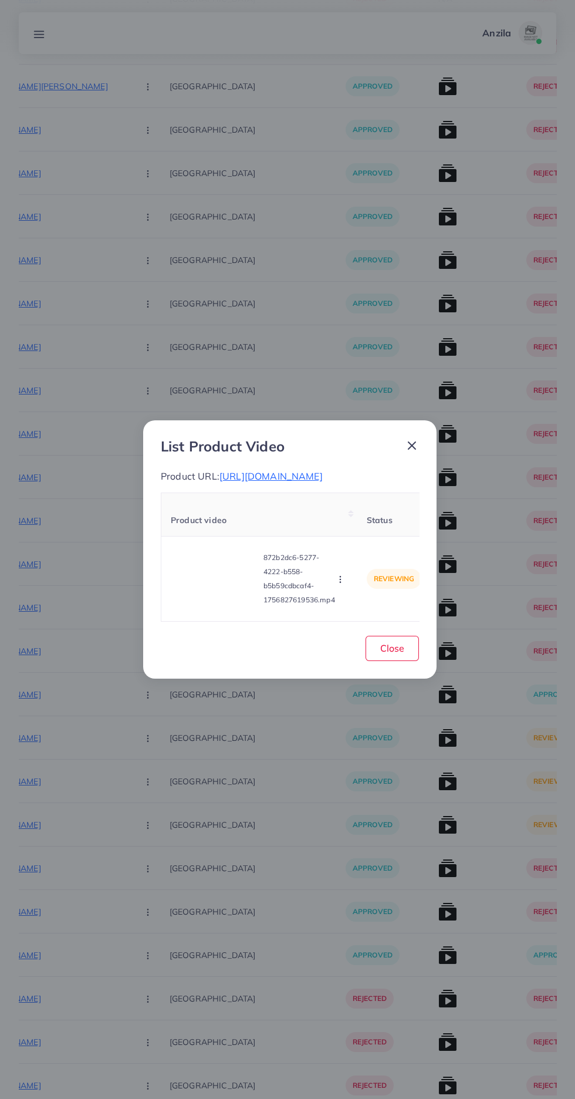
click at [323, 470] on span "[URL][DOMAIN_NAME]" at bounding box center [271, 476] width 103 height 12
click at [347, 581] on button "button" at bounding box center [341, 579] width 13 height 12
click at [355, 555] on span "Reject" at bounding box center [356, 550] width 28 height 12
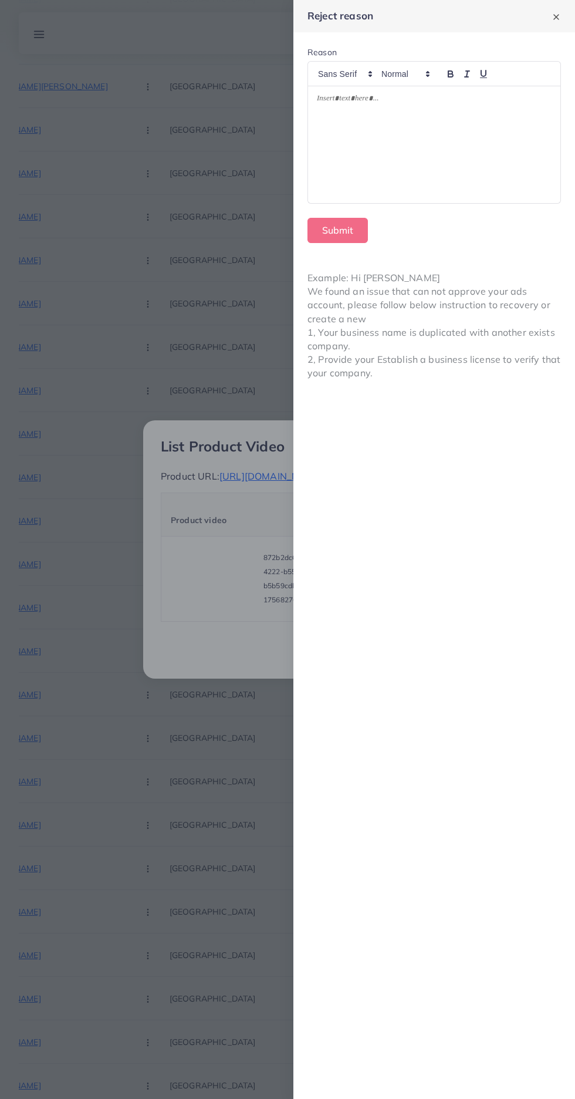
click at [454, 150] on div at bounding box center [434, 144] width 253 height 117
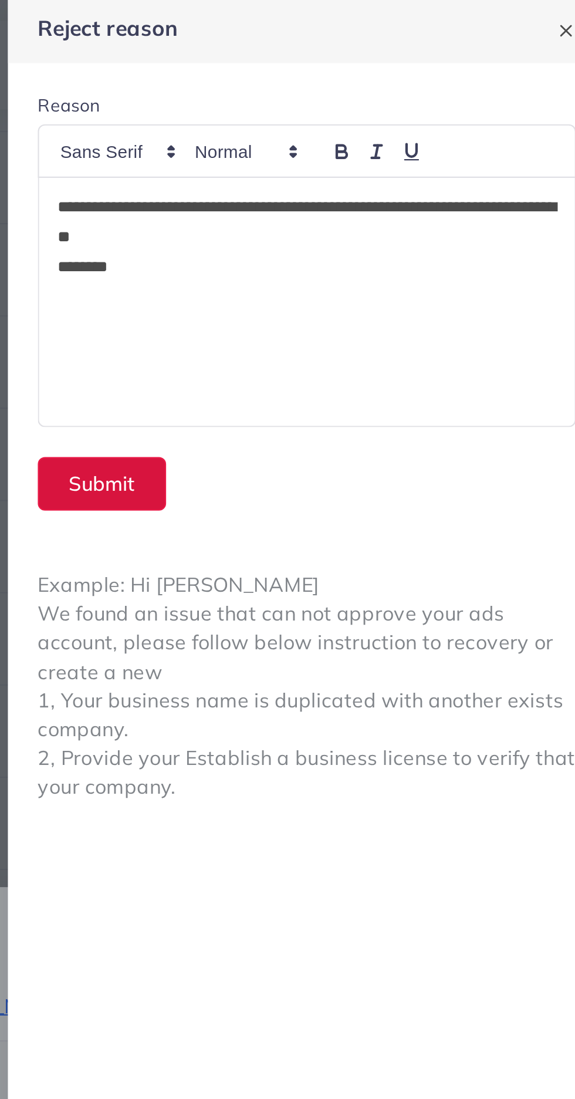
click at [338, 224] on button "Submit" at bounding box center [338, 230] width 60 height 25
click at [349, 233] on button "Submit" at bounding box center [338, 230] width 60 height 25
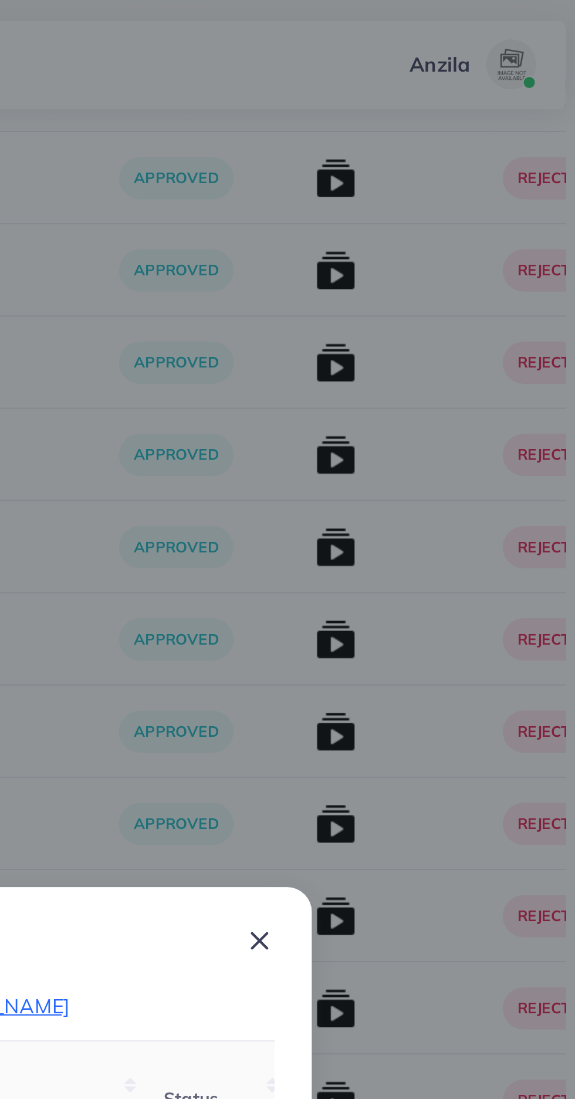
scroll to position [2587, 0]
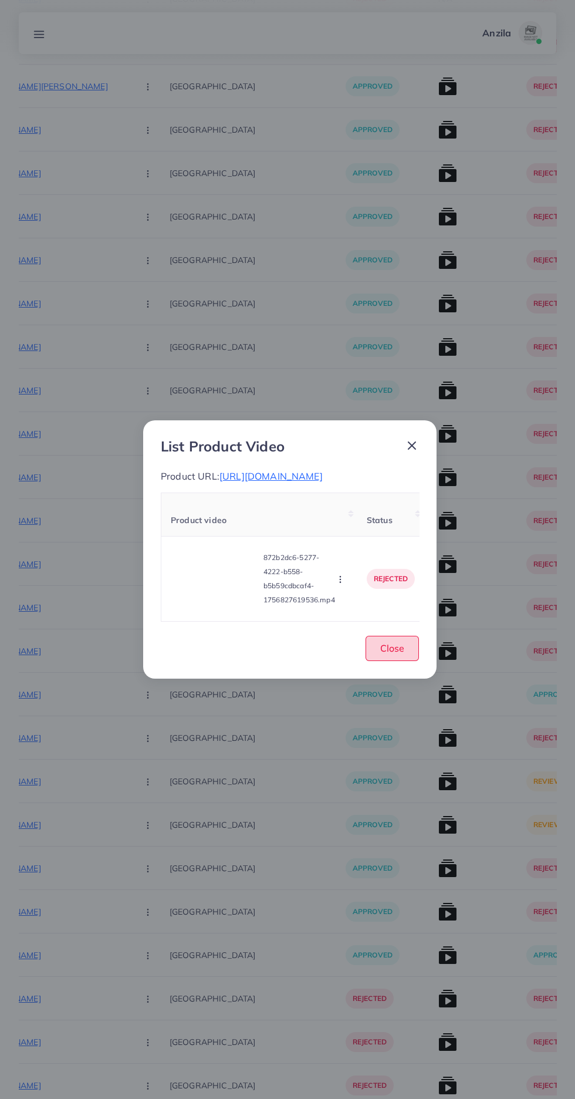
click at [392, 654] on span "Close" at bounding box center [393, 648] width 24 height 12
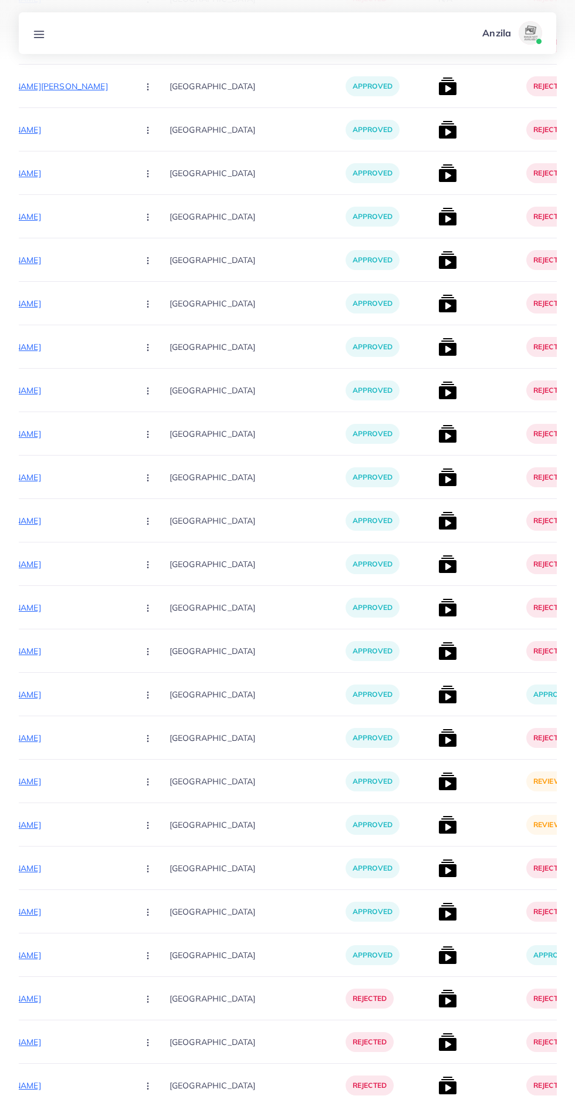
click at [439, 780] on img at bounding box center [448, 781] width 19 height 19
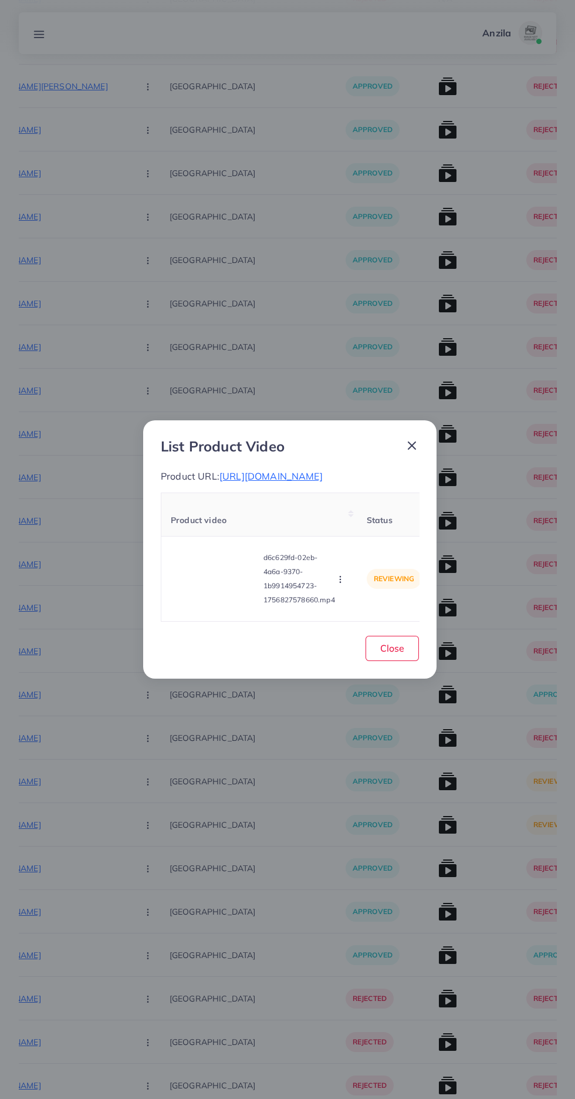
click at [323, 470] on span "[URL][DOMAIN_NAME]" at bounding box center [271, 476] width 103 height 12
click at [210, 589] on video at bounding box center [215, 579] width 88 height 53
click at [215, 601] on div at bounding box center [215, 579] width 88 height 53
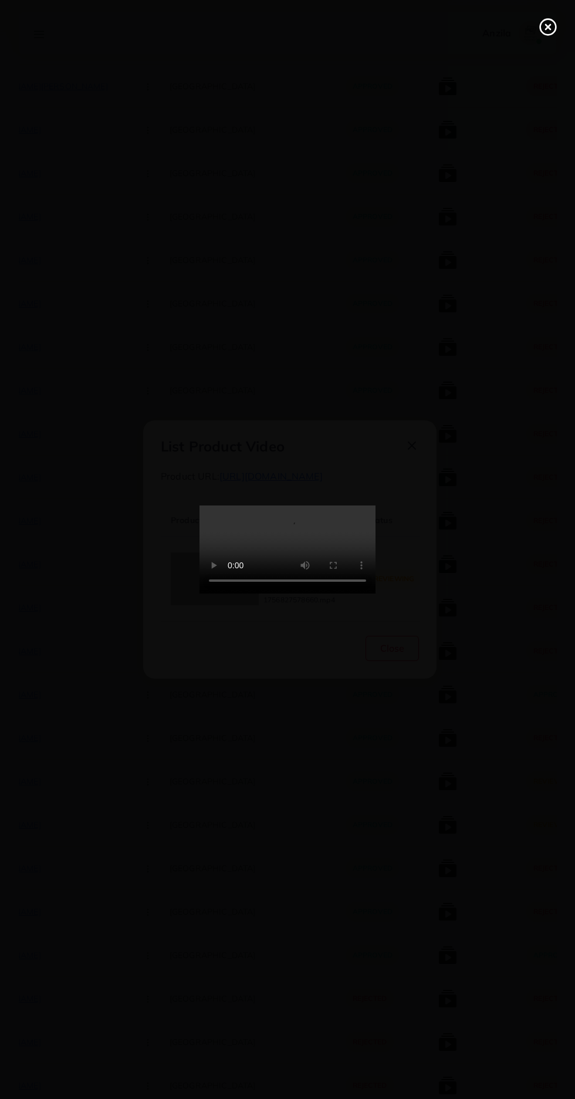
click at [548, 27] on line at bounding box center [548, 27] width 5 height 5
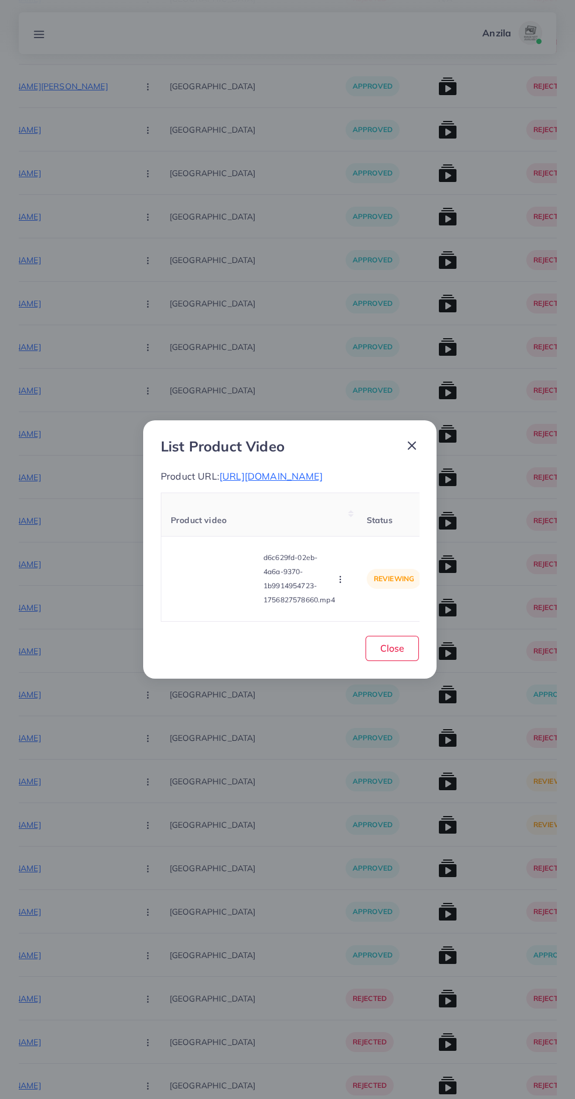
click at [342, 584] on icon "button" at bounding box center [340, 579] width 9 height 9
click at [378, 537] on link "Approve" at bounding box center [363, 524] width 93 height 26
click at [341, 580] on circle "button" at bounding box center [340, 580] width 1 height 1
click at [362, 556] on span "Reject" at bounding box center [356, 550] width 28 height 12
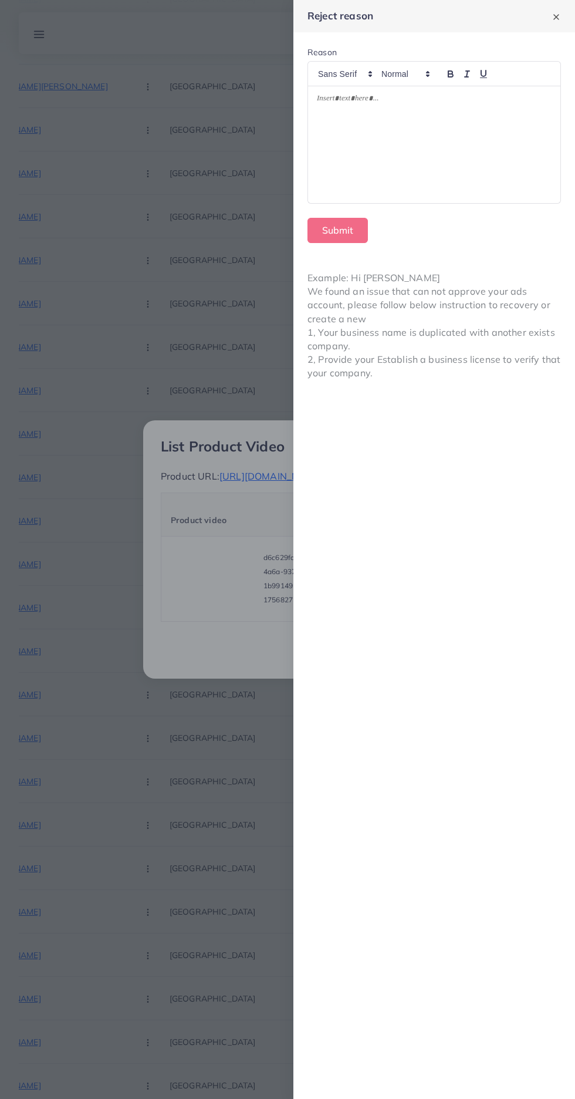
click at [433, 138] on div at bounding box center [434, 144] width 253 height 117
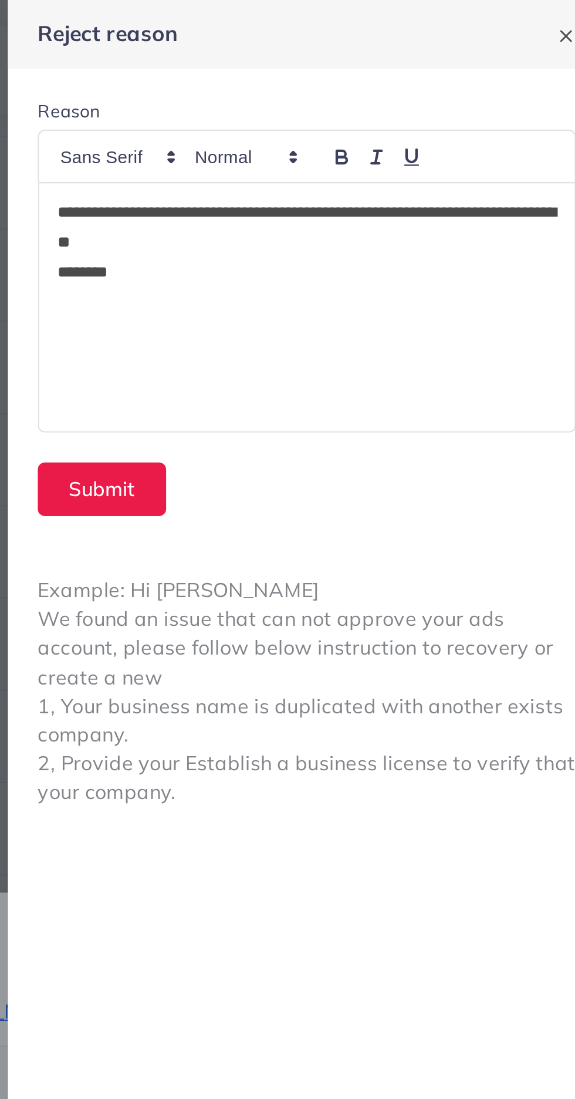
scroll to position [0, 0]
click at [348, 233] on button "Submit" at bounding box center [338, 230] width 60 height 25
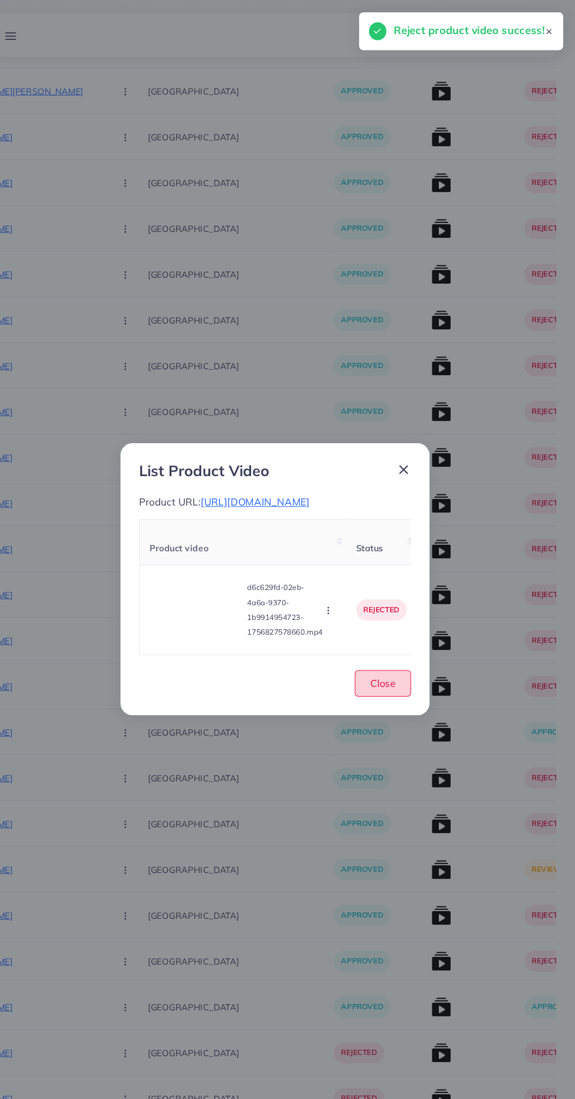
click at [402, 661] on button "Close" at bounding box center [392, 648] width 53 height 25
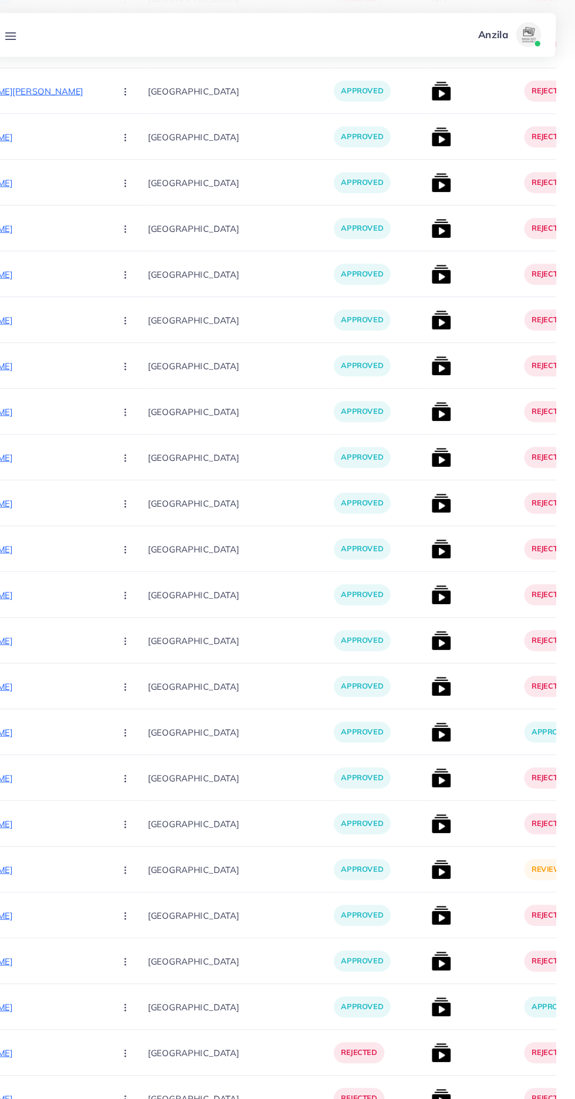
click at [439, 830] on img at bounding box center [448, 825] width 19 height 19
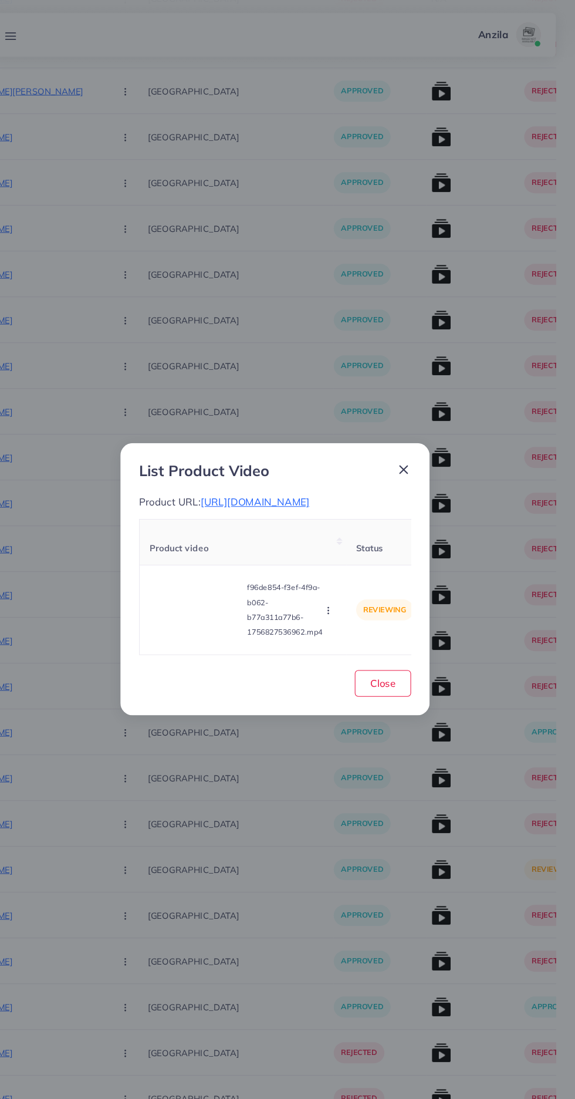
click at [273, 470] on span "[URL][DOMAIN_NAME]" at bounding box center [271, 476] width 103 height 12
click at [206, 590] on video at bounding box center [215, 579] width 88 height 53
click at [216, 582] on polygon at bounding box center [215, 578] width 5 height 6
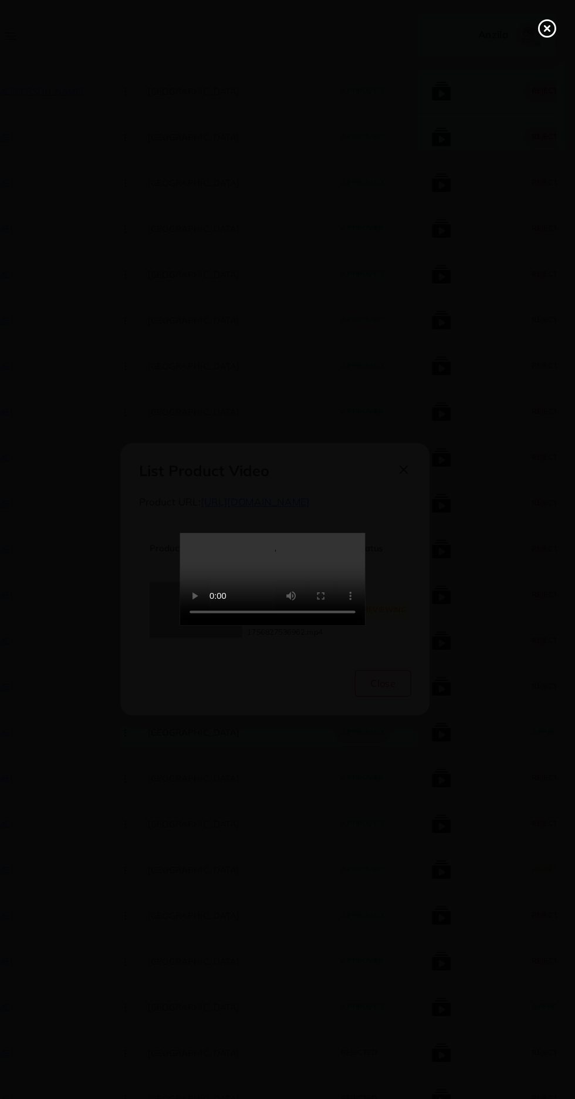
click at [548, 27] on line at bounding box center [548, 27] width 5 height 5
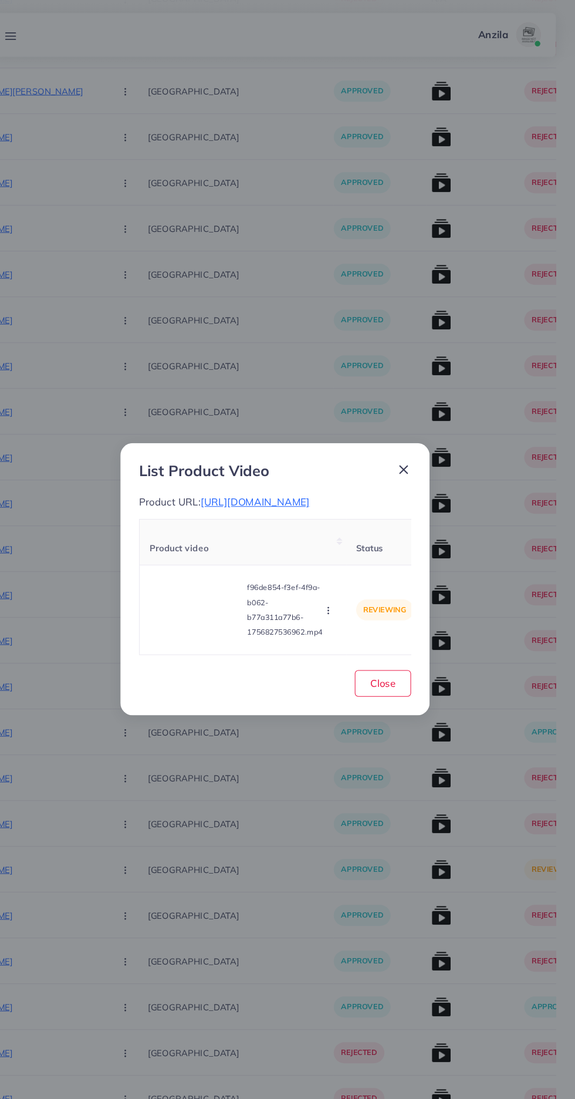
click at [336, 585] on button "button" at bounding box center [341, 579] width 13 height 12
click at [351, 556] on span "Reject" at bounding box center [356, 550] width 28 height 12
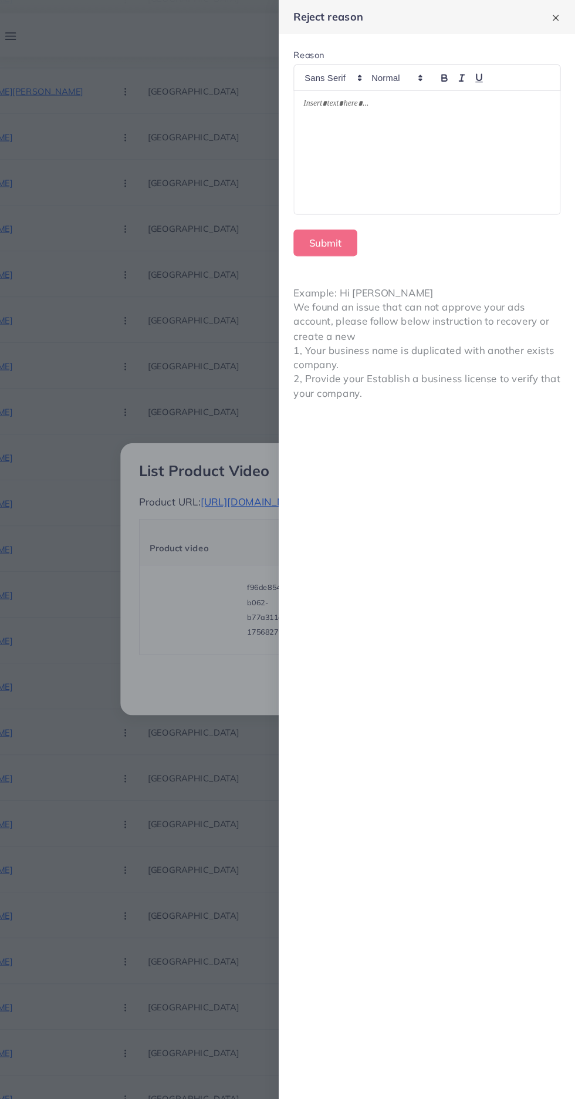
click at [487, 160] on div at bounding box center [434, 144] width 253 height 117
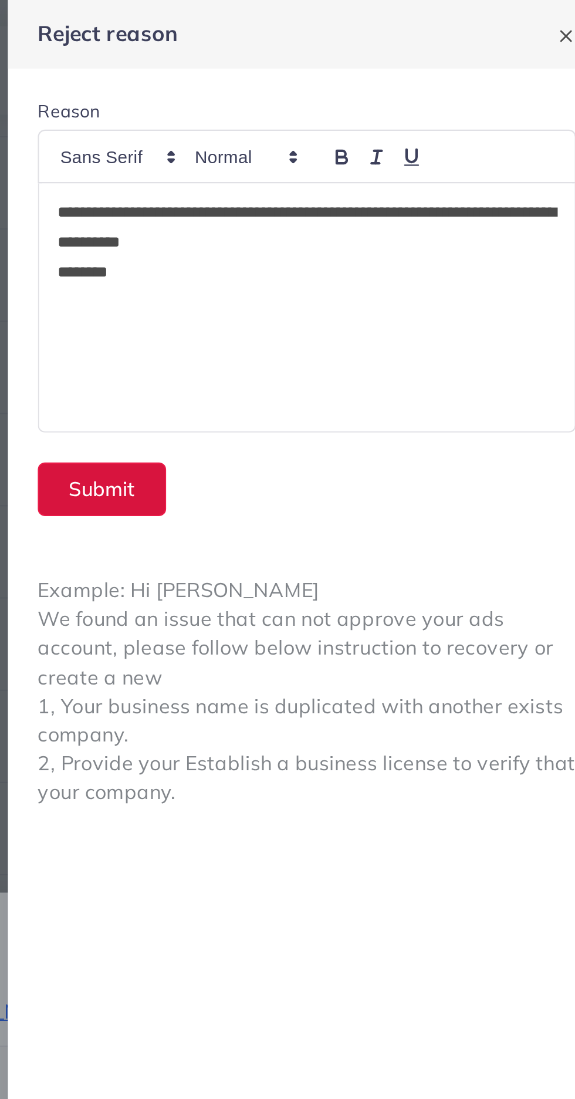
click at [325, 225] on button "Submit" at bounding box center [338, 230] width 60 height 25
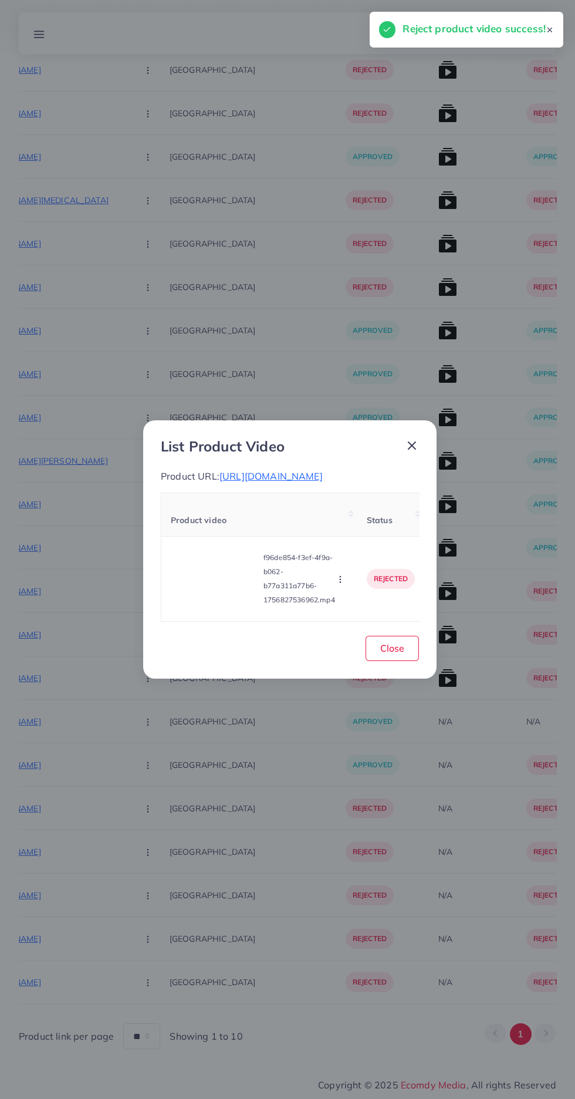
scroll to position [1651, 0]
click at [402, 654] on span "Close" at bounding box center [393, 648] width 24 height 12
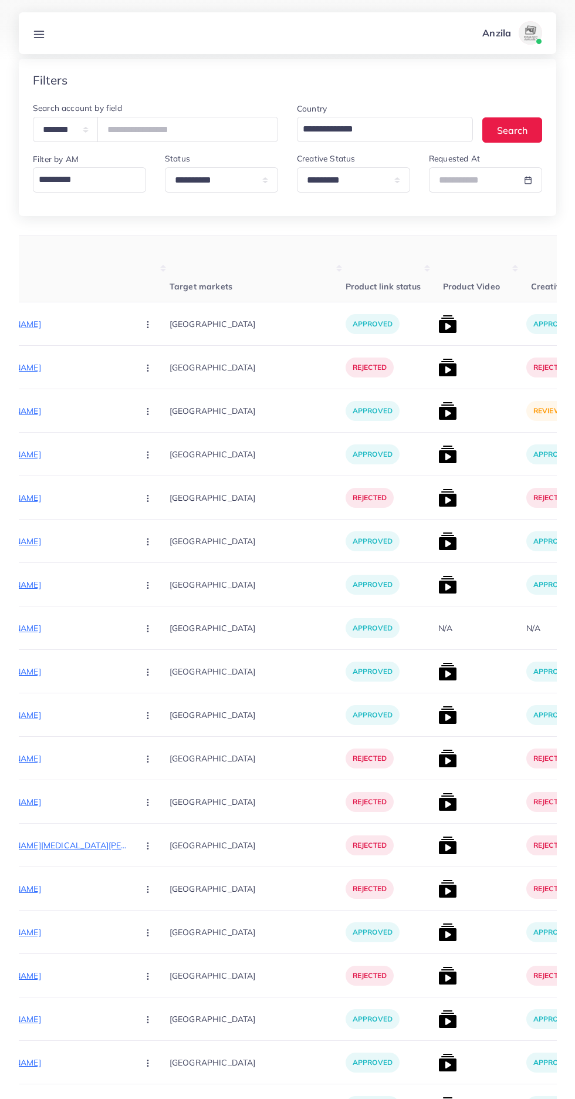
scroll to position [0, 0]
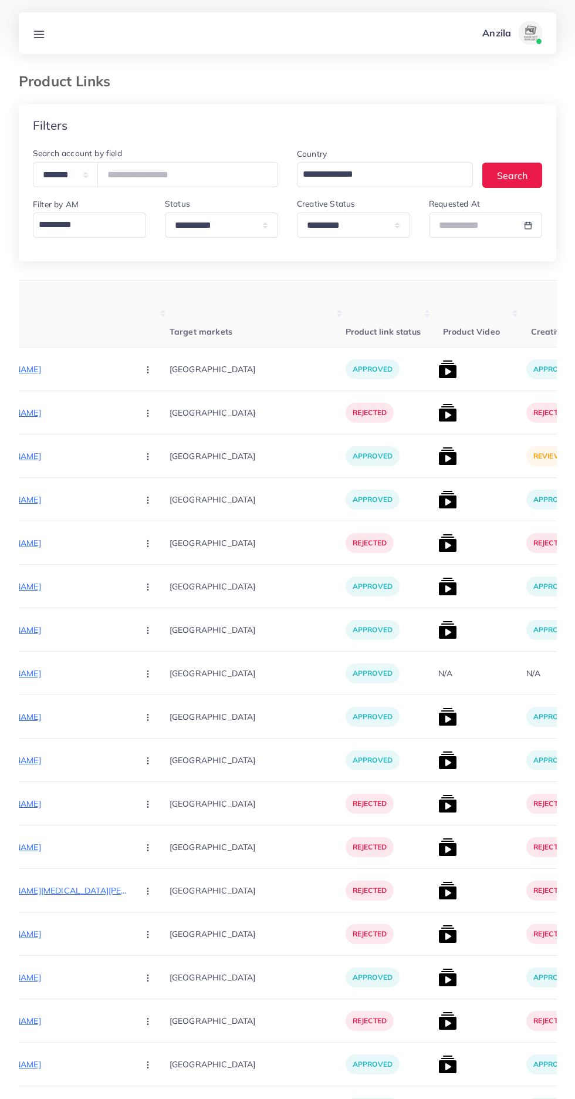
click at [439, 450] on img at bounding box center [448, 456] width 19 height 19
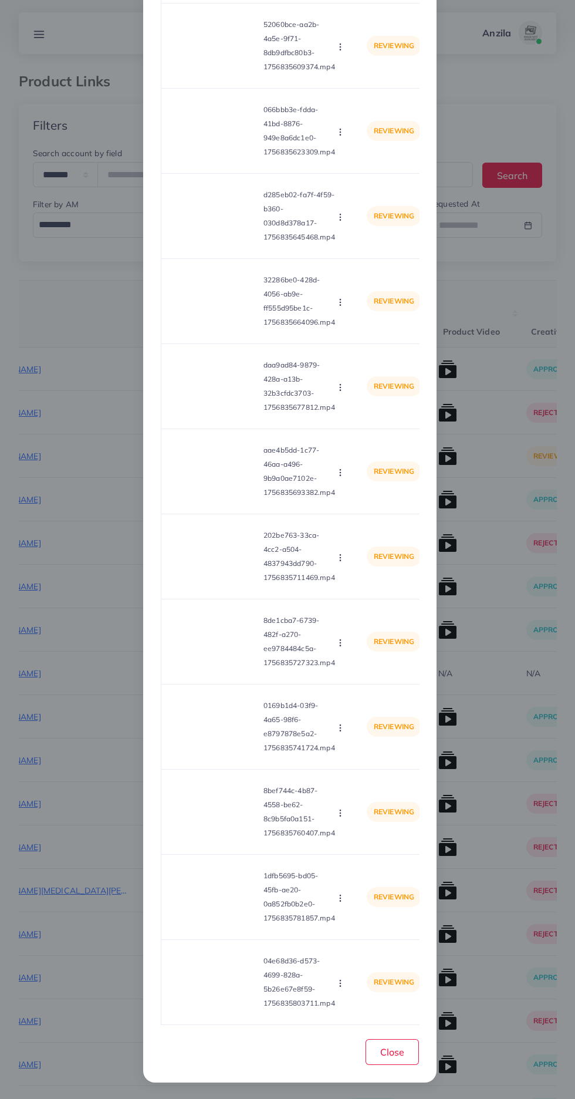
scroll to position [3893, 0]
click at [392, 1052] on span "Close" at bounding box center [393, 1052] width 24 height 12
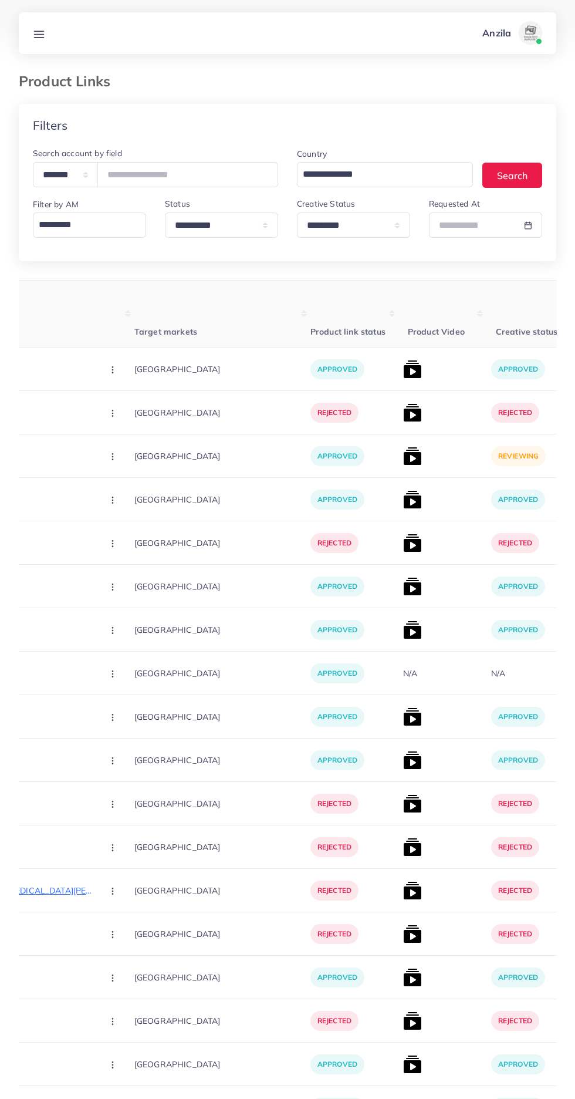
scroll to position [0, 262]
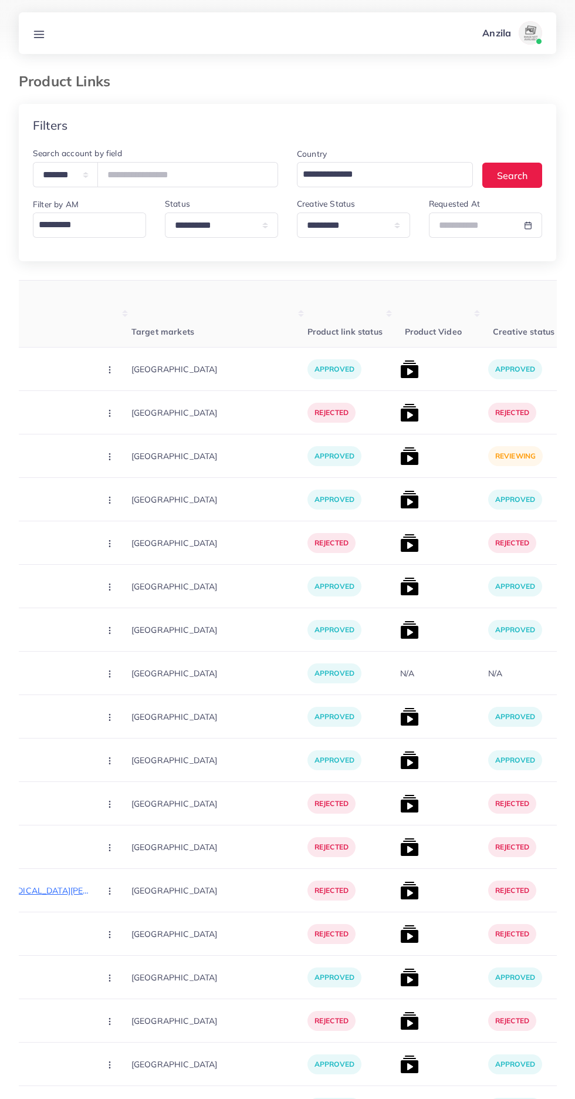
click at [400, 454] on img at bounding box center [409, 456] width 19 height 19
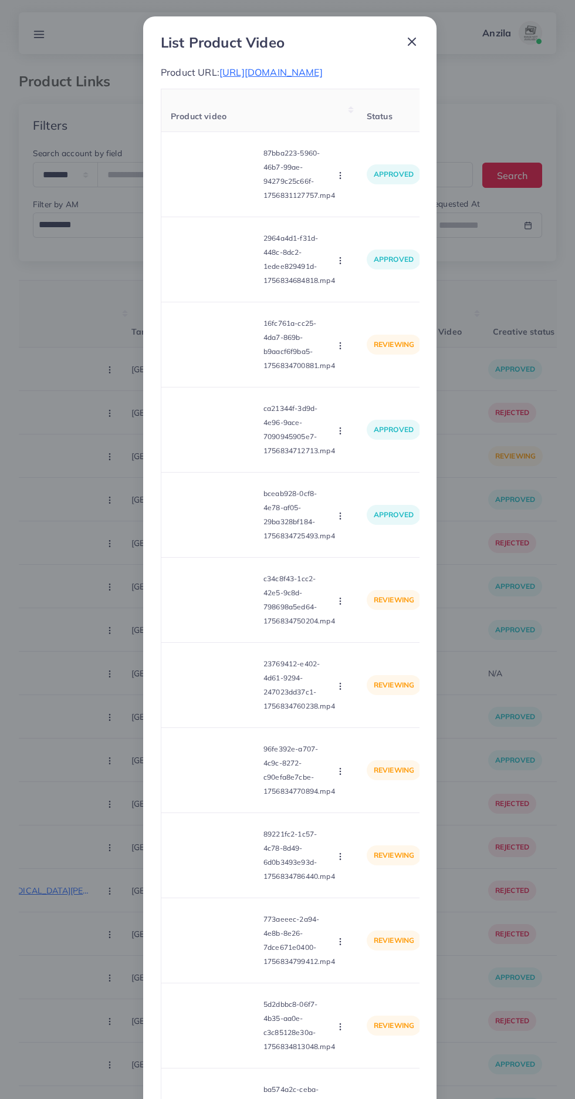
scroll to position [2422, 0]
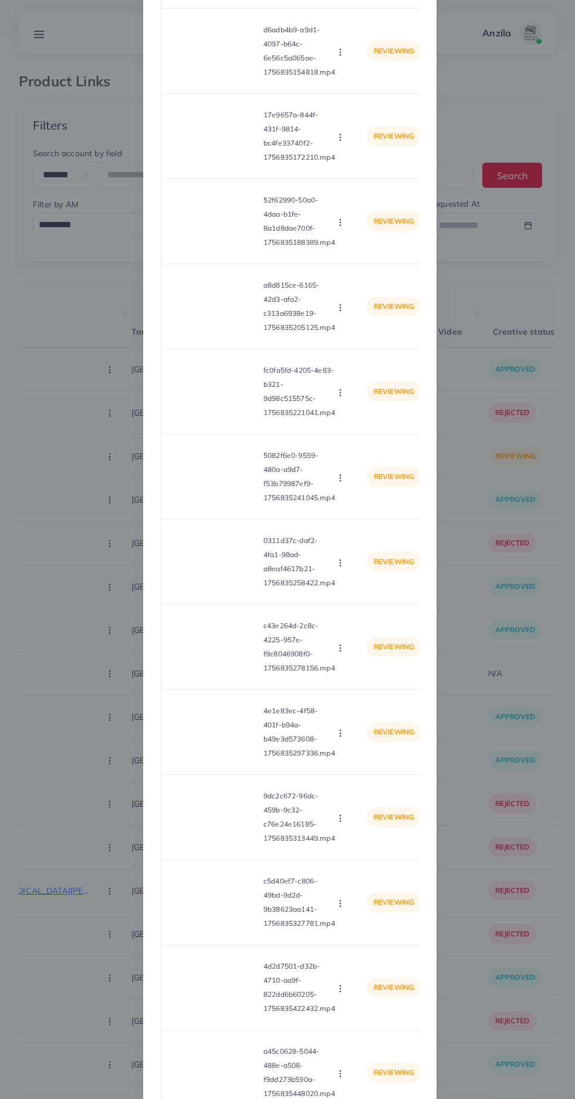
click at [517, 668] on div "List Product Video Product URL: [URL][DOMAIN_NAME] Product video Status Reason …" at bounding box center [287, 549] width 575 height 1099
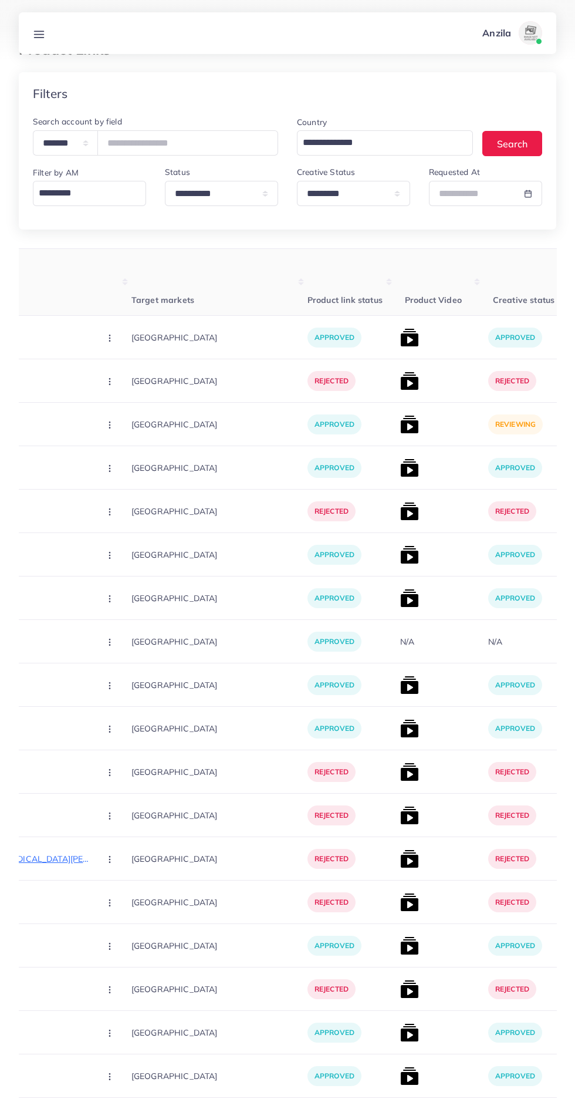
scroll to position [0, 0]
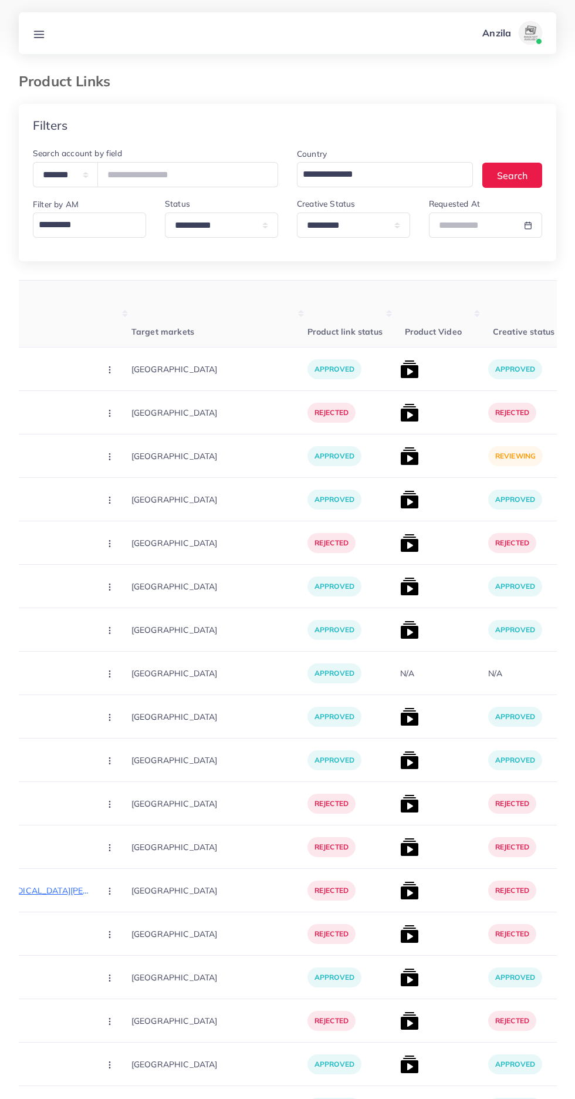
click at [39, 31] on line at bounding box center [39, 31] width 9 height 0
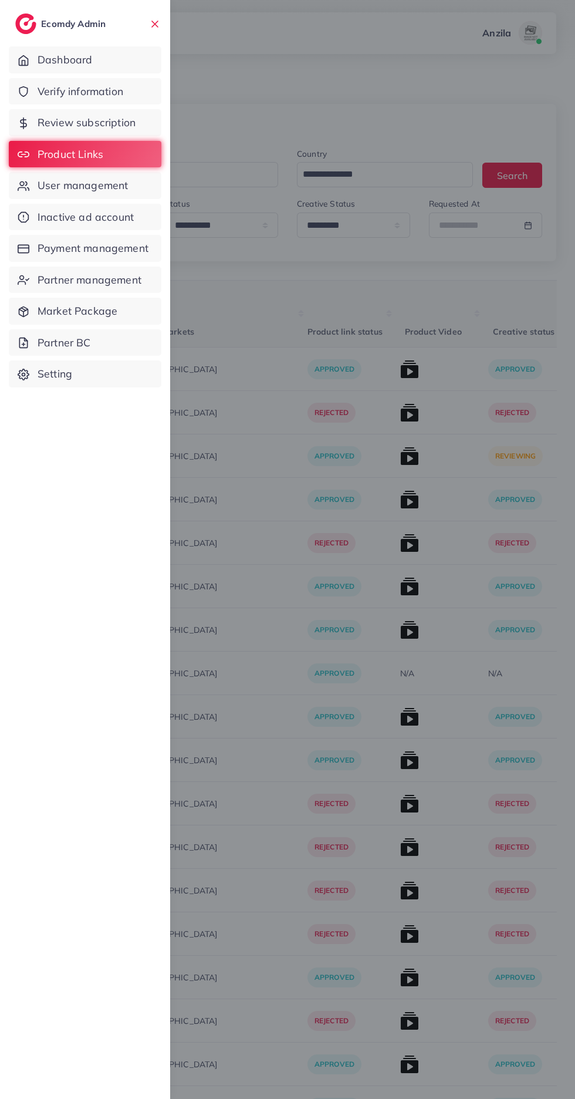
click at [371, 316] on div at bounding box center [287, 659] width 575 height 1319
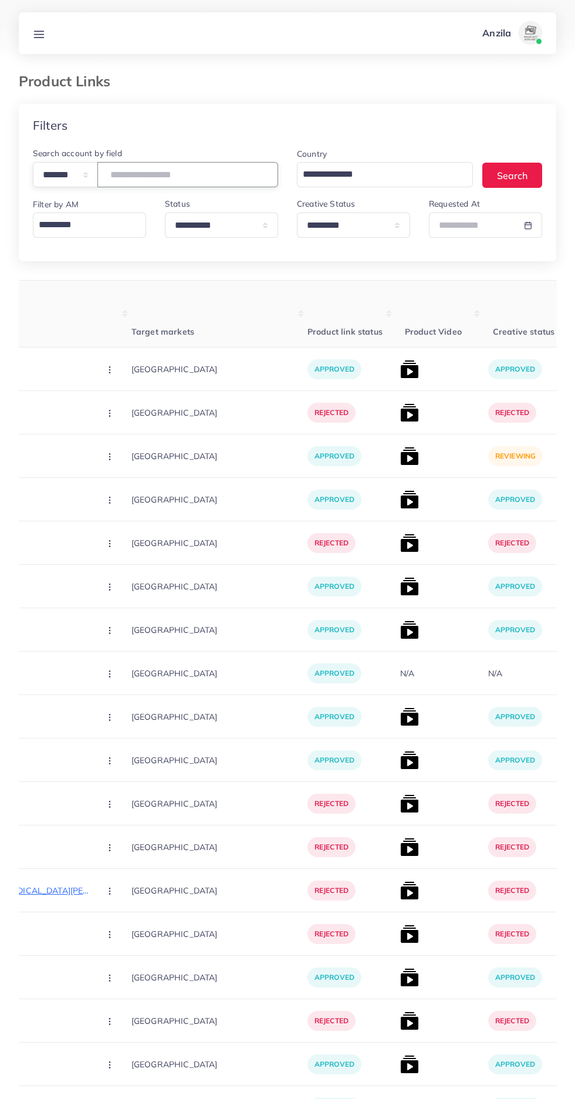
click at [163, 174] on input "number" at bounding box center [187, 174] width 181 height 25
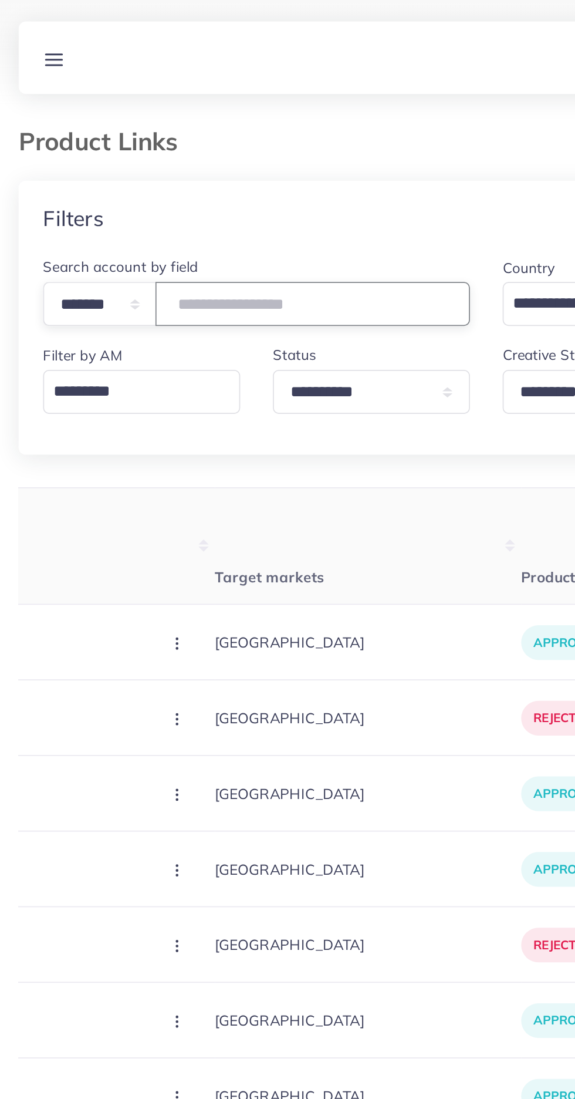
paste input "*******"
type input "*******"
click at [227, 285] on th "Target markets" at bounding box center [220, 314] width 176 height 67
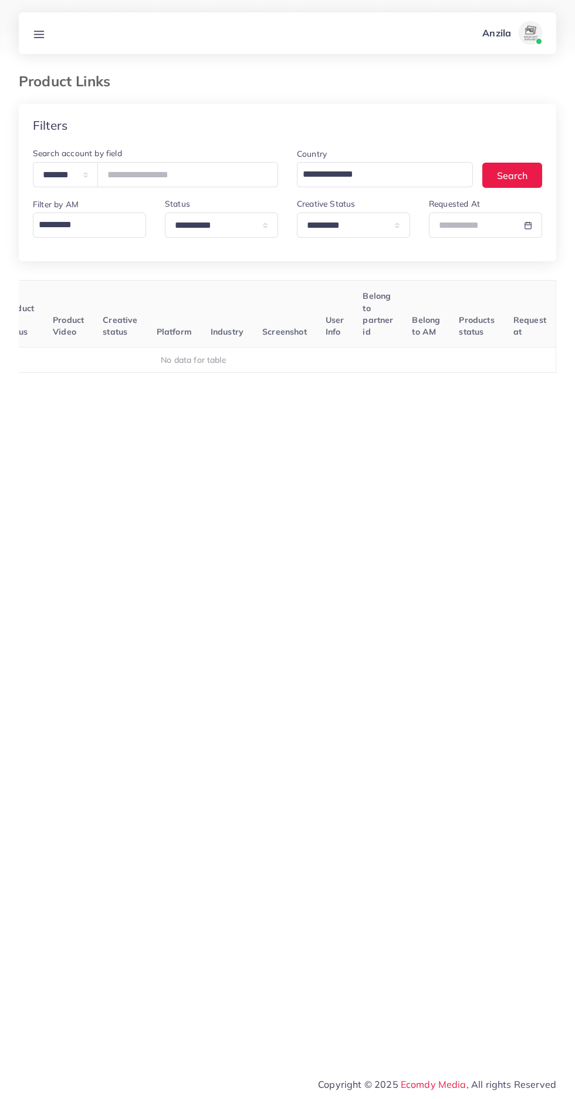
scroll to position [0, 184]
click at [371, 227] on select "**********" at bounding box center [353, 225] width 113 height 25
select select
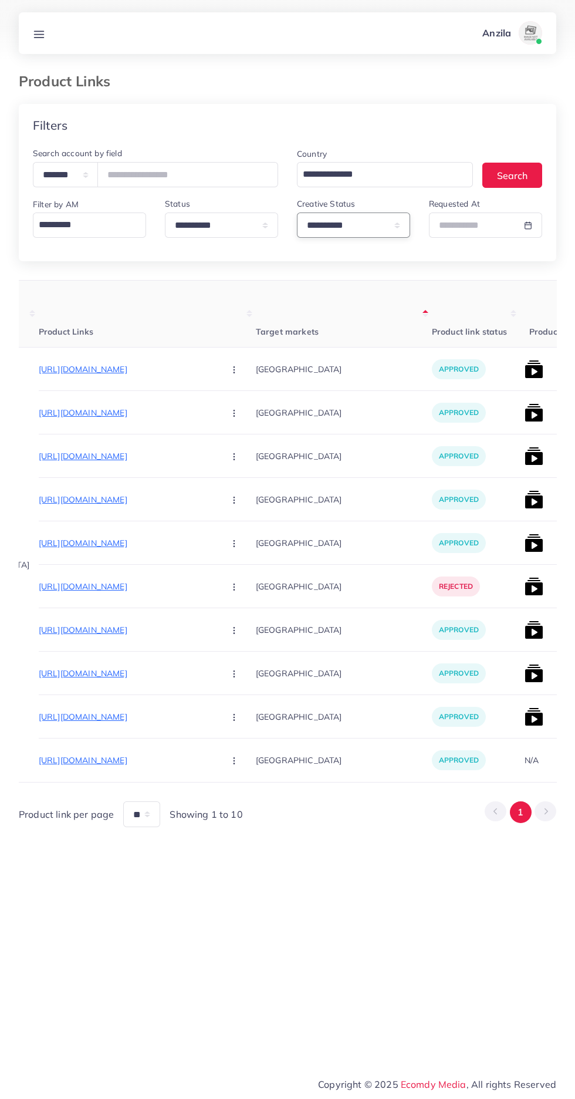
scroll to position [0, 209]
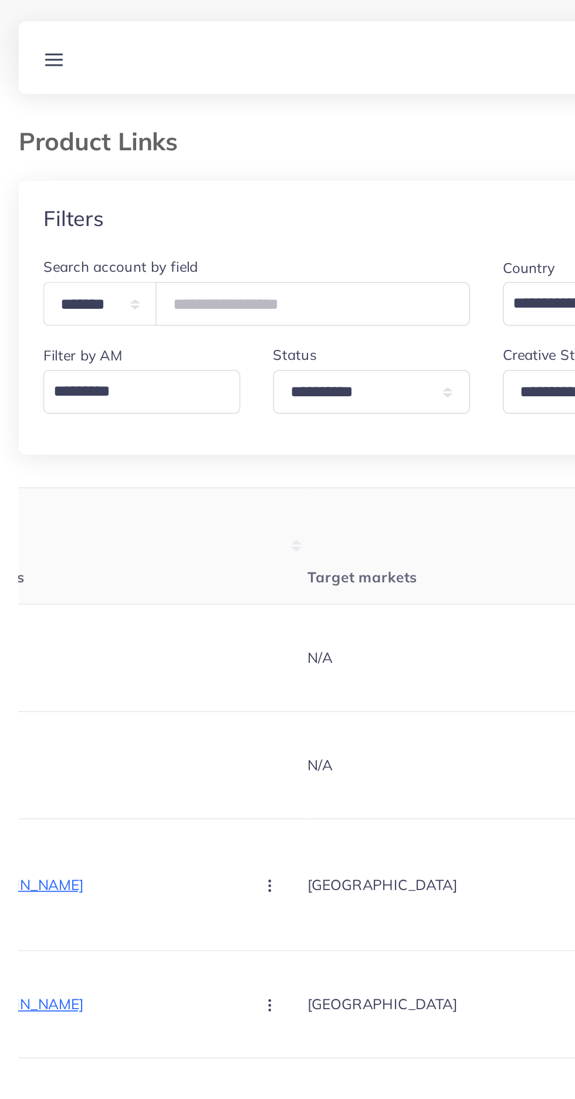
click at [250, 302] on th "Target markets" at bounding box center [273, 314] width 176 height 67
click at [315, 222] on select "**********" at bounding box center [353, 225] width 113 height 25
select select "*********"
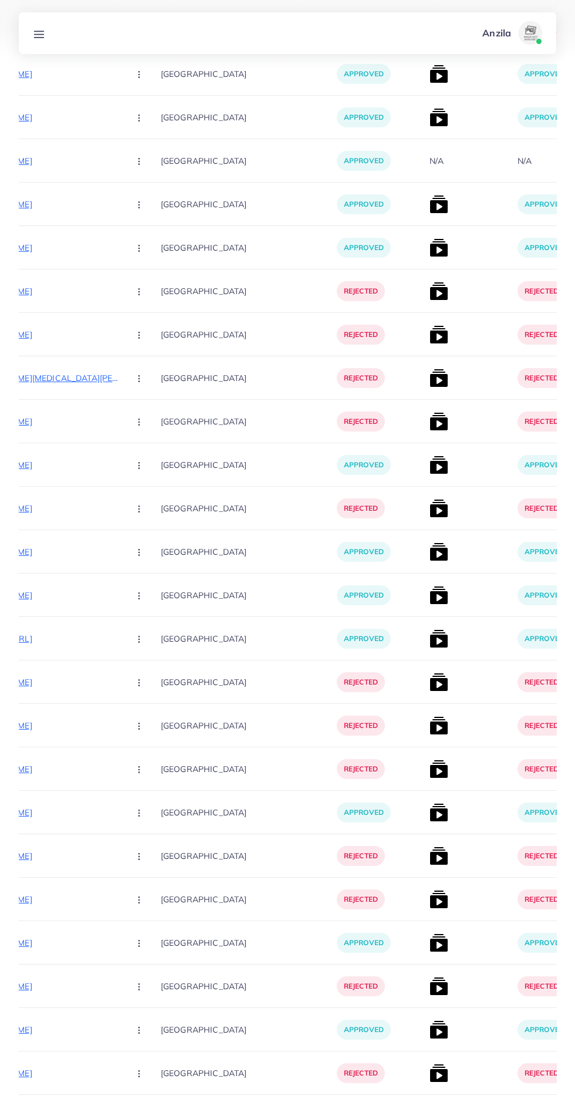
scroll to position [0, 0]
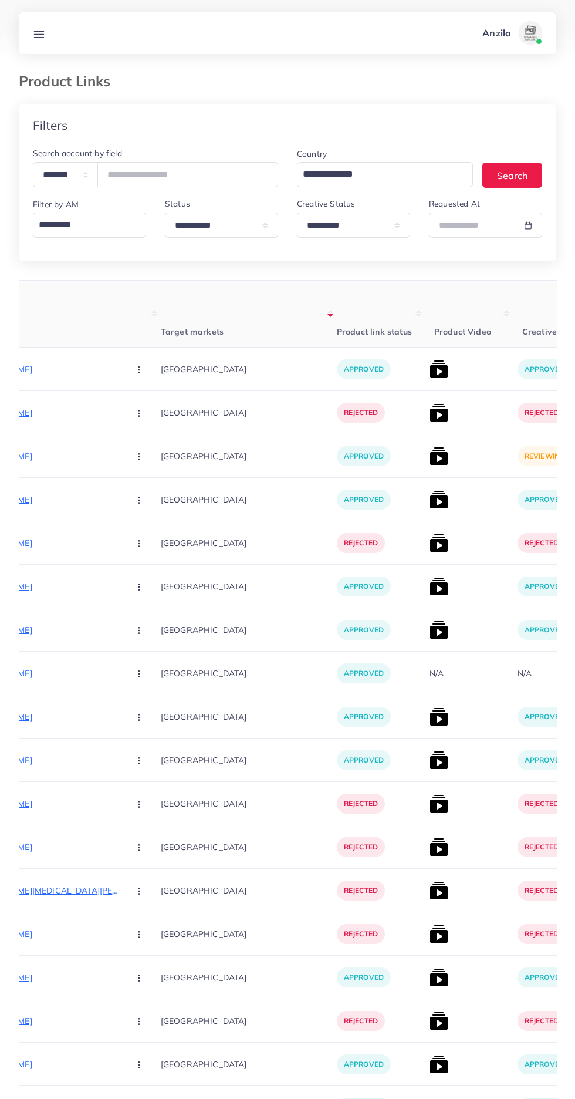
click at [430, 456] on img at bounding box center [439, 456] width 19 height 19
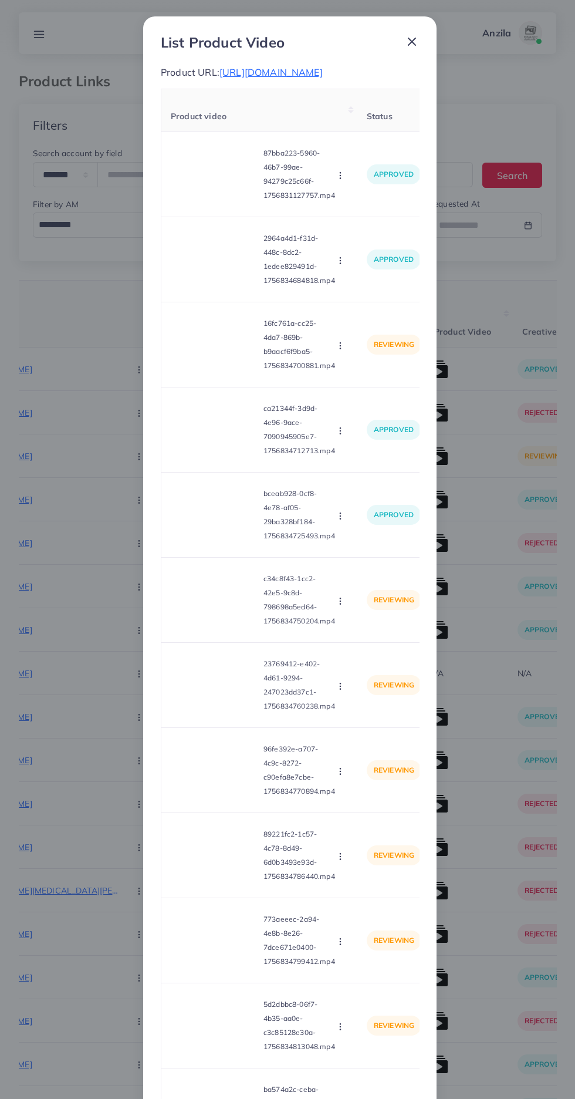
click at [197, 352] on video at bounding box center [215, 344] width 88 height 53
click at [213, 348] on polygon at bounding box center [215, 345] width 5 height 6
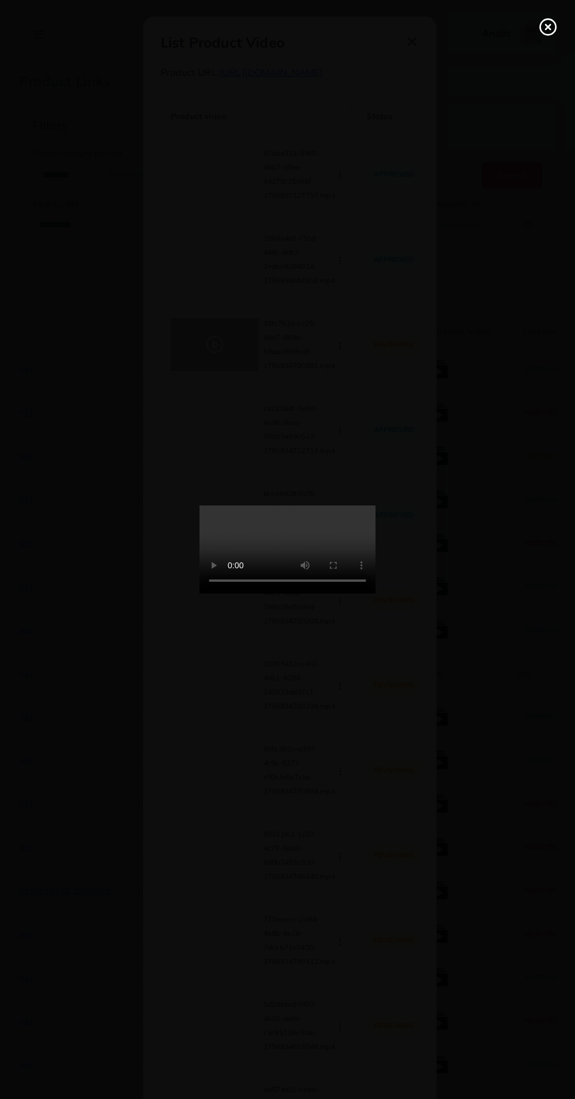
click at [548, 27] on line at bounding box center [548, 27] width 5 height 5
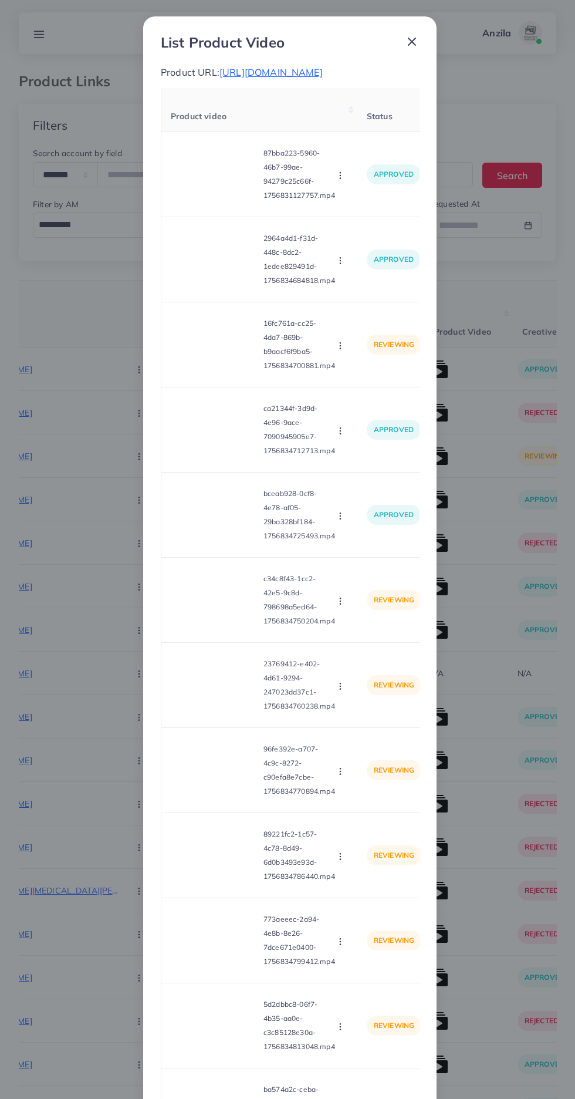
click at [341, 351] on button "button" at bounding box center [341, 345] width 13 height 12
click at [361, 406] on span "Reject" at bounding box center [360, 400] width 28 height 12
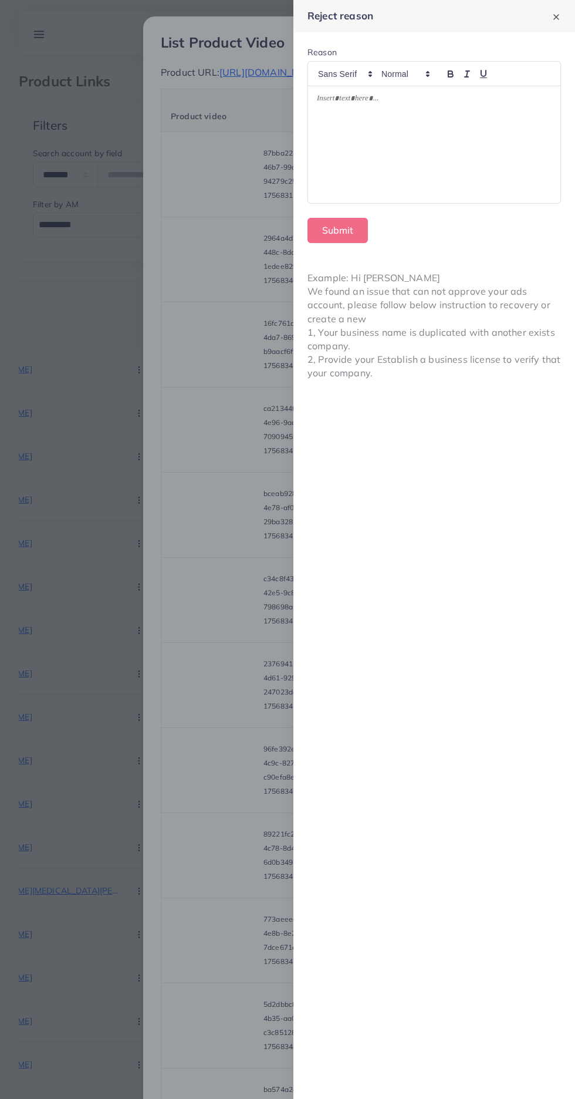
click at [476, 173] on div at bounding box center [434, 144] width 253 height 117
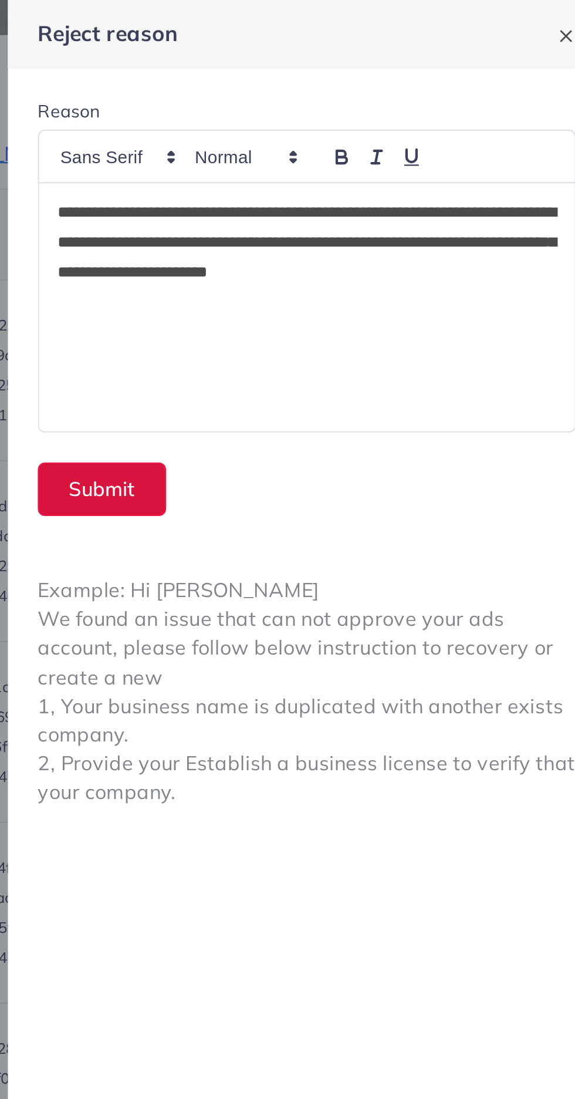
click at [349, 228] on button "Submit" at bounding box center [338, 230] width 60 height 25
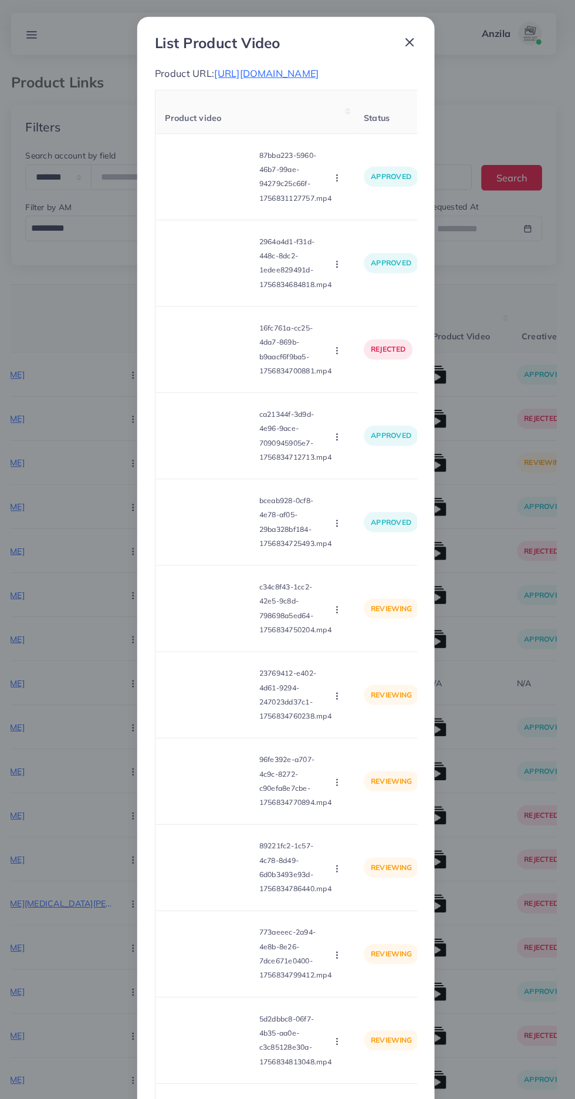
click at [193, 619] on video at bounding box center [215, 600] width 88 height 53
click at [198, 610] on div at bounding box center [215, 600] width 88 height 53
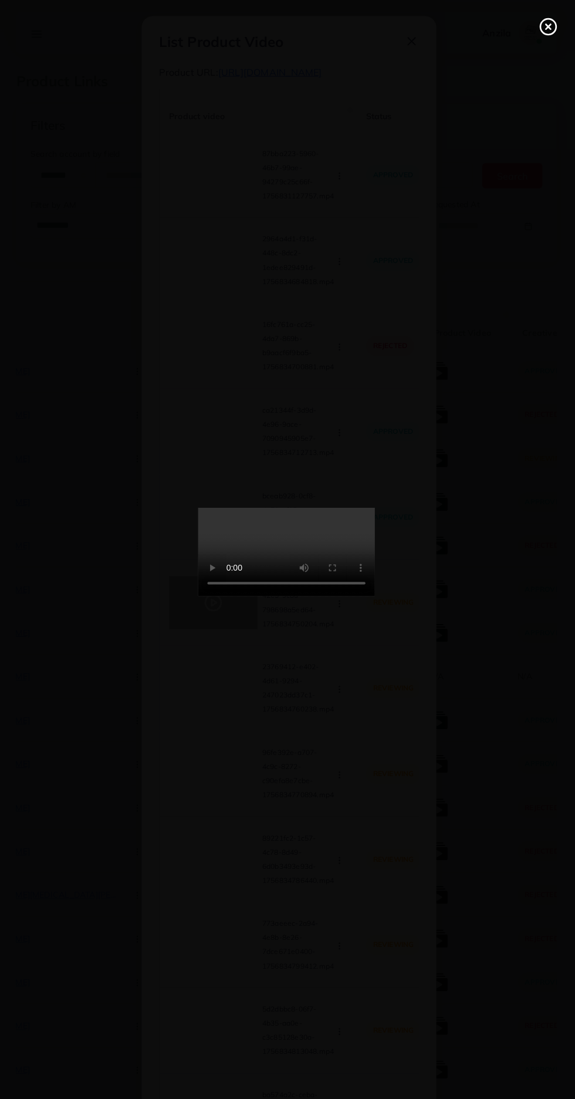
click at [549, 21] on icon at bounding box center [548, 27] width 19 height 19
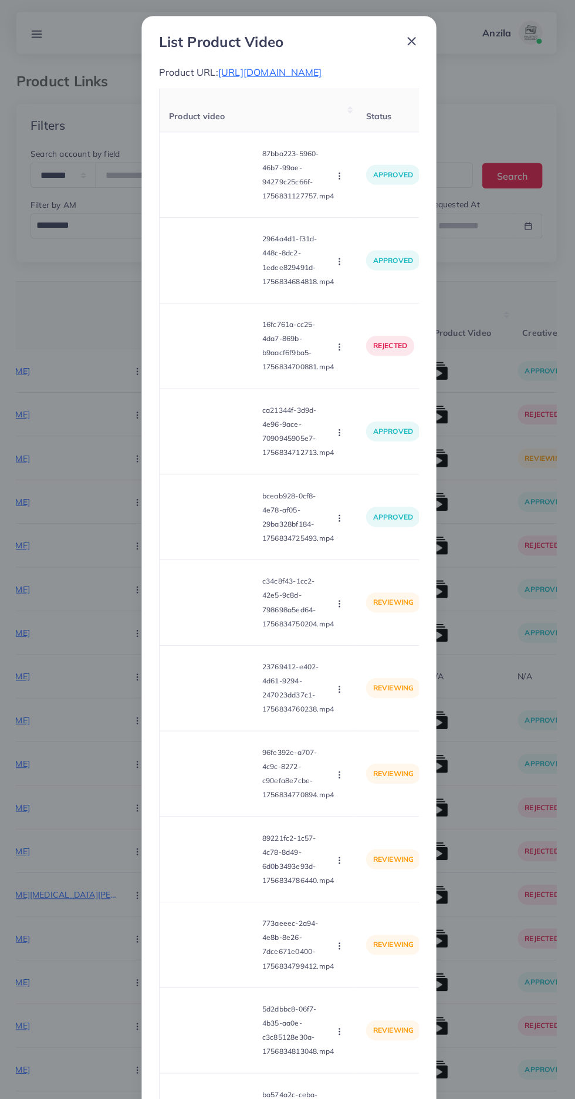
click at [340, 604] on circle "button" at bounding box center [340, 604] width 1 height 1
click at [376, 668] on link "Reject" at bounding box center [368, 655] width 93 height 26
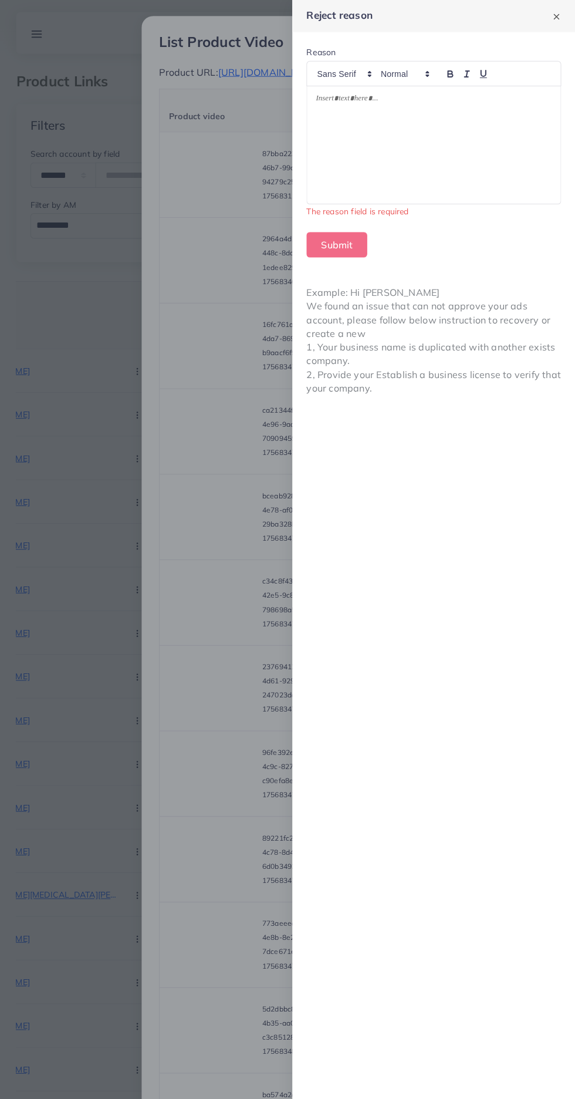
click at [498, 174] on div at bounding box center [434, 144] width 253 height 117
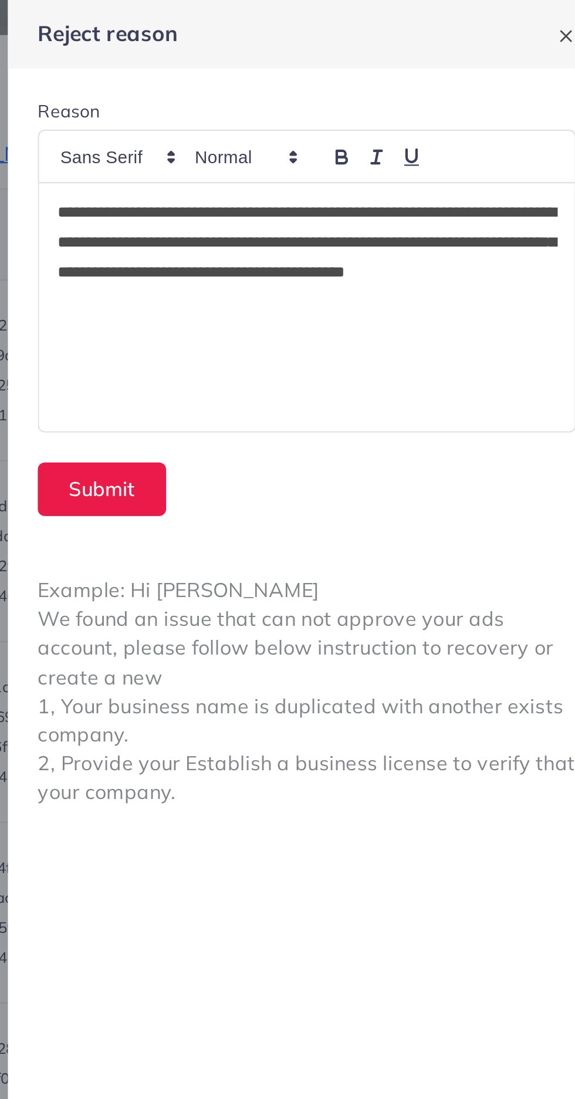
click at [389, 129] on p "**********" at bounding box center [434, 121] width 235 height 56
click at [329, 226] on button "Submit" at bounding box center [338, 230] width 60 height 25
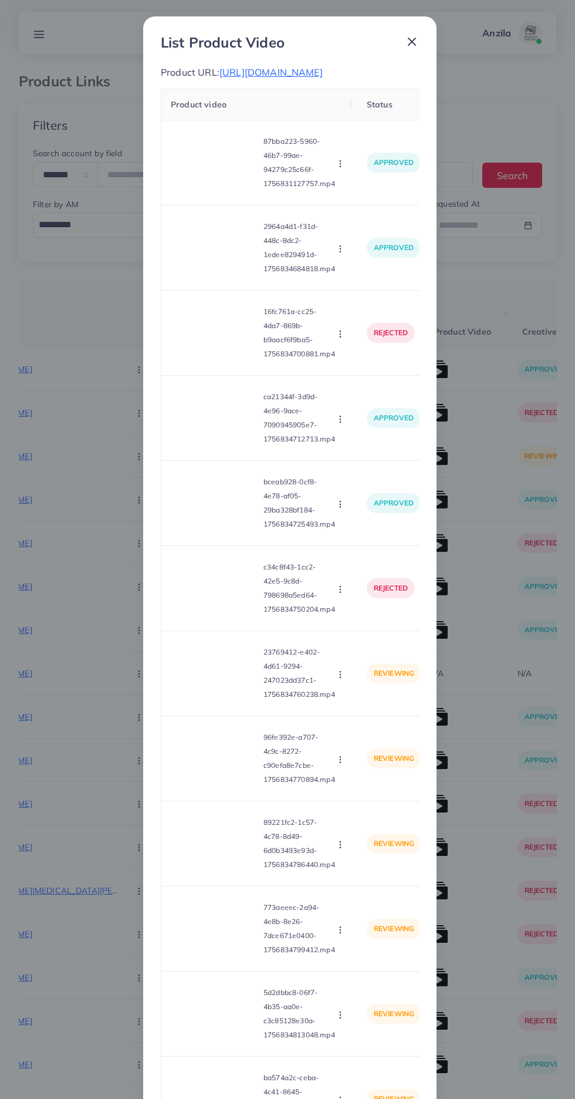
scroll to position [133, 0]
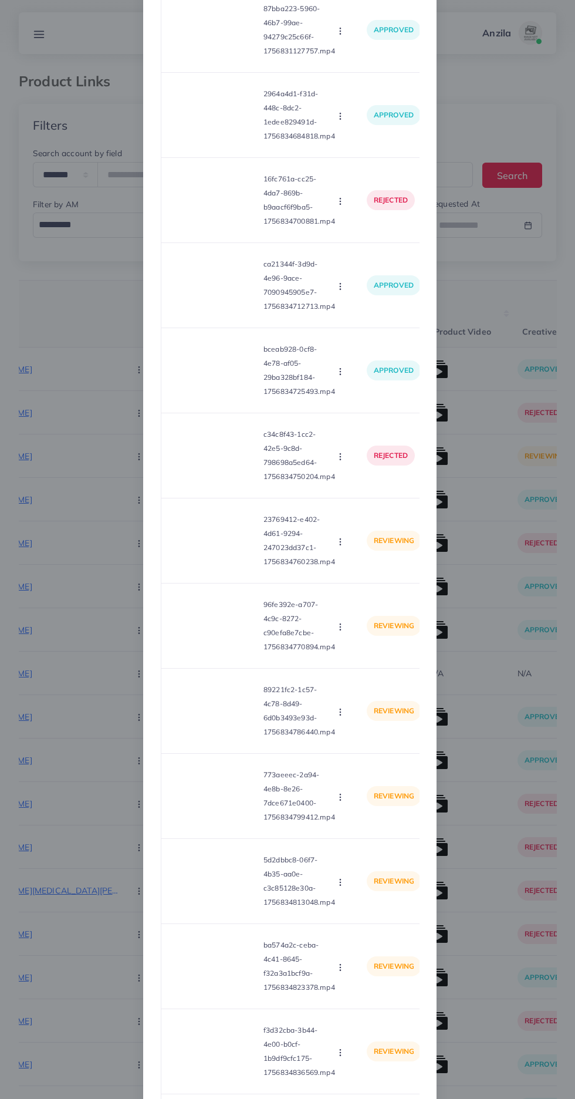
click at [212, 567] on video at bounding box center [215, 540] width 88 height 53
click at [213, 544] on polygon at bounding box center [215, 541] width 5 height 6
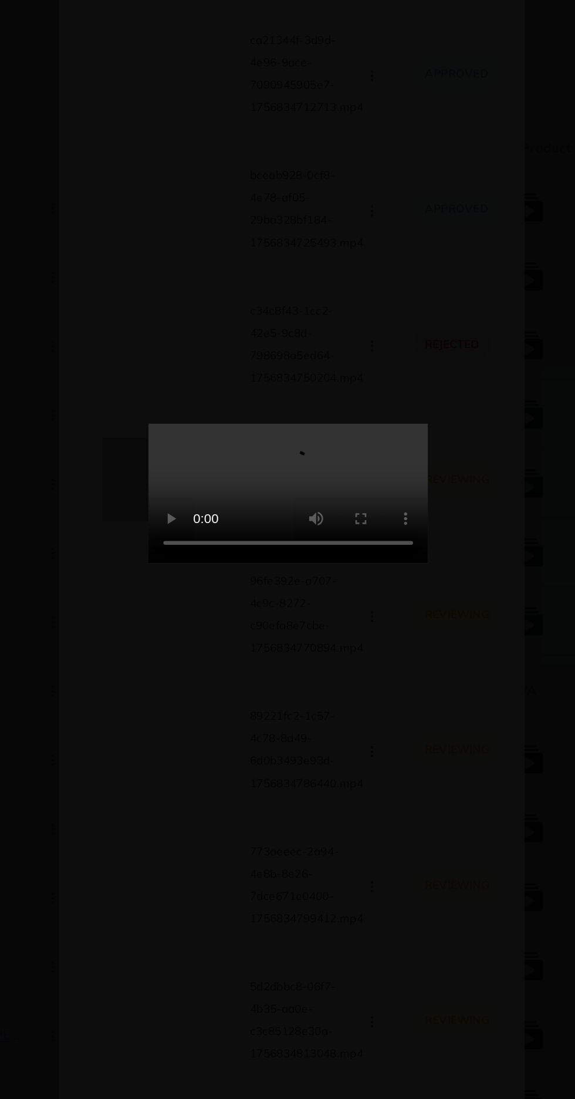
scroll to position [0, 0]
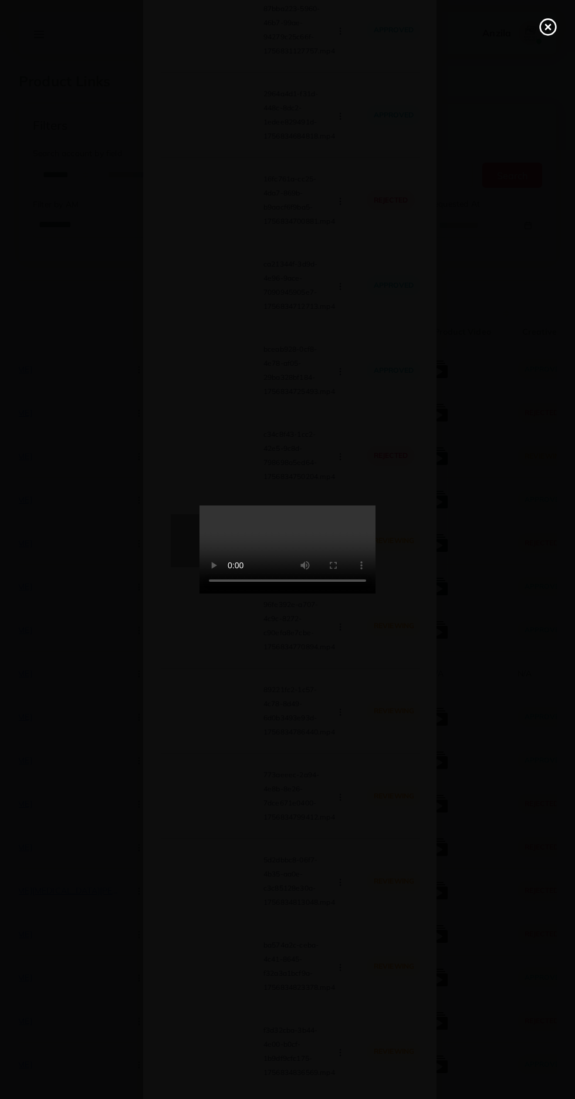
click at [548, 28] on line at bounding box center [548, 27] width 5 height 5
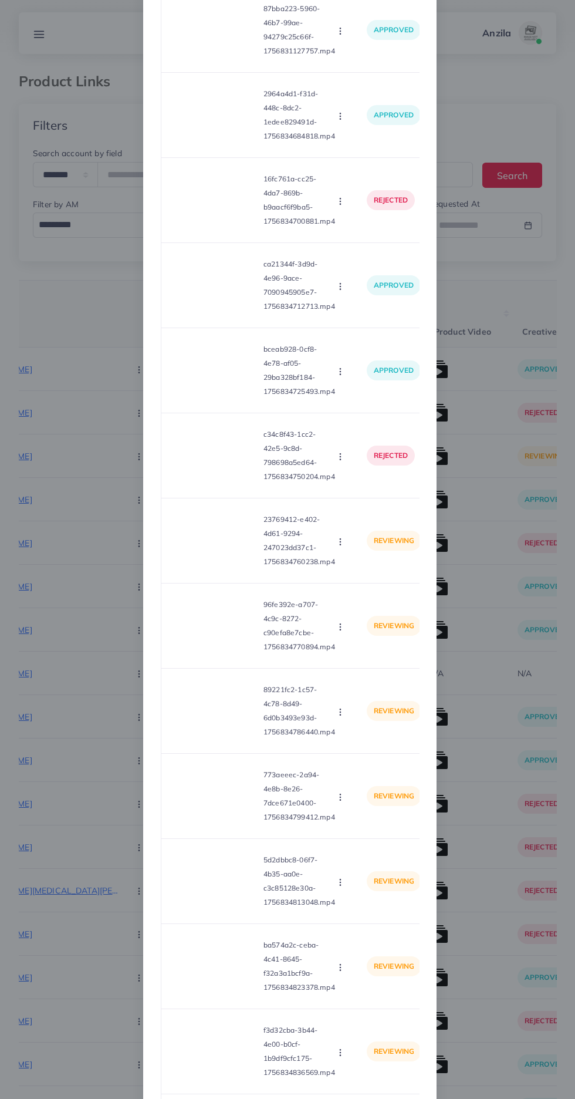
click at [339, 547] on icon "button" at bounding box center [340, 541] width 9 height 9
click at [370, 609] on link "Reject" at bounding box center [368, 596] width 93 height 26
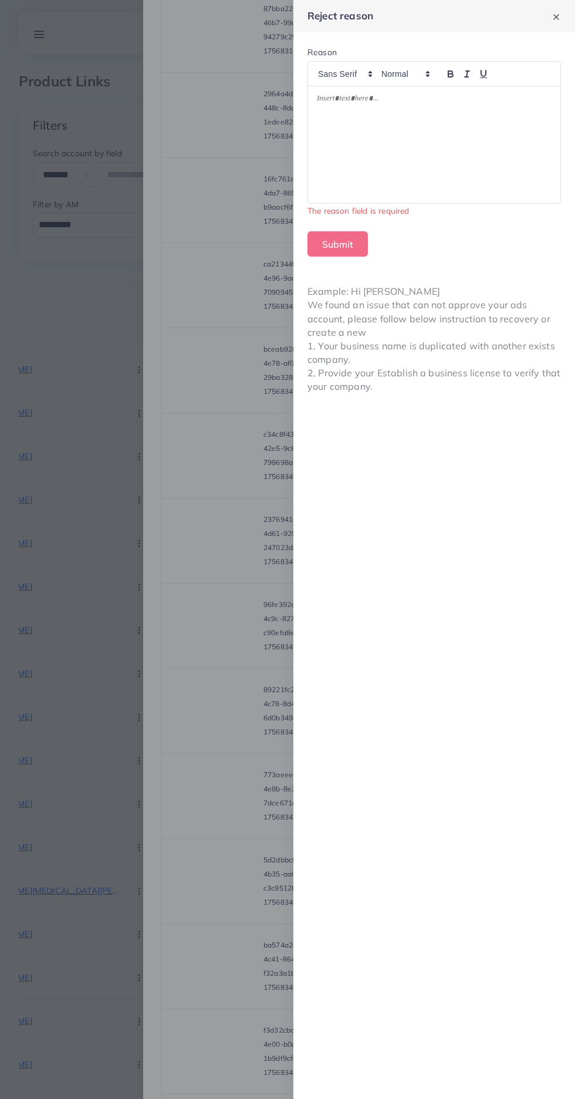
click at [491, 164] on div at bounding box center [434, 144] width 253 height 117
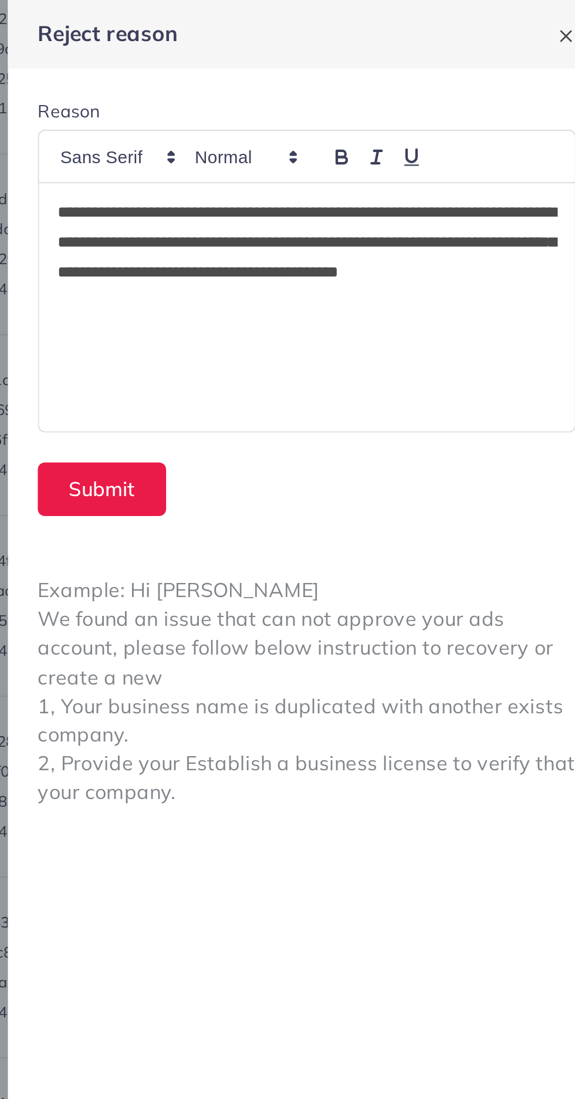
click at [393, 129] on p "**********" at bounding box center [434, 121] width 235 height 56
click at [329, 227] on button "Submit" at bounding box center [338, 230] width 60 height 25
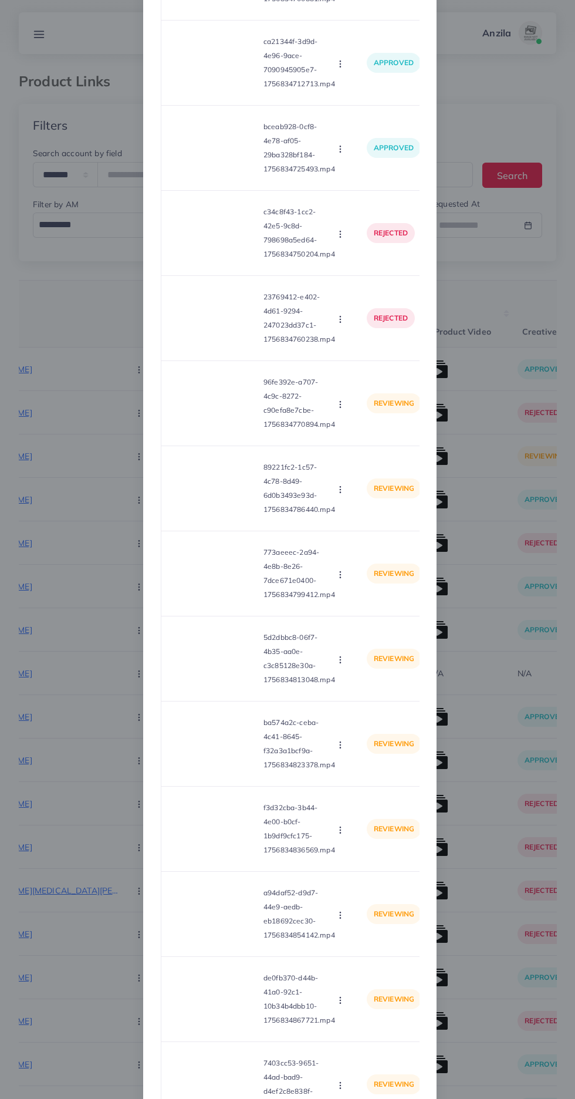
scroll to position [363, 0]
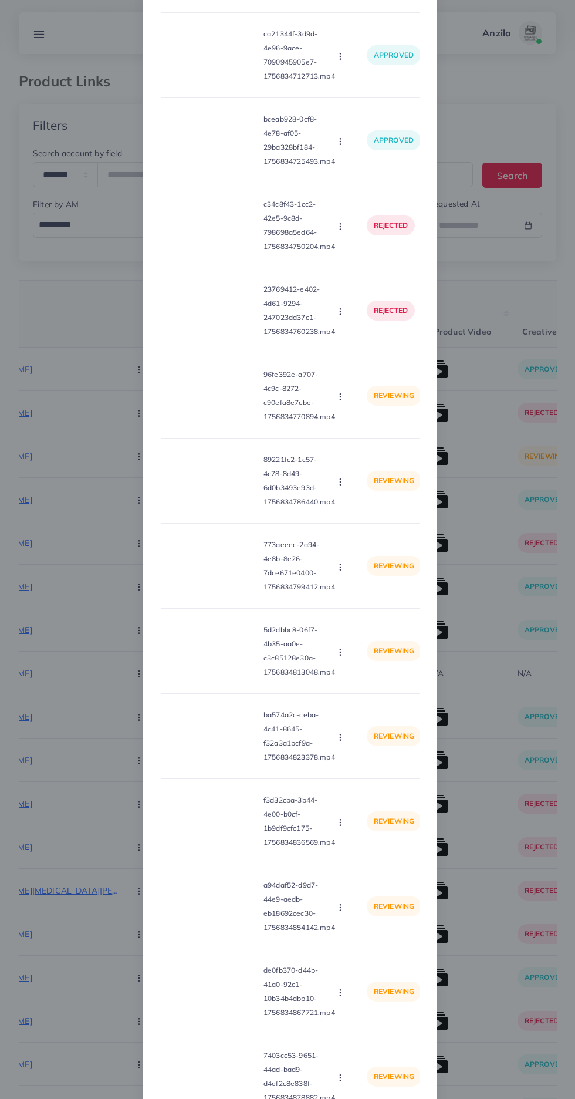
click at [209, 422] on video at bounding box center [215, 395] width 88 height 53
click at [206, 403] on icon at bounding box center [215, 395] width 19 height 19
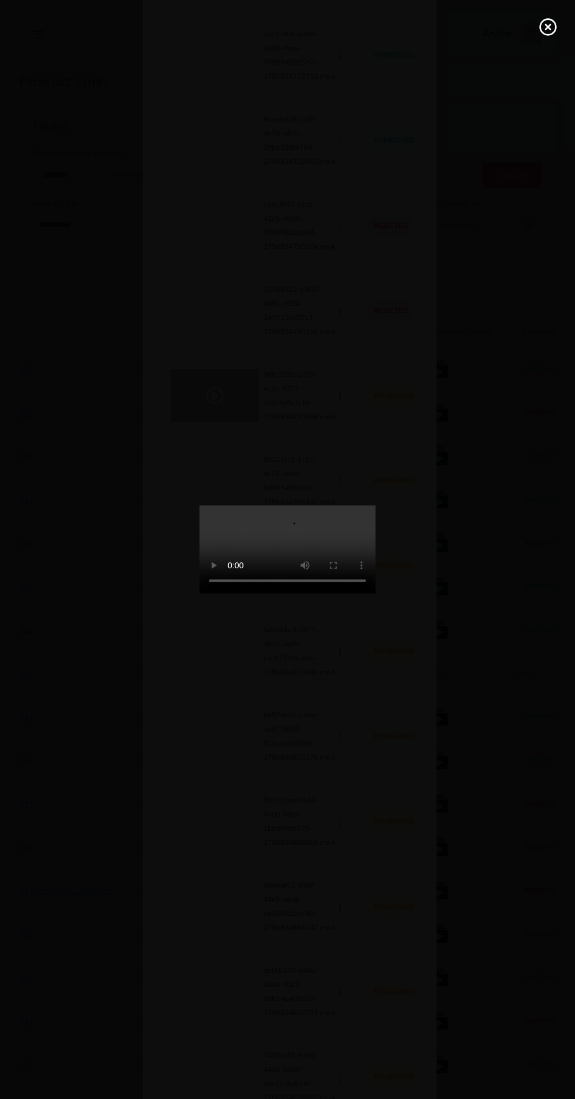
scroll to position [0, 0]
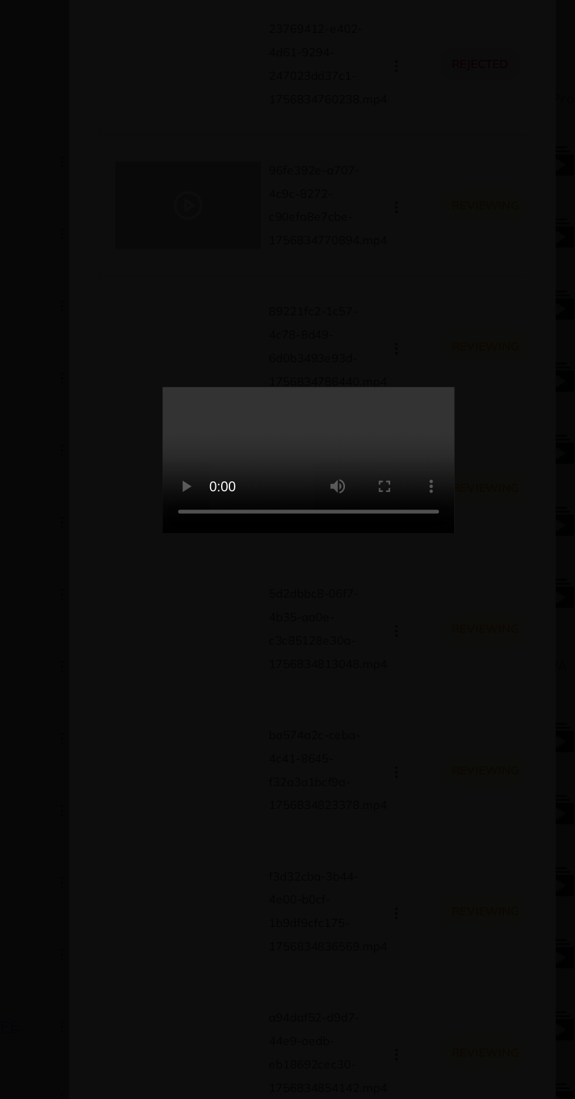
click at [366, 594] on video at bounding box center [288, 550] width 176 height 88
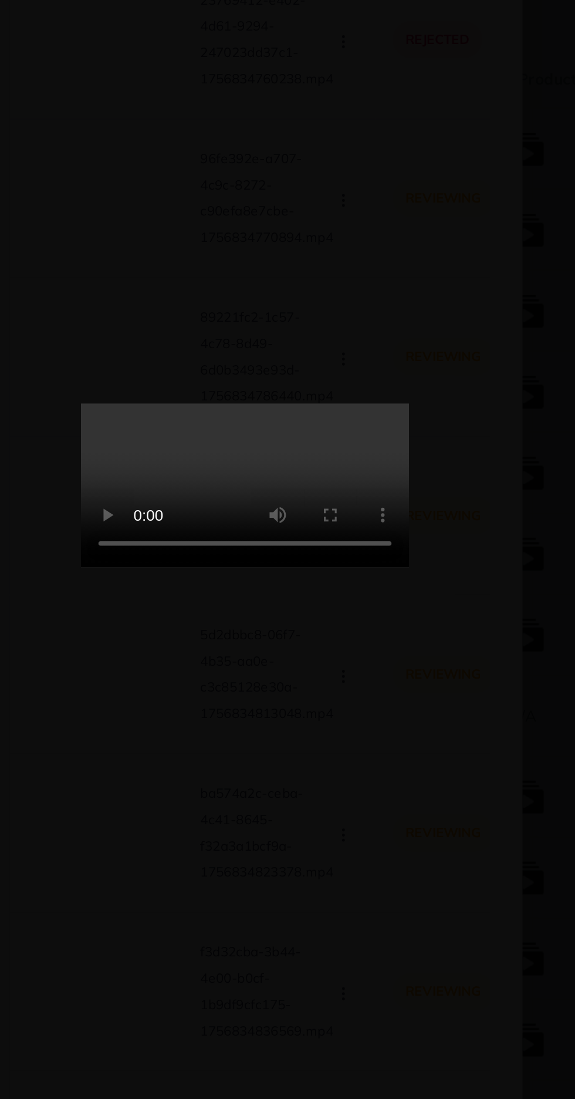
click at [368, 594] on video at bounding box center [288, 550] width 176 height 88
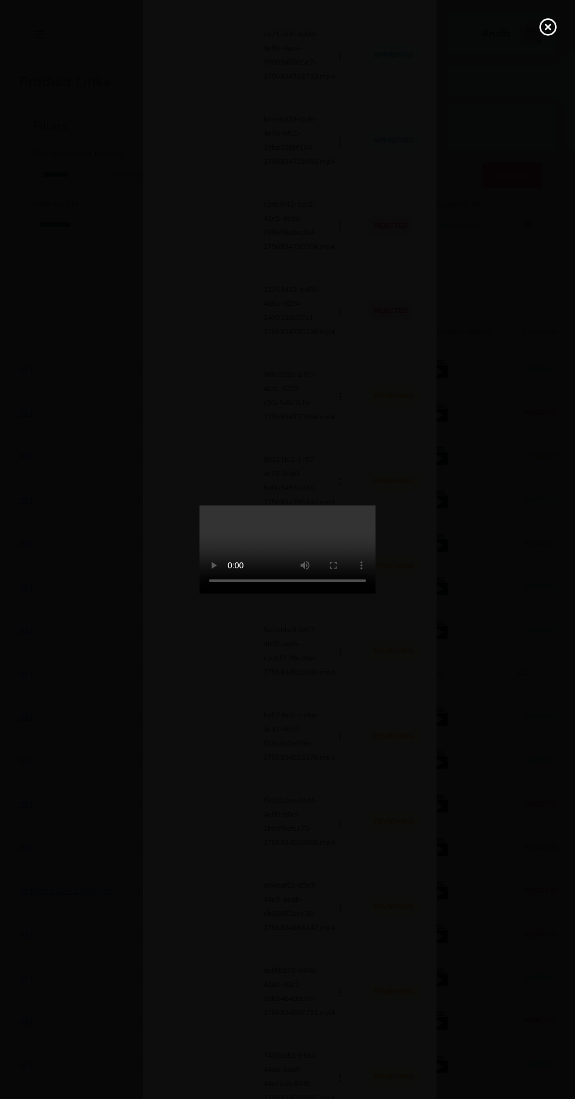
click at [540, 21] on icon at bounding box center [548, 27] width 19 height 19
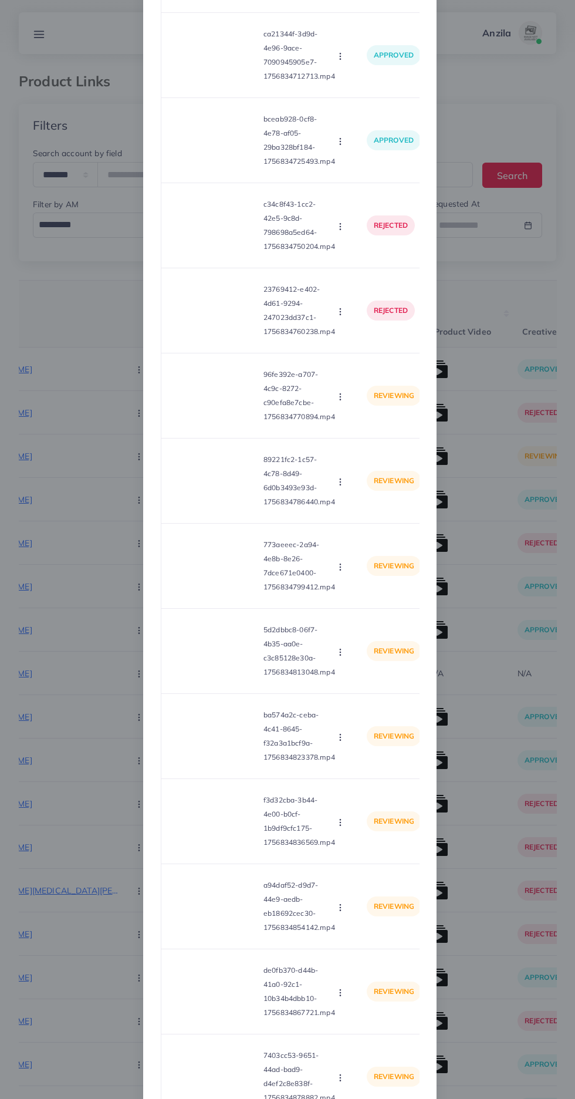
scroll to position [15, 0]
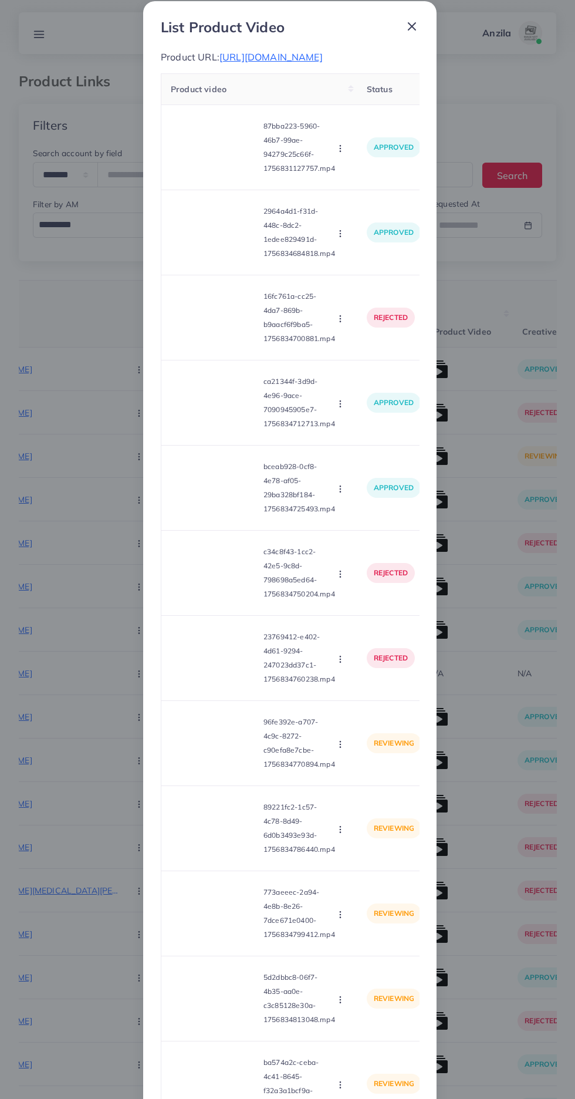
click at [270, 56] on span "[URL][DOMAIN_NAME]" at bounding box center [271, 57] width 103 height 12
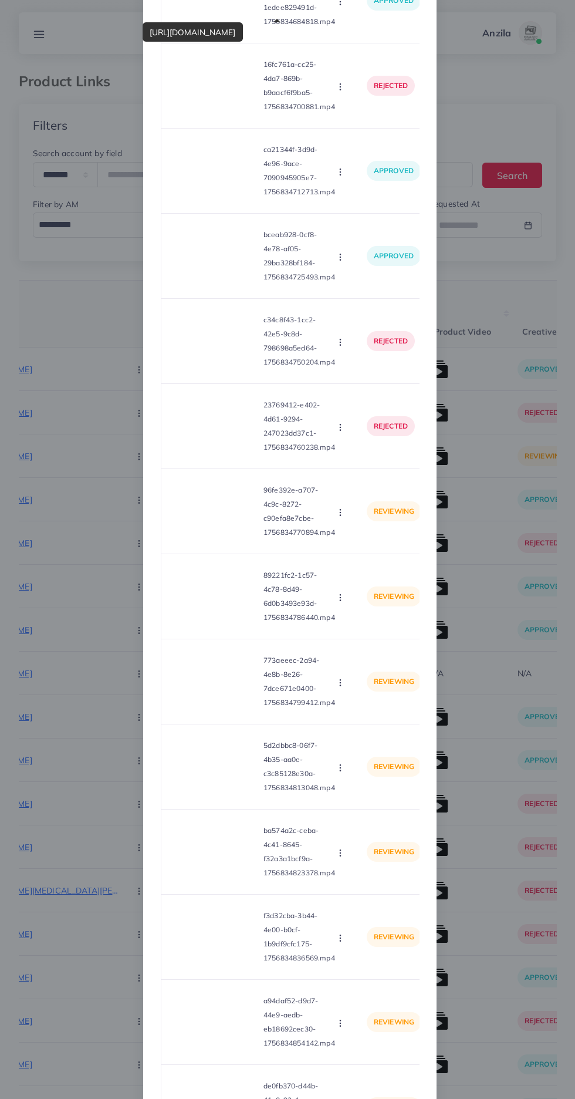
scroll to position [271, 0]
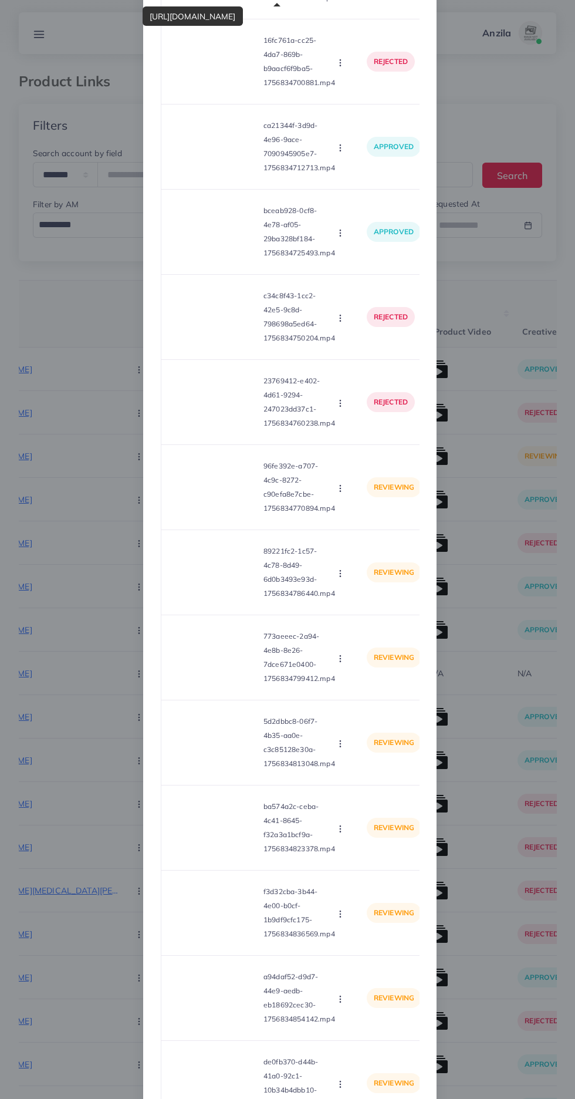
click at [358, 508] on td "reviewing" at bounding box center [394, 487] width 73 height 85
click at [346, 494] on div "Approve Reject" at bounding box center [341, 487] width 13 height 13
click at [340, 492] on circle "button" at bounding box center [340, 491] width 1 height 1
click at [361, 548] on span "Reject" at bounding box center [360, 542] width 28 height 12
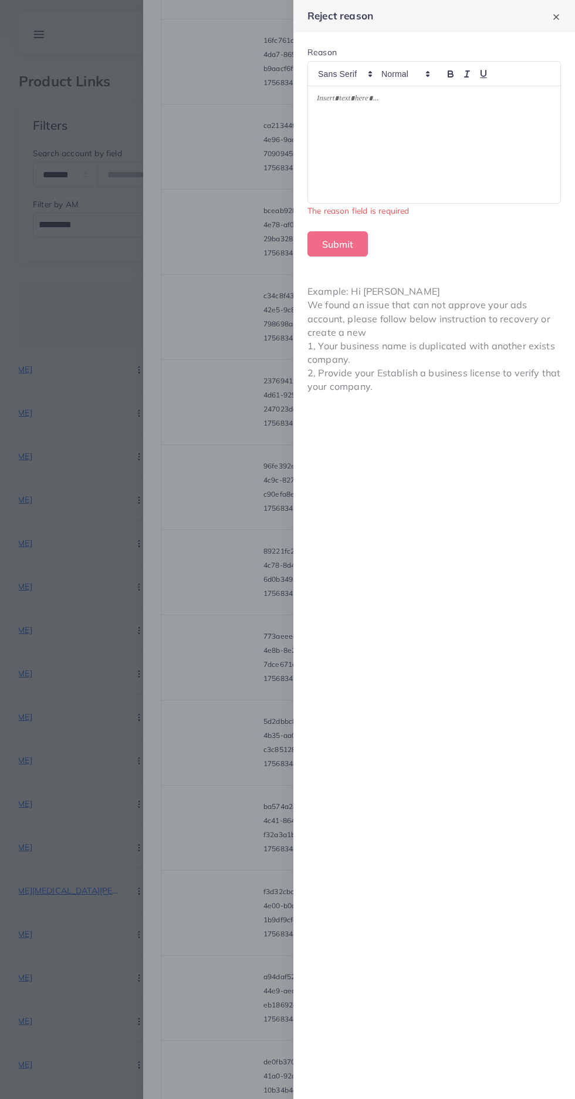
click at [499, 163] on div at bounding box center [434, 144] width 253 height 117
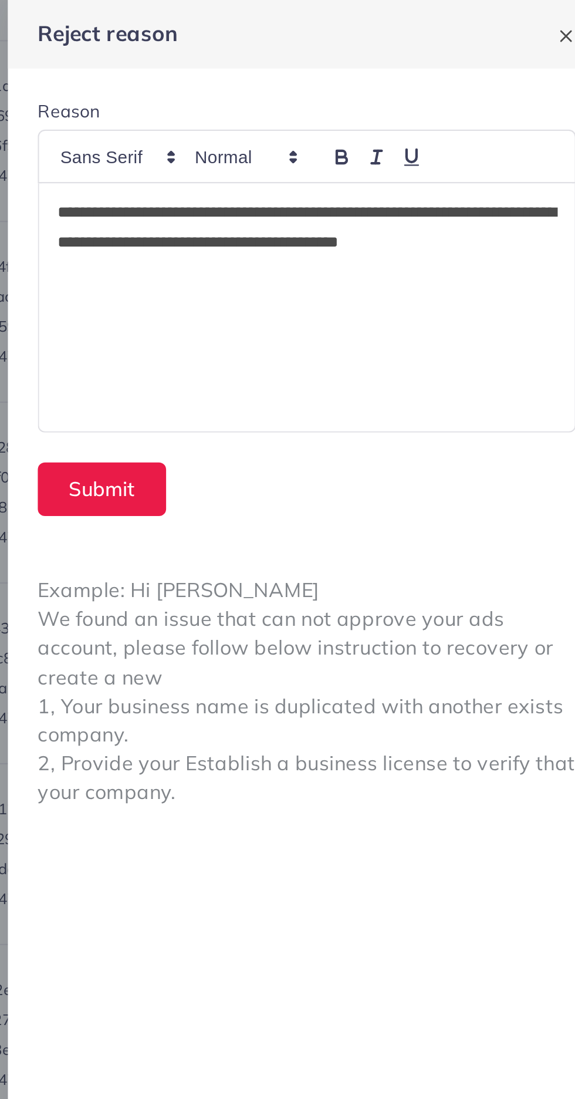
scroll to position [0, 0]
click at [321, 102] on p "**********" at bounding box center [434, 114] width 235 height 42
click at [364, 126] on p "**********" at bounding box center [434, 114] width 235 height 42
click at [344, 235] on button "Submit" at bounding box center [338, 230] width 60 height 25
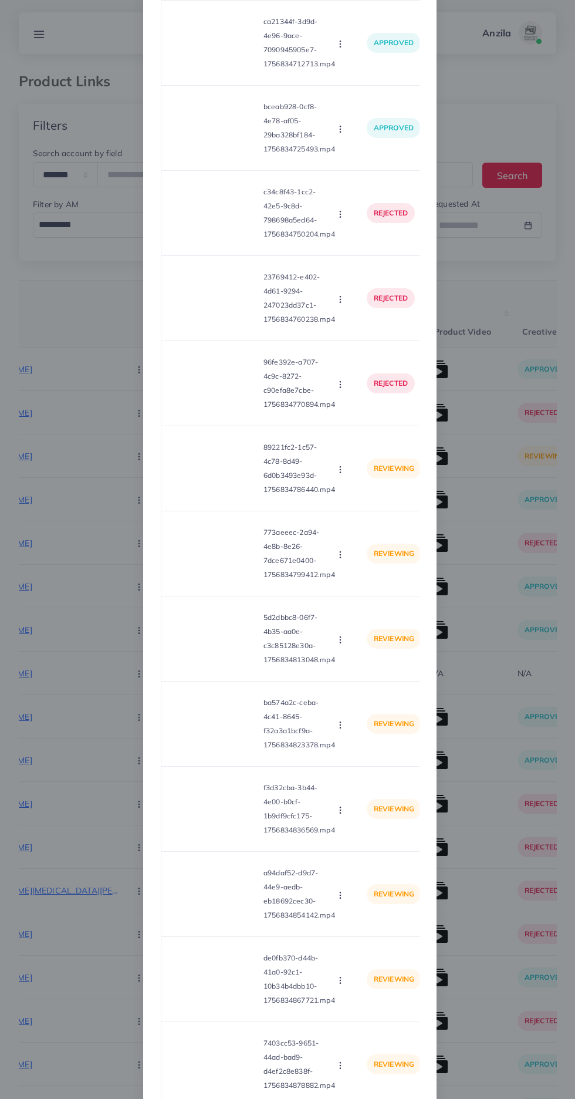
scroll to position [402, 0]
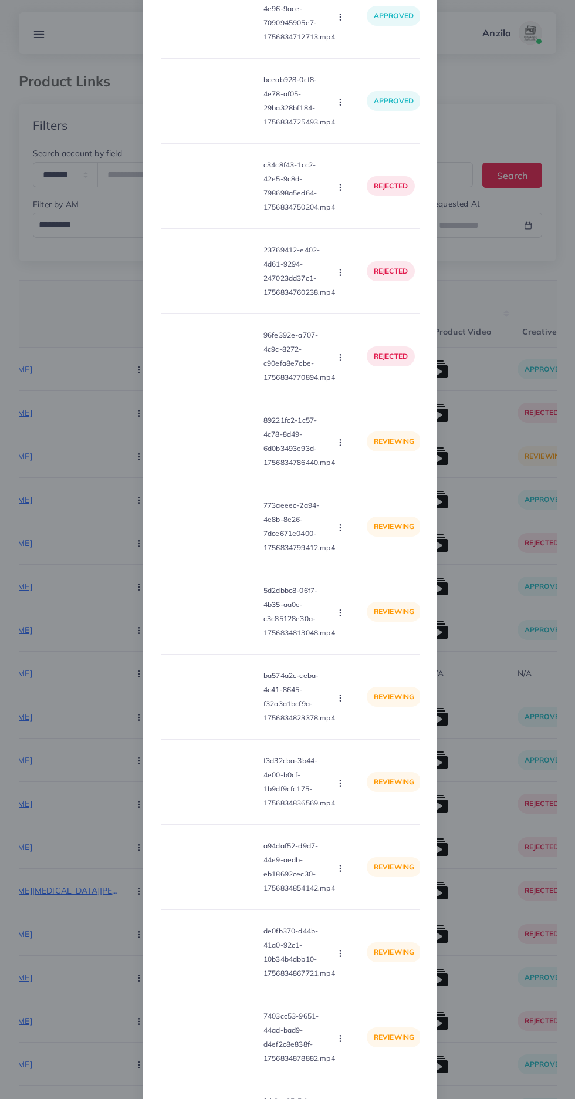
click at [204, 463] on video at bounding box center [215, 441] width 88 height 53
click at [207, 465] on div at bounding box center [215, 441] width 88 height 53
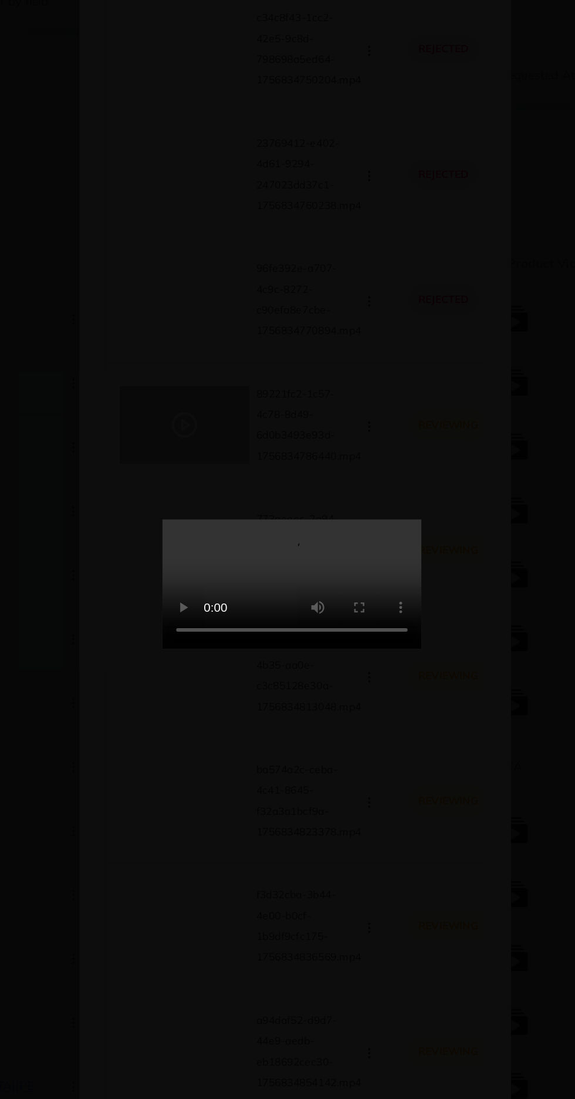
scroll to position [0, 0]
click at [338, 594] on video at bounding box center [288, 550] width 176 height 88
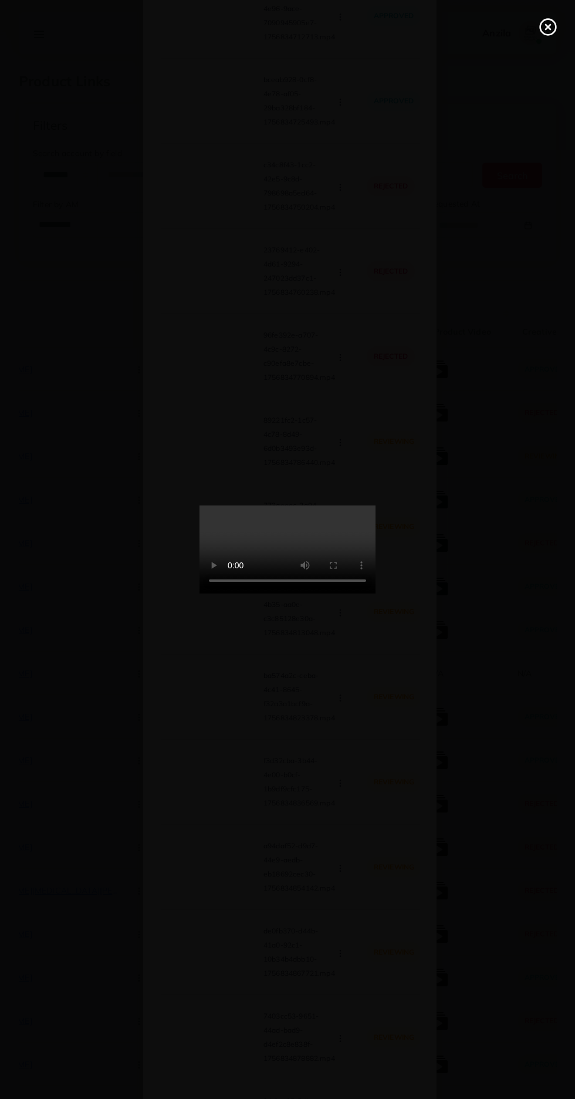
click at [548, 27] on line at bounding box center [548, 27] width 5 height 5
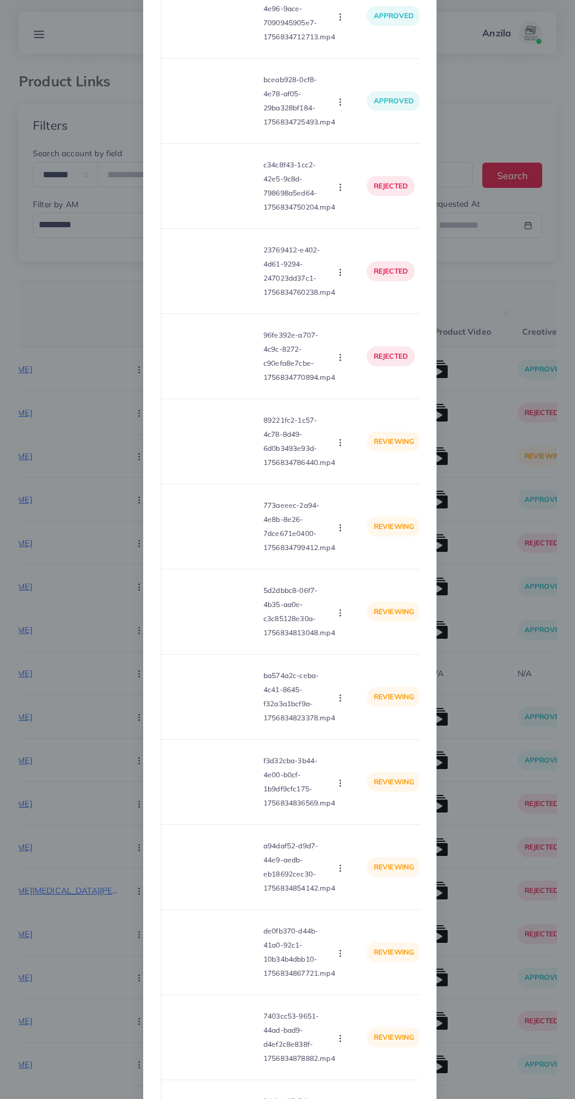
click at [340, 447] on icon "button" at bounding box center [340, 442] width 9 height 9
click at [366, 476] on span "Approve" at bounding box center [365, 471] width 39 height 12
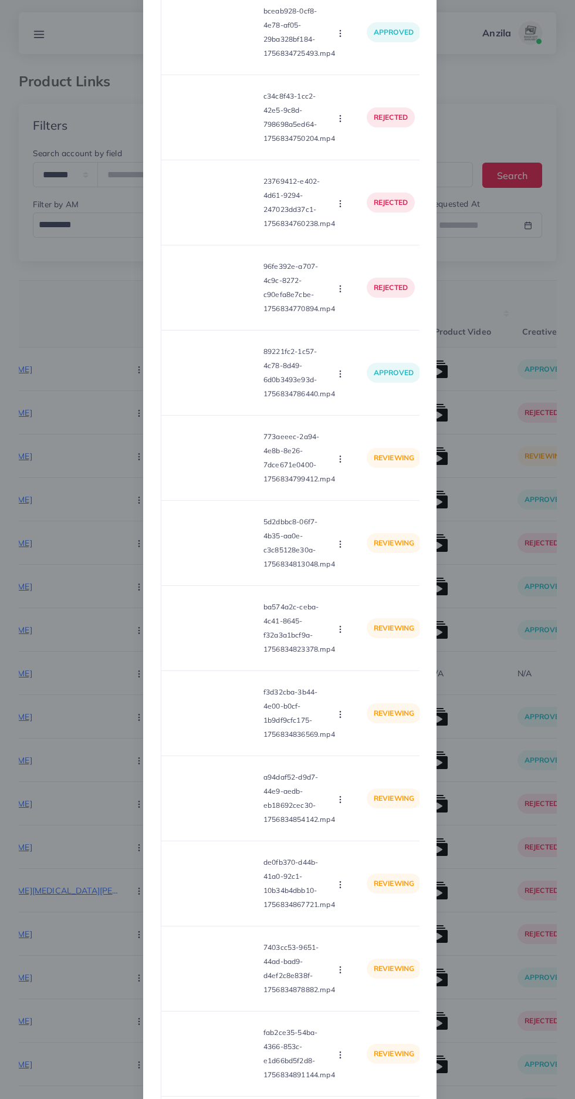
scroll to position [475, 0]
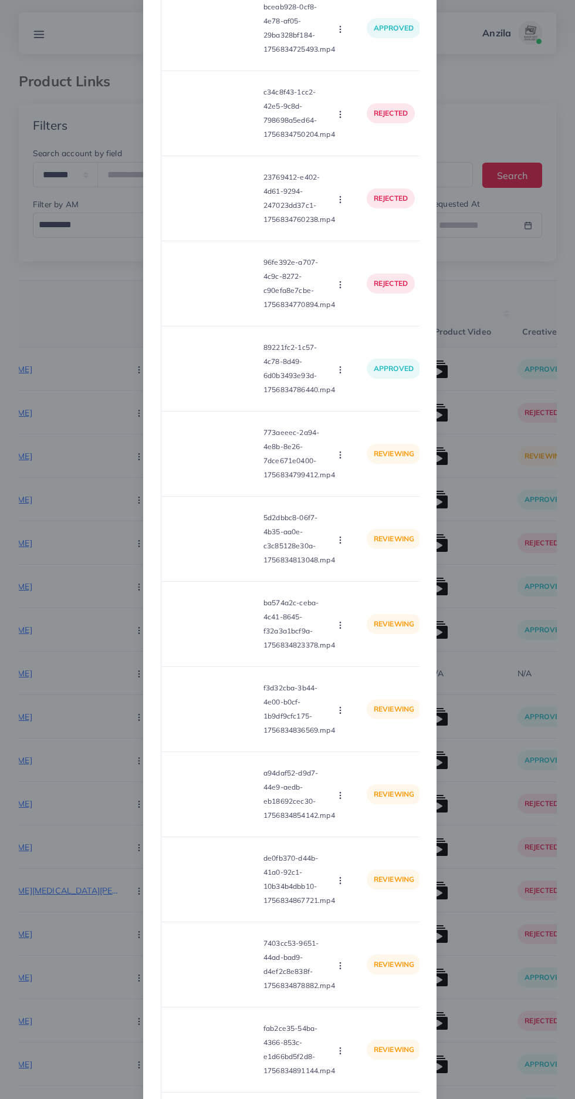
click at [210, 464] on video at bounding box center [215, 454] width 88 height 53
click at [211, 462] on circle at bounding box center [215, 454] width 16 height 16
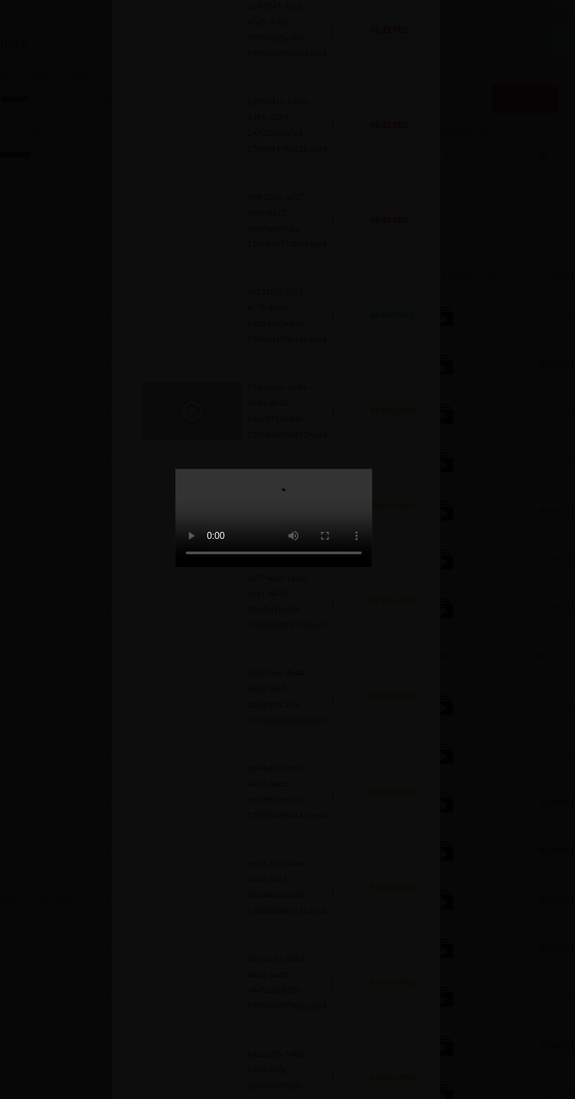
scroll to position [1, 0]
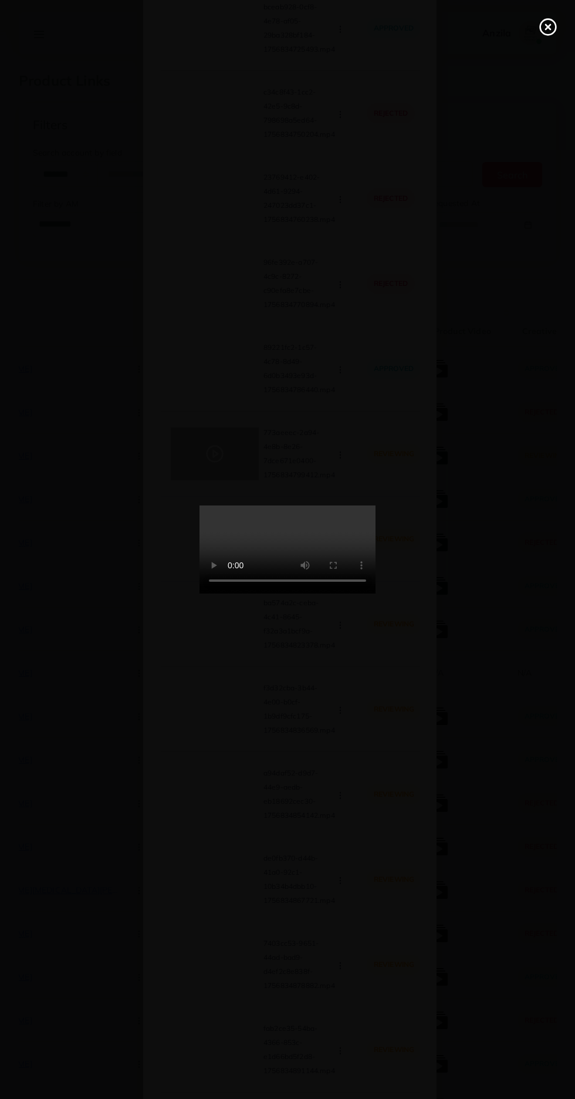
click at [544, 26] on icon at bounding box center [548, 27] width 19 height 19
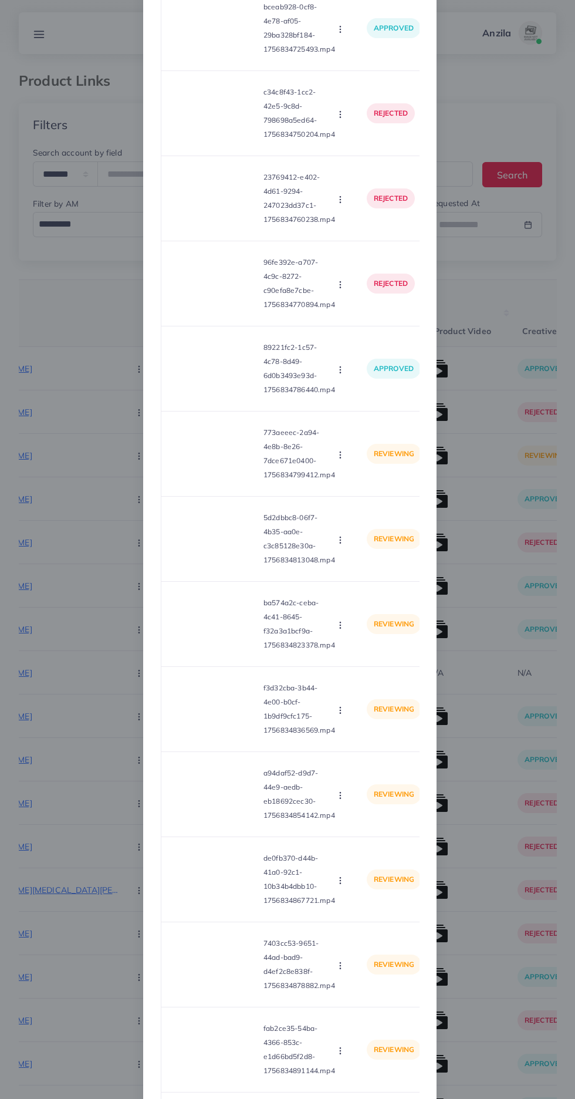
click at [340, 455] on circle "button" at bounding box center [340, 455] width 1 height 1
click at [373, 489] on span "Approve" at bounding box center [365, 483] width 39 height 12
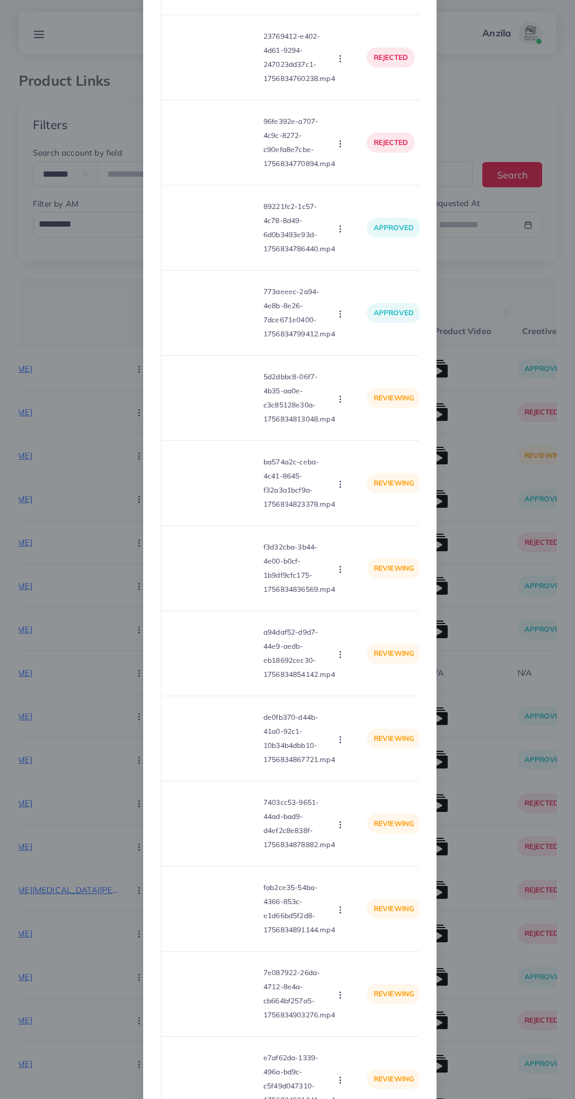
click at [228, 425] on video at bounding box center [215, 398] width 88 height 53
click at [225, 420] on div at bounding box center [215, 398] width 88 height 53
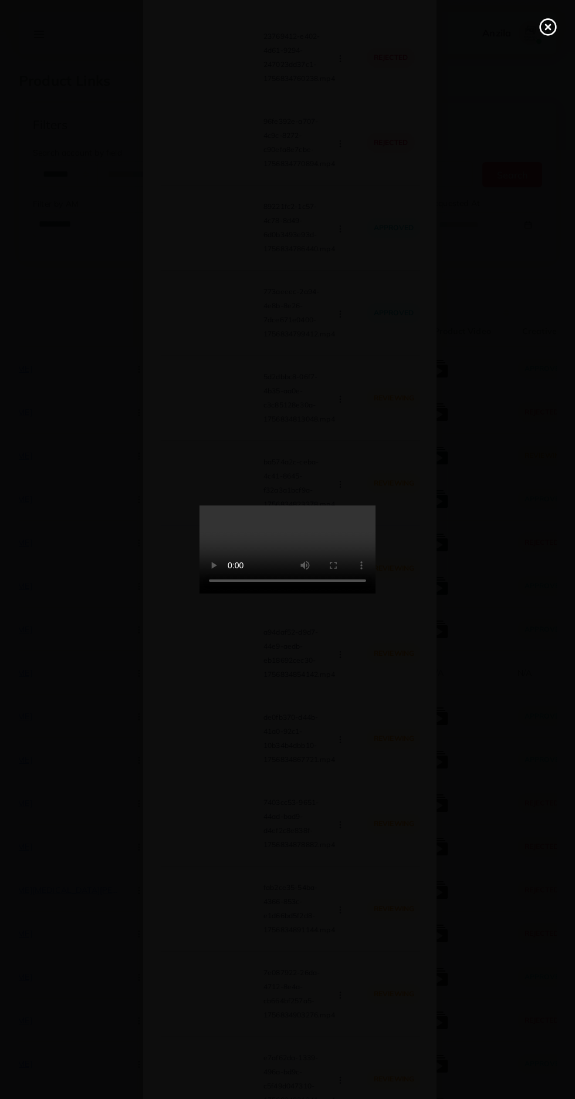
click at [548, 27] on line at bounding box center [548, 27] width 5 height 5
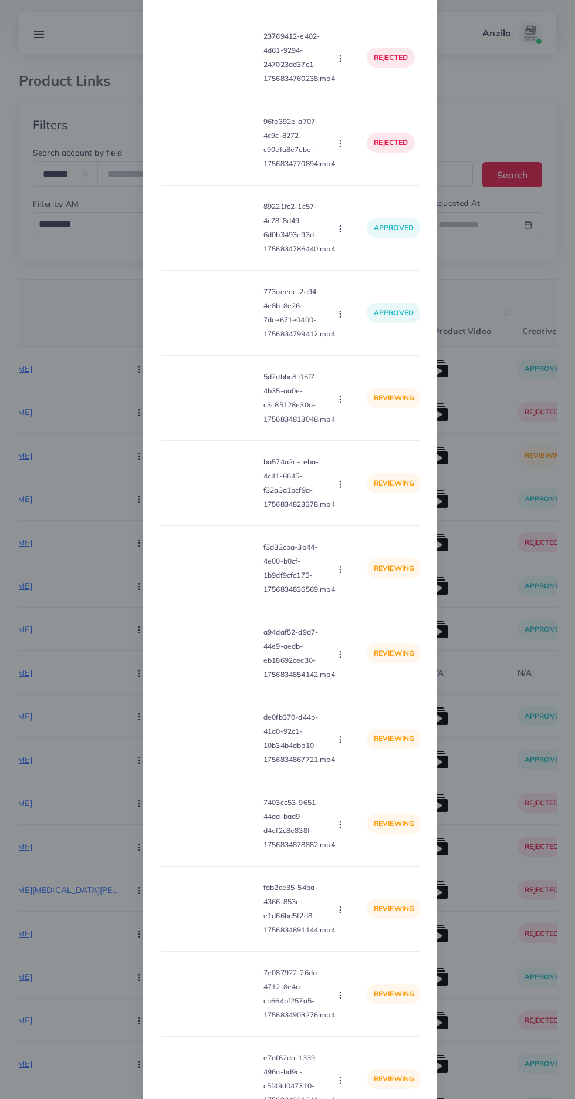
click at [340, 404] on icon "button" at bounding box center [340, 399] width 9 height 9
click at [361, 433] on span "Approve" at bounding box center [365, 427] width 39 height 12
click at [201, 507] on video at bounding box center [215, 483] width 88 height 53
click at [219, 493] on icon at bounding box center [215, 483] width 19 height 19
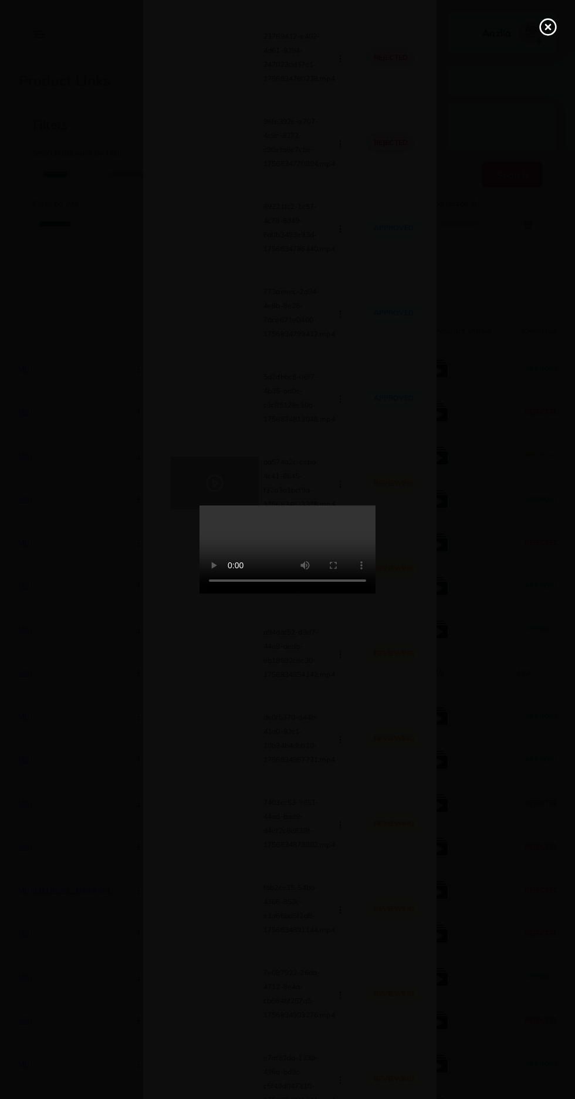
click at [548, 33] on icon at bounding box center [548, 27] width 19 height 19
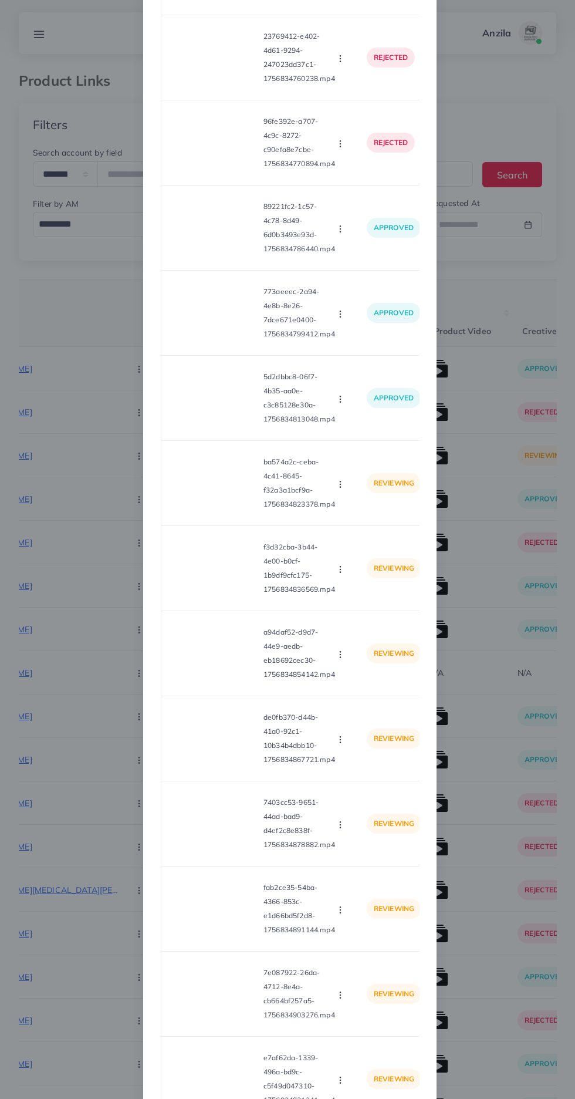
click at [340, 487] on circle "button" at bounding box center [340, 487] width 1 height 1
click at [369, 518] on span "Approve" at bounding box center [365, 512] width 39 height 12
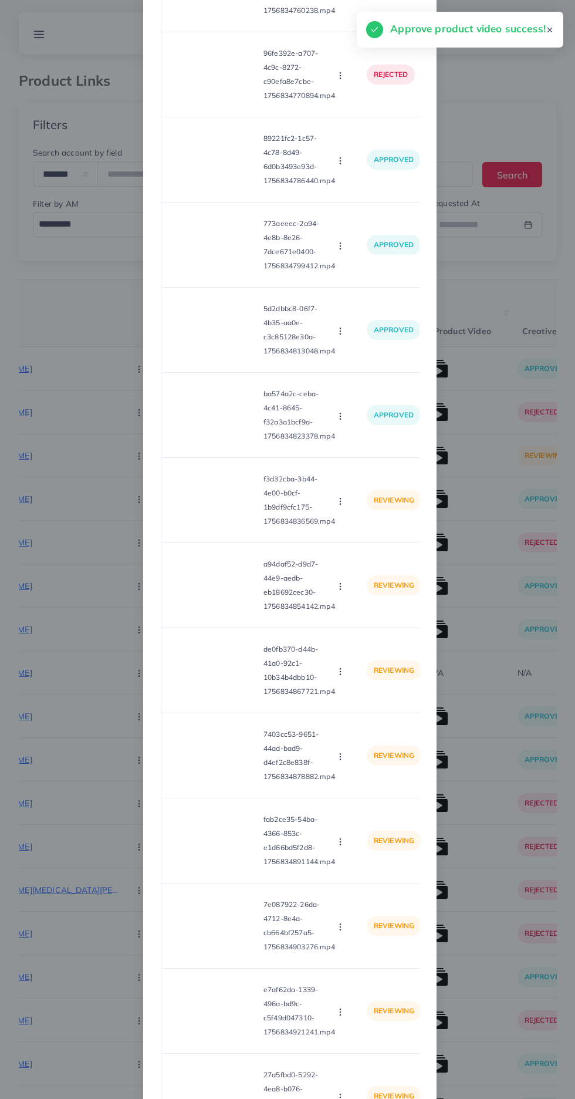
scroll to position [730, 0]
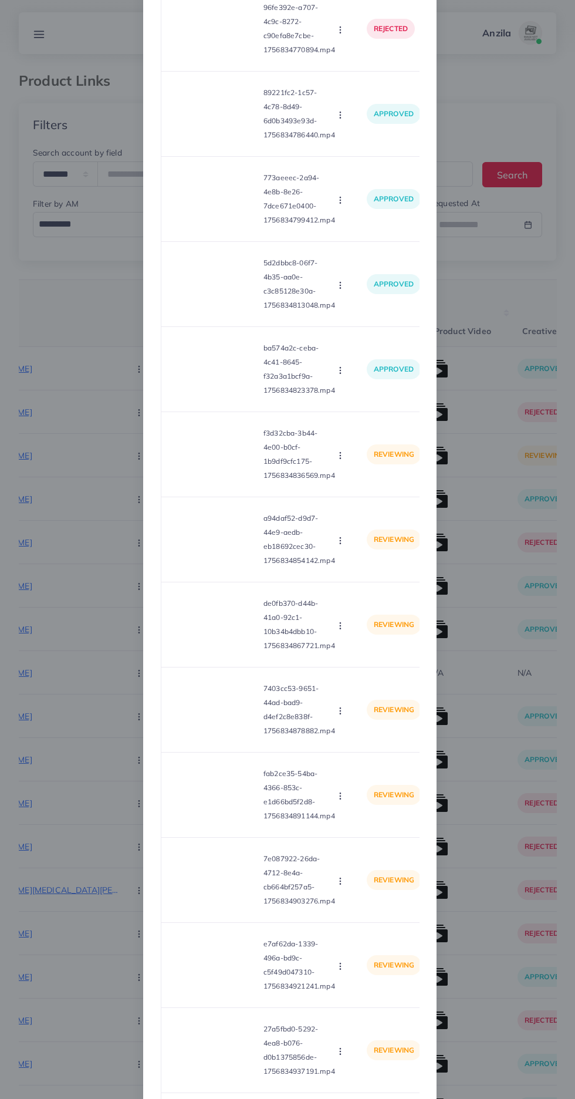
click at [220, 469] on video at bounding box center [215, 454] width 88 height 53
click at [208, 464] on icon at bounding box center [215, 454] width 19 height 19
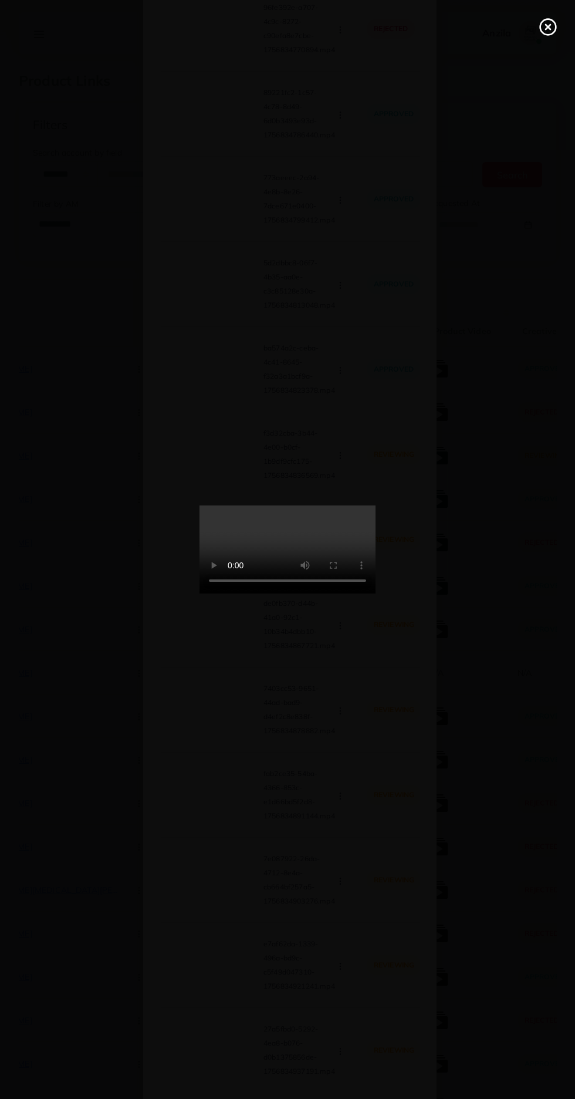
click at [548, 27] on line at bounding box center [548, 27] width 5 height 5
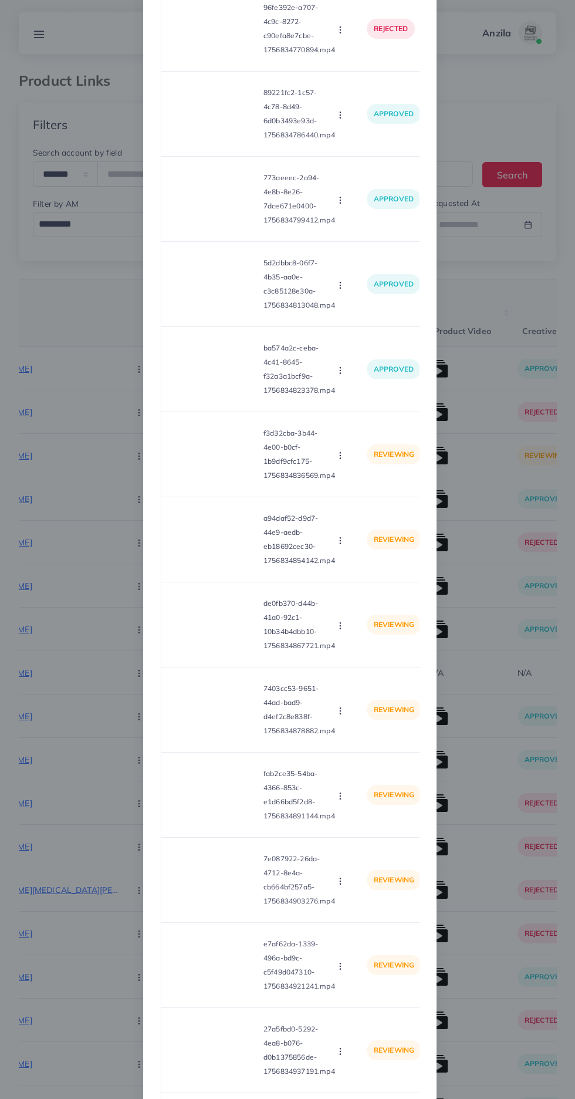
click at [340, 460] on icon "button" at bounding box center [340, 455] width 9 height 9
click at [370, 489] on span "Approve" at bounding box center [365, 483] width 39 height 12
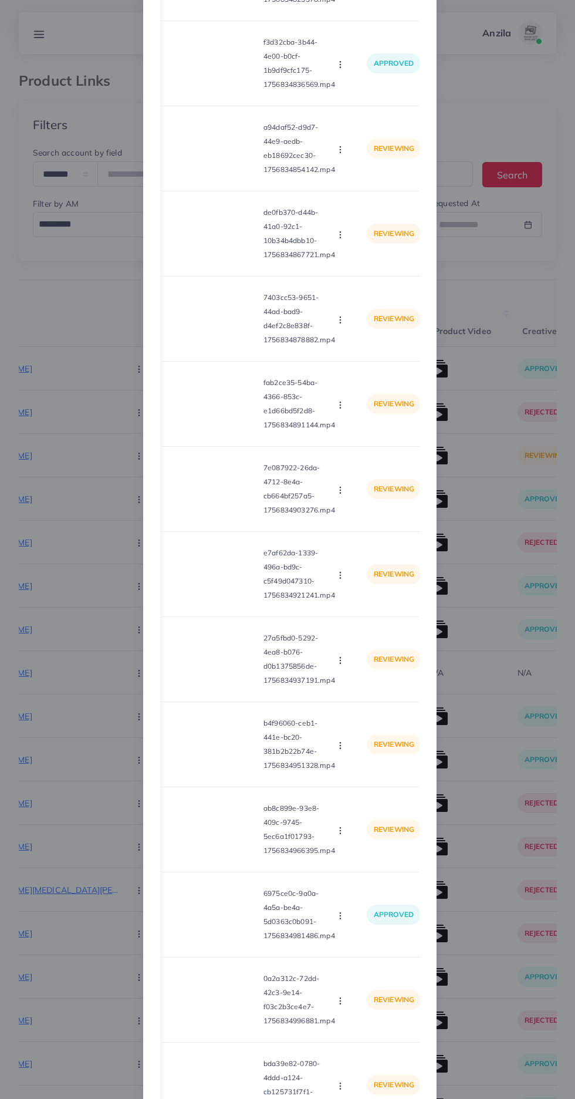
scroll to position [762, 0]
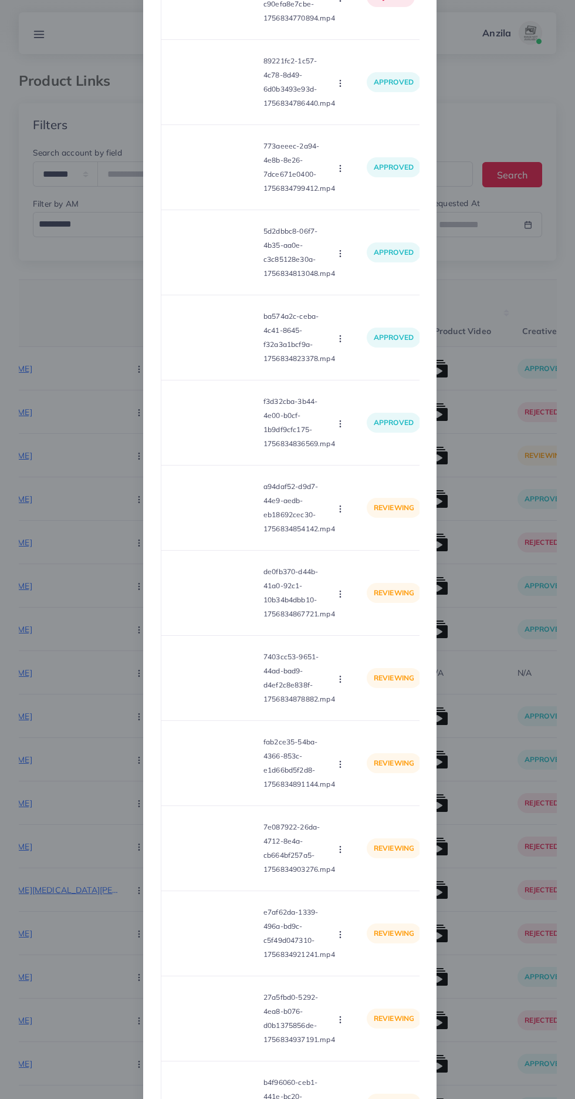
click at [202, 531] on video at bounding box center [215, 508] width 88 height 53
click at [207, 517] on icon at bounding box center [215, 508] width 19 height 19
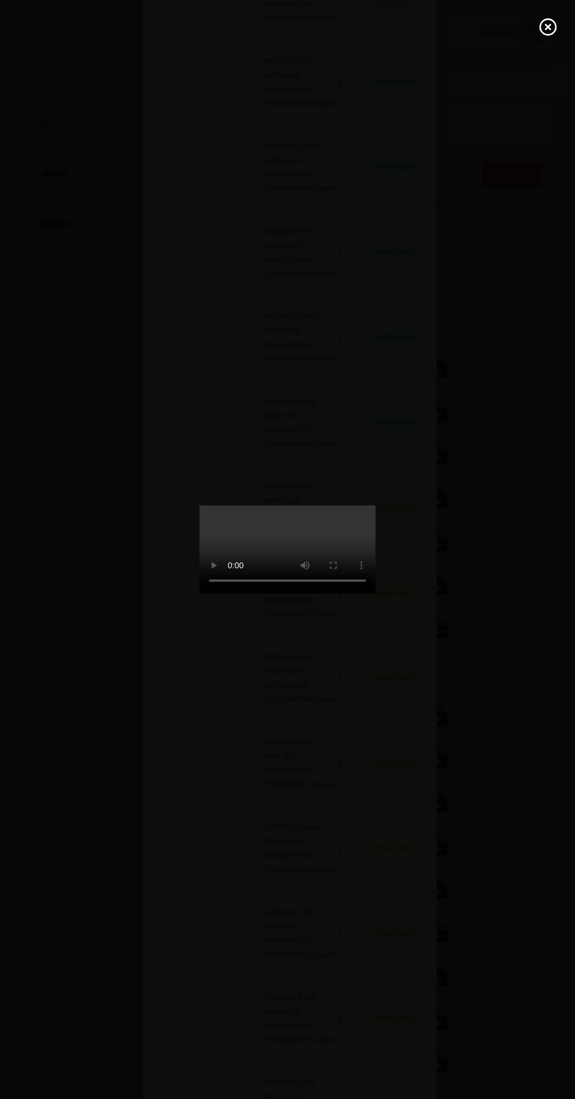
click at [547, 29] on line at bounding box center [548, 27] width 5 height 5
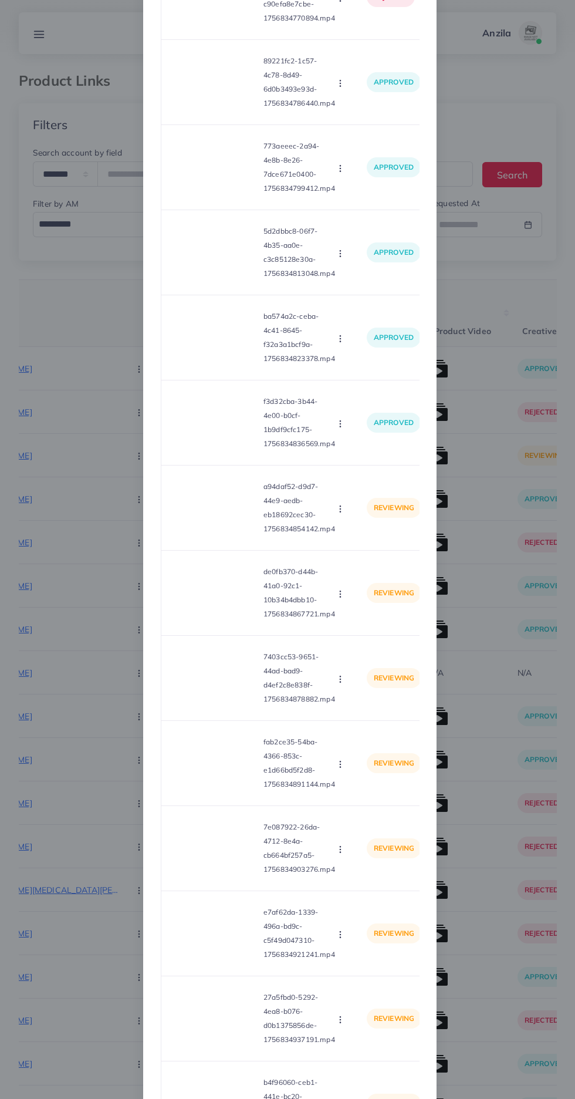
click at [340, 514] on icon "button" at bounding box center [340, 508] width 9 height 9
click at [361, 543] on span "Approve" at bounding box center [365, 537] width 39 height 12
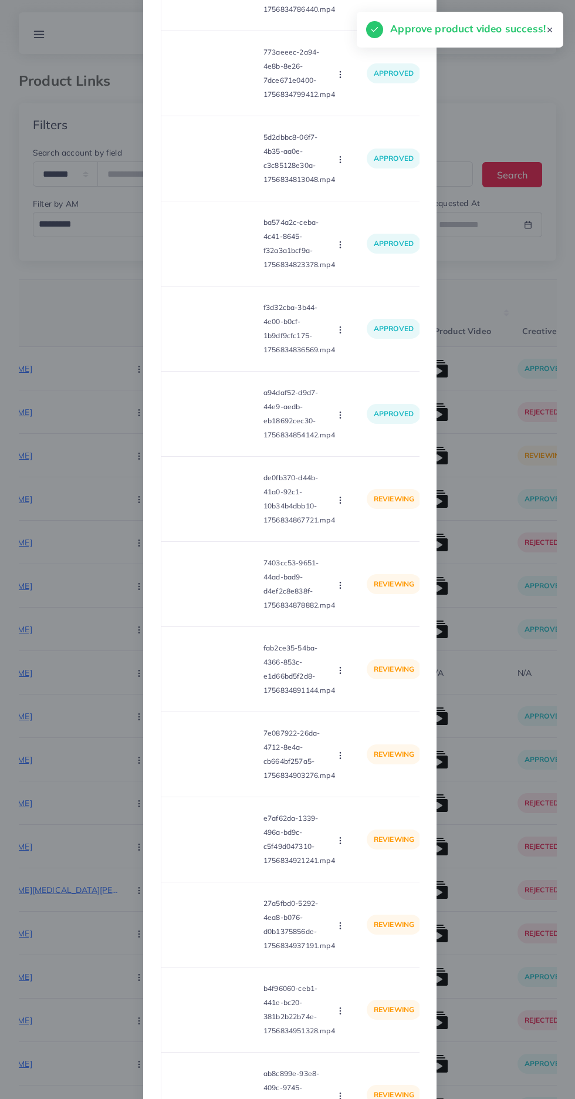
scroll to position [867, 0]
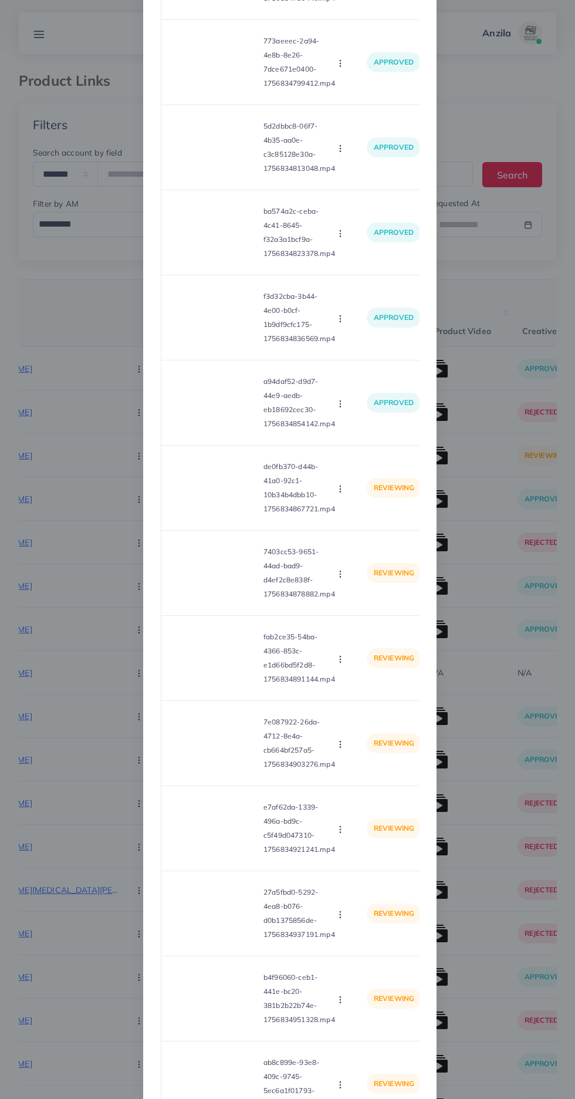
click at [207, 511] on video at bounding box center [215, 488] width 88 height 53
click at [206, 494] on icon at bounding box center [215, 488] width 19 height 19
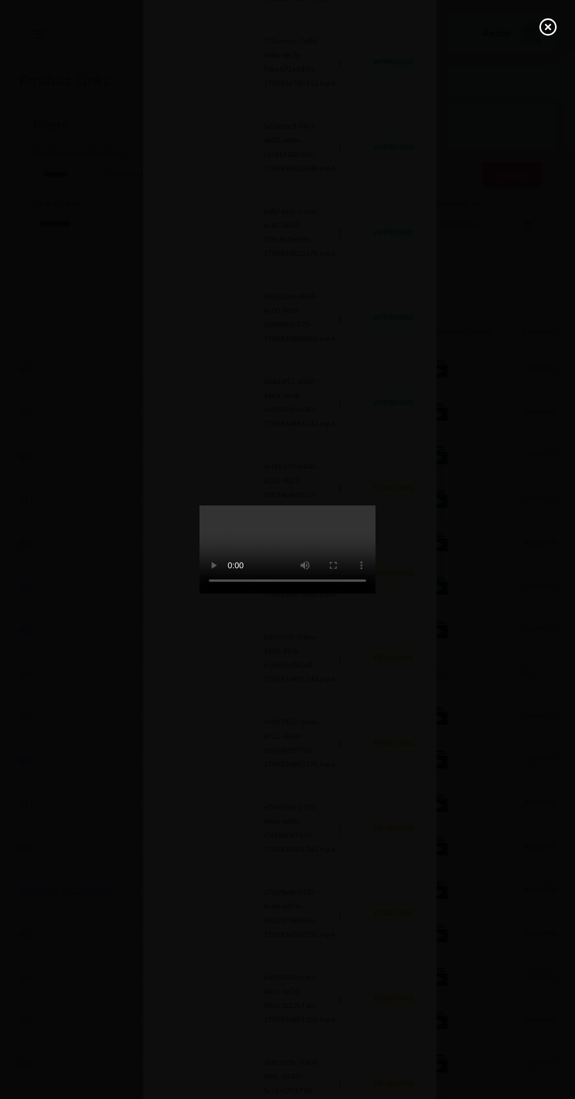
click at [548, 27] on line at bounding box center [548, 27] width 5 height 5
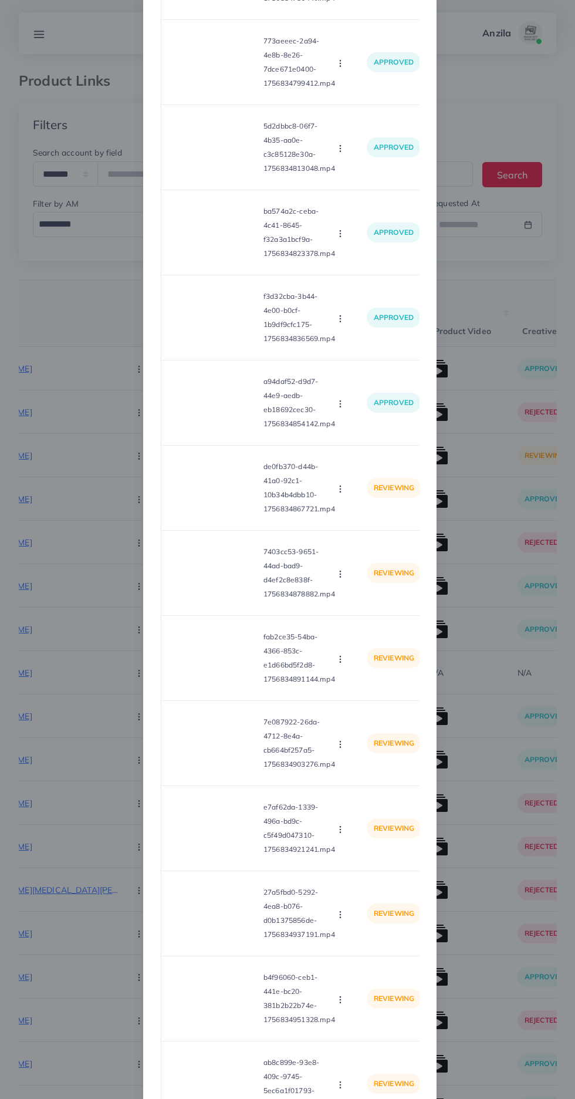
click at [340, 494] on icon "button" at bounding box center [340, 488] width 9 height 9
click at [369, 523] on span "Approve" at bounding box center [365, 517] width 39 height 12
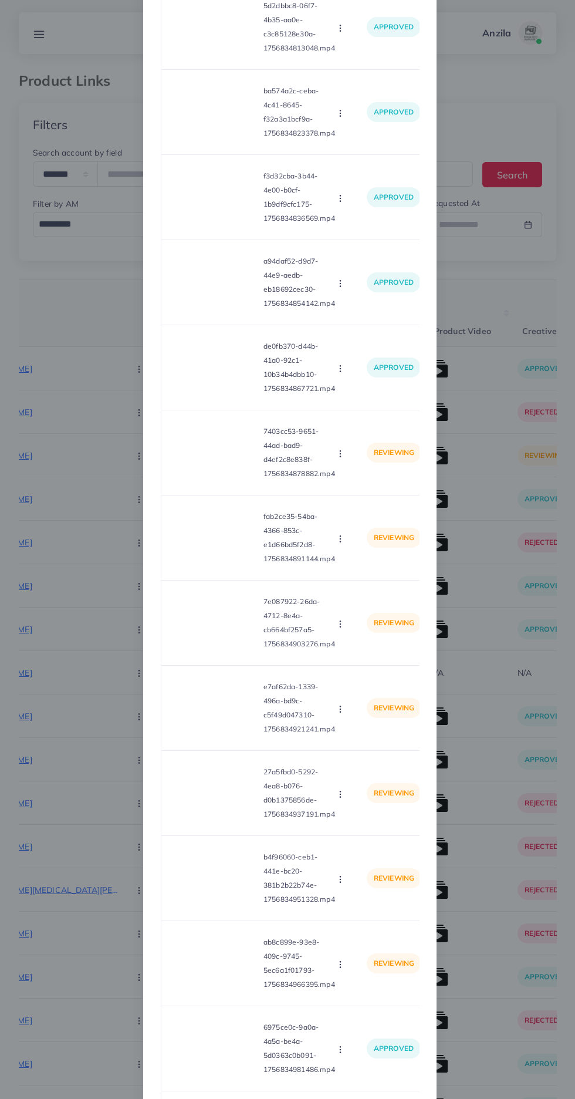
scroll to position [1019, 0]
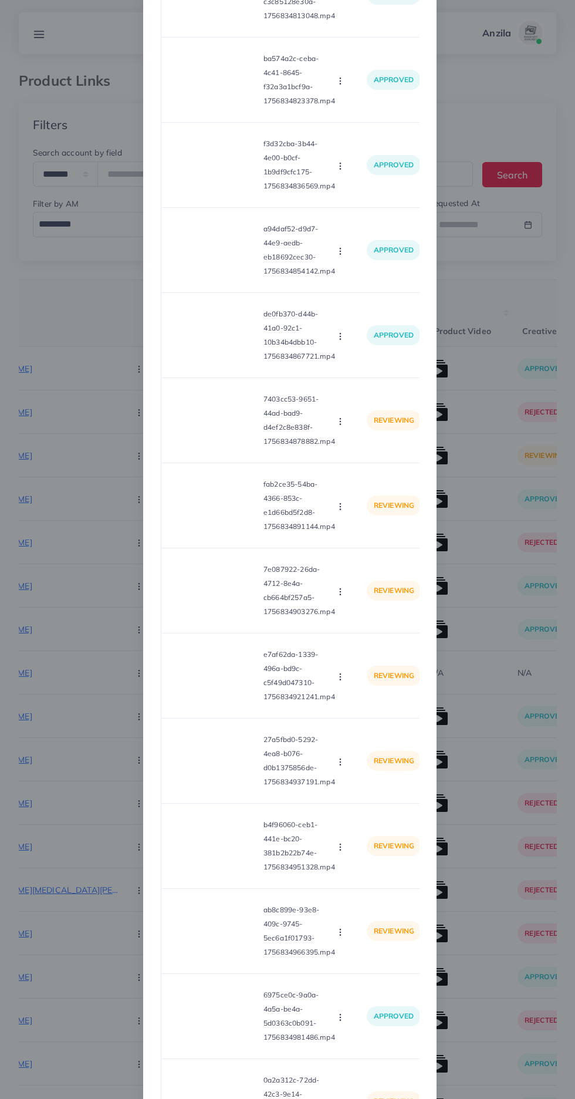
click at [220, 447] on video at bounding box center [215, 420] width 88 height 53
click at [211, 444] on div at bounding box center [215, 420] width 88 height 53
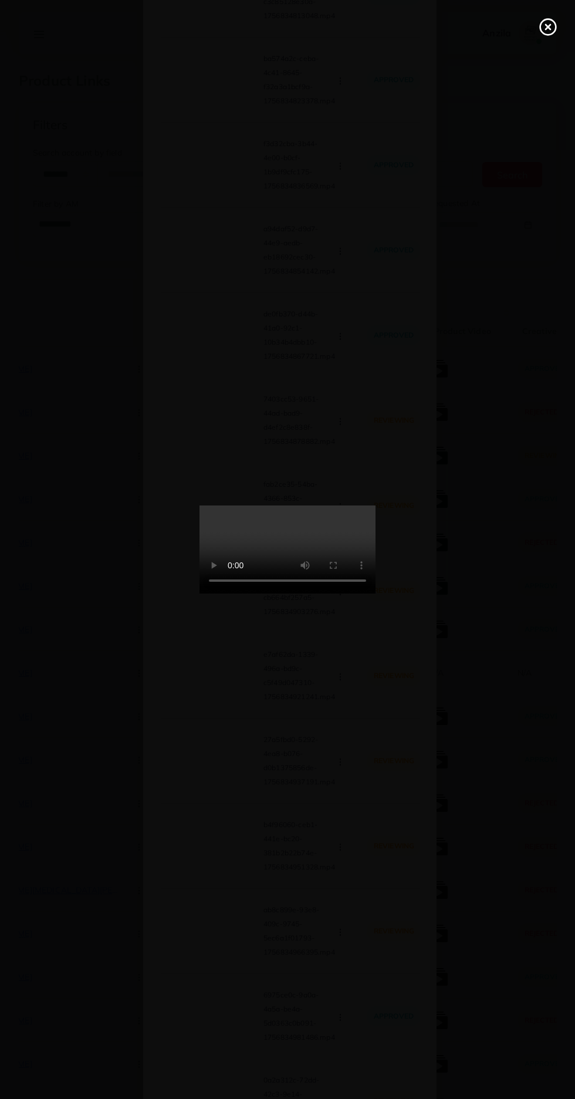
click at [546, 25] on line at bounding box center [548, 27] width 5 height 5
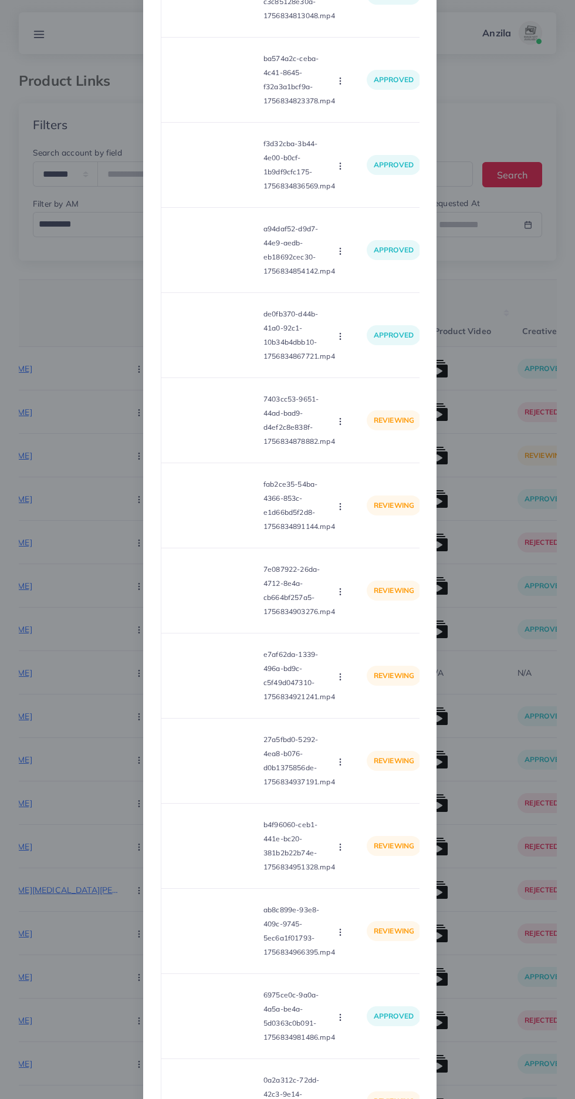
click at [340, 426] on icon "button" at bounding box center [340, 421] width 9 height 9
click at [361, 455] on span "Approve" at bounding box center [365, 449] width 39 height 12
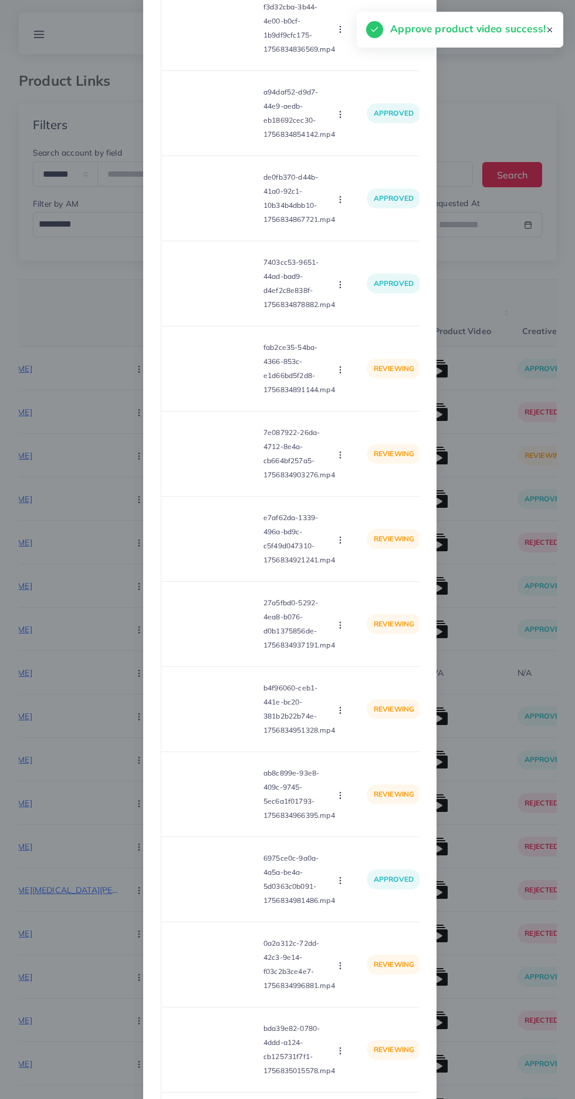
scroll to position [1164, 0]
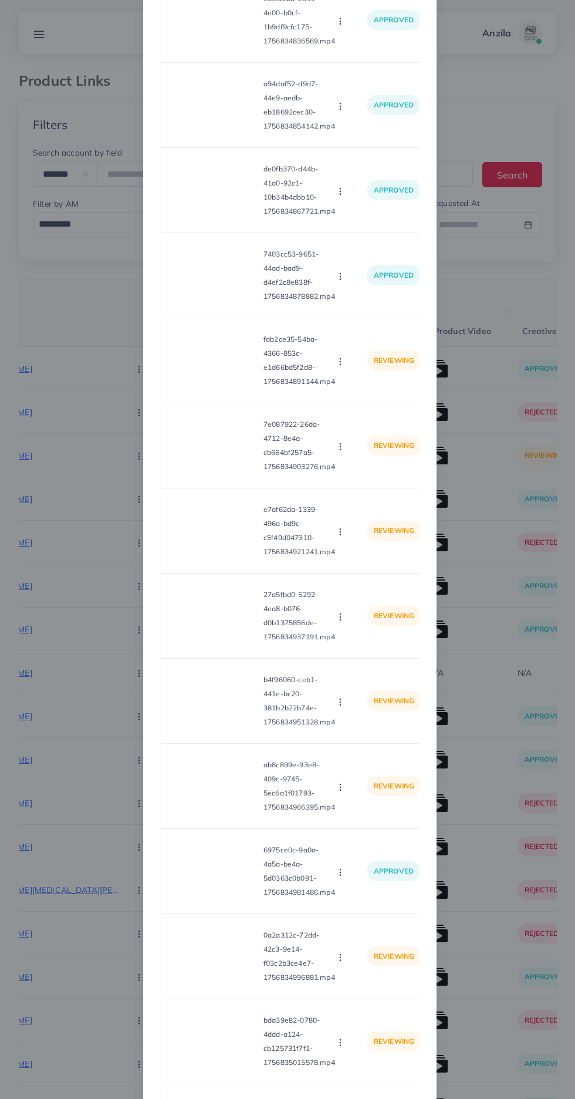
click at [190, 383] on video at bounding box center [215, 360] width 88 height 53
click at [206, 370] on icon at bounding box center [215, 360] width 19 height 19
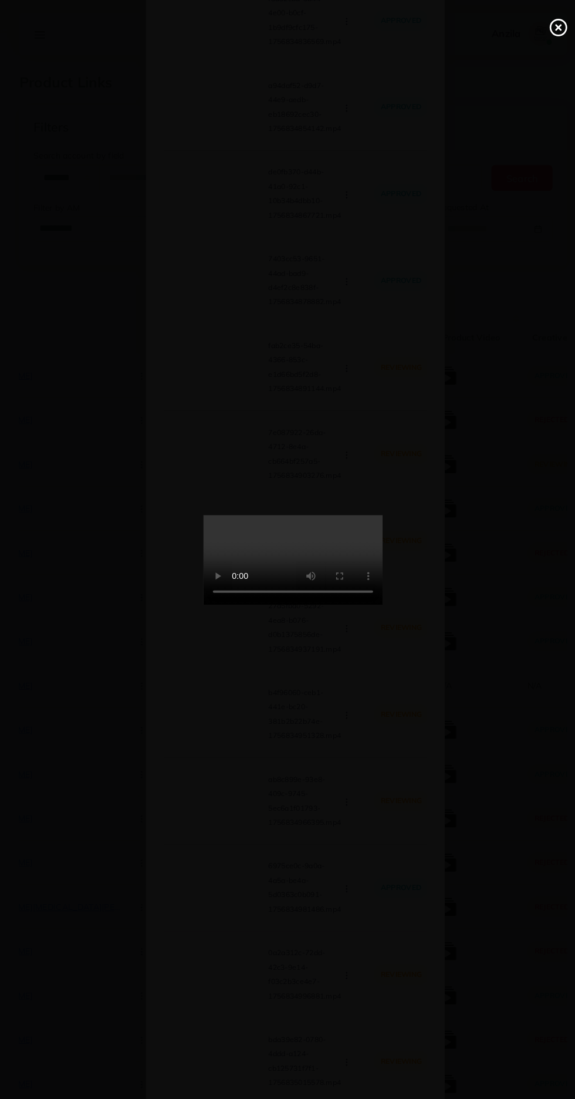
click at [543, 31] on icon at bounding box center [548, 27] width 19 height 19
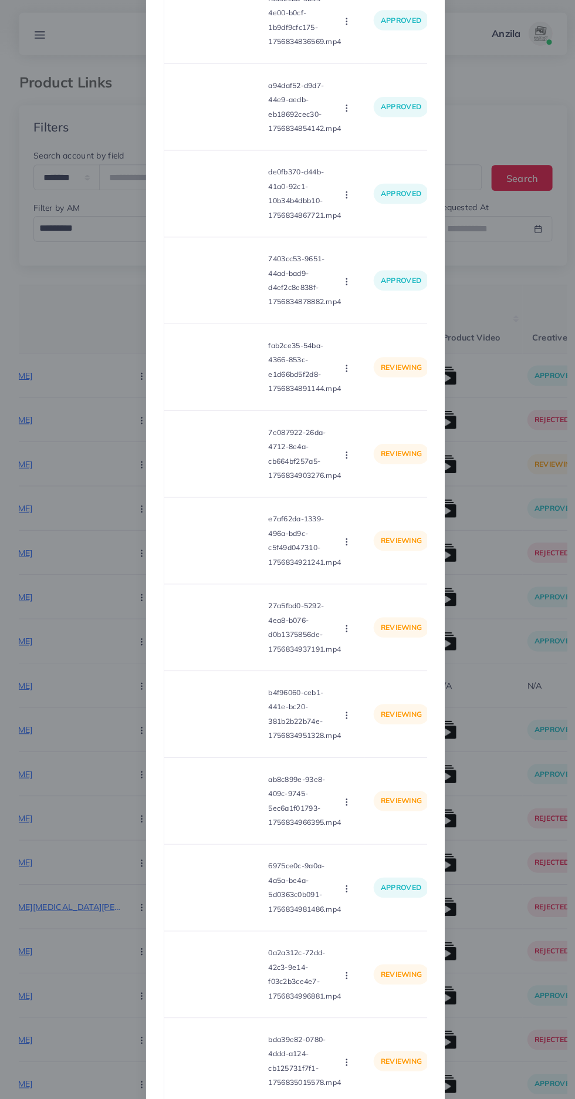
click at [344, 367] on button "button" at bounding box center [341, 361] width 13 height 12
click at [362, 395] on span "Approve" at bounding box center [365, 389] width 39 height 12
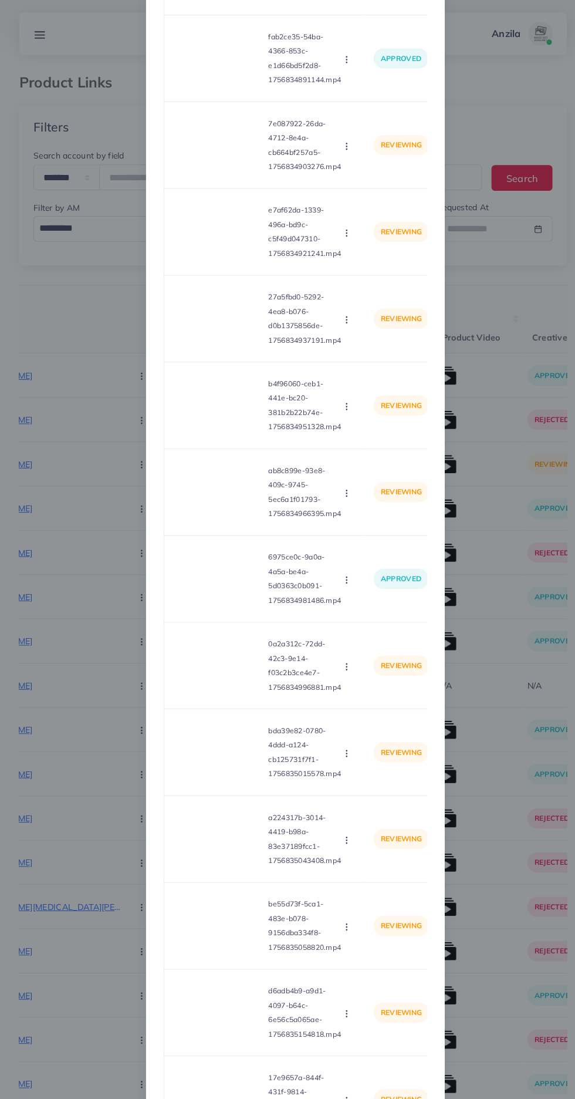
scroll to position [1469, 0]
click at [225, 150] on video at bounding box center [215, 141] width 88 height 53
click at [203, 142] on div at bounding box center [215, 141] width 88 height 53
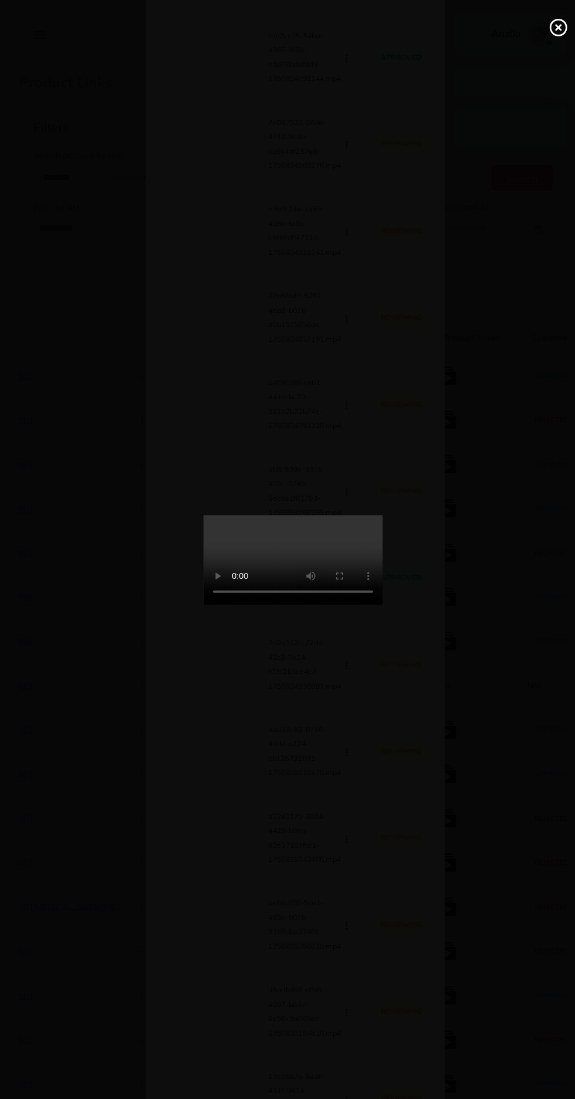
click at [548, 27] on line at bounding box center [548, 27] width 5 height 5
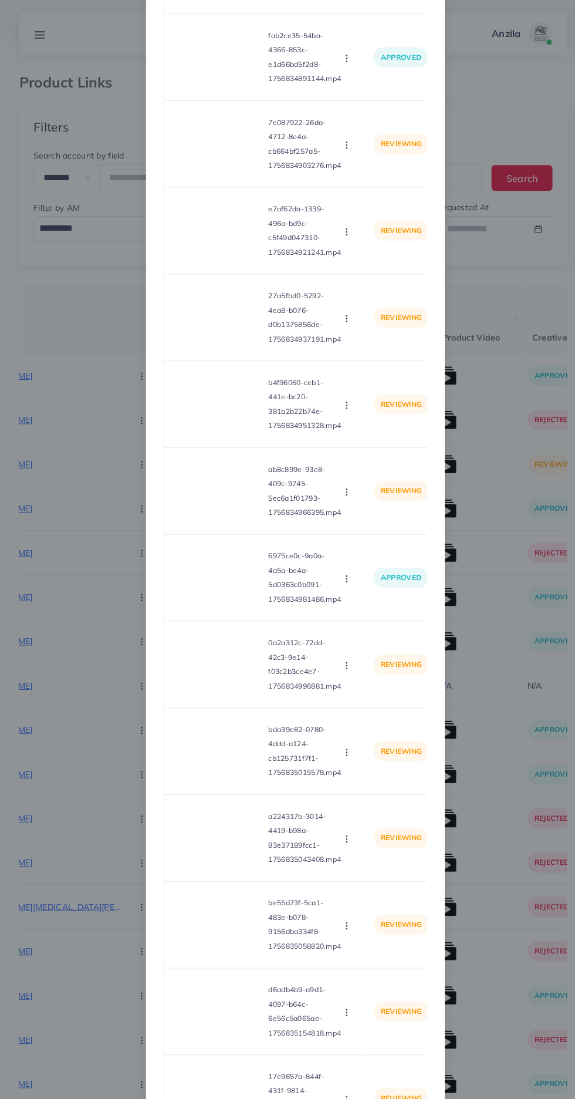
scroll to position [1415, 0]
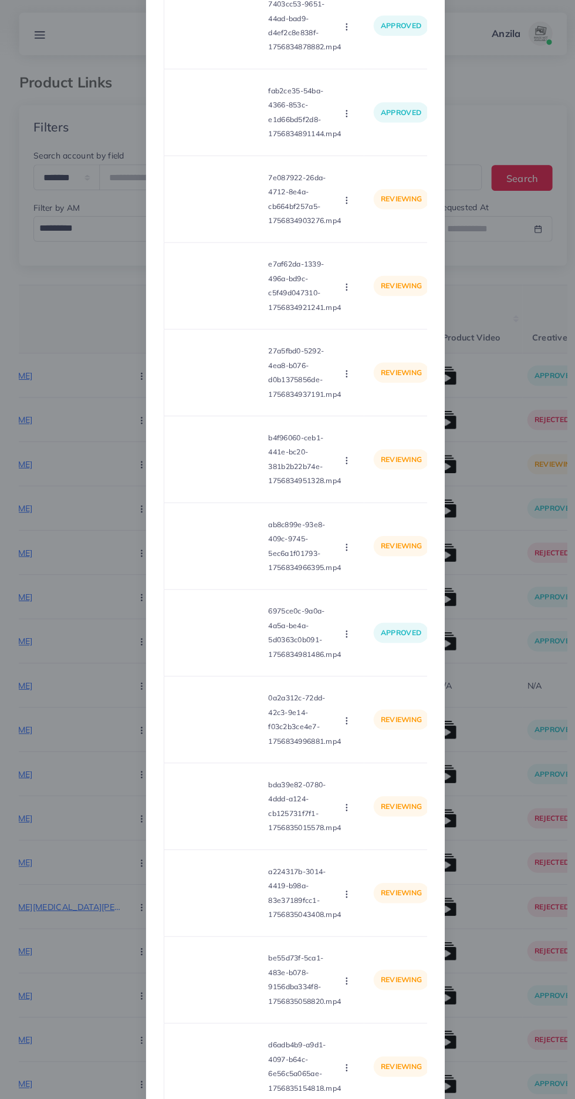
click at [340, 200] on circle "button" at bounding box center [340, 199] width 1 height 1
click at [389, 238] on link "Approve" at bounding box center [368, 225] width 93 height 26
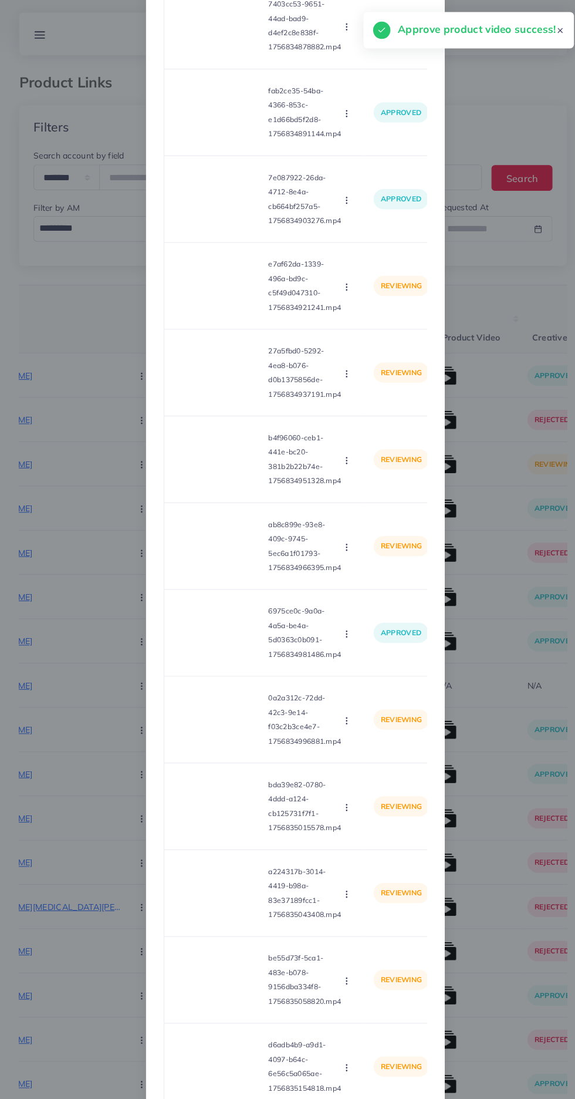
click at [192, 299] on video at bounding box center [215, 280] width 88 height 53
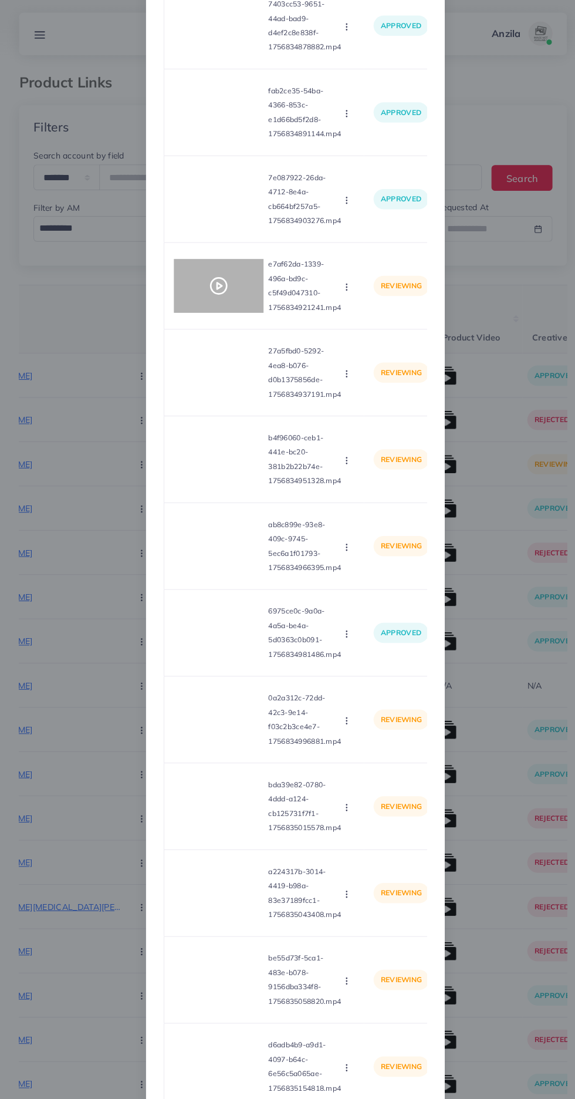
click at [207, 289] on circle at bounding box center [215, 281] width 16 height 16
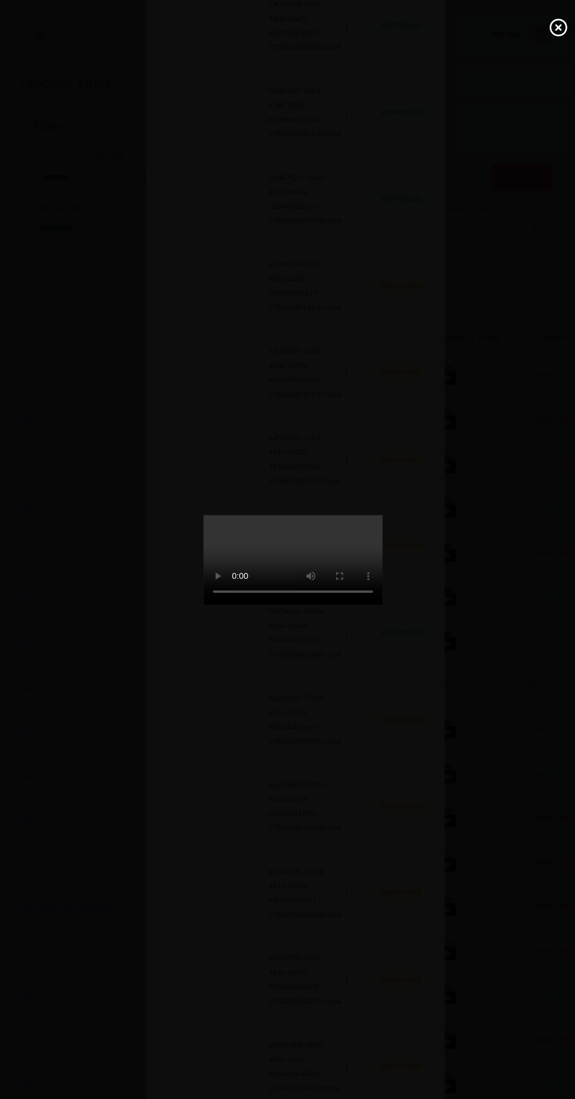
click at [541, 25] on circle at bounding box center [549, 27] width 16 height 16
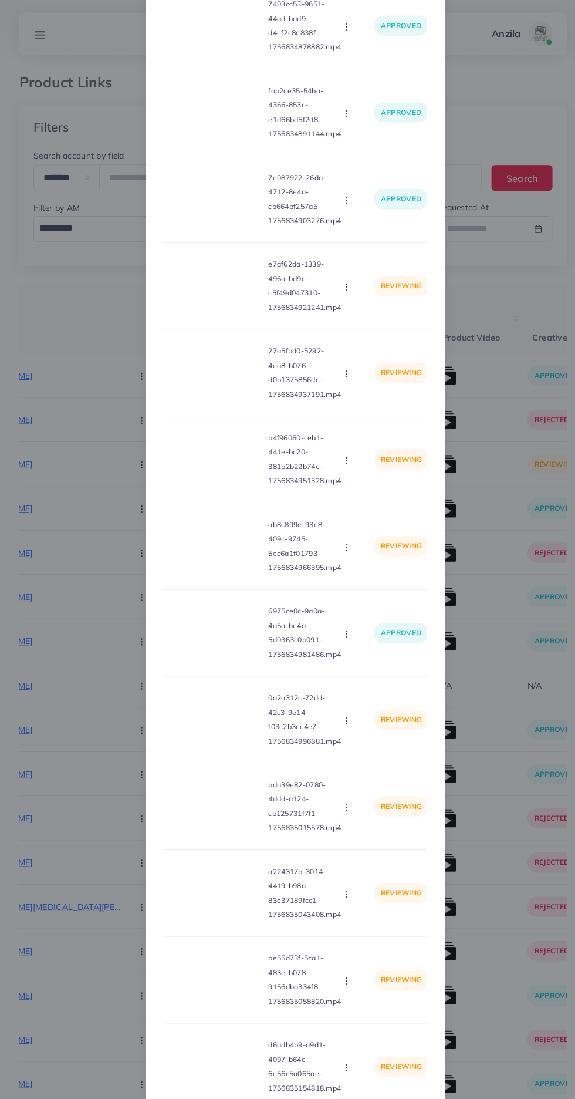
click at [340, 285] on circle "button" at bounding box center [340, 284] width 1 height 1
click at [362, 315] on span "Approve" at bounding box center [365, 310] width 39 height 12
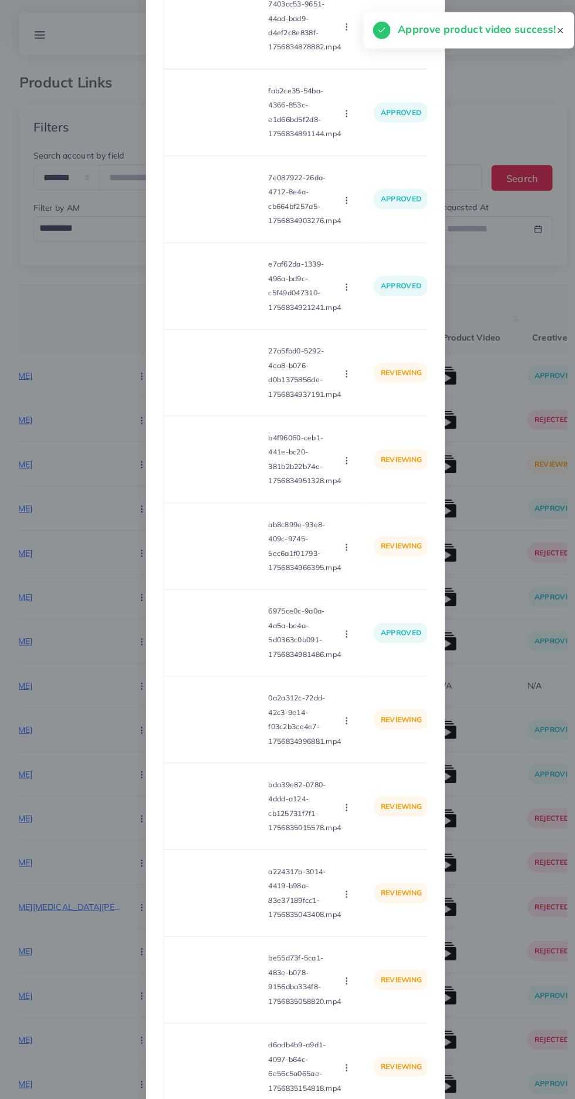
click at [208, 392] on video at bounding box center [215, 365] width 88 height 53
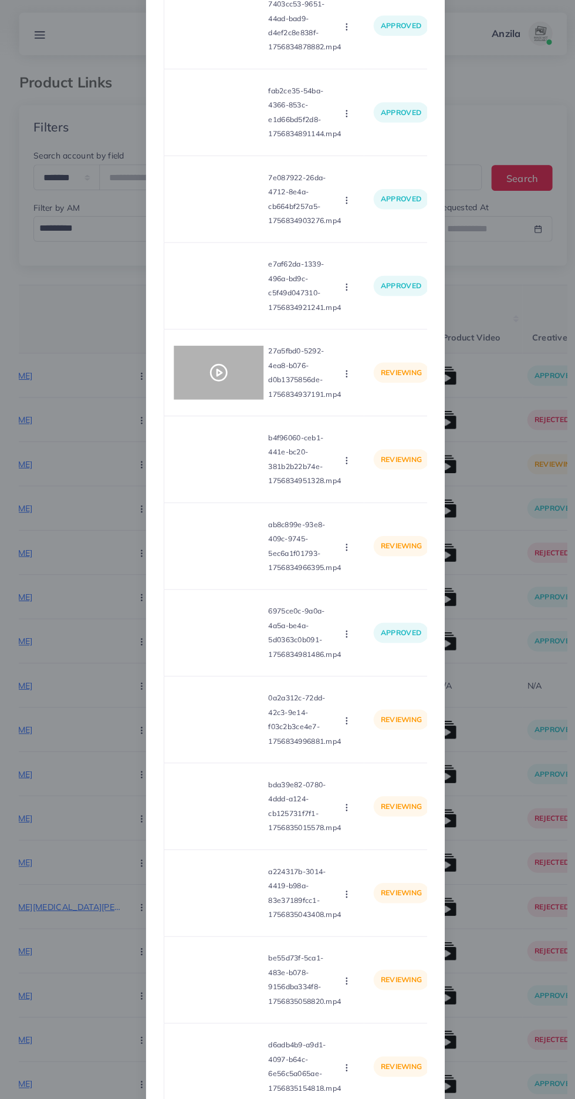
click at [196, 385] on div at bounding box center [215, 365] width 88 height 53
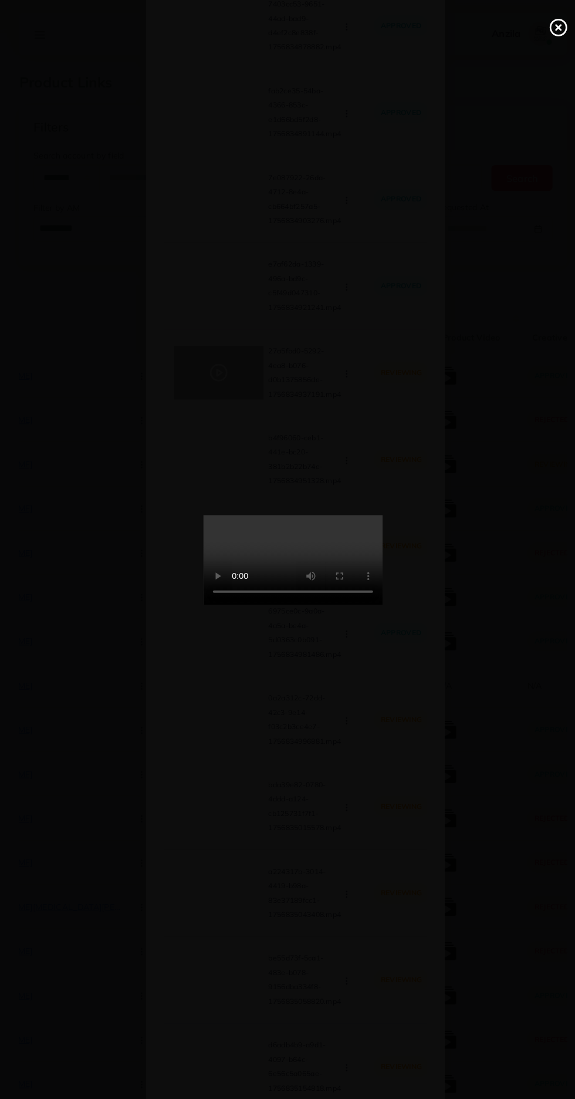
click at [546, 19] on circle at bounding box center [549, 27] width 16 height 16
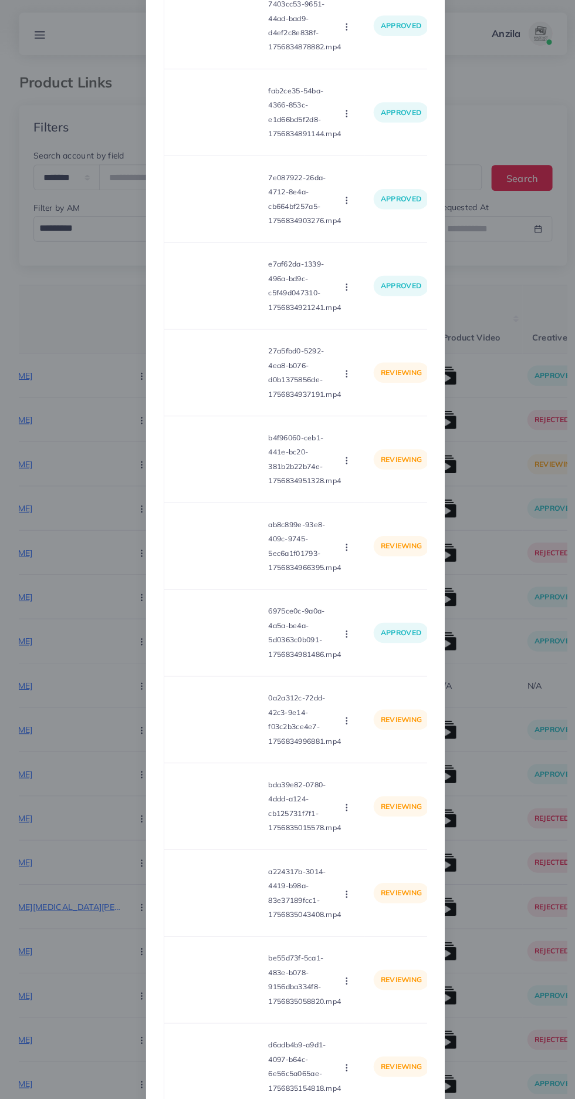
click at [341, 372] on icon "button" at bounding box center [340, 366] width 9 height 9
click at [358, 426] on span "Reject" at bounding box center [360, 421] width 28 height 12
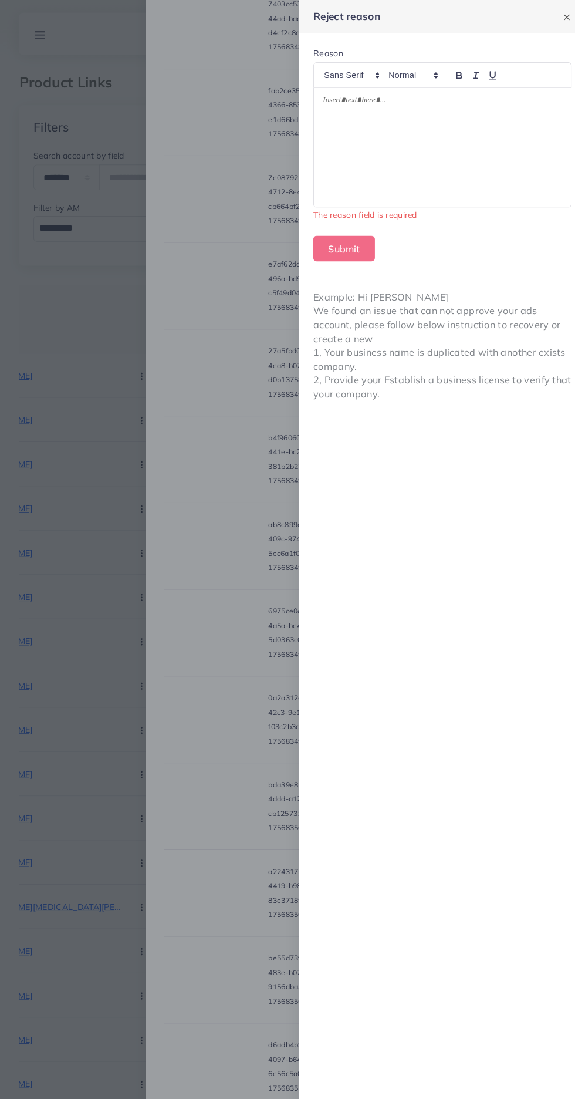
click at [493, 169] on div at bounding box center [434, 144] width 253 height 117
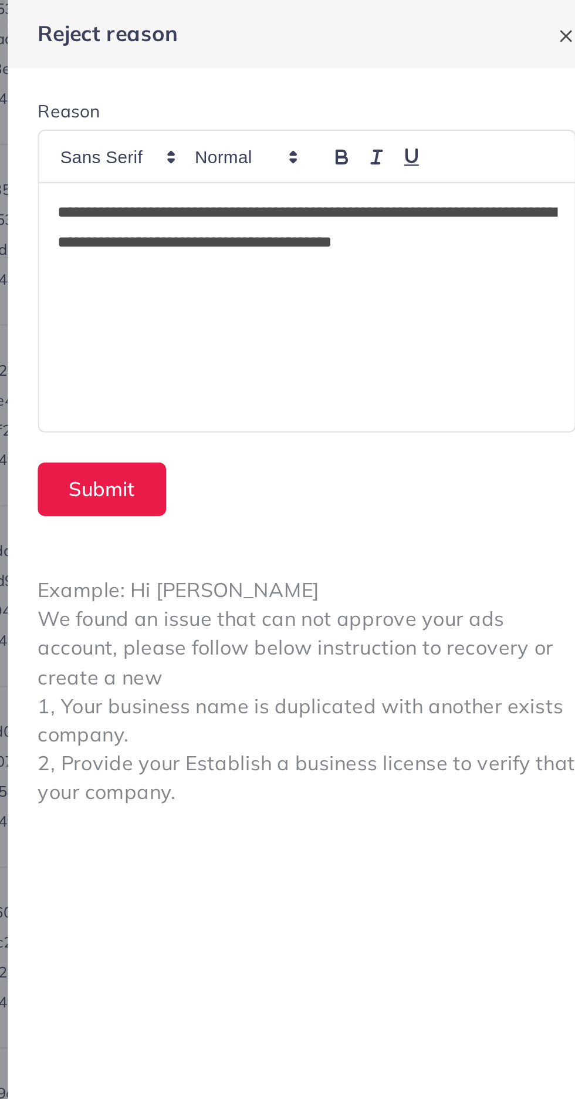
click at [315, 102] on div "**********" at bounding box center [434, 144] width 253 height 117
click at [320, 100] on p "**********" at bounding box center [434, 114] width 235 height 42
click at [338, 234] on button "Submit" at bounding box center [338, 230] width 60 height 25
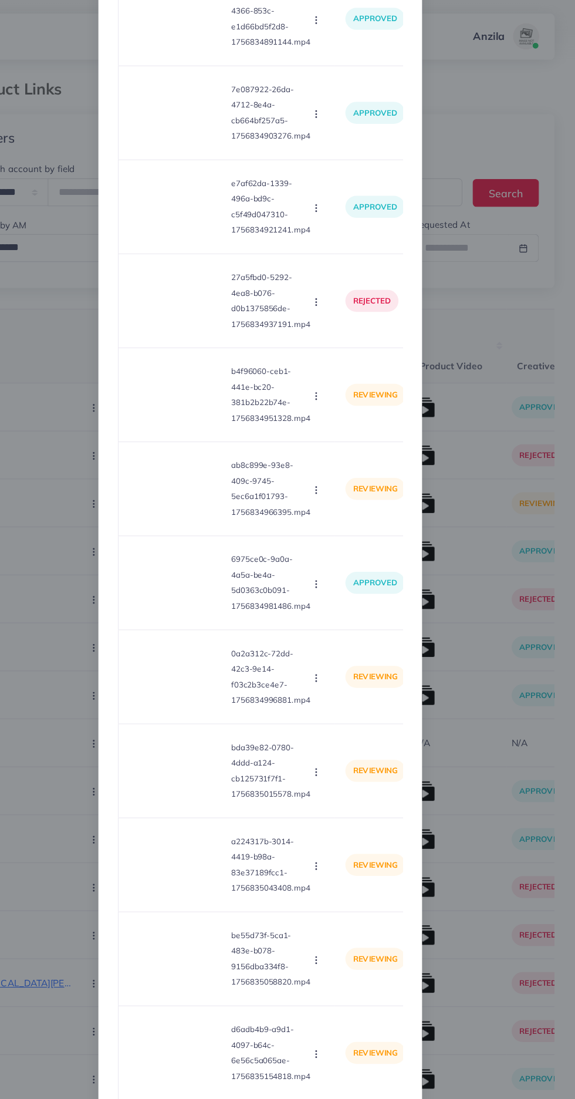
scroll to position [1523, 0]
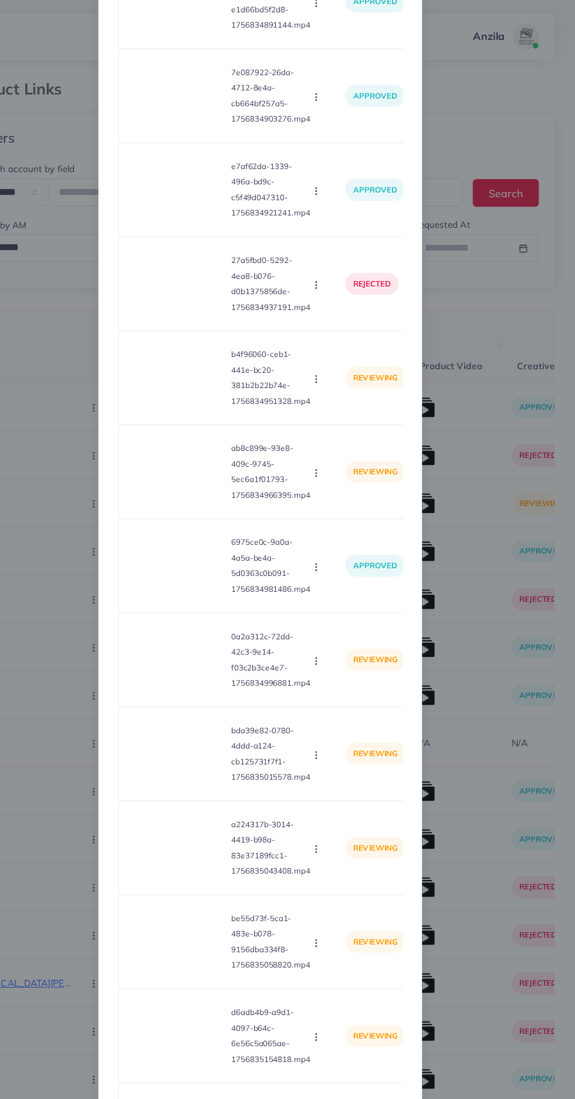
click at [196, 359] on video at bounding box center [215, 342] width 88 height 53
click at [196, 359] on div at bounding box center [215, 342] width 88 height 53
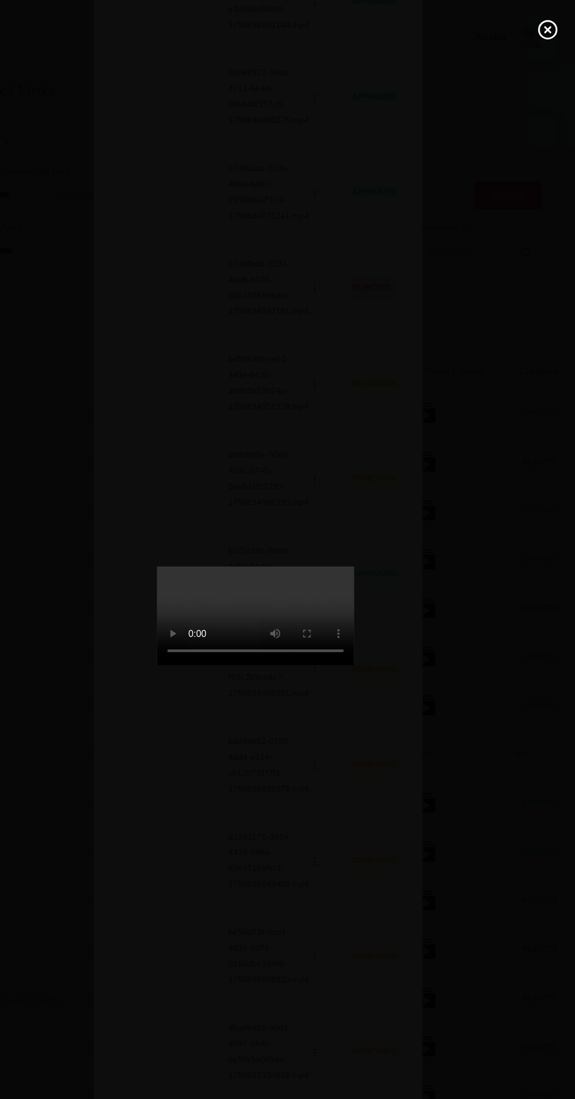
scroll to position [0, 0]
click at [550, 25] on line at bounding box center [548, 27] width 5 height 5
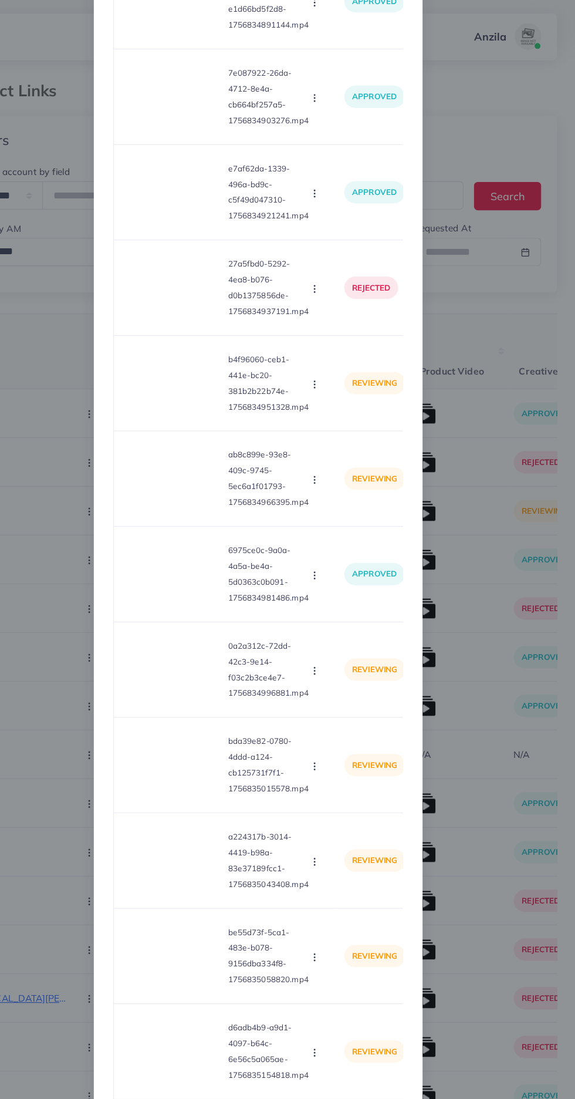
click at [346, 349] on div "Approve Reject" at bounding box center [341, 342] width 13 height 13
click at [373, 382] on td "reviewing" at bounding box center [394, 342] width 73 height 85
click at [336, 348] on icon "button" at bounding box center [340, 343] width 9 height 9
click at [372, 371] on ul "Approve Reject" at bounding box center [368, 385] width 94 height 62
click at [356, 377] on span "Approve" at bounding box center [365, 371] width 39 height 12
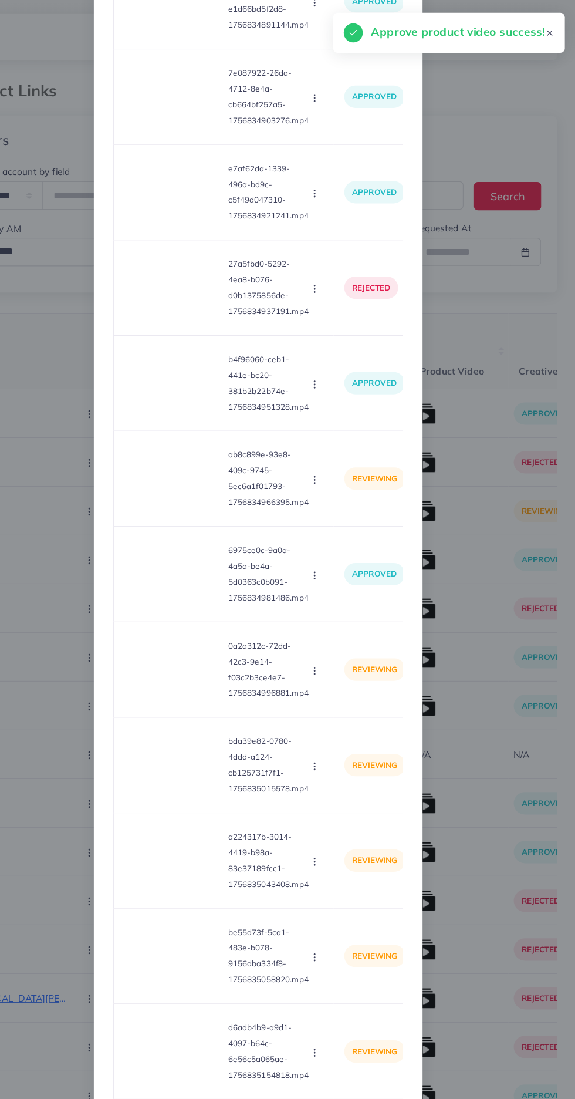
click at [211, 453] on video at bounding box center [215, 427] width 88 height 53
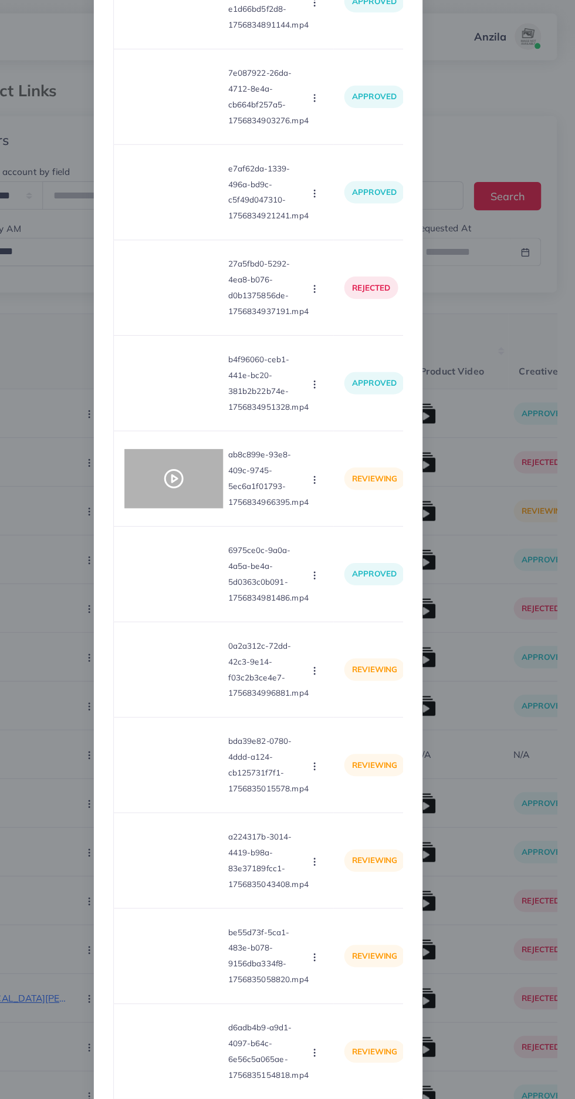
click at [198, 434] on div at bounding box center [215, 427] width 88 height 53
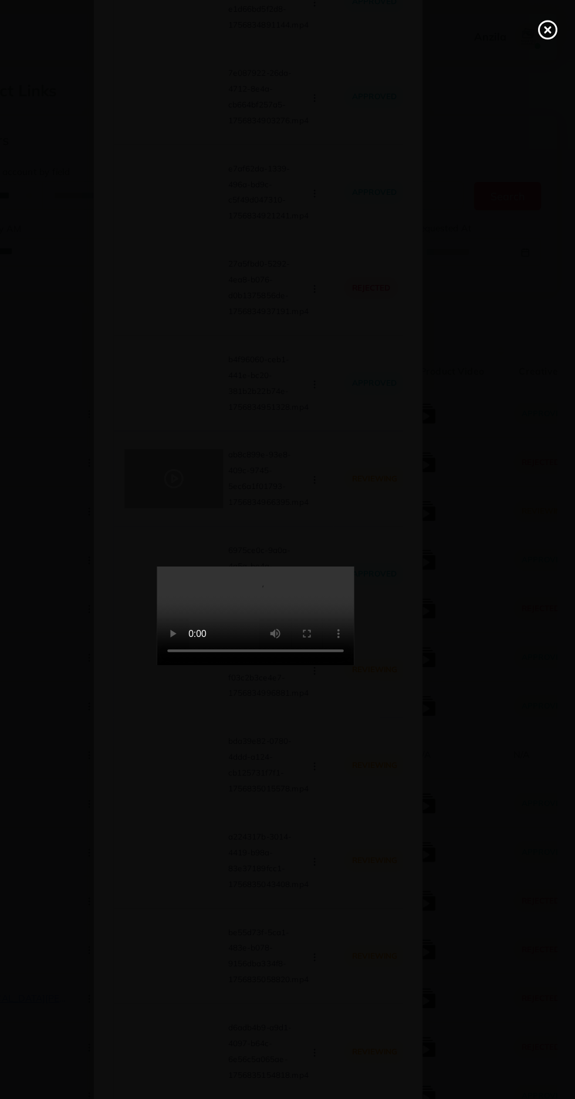
click at [548, 27] on line at bounding box center [548, 27] width 5 height 5
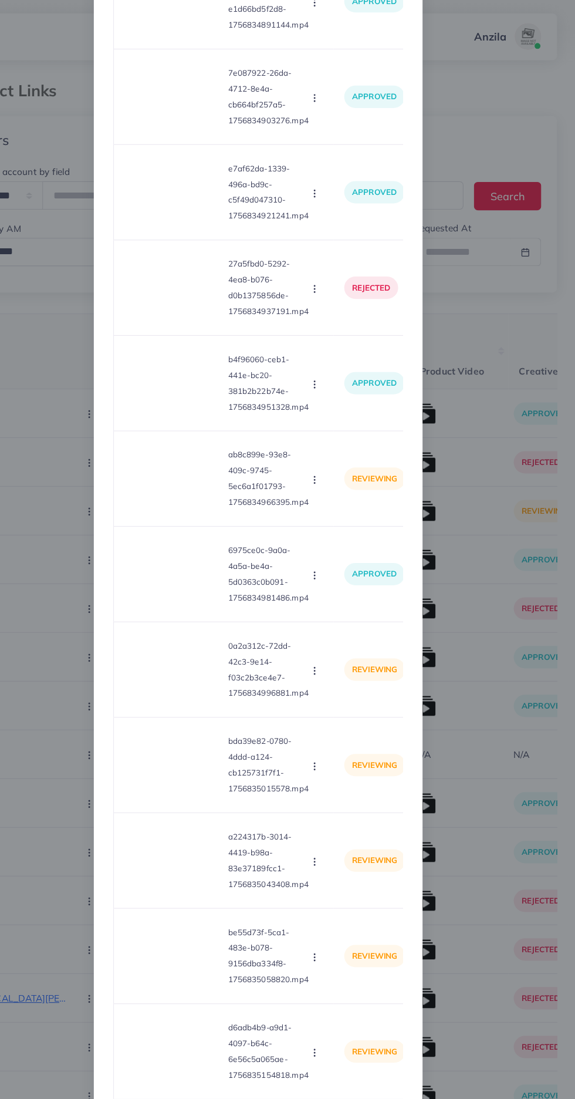
click at [340, 429] on circle "button" at bounding box center [340, 428] width 1 height 1
click at [369, 490] on link "Reject" at bounding box center [368, 483] width 93 height 26
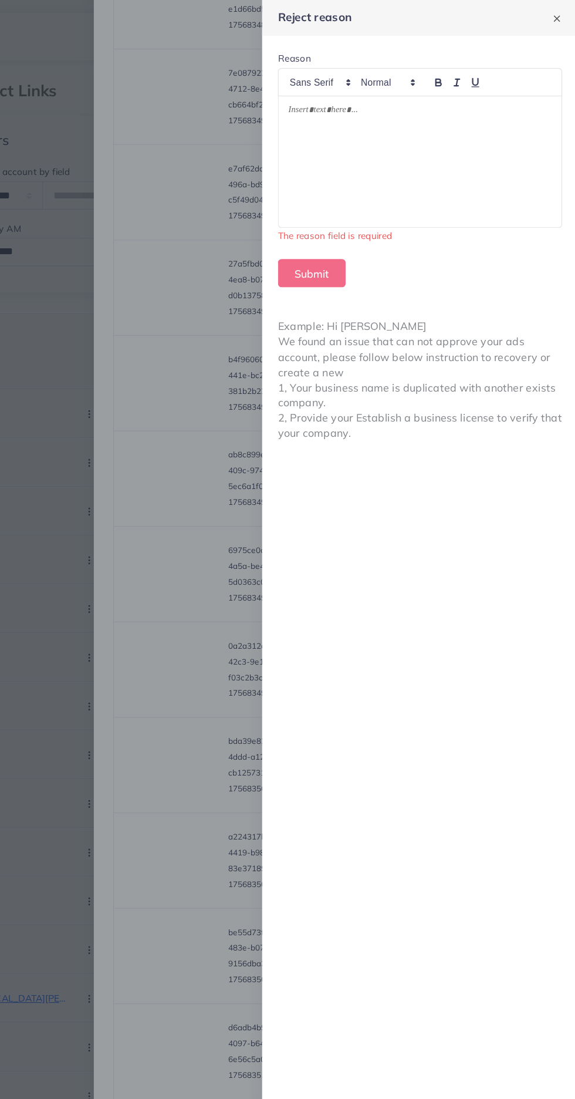
click at [333, 178] on div at bounding box center [434, 144] width 253 height 117
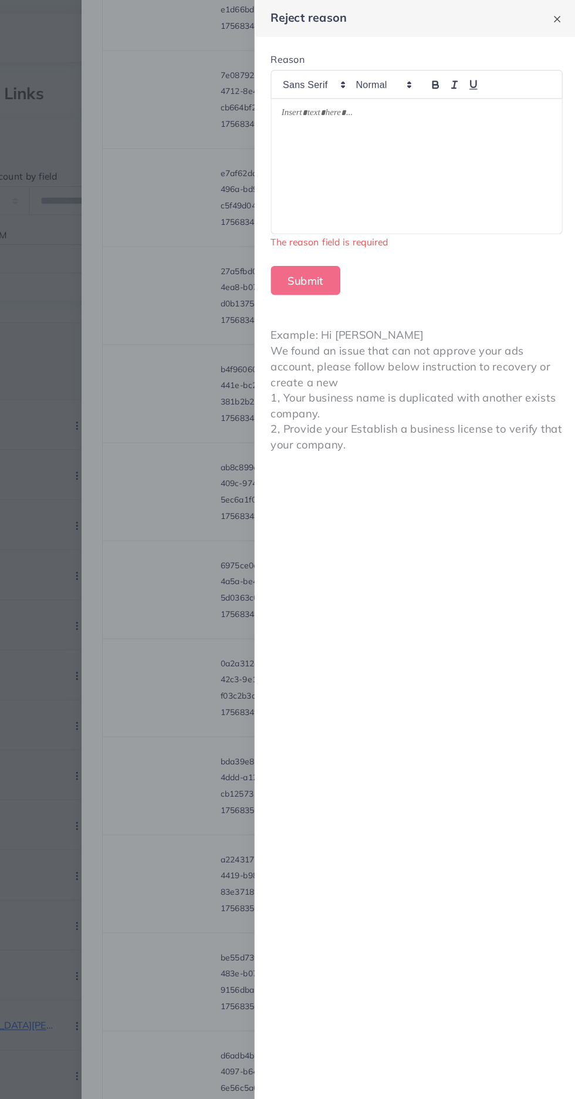
scroll to position [1, 0]
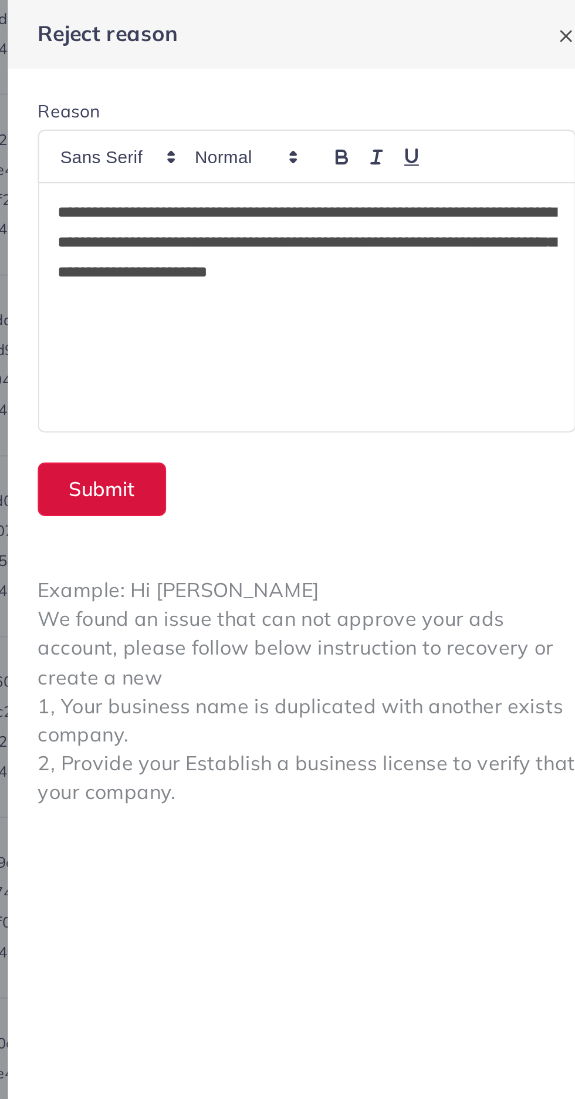
click at [324, 227] on button "Submit" at bounding box center [338, 230] width 60 height 25
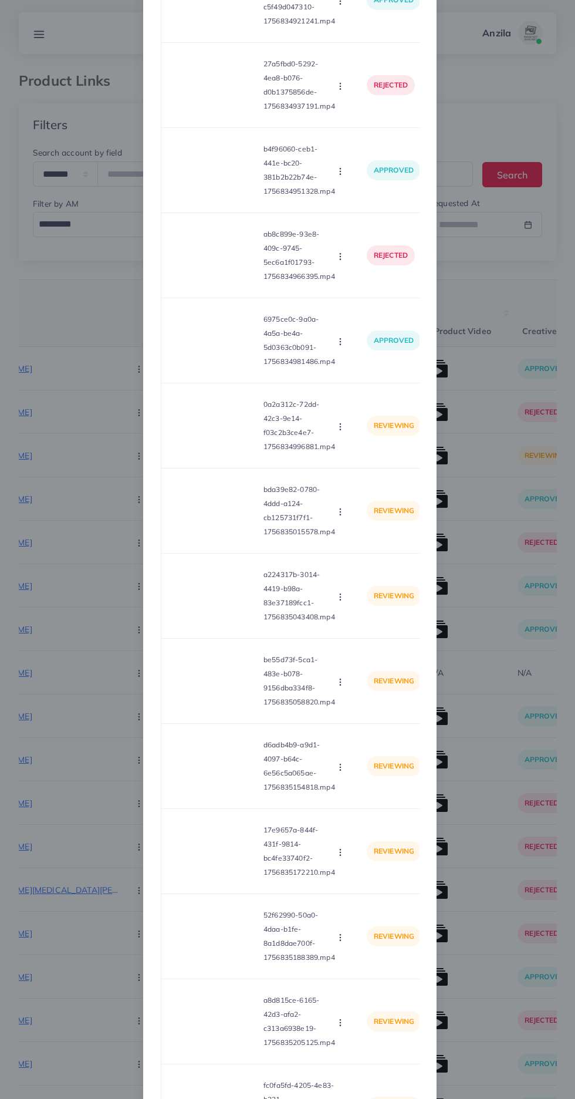
scroll to position [1646, 0]
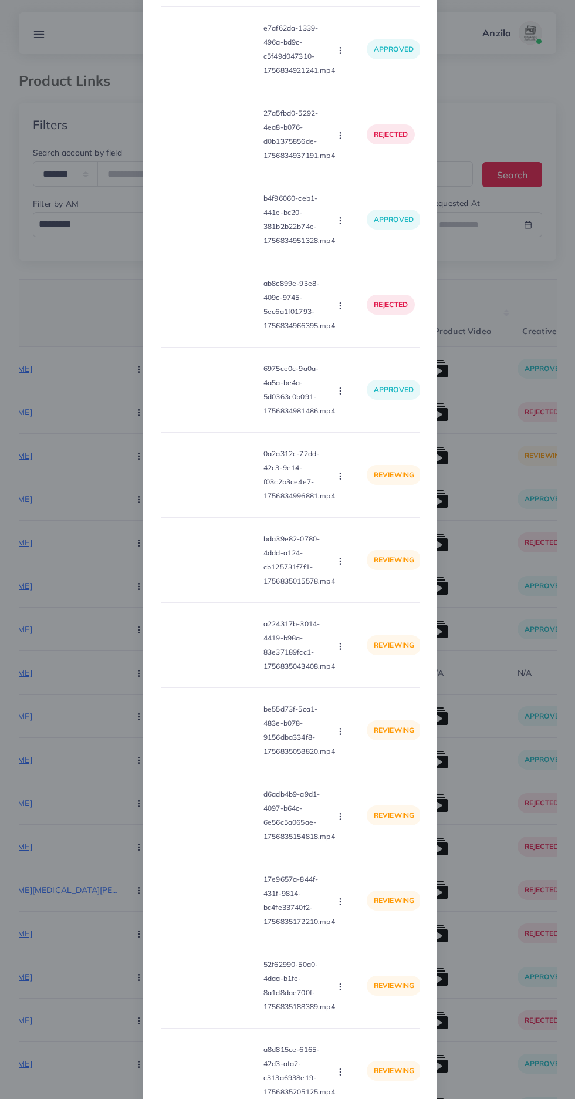
click at [201, 485] on video at bounding box center [215, 475] width 88 height 53
click at [187, 485] on div at bounding box center [215, 475] width 88 height 53
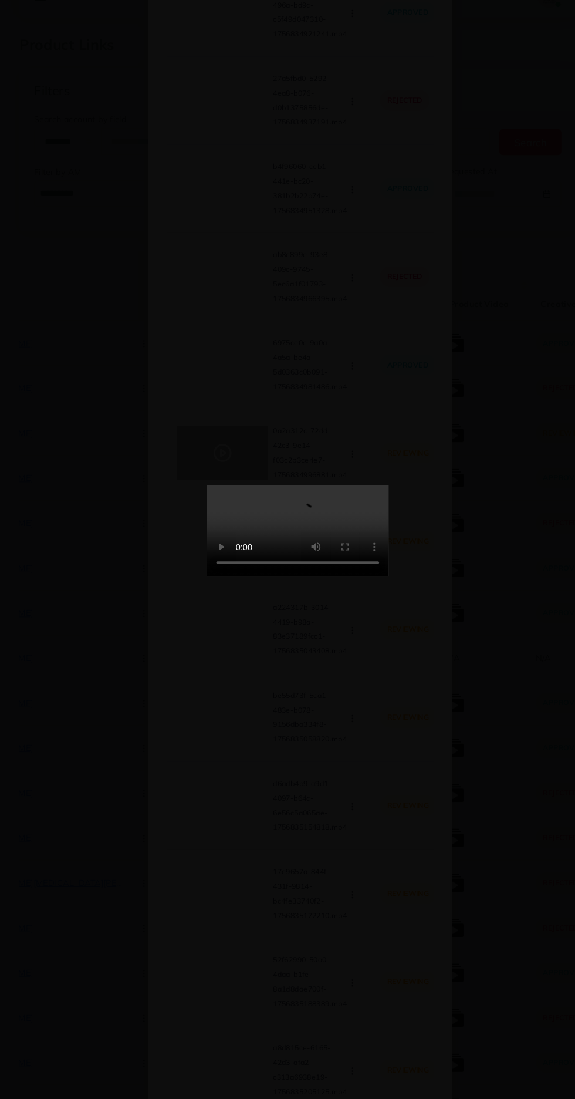
scroll to position [1, 0]
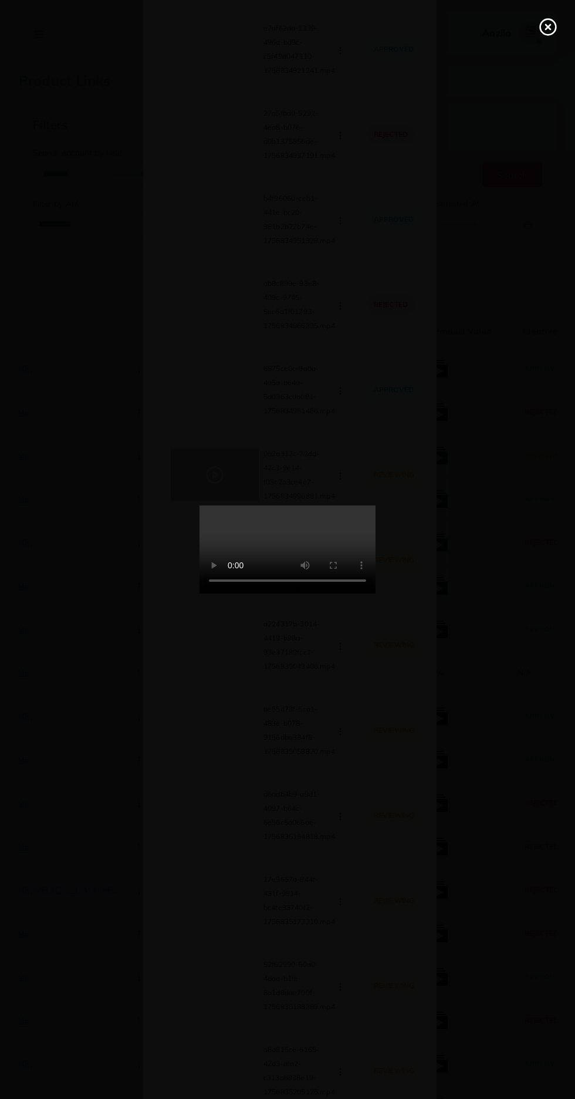
click at [548, 28] on line at bounding box center [548, 27] width 5 height 5
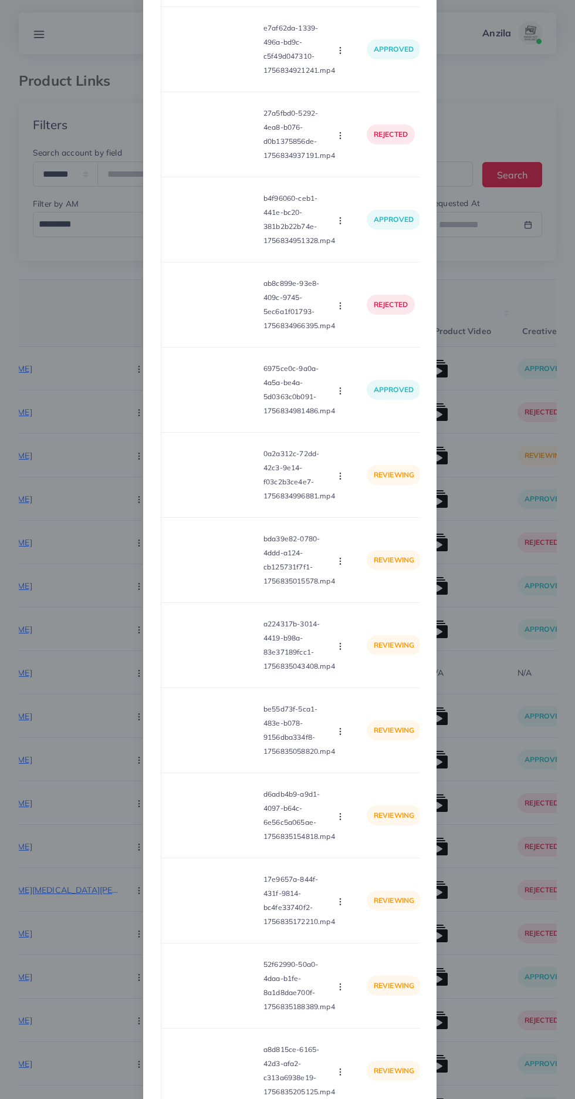
click at [340, 479] on circle "button" at bounding box center [340, 479] width 1 height 1
click at [364, 536] on span "Reject" at bounding box center [360, 530] width 28 height 12
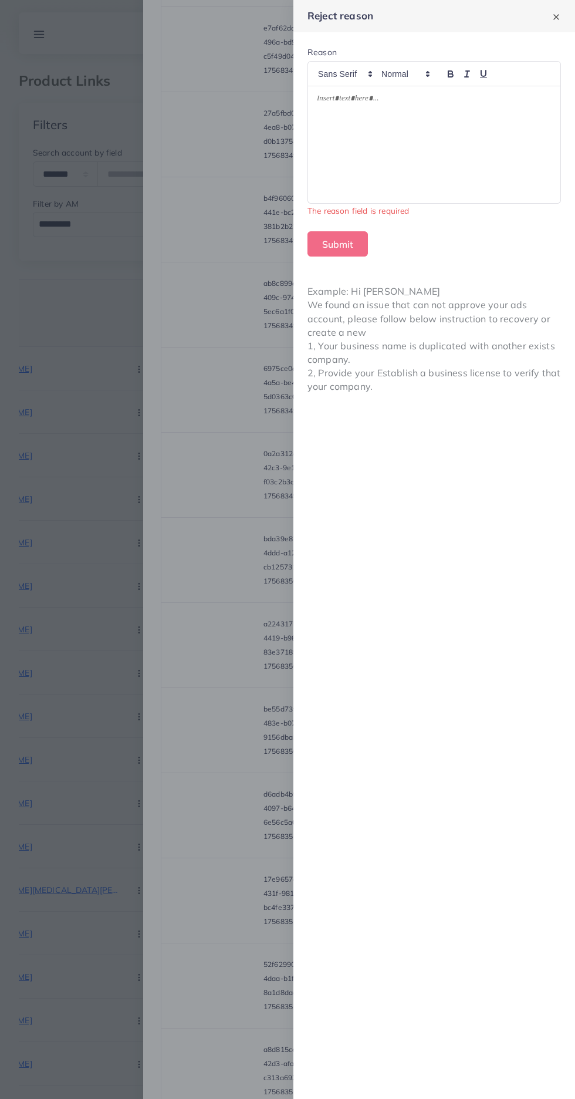
click at [489, 169] on div at bounding box center [434, 144] width 253 height 117
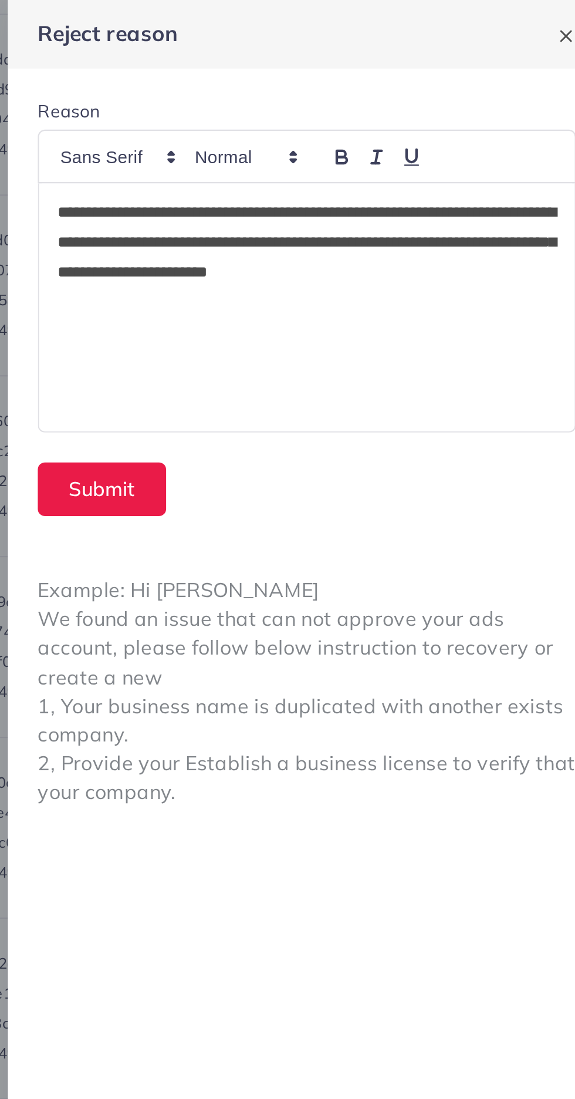
scroll to position [0, 0]
click at [334, 233] on button "Submit" at bounding box center [338, 230] width 60 height 25
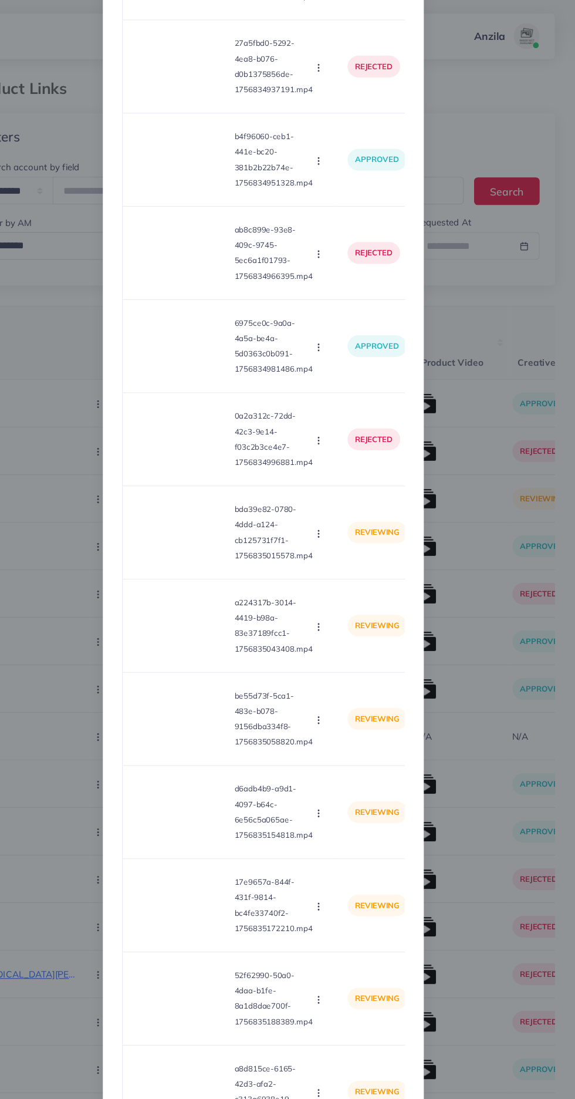
scroll to position [1764, 0]
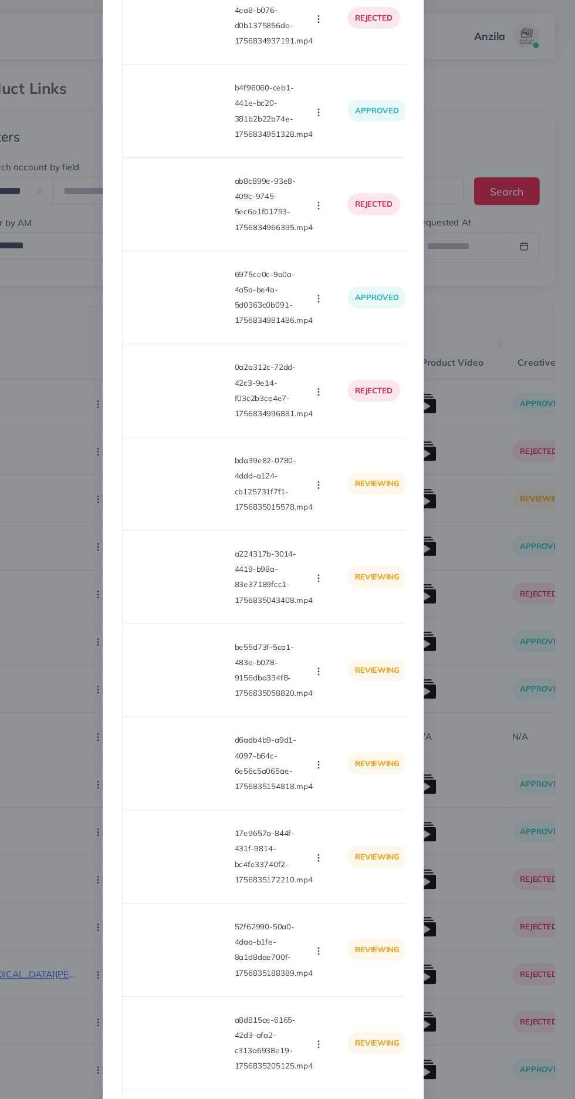
click at [183, 459] on video at bounding box center [215, 442] width 88 height 53
click at [218, 469] on div at bounding box center [215, 442] width 88 height 53
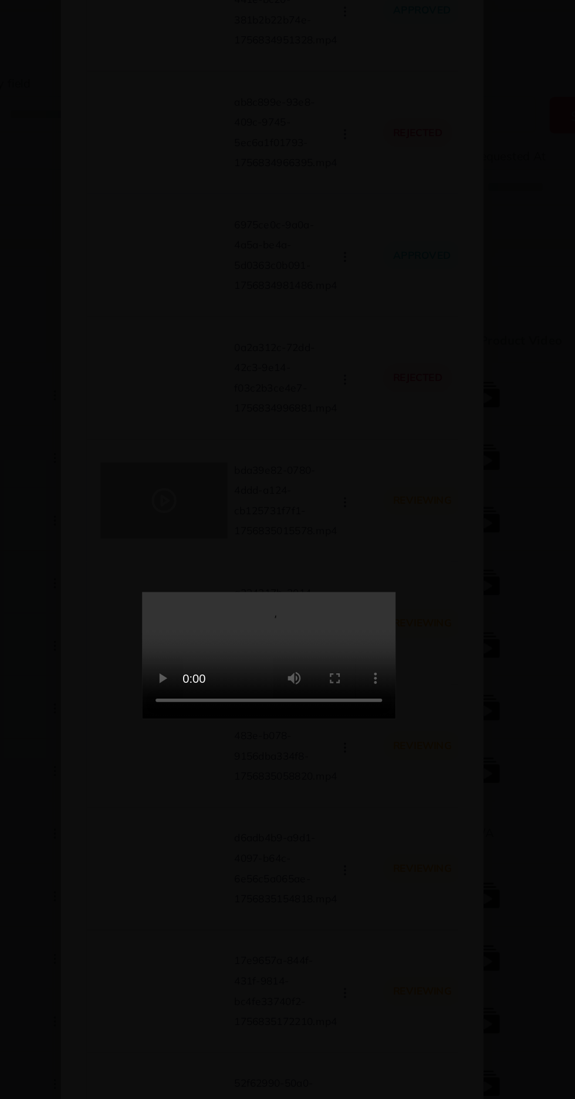
scroll to position [1, 0]
click at [352, 594] on video at bounding box center [288, 550] width 176 height 88
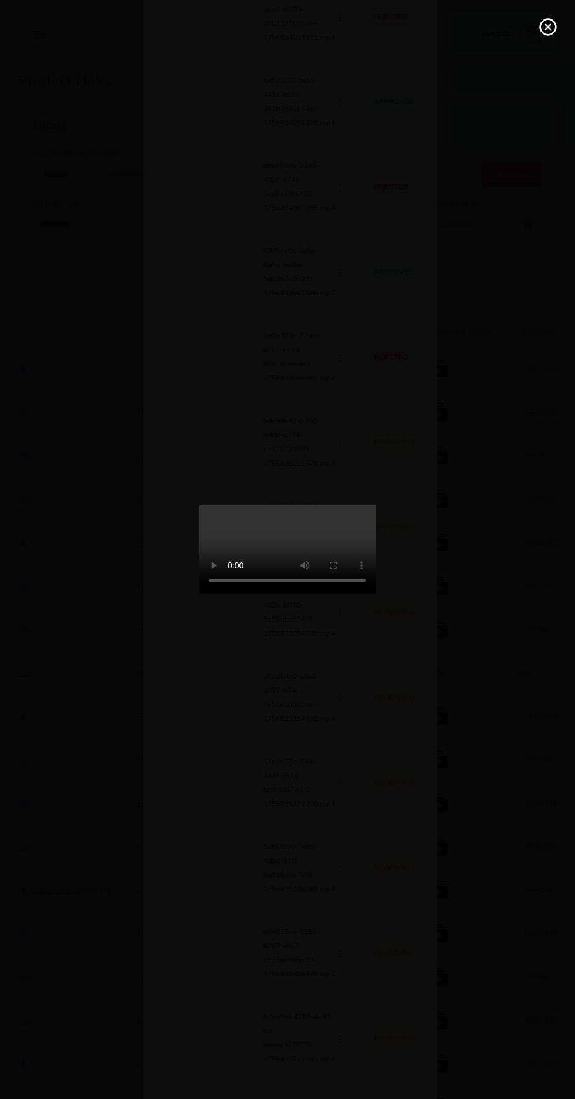
click at [552, 34] on circle at bounding box center [549, 27] width 16 height 16
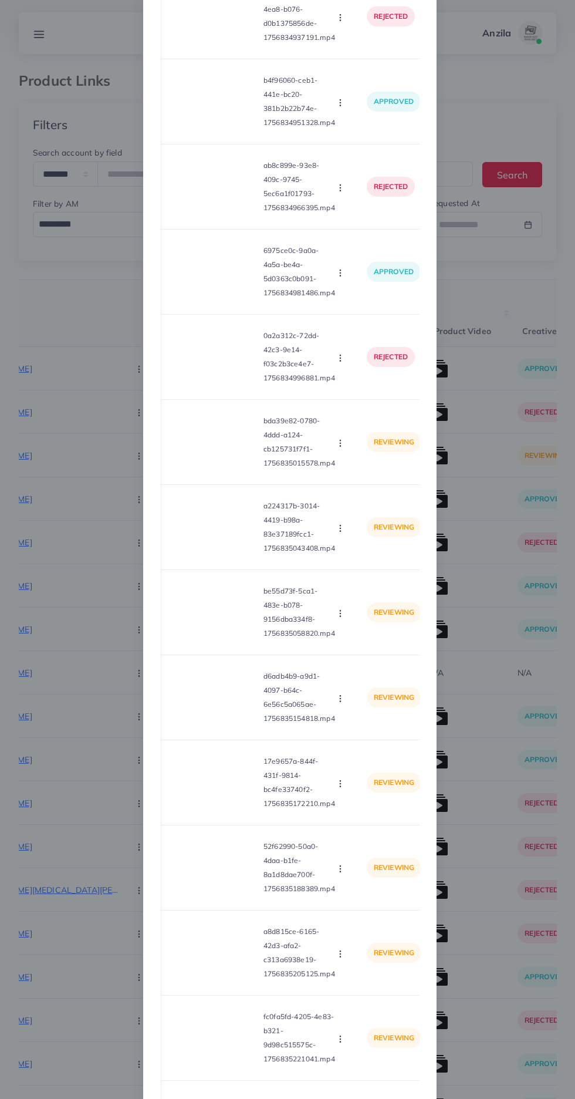
click at [340, 448] on icon "button" at bounding box center [340, 443] width 9 height 9
click at [361, 503] on span "Reject" at bounding box center [360, 497] width 28 height 12
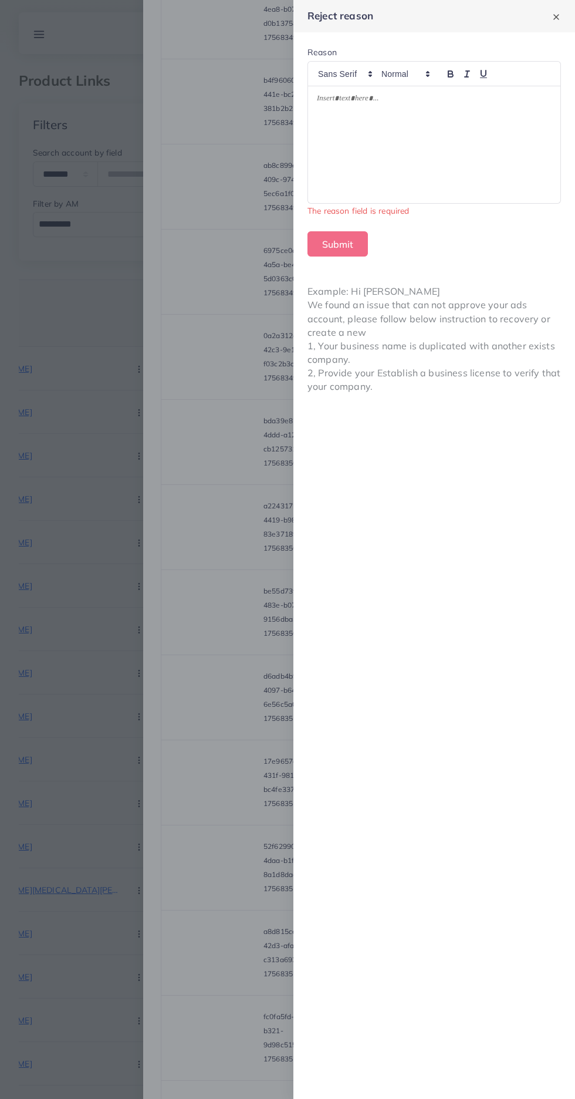
click at [489, 180] on div at bounding box center [434, 144] width 253 height 117
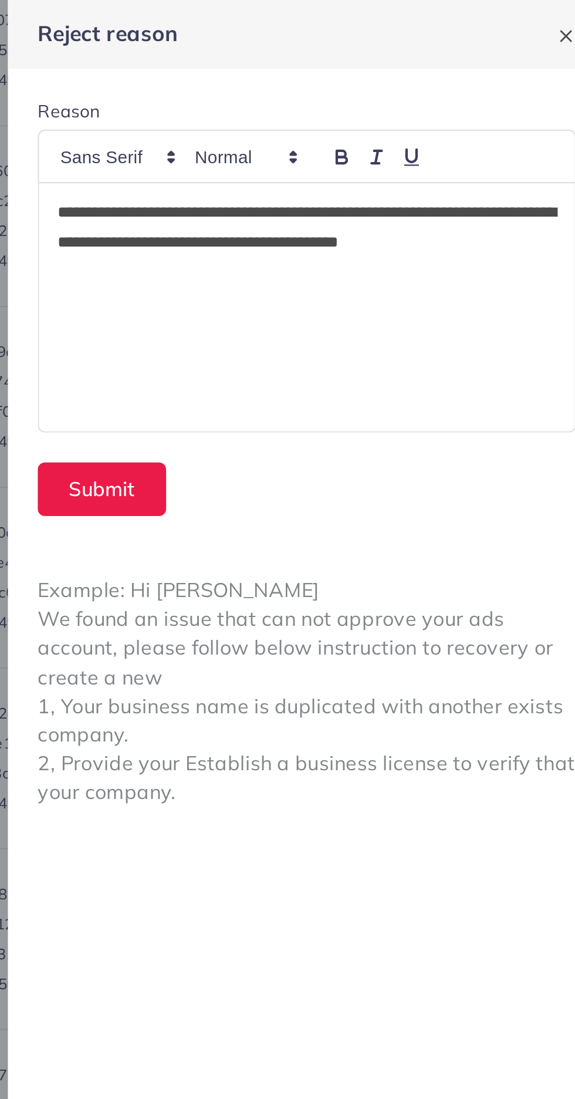
click at [325, 99] on p "**********" at bounding box center [434, 114] width 235 height 42
click at [362, 129] on p "**********" at bounding box center [434, 114] width 235 height 42
click at [317, 100] on div "**********" at bounding box center [434, 144] width 253 height 117
click at [317, 98] on div "**********" at bounding box center [434, 144] width 253 height 117
click at [321, 97] on p "**********" at bounding box center [434, 114] width 235 height 42
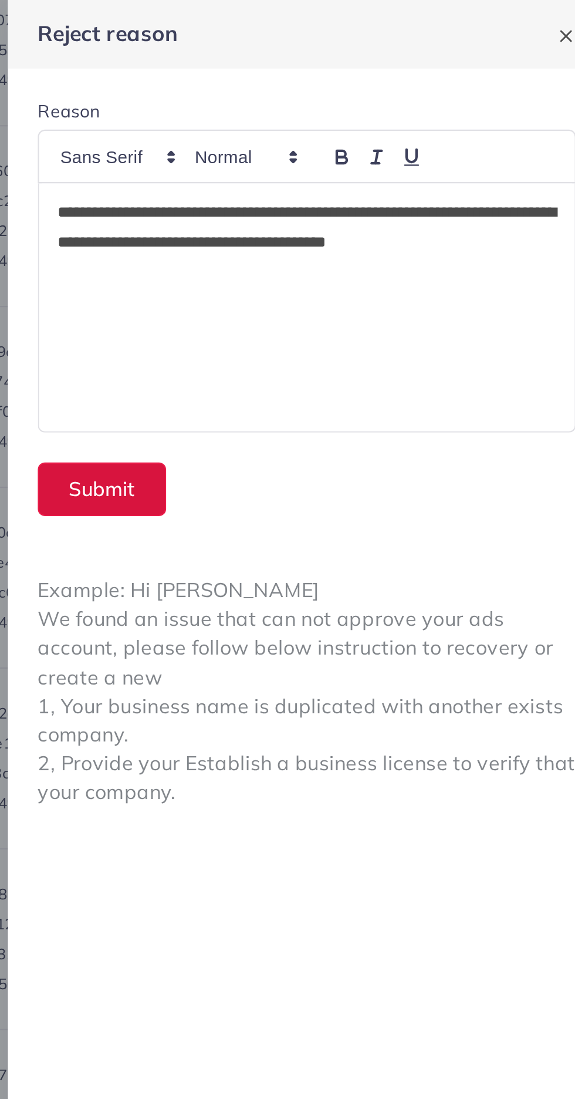
click at [330, 229] on button "Submit" at bounding box center [338, 230] width 60 height 25
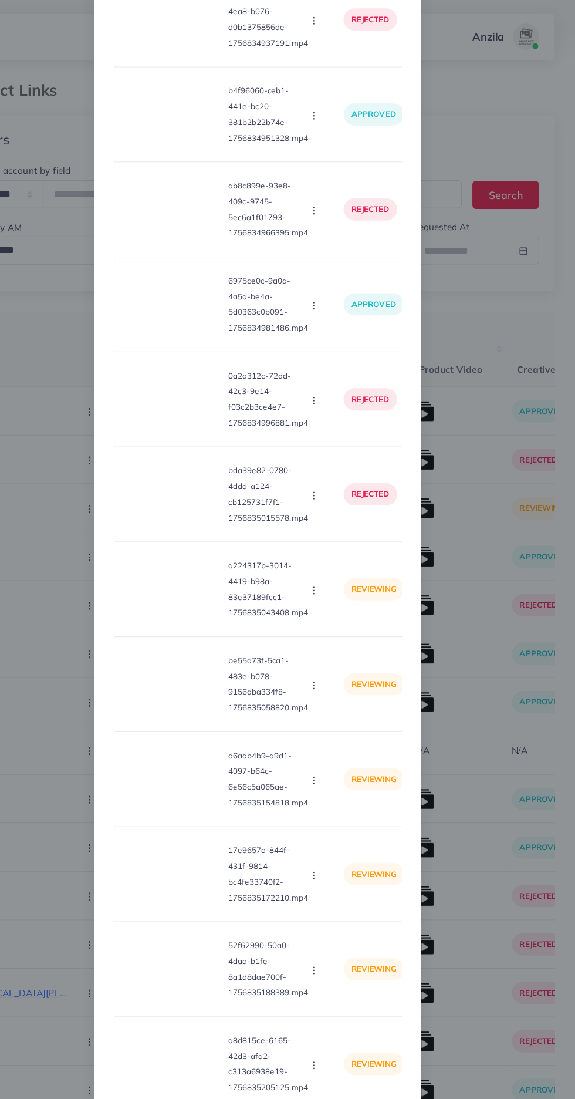
scroll to position [1857, 0]
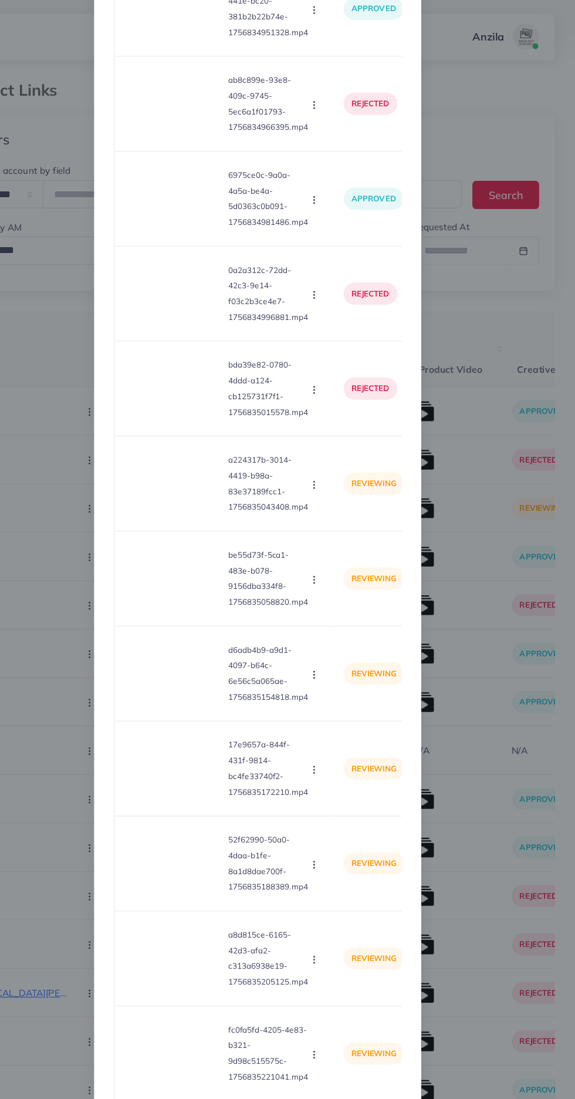
click at [205, 453] on video at bounding box center [215, 434] width 88 height 53
click at [213, 443] on icon at bounding box center [215, 434] width 19 height 19
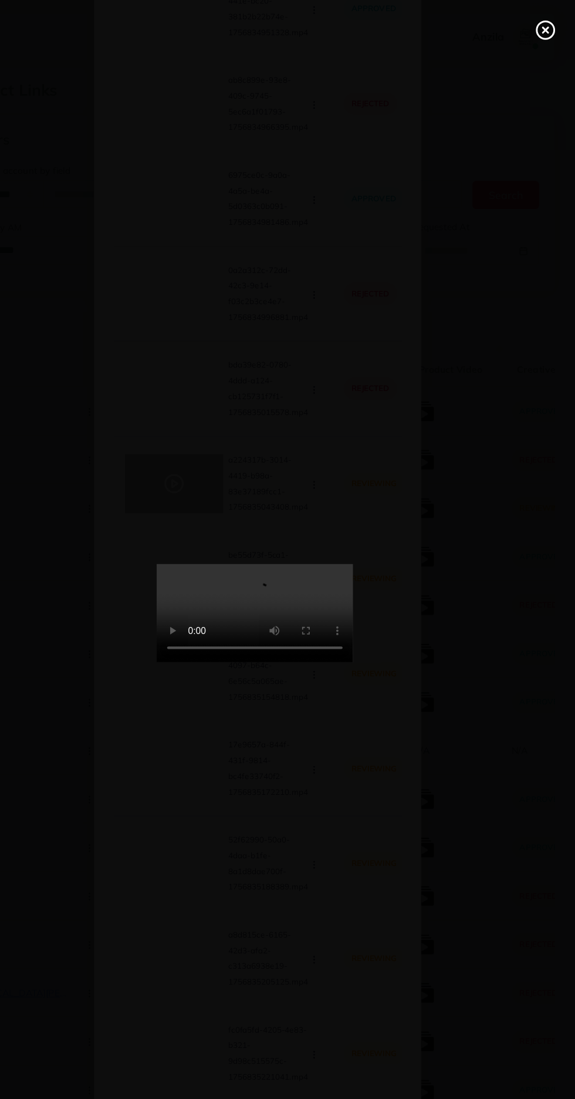
click at [553, 24] on icon at bounding box center [548, 27] width 19 height 19
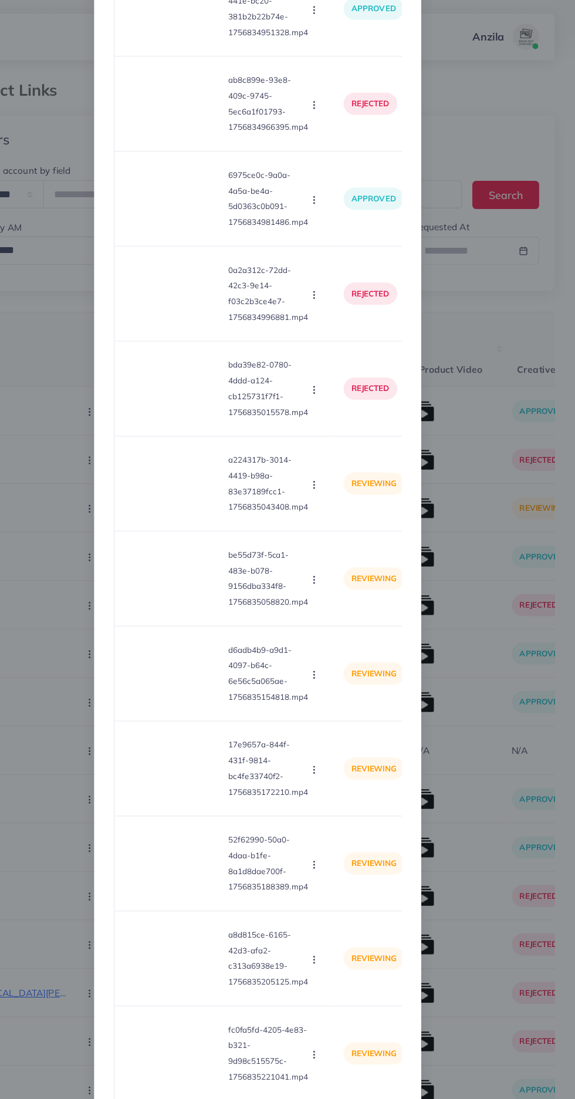
click at [340, 433] on circle "button" at bounding box center [340, 432] width 1 height 1
click at [363, 494] on span "Reject" at bounding box center [360, 489] width 28 height 12
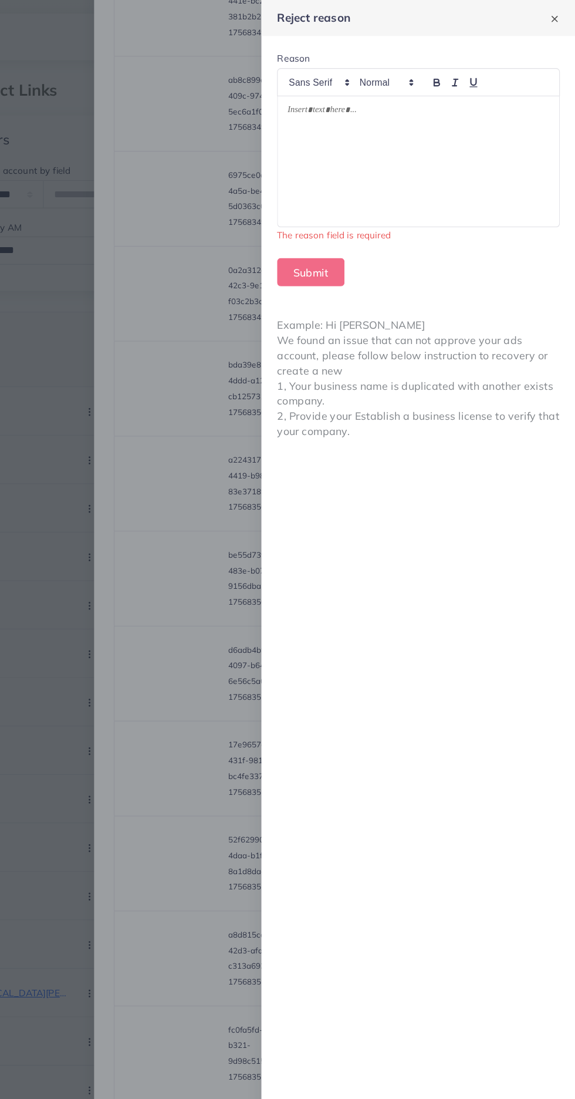
click at [486, 158] on div at bounding box center [434, 144] width 253 height 117
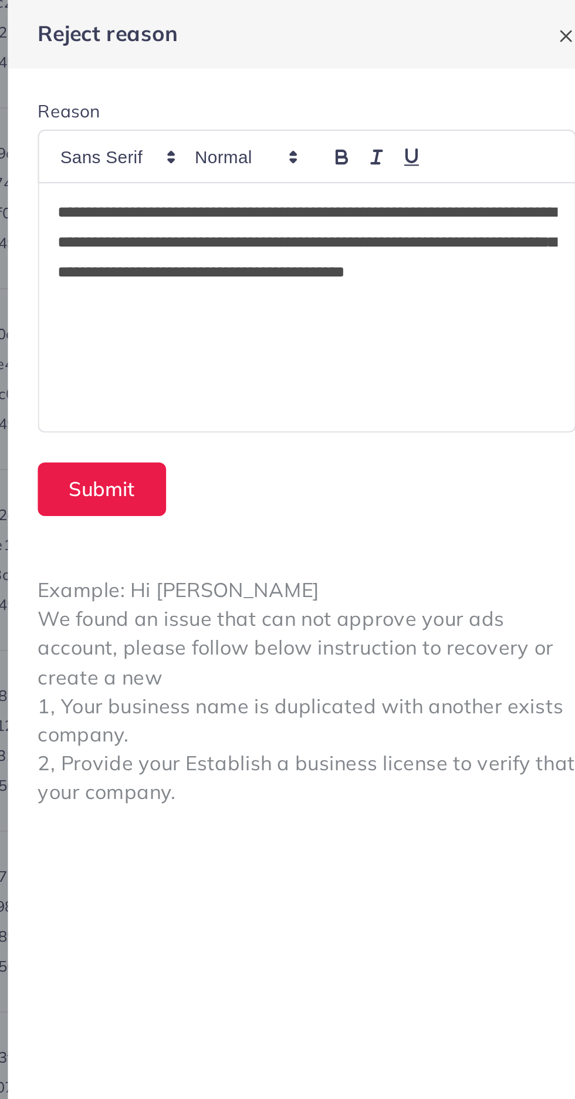
click at [394, 126] on p "**********" at bounding box center [434, 121] width 235 height 56
click at [332, 233] on button "Submit" at bounding box center [338, 230] width 60 height 25
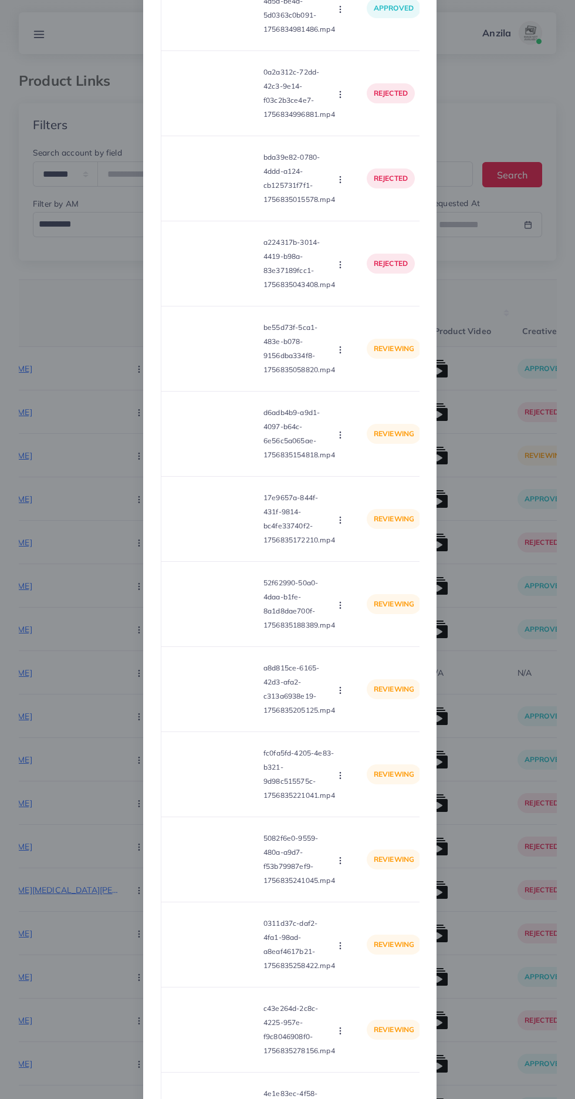
scroll to position [2037, 0]
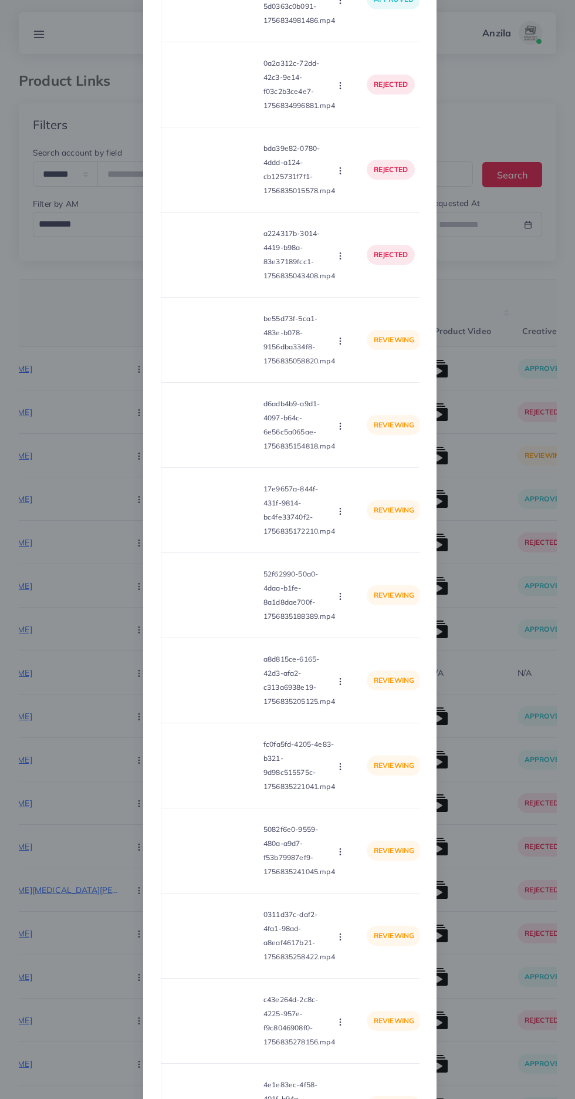
click at [197, 361] on video at bounding box center [215, 340] width 88 height 53
click at [216, 366] on div at bounding box center [215, 340] width 88 height 53
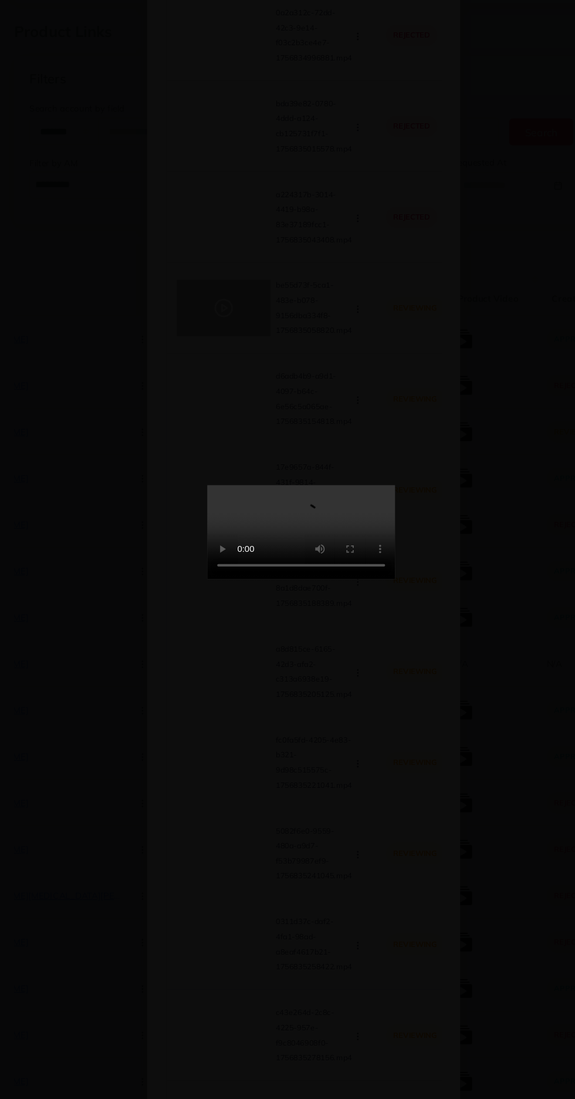
scroll to position [1, 0]
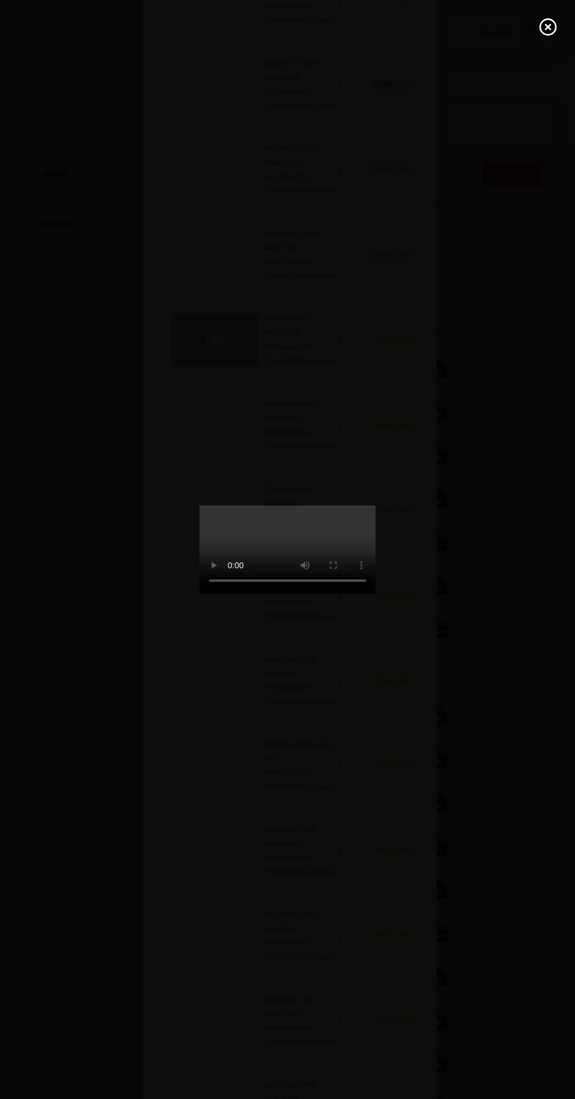
click at [548, 23] on icon at bounding box center [548, 27] width 19 height 19
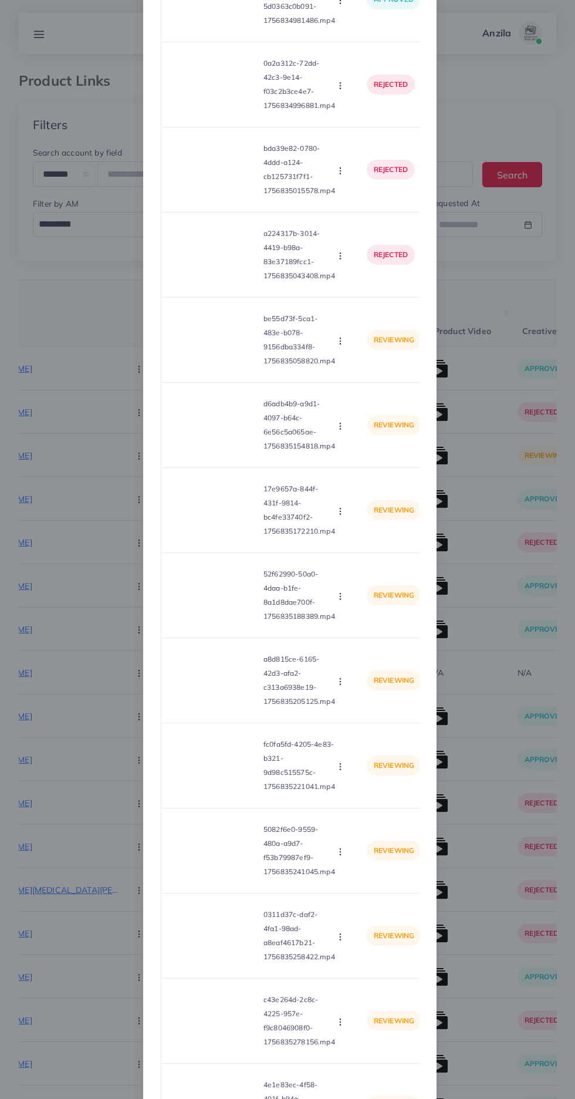
click at [340, 344] on circle "button" at bounding box center [340, 344] width 1 height 1
click at [375, 406] on link "Reject" at bounding box center [368, 395] width 93 height 26
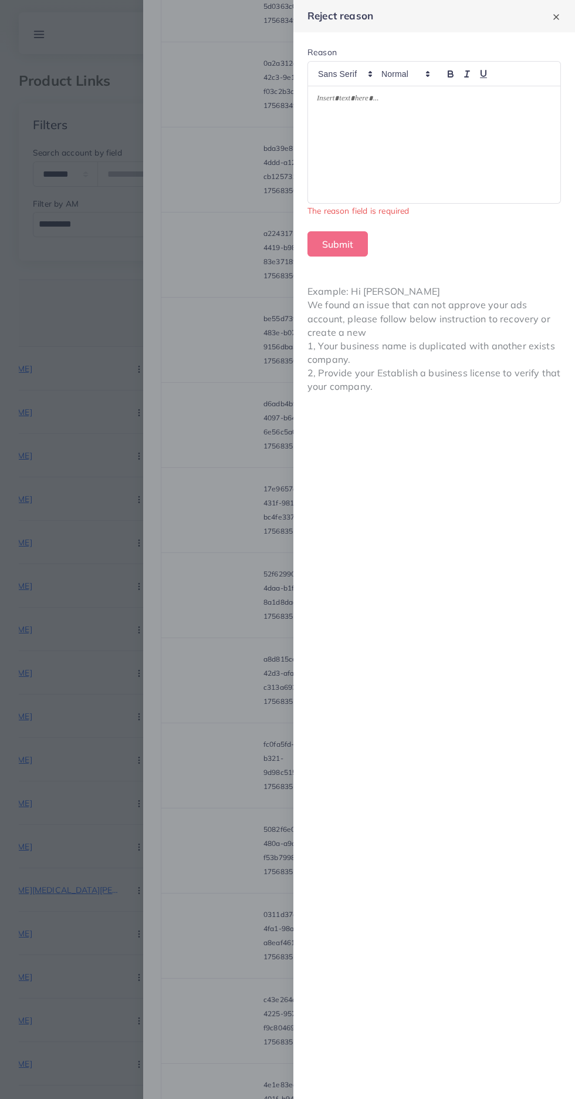
click at [485, 130] on div at bounding box center [434, 144] width 253 height 117
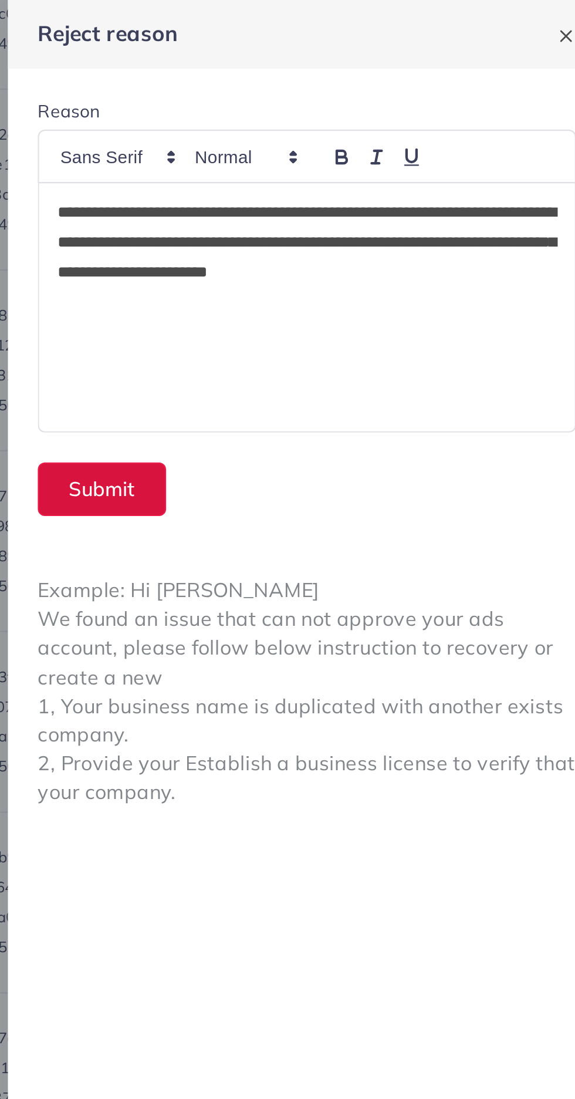
click at [325, 233] on button "Submit" at bounding box center [338, 230] width 60 height 25
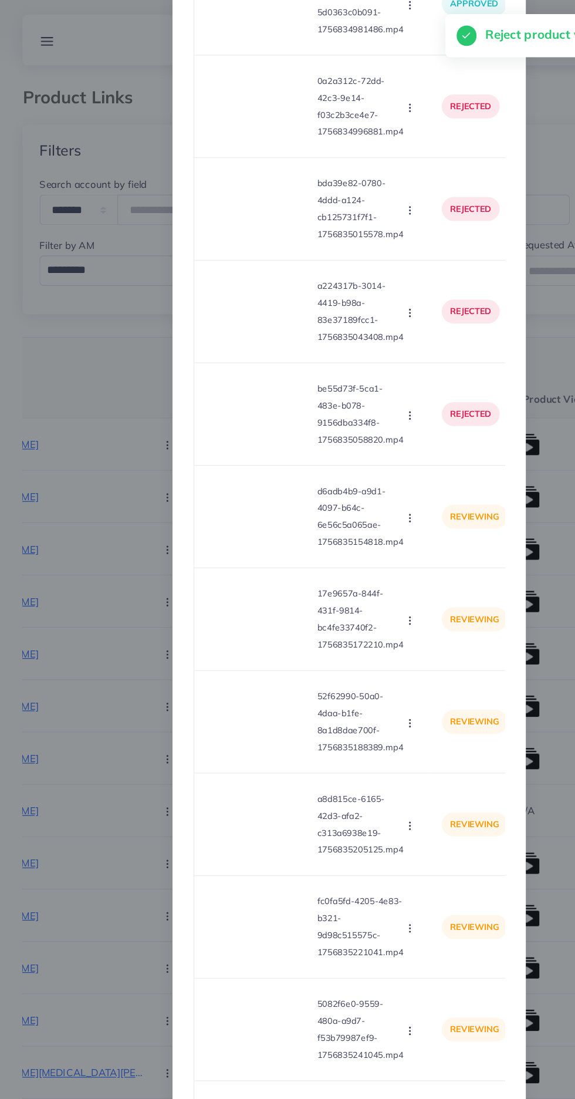
scroll to position [2029, 0]
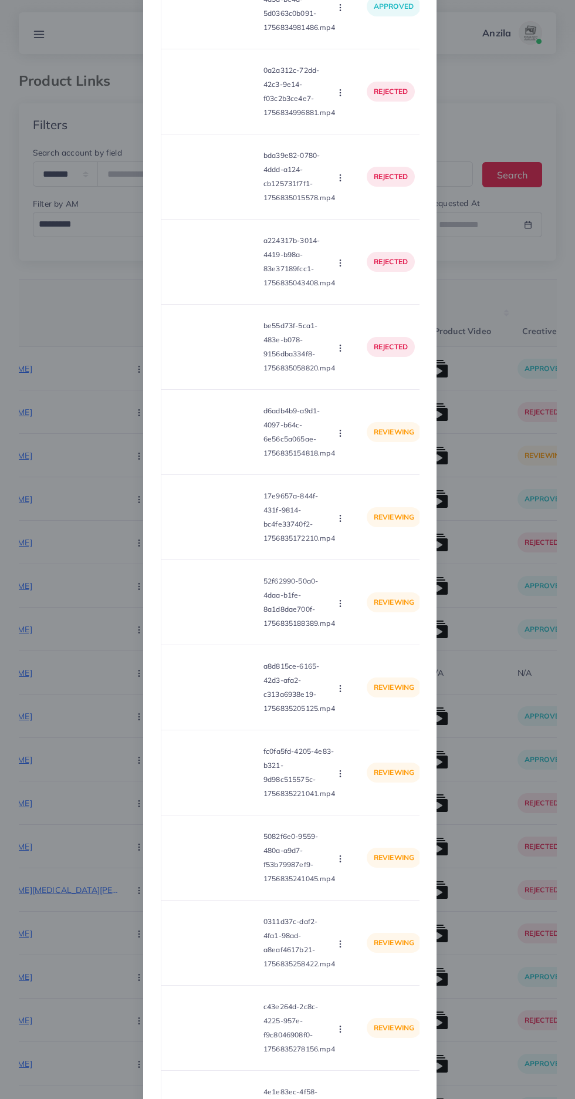
click at [199, 446] on video at bounding box center [215, 432] width 88 height 53
click at [199, 446] on div at bounding box center [215, 432] width 88 height 53
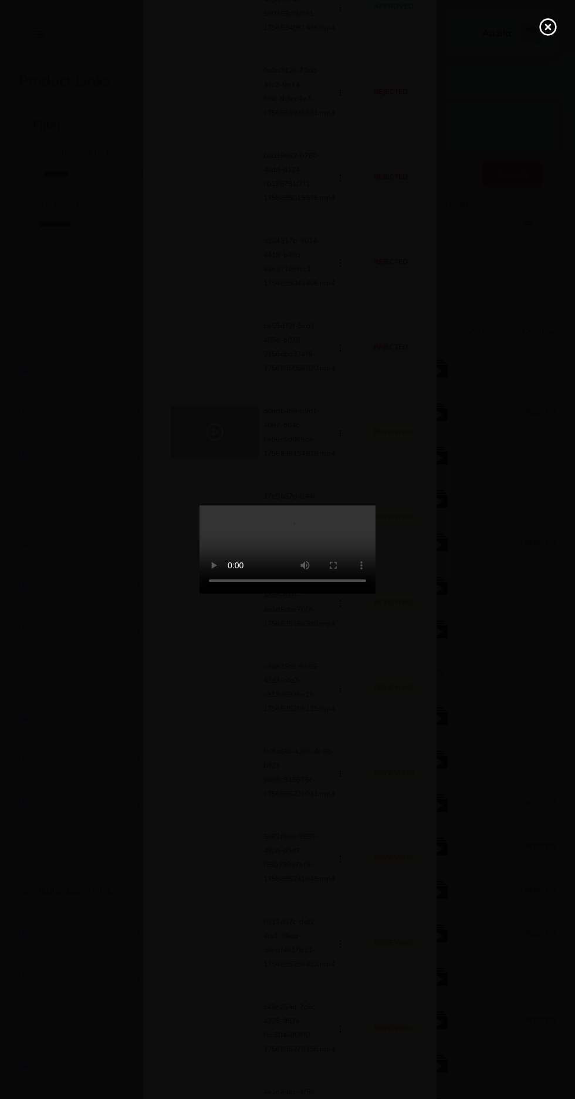
click at [548, 27] on line at bounding box center [548, 27] width 5 height 5
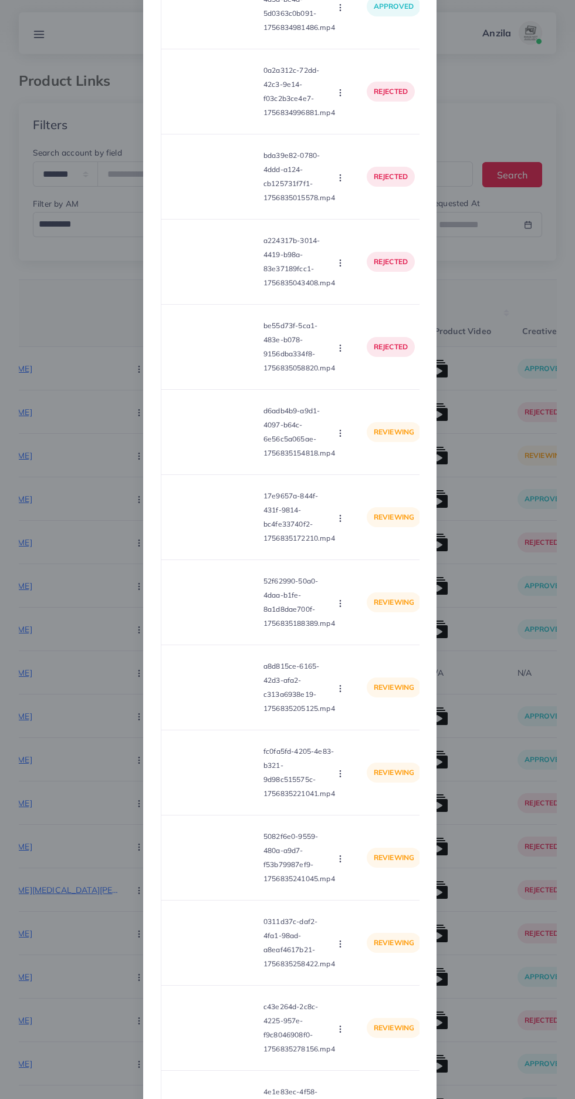
click at [340, 438] on icon "button" at bounding box center [340, 433] width 9 height 9
click at [369, 493] on span "Reject" at bounding box center [360, 487] width 28 height 12
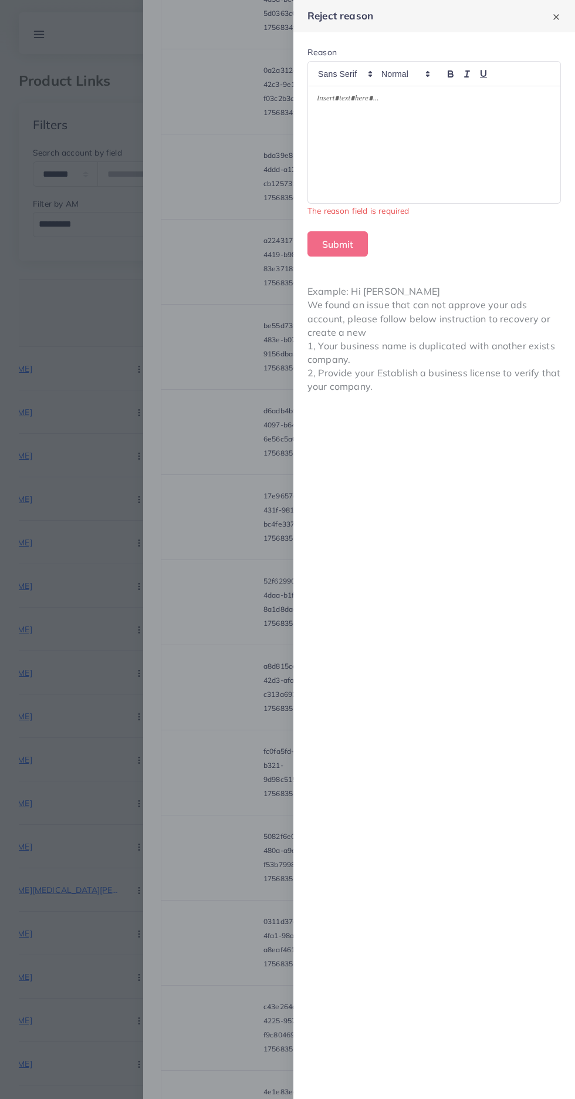
click at [460, 152] on div at bounding box center [434, 144] width 253 height 117
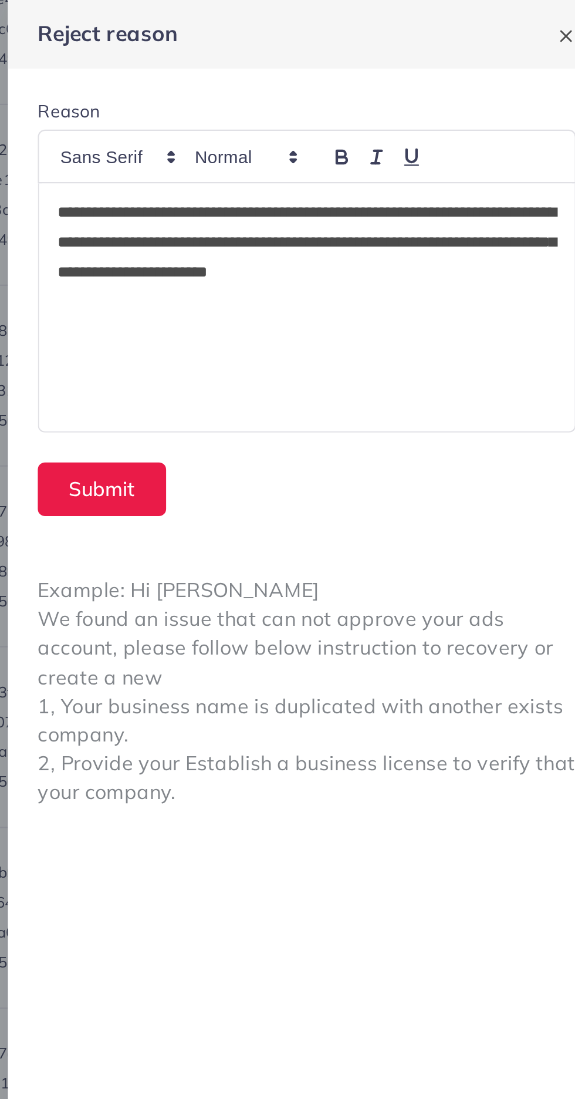
scroll to position [0, 0]
click at [312, 233] on button "Submit" at bounding box center [338, 230] width 60 height 25
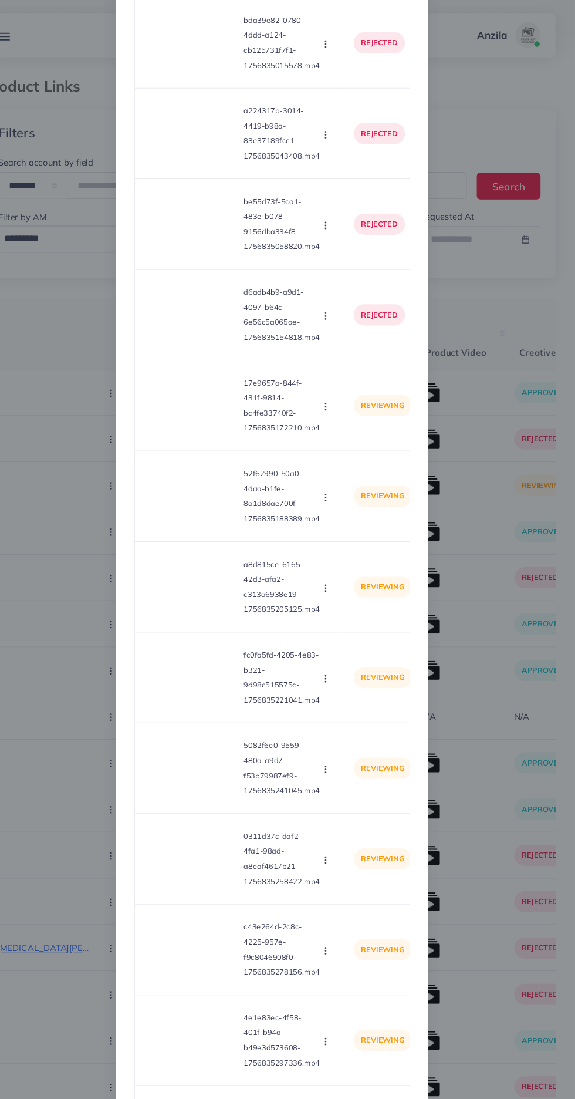
scroll to position [2180, 0]
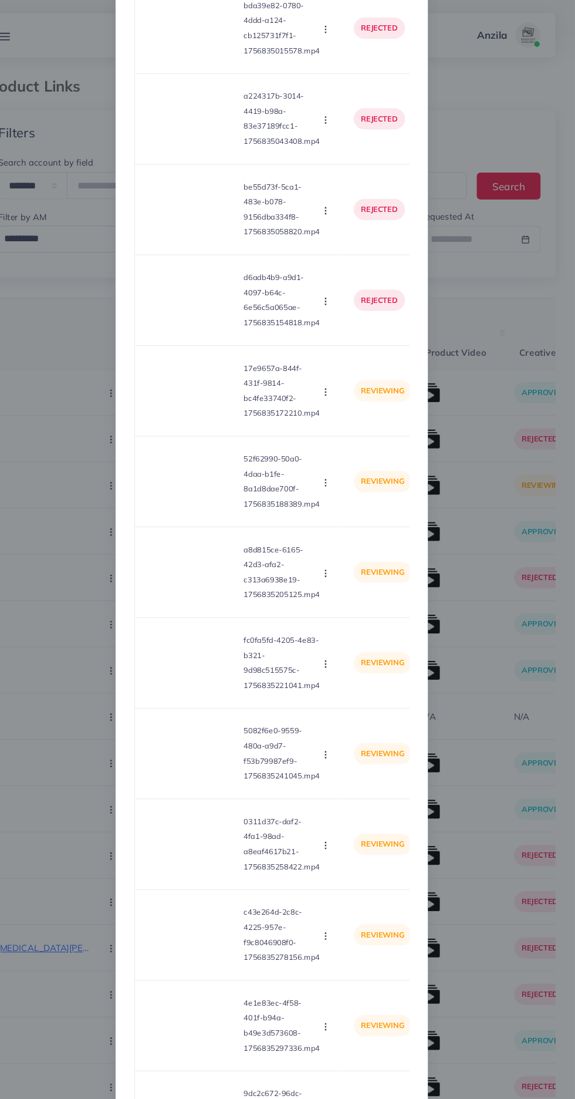
click at [204, 358] on video at bounding box center [215, 367] width 88 height 53
click at [210, 368] on div at bounding box center [215, 367] width 88 height 53
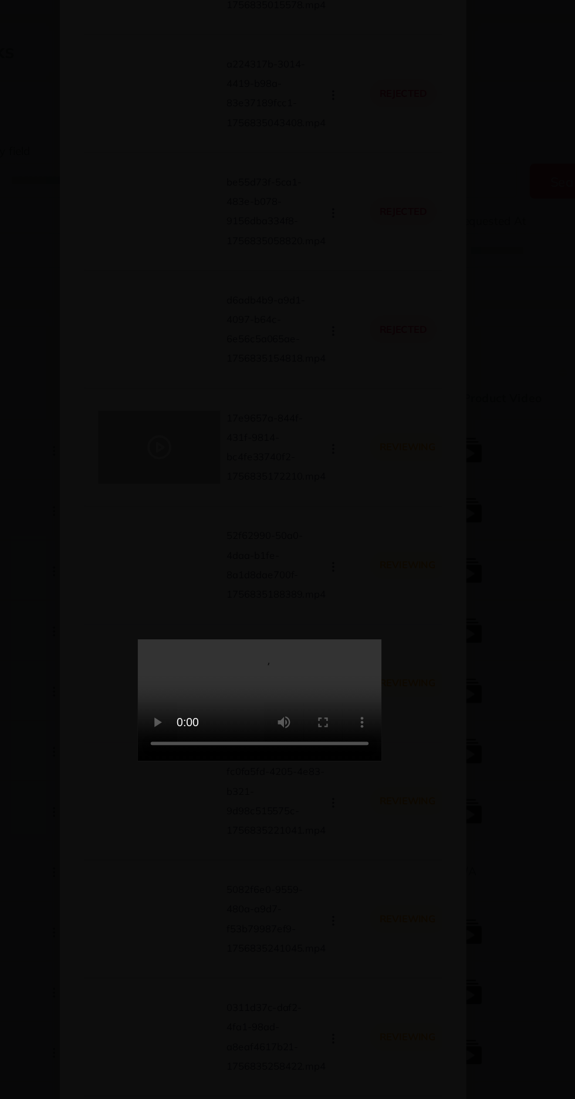
scroll to position [1, 0]
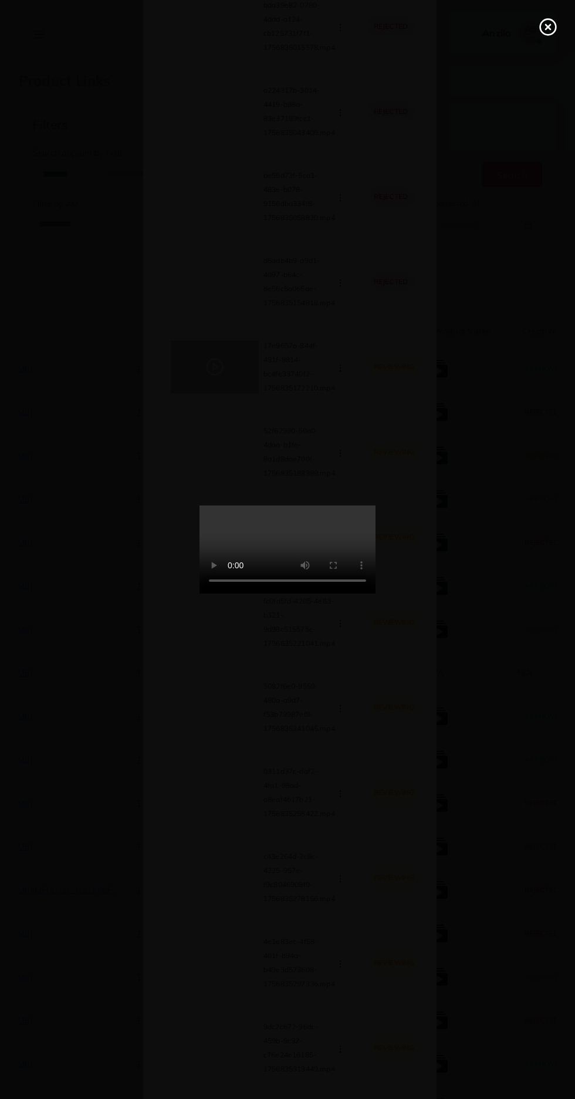
click at [545, 26] on icon at bounding box center [548, 27] width 19 height 19
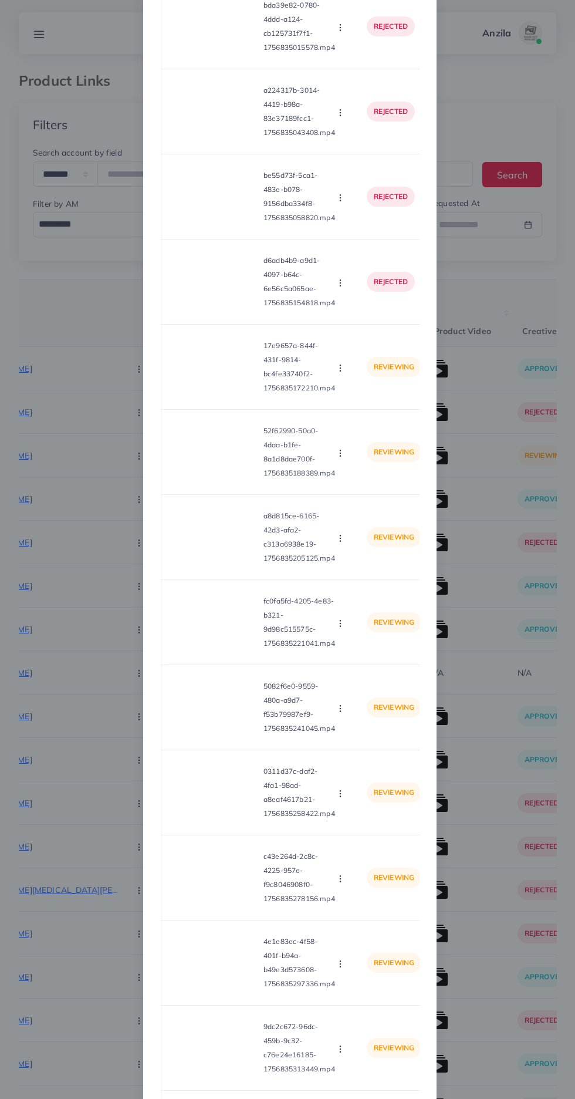
click at [340, 373] on icon "button" at bounding box center [340, 367] width 9 height 9
click at [370, 435] on link "Reject" at bounding box center [368, 422] width 93 height 26
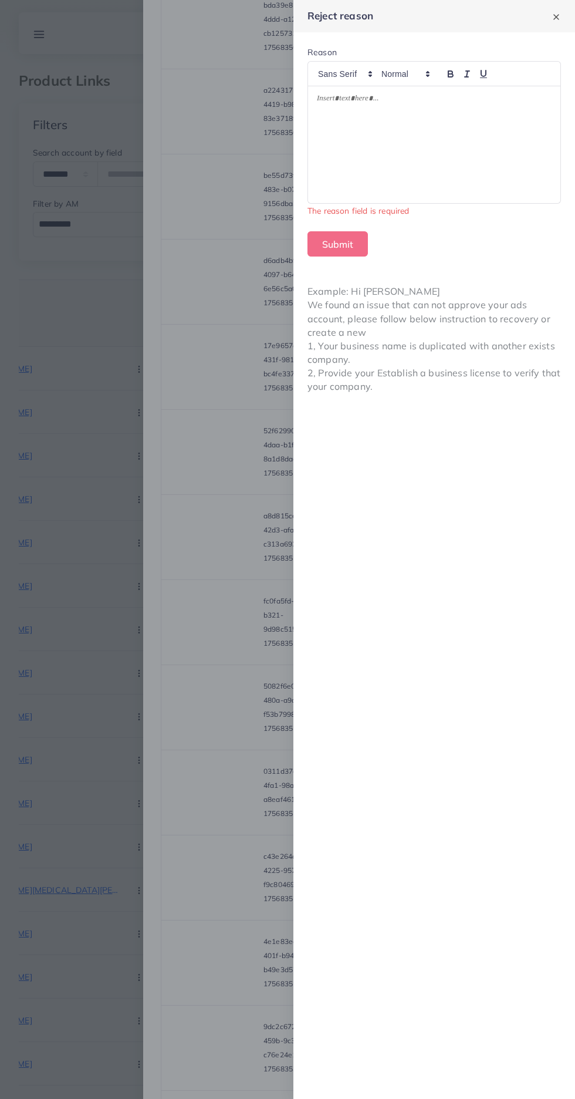
click at [493, 167] on div at bounding box center [434, 144] width 253 height 117
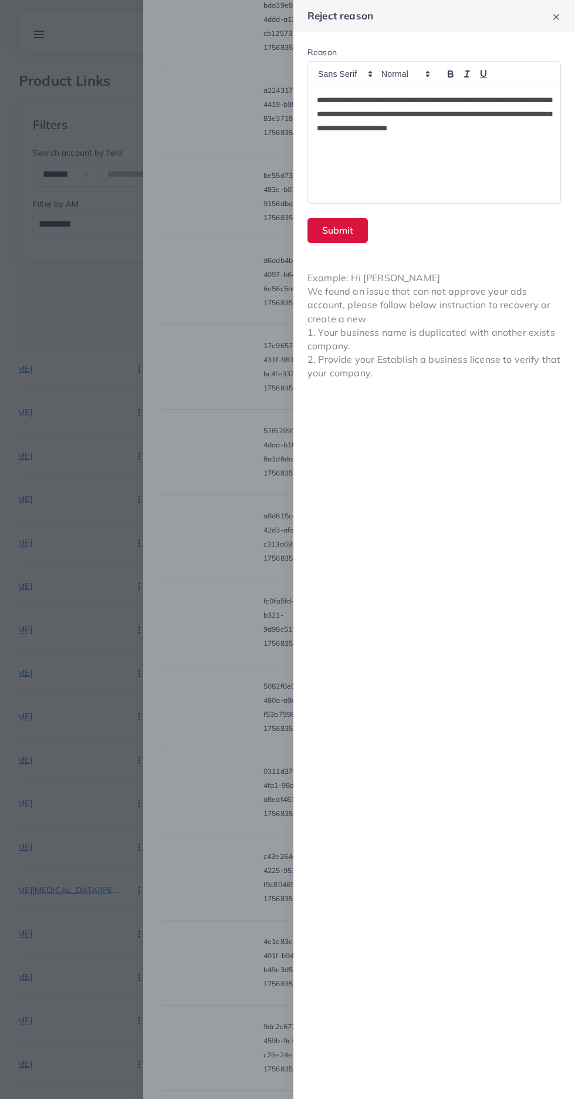
click at [338, 230] on button "Submit" at bounding box center [338, 230] width 60 height 25
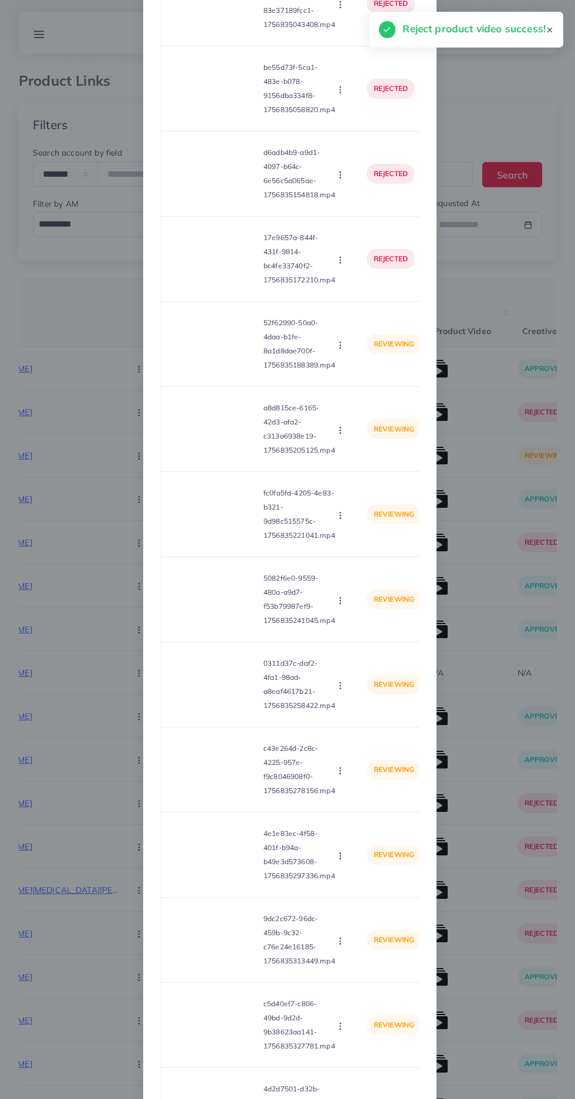
scroll to position [2292, 0]
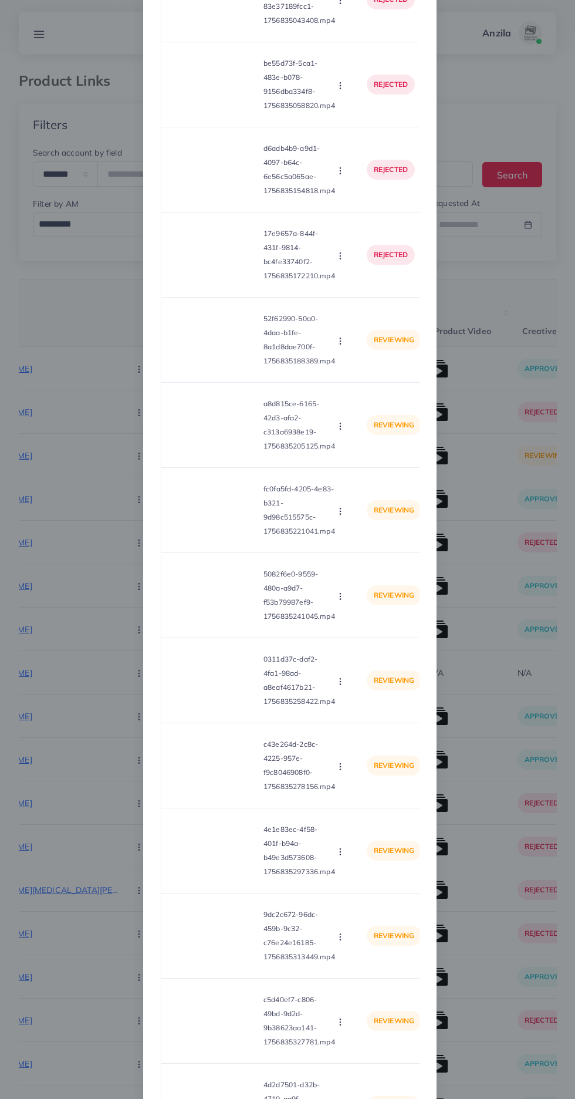
click at [212, 366] on video at bounding box center [215, 340] width 88 height 53
click at [194, 350] on div at bounding box center [215, 340] width 88 height 53
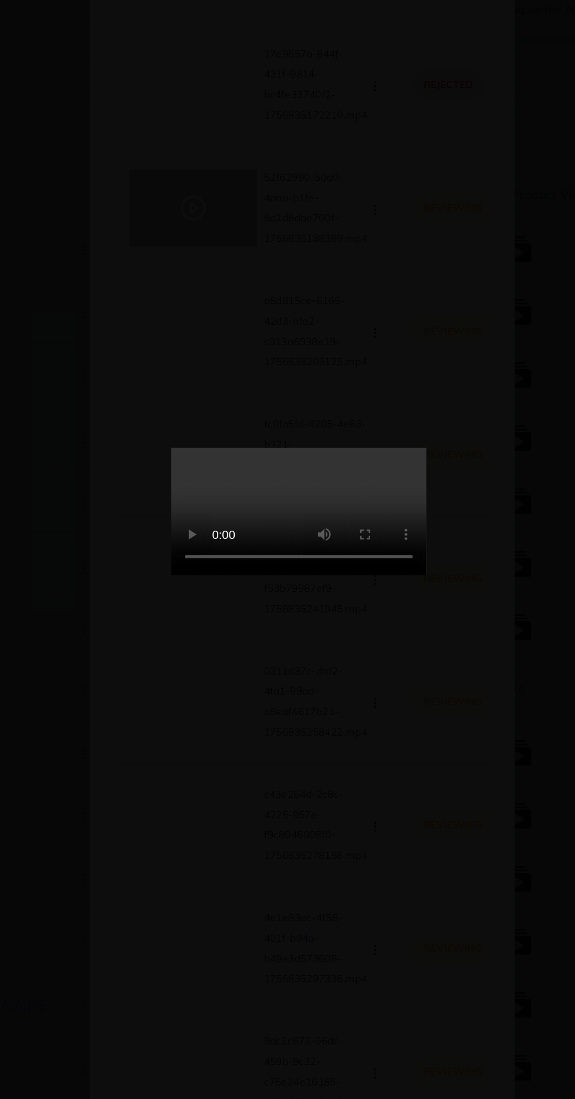
scroll to position [1, 0]
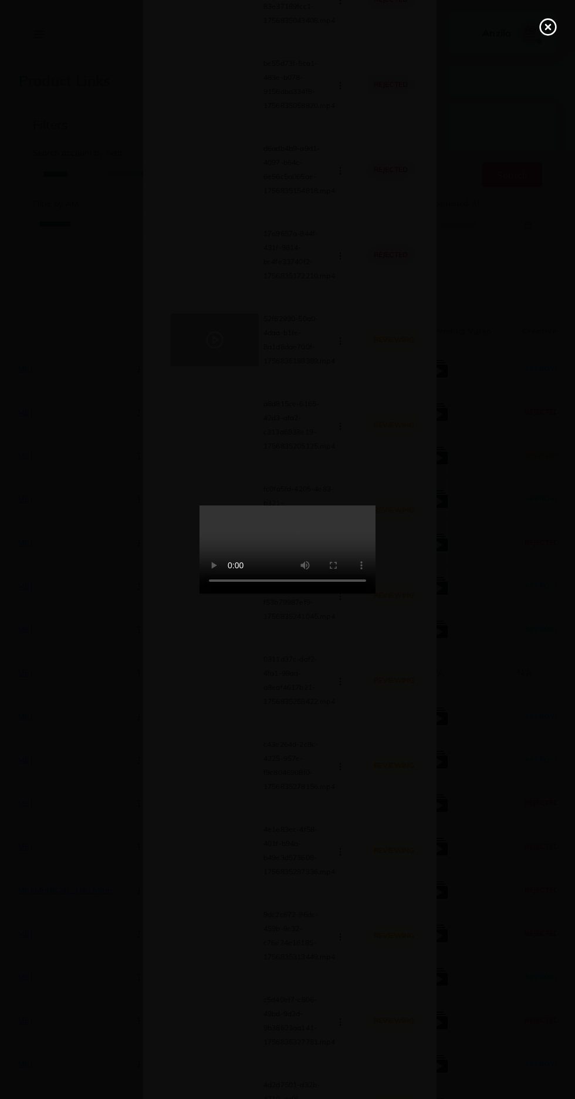
click at [556, 32] on icon at bounding box center [548, 27] width 19 height 19
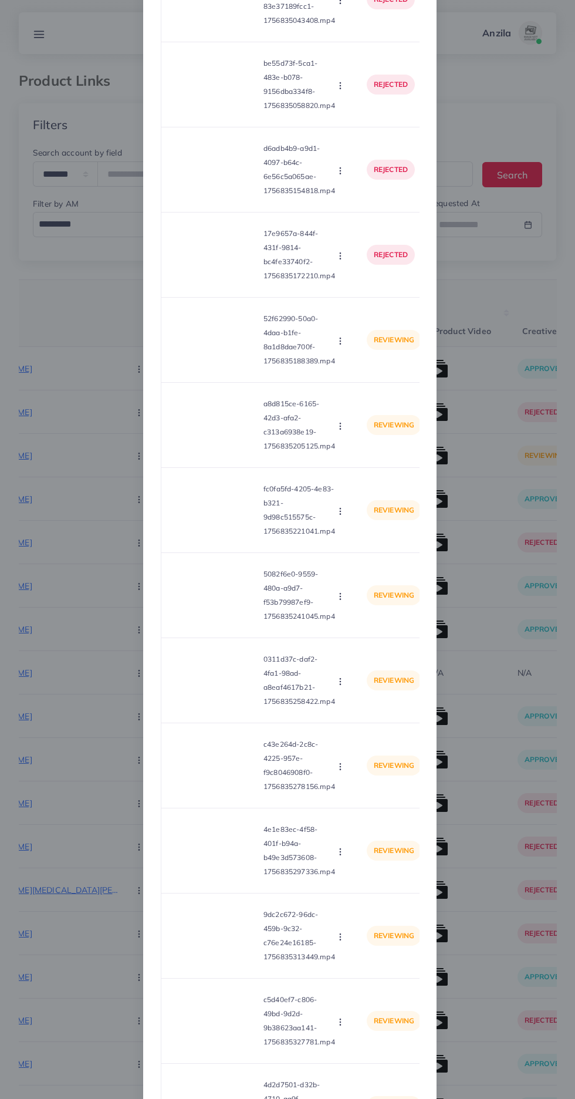
click at [345, 346] on button "button" at bounding box center [341, 341] width 13 height 12
click at [373, 375] on span "Approve" at bounding box center [365, 369] width 39 height 12
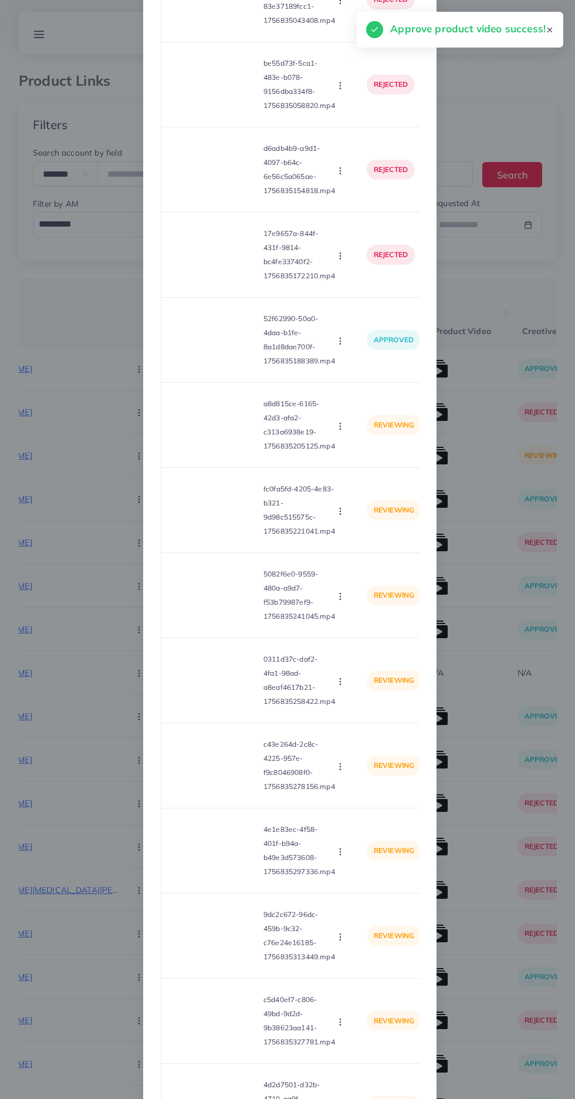
click at [205, 432] on video at bounding box center [215, 425] width 88 height 53
click at [218, 433] on circle at bounding box center [215, 426] width 16 height 16
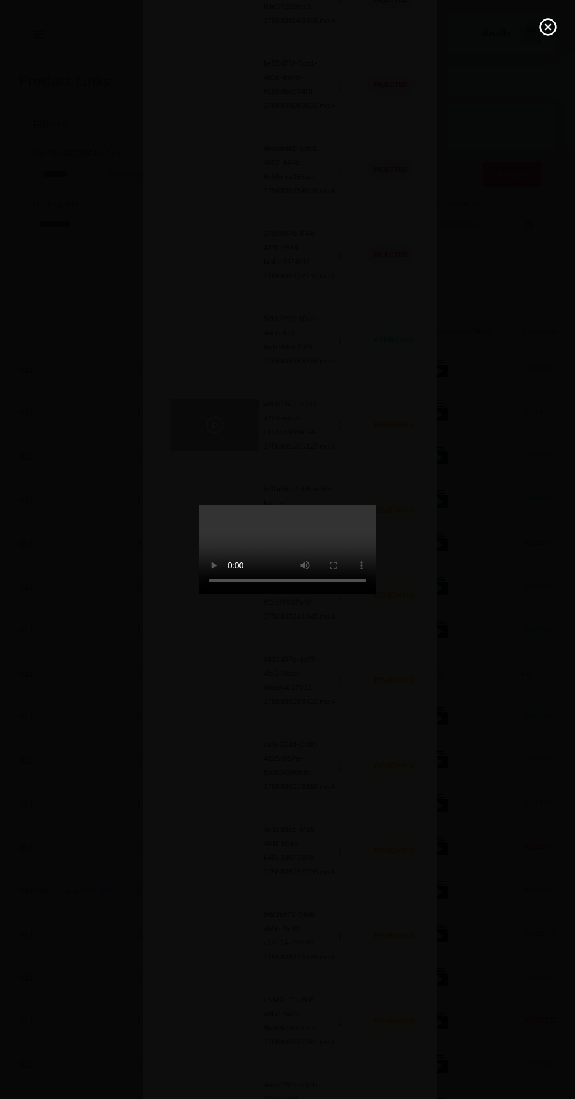
click at [555, 29] on icon at bounding box center [548, 27] width 19 height 19
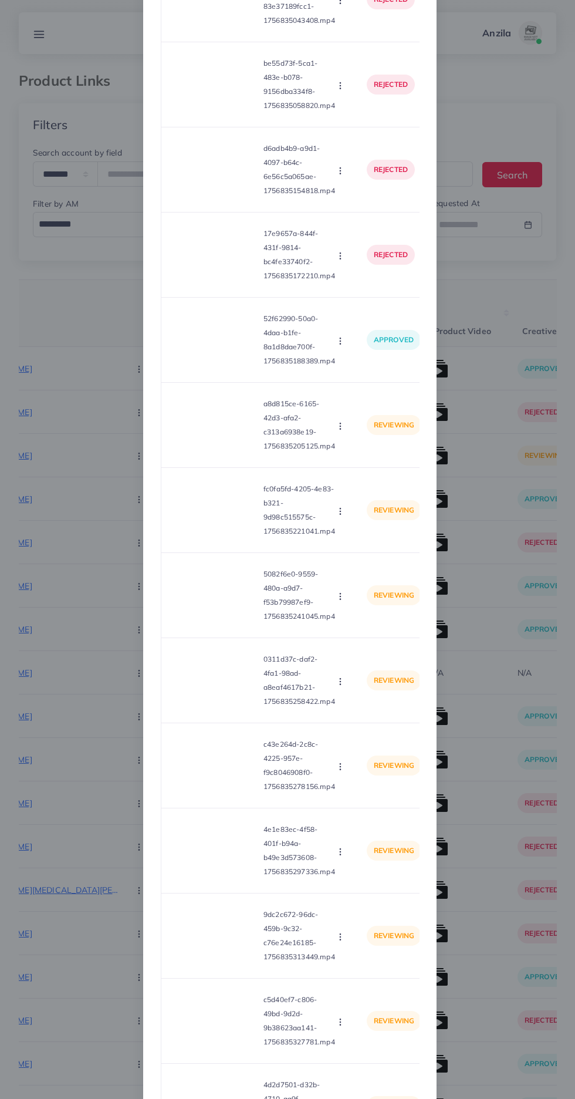
click at [341, 431] on icon "button" at bounding box center [340, 426] width 9 height 9
click at [370, 460] on span "Approve" at bounding box center [365, 454] width 39 height 12
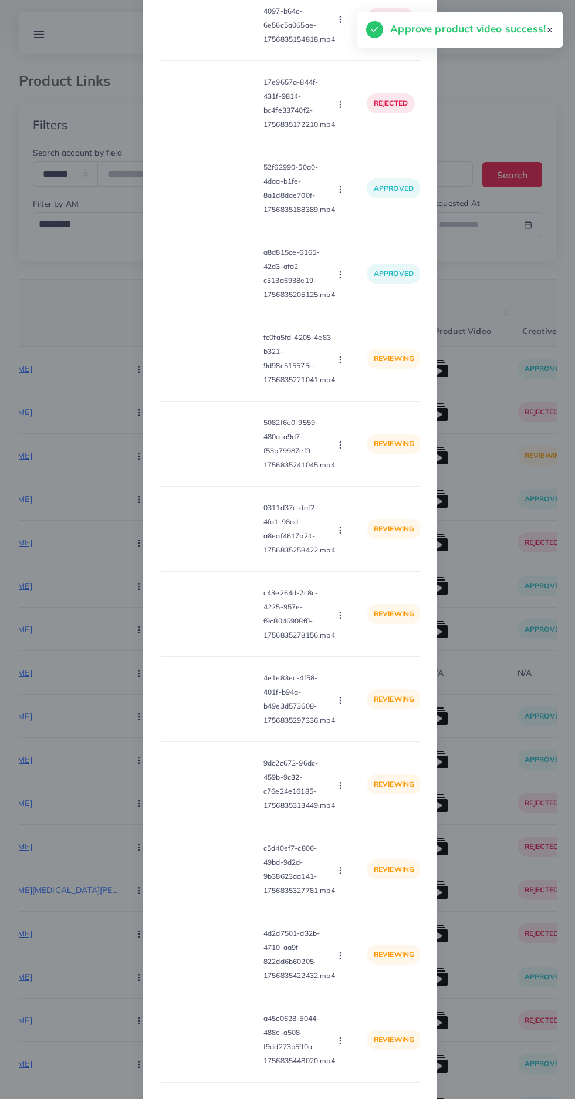
scroll to position [2476, 0]
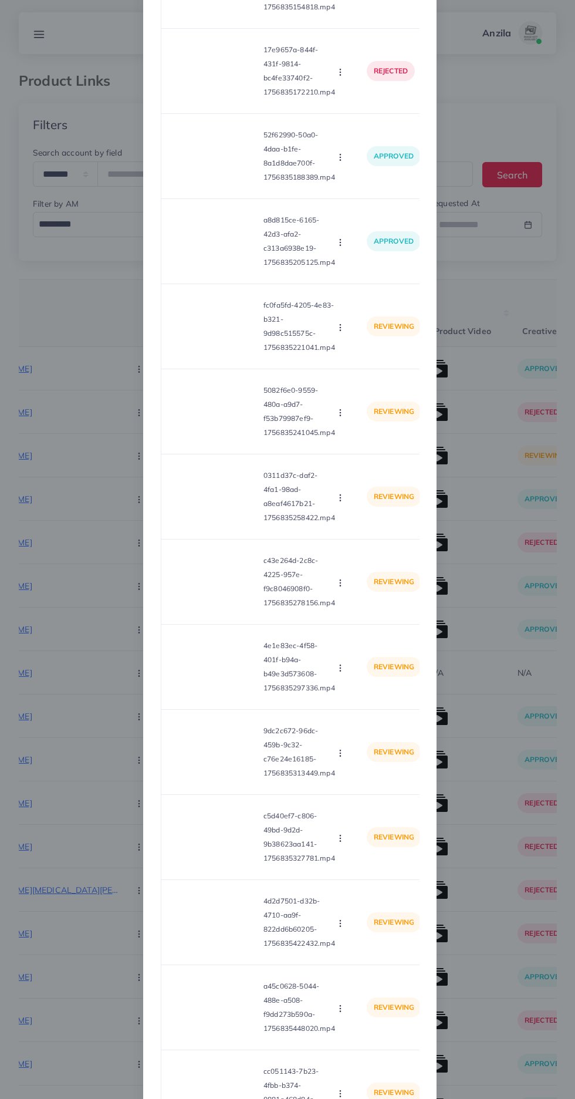
click at [190, 422] on video at bounding box center [215, 411] width 88 height 53
click at [190, 348] on video at bounding box center [215, 326] width 88 height 53
click at [208, 336] on icon at bounding box center [215, 326] width 19 height 19
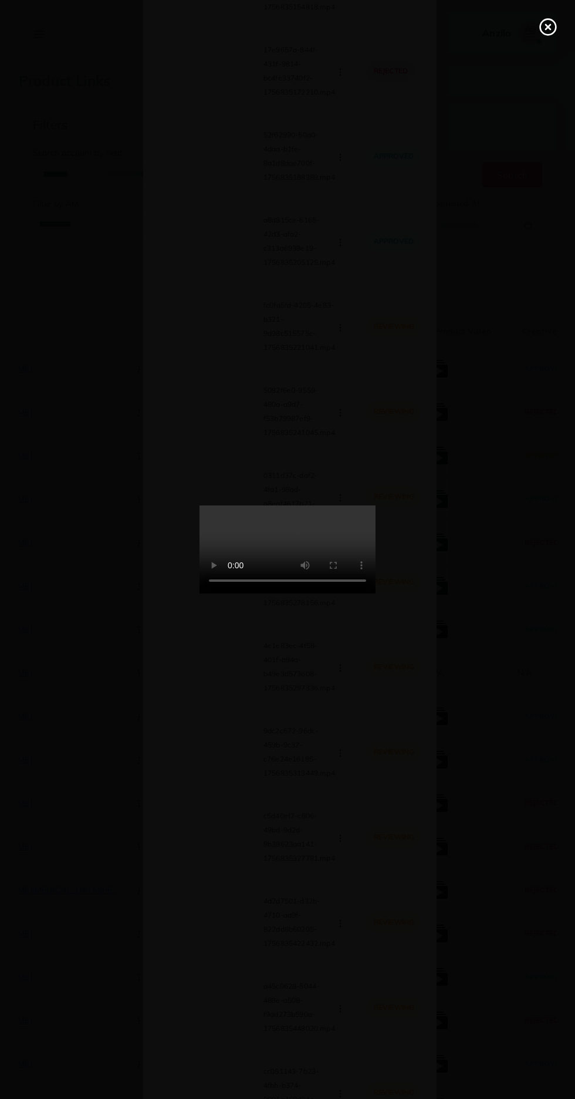
click at [540, 33] on icon at bounding box center [548, 27] width 19 height 19
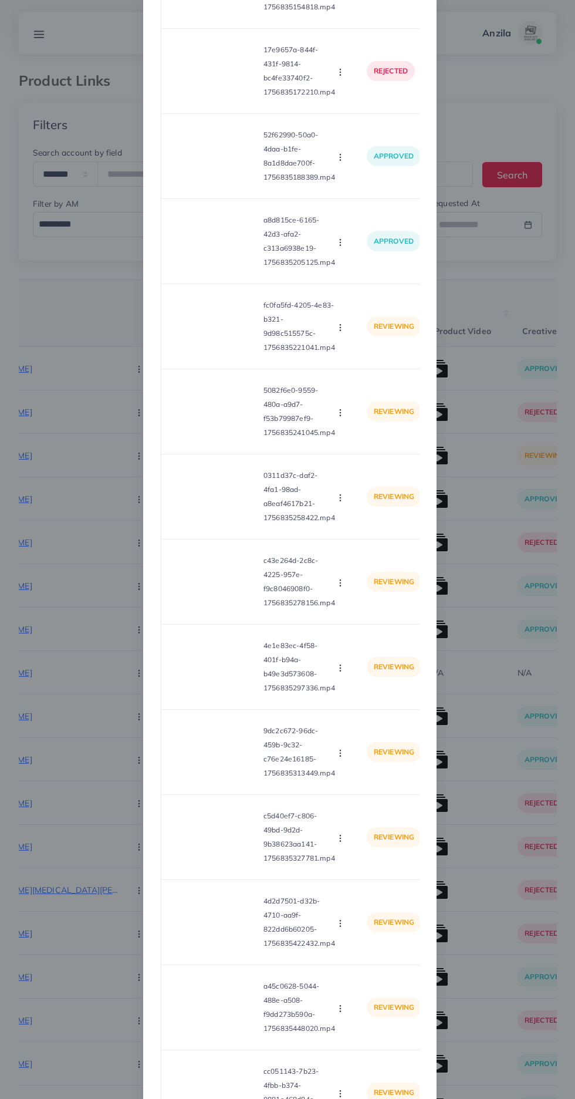
click at [345, 333] on button "button" at bounding box center [341, 327] width 13 height 12
click at [363, 361] on span "Approve" at bounding box center [365, 355] width 39 height 12
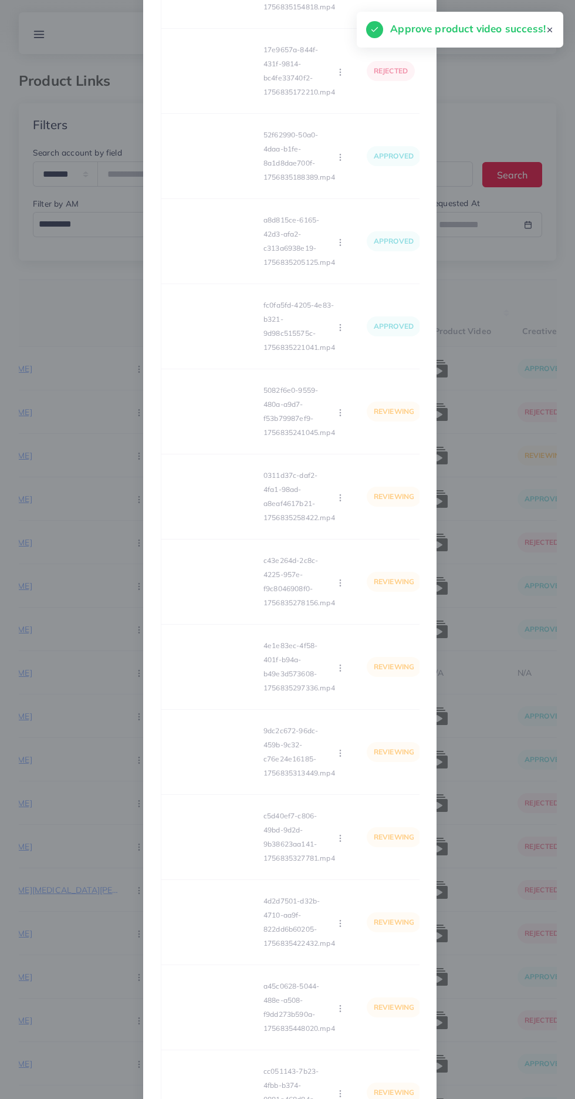
scroll to position [2530, 0]
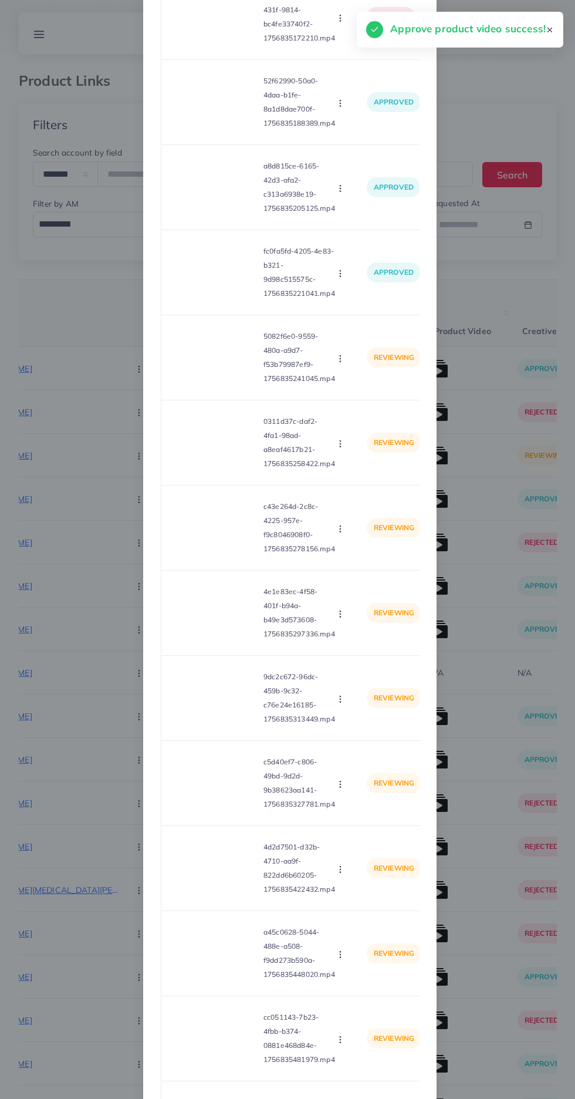
click at [202, 380] on video at bounding box center [215, 357] width 88 height 53
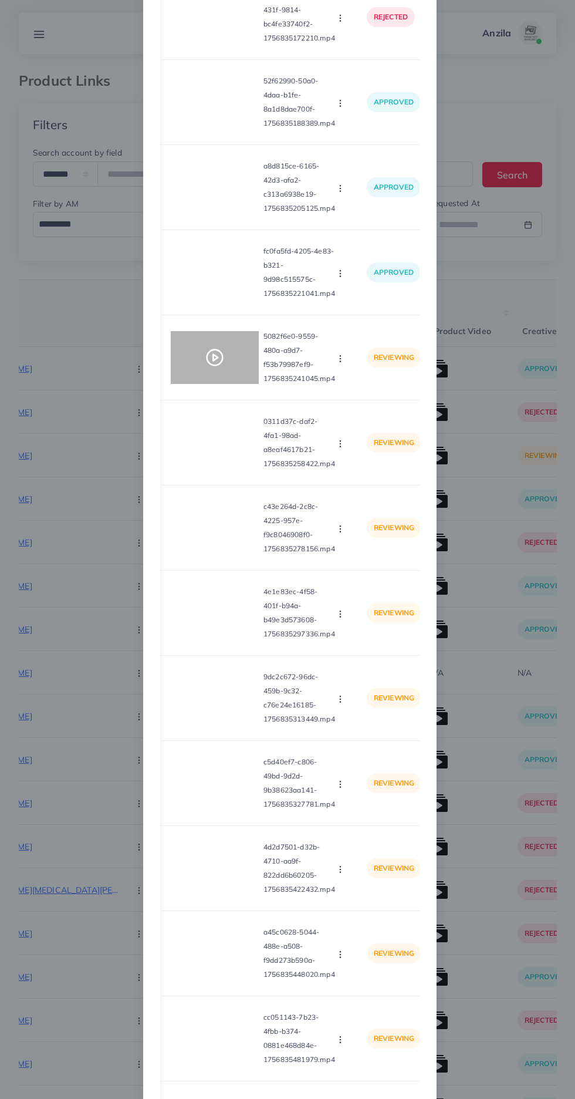
click at [202, 380] on div at bounding box center [215, 357] width 88 height 53
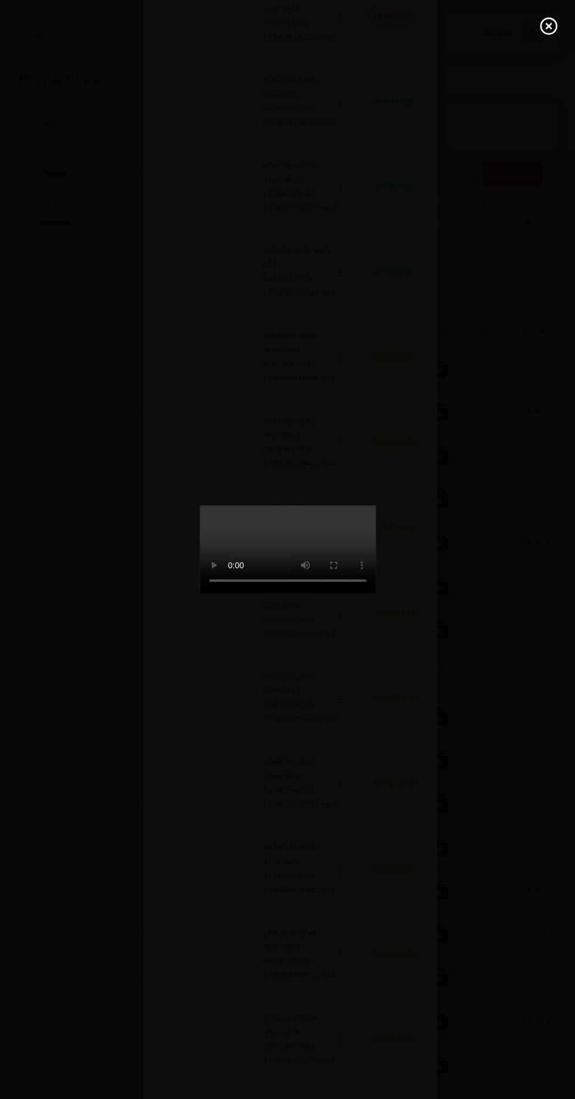
scroll to position [1, 0]
click at [546, 19] on circle at bounding box center [549, 27] width 16 height 16
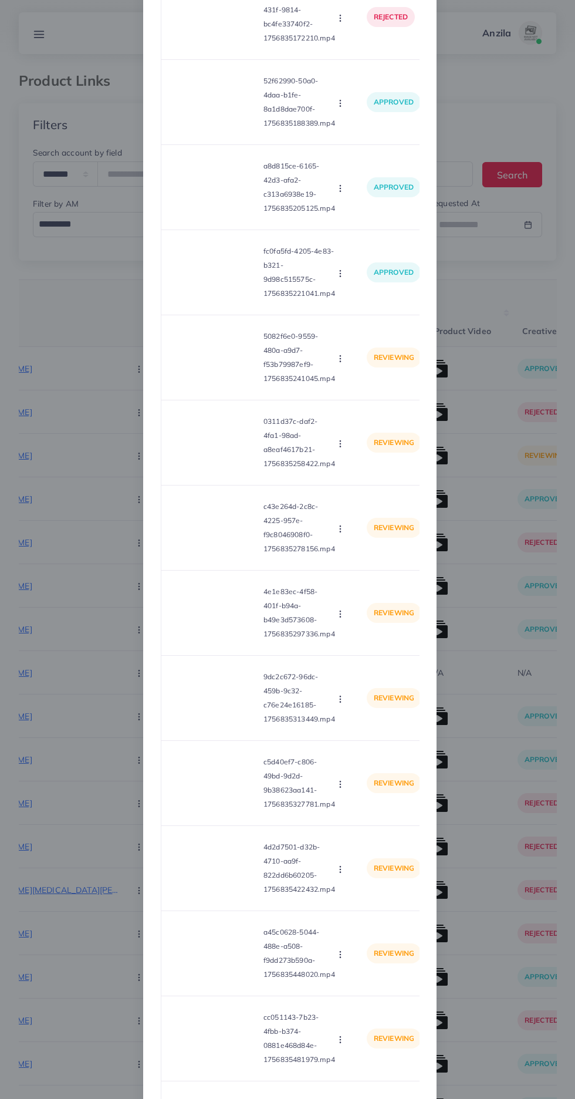
click at [340, 356] on circle "button" at bounding box center [340, 356] width 1 height 1
click at [374, 392] on span "Approve" at bounding box center [365, 387] width 39 height 12
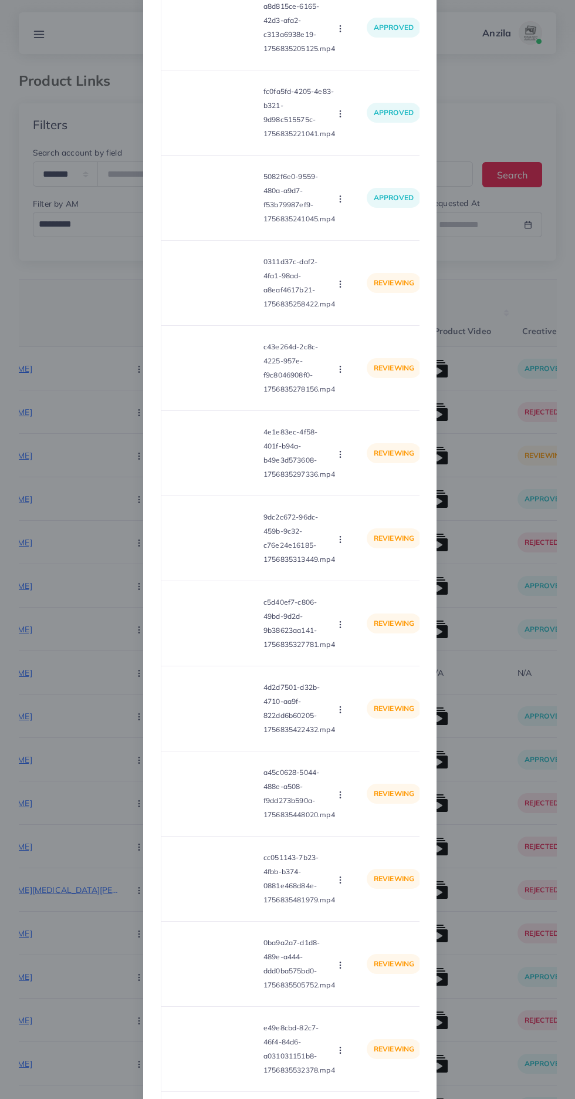
click at [218, 309] on video at bounding box center [215, 283] width 88 height 53
click at [220, 292] on icon at bounding box center [215, 283] width 19 height 19
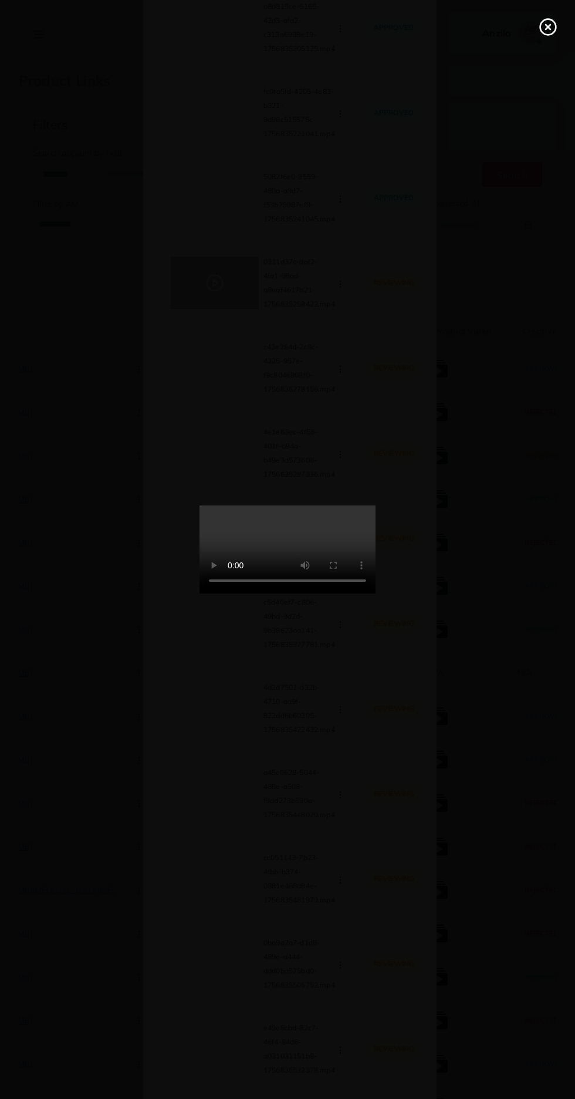
click at [548, 27] on line at bounding box center [548, 27] width 5 height 5
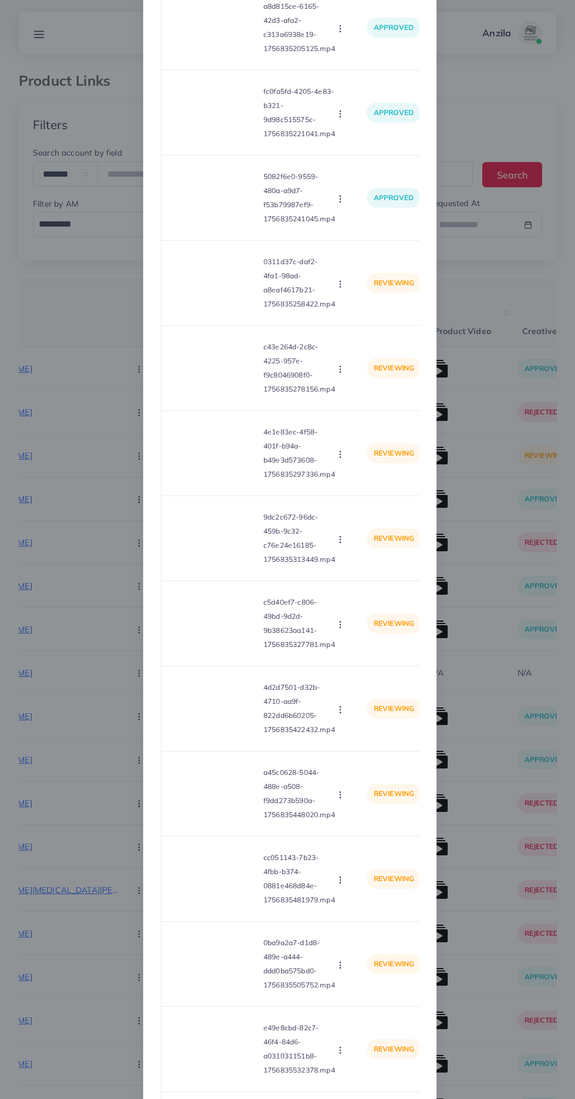
click at [340, 289] on icon "button" at bounding box center [340, 284] width 9 height 9
click at [360, 344] on span "Reject" at bounding box center [360, 338] width 28 height 12
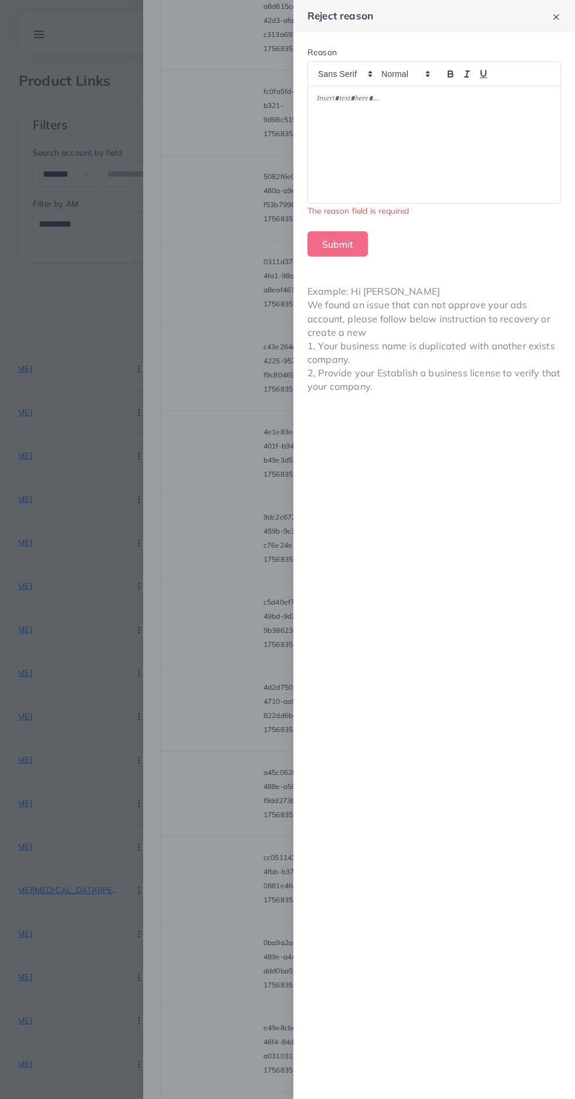
click at [359, 168] on div at bounding box center [434, 144] width 253 height 117
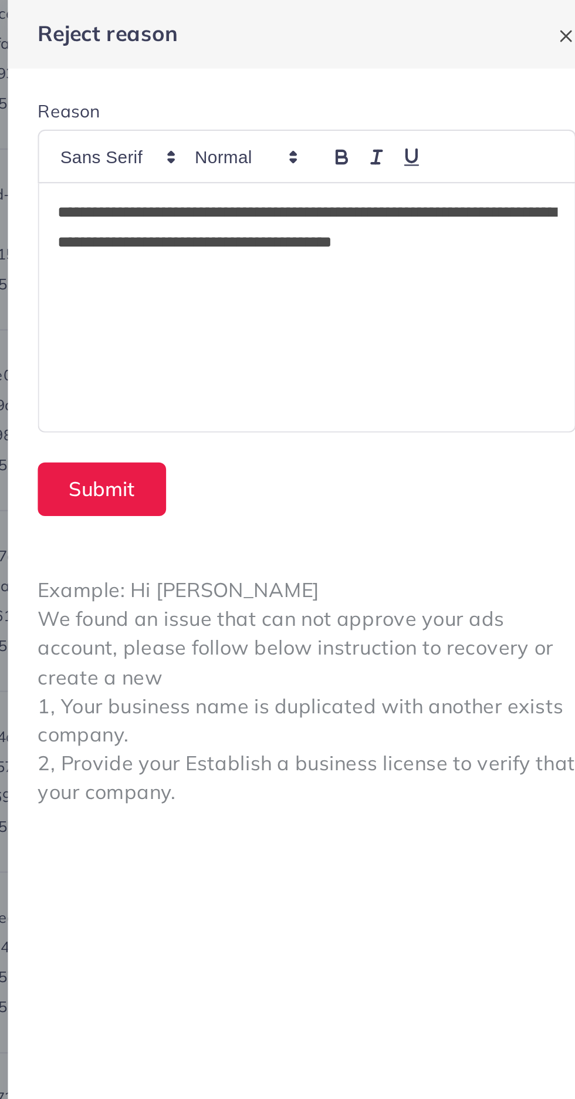
click at [328, 99] on p "**********" at bounding box center [434, 114] width 235 height 42
click at [321, 97] on p "**********" at bounding box center [434, 114] width 235 height 42
click at [327, 231] on button "Submit" at bounding box center [338, 230] width 60 height 25
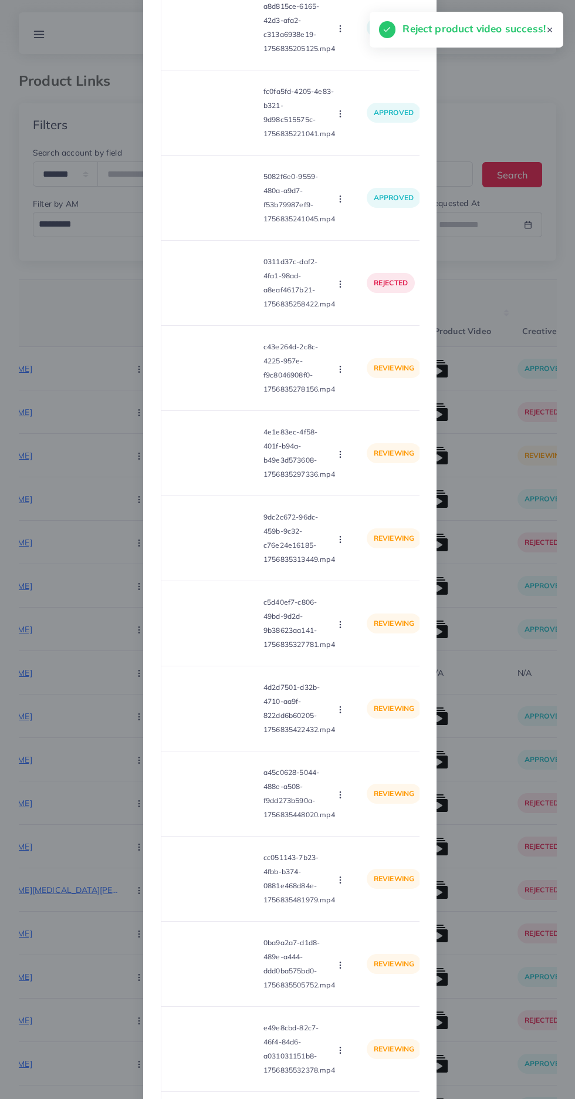
click at [222, 384] on video at bounding box center [215, 368] width 88 height 53
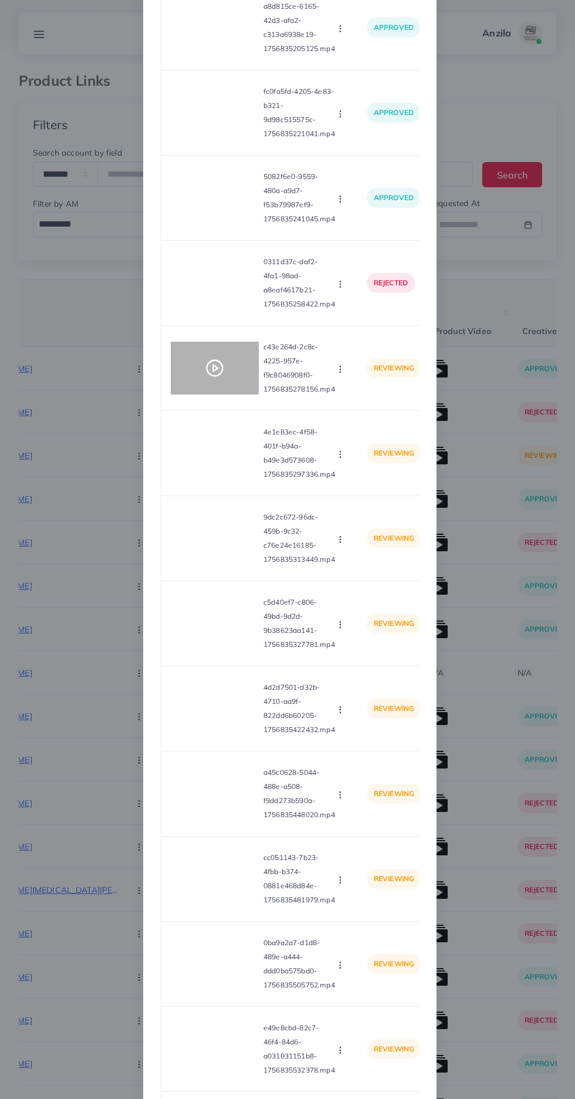
click at [204, 363] on div at bounding box center [215, 368] width 88 height 53
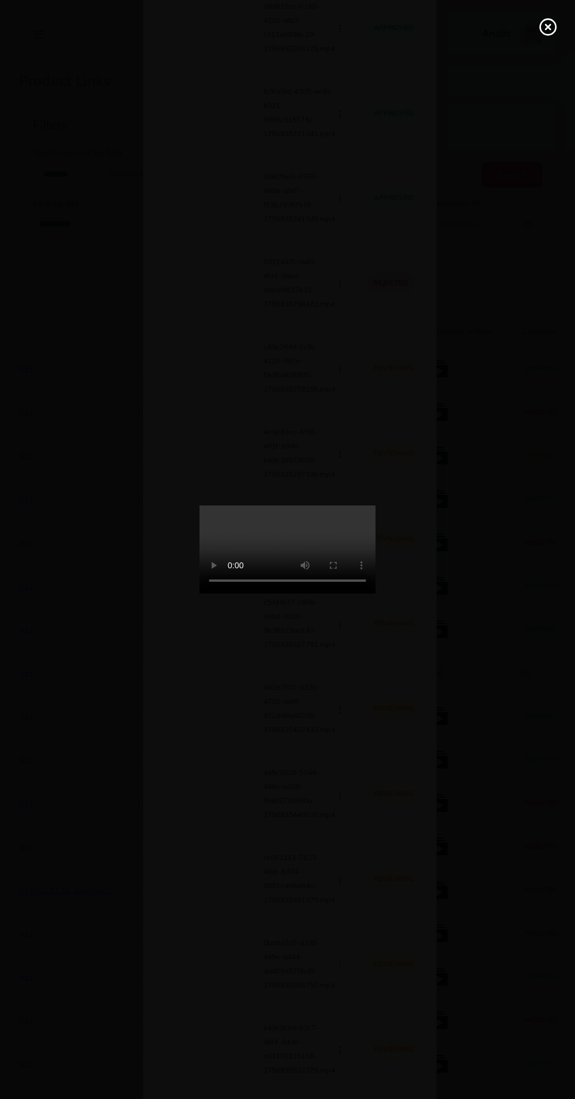
click at [541, 19] on icon at bounding box center [548, 27] width 19 height 19
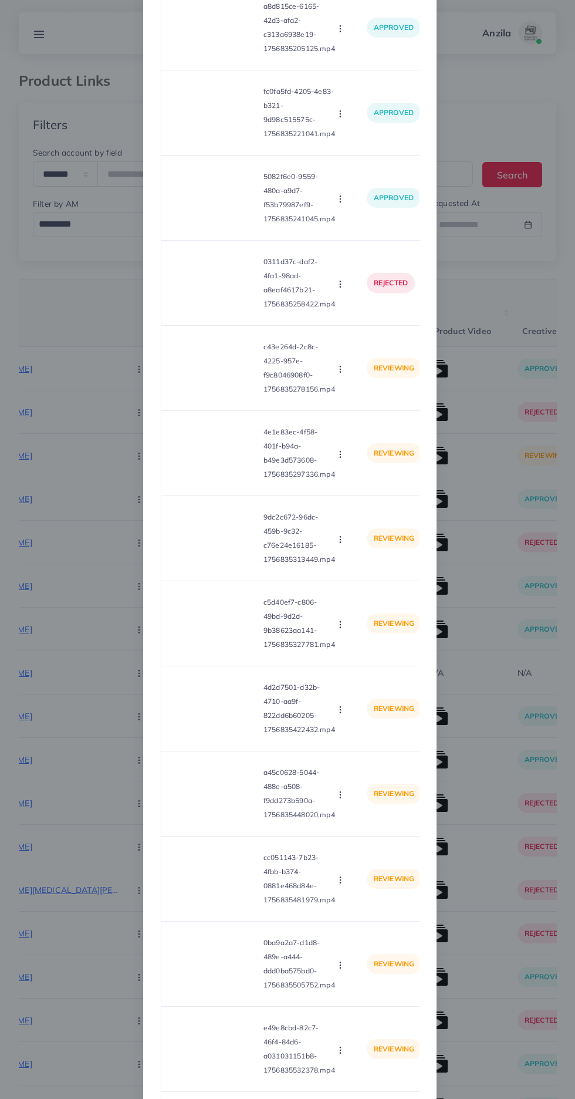
click at [341, 374] on icon "button" at bounding box center [340, 369] width 9 height 9
click at [372, 403] on span "Approve" at bounding box center [365, 397] width 39 height 12
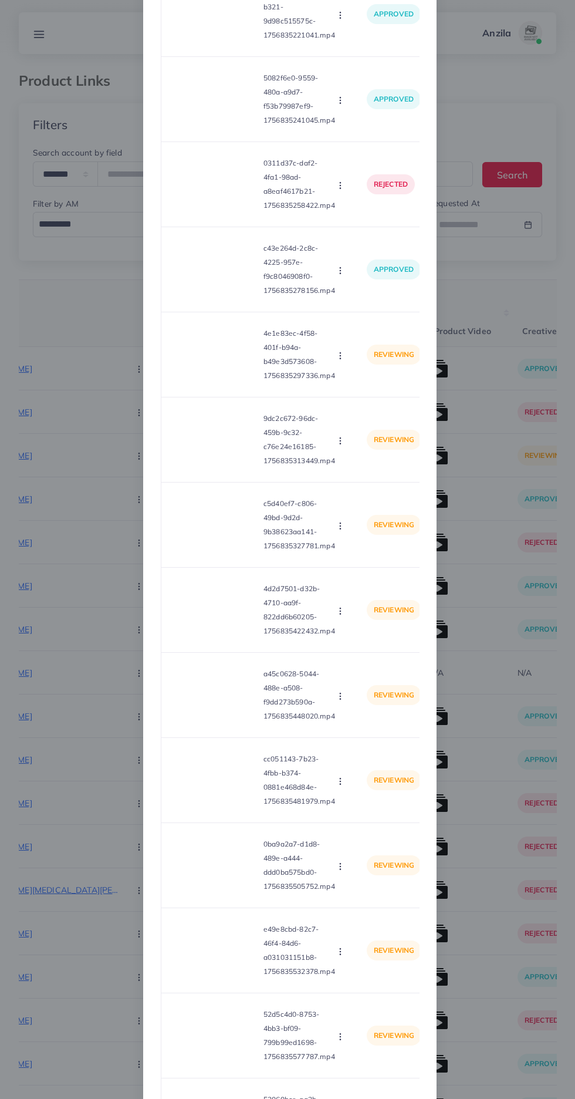
scroll to position [2803, 0]
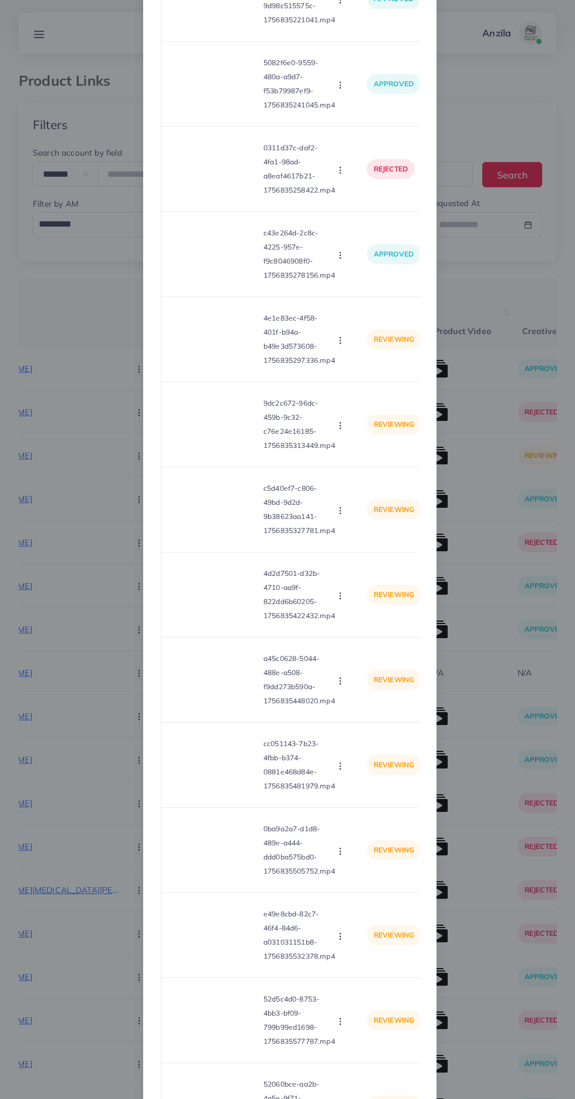
click at [201, 352] on video at bounding box center [215, 339] width 88 height 53
click at [213, 343] on polygon at bounding box center [215, 339] width 5 height 6
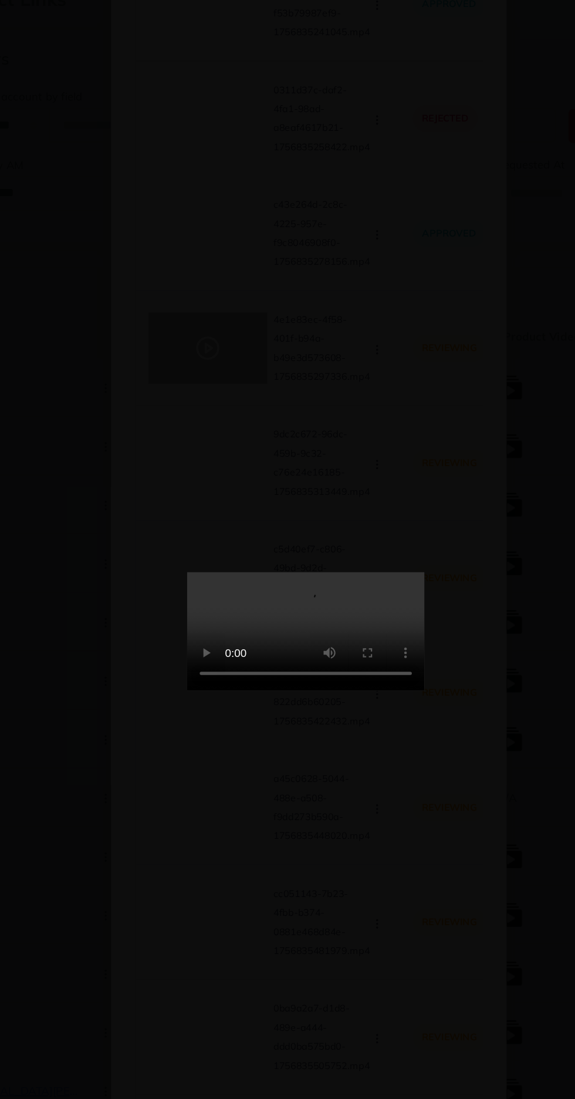
scroll to position [1, 0]
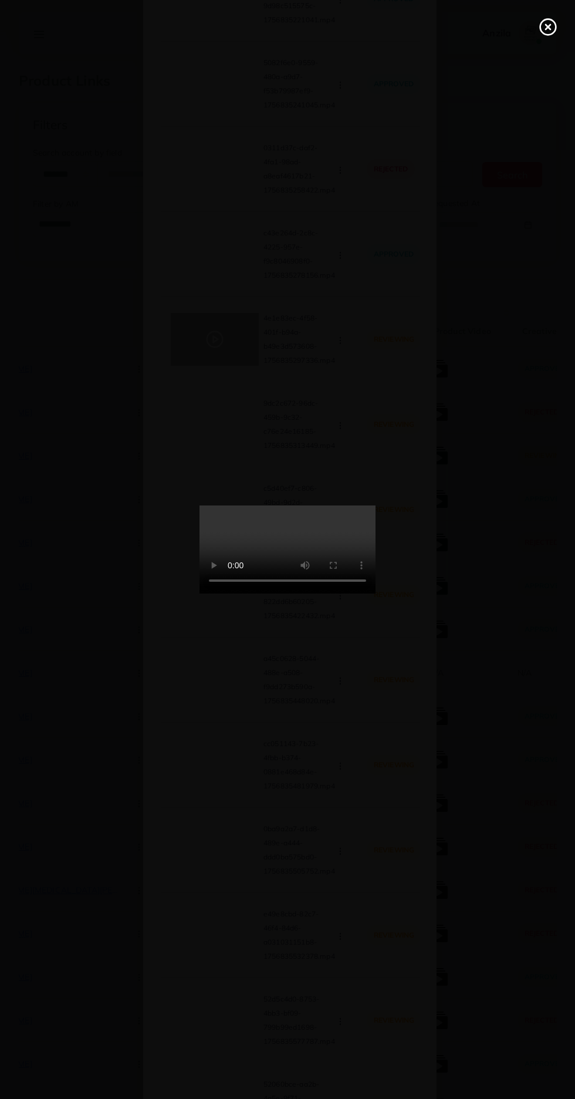
click at [547, 28] on line at bounding box center [548, 27] width 5 height 5
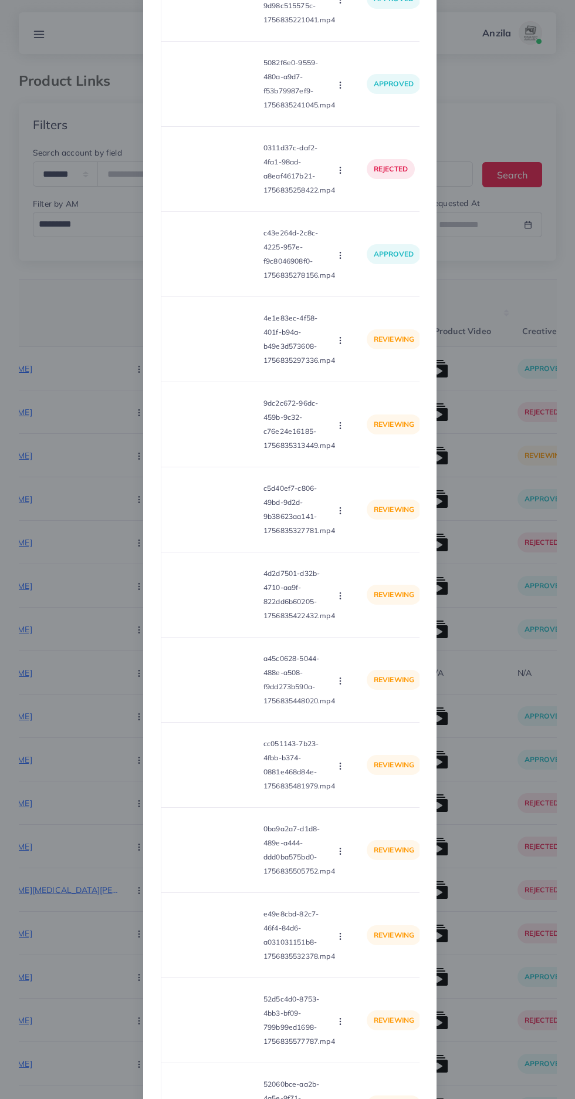
click at [340, 345] on icon "button" at bounding box center [340, 340] width 9 height 9
click at [371, 400] on span "Reject" at bounding box center [360, 394] width 28 height 12
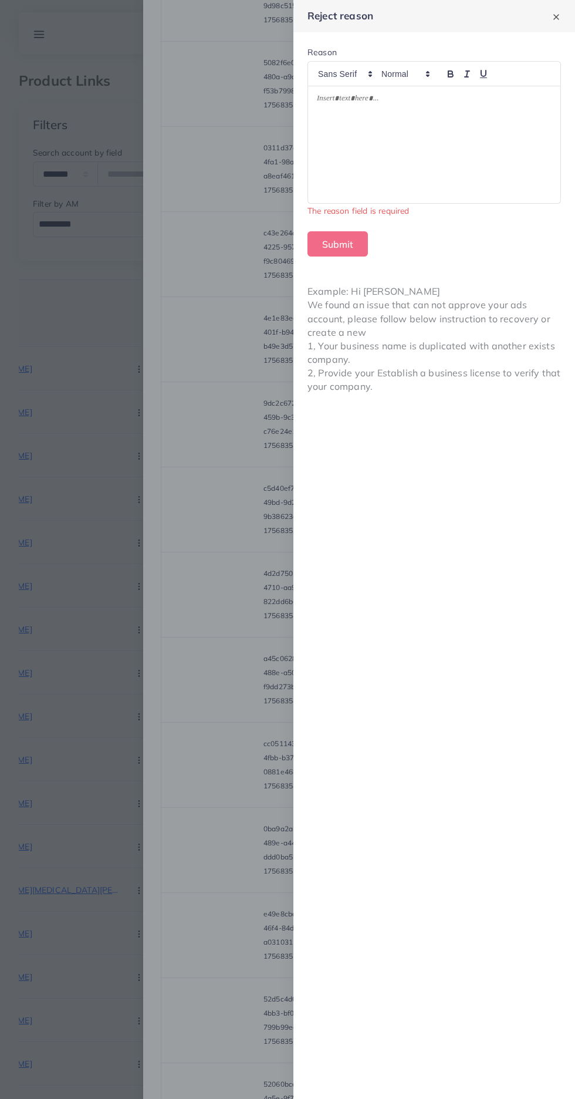
click at [476, 157] on div at bounding box center [434, 144] width 253 height 117
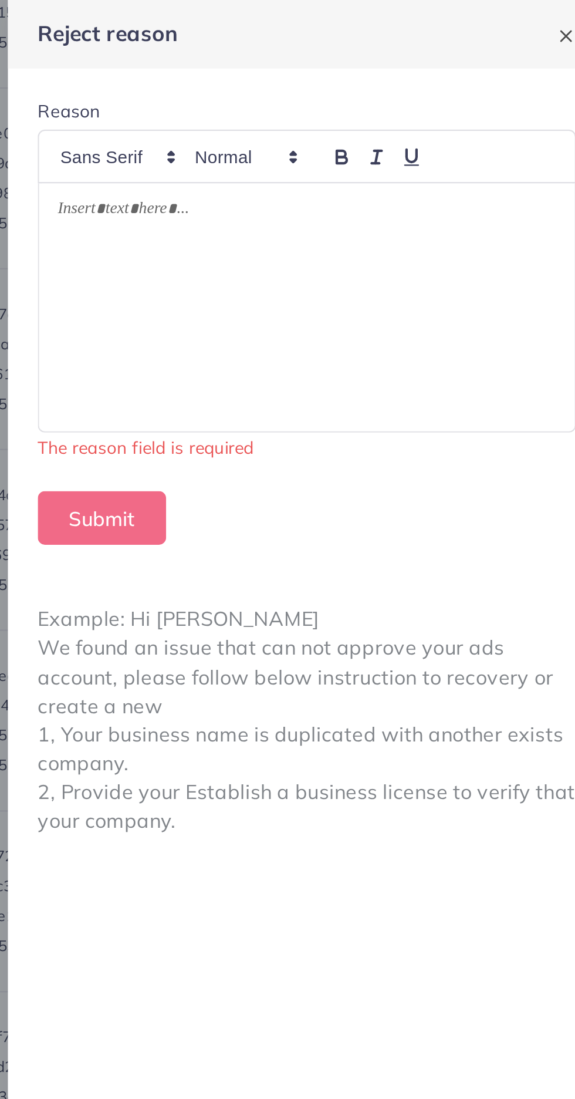
scroll to position [0, 0]
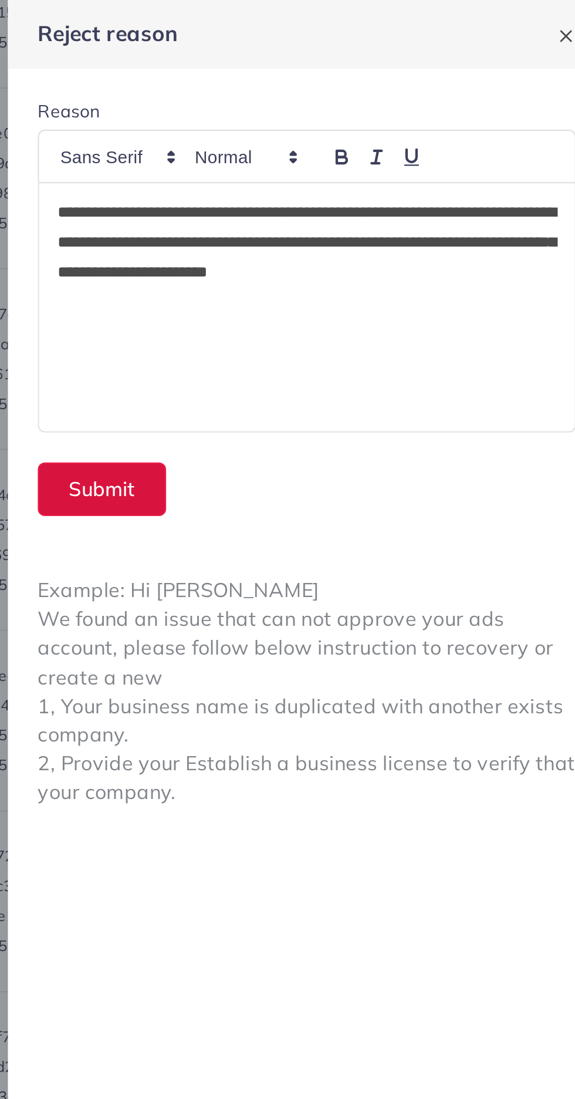
click at [329, 225] on button "Submit" at bounding box center [338, 230] width 60 height 25
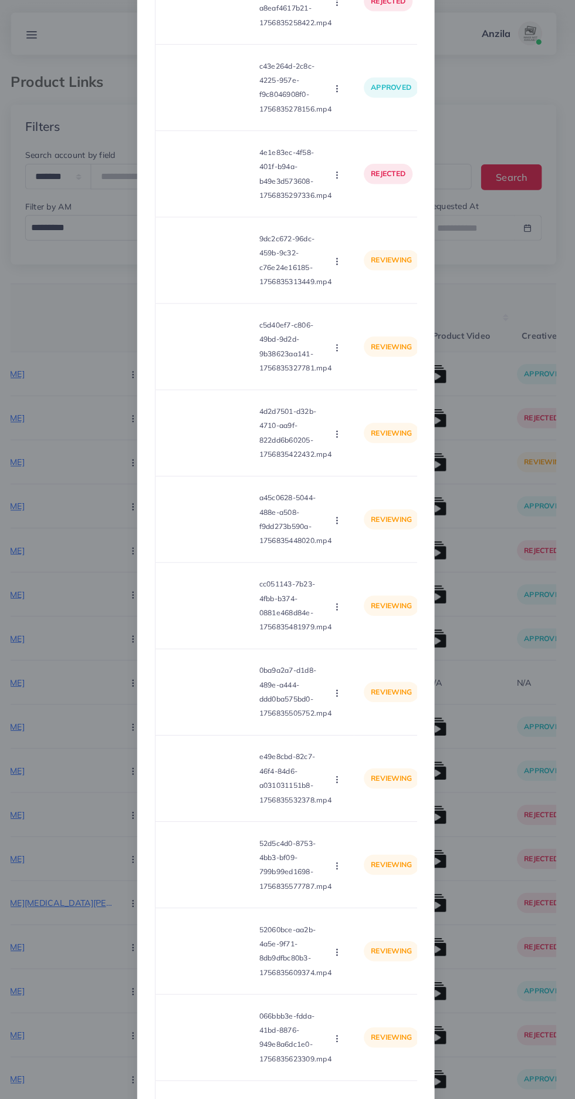
scroll to position [2967, 0]
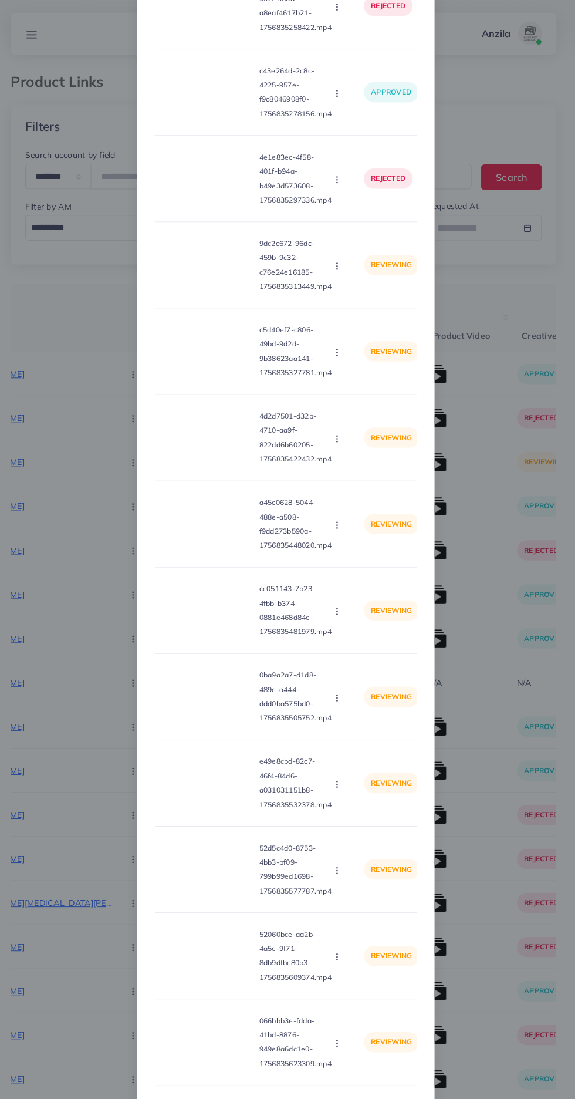
click at [212, 282] on video at bounding box center [215, 261] width 88 height 53
click at [198, 261] on div at bounding box center [215, 261] width 88 height 53
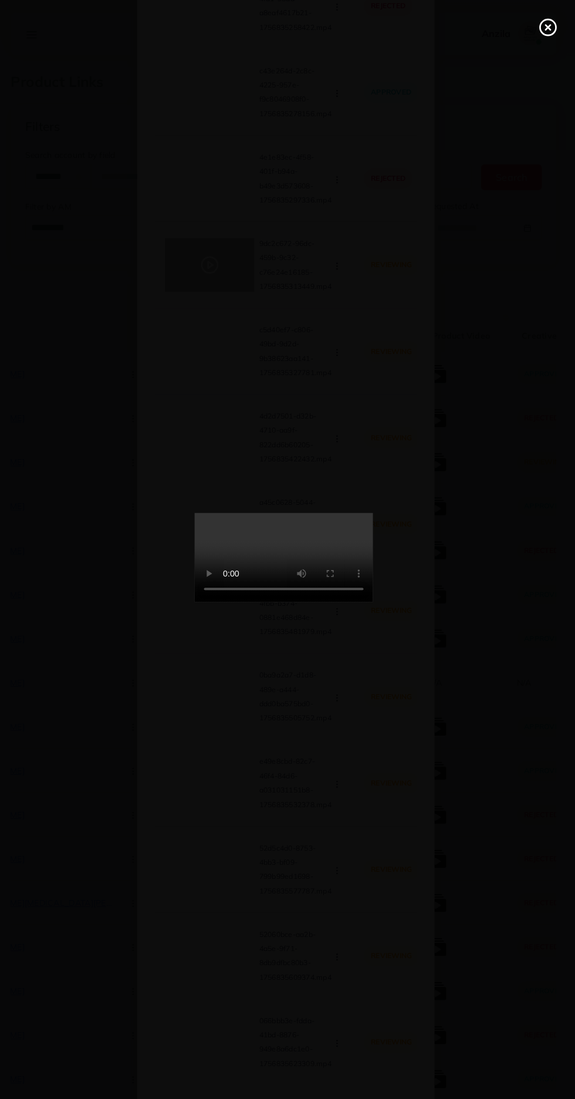
click at [556, 32] on icon at bounding box center [548, 27] width 19 height 19
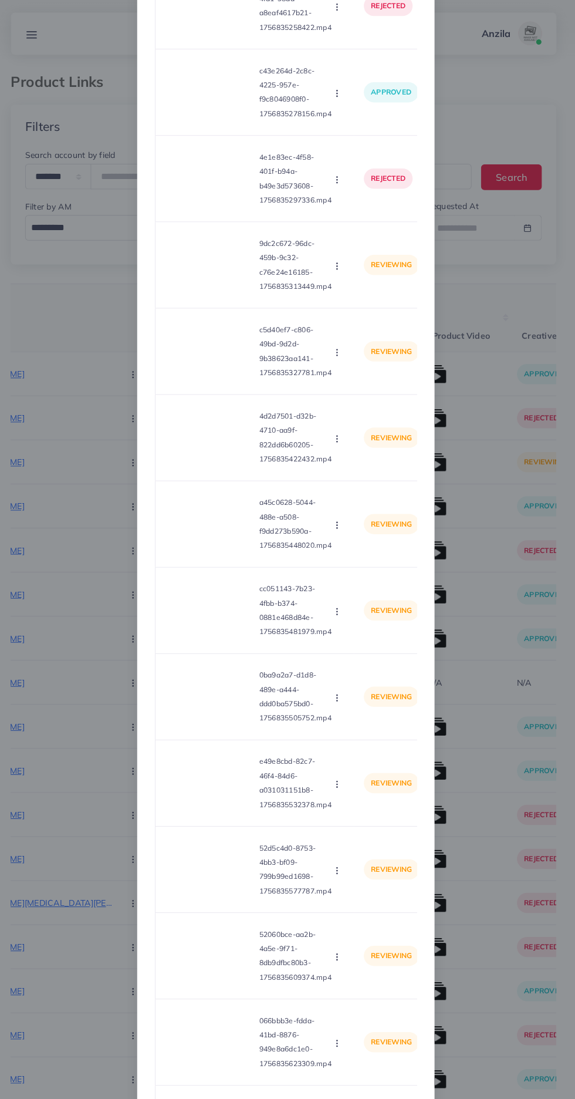
click at [340, 265] on circle "button" at bounding box center [340, 265] width 1 height 1
click at [356, 322] on span "Reject" at bounding box center [360, 316] width 28 height 12
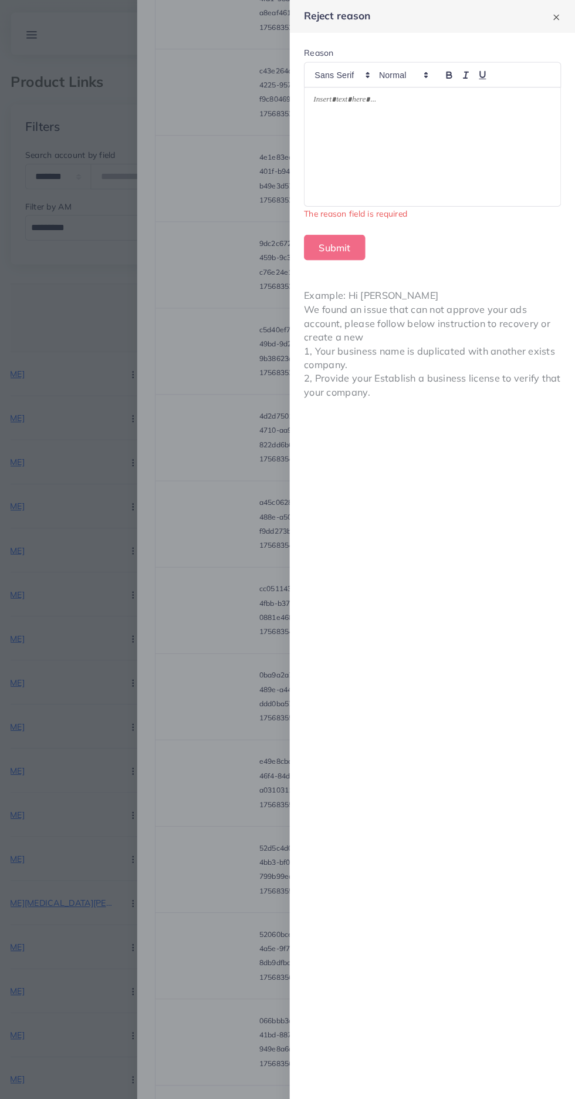
click at [359, 176] on div at bounding box center [434, 144] width 253 height 117
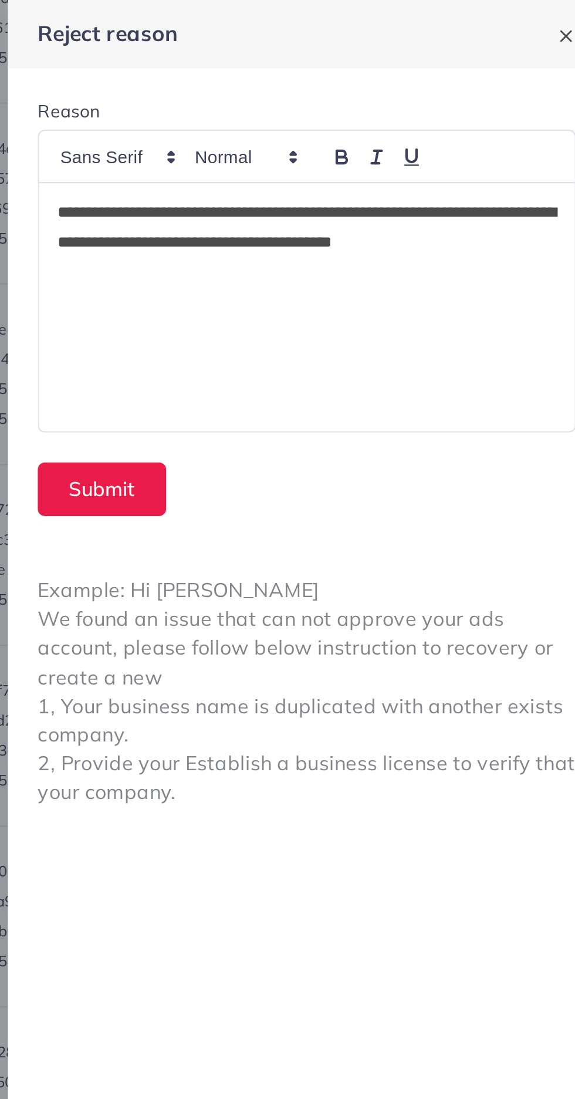
click at [324, 93] on div "**********" at bounding box center [434, 144] width 253 height 117
click at [319, 99] on p "**********" at bounding box center [434, 114] width 235 height 42
click at [349, 126] on p "**********" at bounding box center [434, 114] width 235 height 42
click at [345, 229] on button "Submit" at bounding box center [338, 230] width 60 height 25
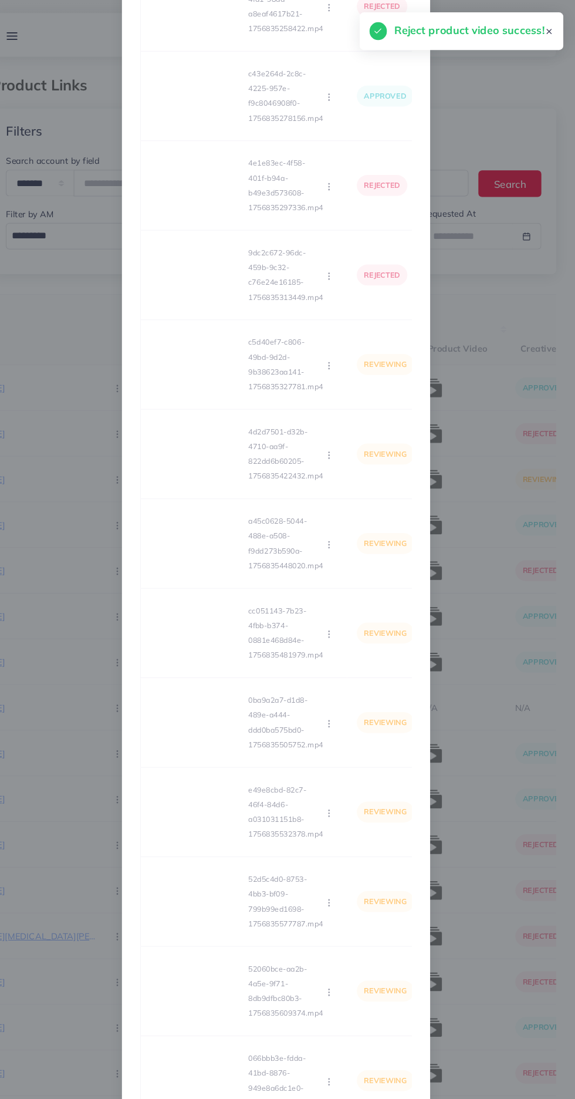
scroll to position [2965, 0]
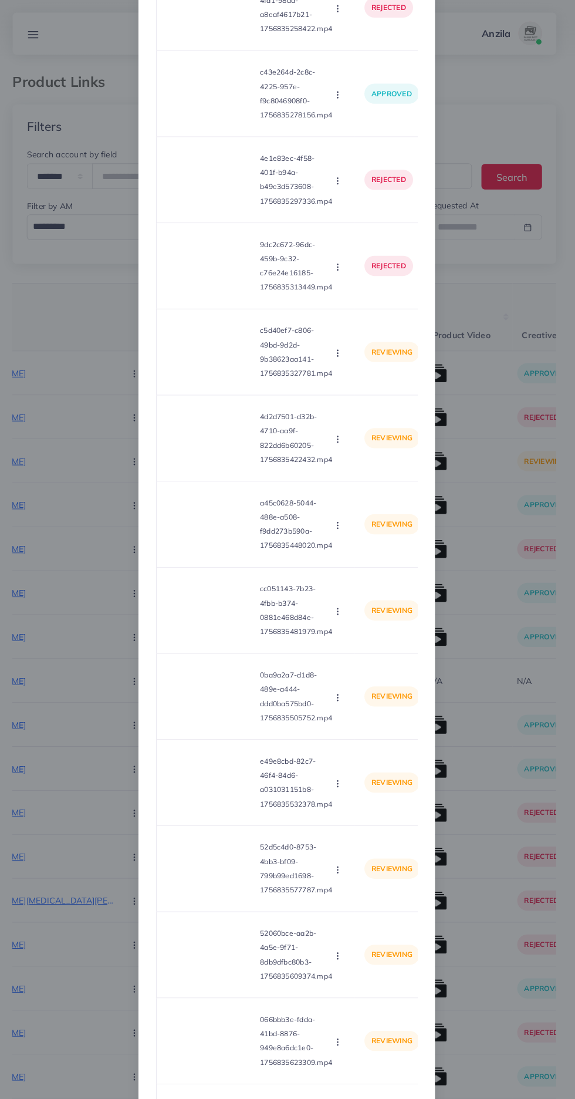
click at [216, 375] on video at bounding box center [215, 348] width 88 height 53
click at [206, 353] on icon at bounding box center [215, 348] width 19 height 19
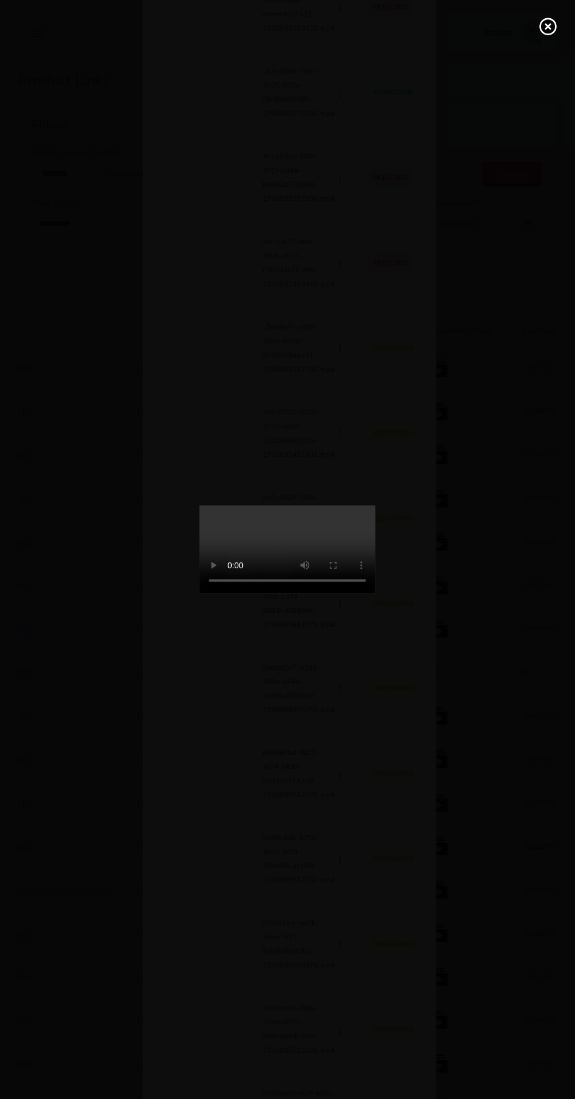
scroll to position [1, 0]
click at [541, 29] on circle at bounding box center [549, 27] width 16 height 16
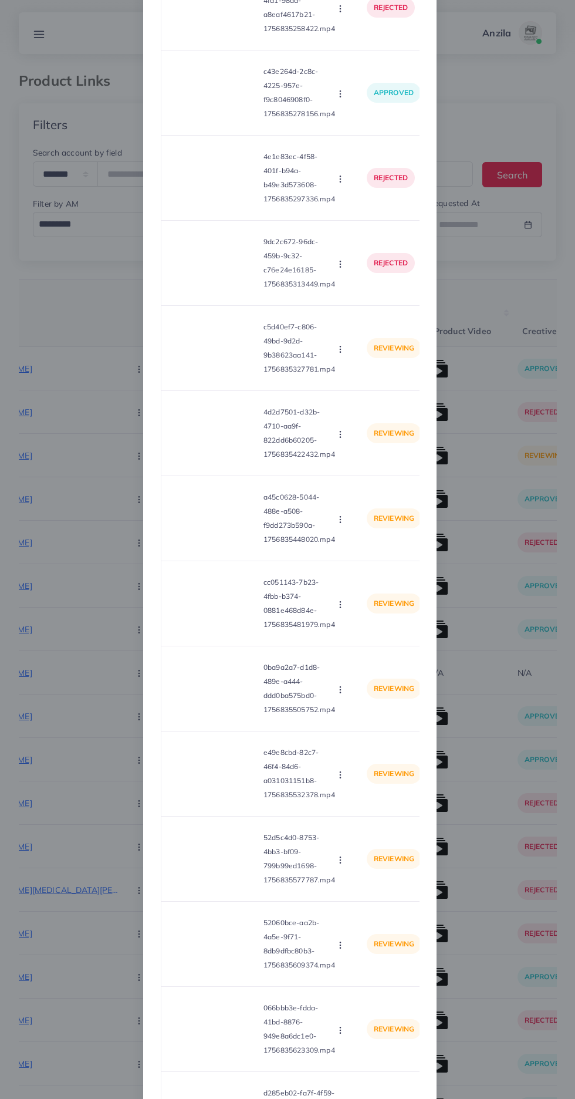
click at [336, 354] on icon "button" at bounding box center [340, 349] width 9 height 9
click at [365, 383] on span "Approve" at bounding box center [365, 377] width 39 height 12
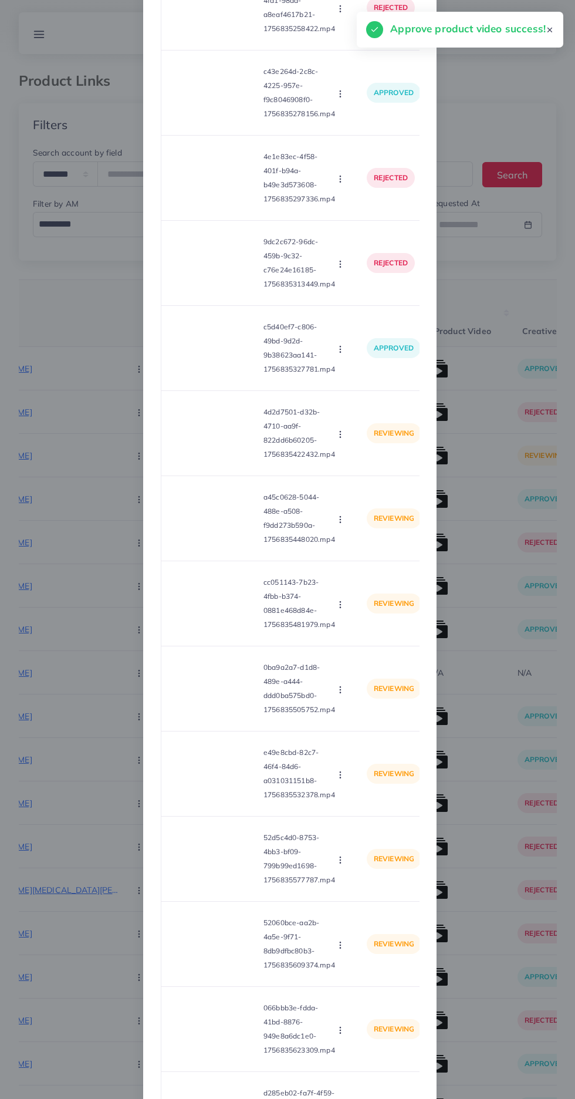
click at [207, 361] on video at bounding box center [215, 348] width 88 height 53
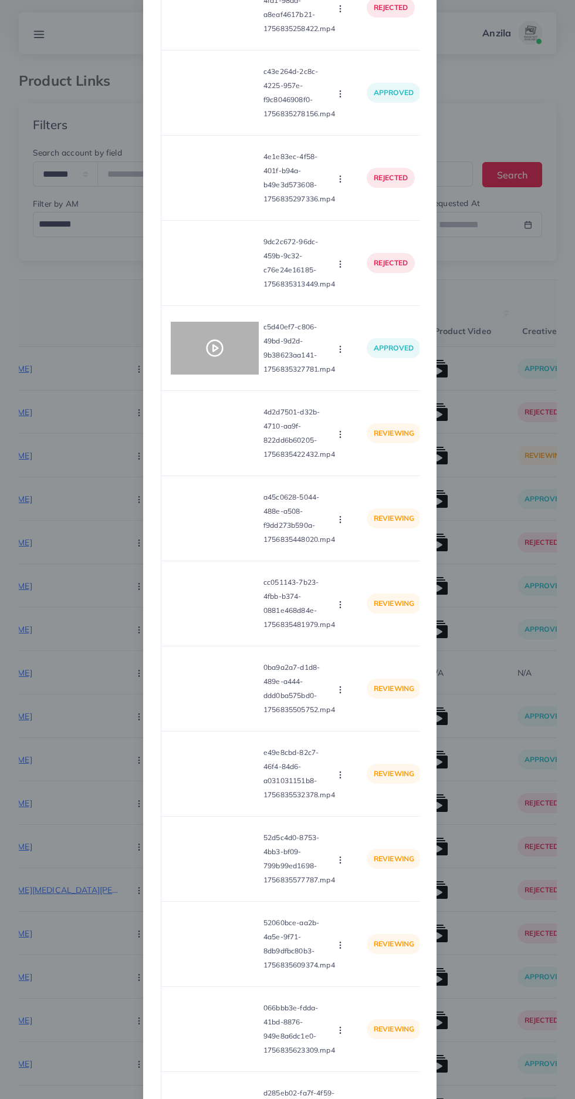
click at [212, 449] on video at bounding box center [215, 433] width 88 height 53
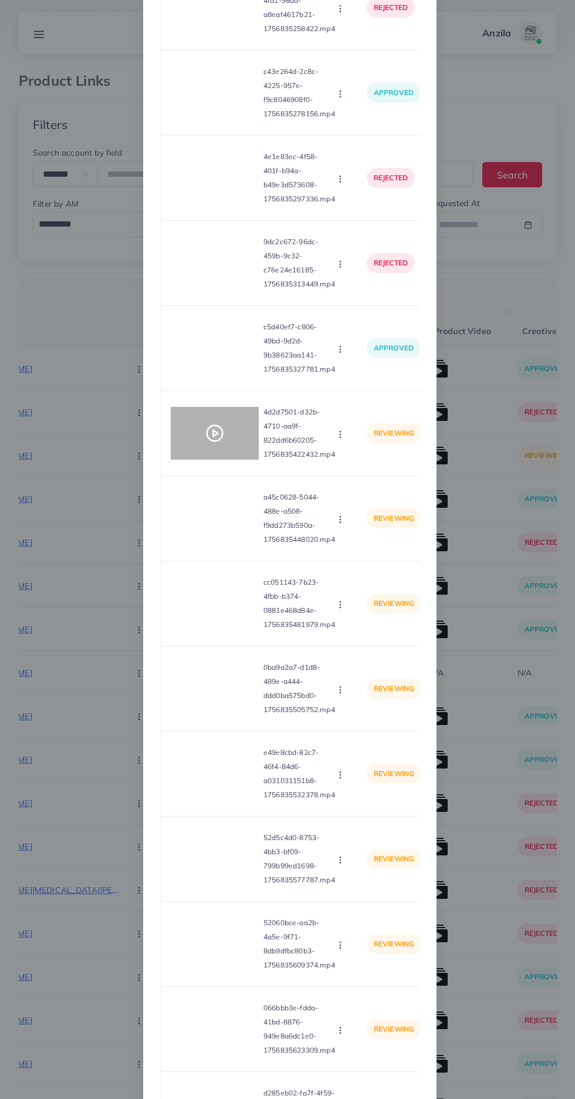
click at [206, 442] on icon at bounding box center [215, 433] width 19 height 19
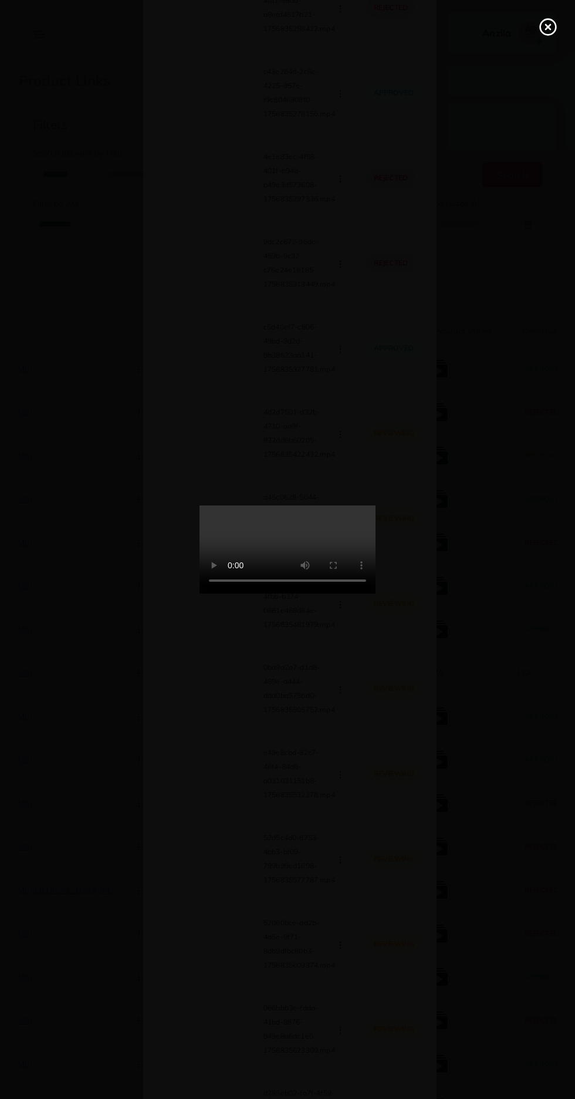
click at [556, 28] on circle at bounding box center [549, 27] width 16 height 16
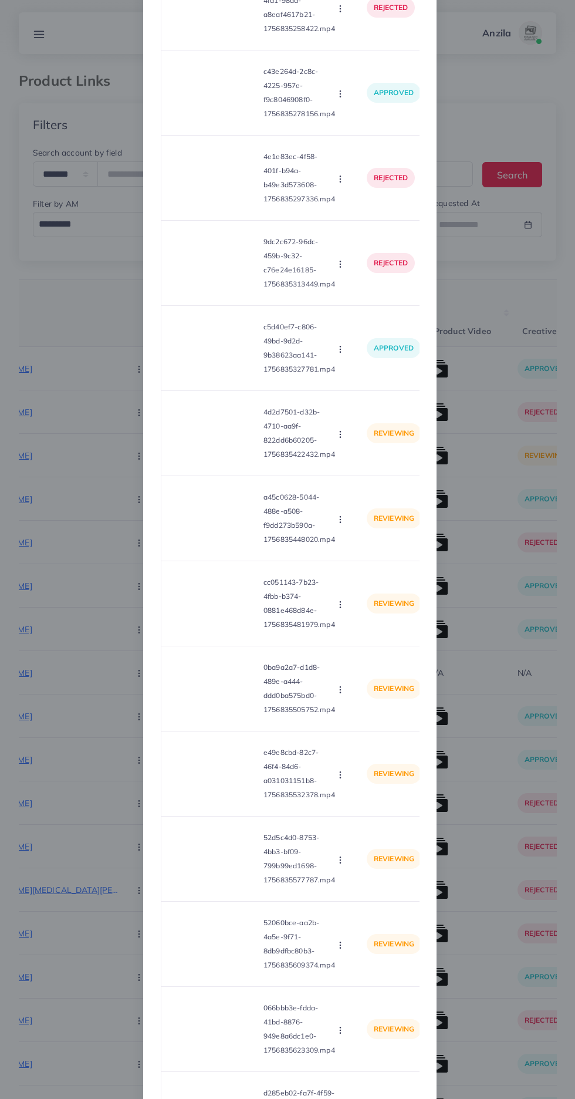
click at [338, 440] on button "button" at bounding box center [341, 434] width 13 height 12
click at [375, 468] on link "Approve" at bounding box center [368, 463] width 93 height 26
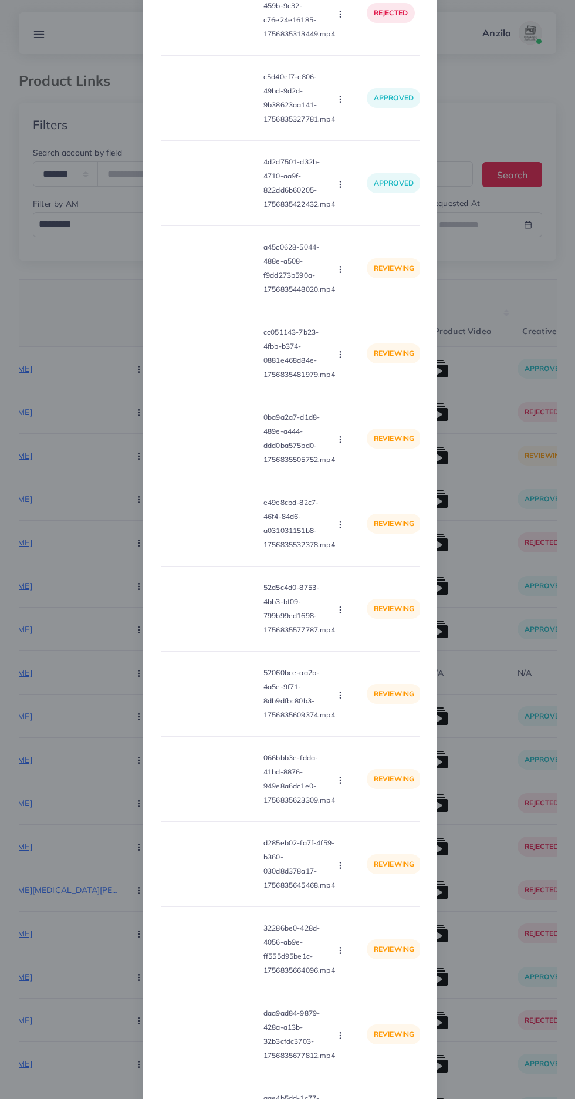
scroll to position [3192, 0]
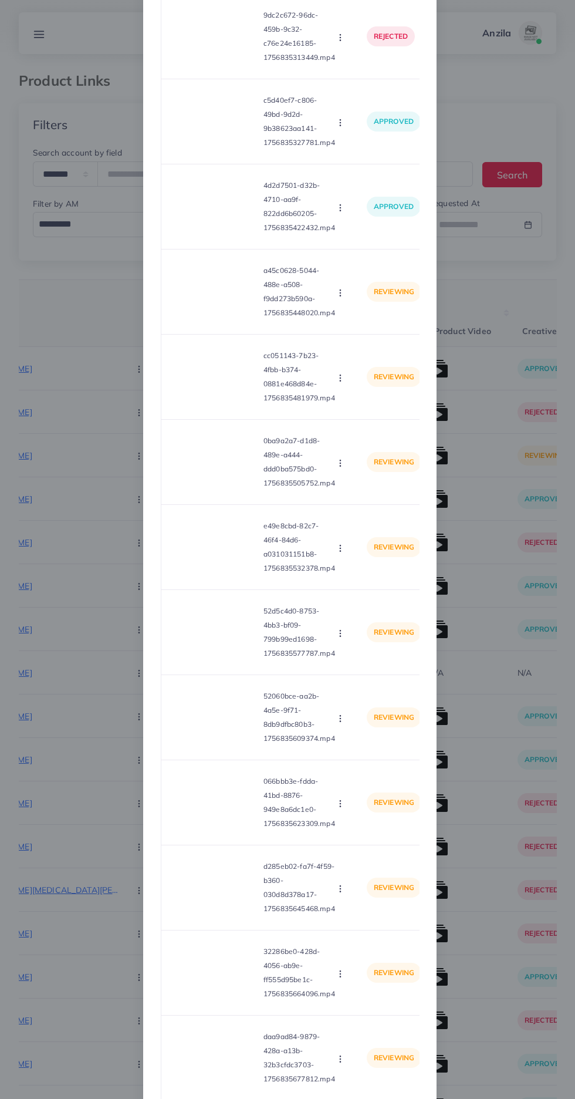
click at [227, 305] on video at bounding box center [215, 291] width 88 height 53
click at [211, 298] on circle at bounding box center [215, 292] width 16 height 16
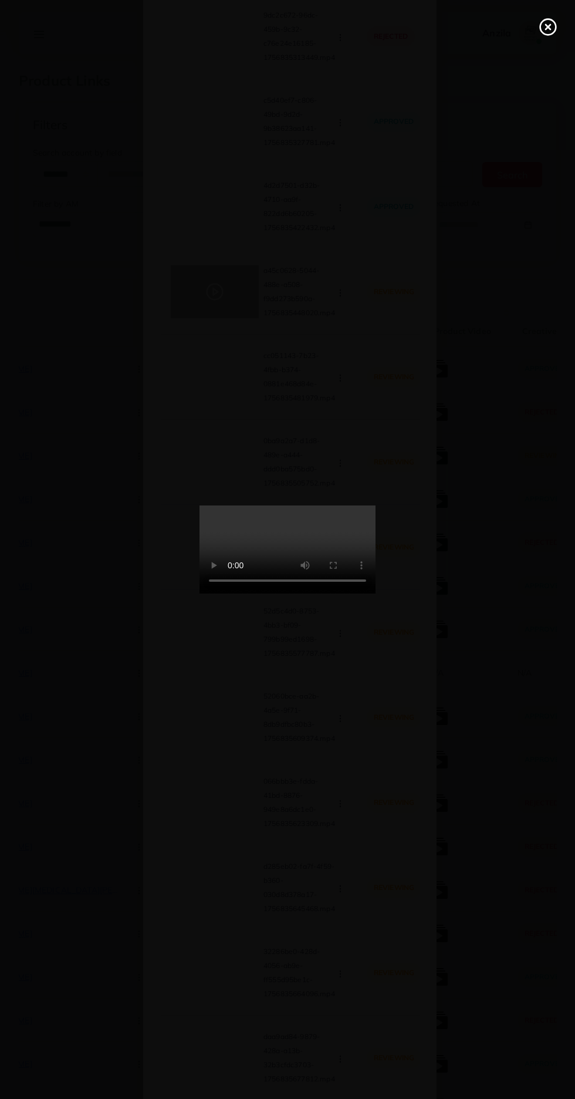
click at [548, 26] on line at bounding box center [548, 27] width 5 height 5
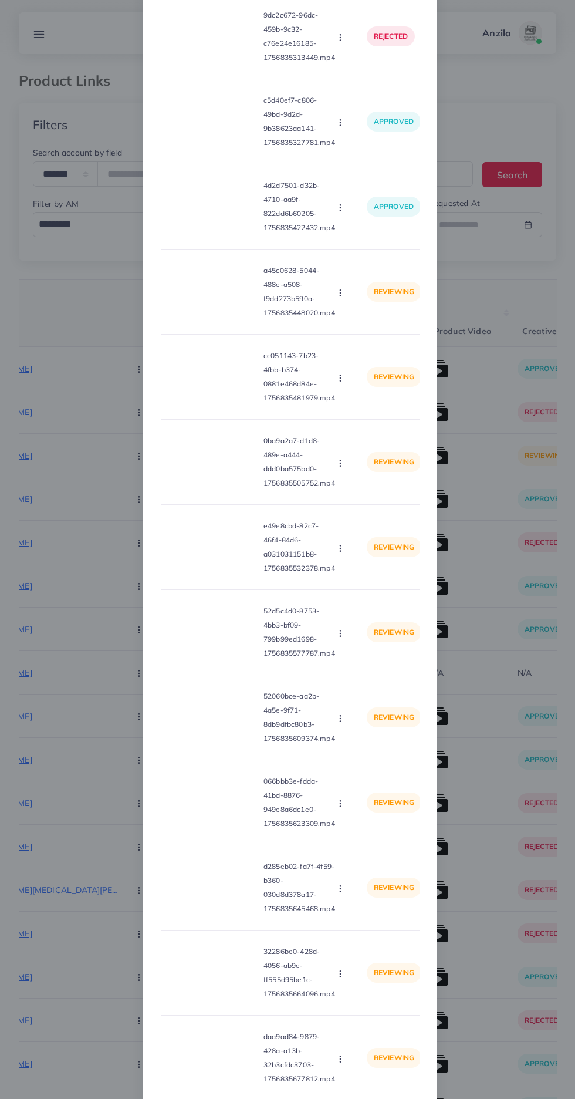
click at [340, 298] on icon "button" at bounding box center [340, 292] width 9 height 9
click at [369, 327] on span "Approve" at bounding box center [365, 321] width 39 height 12
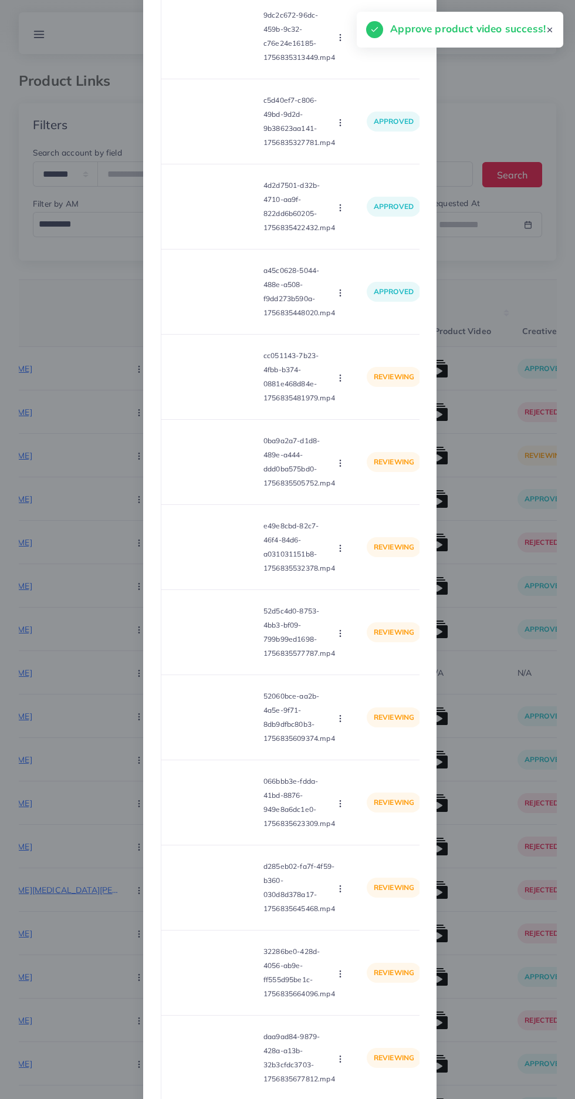
scroll to position [3256, 0]
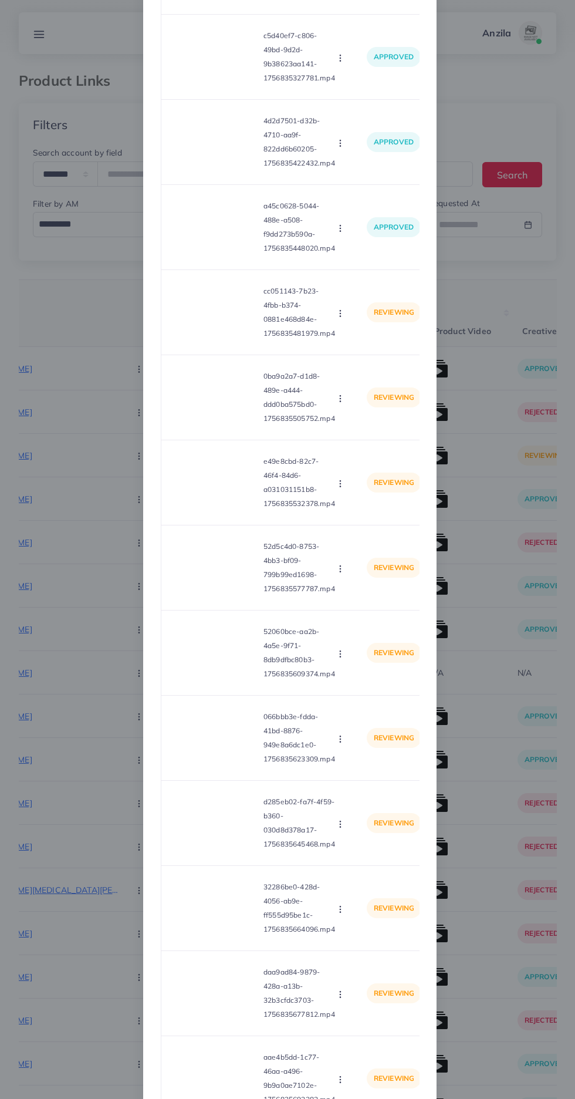
click at [228, 388] on video at bounding box center [215, 397] width 88 height 53
click at [227, 418] on div at bounding box center [215, 397] width 88 height 53
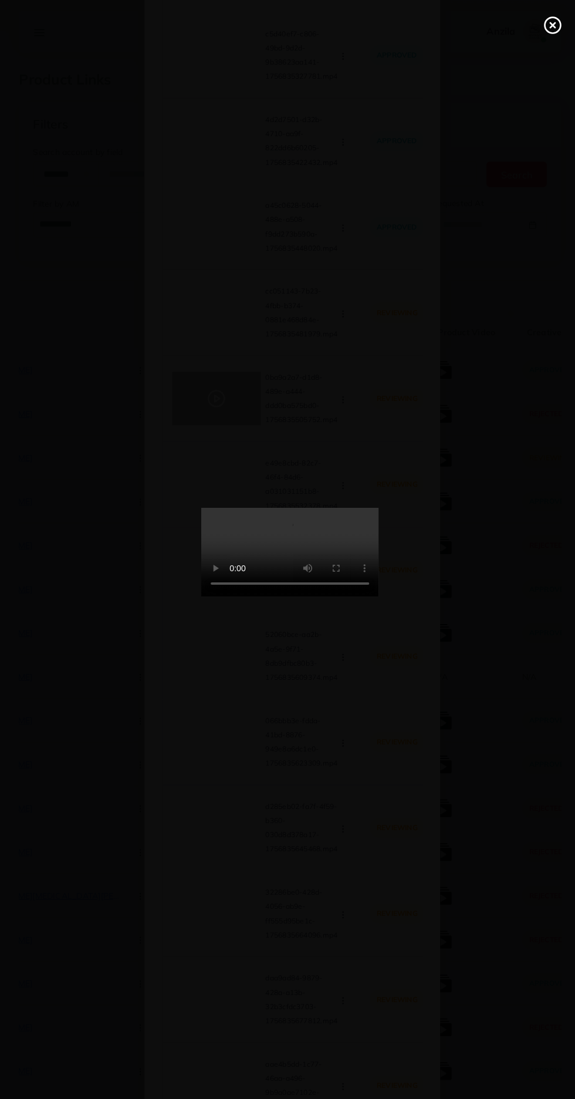
scroll to position [1, 0]
click at [548, 27] on line at bounding box center [548, 27] width 5 height 5
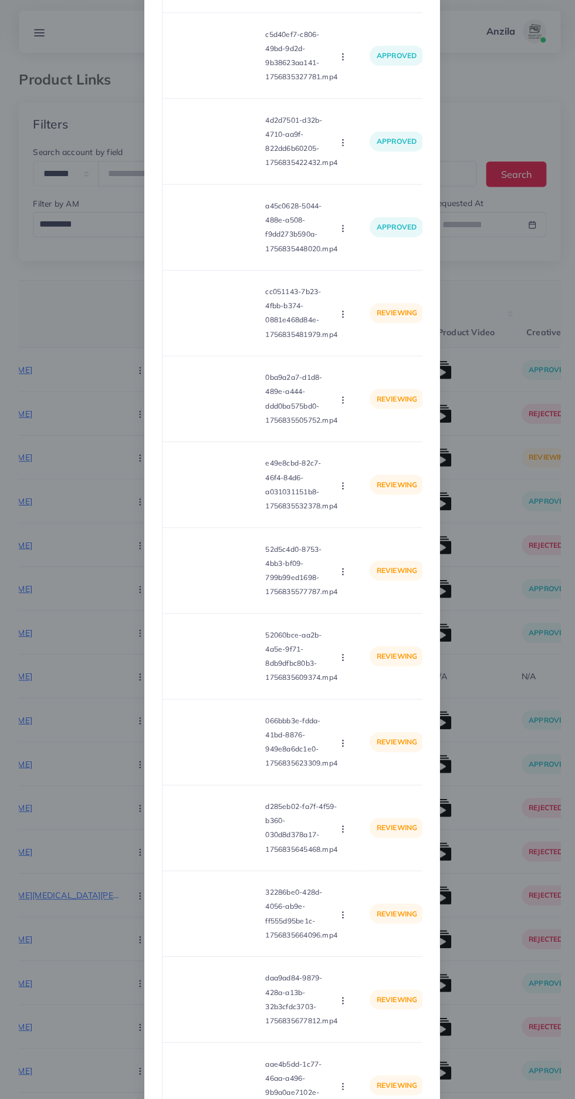
click at [335, 404] on button "button" at bounding box center [341, 398] width 13 height 12
click at [367, 432] on span "Approve" at bounding box center [365, 426] width 39 height 12
click at [224, 321] on video at bounding box center [215, 312] width 88 height 53
click at [224, 321] on div at bounding box center [215, 312] width 88 height 53
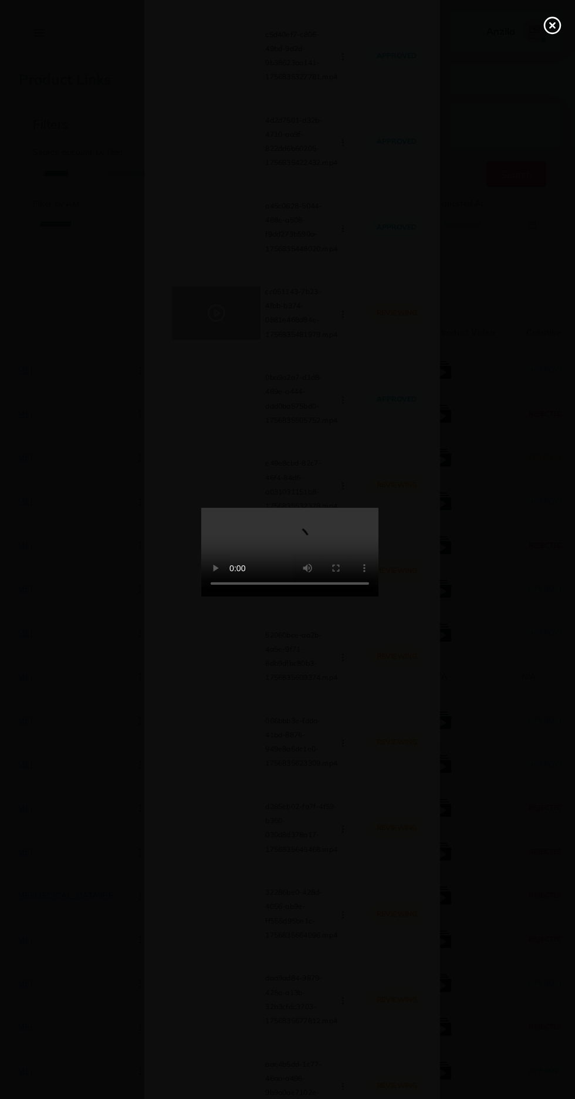
click at [549, 26] on line at bounding box center [548, 27] width 5 height 5
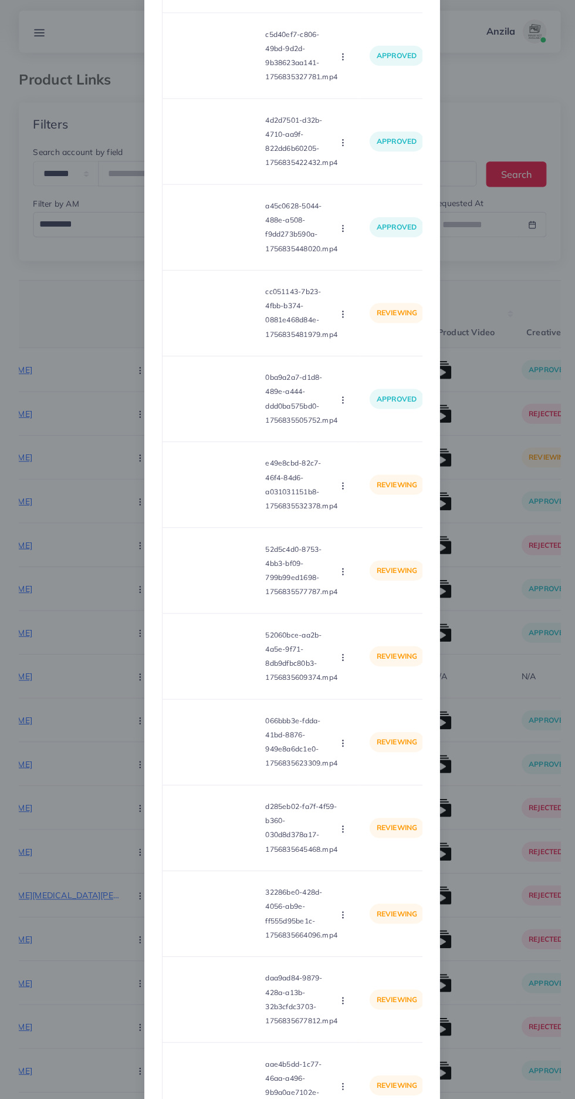
click at [340, 318] on icon "button" at bounding box center [340, 313] width 9 height 9
click at [365, 373] on span "Reject" at bounding box center [360, 367] width 28 height 12
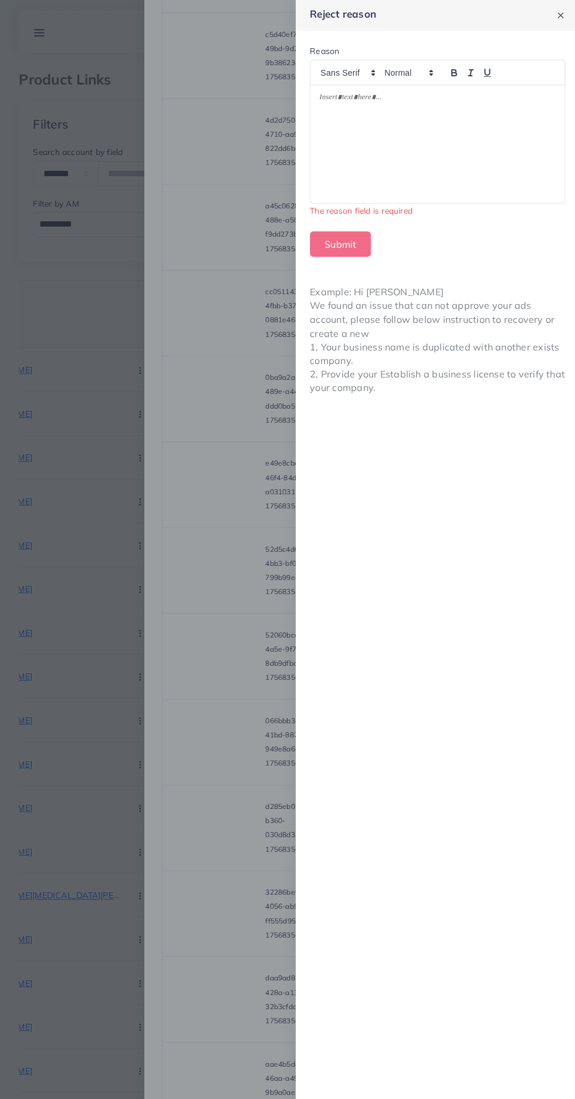
click at [475, 176] on div at bounding box center [434, 144] width 253 height 117
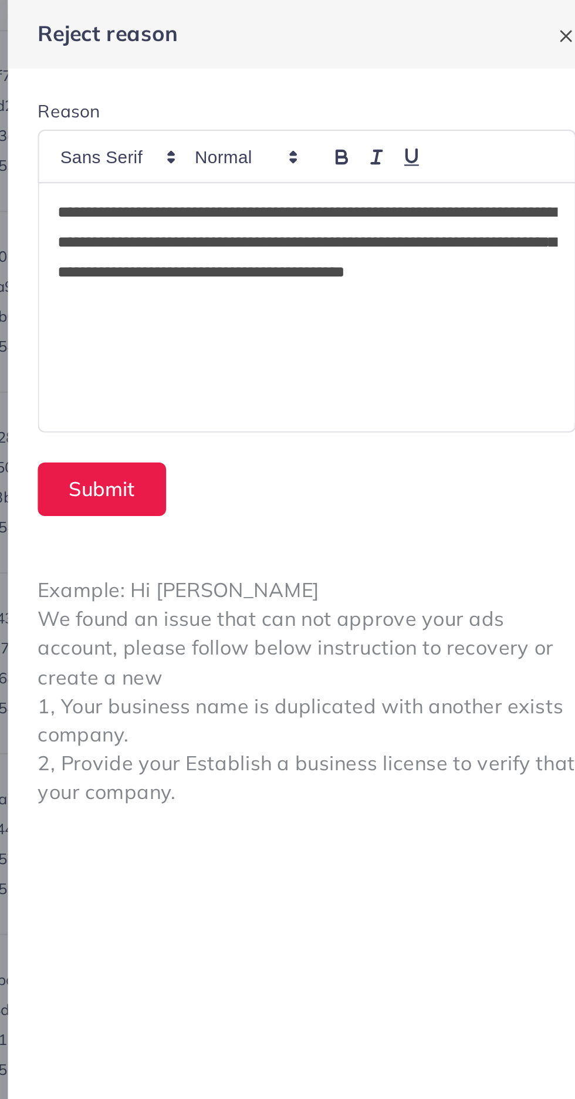
click at [386, 133] on p "**********" at bounding box center [434, 121] width 235 height 56
click at [395, 134] on p "**********" at bounding box center [434, 121] width 235 height 56
click at [330, 225] on button "Submit" at bounding box center [338, 230] width 60 height 25
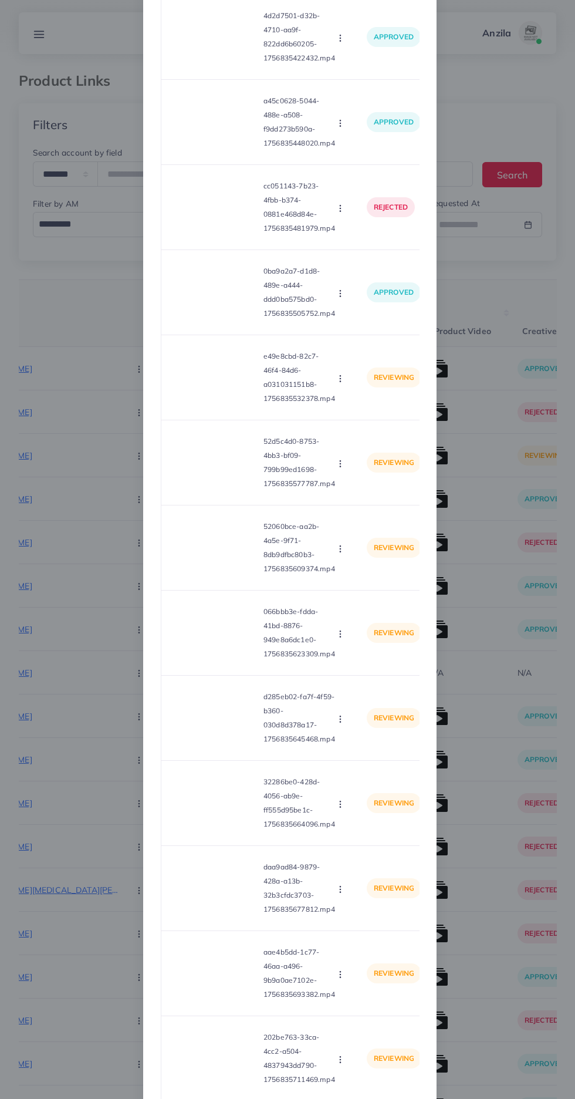
scroll to position [3337, 0]
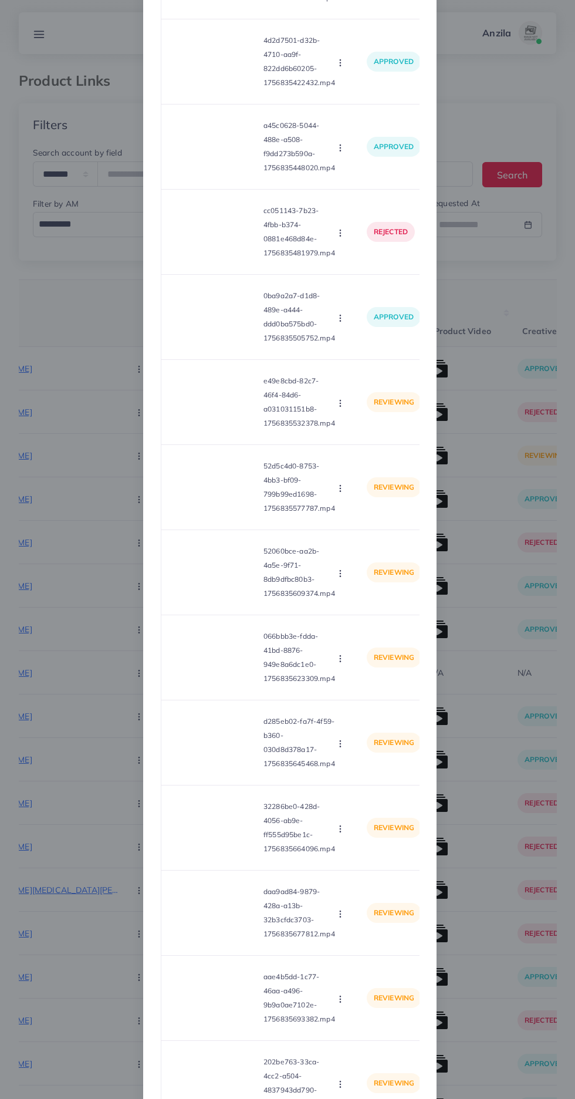
click at [193, 417] on video at bounding box center [215, 402] width 88 height 53
click at [193, 417] on div at bounding box center [215, 402] width 88 height 53
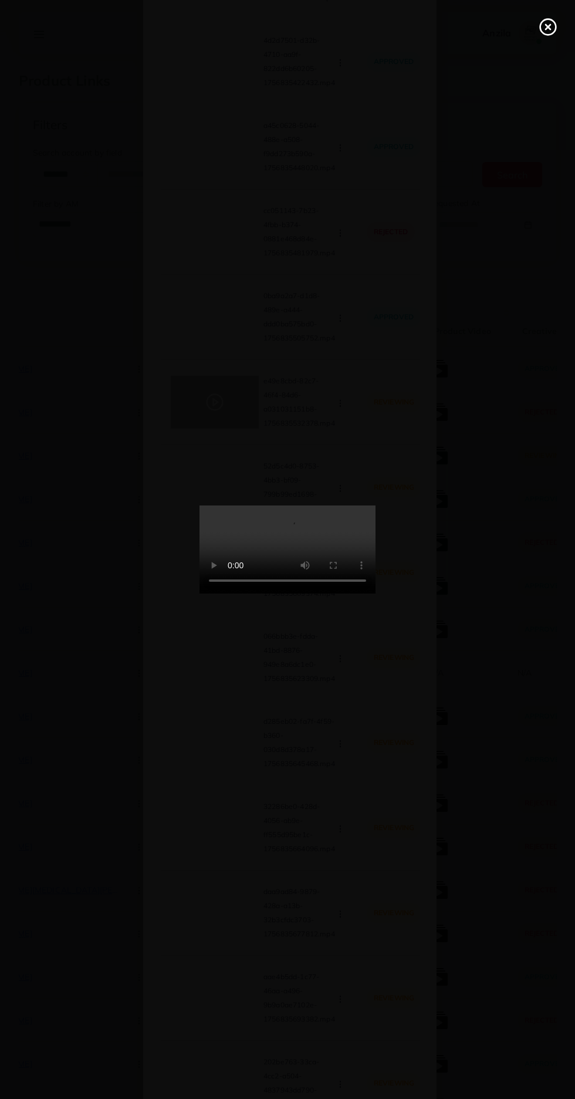
click at [548, 27] on line at bounding box center [548, 27] width 5 height 5
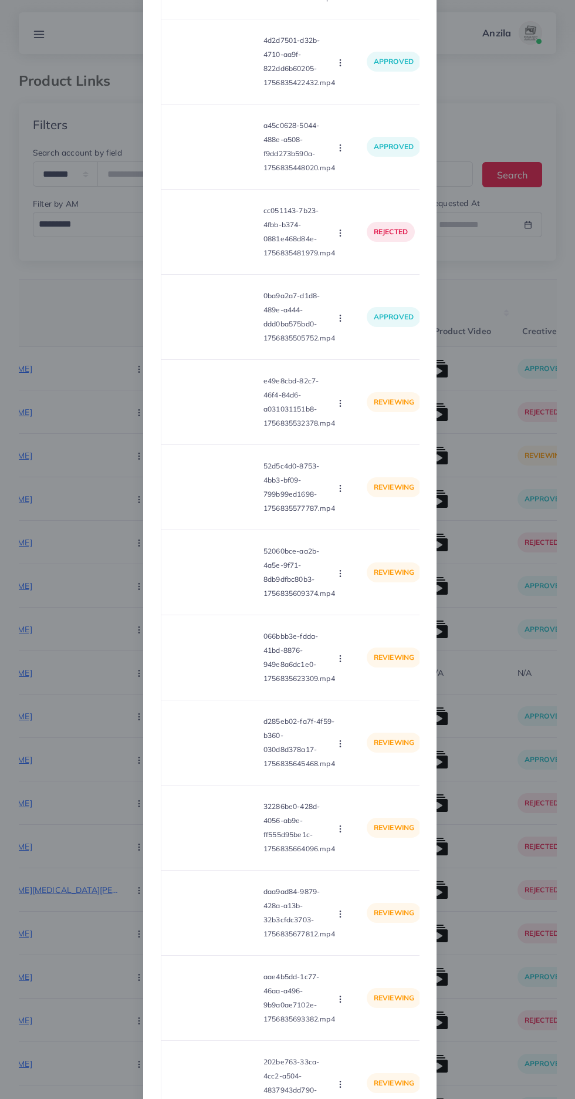
click at [342, 409] on button "button" at bounding box center [341, 403] width 13 height 12
click at [373, 437] on span "Approve" at bounding box center [365, 431] width 39 height 12
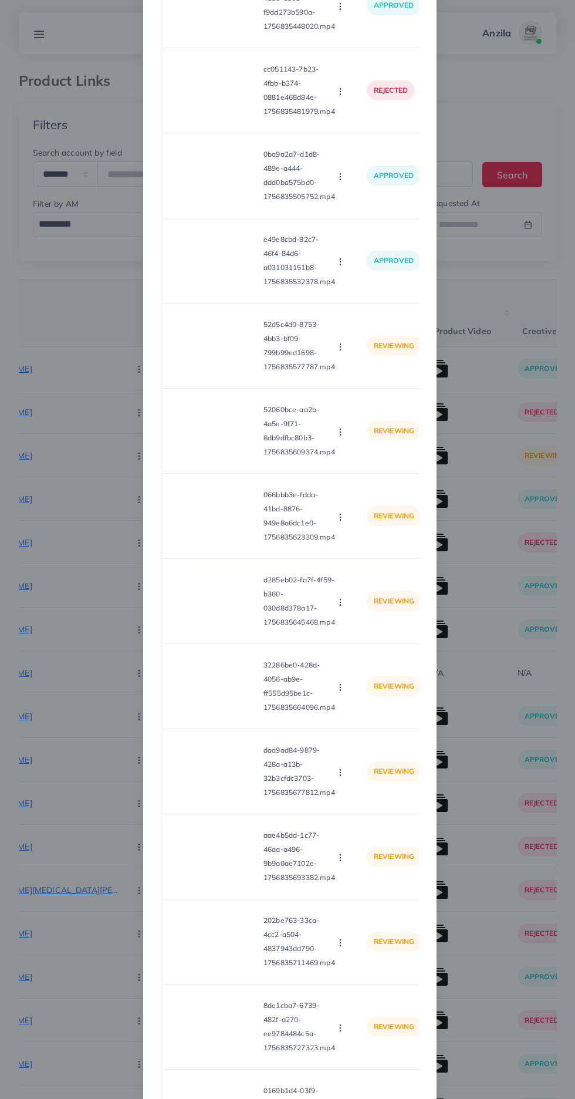
scroll to position [3485, 0]
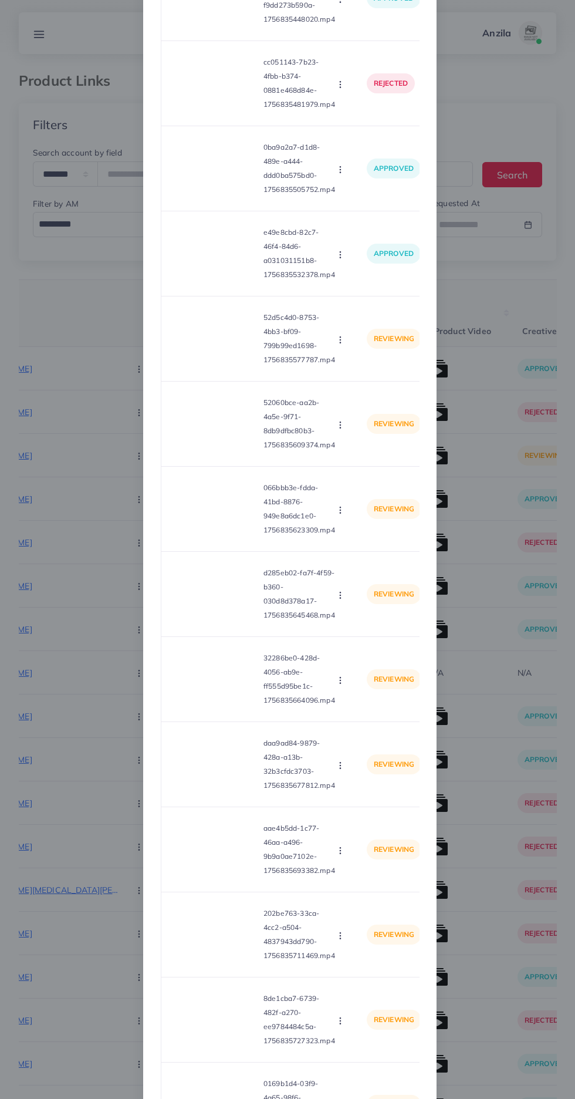
click at [203, 356] on video at bounding box center [215, 338] width 88 height 53
click at [202, 341] on div at bounding box center [215, 338] width 88 height 53
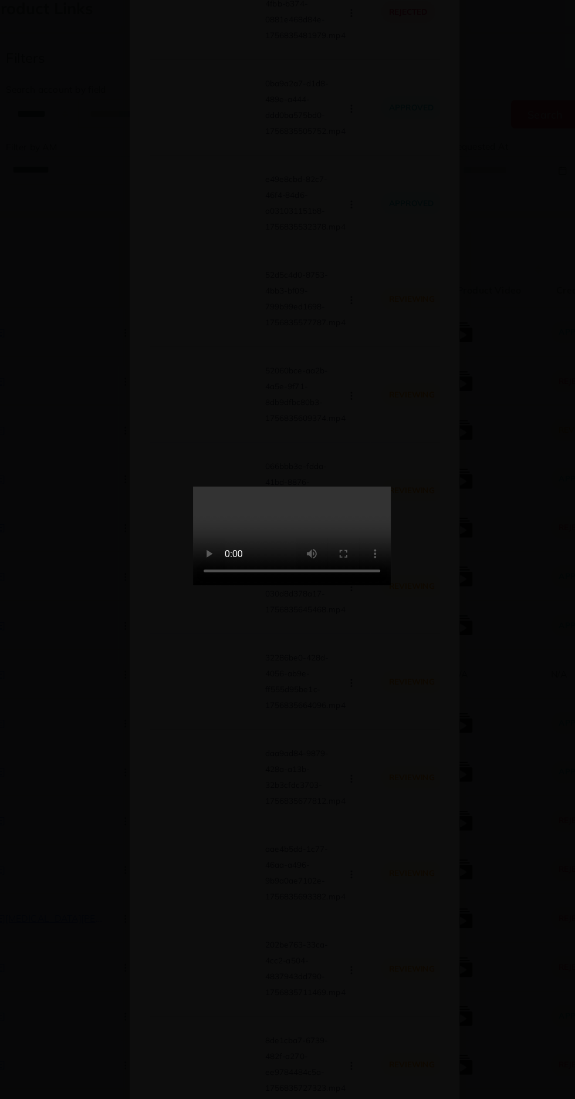
scroll to position [1, 0]
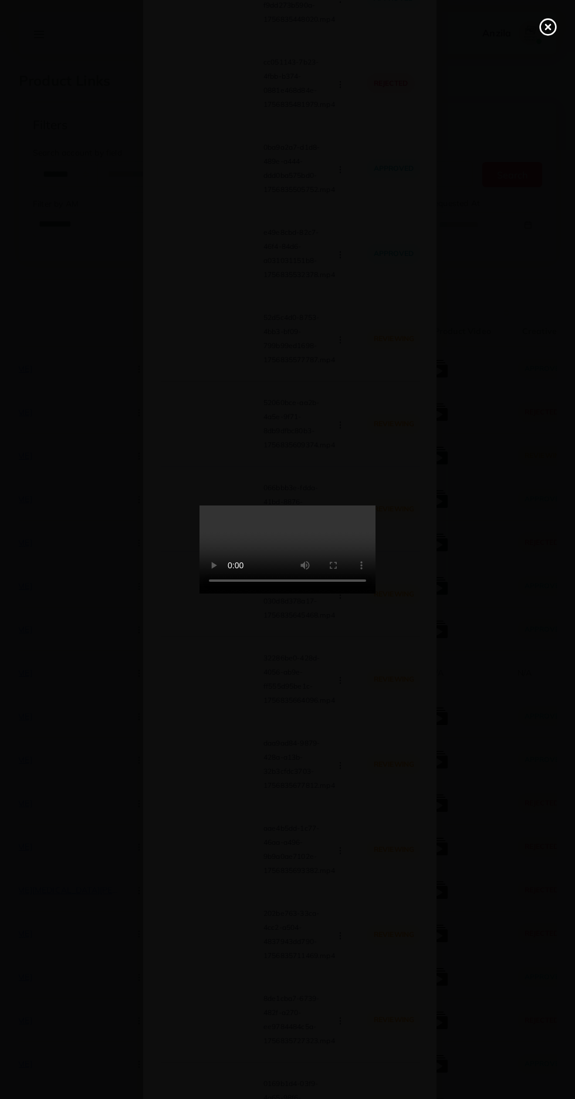
click at [546, 34] on circle at bounding box center [549, 27] width 16 height 16
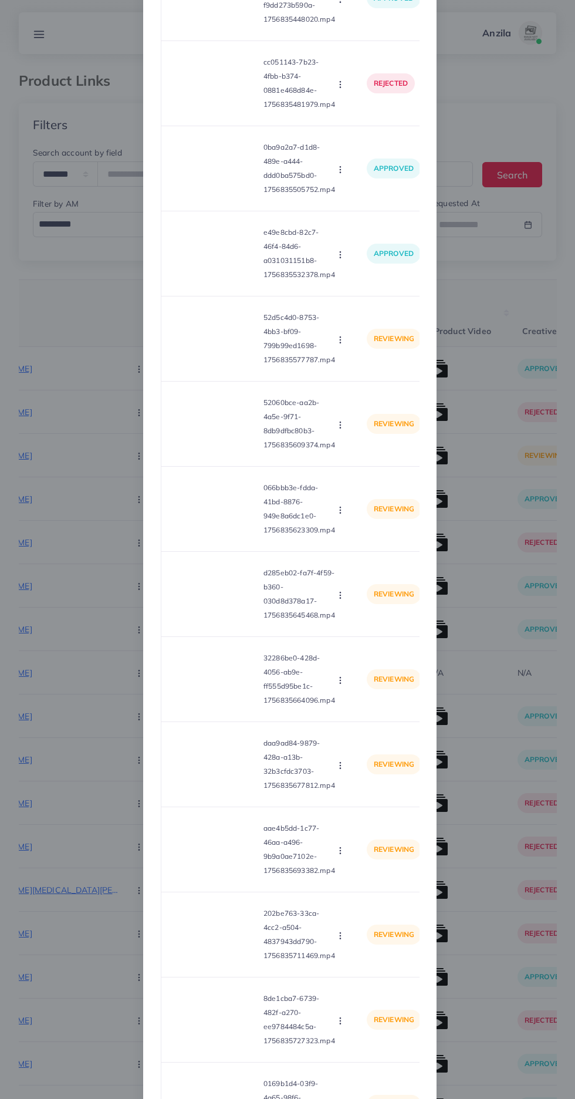
click at [345, 345] on div "Approve Reject" at bounding box center [341, 338] width 13 height 13
click at [371, 381] on td "reviewing" at bounding box center [394, 339] width 73 height 85
click at [340, 345] on icon "button" at bounding box center [340, 339] width 9 height 9
click at [373, 373] on span "Approve" at bounding box center [365, 368] width 39 height 12
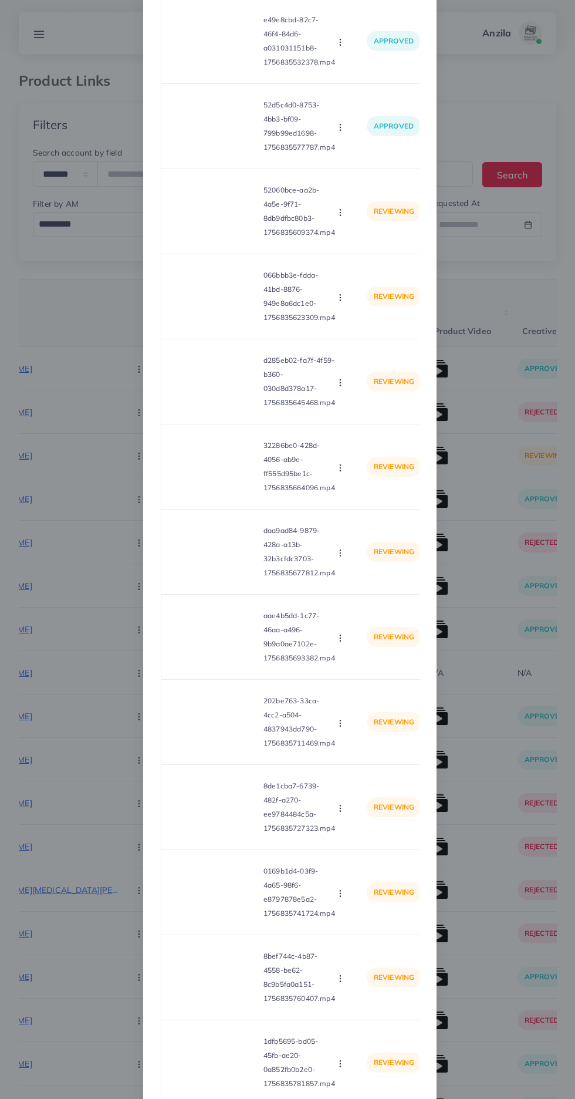
scroll to position [3678, 0]
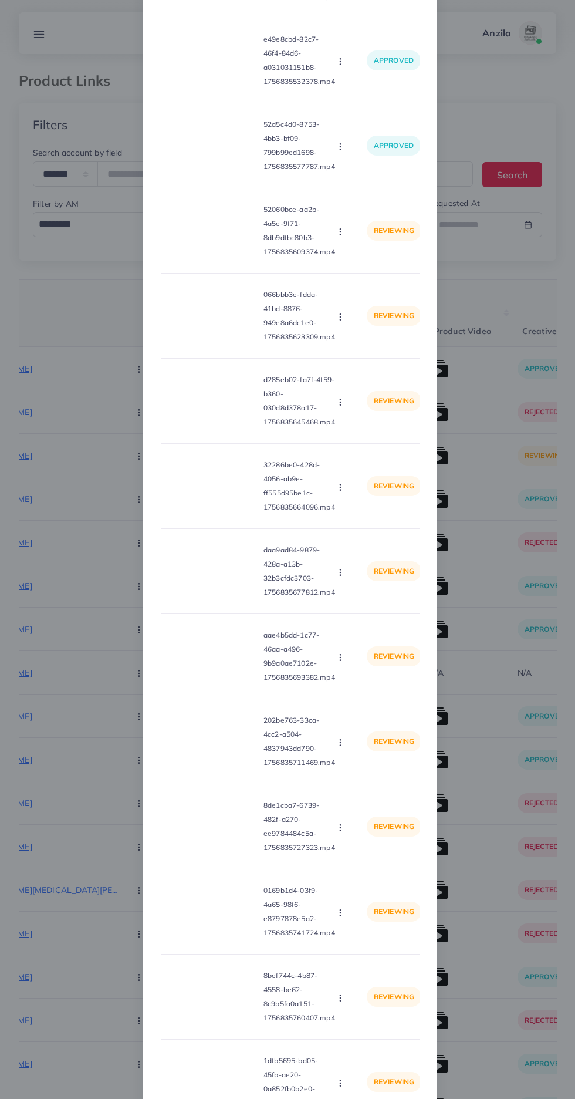
click at [198, 253] on video at bounding box center [215, 230] width 88 height 53
click at [194, 257] on div at bounding box center [215, 230] width 88 height 53
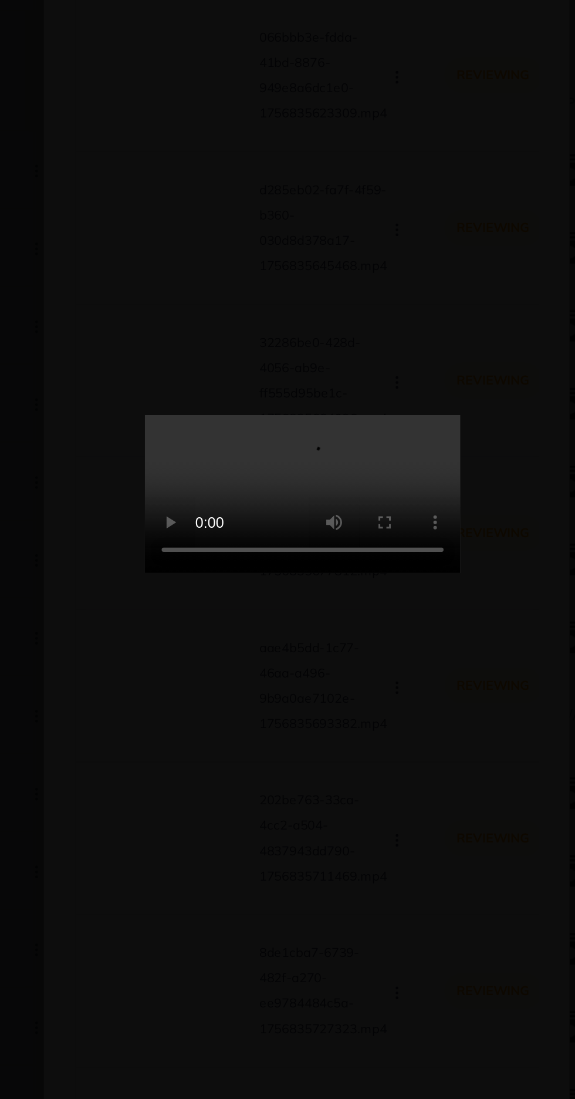
scroll to position [1, 0]
click at [349, 594] on video at bounding box center [288, 550] width 176 height 88
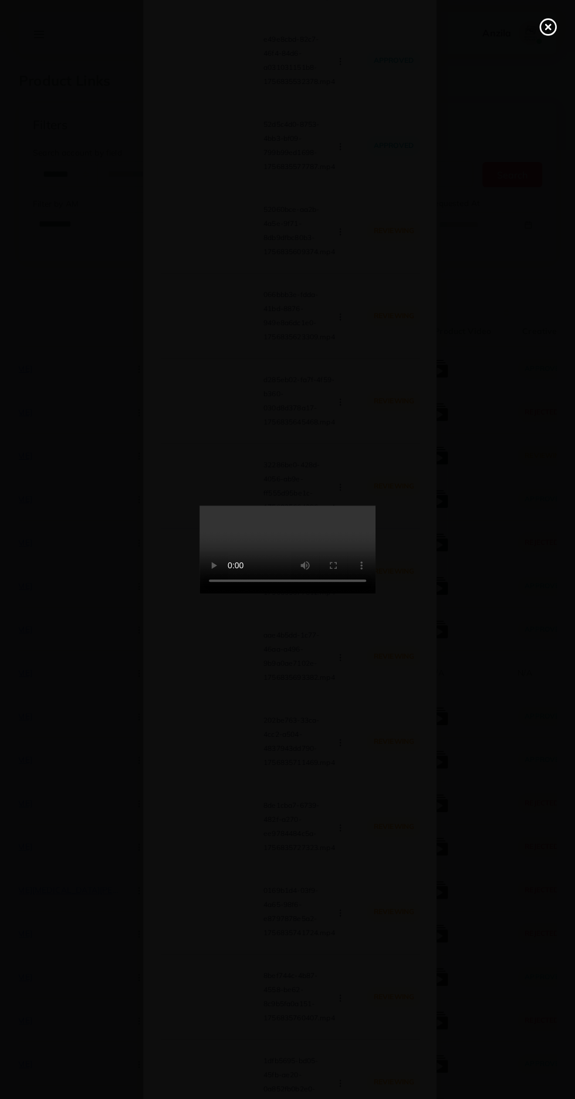
click at [543, 30] on icon at bounding box center [548, 27] width 19 height 19
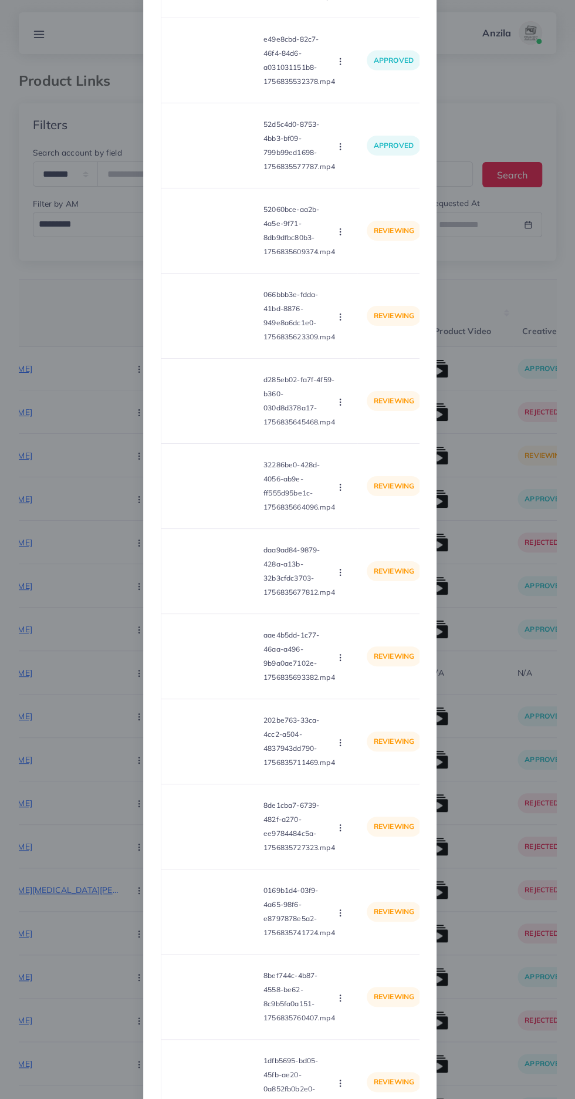
click at [340, 235] on circle "button" at bounding box center [340, 234] width 1 height 1
click at [361, 265] on span "Approve" at bounding box center [365, 260] width 39 height 12
click at [211, 320] on video at bounding box center [215, 316] width 88 height 53
click at [204, 342] on div at bounding box center [215, 316] width 88 height 53
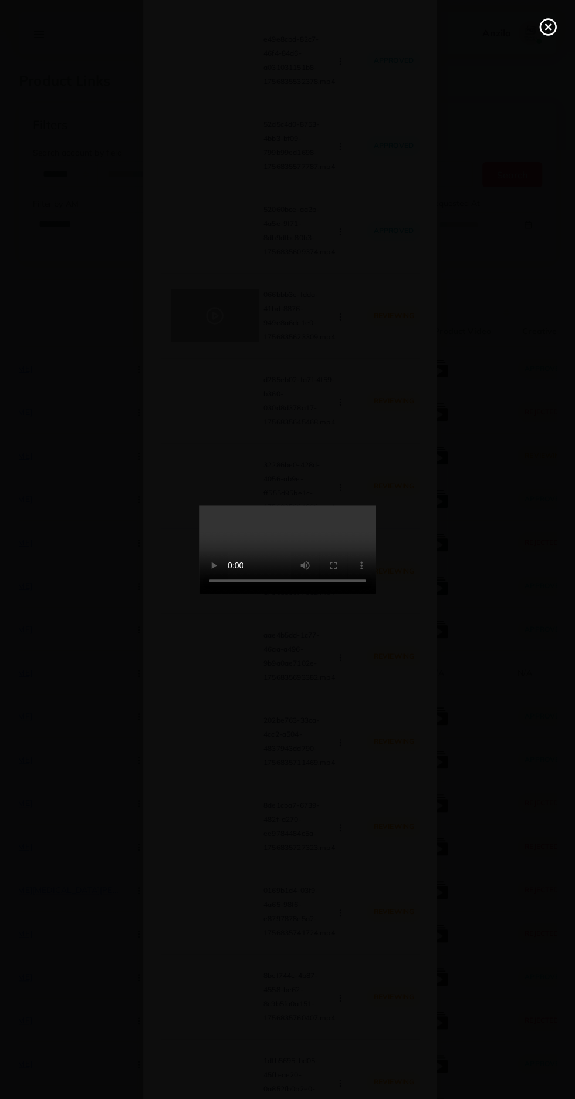
click at [548, 27] on line at bounding box center [548, 27] width 5 height 5
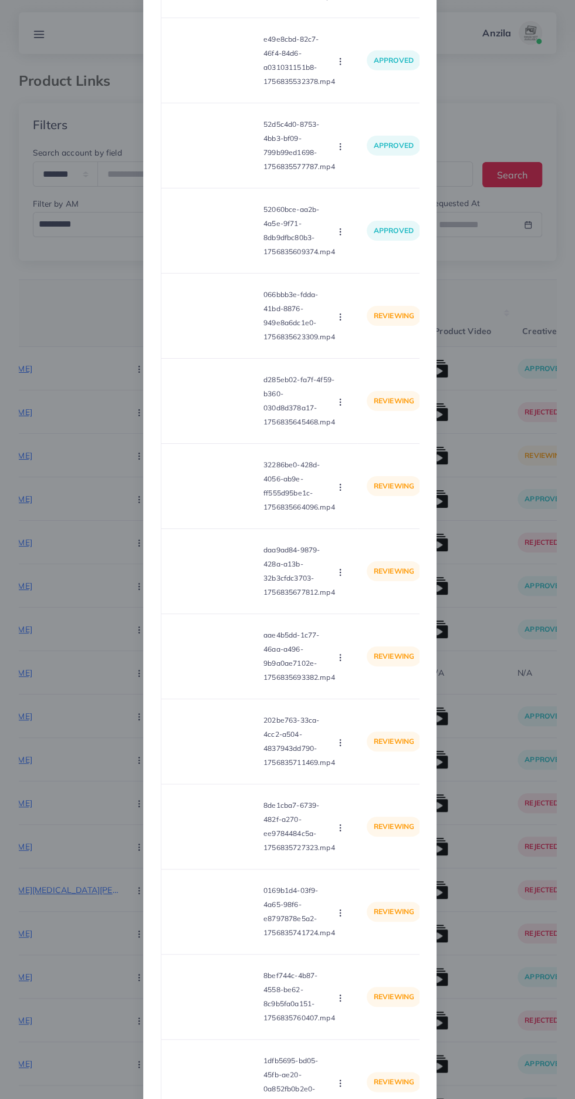
click at [328, 344] on p "066bbb3e-fdda-41bd-8876-949e8a6dc1e0-1756835623309.mp4" at bounding box center [300, 316] width 72 height 56
click at [340, 322] on icon "button" at bounding box center [340, 316] width 9 height 9
click at [358, 376] on span "Reject" at bounding box center [360, 371] width 28 height 12
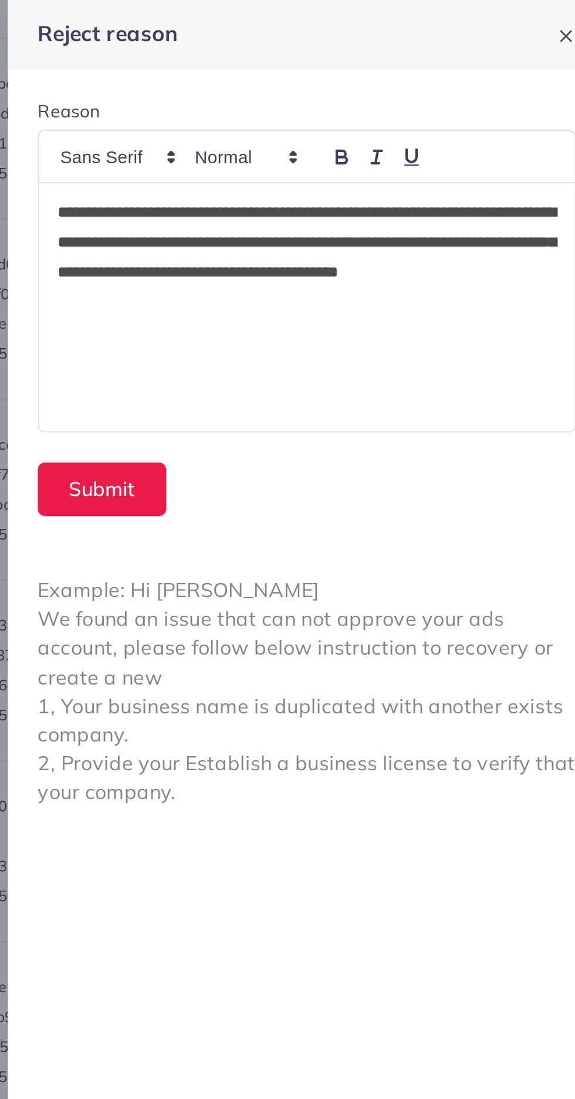
scroll to position [0, 0]
click at [385, 130] on p "**********" at bounding box center [434, 121] width 235 height 56
click at [388, 125] on p "**********" at bounding box center [434, 121] width 235 height 56
click at [332, 221] on button "Submit" at bounding box center [338, 230] width 60 height 25
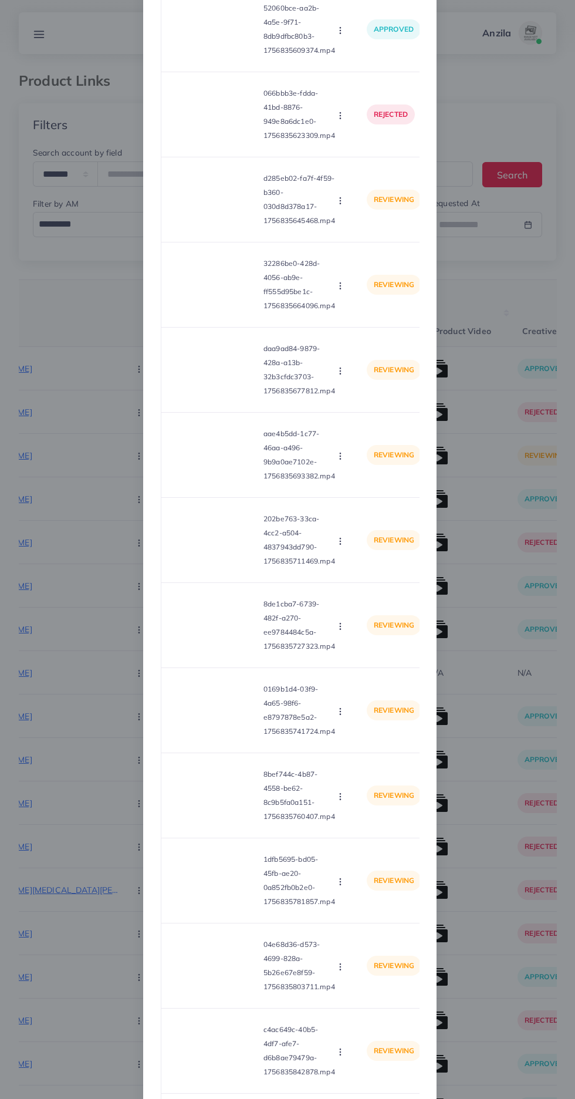
scroll to position [3873, 0]
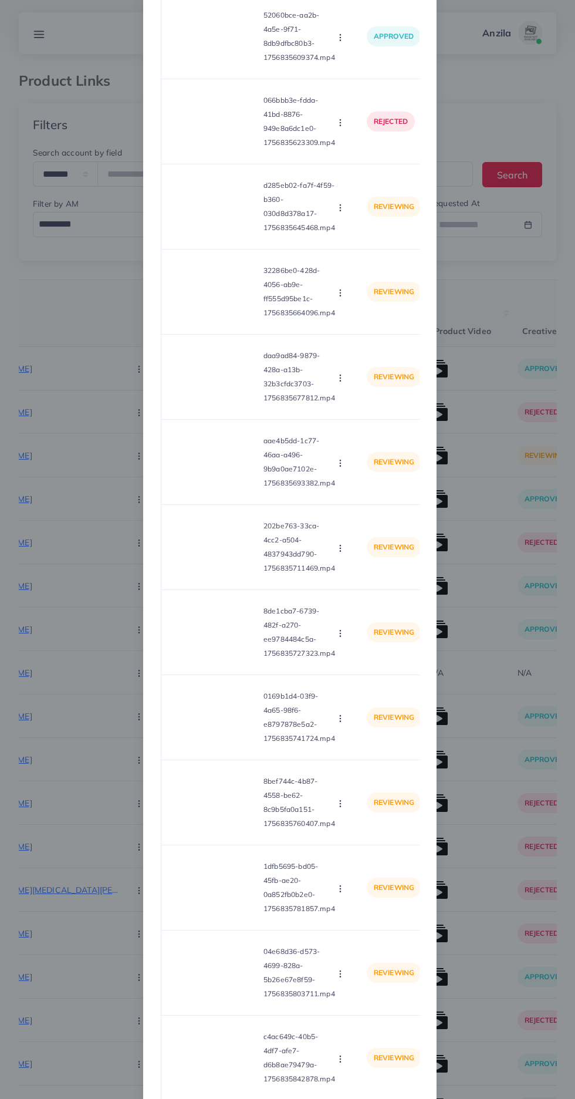
click at [220, 224] on video at bounding box center [215, 206] width 88 height 53
click at [199, 217] on div at bounding box center [215, 206] width 88 height 53
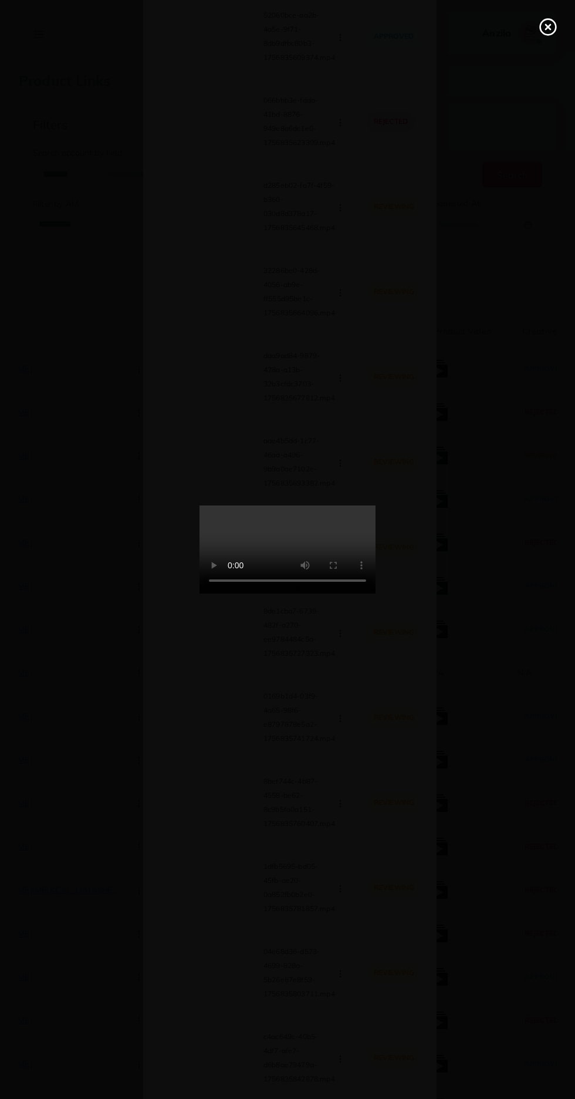
click at [551, 28] on icon at bounding box center [548, 27] width 19 height 19
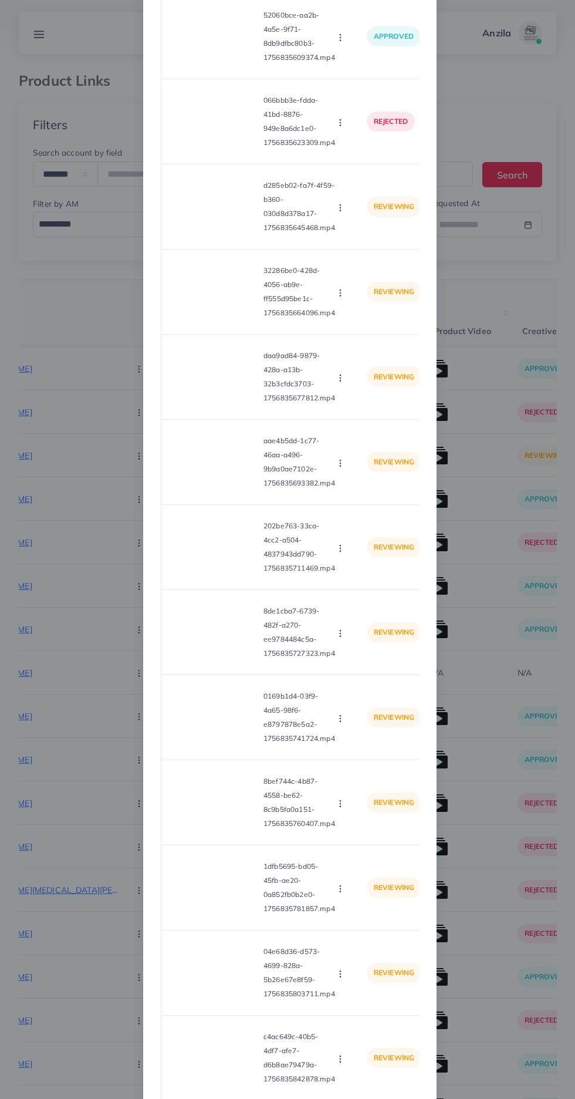
click at [339, 213] on icon "button" at bounding box center [340, 207] width 9 height 9
click at [362, 241] on span "Approve" at bounding box center [365, 236] width 39 height 12
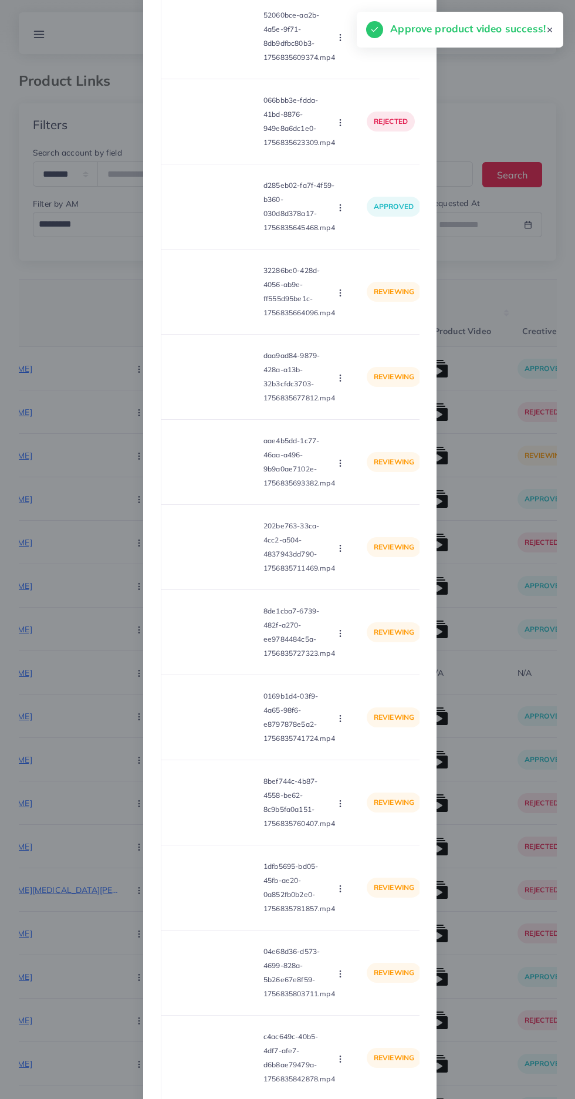
click at [234, 303] on video at bounding box center [215, 291] width 88 height 53
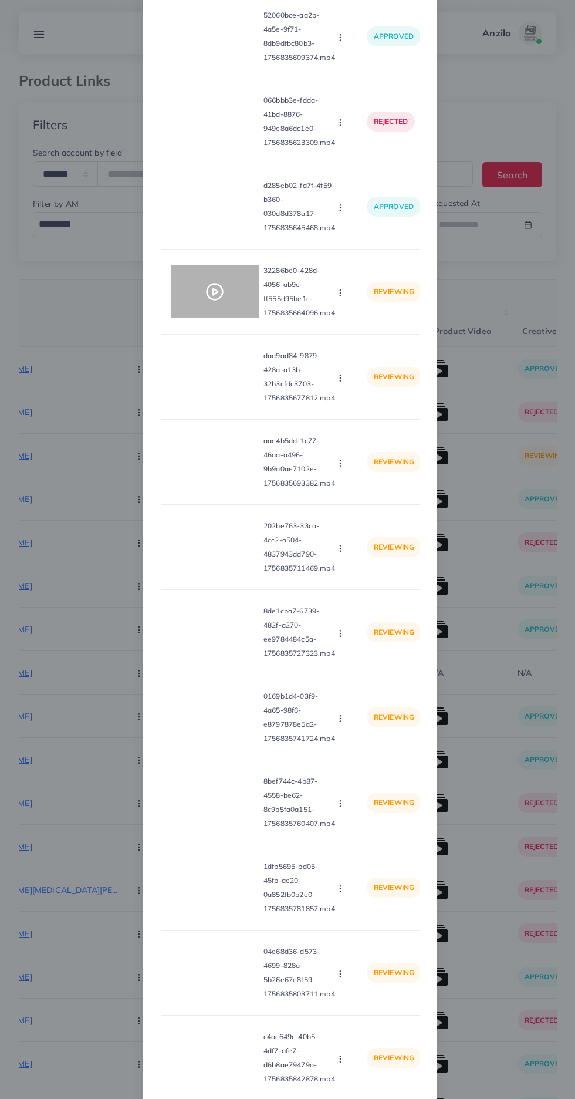
click at [217, 318] on div at bounding box center [215, 291] width 88 height 53
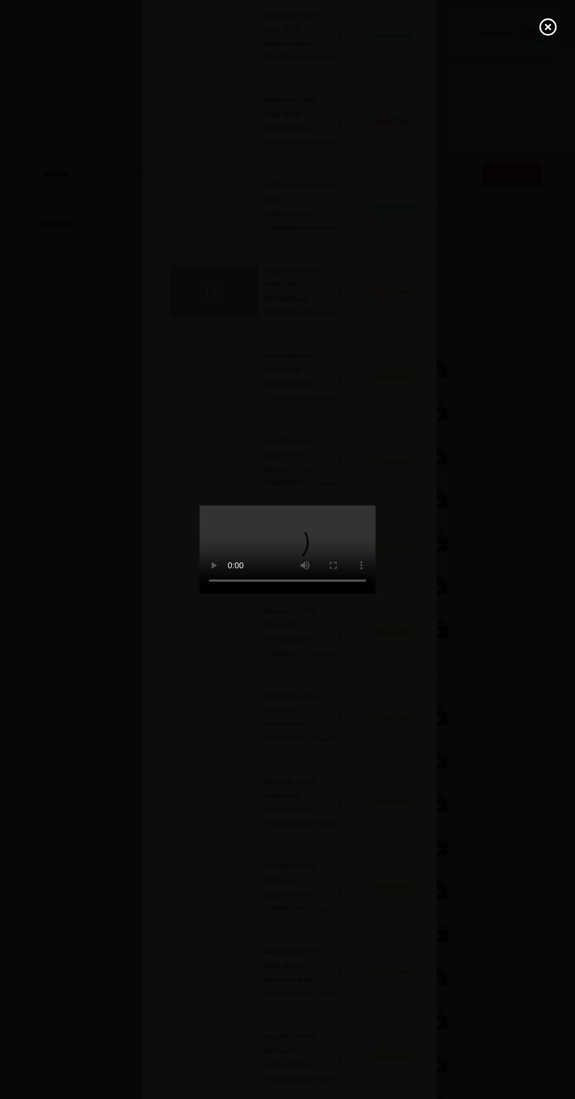
click at [547, 27] on line at bounding box center [548, 27] width 5 height 5
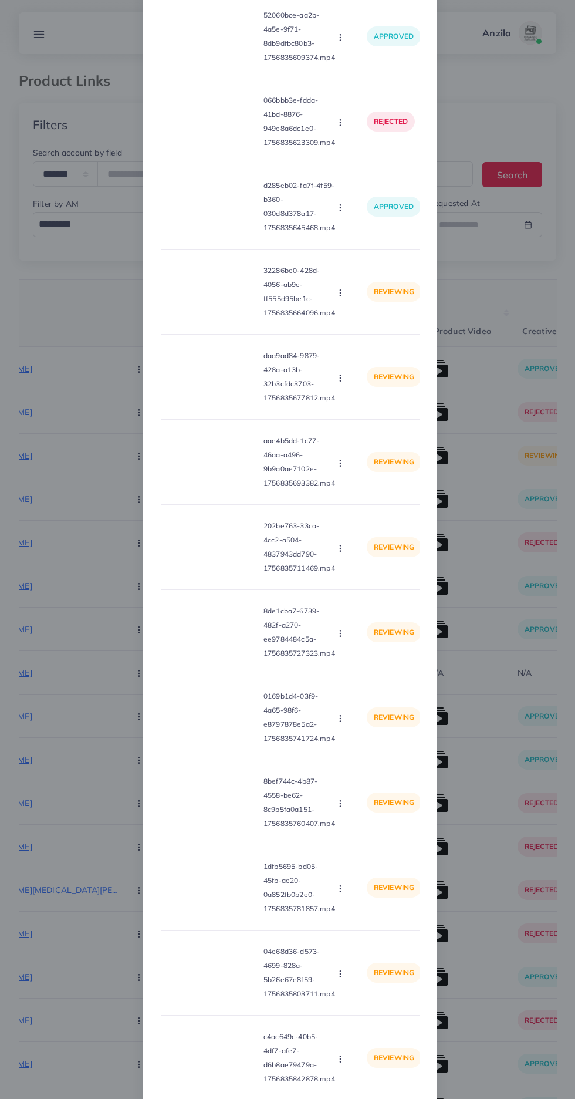
click at [359, 307] on td "reviewing" at bounding box center [394, 292] width 73 height 85
click at [343, 298] on icon "button" at bounding box center [340, 292] width 9 height 9
click at [360, 352] on span "Reject" at bounding box center [360, 347] width 28 height 12
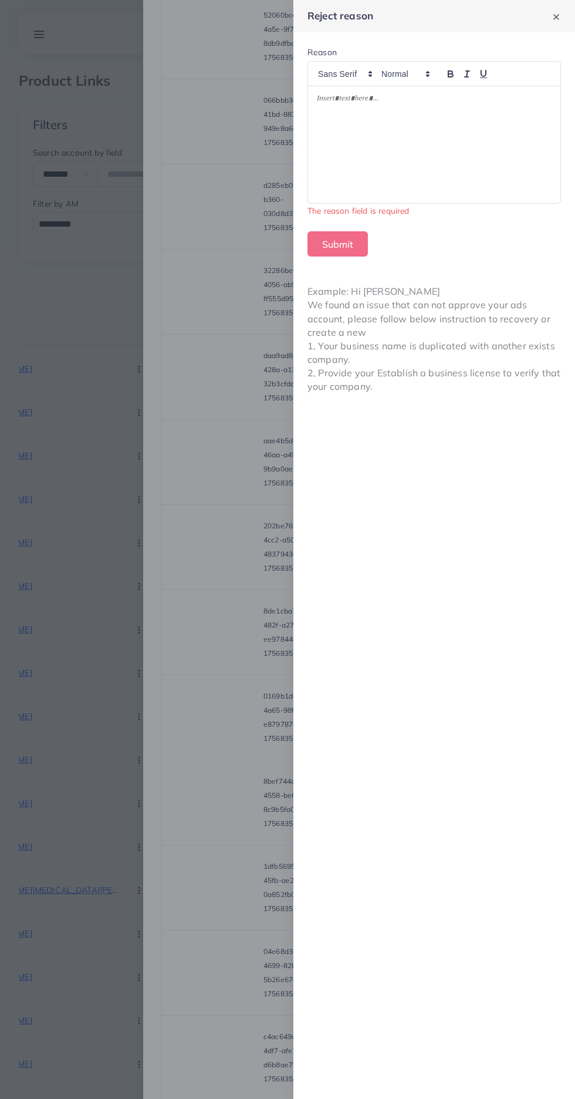
click at [490, 170] on div at bounding box center [434, 144] width 253 height 117
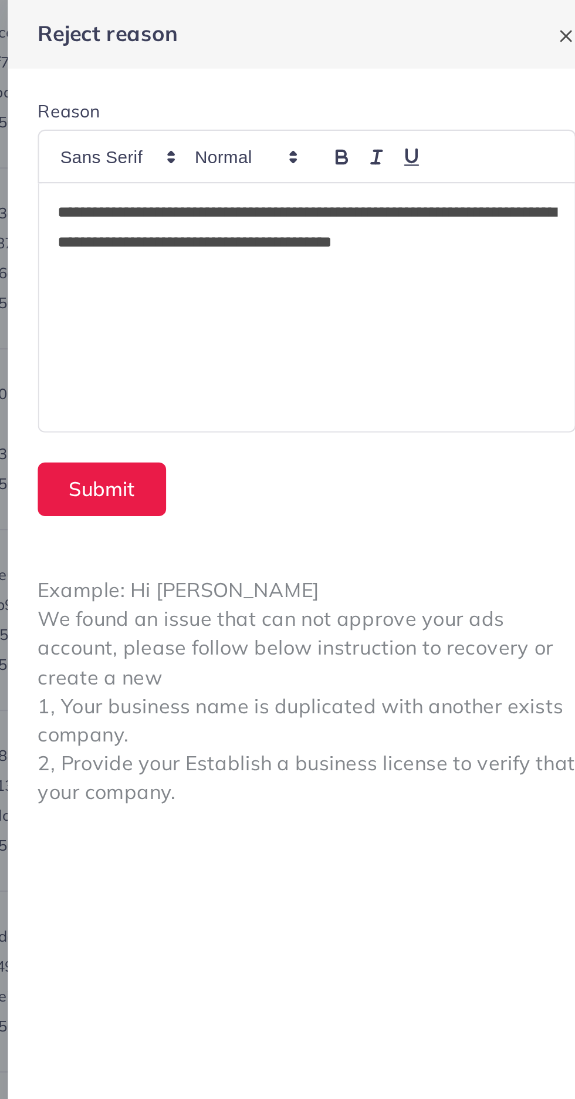
click at [327, 97] on p "**********" at bounding box center [434, 114] width 235 height 42
click at [320, 103] on p "**********" at bounding box center [434, 114] width 235 height 42
click at [476, 95] on p "**********" at bounding box center [434, 114] width 235 height 42
click at [456, 117] on p "**********" at bounding box center [434, 114] width 235 height 42
click at [334, 240] on button "Submit" at bounding box center [338, 230] width 60 height 25
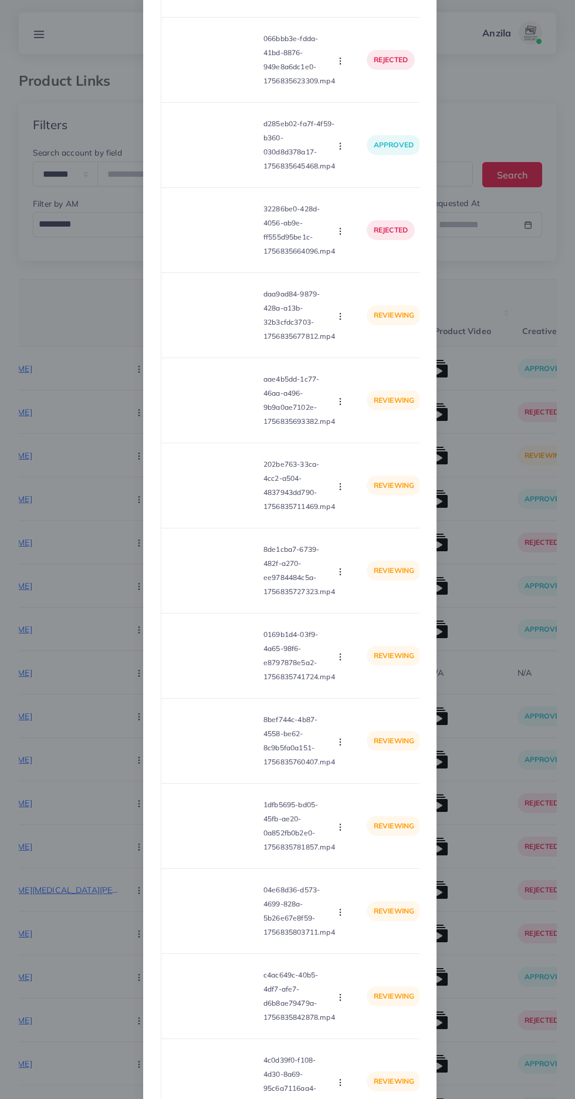
scroll to position [3930, 0]
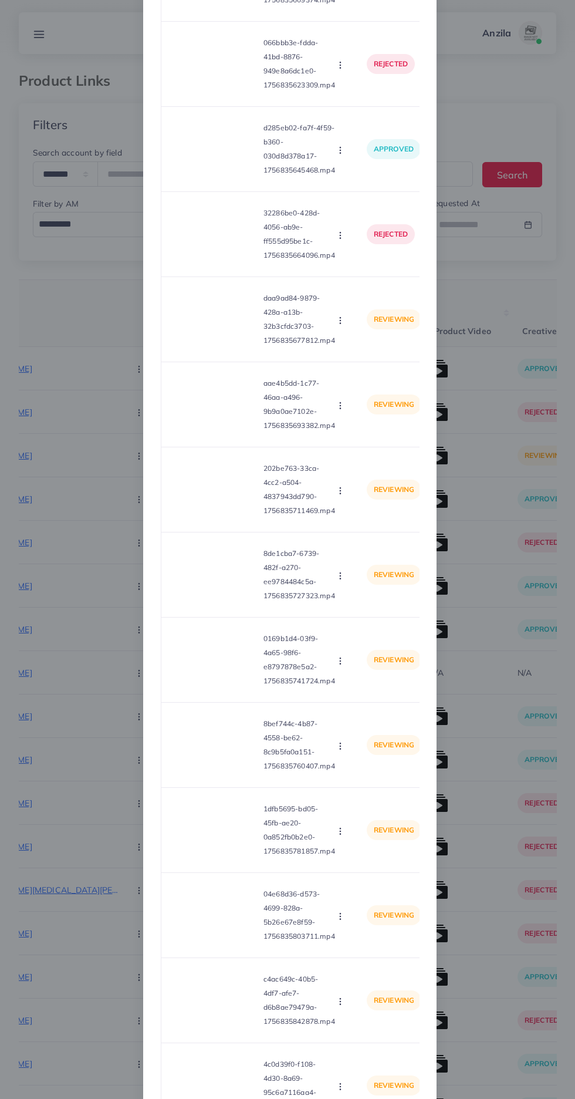
click at [197, 346] on video at bounding box center [215, 319] width 88 height 53
click at [207, 329] on icon at bounding box center [215, 319] width 19 height 19
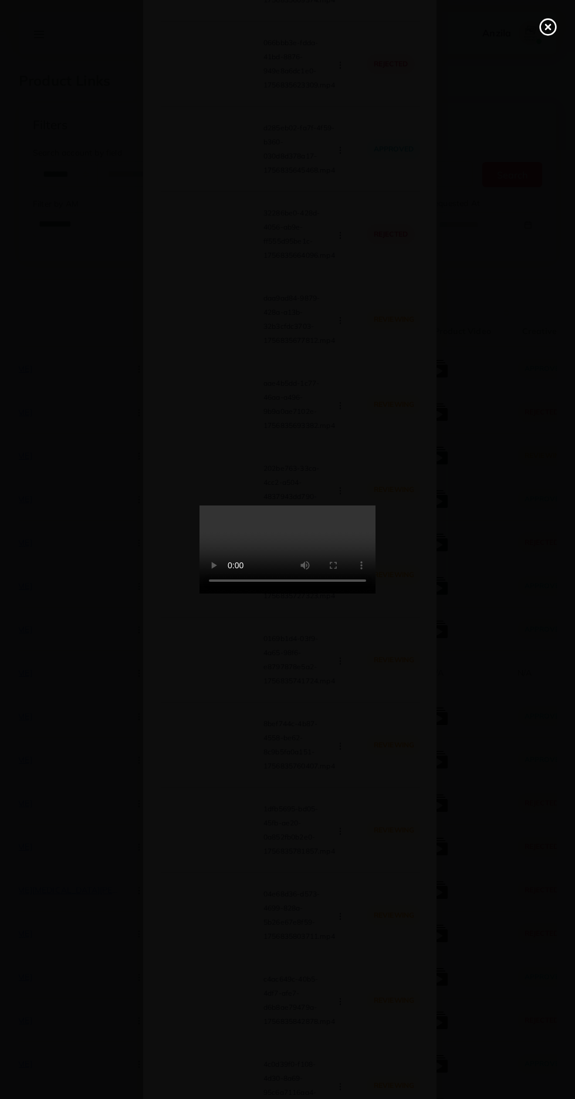
click at [543, 27] on icon at bounding box center [548, 27] width 19 height 19
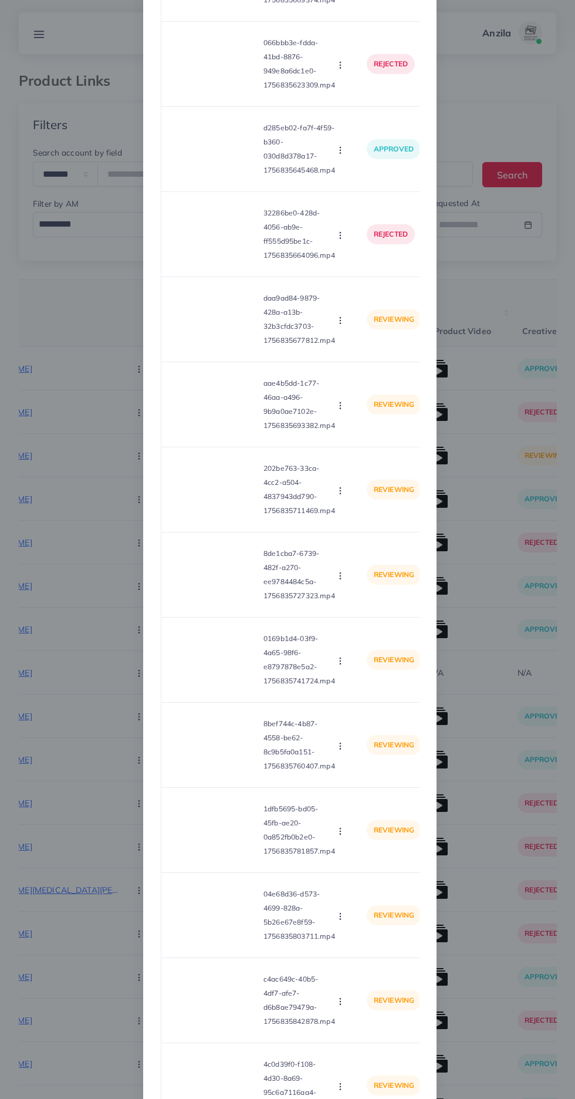
click at [340, 325] on icon "button" at bounding box center [340, 320] width 9 height 9
click at [375, 354] on span "Approve" at bounding box center [365, 348] width 39 height 12
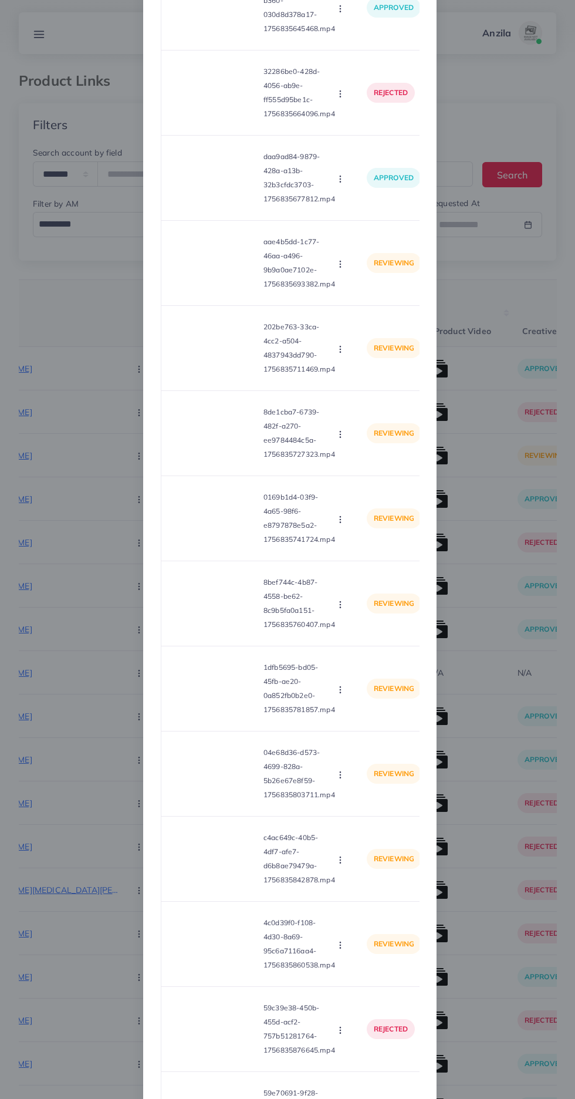
scroll to position [4074, 0]
click at [222, 281] on video at bounding box center [215, 260] width 88 height 53
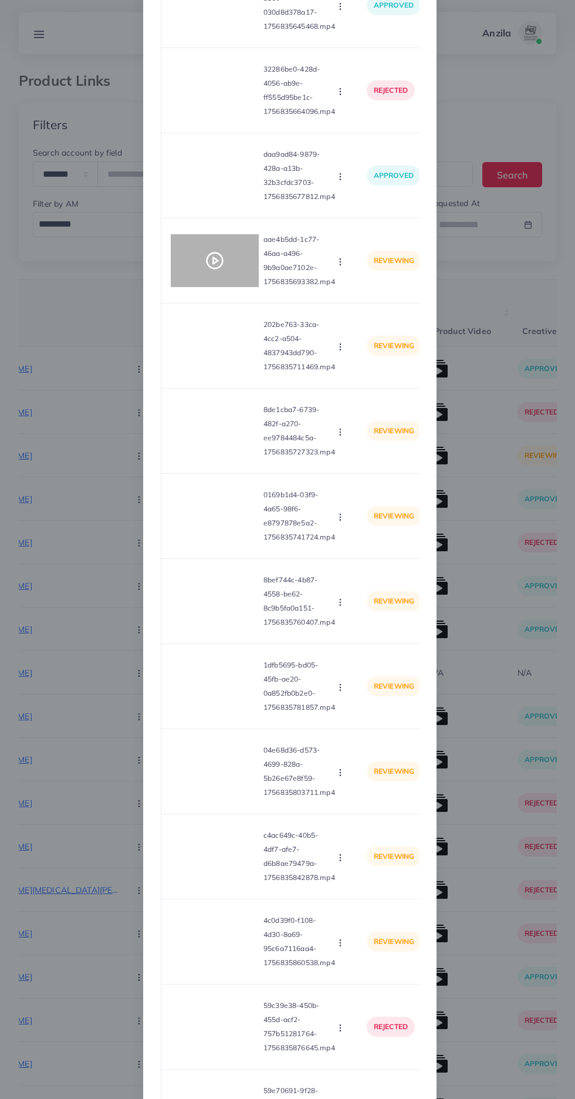
click at [220, 266] on icon at bounding box center [215, 260] width 19 height 19
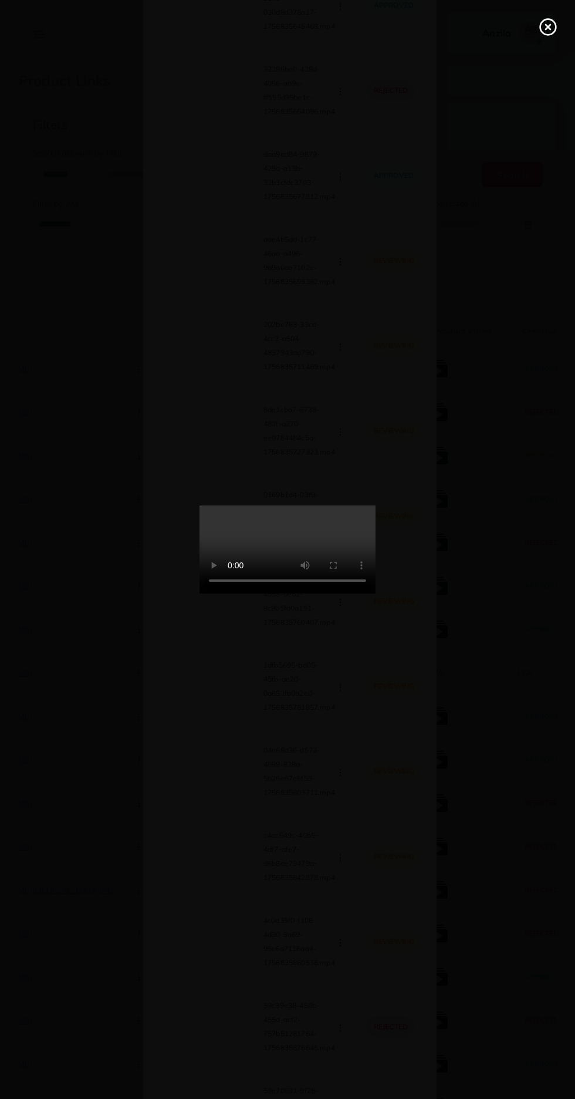
click at [548, 28] on line at bounding box center [548, 27] width 5 height 5
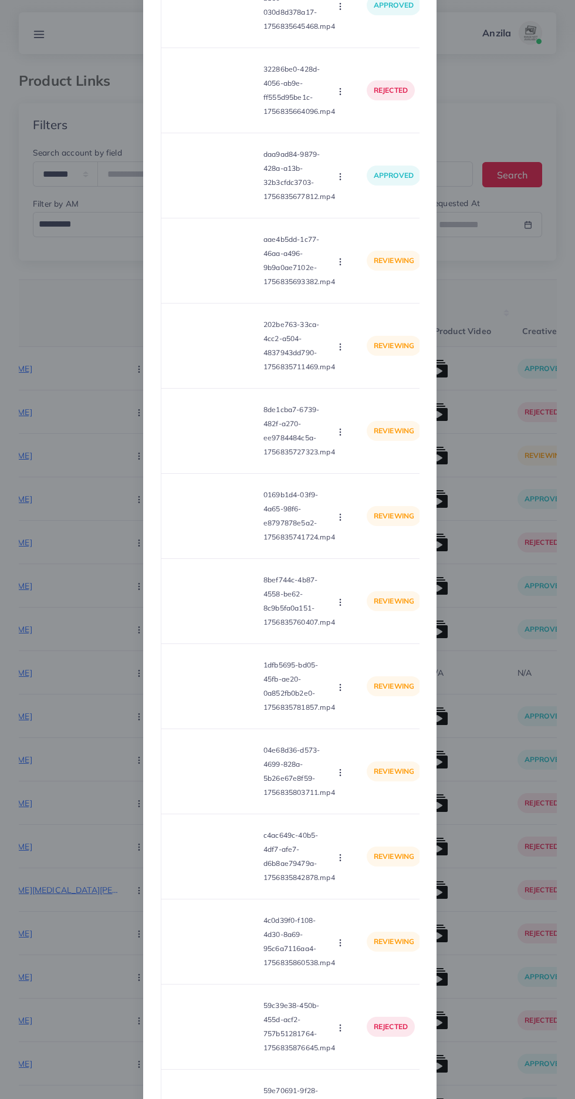
click at [340, 267] on icon "button" at bounding box center [340, 261] width 9 height 9
click at [370, 295] on span "Approve" at bounding box center [365, 290] width 39 height 12
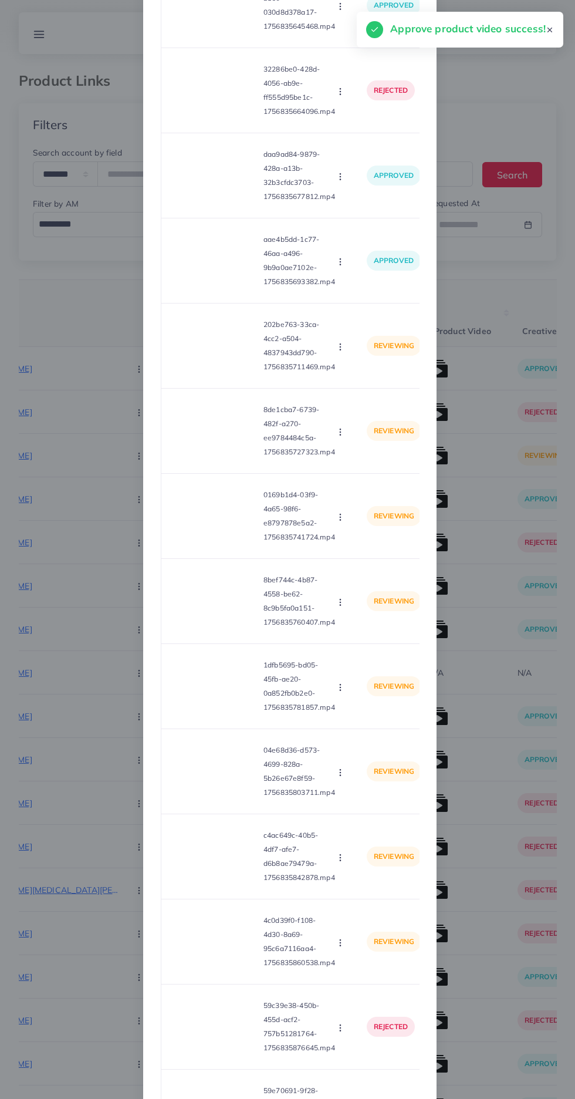
click at [340, 350] on circle "button" at bounding box center [340, 349] width 1 height 1
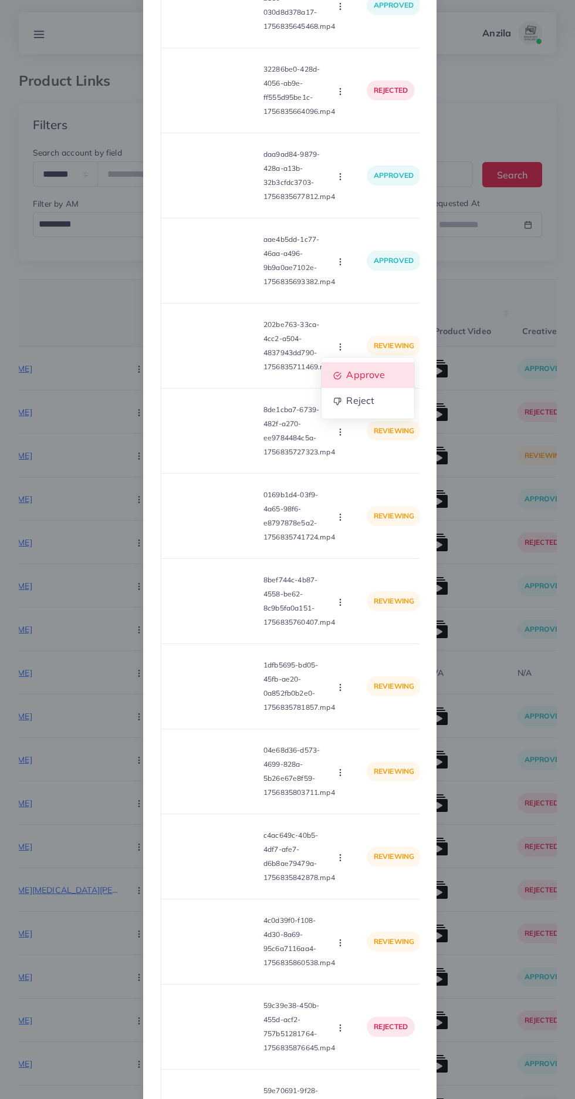
click at [359, 381] on span "Approve" at bounding box center [365, 375] width 39 height 12
click at [218, 457] on video at bounding box center [215, 431] width 88 height 53
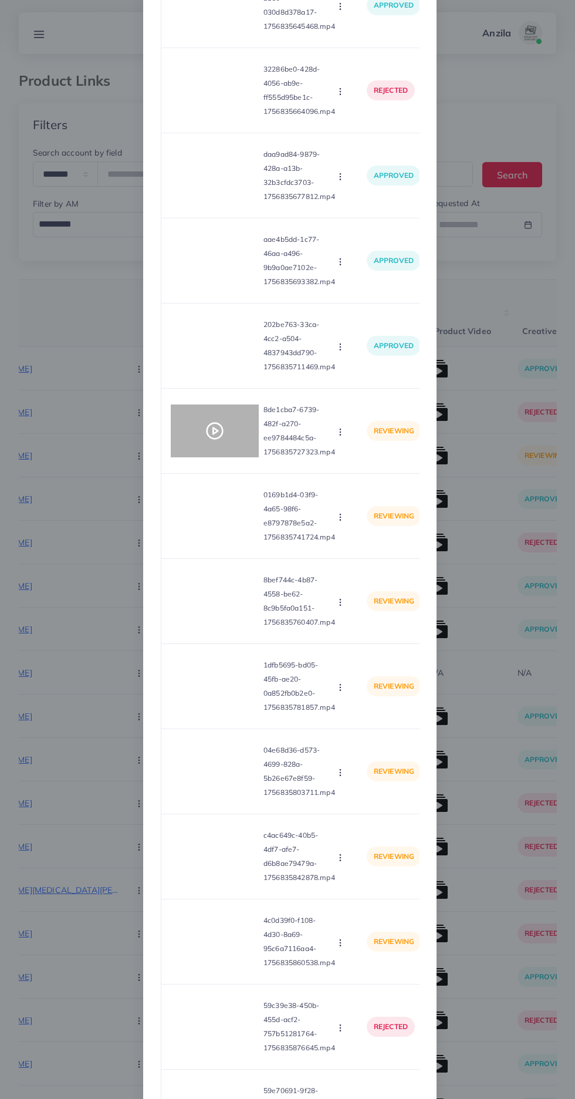
click at [227, 445] on div at bounding box center [215, 431] width 88 height 53
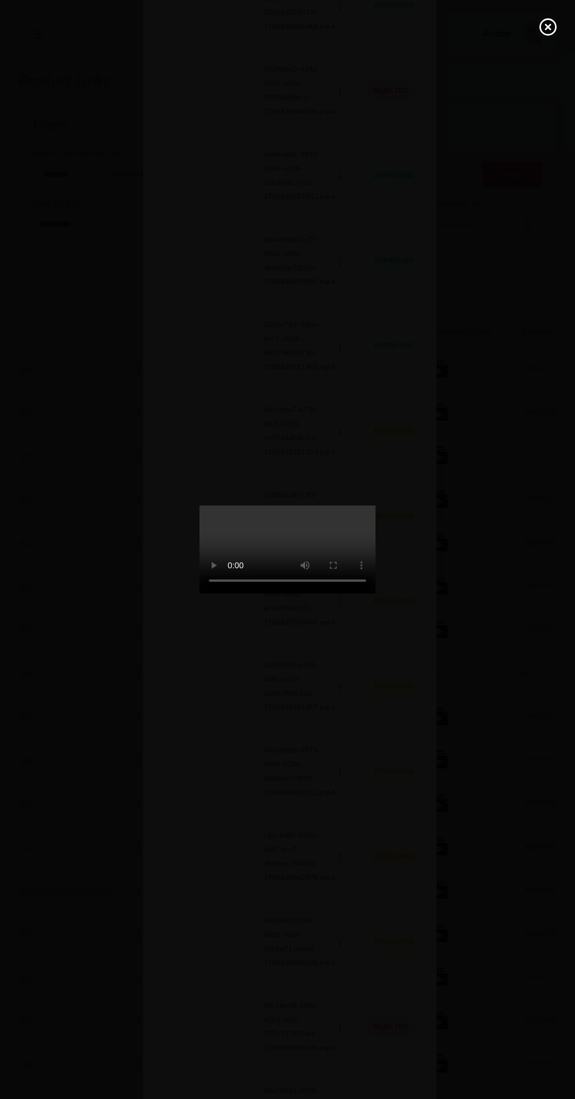
click at [543, 33] on circle at bounding box center [549, 27] width 16 height 16
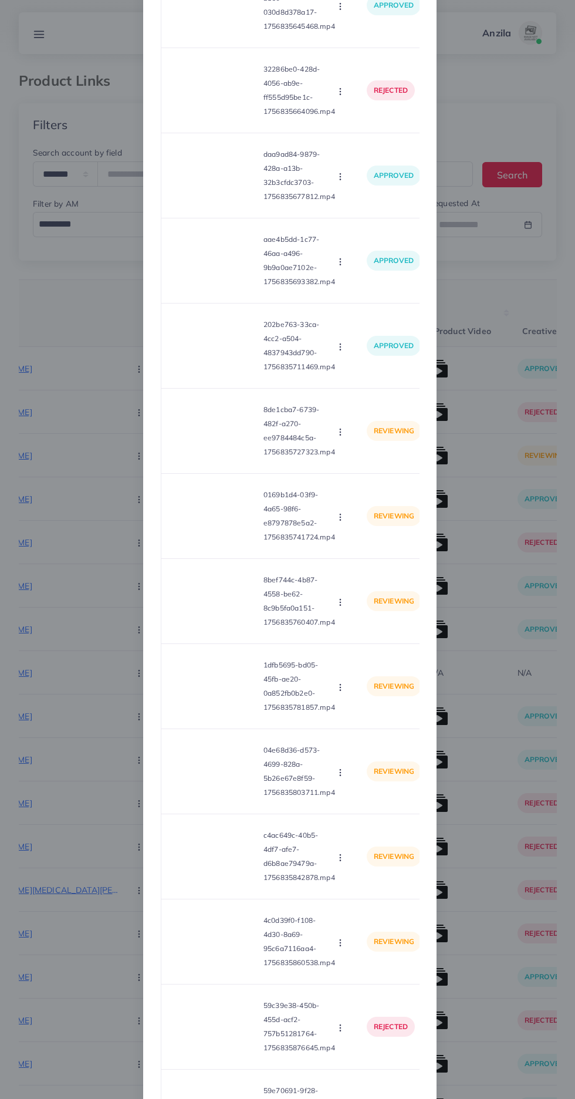
click at [341, 437] on icon "button" at bounding box center [340, 432] width 9 height 9
click at [361, 466] on span "Approve" at bounding box center [365, 460] width 39 height 12
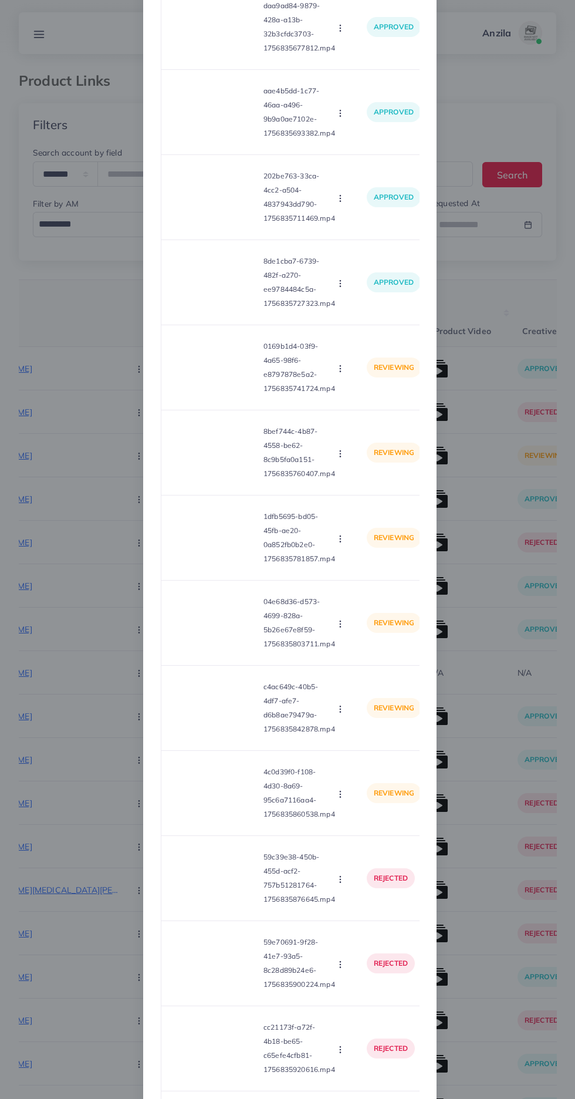
scroll to position [4217, 0]
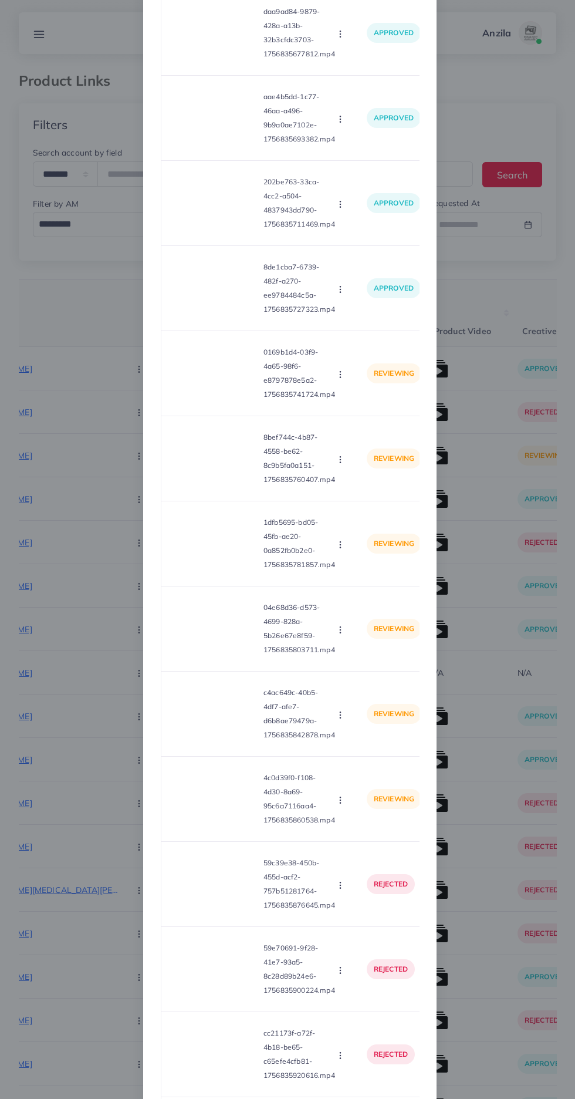
click at [217, 385] on video at bounding box center [215, 373] width 88 height 53
click at [207, 382] on circle at bounding box center [215, 374] width 16 height 16
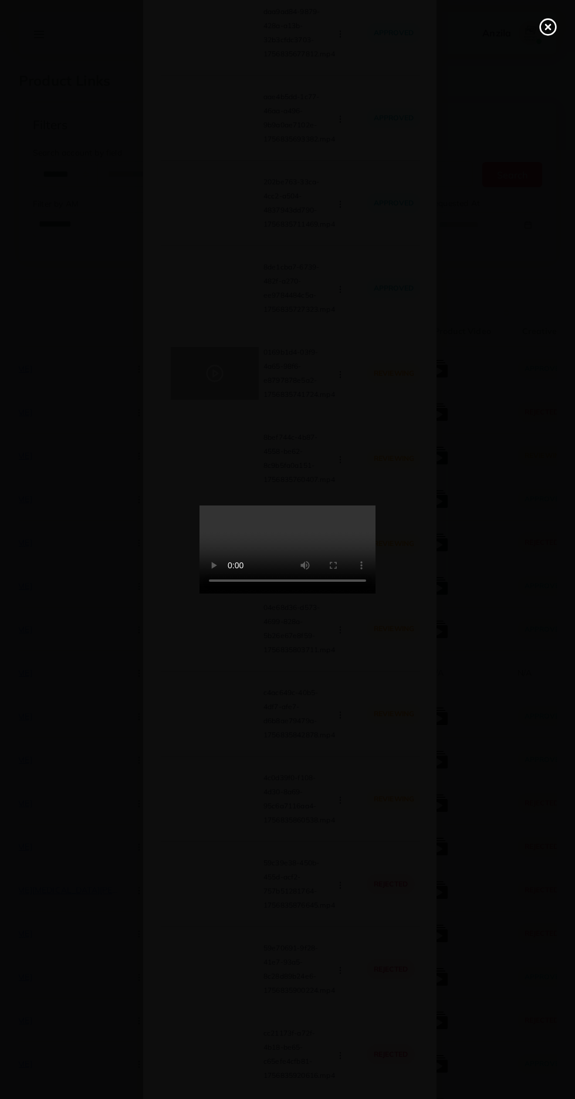
click at [548, 27] on line at bounding box center [548, 27] width 5 height 5
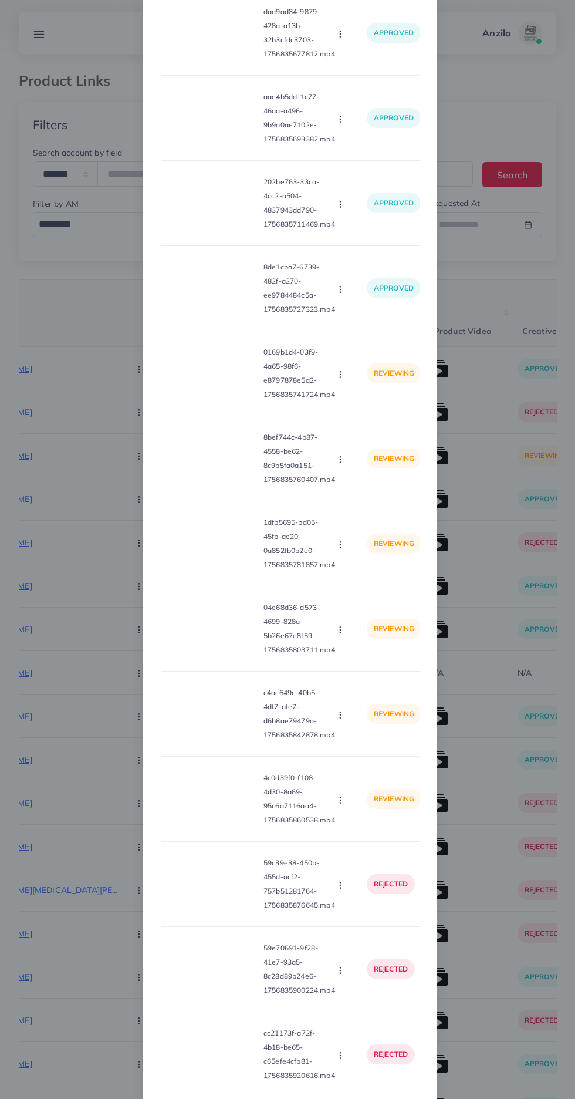
click at [361, 392] on td "reviewing" at bounding box center [394, 373] width 73 height 85
click at [340, 378] on circle "button" at bounding box center [340, 377] width 1 height 1
click at [371, 408] on span "Approve" at bounding box center [365, 402] width 39 height 12
click at [336, 465] on button "button" at bounding box center [341, 459] width 13 height 12
click at [361, 493] on span "Approve" at bounding box center [365, 488] width 39 height 12
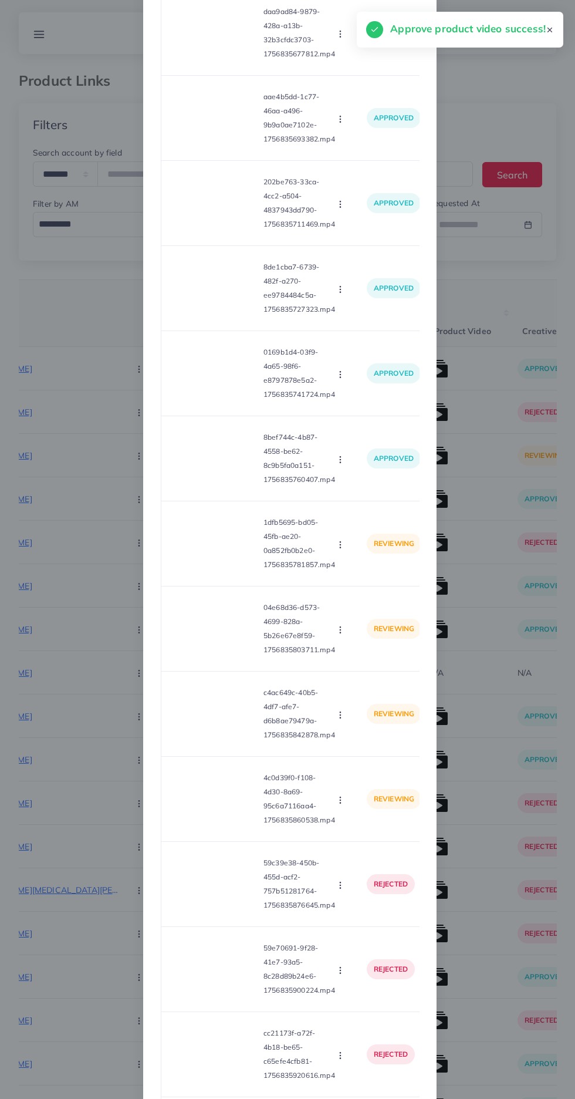
scroll to position [4296, 0]
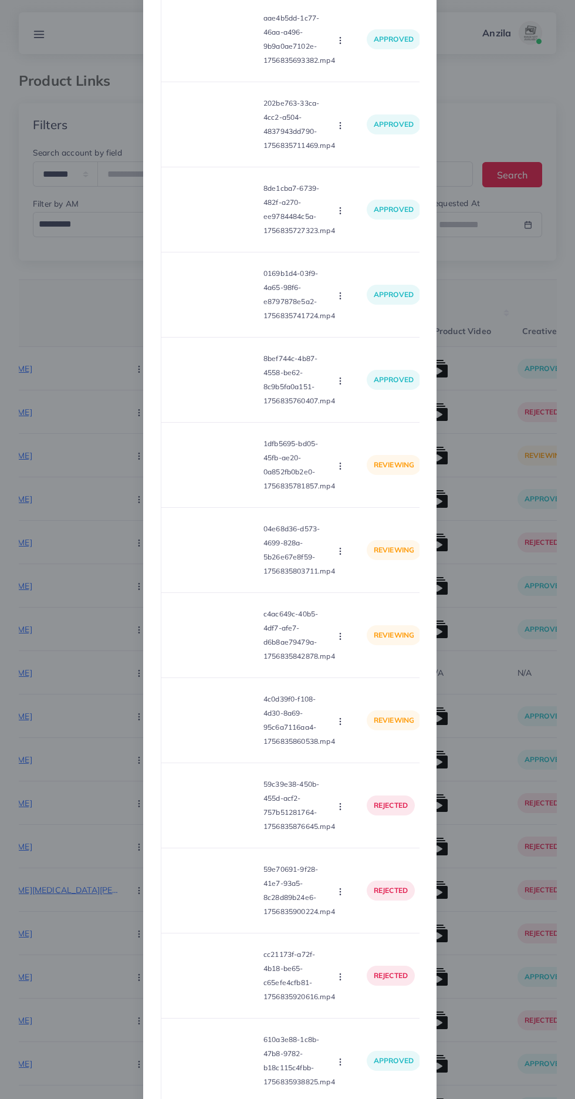
click at [220, 485] on video at bounding box center [215, 465] width 88 height 53
click at [201, 484] on div at bounding box center [215, 465] width 88 height 53
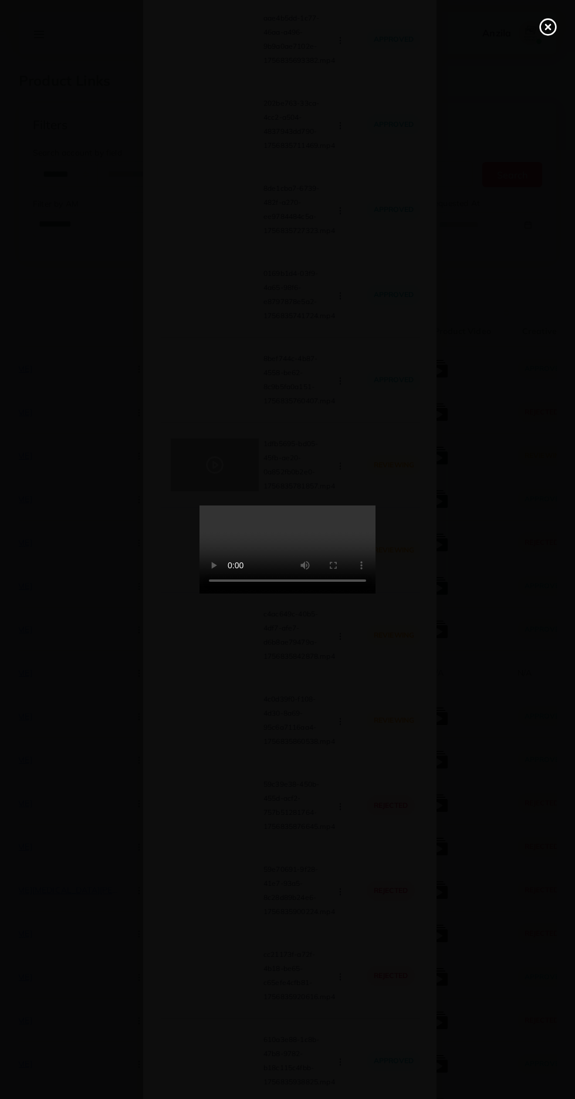
click at [541, 20] on icon at bounding box center [548, 27] width 19 height 19
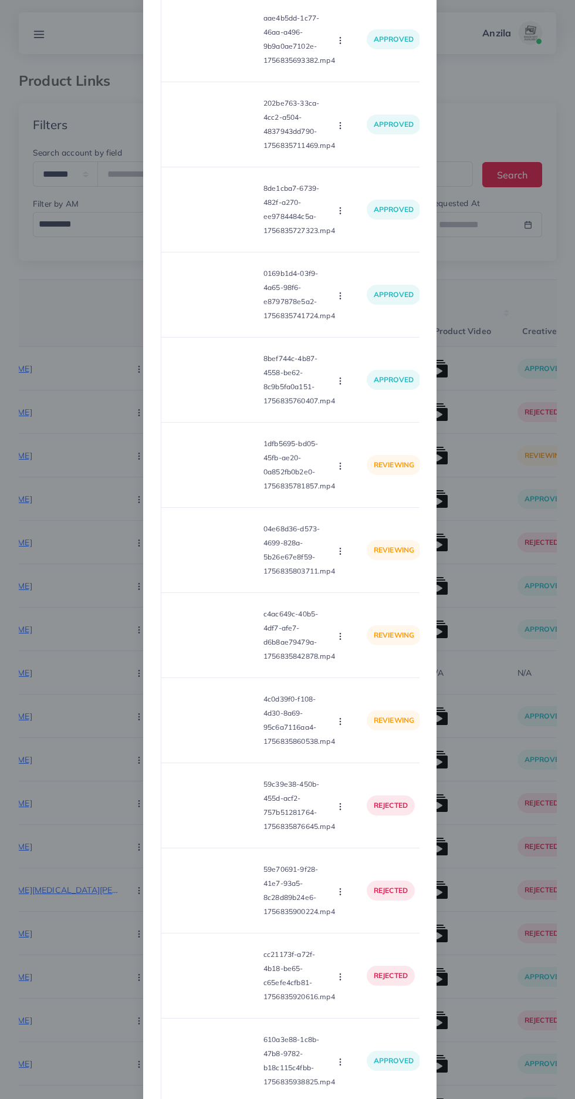
click at [342, 471] on icon "button" at bounding box center [340, 466] width 9 height 9
click at [369, 526] on span "Reject" at bounding box center [360, 520] width 28 height 12
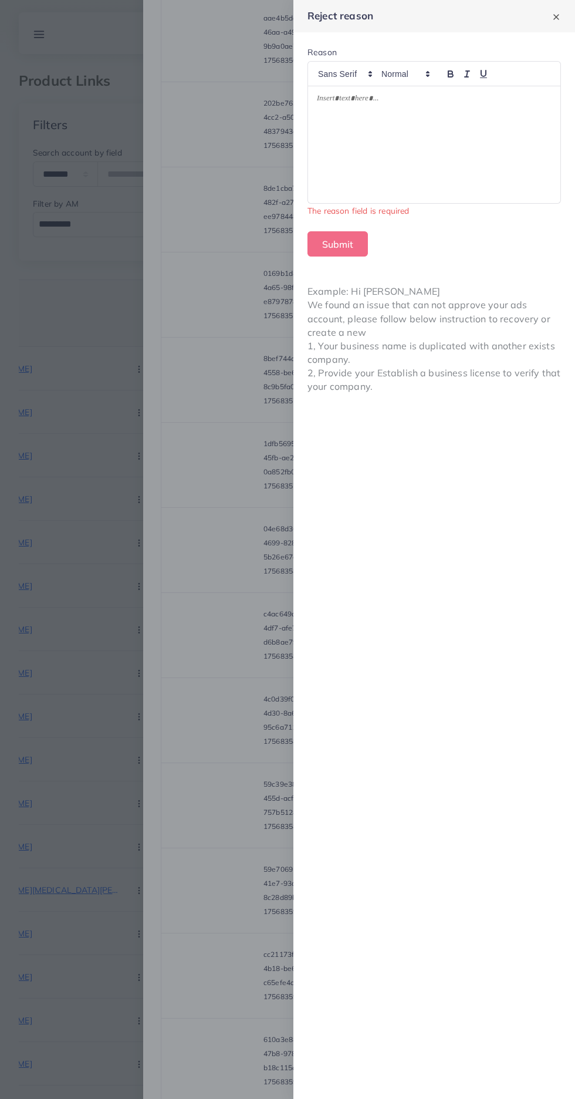
click at [460, 188] on div at bounding box center [434, 144] width 253 height 117
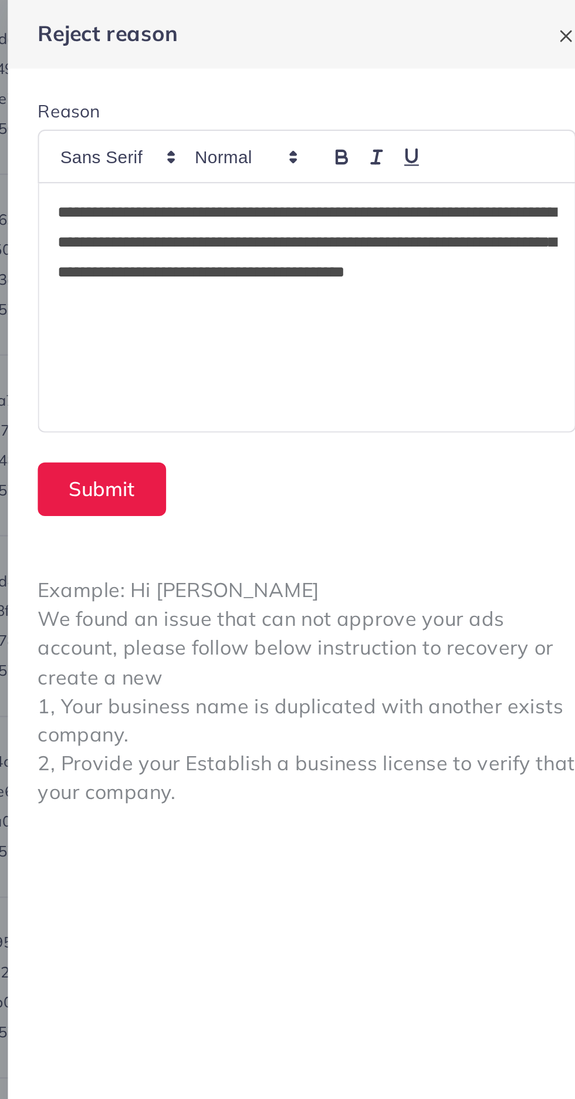
click at [390, 120] on p "**********" at bounding box center [434, 121] width 235 height 56
click at [409, 123] on p "**********" at bounding box center [434, 121] width 235 height 56
click at [388, 132] on p "**********" at bounding box center [434, 121] width 235 height 56
click at [390, 123] on p "**********" at bounding box center [434, 121] width 235 height 56
click at [335, 227] on button "Submit" at bounding box center [338, 230] width 60 height 25
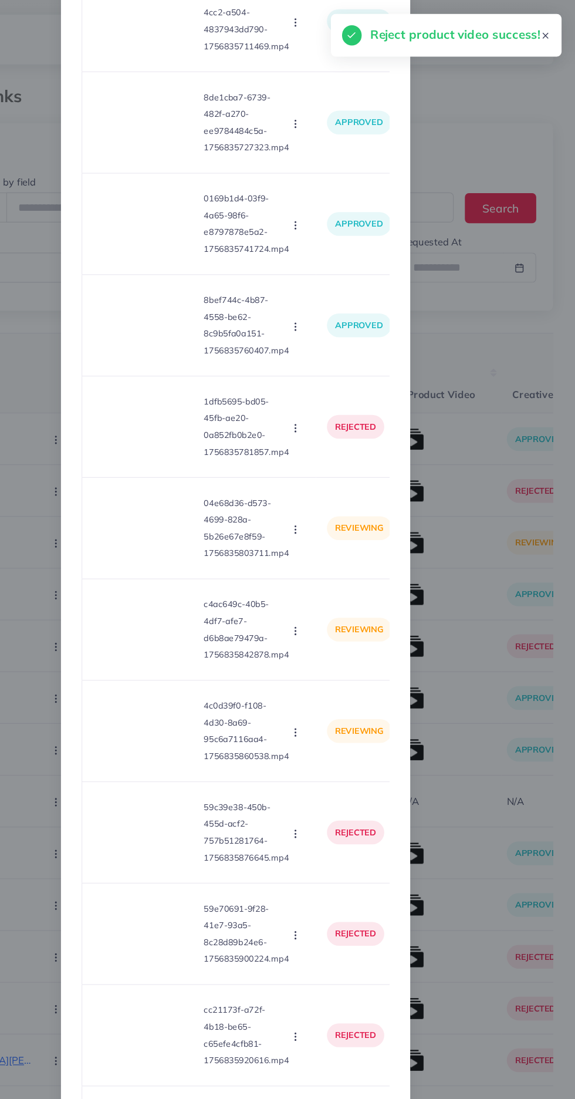
scroll to position [4464, 0]
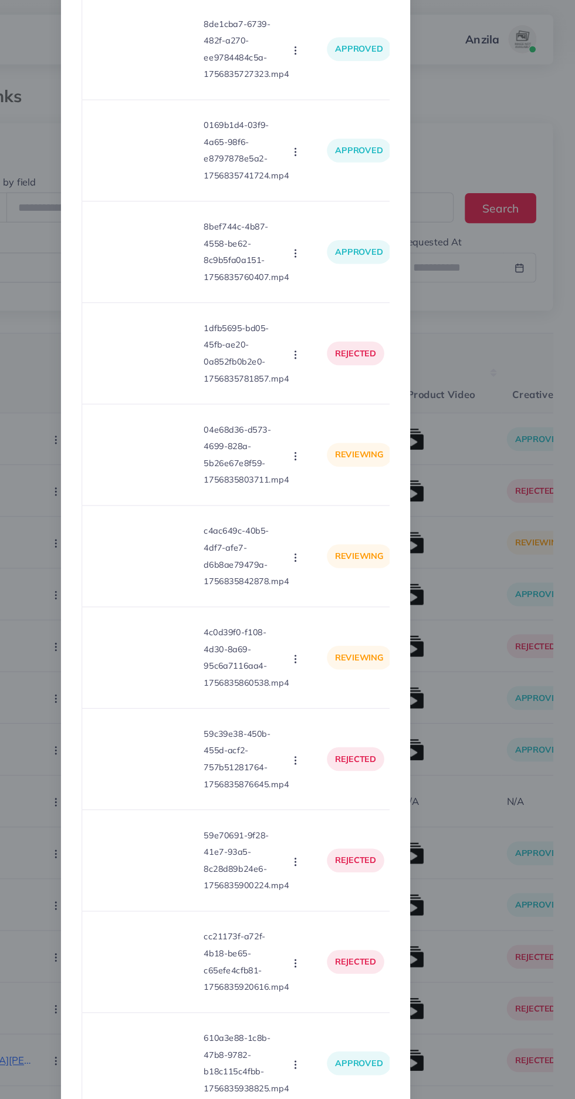
click at [220, 372] on video at bounding box center [215, 381] width 88 height 53
click at [207, 391] on icon at bounding box center [215, 381] width 19 height 19
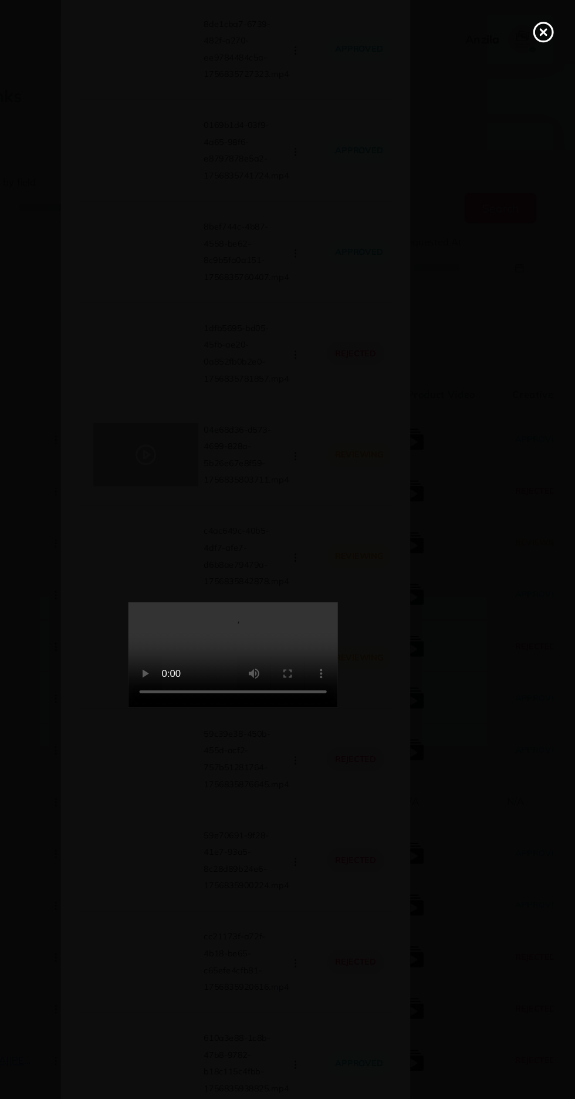
click at [548, 27] on line at bounding box center [548, 27] width 5 height 5
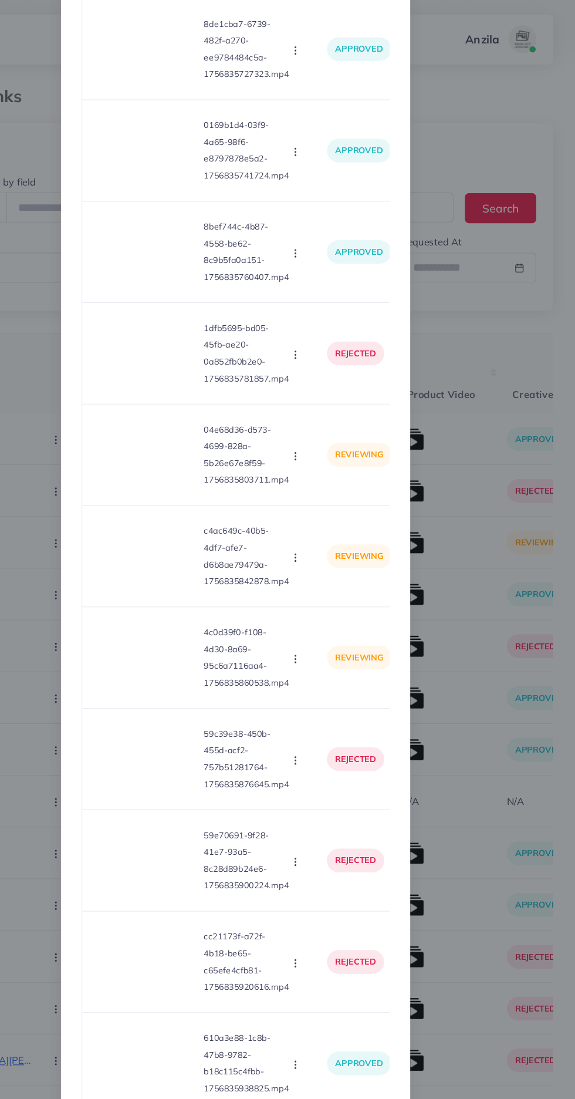
click at [340, 386] on circle "button" at bounding box center [340, 385] width 1 height 1
click at [369, 416] on span "Approve" at bounding box center [365, 411] width 39 height 12
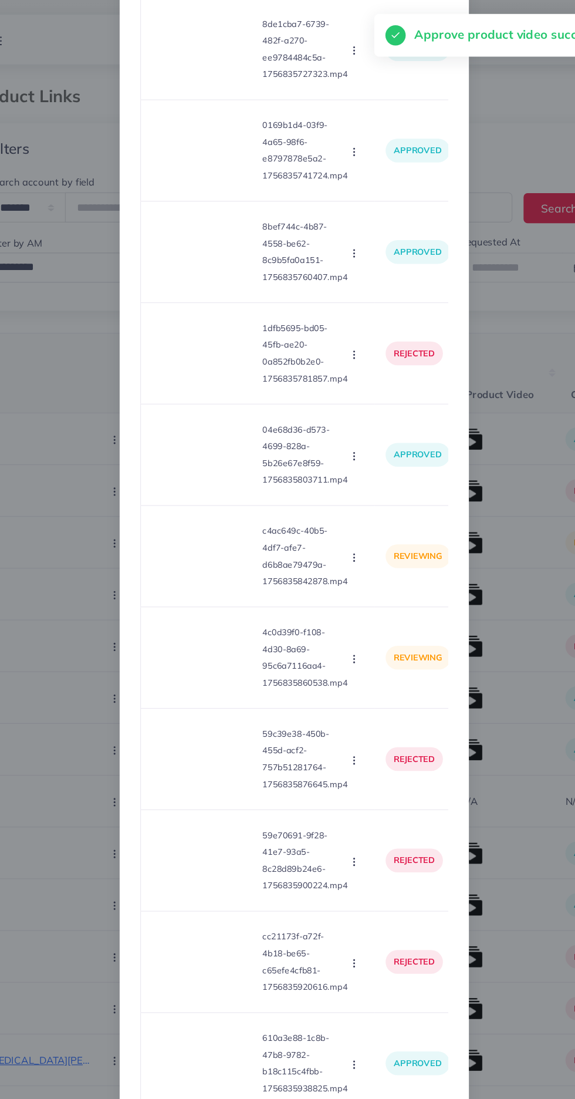
click at [188, 460] on video at bounding box center [215, 466] width 88 height 53
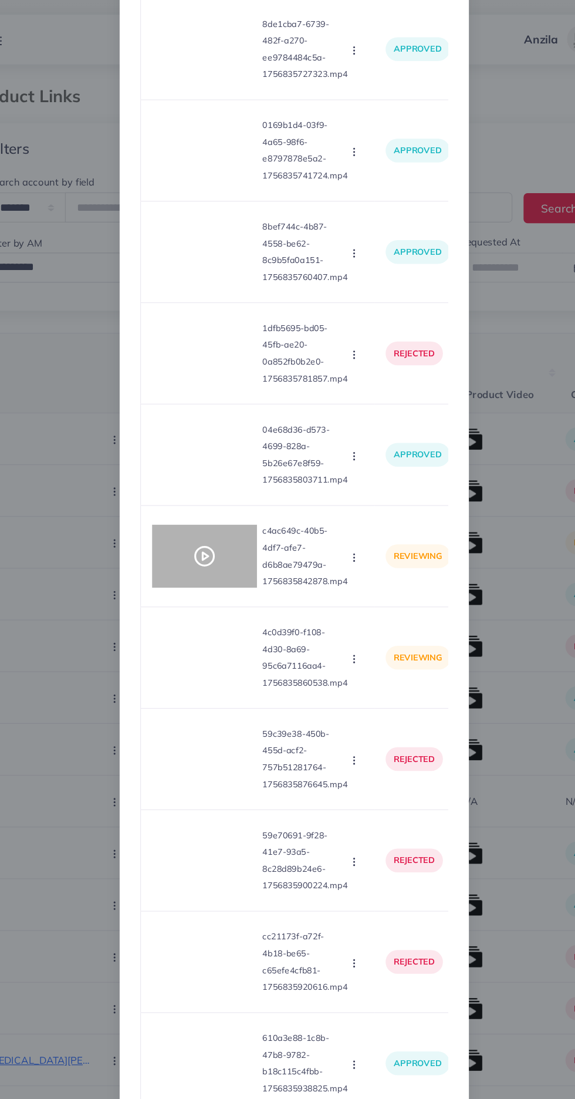
click at [218, 476] on icon at bounding box center [215, 466] width 19 height 19
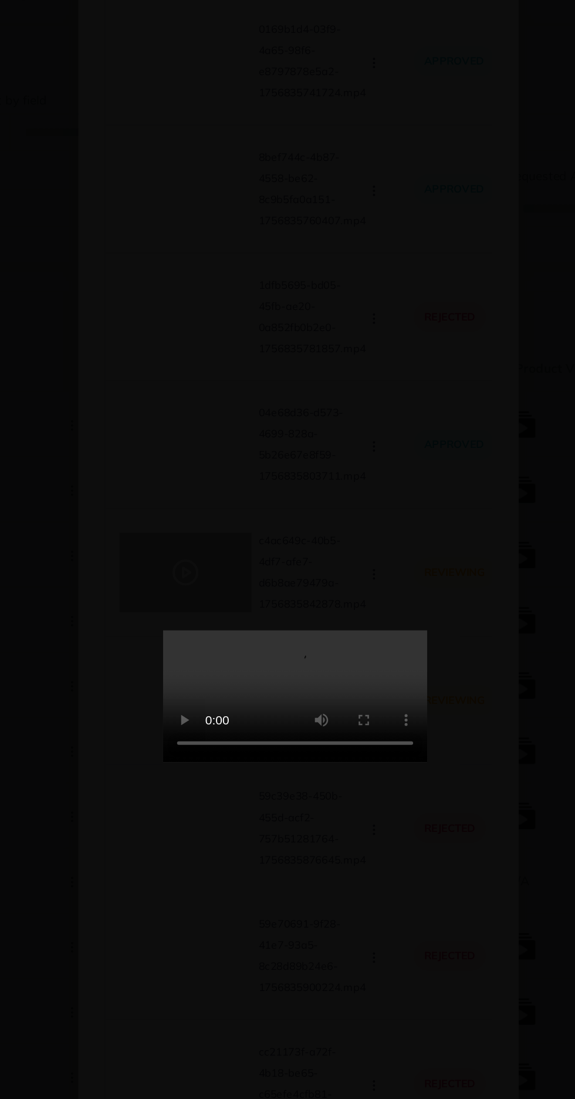
scroll to position [1, 0]
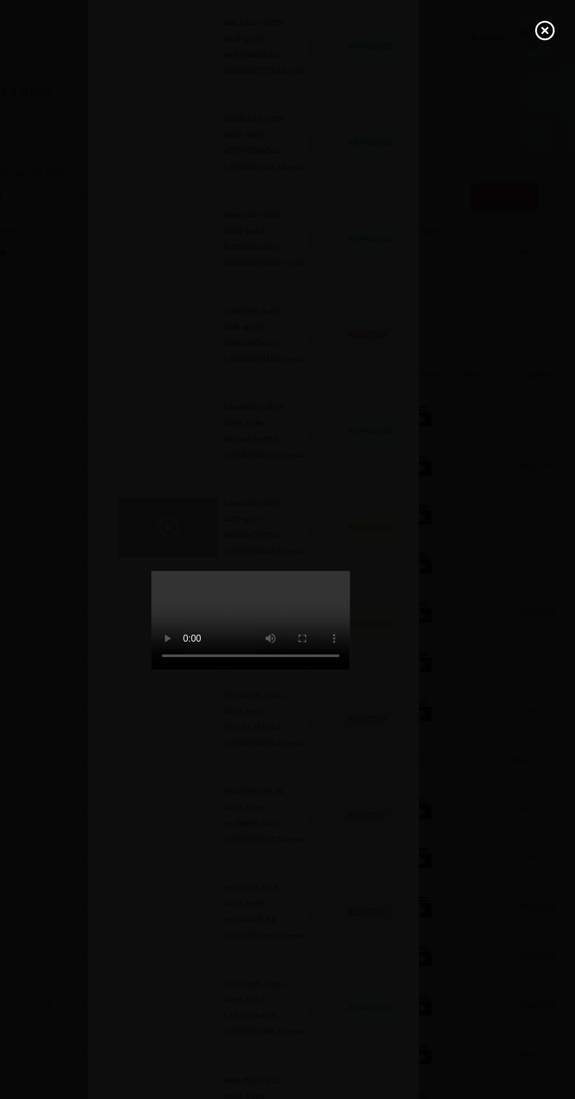
click at [548, 27] on line at bounding box center [548, 27] width 5 height 5
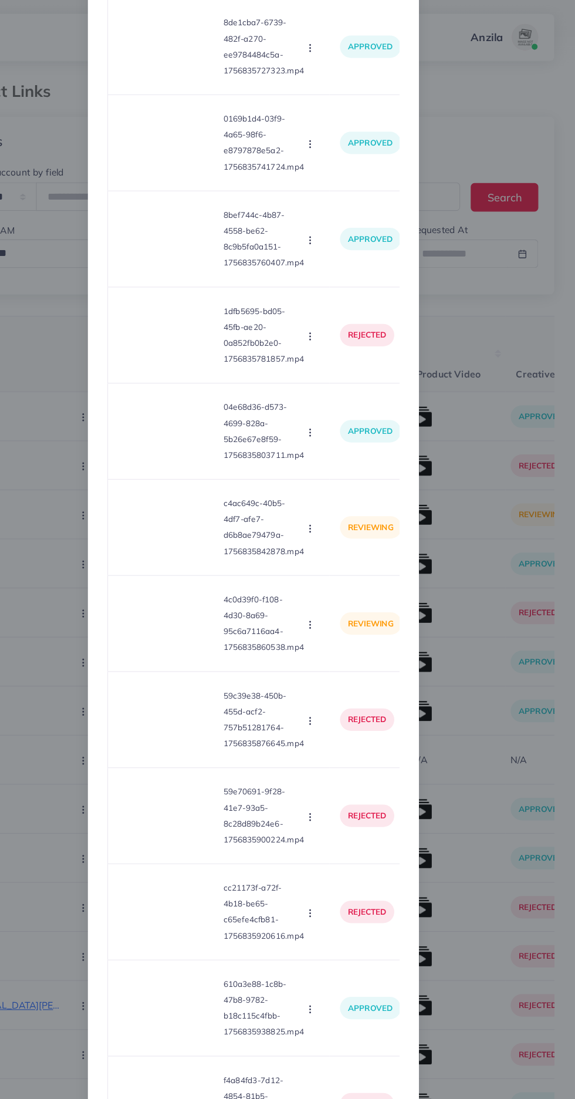
click at [345, 473] on button "button" at bounding box center [341, 468] width 13 height 12
click at [371, 527] on span "Reject" at bounding box center [360, 522] width 28 height 12
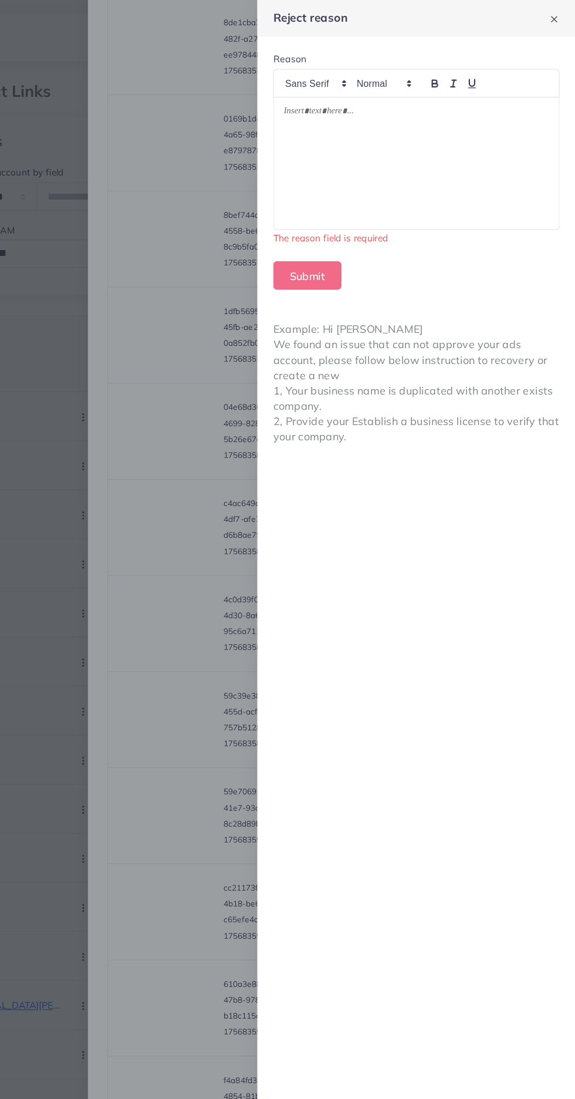
click at [499, 176] on div at bounding box center [434, 144] width 253 height 117
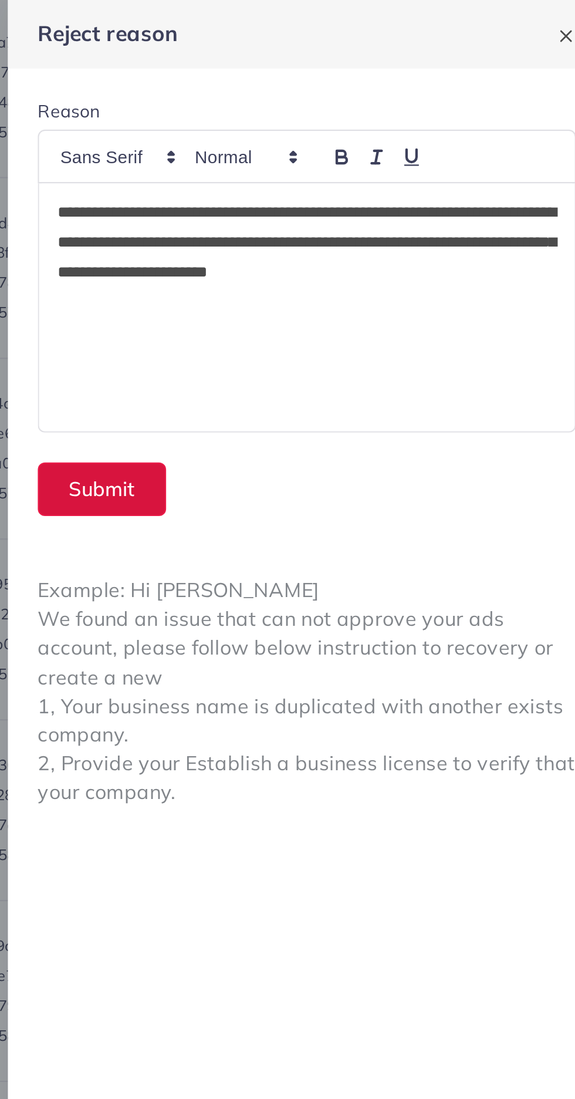
click at [328, 230] on button "Submit" at bounding box center [338, 230] width 60 height 25
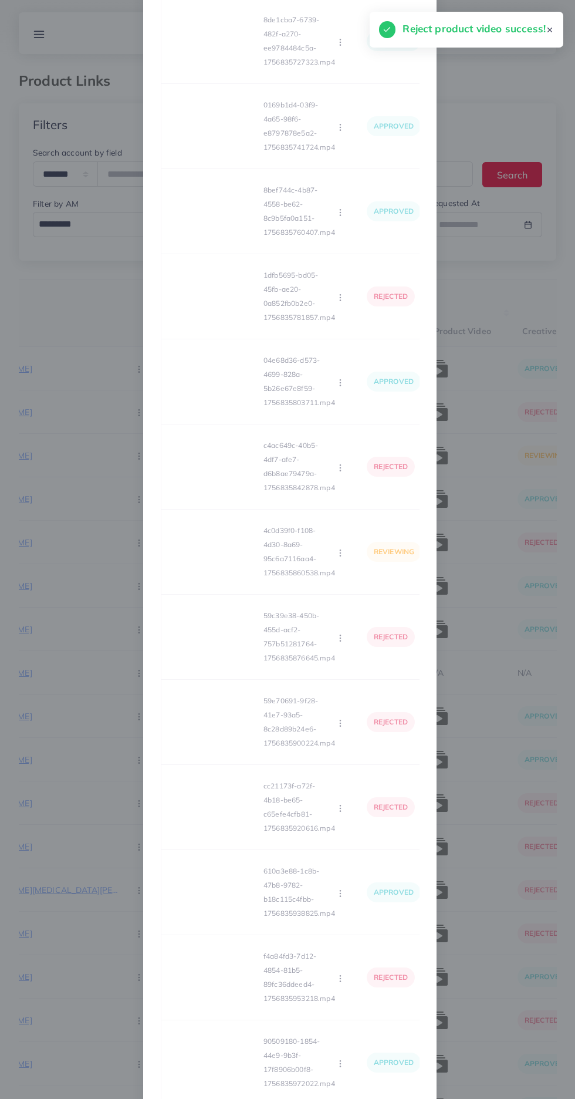
scroll to position [4463, 0]
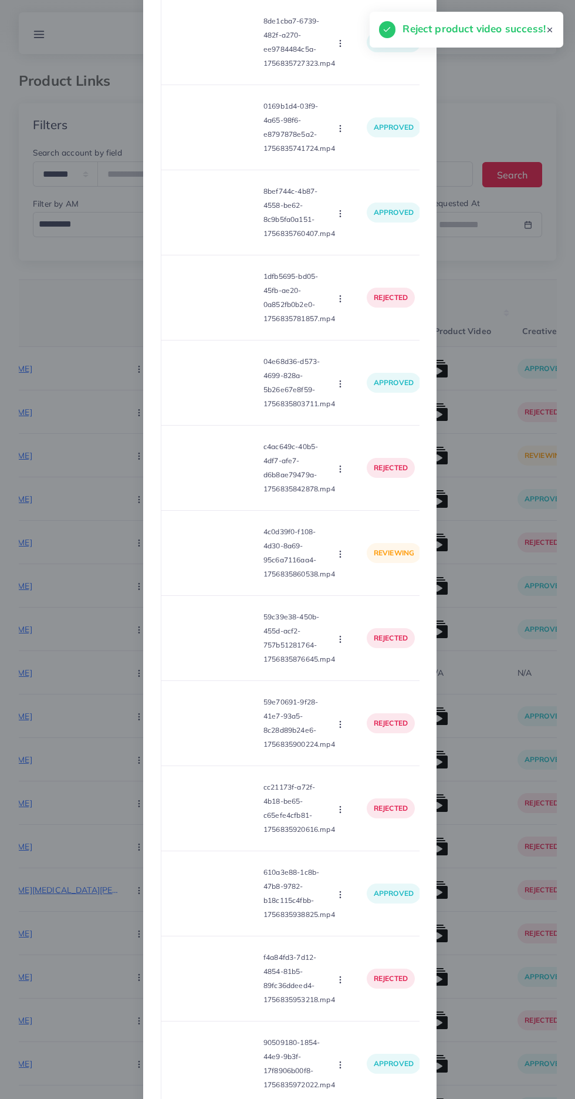
click at [193, 574] on video at bounding box center [215, 553] width 88 height 53
click at [209, 563] on icon at bounding box center [215, 553] width 19 height 19
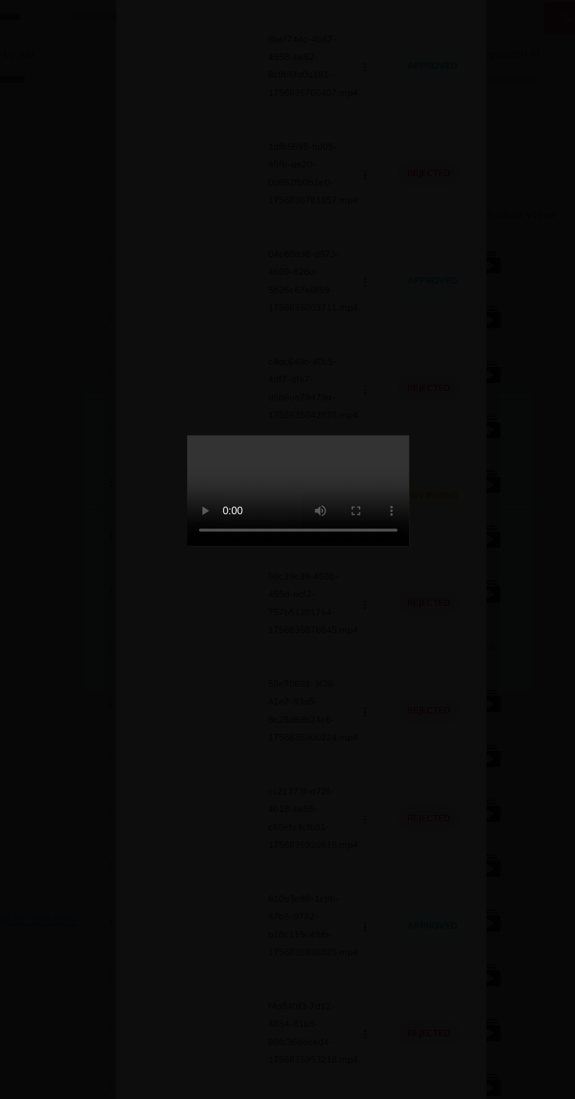
scroll to position [1, 0]
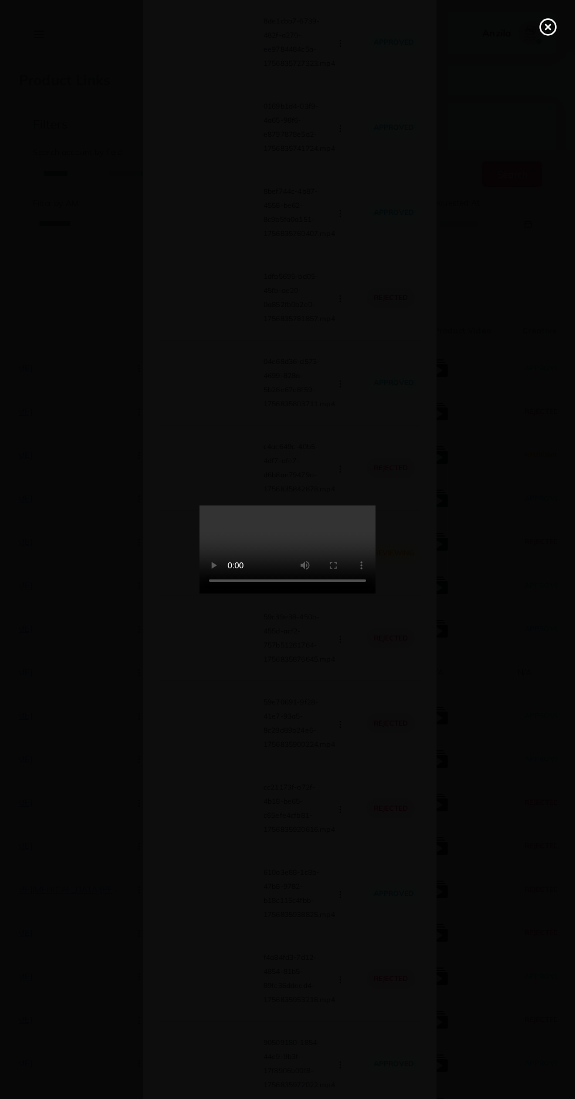
click at [548, 27] on line at bounding box center [548, 27] width 5 height 5
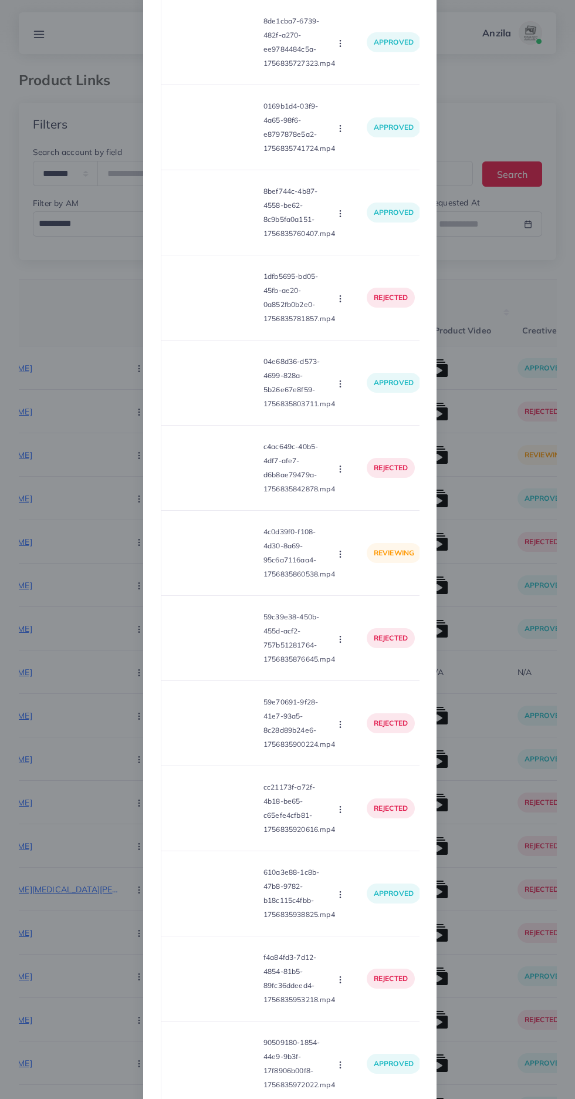
click at [340, 559] on icon "button" at bounding box center [340, 554] width 9 height 9
click at [381, 588] on span "Approve" at bounding box center [365, 582] width 39 height 12
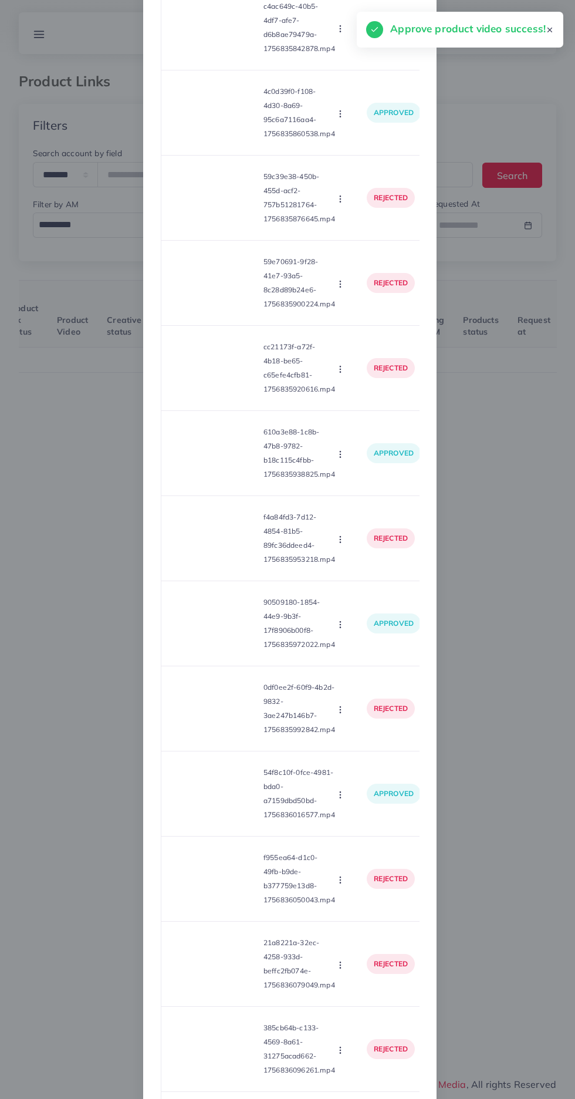
scroll to position [4984, 0]
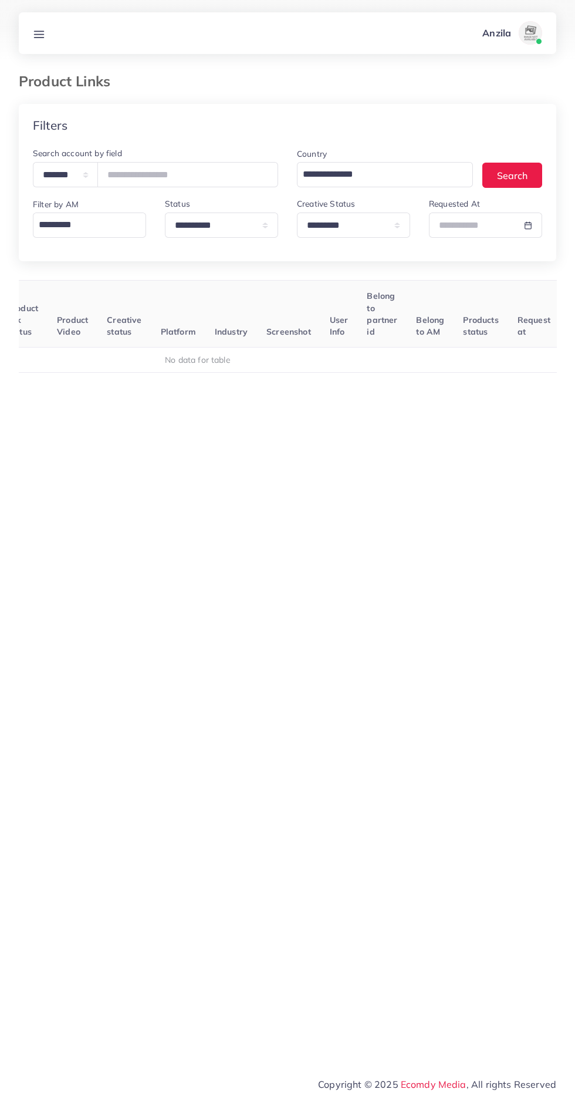
scroll to position [0, 180]
click at [484, 230] on body "**********" at bounding box center [287, 549] width 575 height 1099
click at [399, 293] on span "2" at bounding box center [399, 292] width 23 height 23
type input "**********"
click at [399, 293] on span "2" at bounding box center [399, 292] width 23 height 23
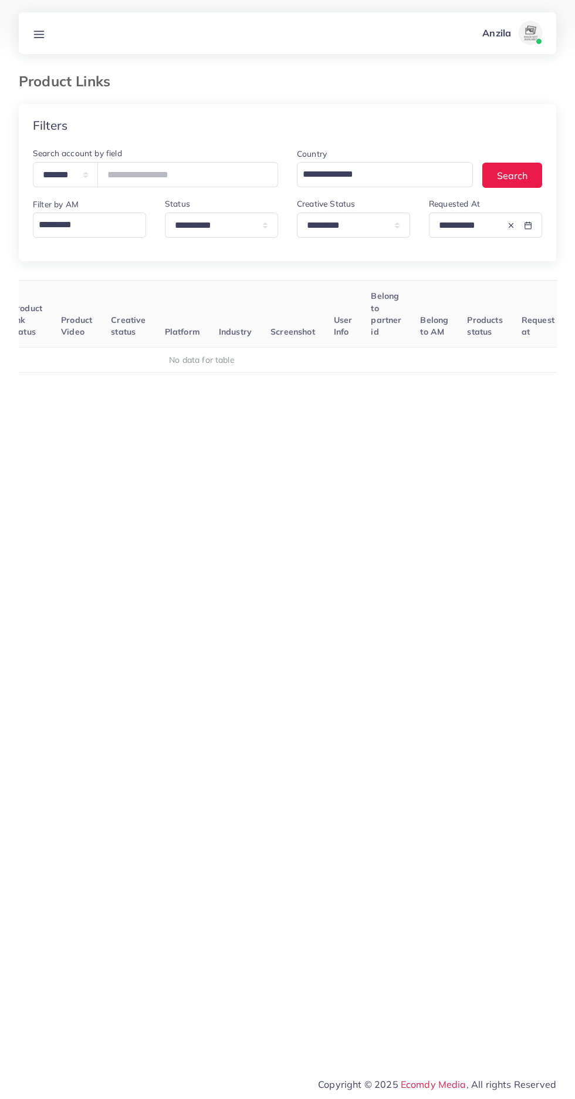
click at [39, 31] on line at bounding box center [39, 31] width 9 height 0
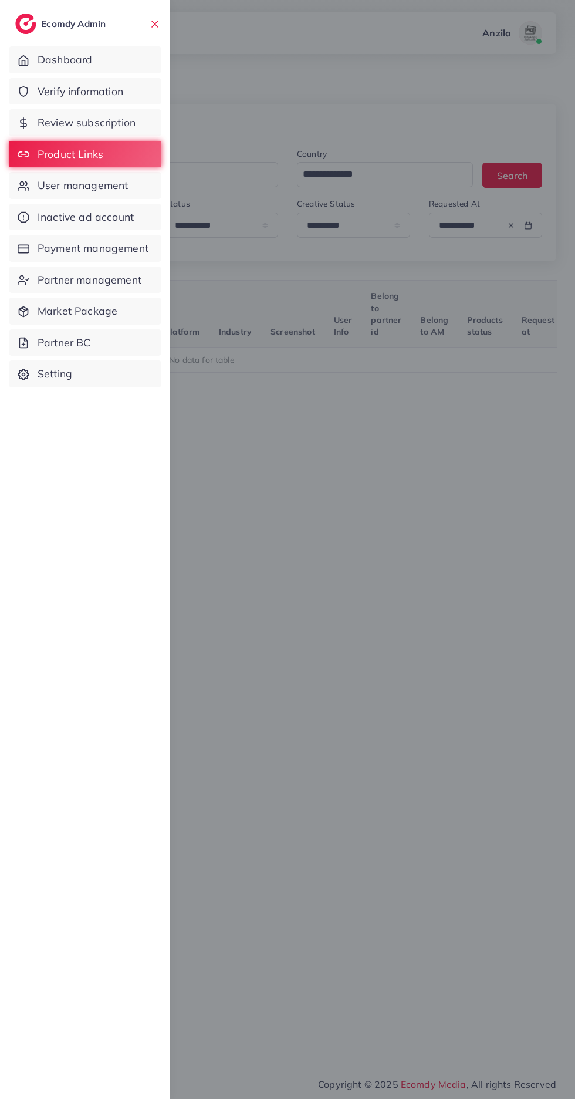
click at [430, 847] on div at bounding box center [287, 659] width 575 height 1319
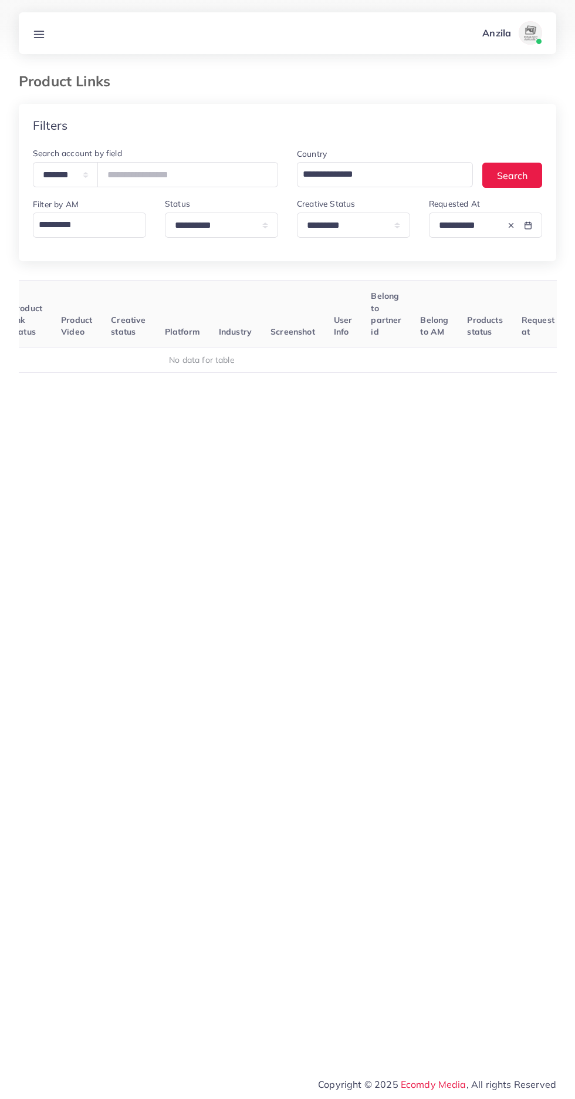
click at [34, 33] on icon at bounding box center [39, 34] width 12 height 12
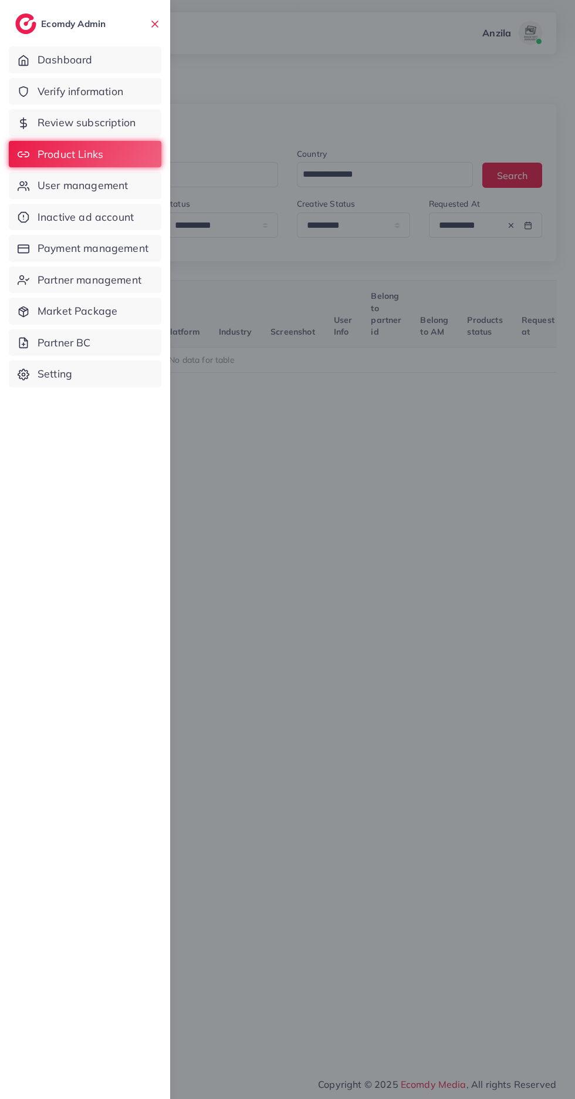
click at [52, 91] on span "Verify information" at bounding box center [81, 91] width 86 height 15
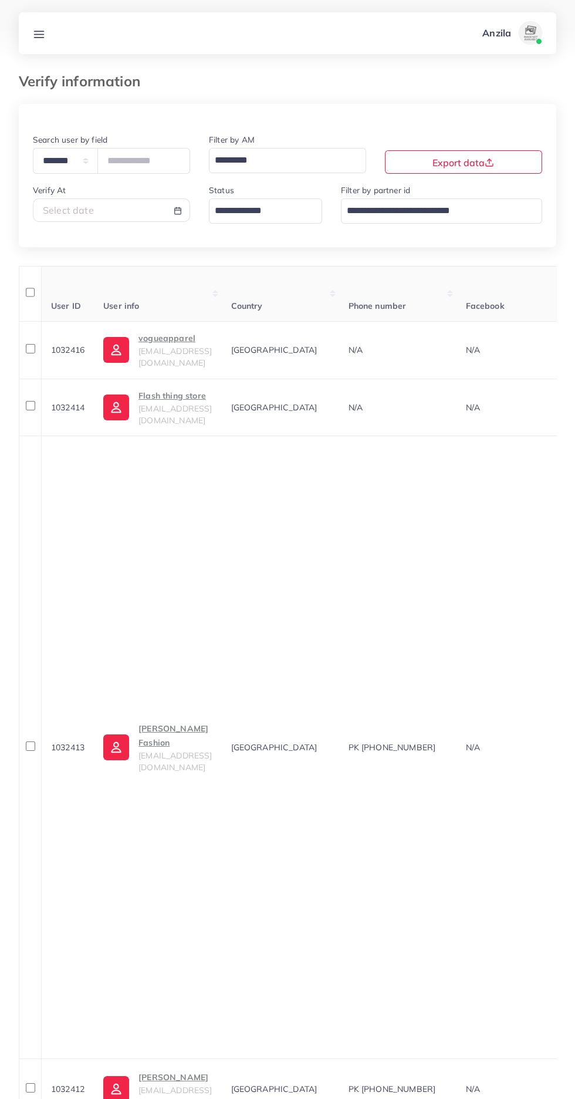
click at [225, 212] on input "Search for option" at bounding box center [259, 211] width 96 height 20
